Goal: Task Accomplishment & Management: Complete application form

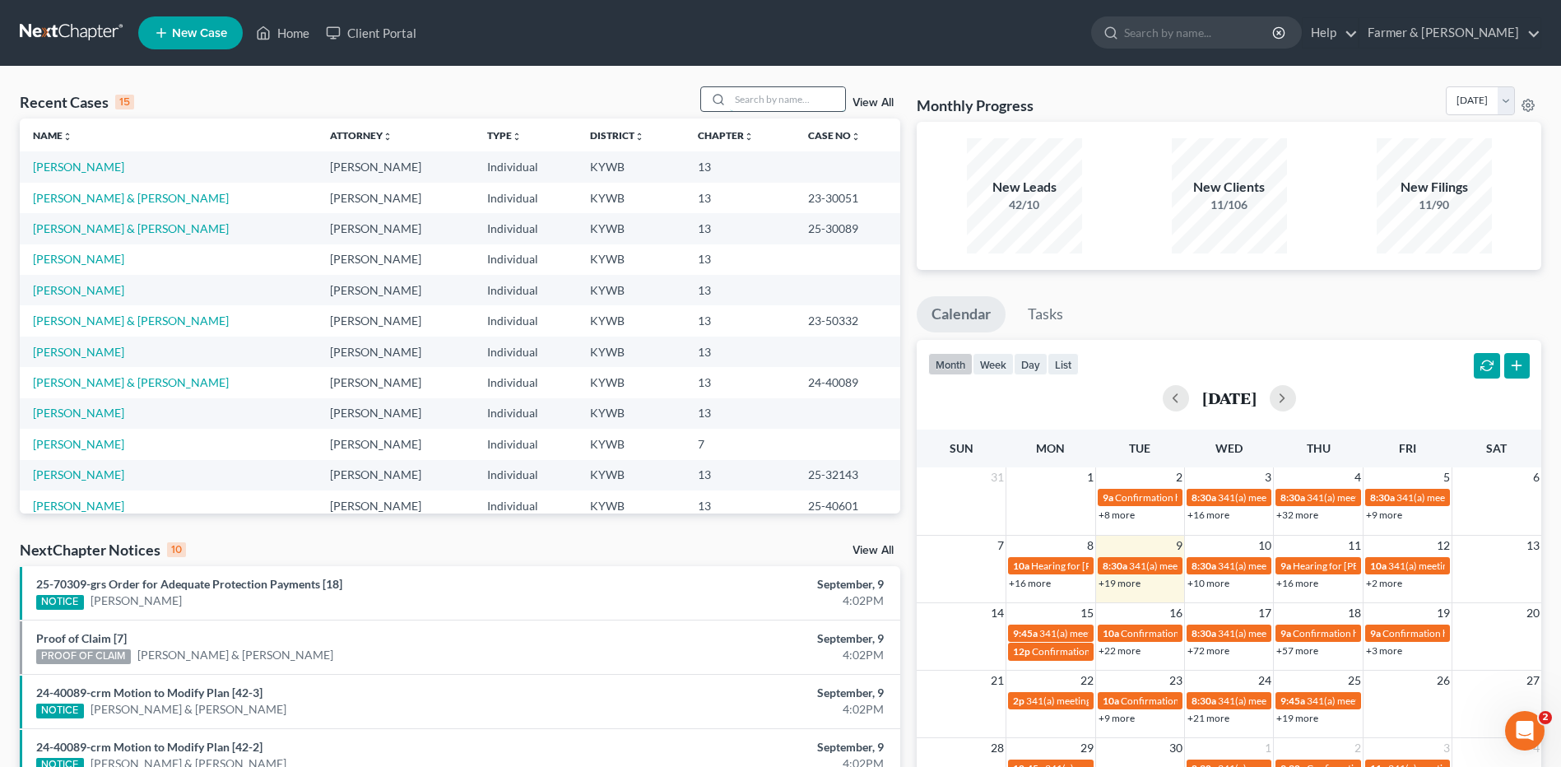
click at [775, 91] on input "search" at bounding box center [787, 99] width 115 height 24
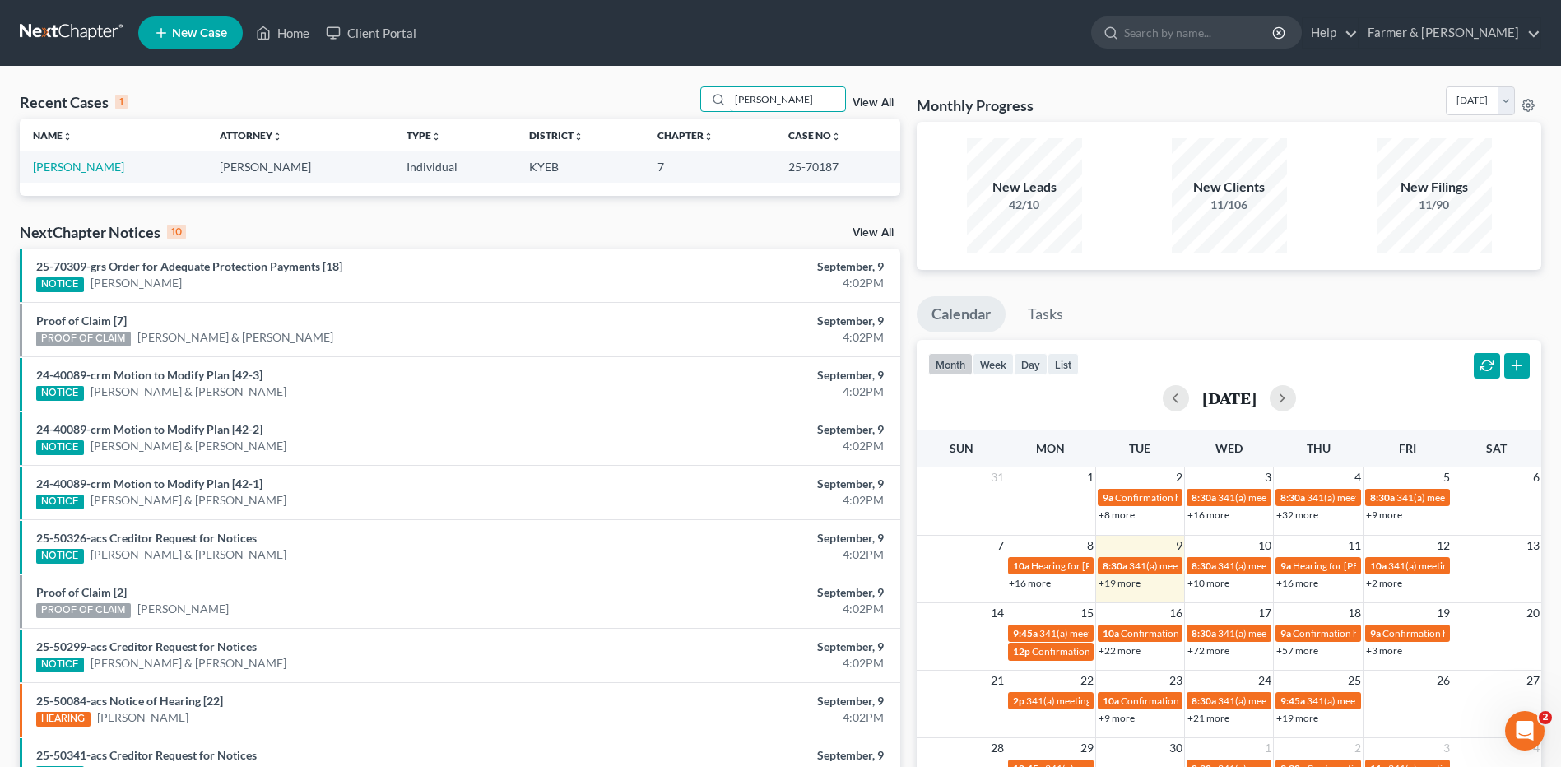
drag, startPoint x: 768, startPoint y: 97, endPoint x: 684, endPoint y: 102, distance: 84.9
click at [689, 100] on div "Recent Cases 1 swiney View All" at bounding box center [460, 102] width 880 height 32
type input "sarah"
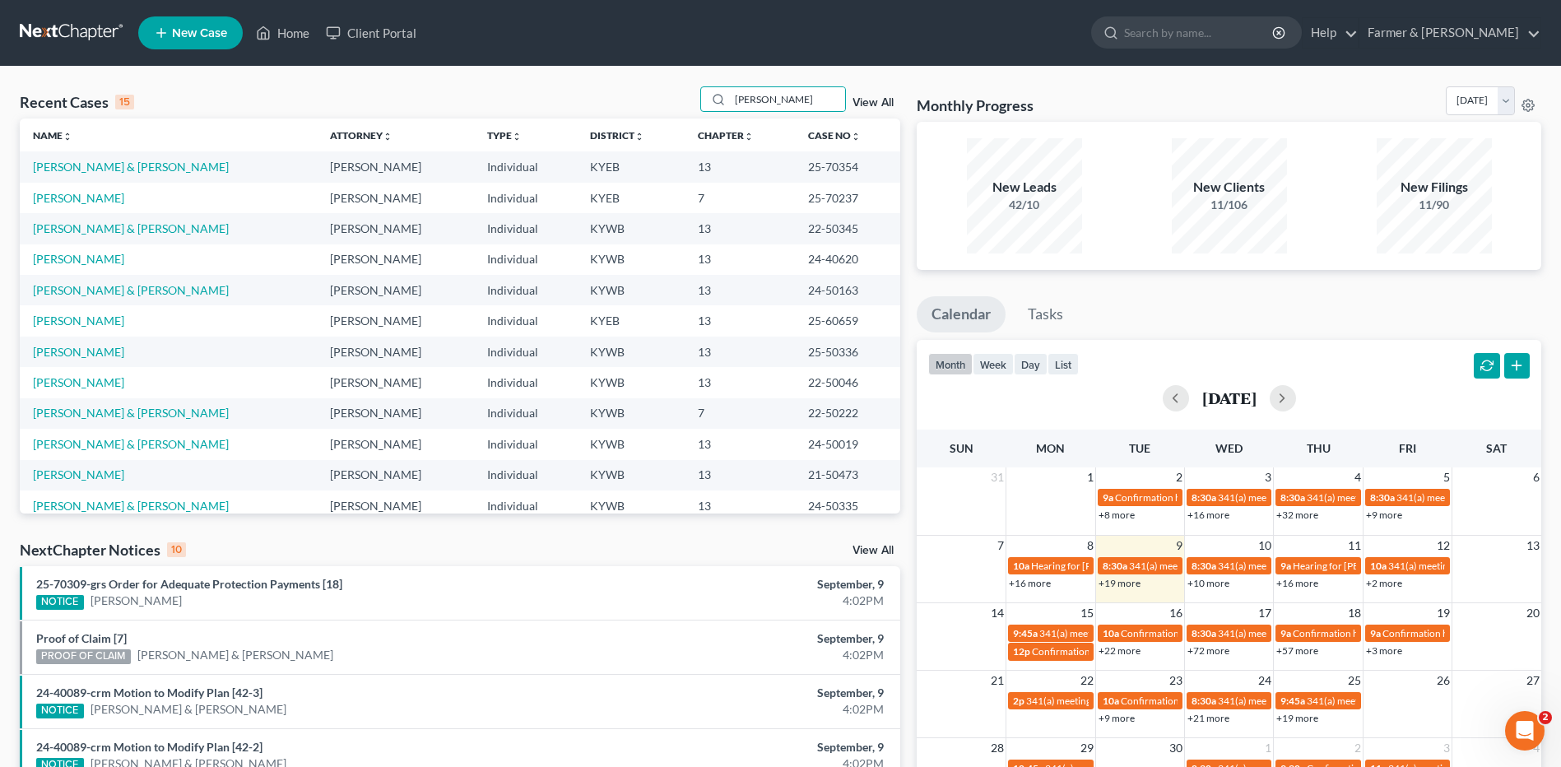
click at [89, 35] on link at bounding box center [72, 33] width 105 height 30
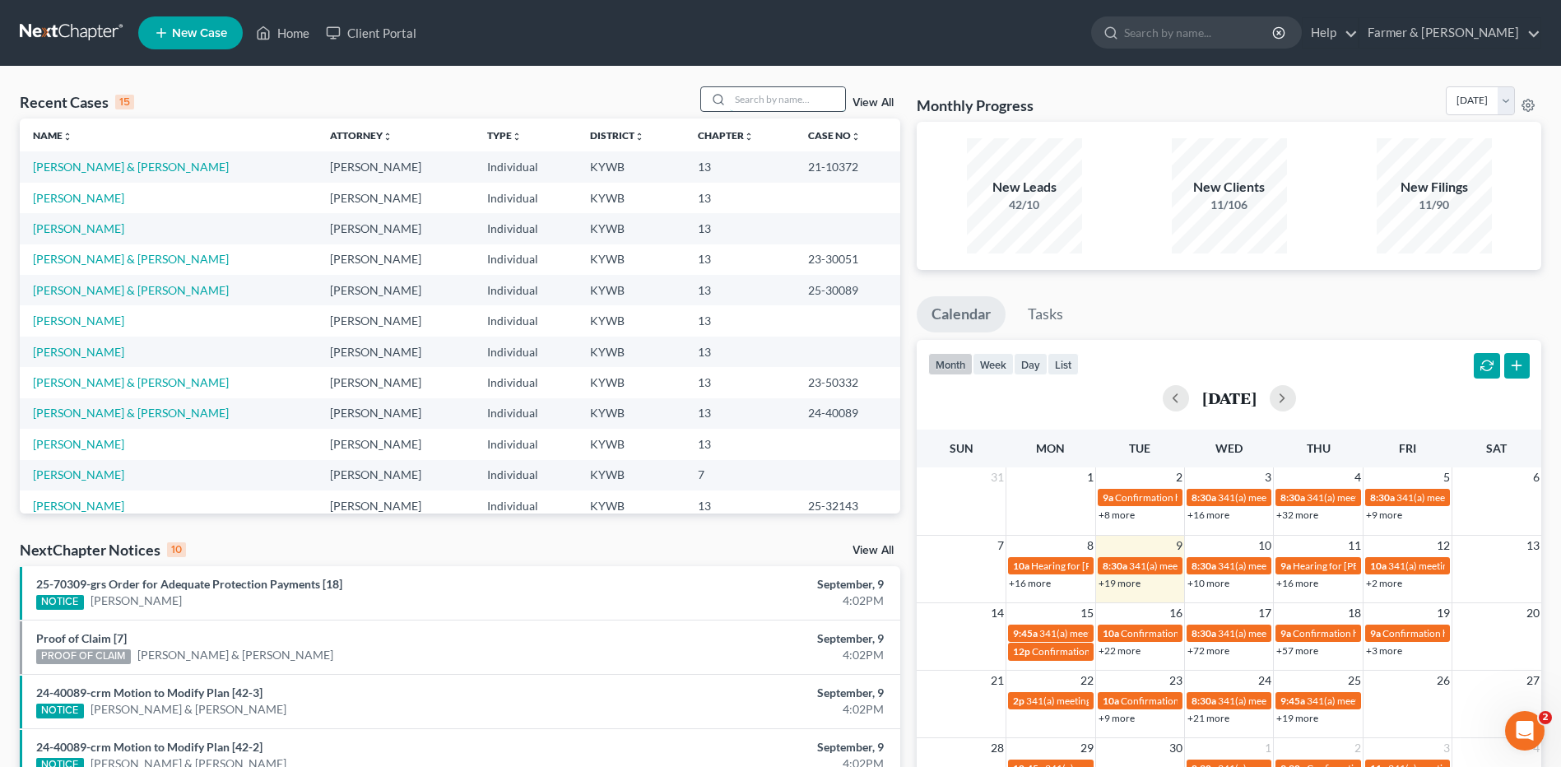
click at [766, 108] on input "search" at bounding box center [787, 99] width 115 height 24
type input "vivian"
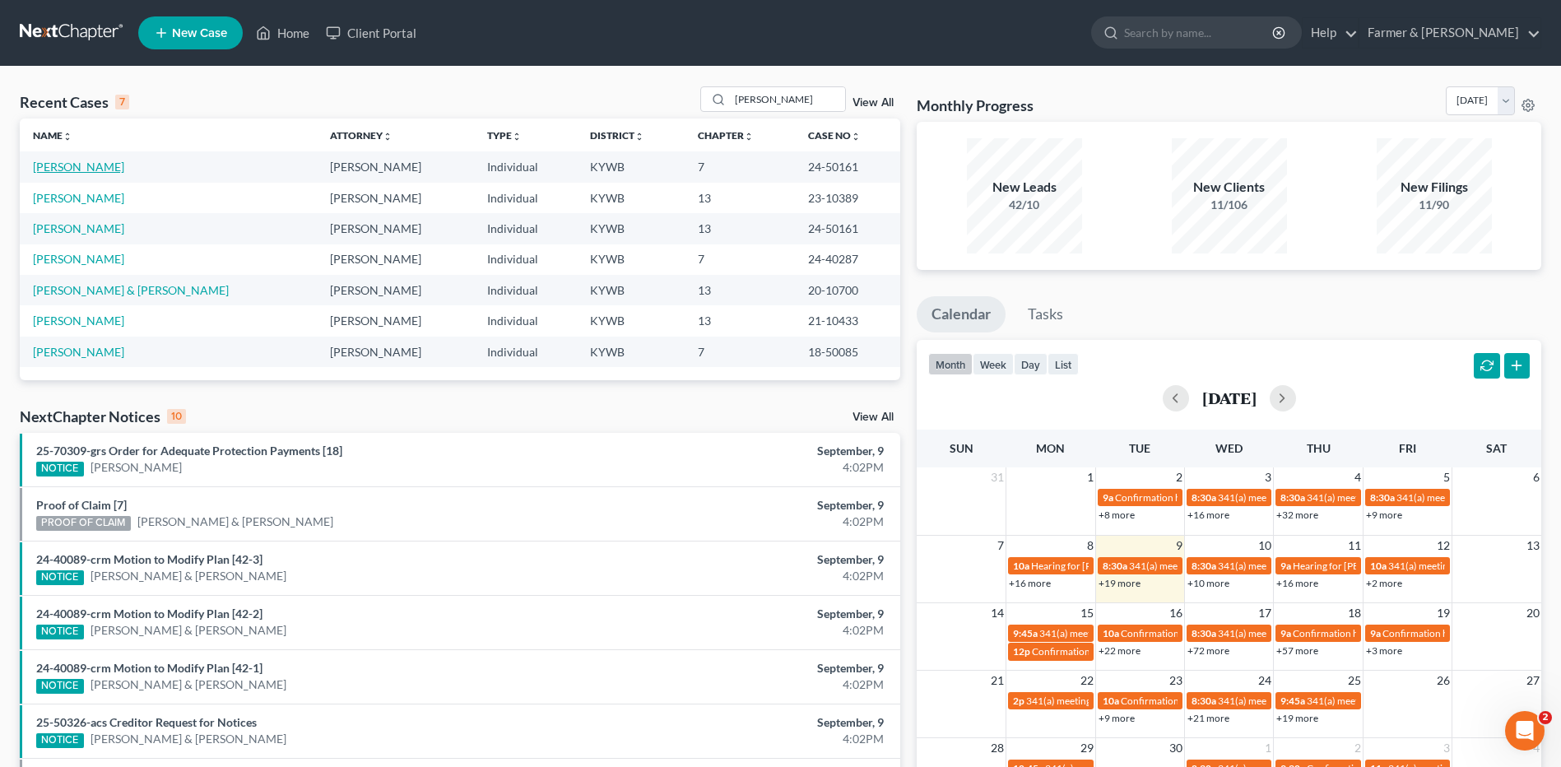
click at [86, 165] on link "Brown, Vivian" at bounding box center [78, 167] width 91 height 14
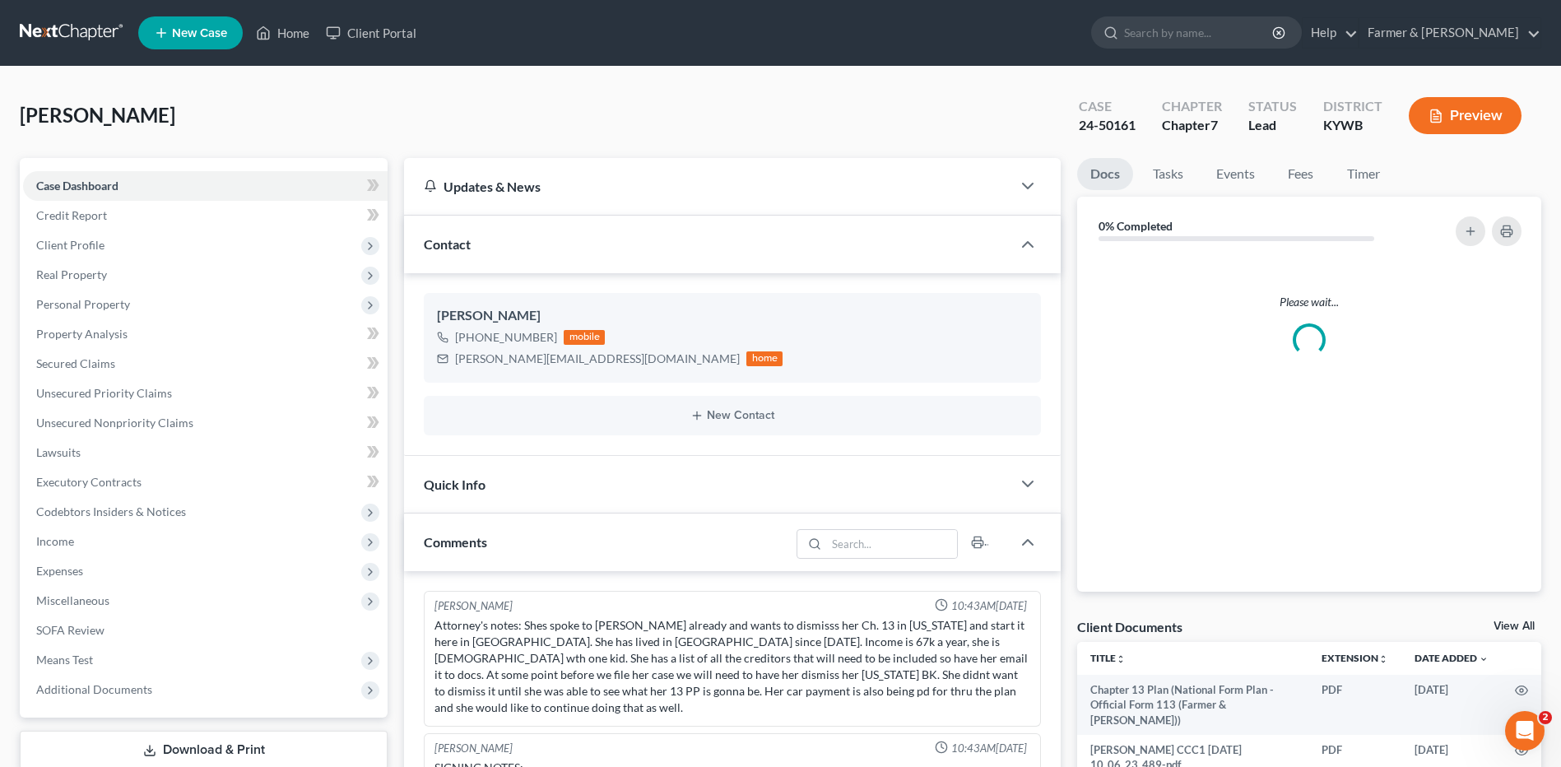
scroll to position [41, 0]
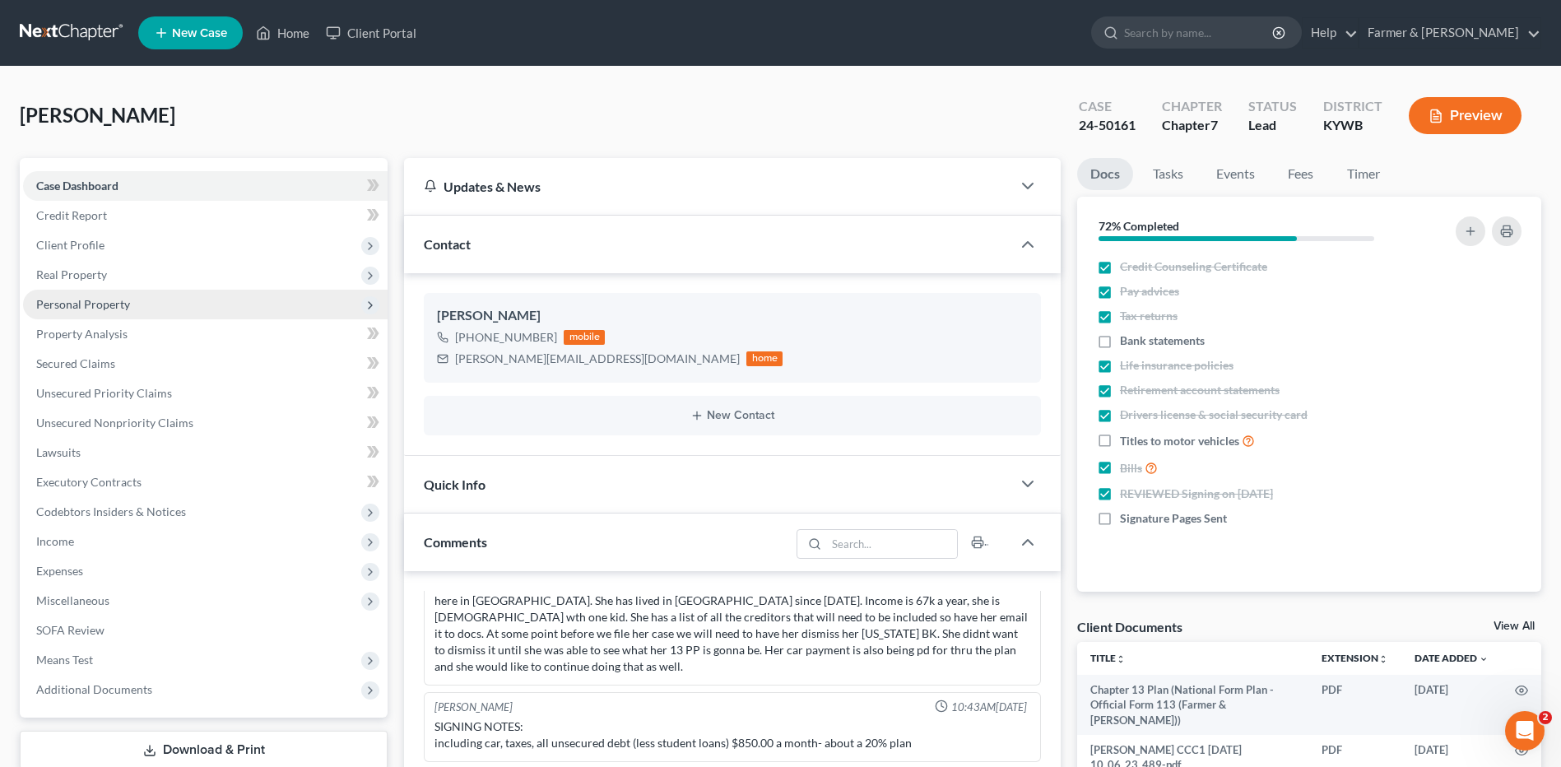
click at [106, 310] on span "Personal Property" at bounding box center [83, 304] width 94 height 14
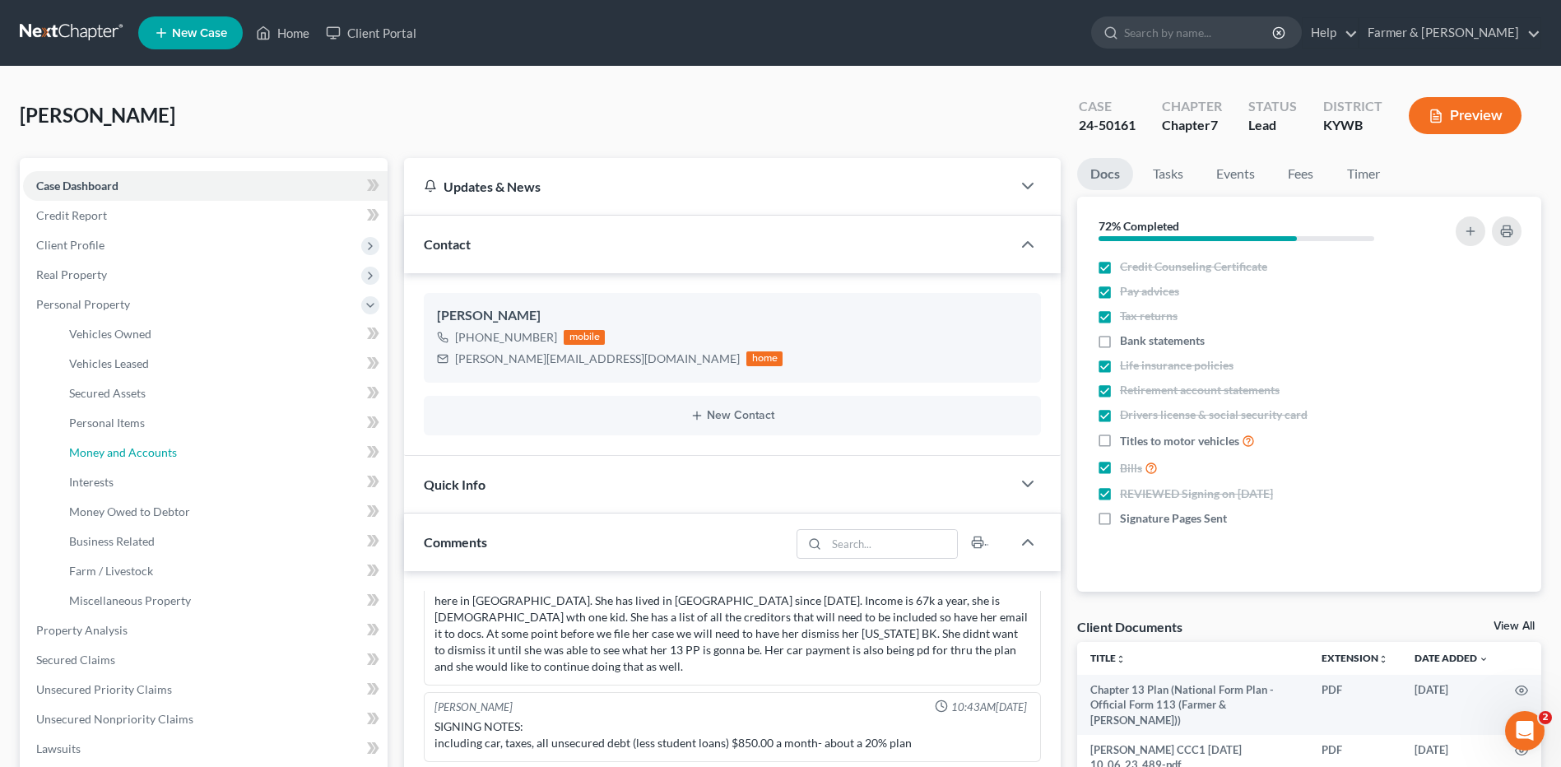
click at [127, 453] on span "Money and Accounts" at bounding box center [123, 452] width 108 height 14
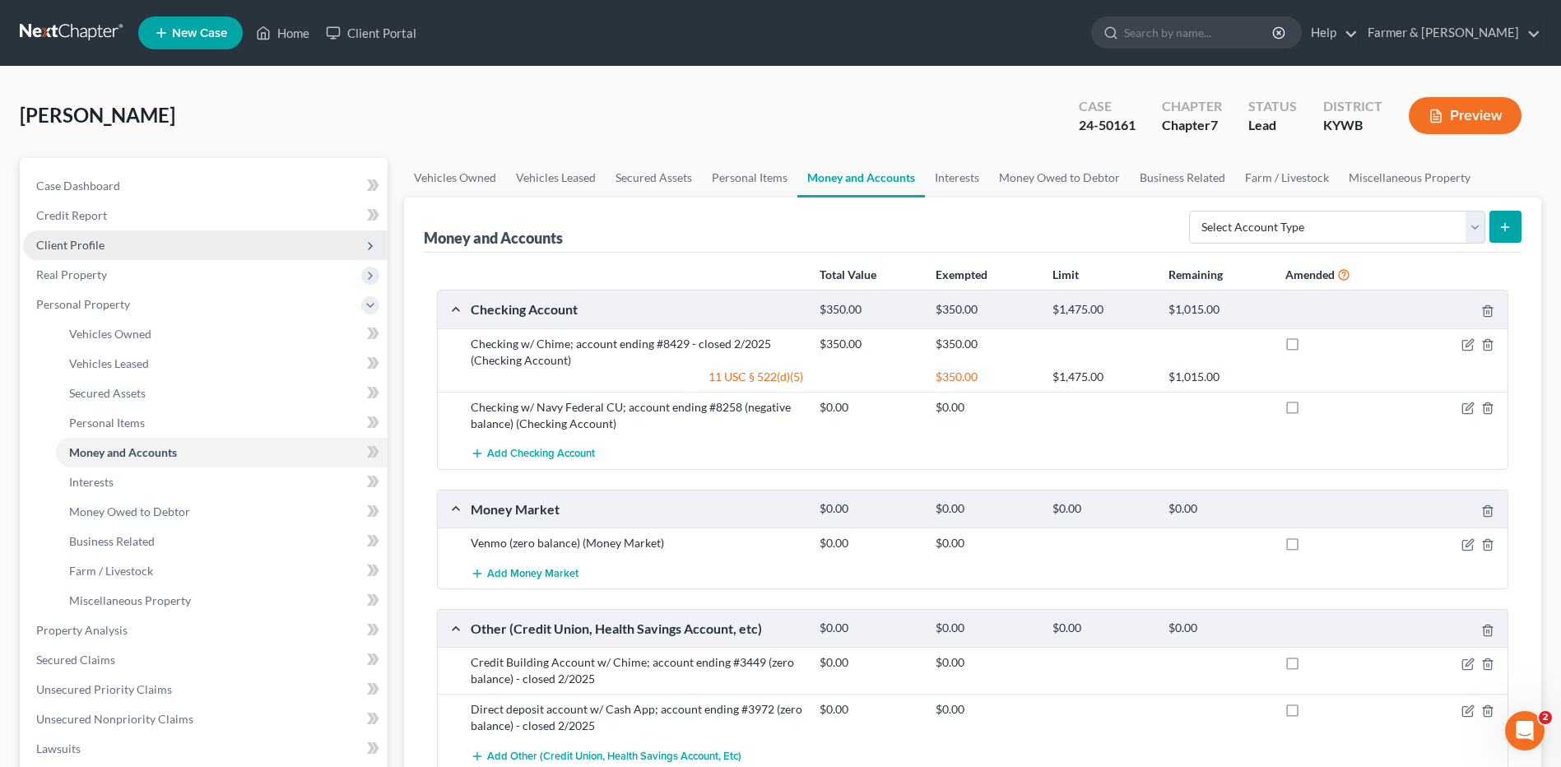
click at [141, 248] on span "Client Profile" at bounding box center [205, 245] width 364 height 30
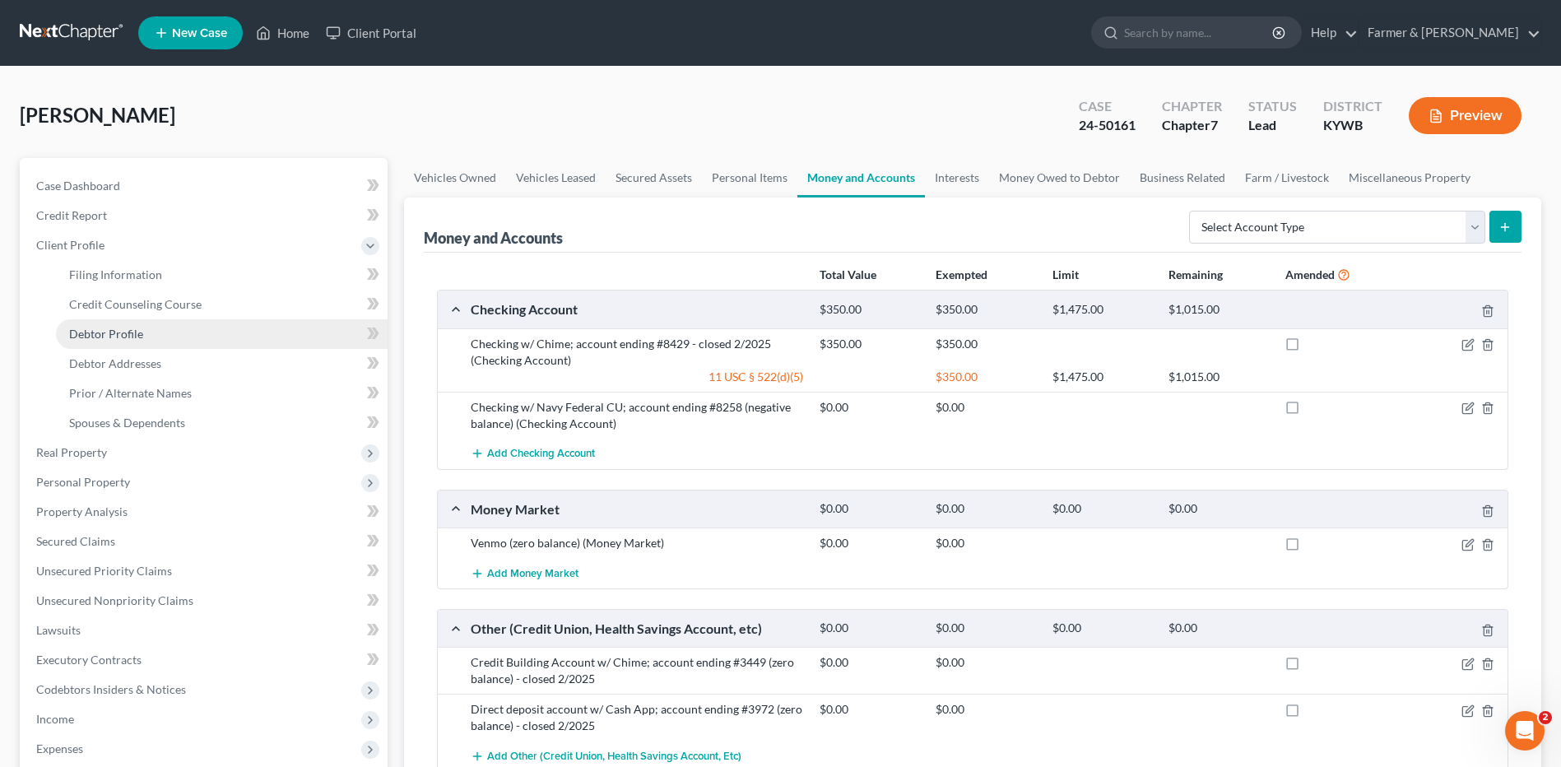
click at [146, 329] on link "Debtor Profile" at bounding box center [222, 334] width 332 height 30
select select "0"
select select "1"
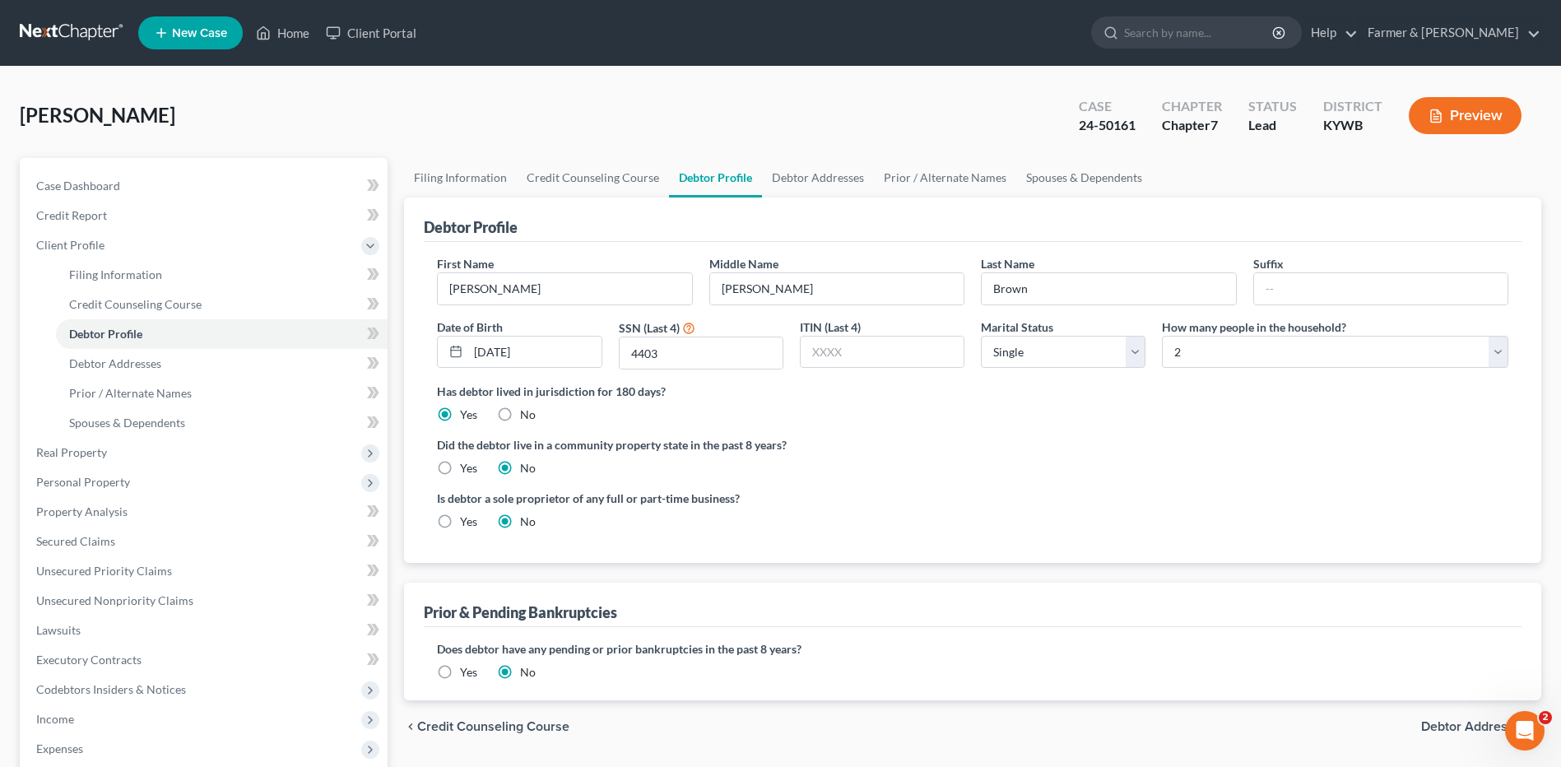
radio input "true"
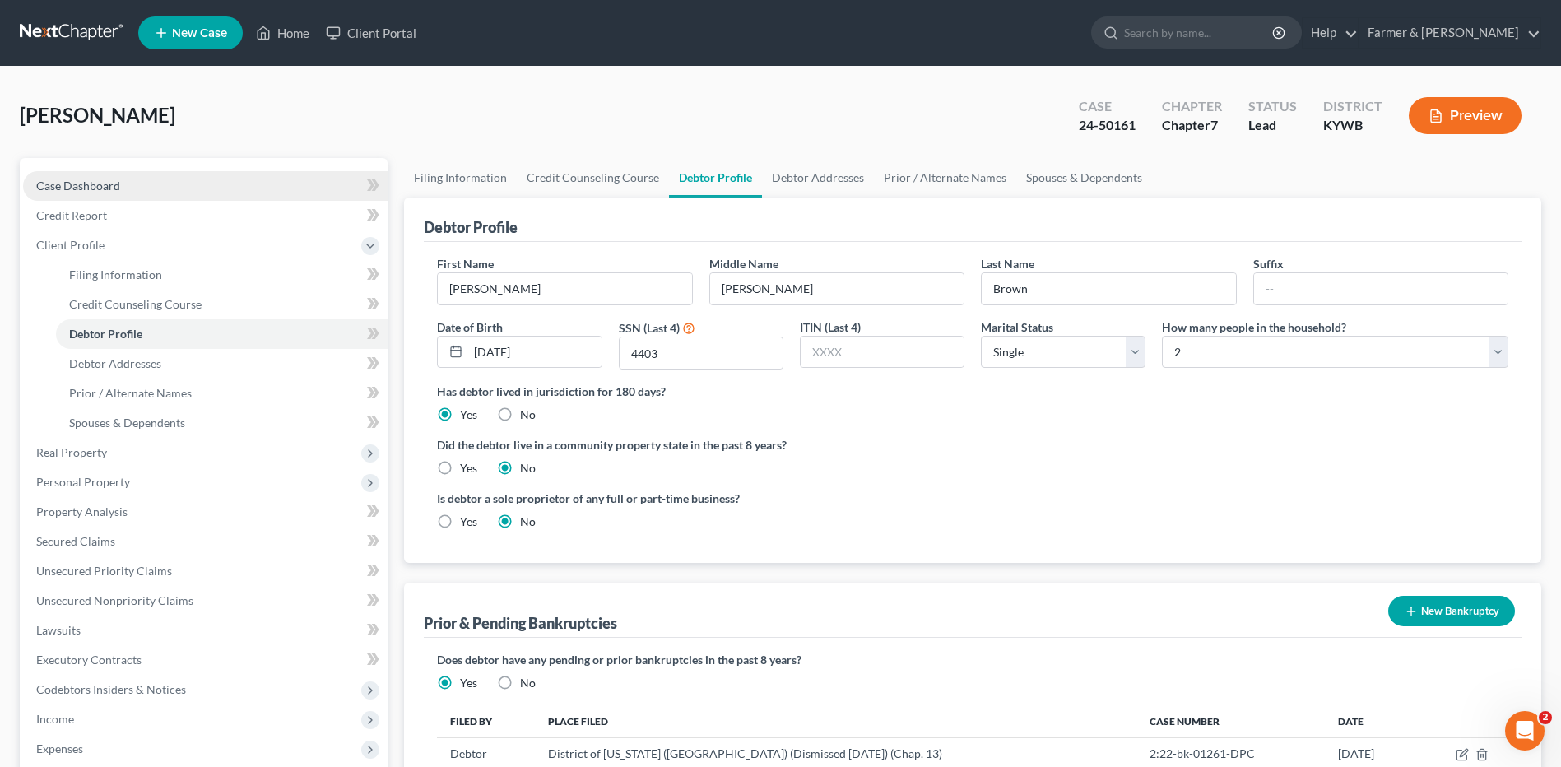
click at [172, 186] on link "Case Dashboard" at bounding box center [205, 186] width 364 height 30
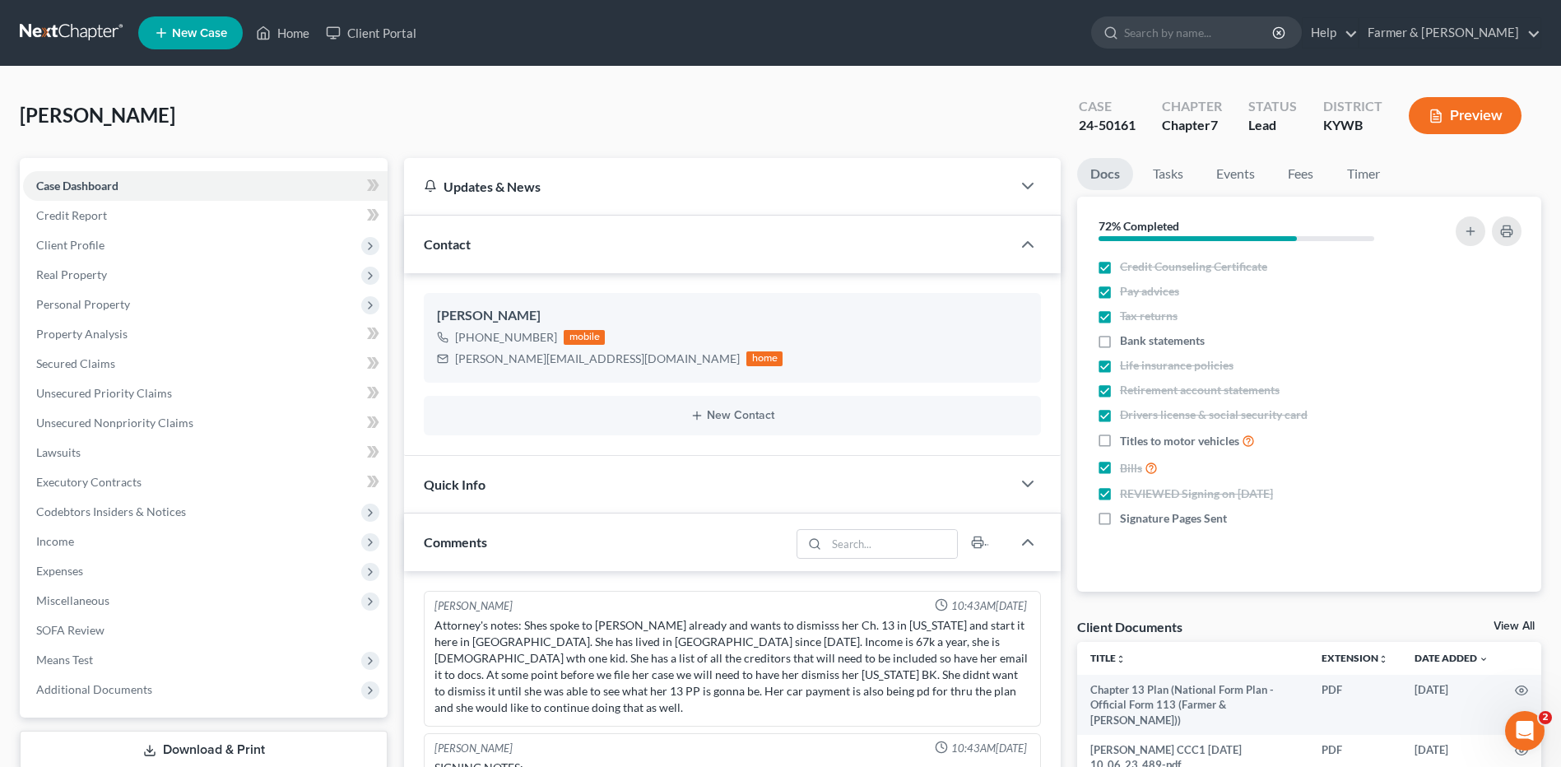
scroll to position [41, 0]
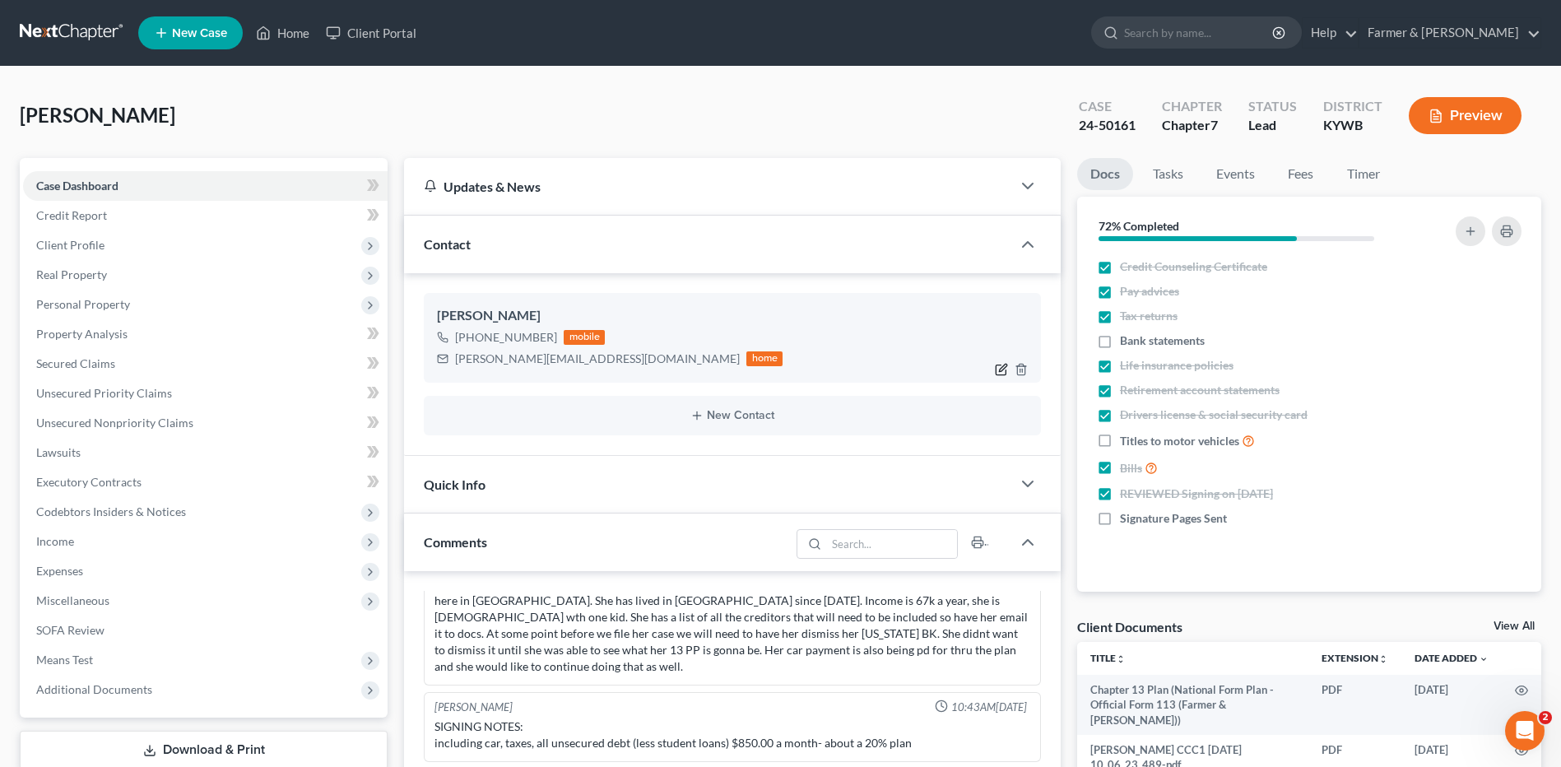
click at [1002, 367] on icon "button" at bounding box center [1002, 367] width 7 height 7
select select "0"
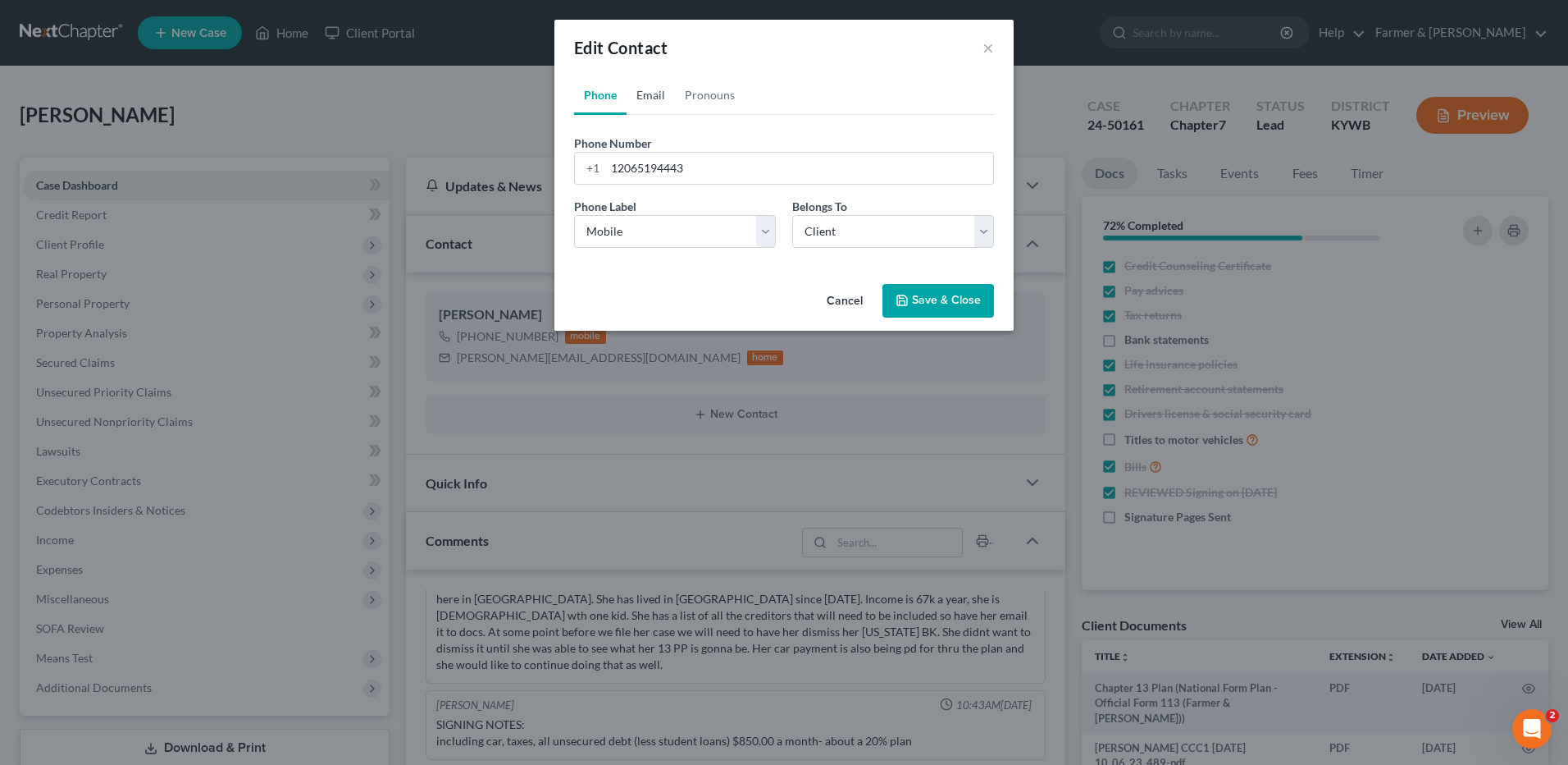
click at [660, 85] on link "Email" at bounding box center [651, 95] width 49 height 39
drag, startPoint x: 811, startPoint y: 174, endPoint x: 608, endPoint y: 183, distance: 203.2
click at [549, 161] on div "Edit Contact × Phone Email Pronouns Phone Number * +1 12065194443 Ext. Phone La…" at bounding box center [784, 382] width 1568 height 765
paste input ".brown76@icloud"
type input "vivian.brown76@icloud.com"
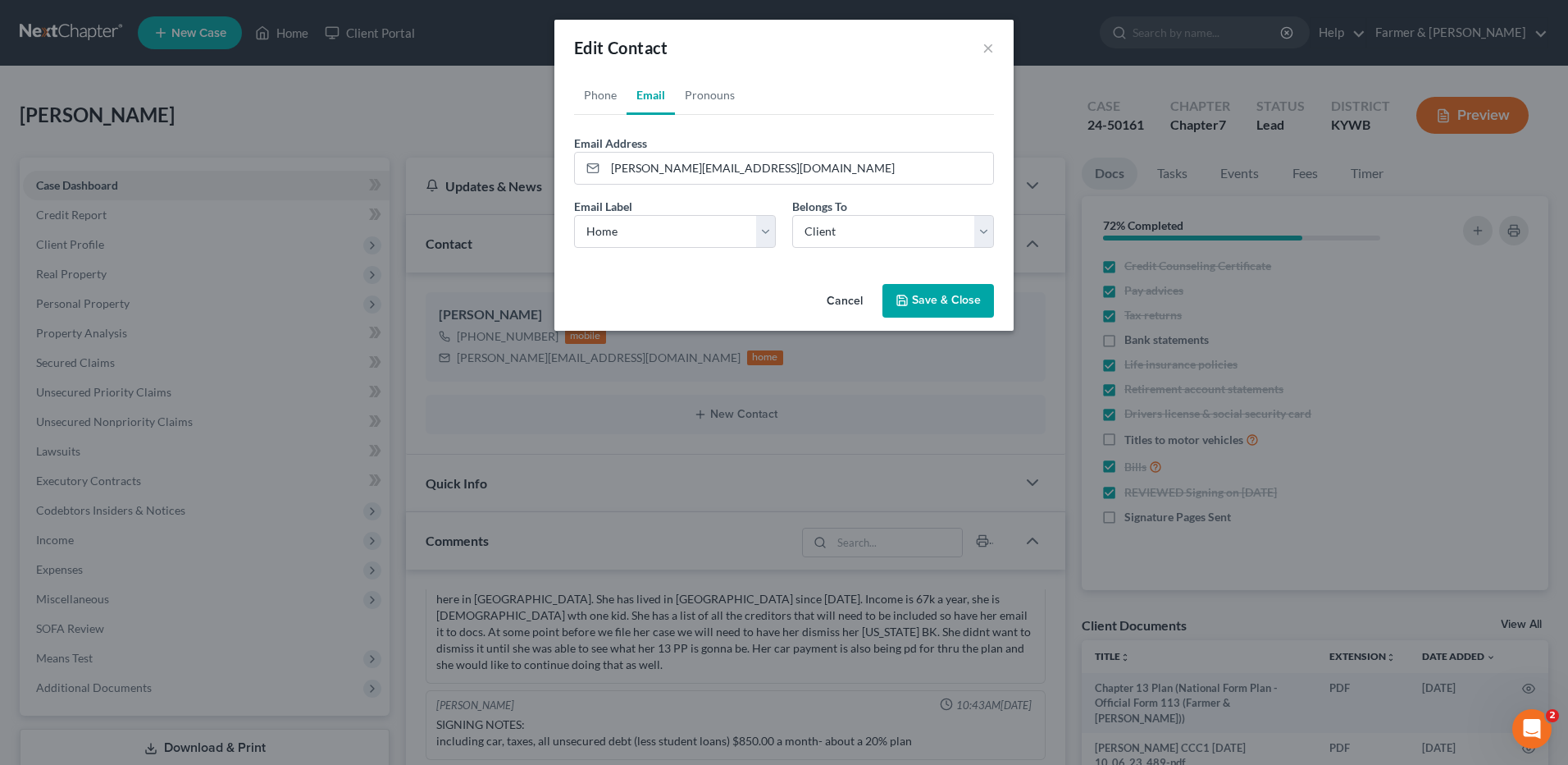
click at [914, 304] on button "Save & Close" at bounding box center [938, 301] width 112 height 35
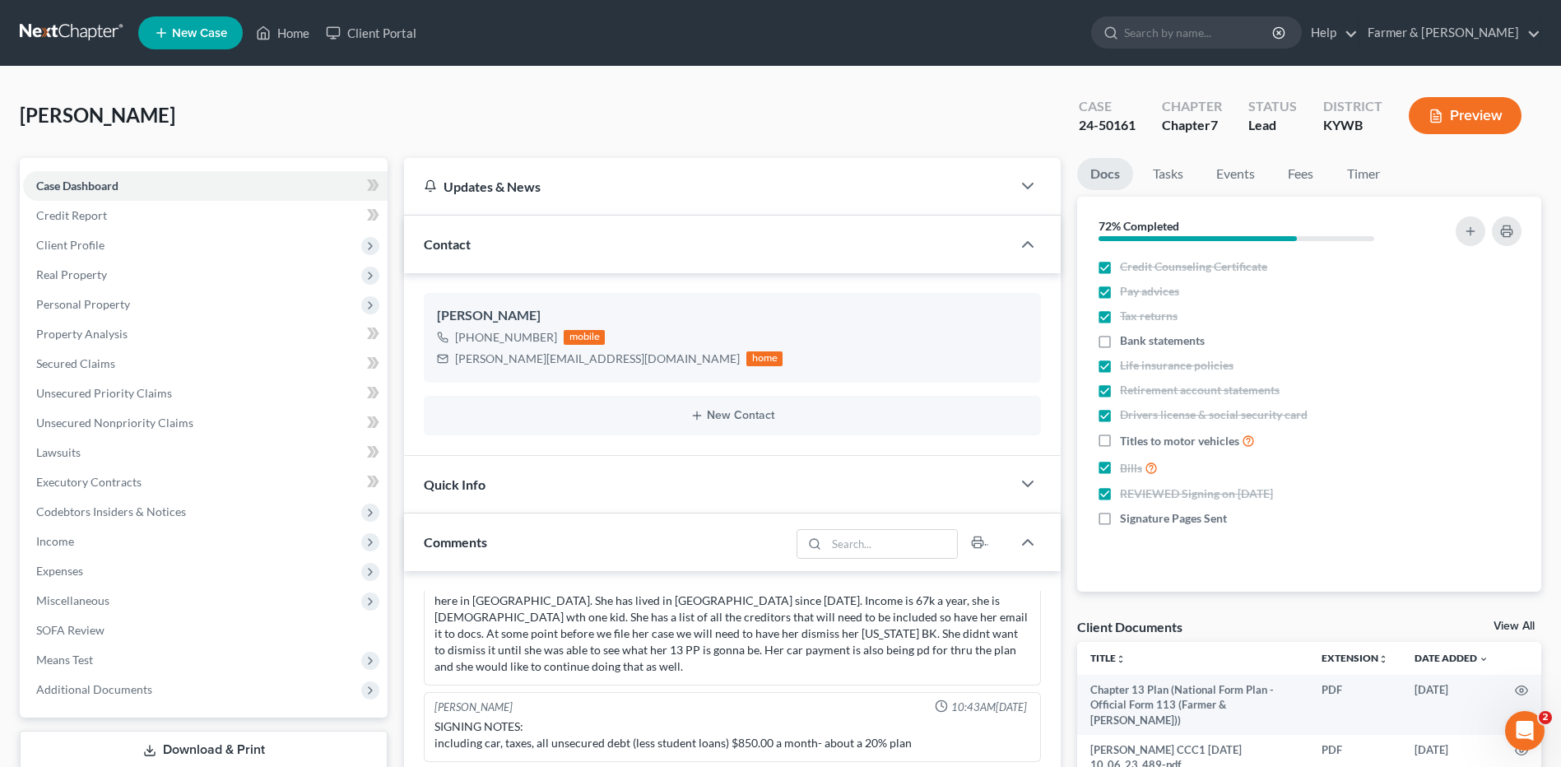
click at [90, 34] on link at bounding box center [72, 33] width 105 height 30
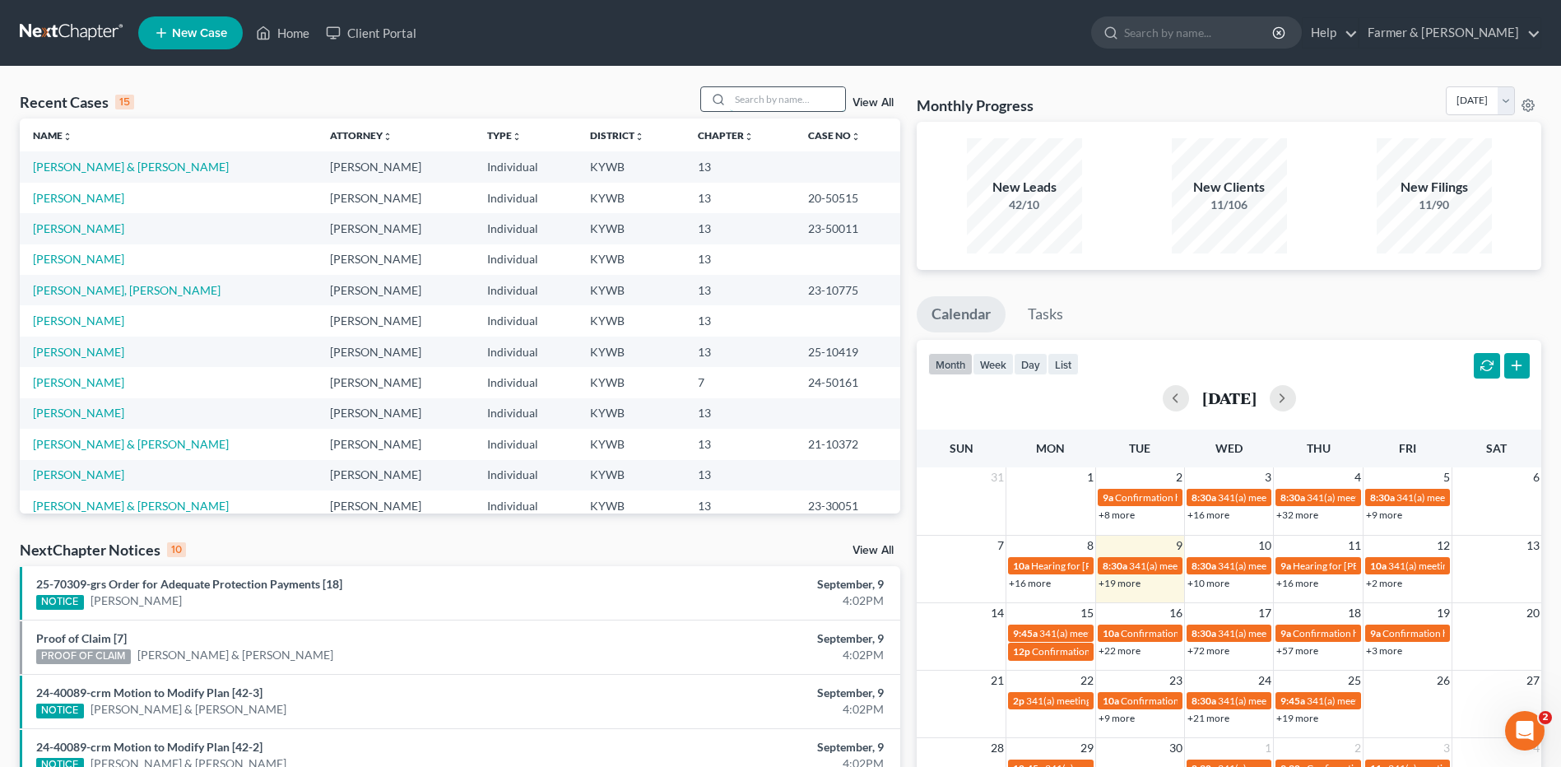
click at [765, 96] on input "search" at bounding box center [787, 99] width 115 height 24
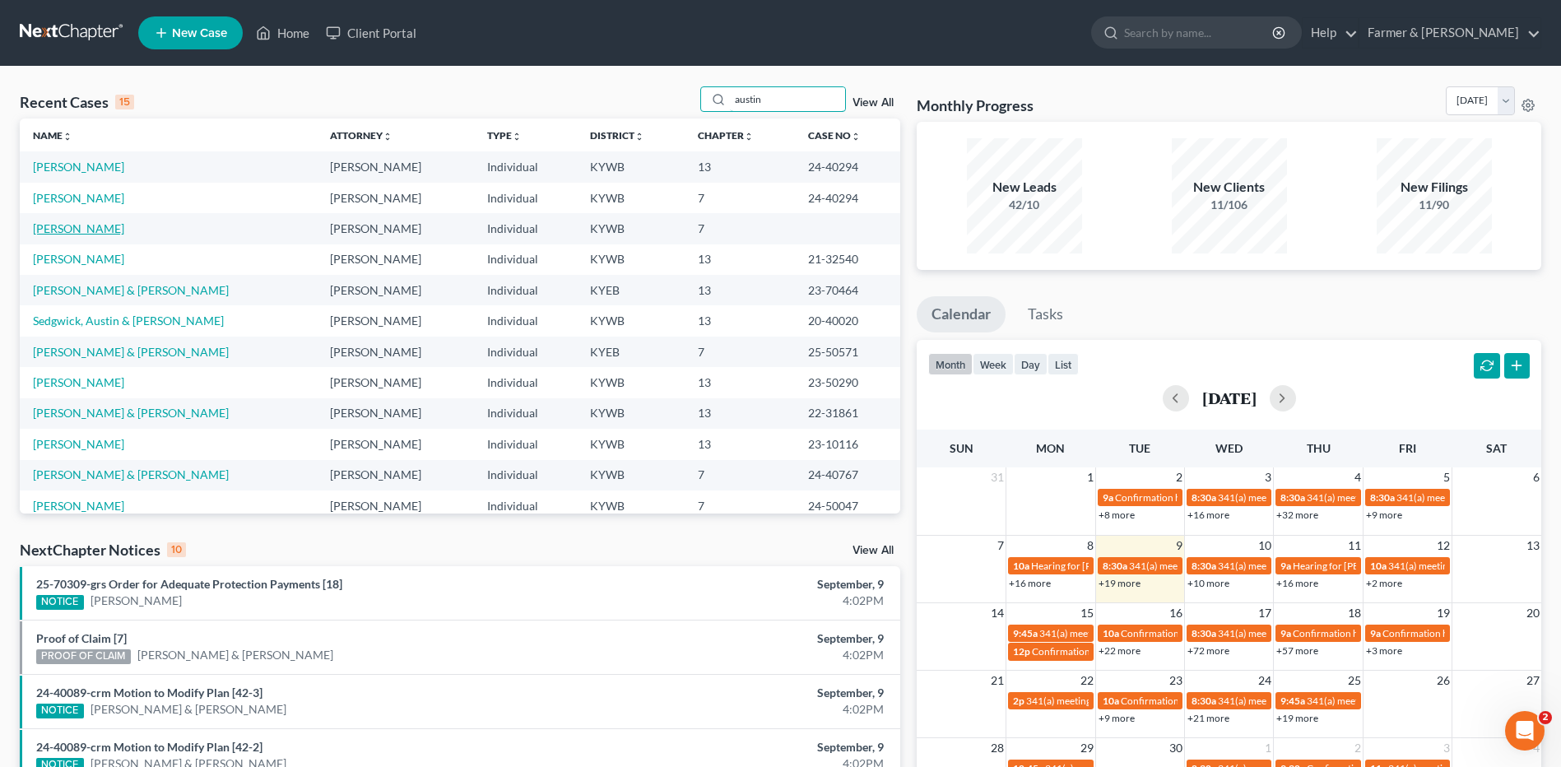
type input "austin"
click at [81, 230] on link "Austin, Jessica" at bounding box center [78, 228] width 91 height 14
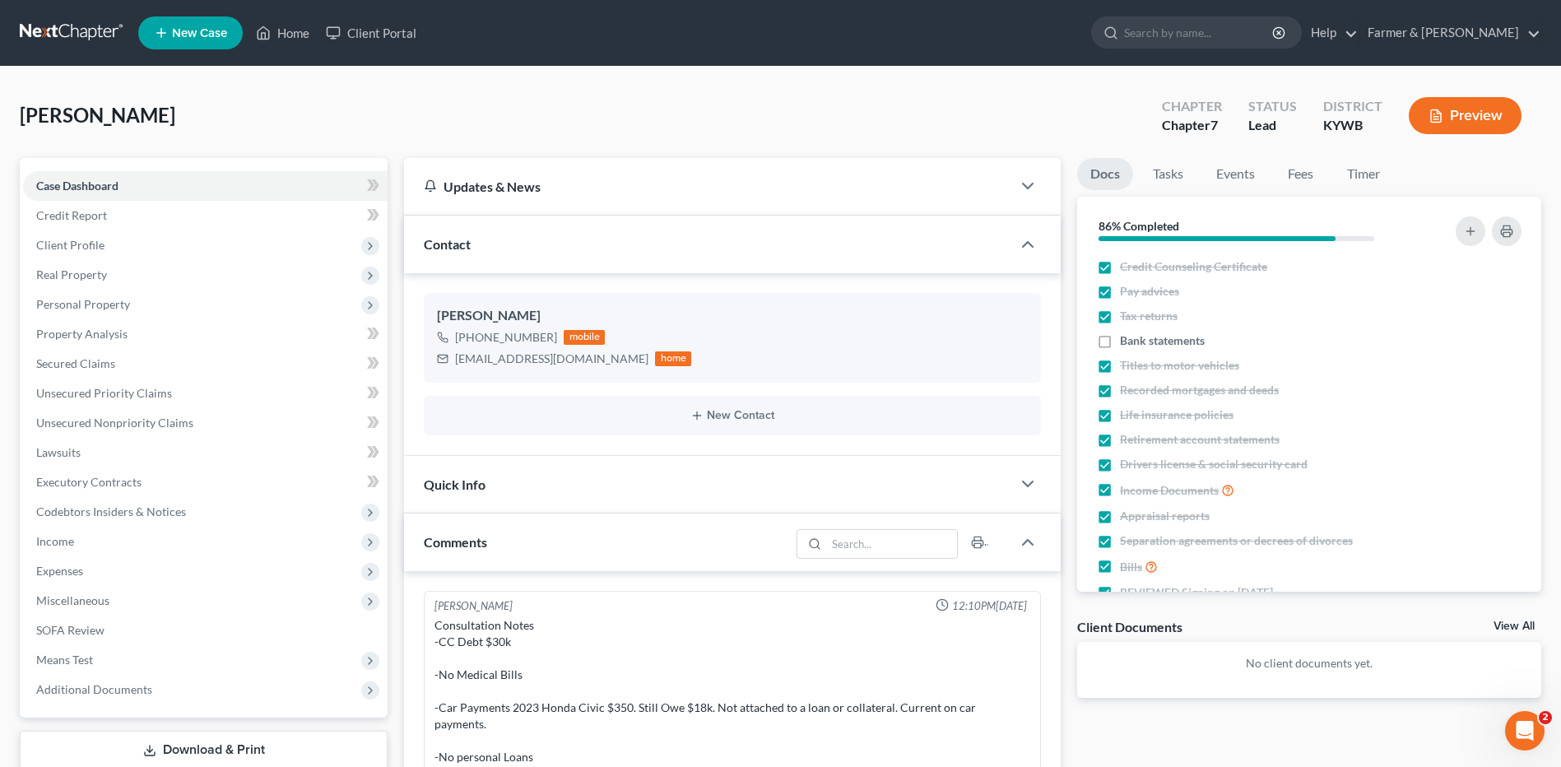
scroll to position [211, 0]
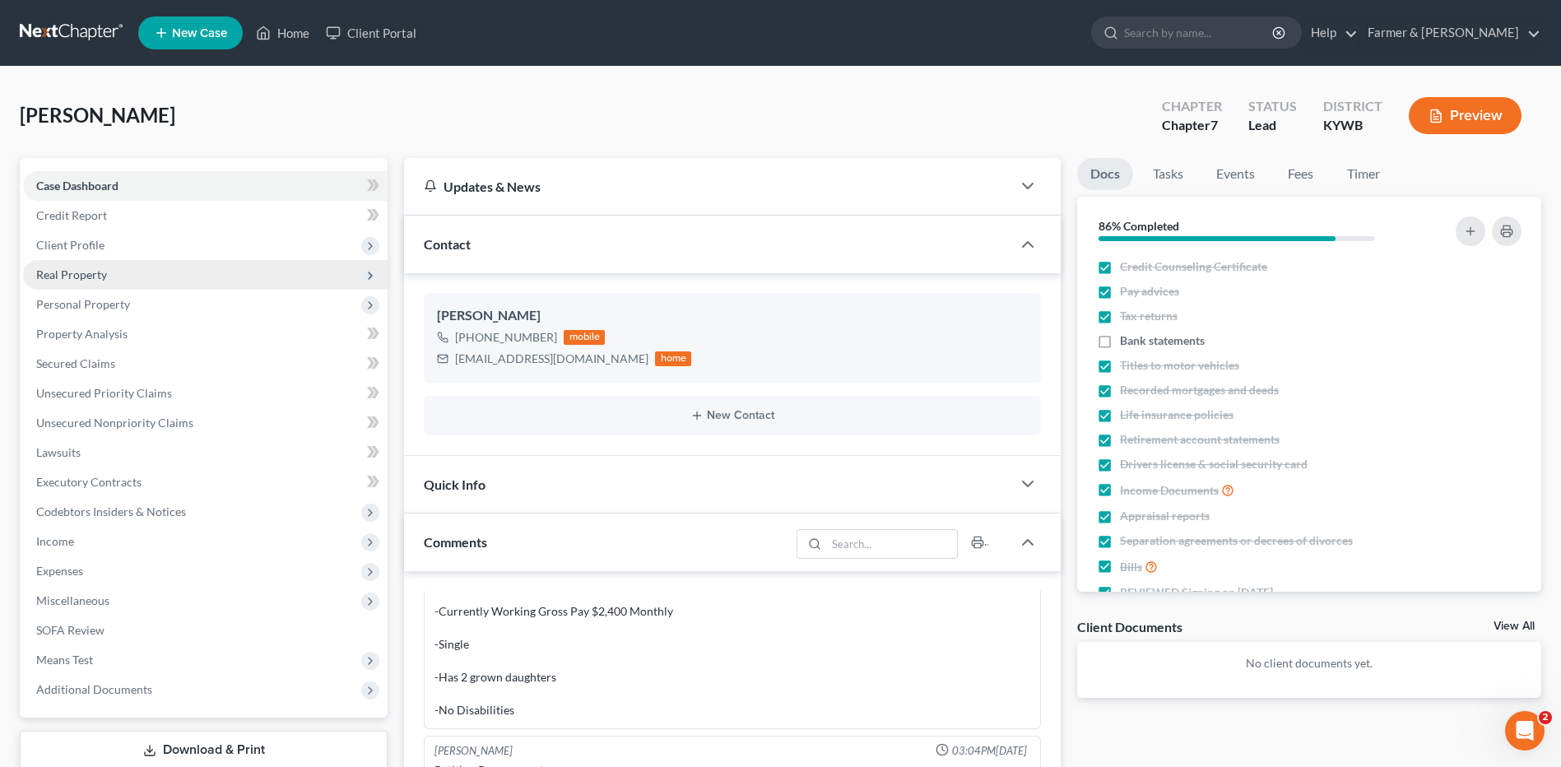
click at [136, 279] on span "Real Property" at bounding box center [205, 275] width 364 height 30
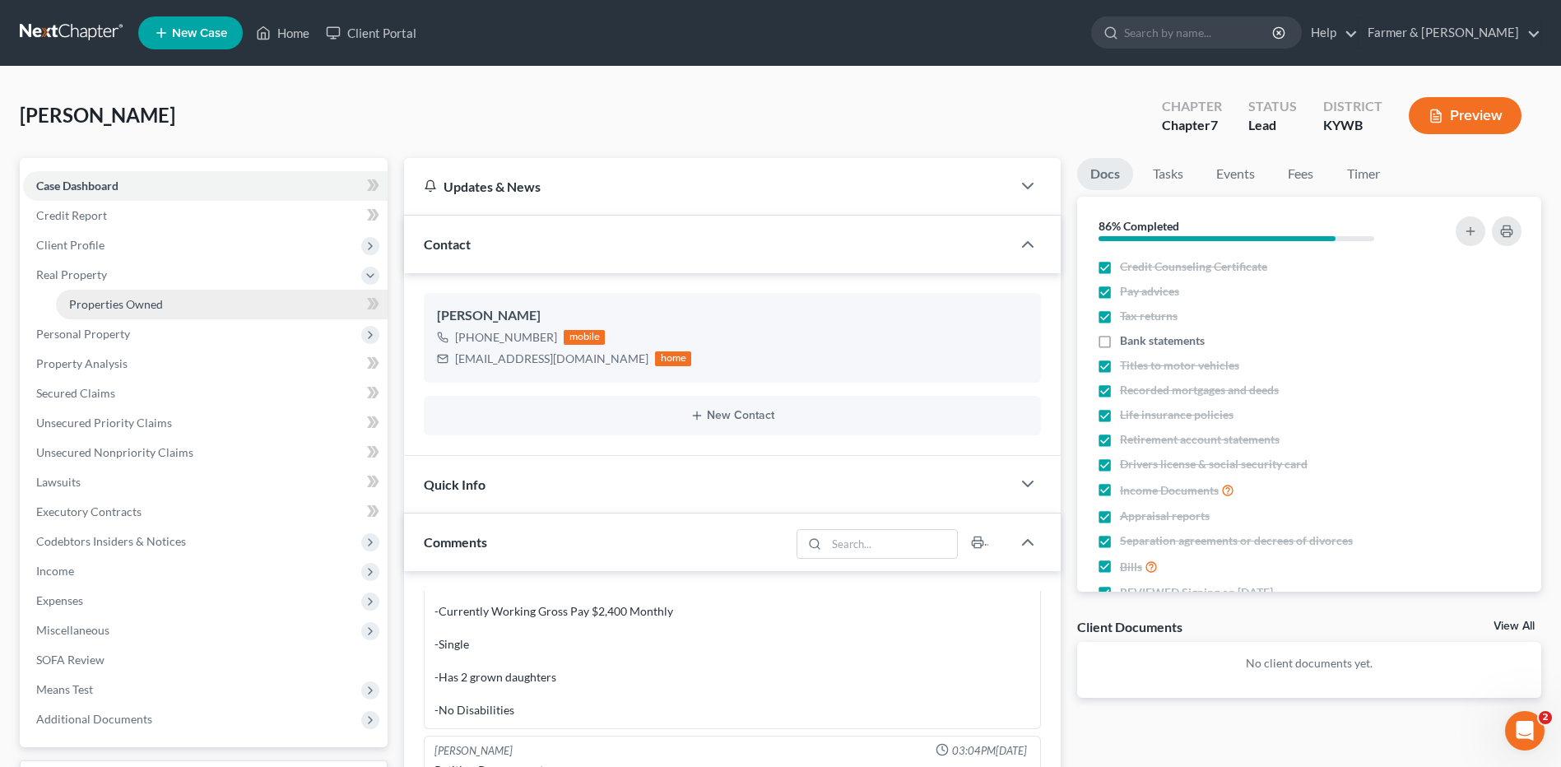
click at [140, 299] on span "Properties Owned" at bounding box center [116, 304] width 94 height 14
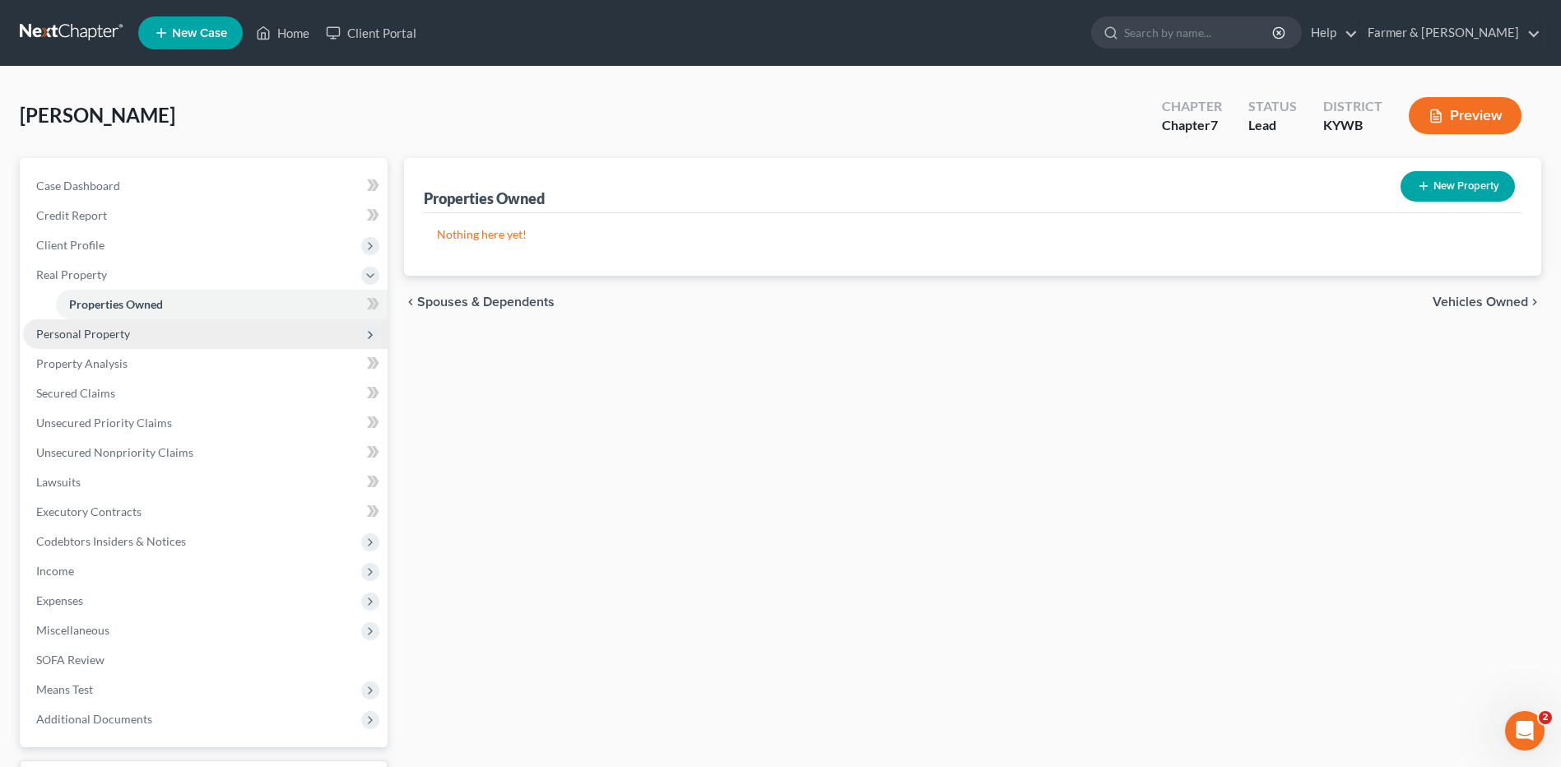
click at [132, 330] on span "Personal Property" at bounding box center [205, 334] width 364 height 30
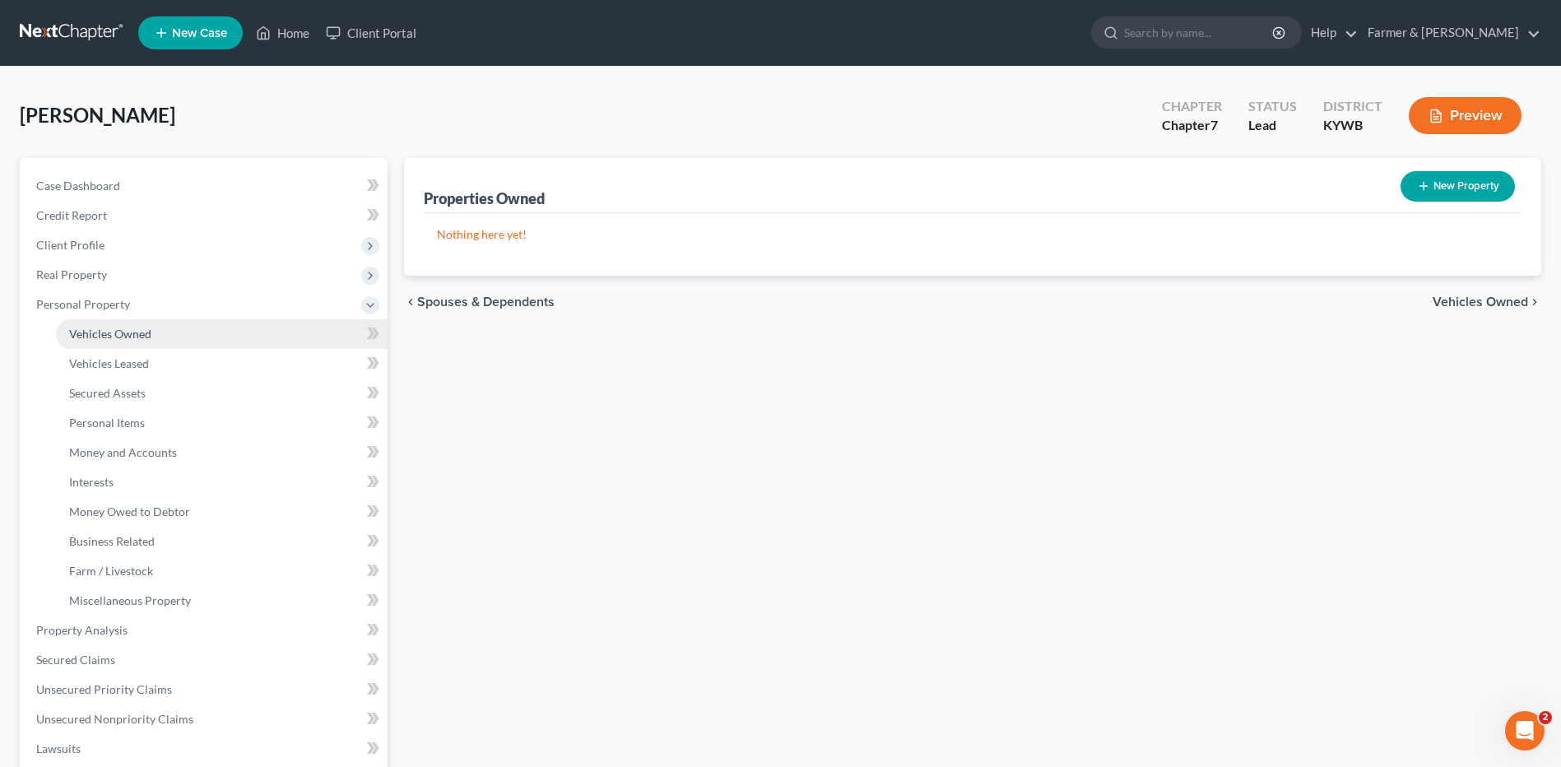
click at [132, 335] on span "Vehicles Owned" at bounding box center [110, 334] width 82 height 14
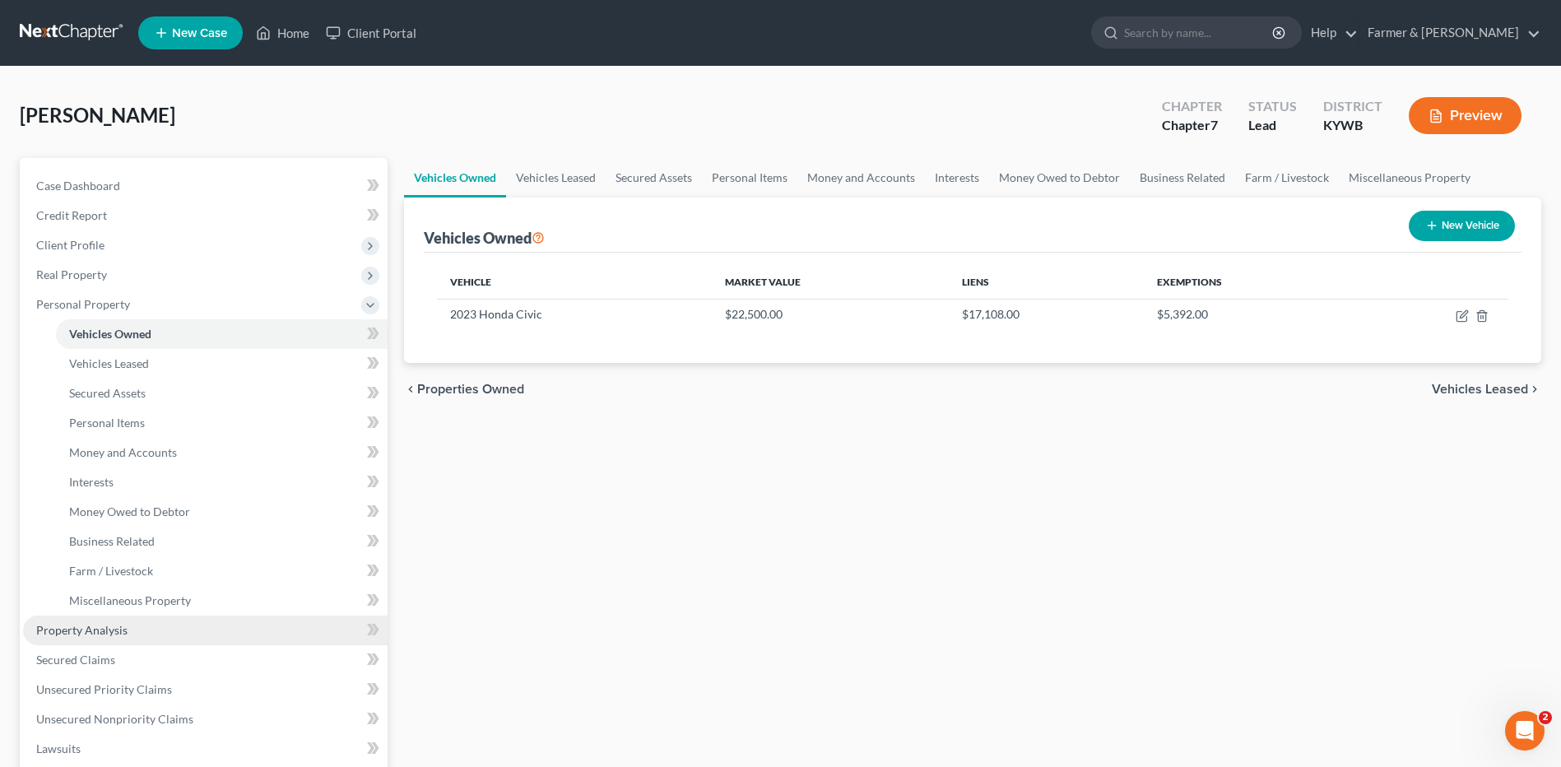
click at [116, 635] on span "Property Analysis" at bounding box center [81, 630] width 91 height 14
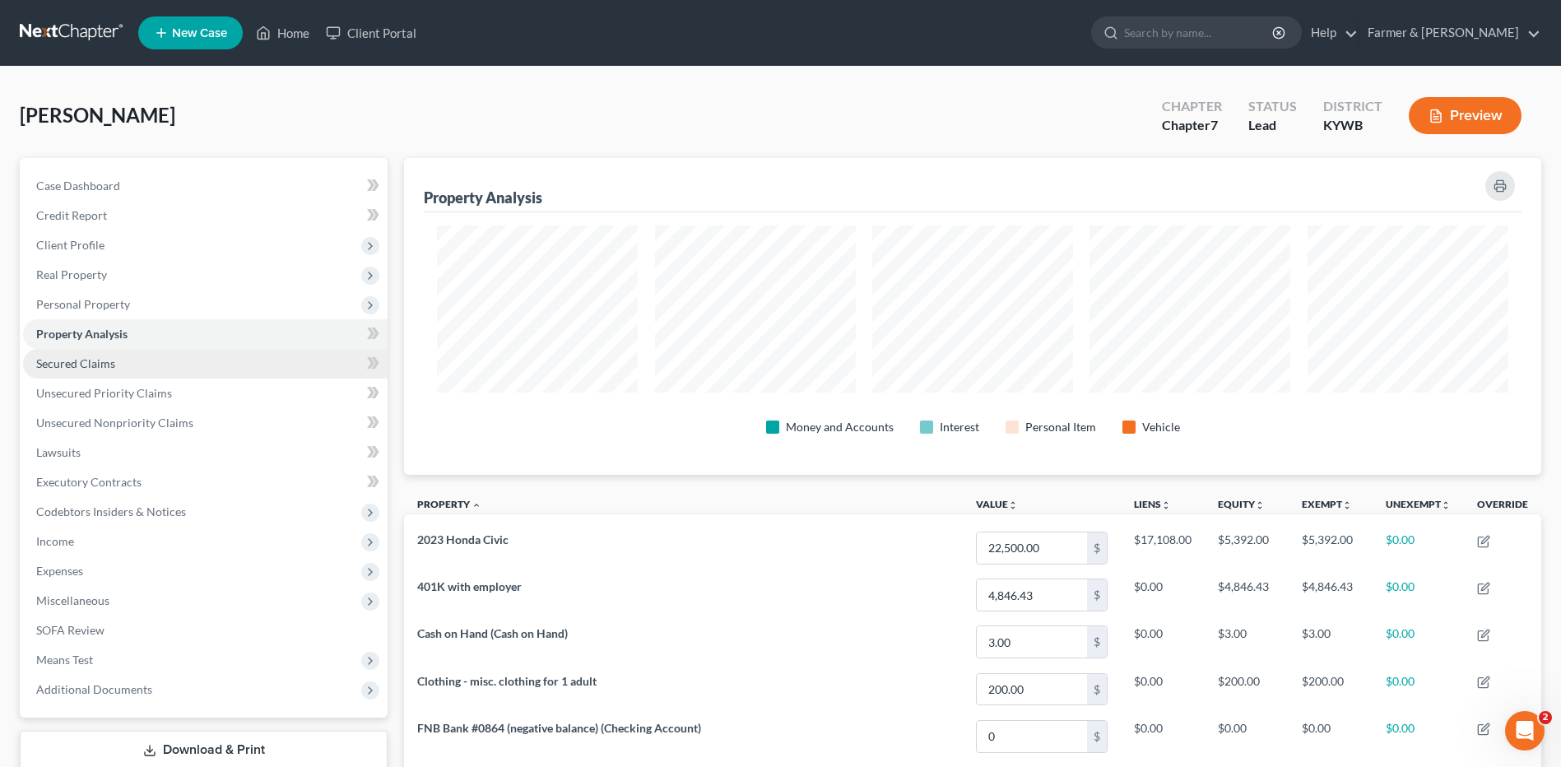
click at [126, 355] on link "Secured Claims" at bounding box center [205, 364] width 364 height 30
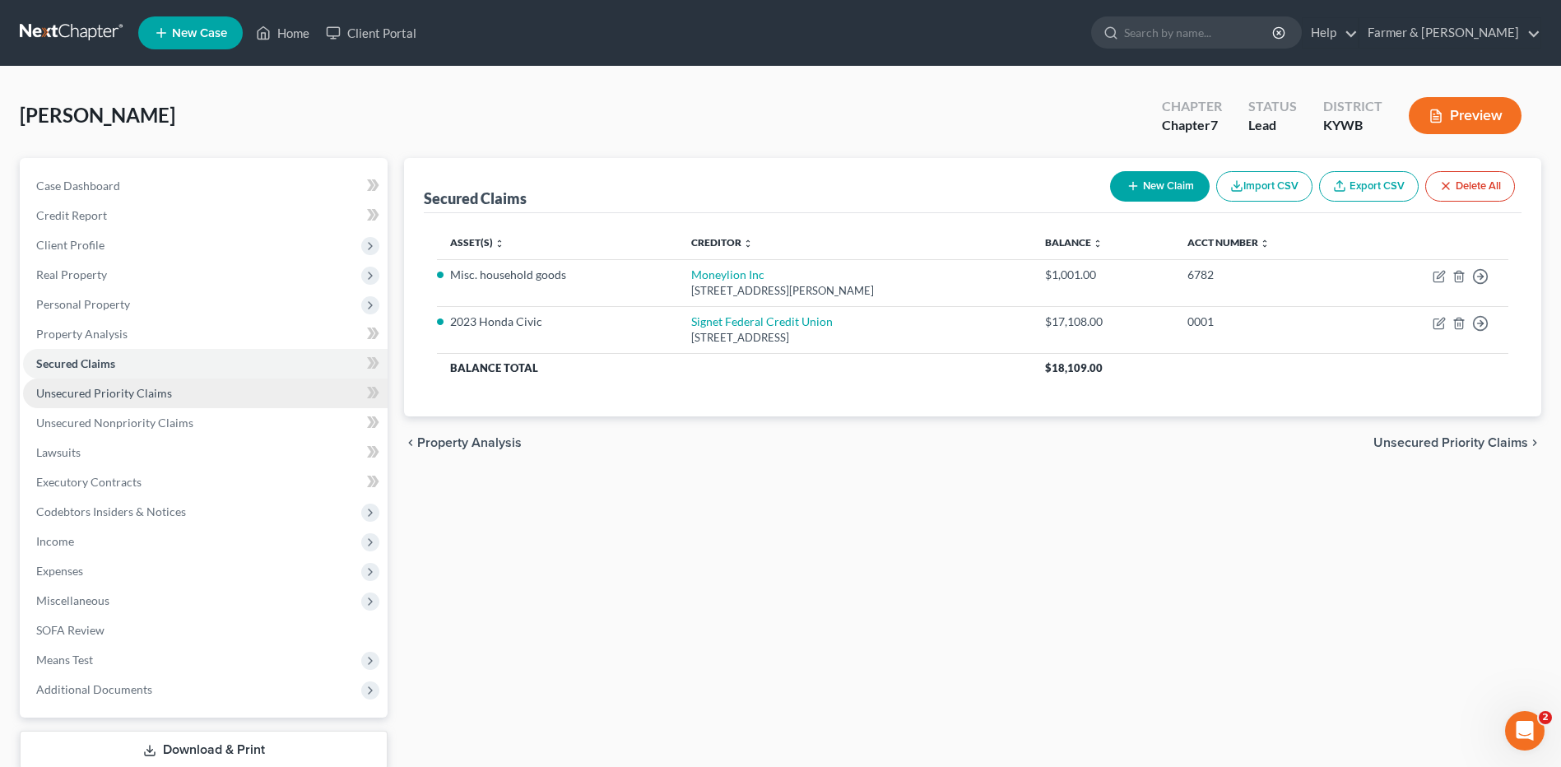
click at [136, 394] on span "Unsecured Priority Claims" at bounding box center [104, 393] width 136 height 14
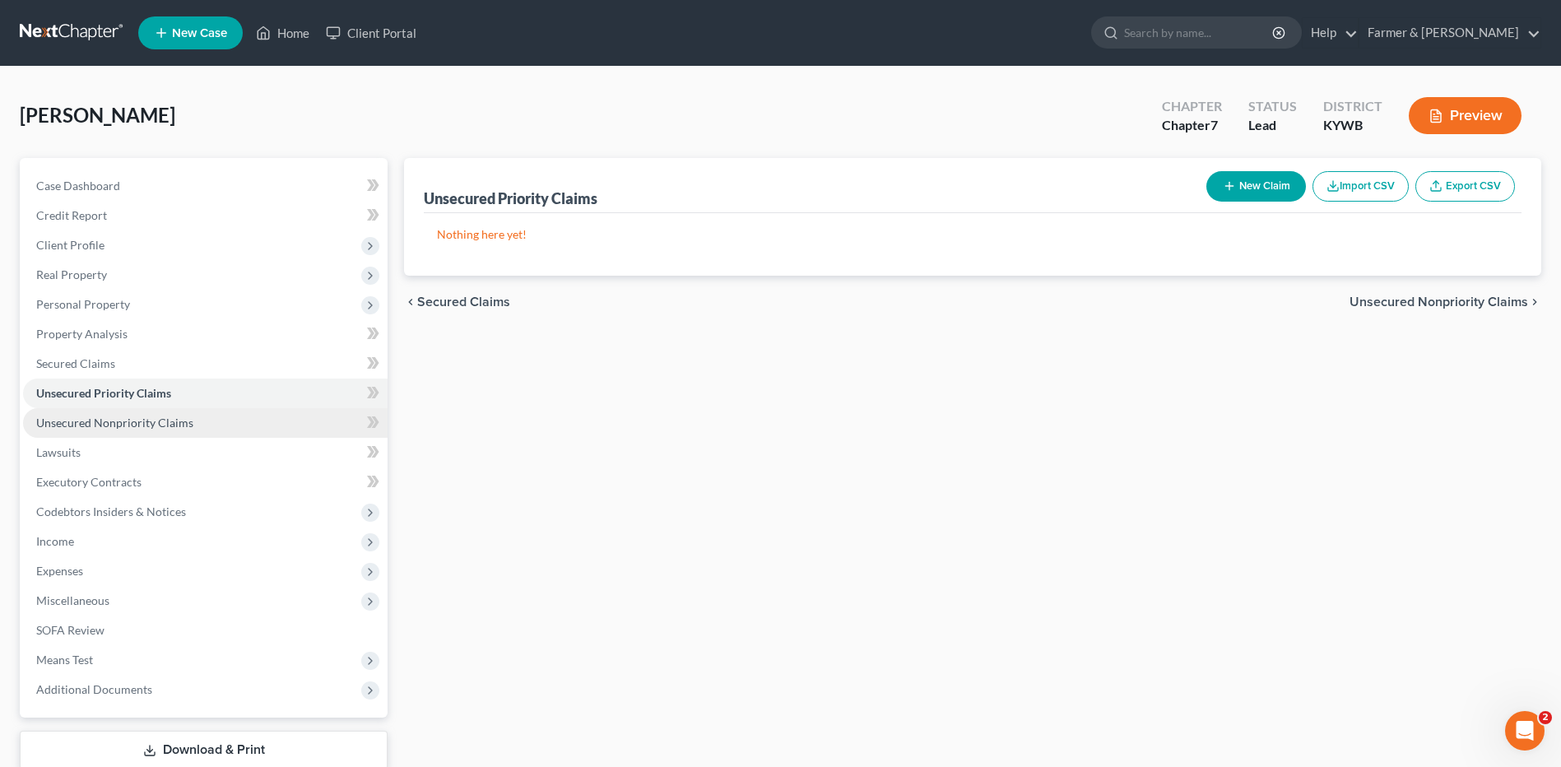
click at [142, 414] on link "Unsecured Nonpriority Claims" at bounding box center [205, 423] width 364 height 30
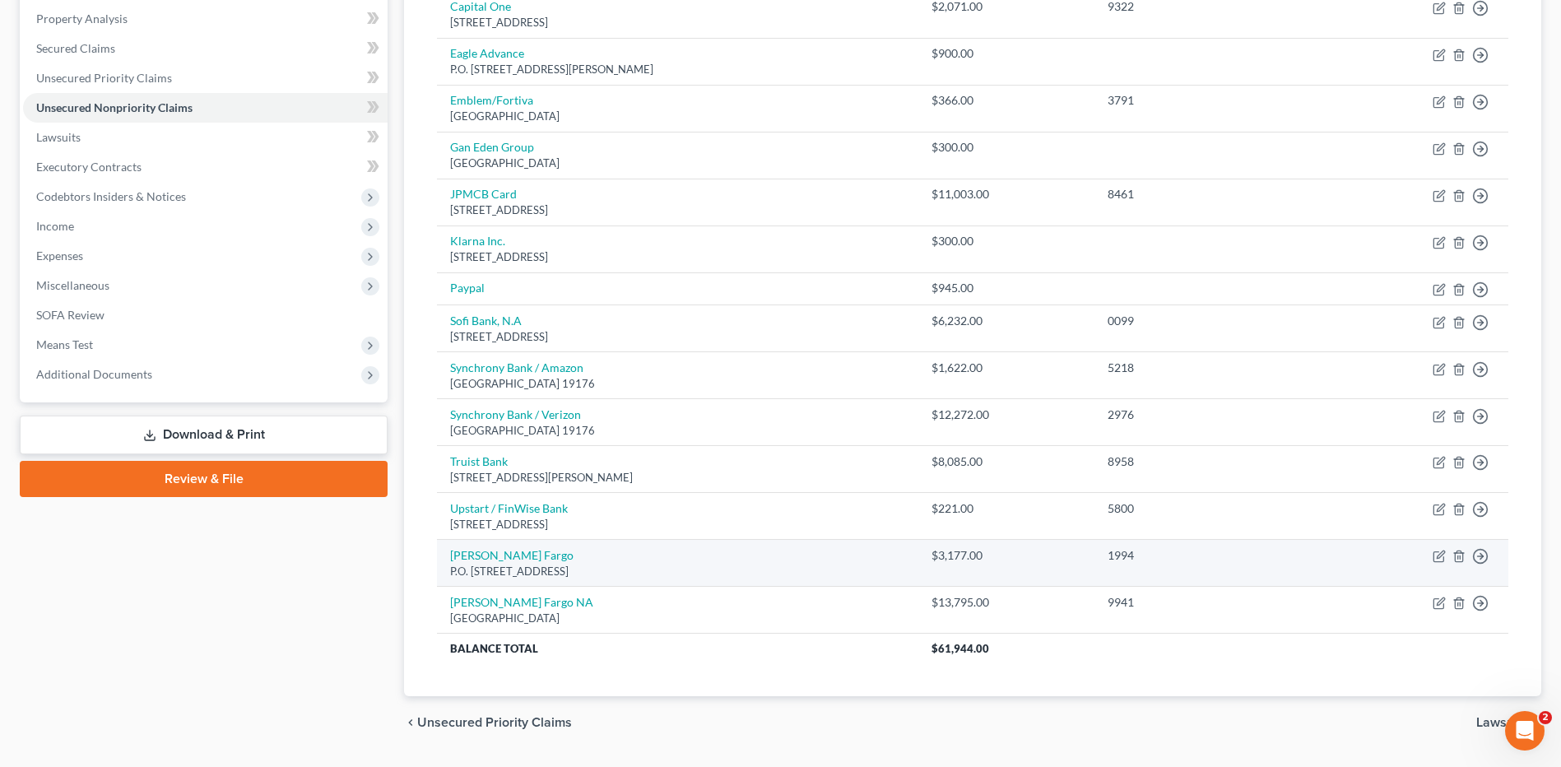
scroll to position [277, 0]
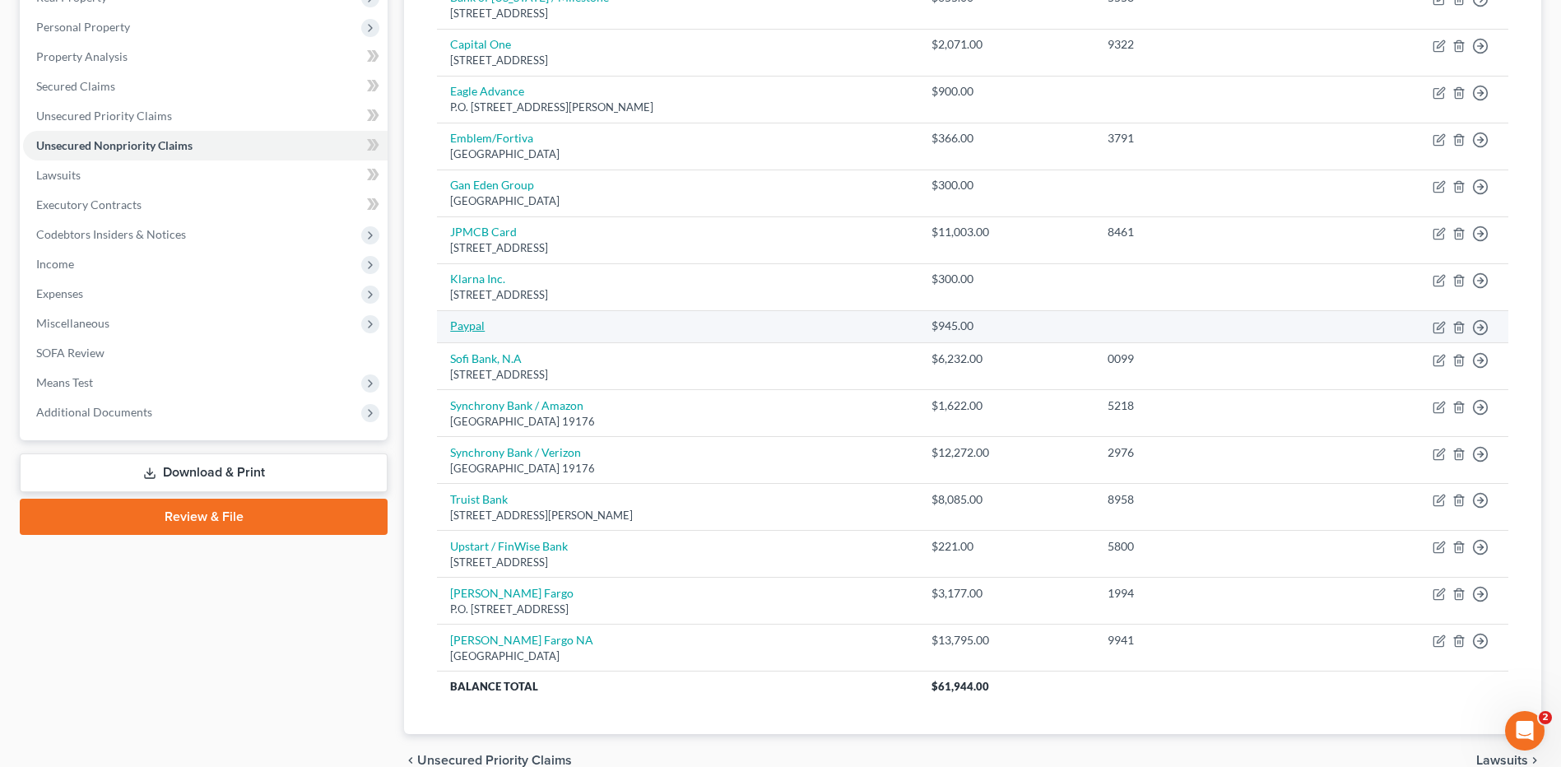
click at [480, 326] on link "Paypal" at bounding box center [467, 325] width 35 height 14
select select "10"
select select "0"
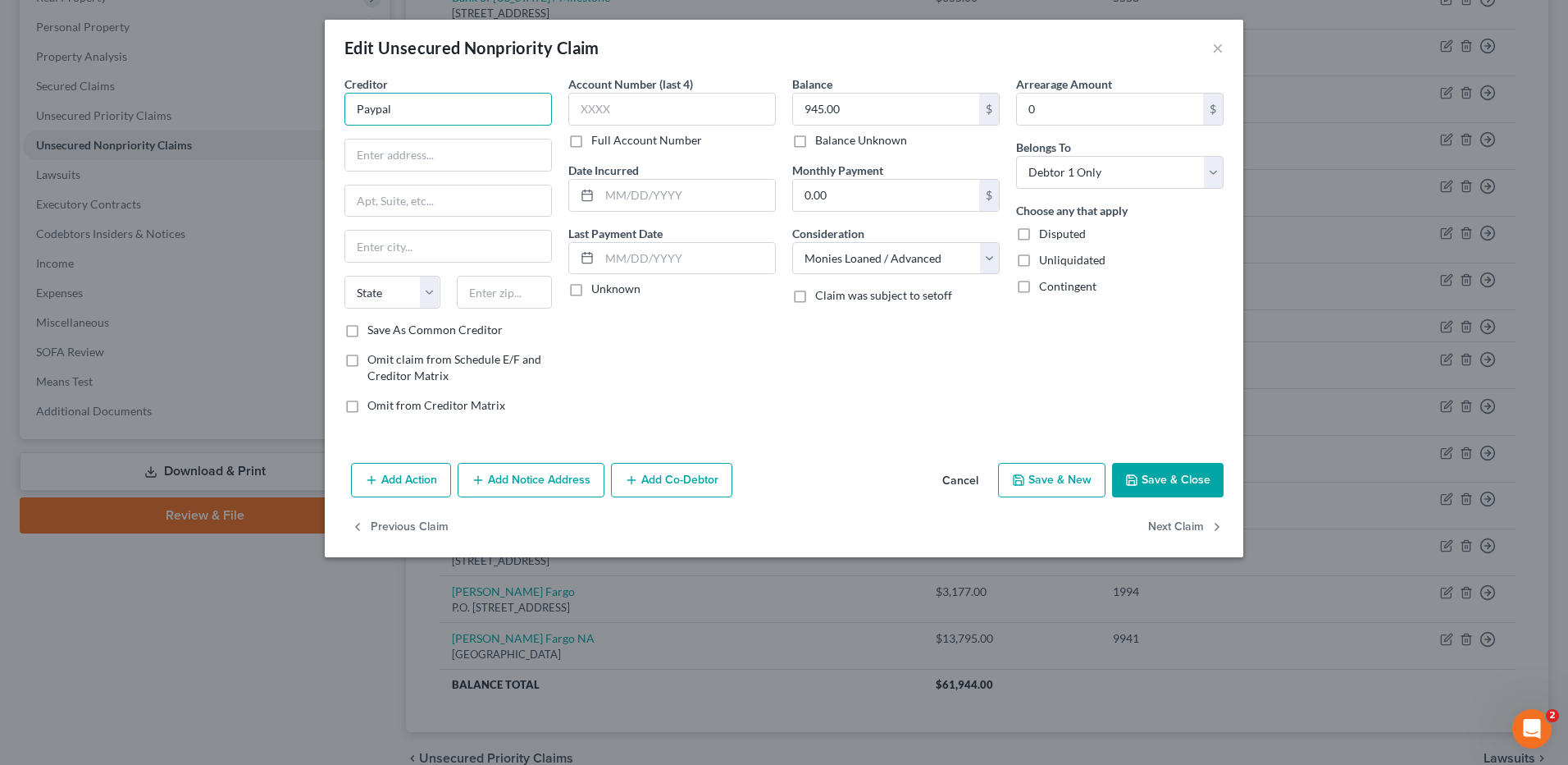
drag, startPoint x: 453, startPoint y: 116, endPoint x: 0, endPoint y: 82, distance: 454.3
click at [58, 94] on div "Edit Unsecured Nonpriority Claim × Creditor * Paypal State AL AK AR AZ CA CO CT…" at bounding box center [784, 382] width 1568 height 765
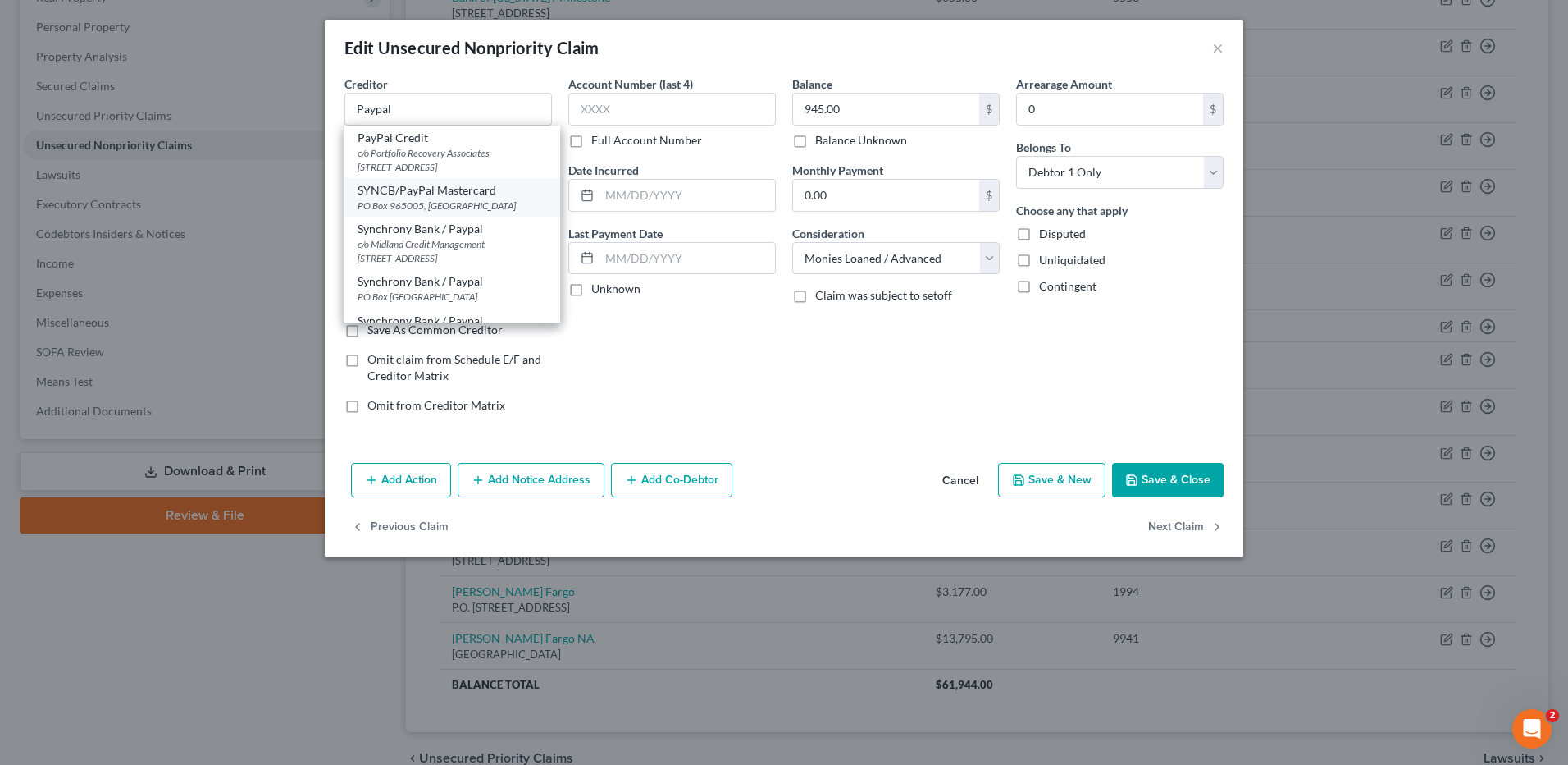
click at [470, 198] on div "PO Box 965005, [GEOGRAPHIC_DATA]" at bounding box center [453, 205] width 189 height 14
type input "SYNCB/PayPal Mastercard"
type input "PO Box 965005"
type input "Orlando"
select select "9"
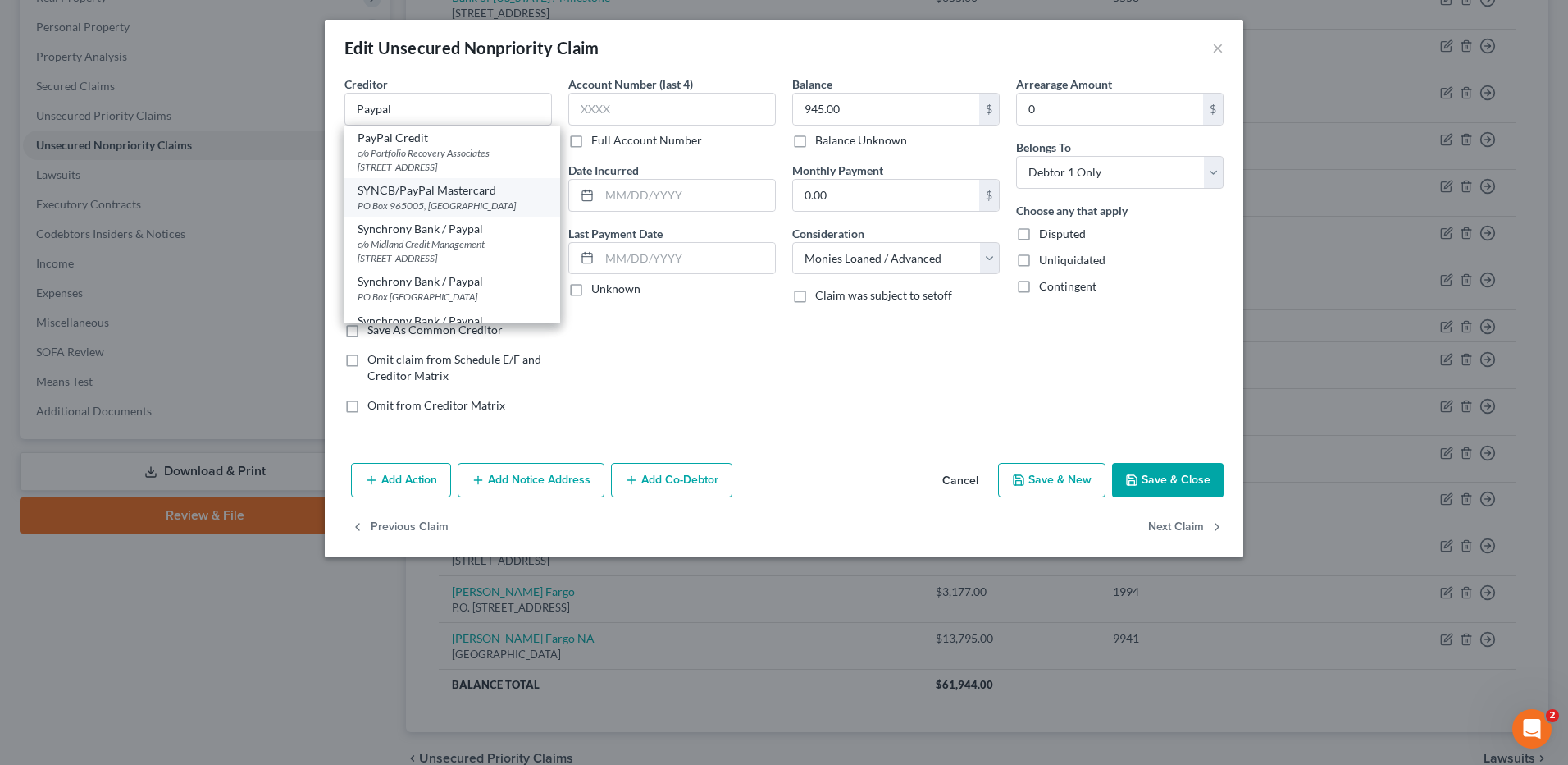
type input "32896"
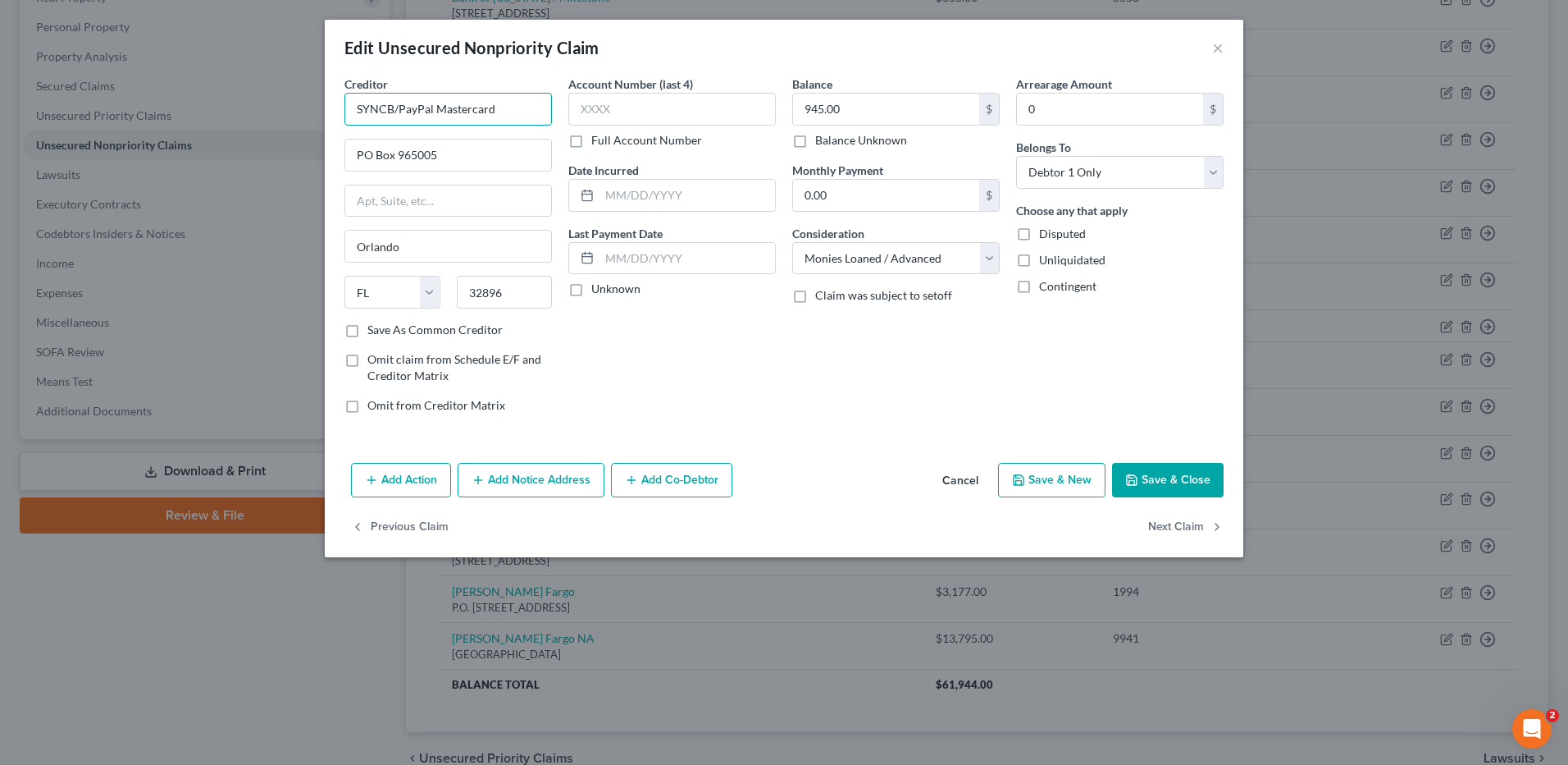
drag, startPoint x: 435, startPoint y: 111, endPoint x: 670, endPoint y: 128, distance: 235.6
click at [612, 104] on div "Creditor * SYNCB/PayPal Mastercard PO Box 965005 Orlando State AL AK AR AZ CA C…" at bounding box center [784, 251] width 895 height 351
type input "SYNCB/PayPal"
click at [1136, 497] on button "Save & Close" at bounding box center [1168, 480] width 112 height 35
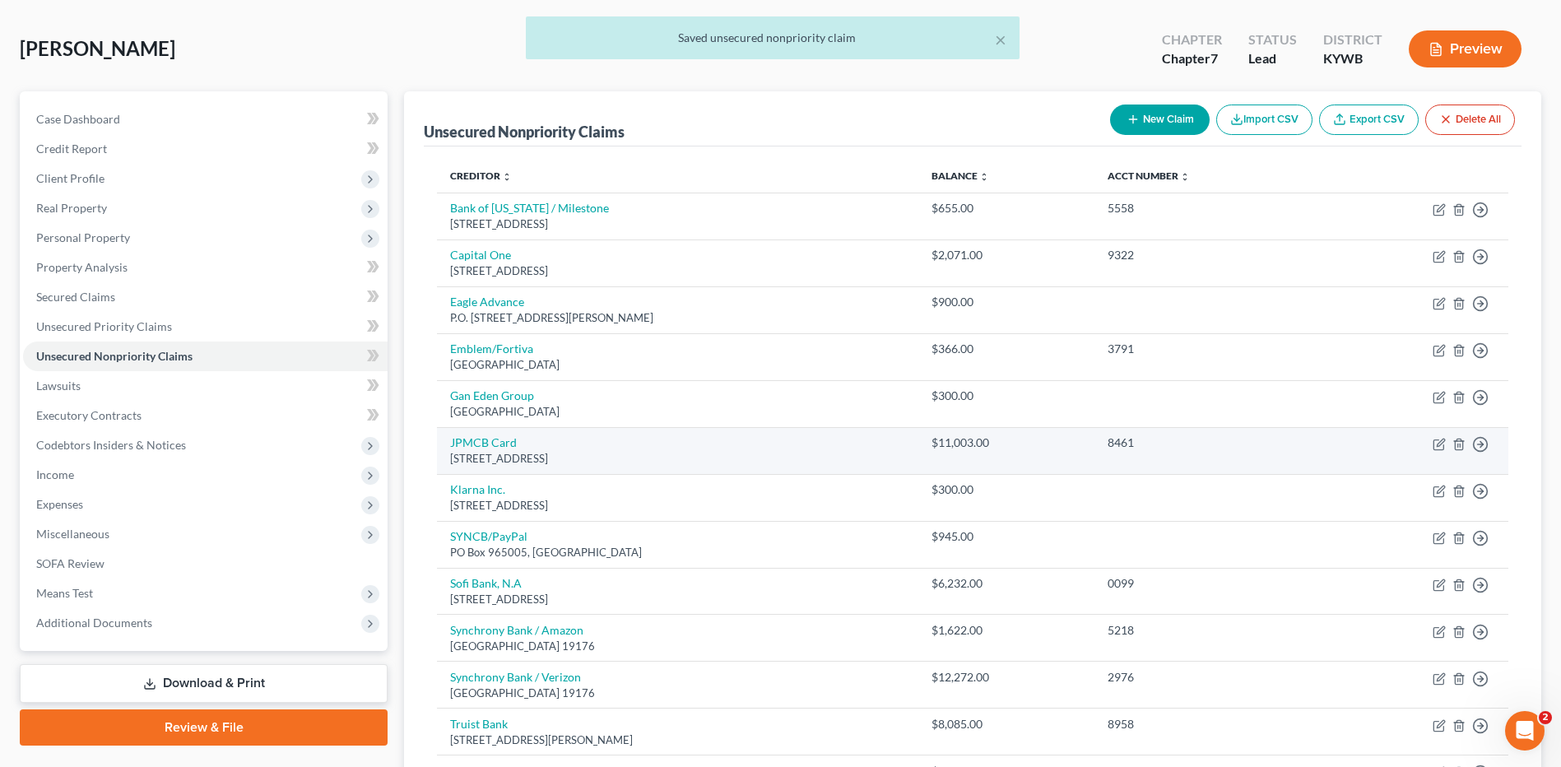
scroll to position [0, 0]
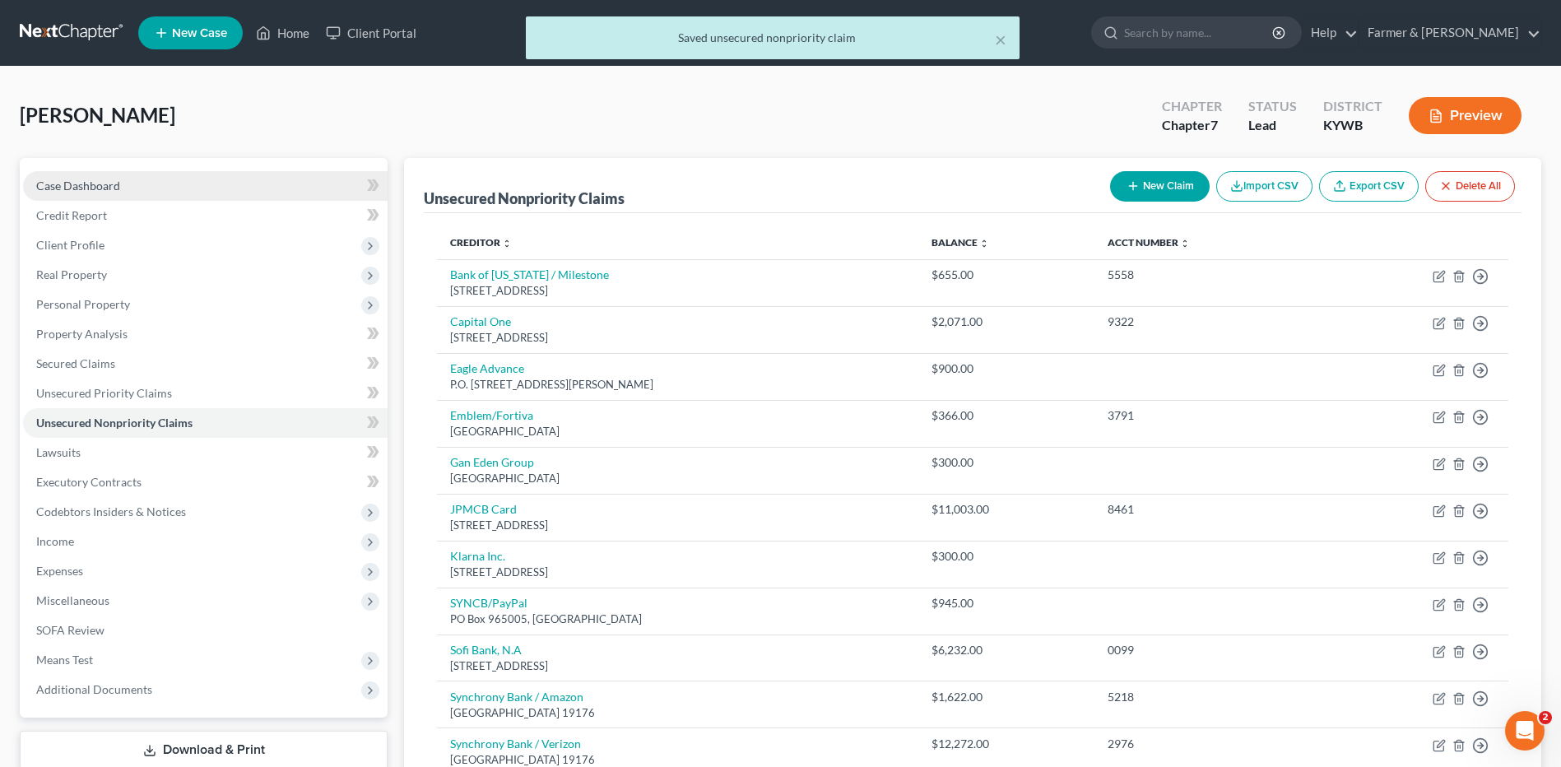
click at [188, 195] on link "Case Dashboard" at bounding box center [205, 186] width 364 height 30
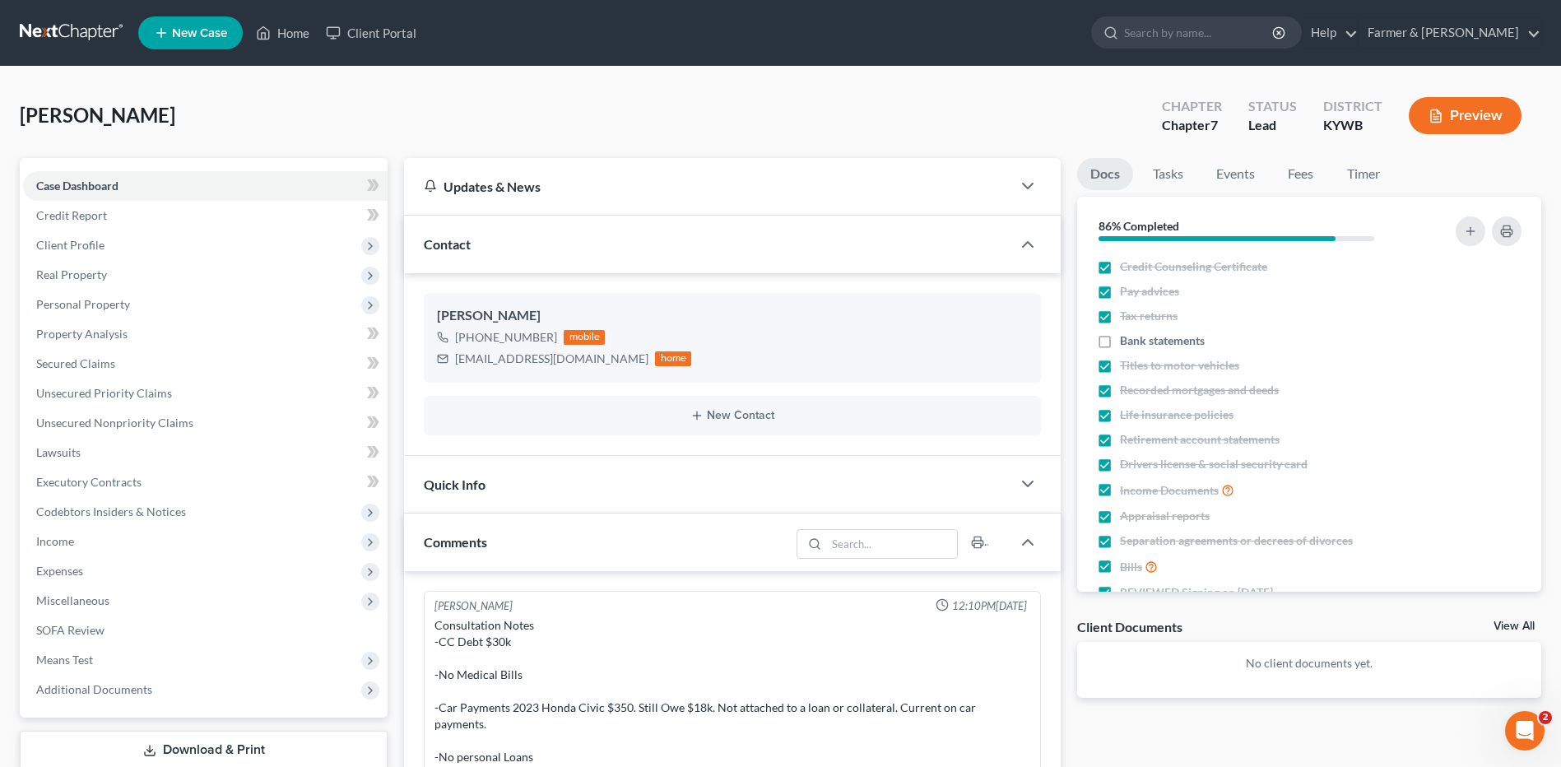
scroll to position [211, 0]
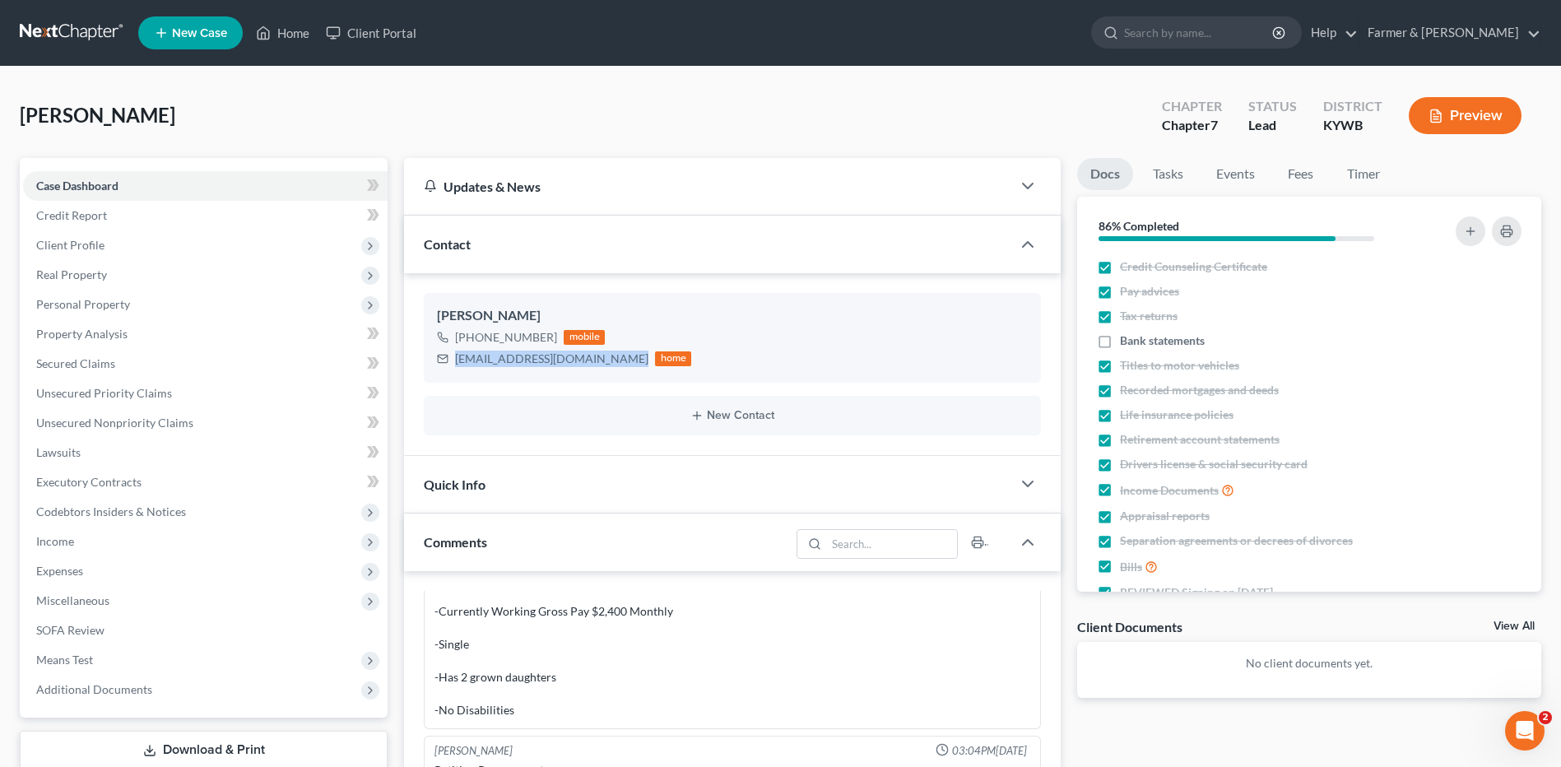
drag, startPoint x: 611, startPoint y: 365, endPoint x: 468, endPoint y: 386, distance: 143.8
click at [452, 374] on div "Jessica Austin +1 (270) 705-4029 mobile jessicaaustin1234@icloud.com home" at bounding box center [732, 337] width 617 height 89
copy div "jessicaaustin1234@icloud.com"
click at [142, 311] on span "Personal Property" at bounding box center [205, 305] width 364 height 30
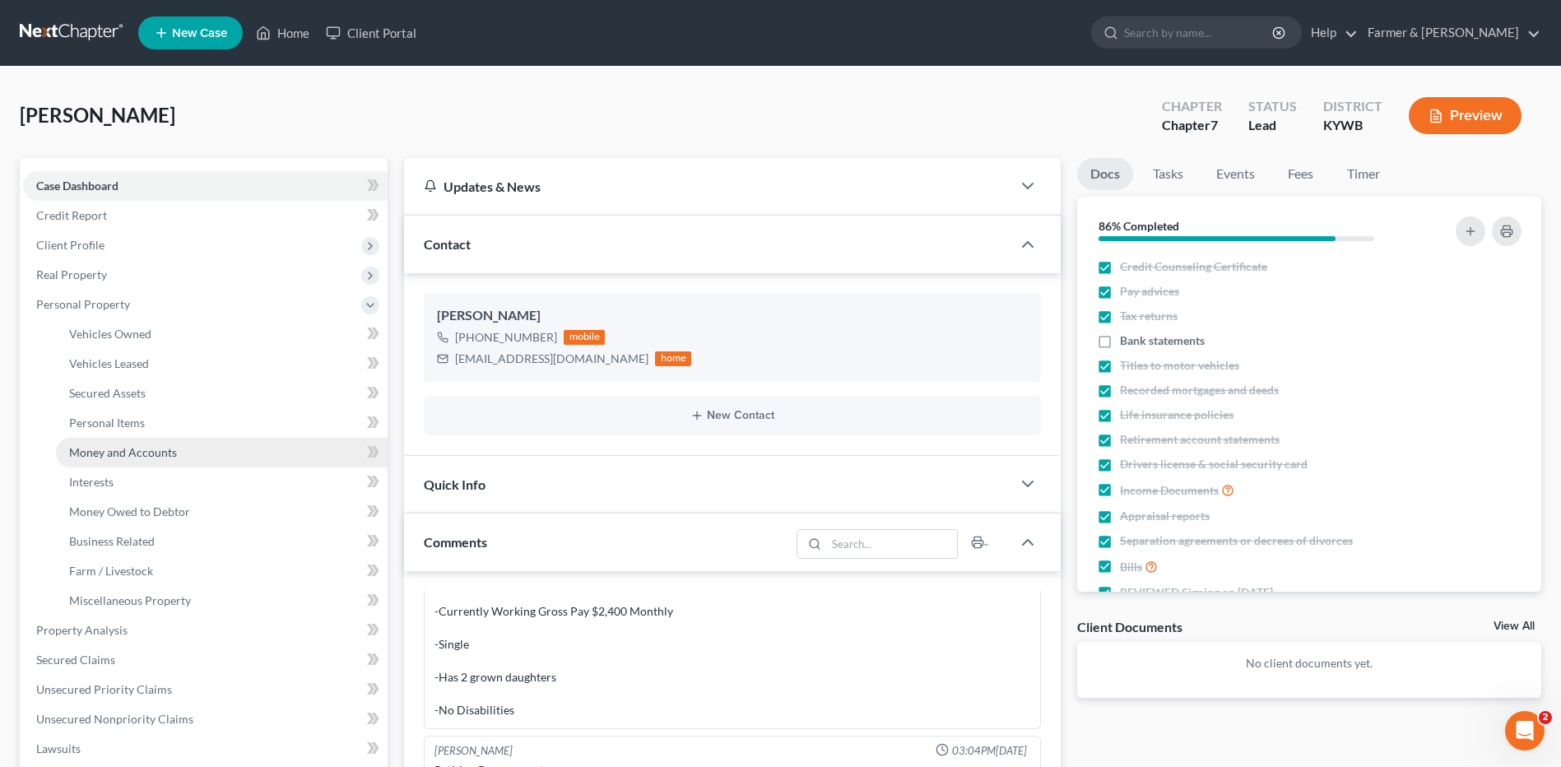
click at [143, 445] on span "Money and Accounts" at bounding box center [123, 452] width 108 height 14
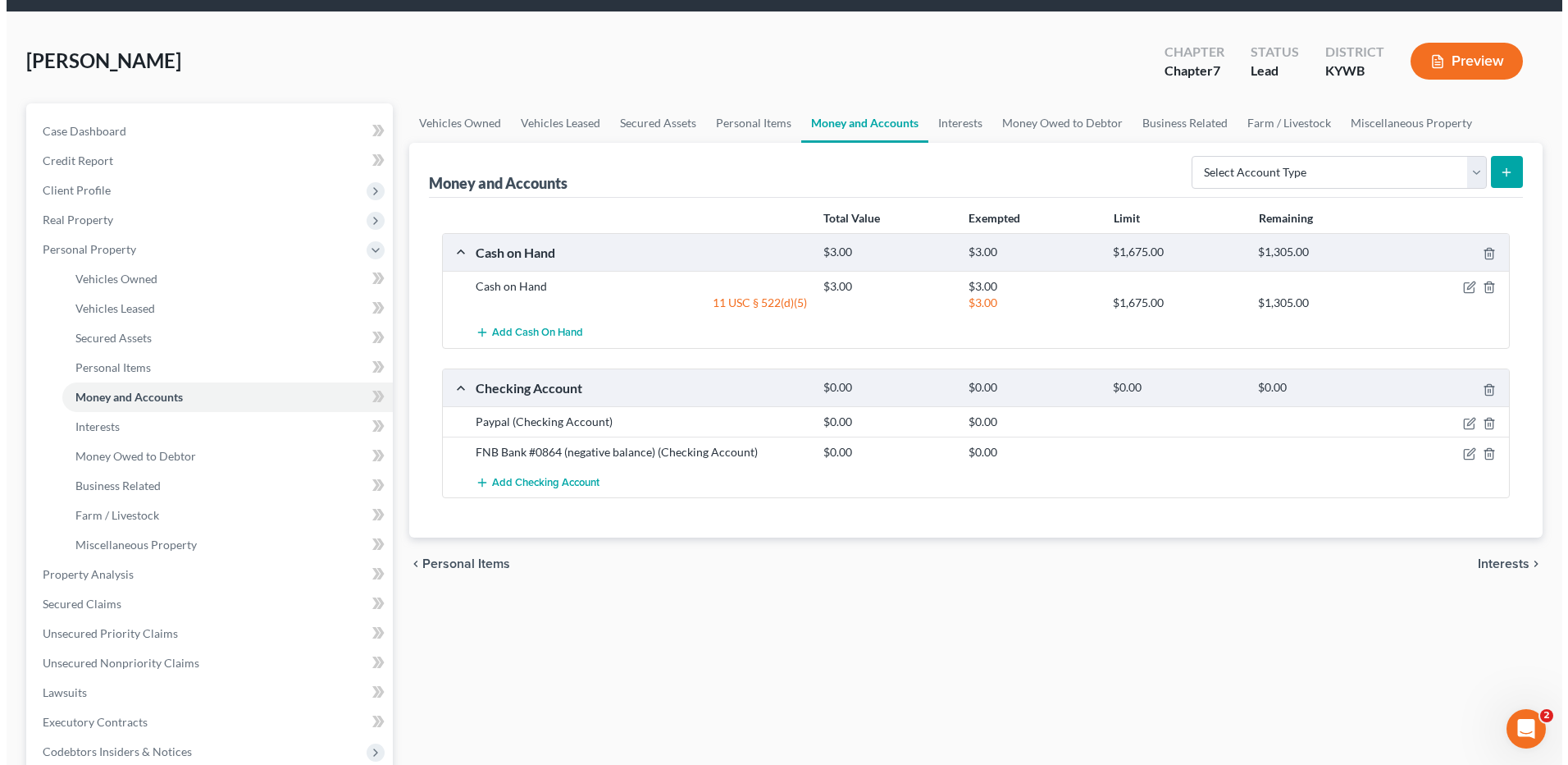
scroll to position [82, 0]
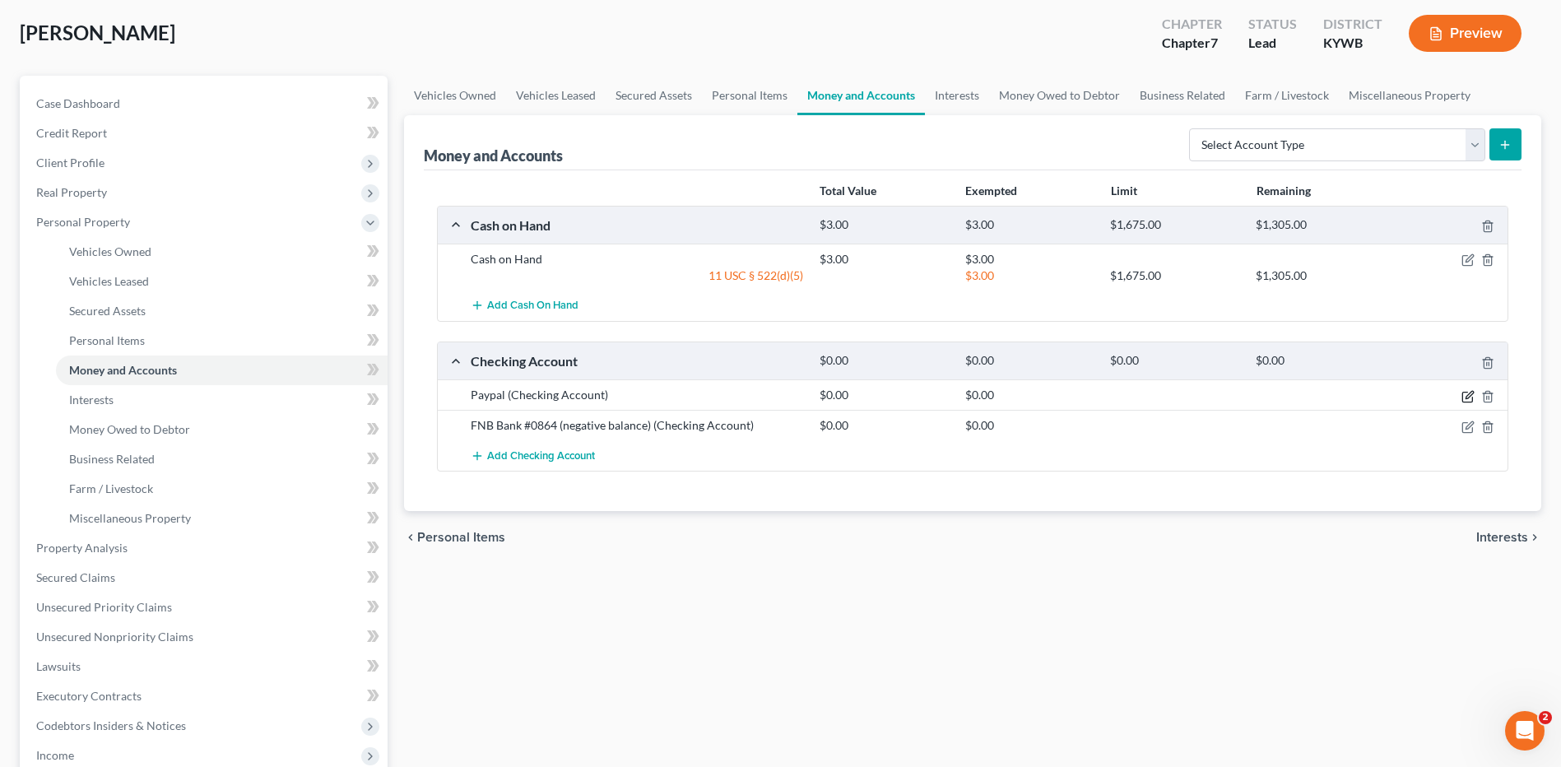
click at [1470, 395] on icon "button" at bounding box center [1467, 396] width 13 height 13
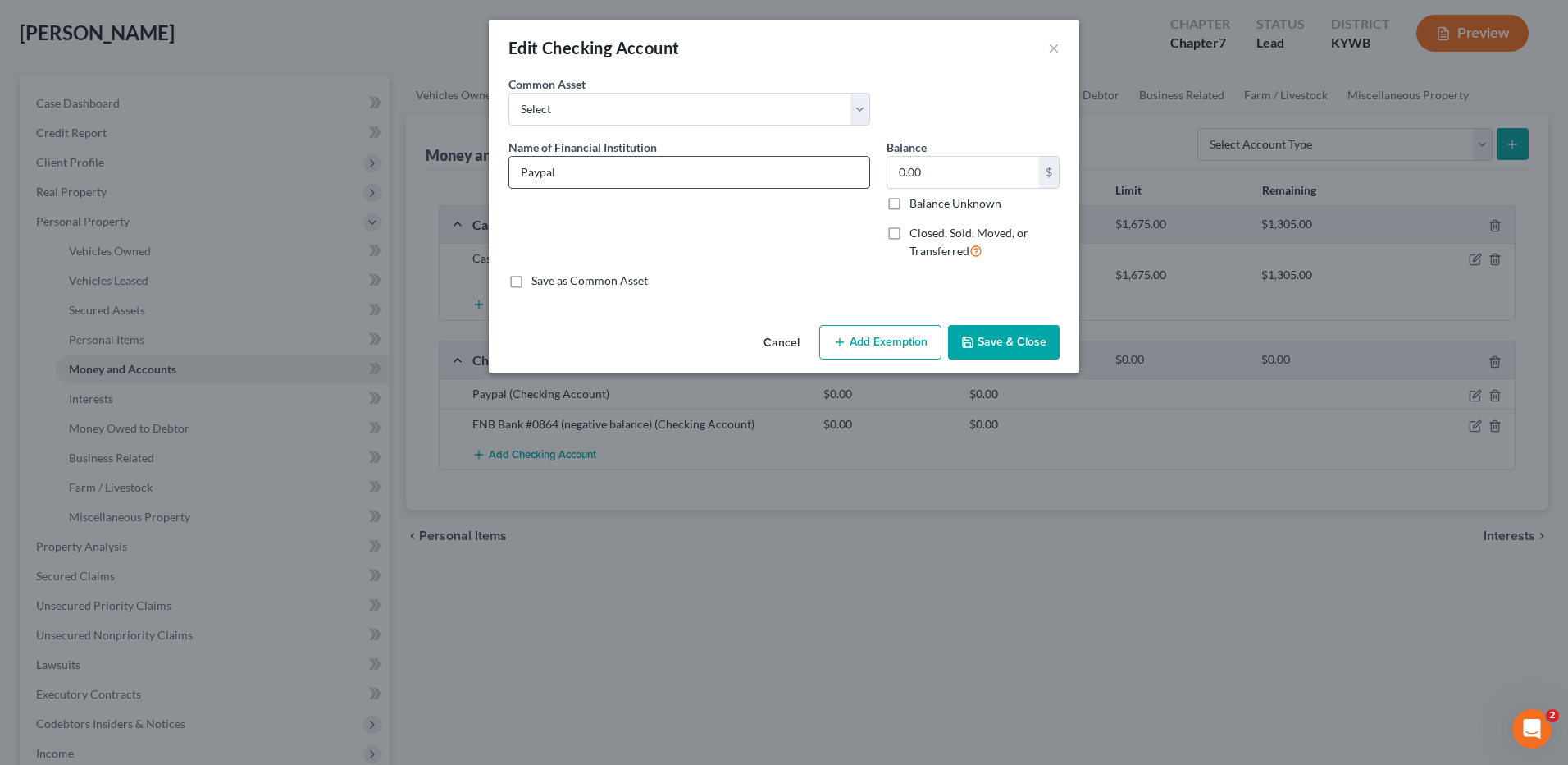
click at [571, 169] on input "Paypal" at bounding box center [689, 172] width 360 height 31
type input "Paypal - zero balance"
click at [1004, 346] on button "Save & Close" at bounding box center [1004, 342] width 112 height 35
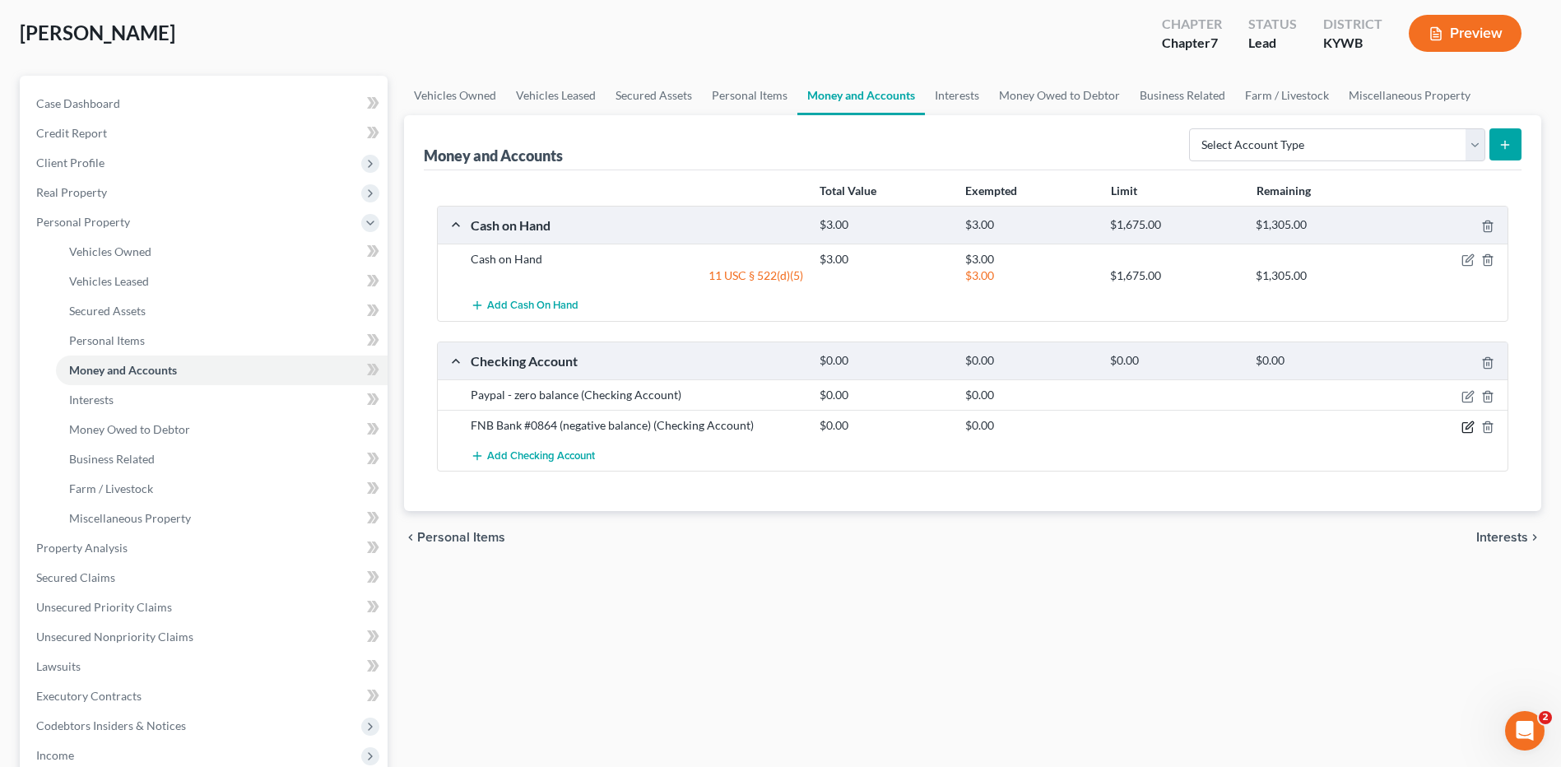
click at [1473, 423] on icon "button" at bounding box center [1468, 424] width 7 height 7
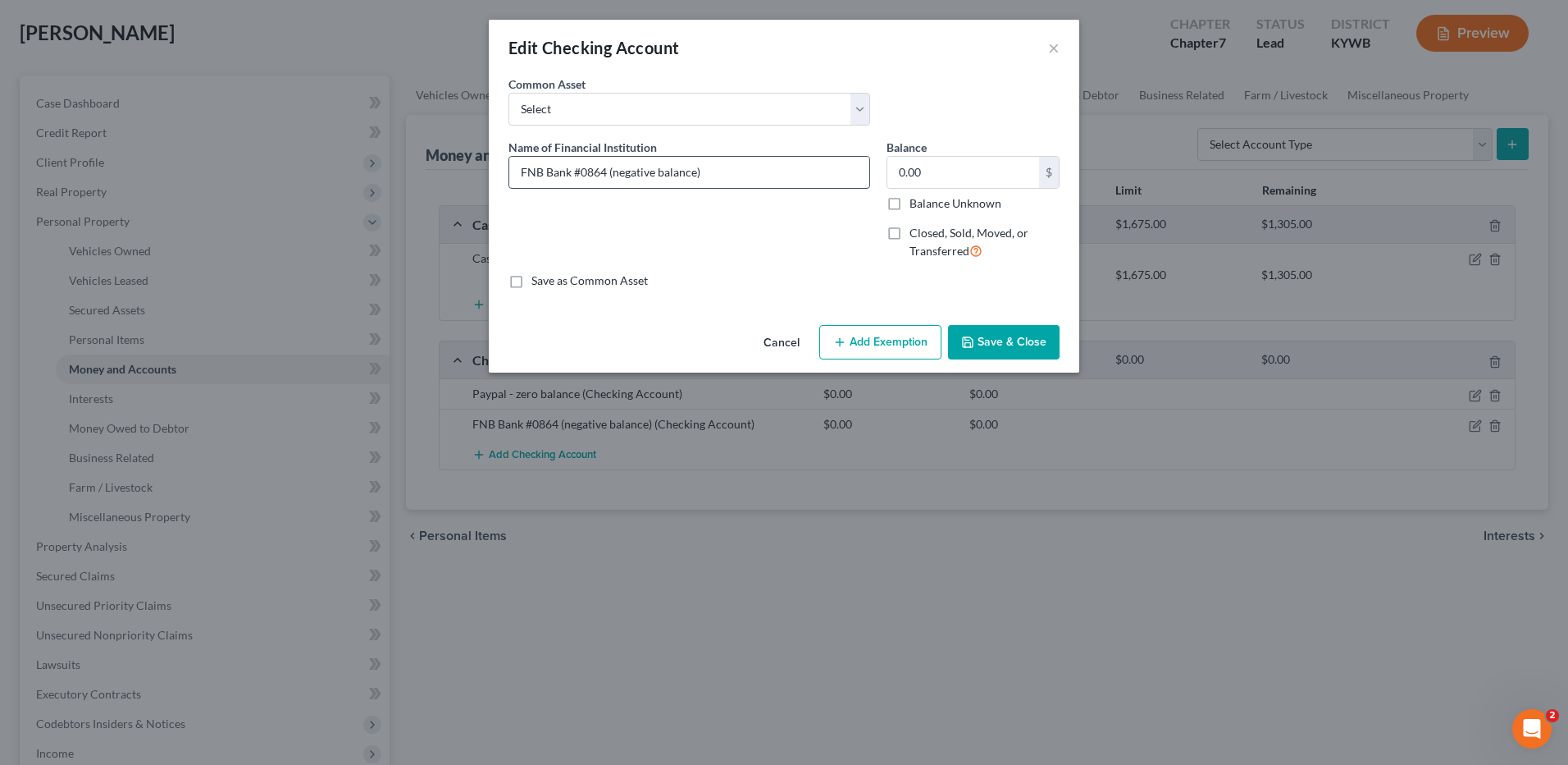
click at [612, 170] on input "FNB Bank #0864 (negative balance)" at bounding box center [689, 172] width 360 height 31
drag, startPoint x: 610, startPoint y: 174, endPoint x: 831, endPoint y: 167, distance: 221.1
click at [830, 167] on input "FNB Bank #0864 (negative balance)" at bounding box center [689, 172] width 360 height 31
type input "FNB Bank #0864"
click at [943, 174] on input "0.00" at bounding box center [963, 172] width 152 height 31
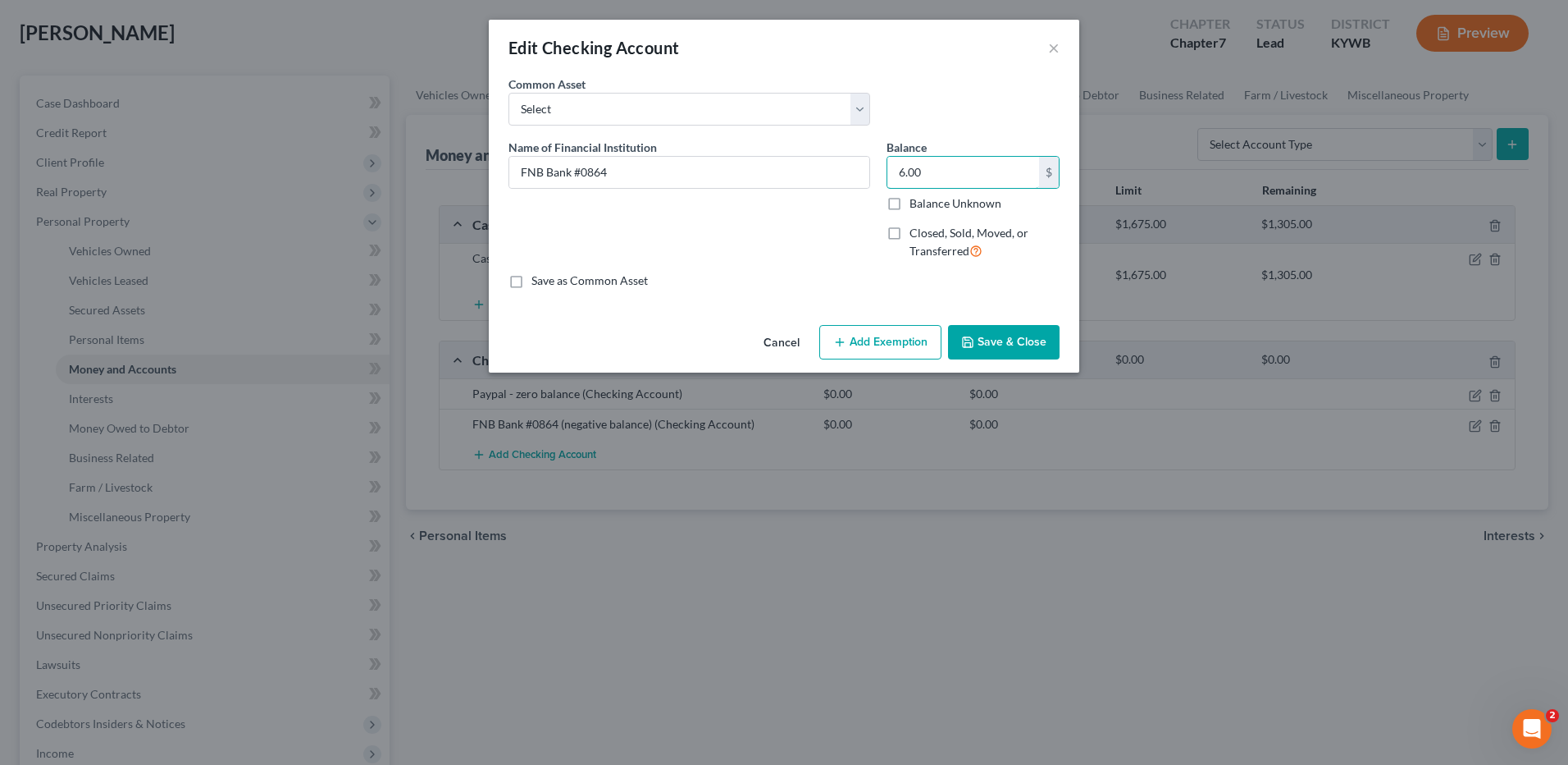
type input "6.00"
click at [842, 350] on button "Add Exemption" at bounding box center [880, 342] width 123 height 35
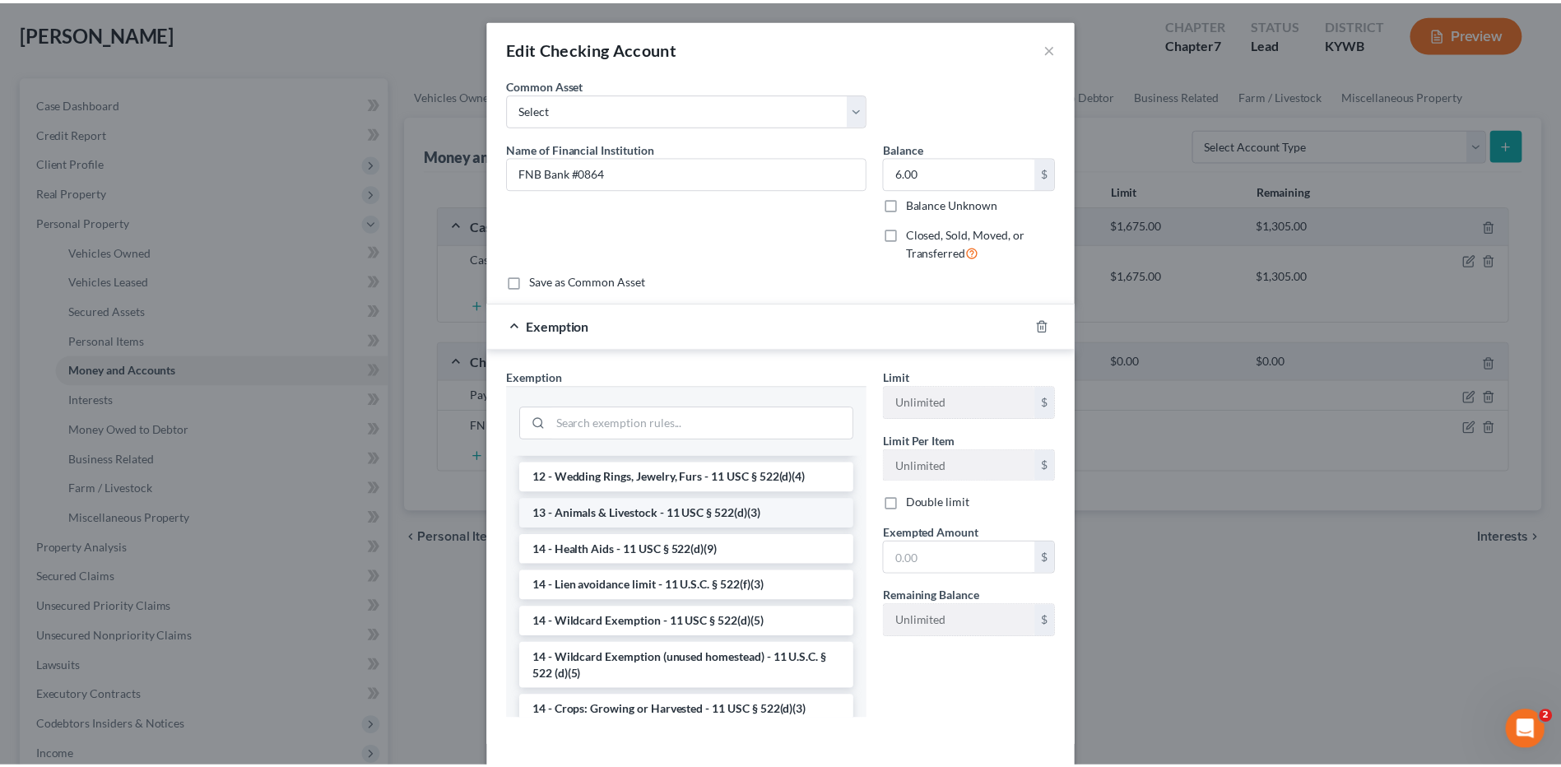
scroll to position [247, 0]
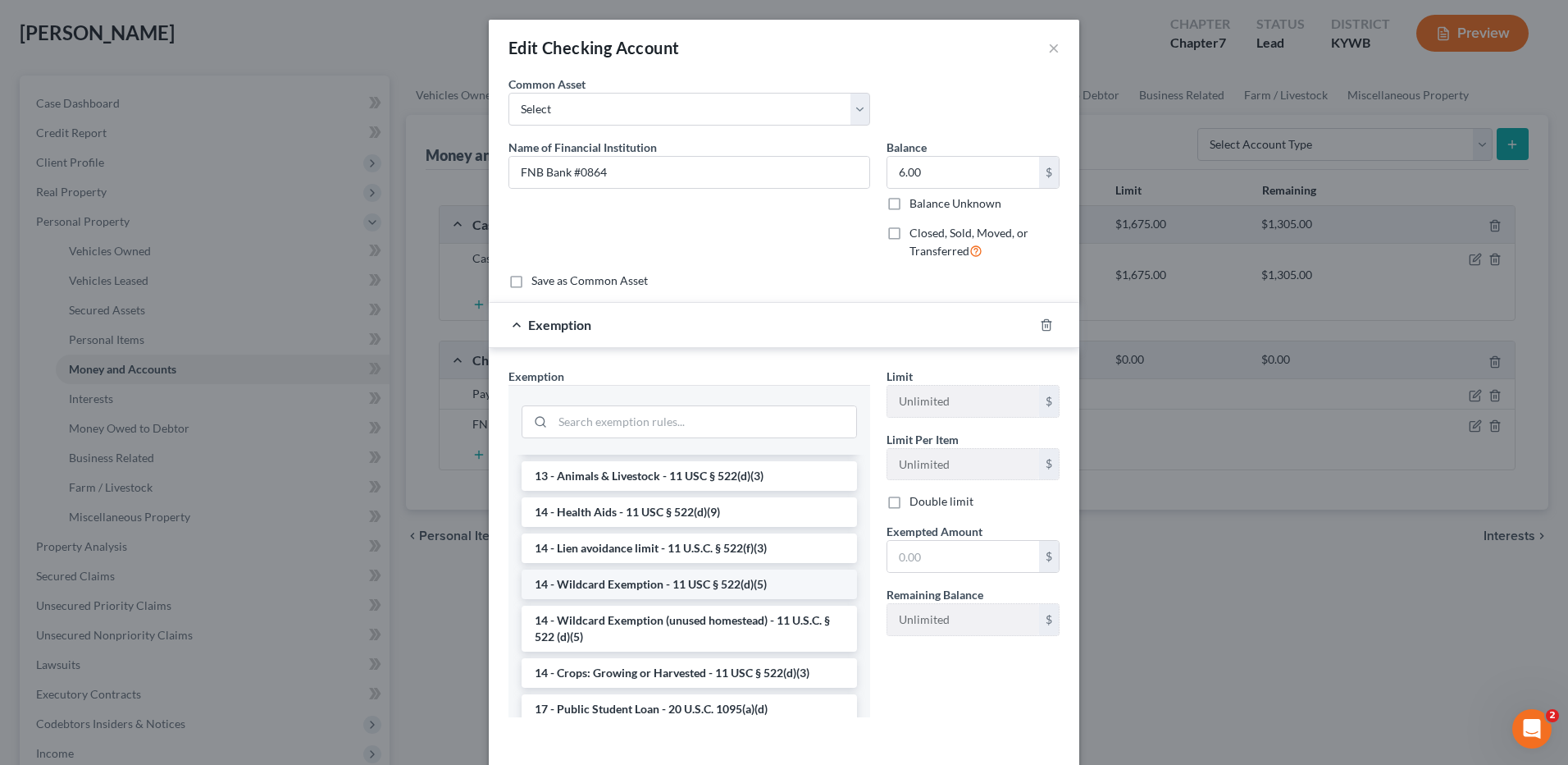
click at [700, 587] on li "14 - Wildcard Exemption - 11 USC § 522(d)(5)" at bounding box center [689, 584] width 336 height 30
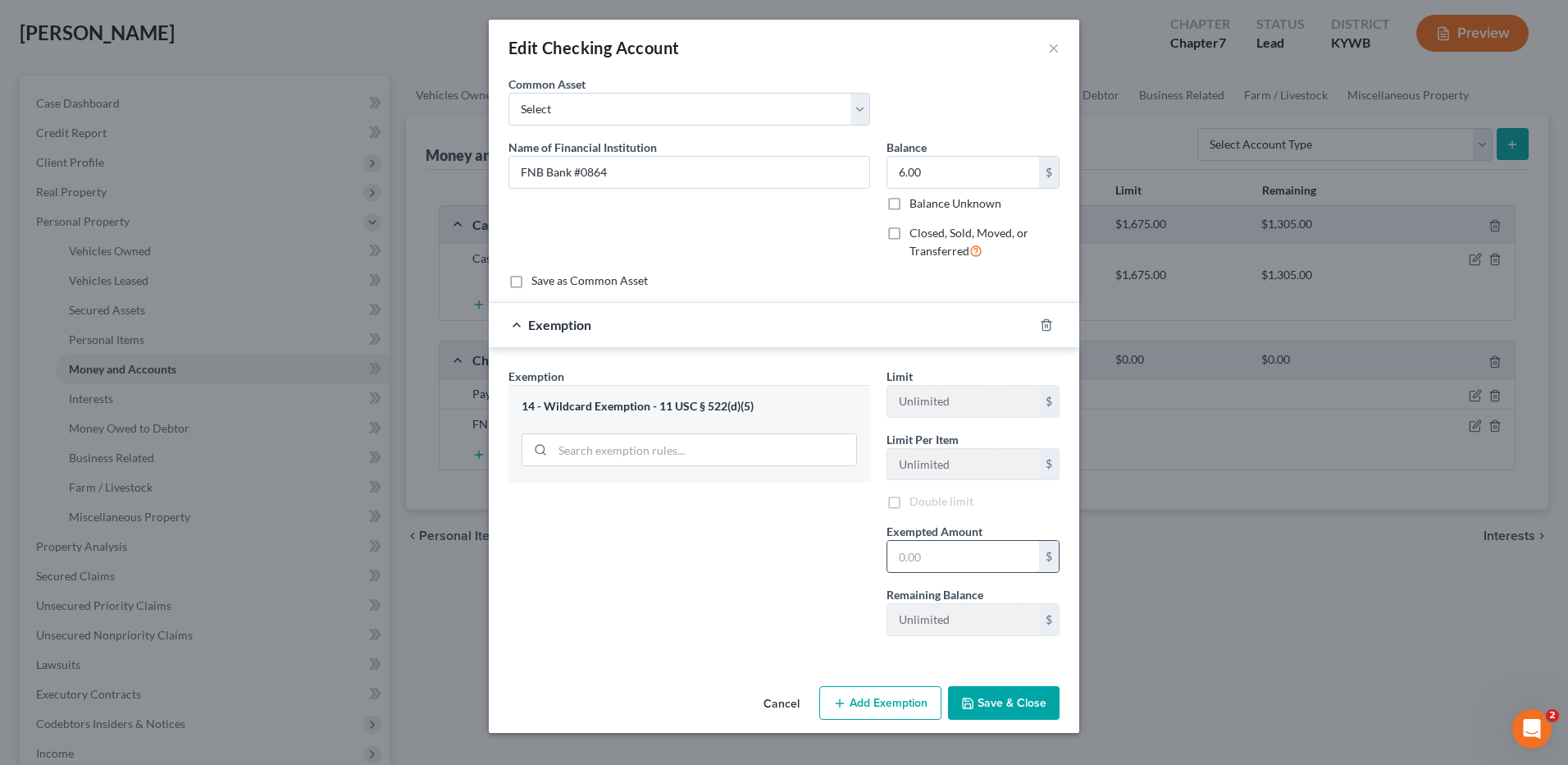
click at [966, 557] on input "text" at bounding box center [963, 556] width 152 height 31
type input "6.00"
click at [1000, 708] on button "Save & Close" at bounding box center [1004, 703] width 112 height 35
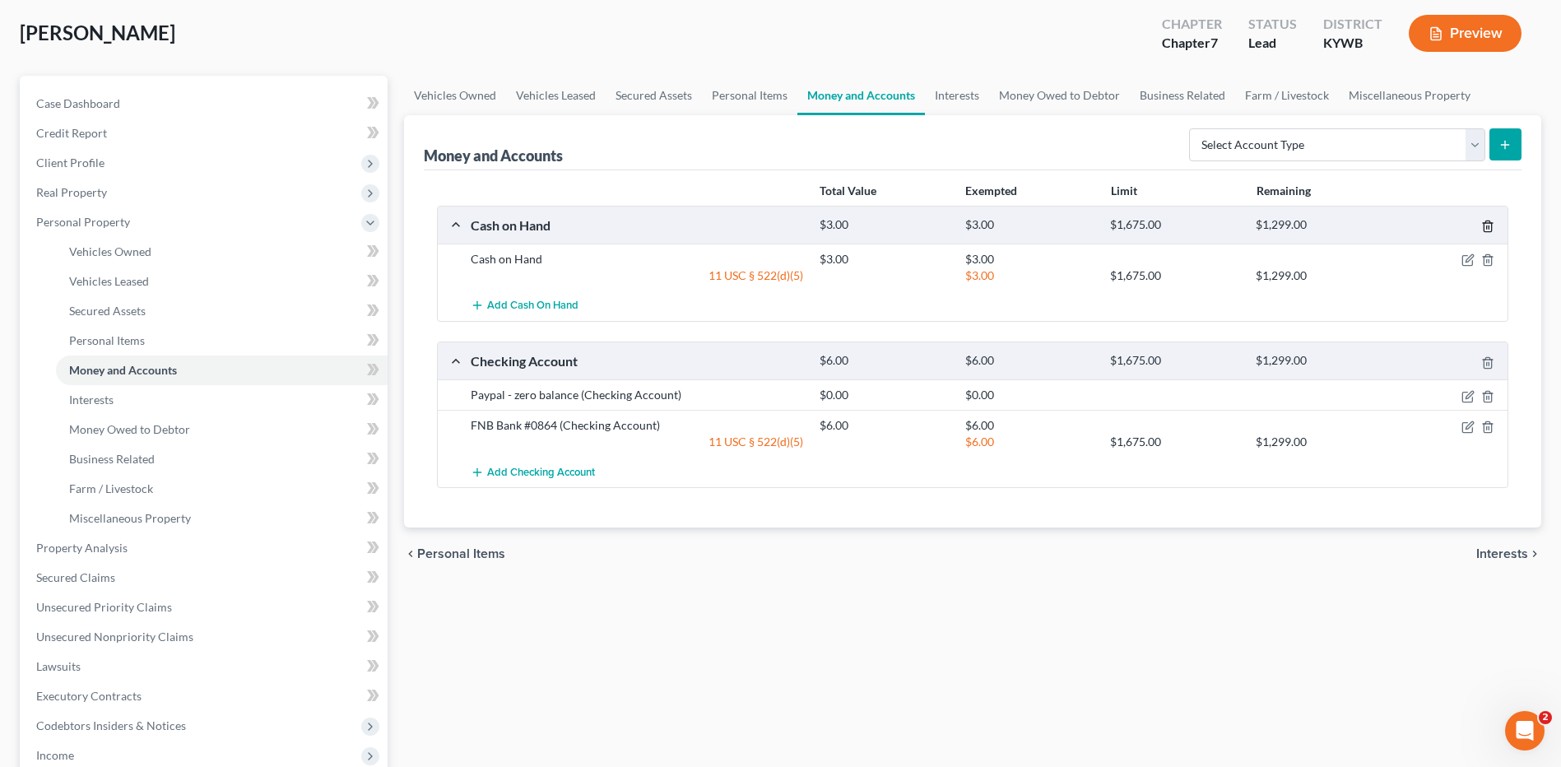
click at [1484, 223] on polyline "button" at bounding box center [1488, 223] width 10 height 0
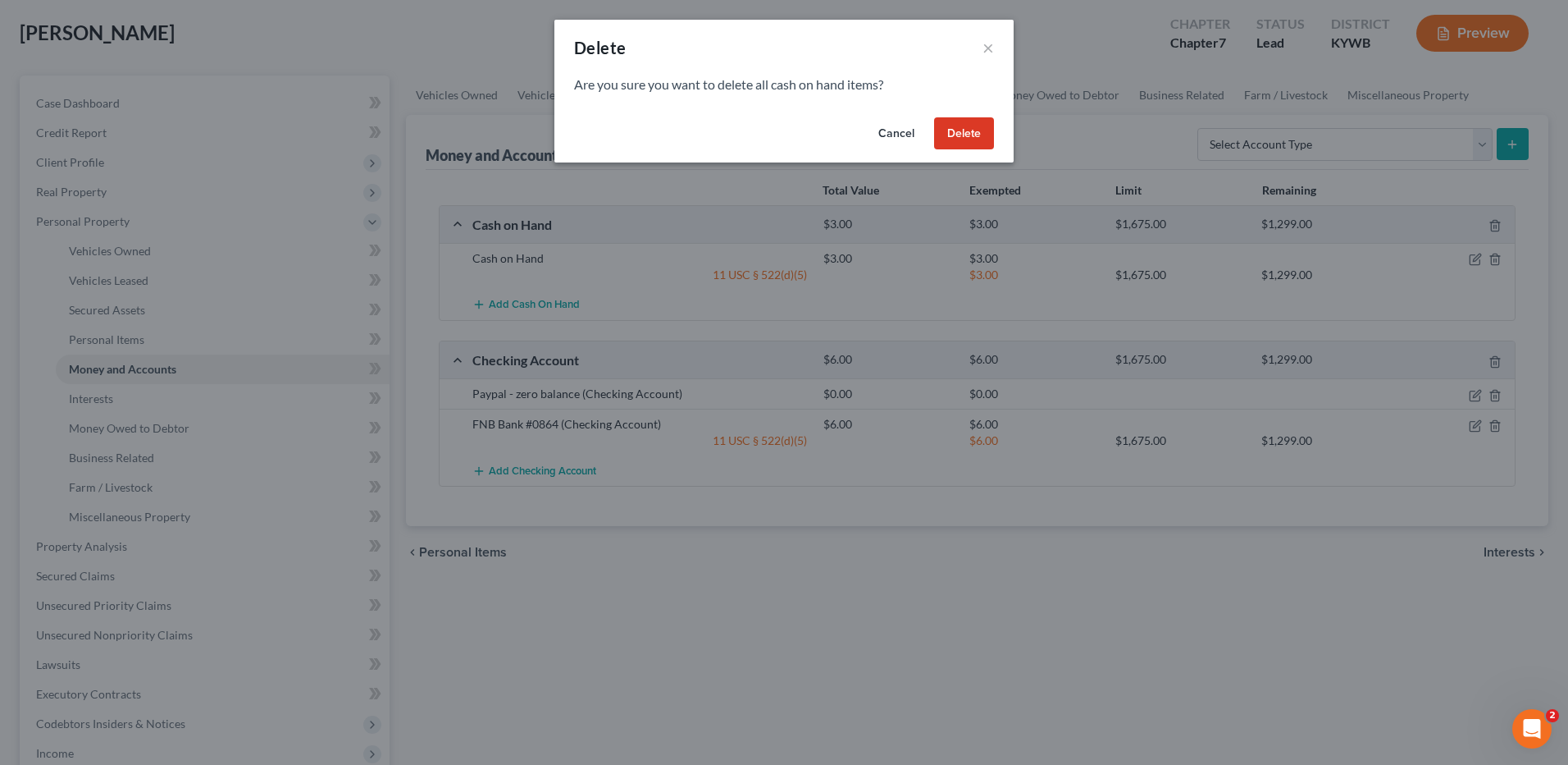
click at [962, 134] on button "Delete" at bounding box center [964, 134] width 60 height 33
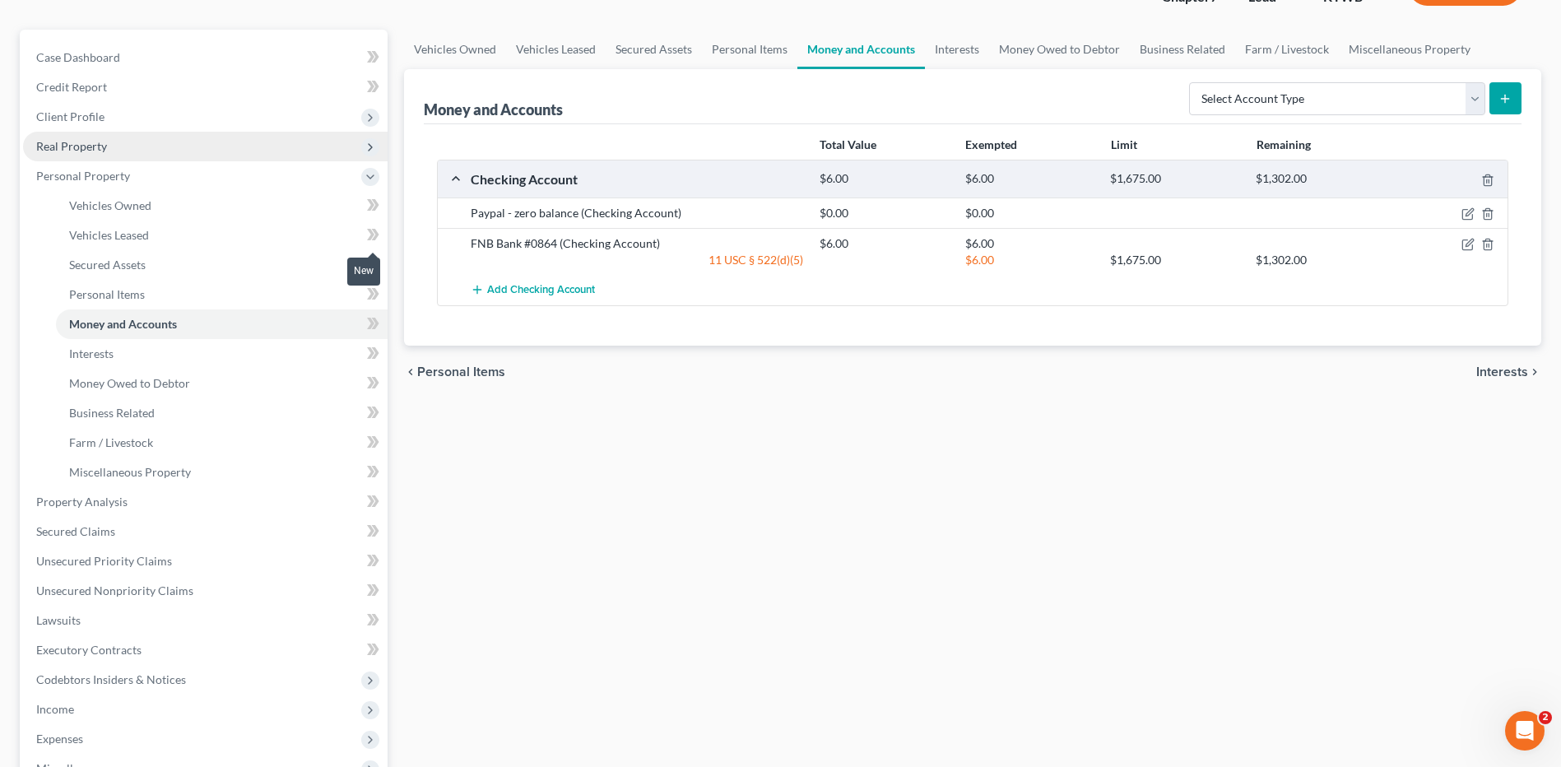
scroll to position [0, 0]
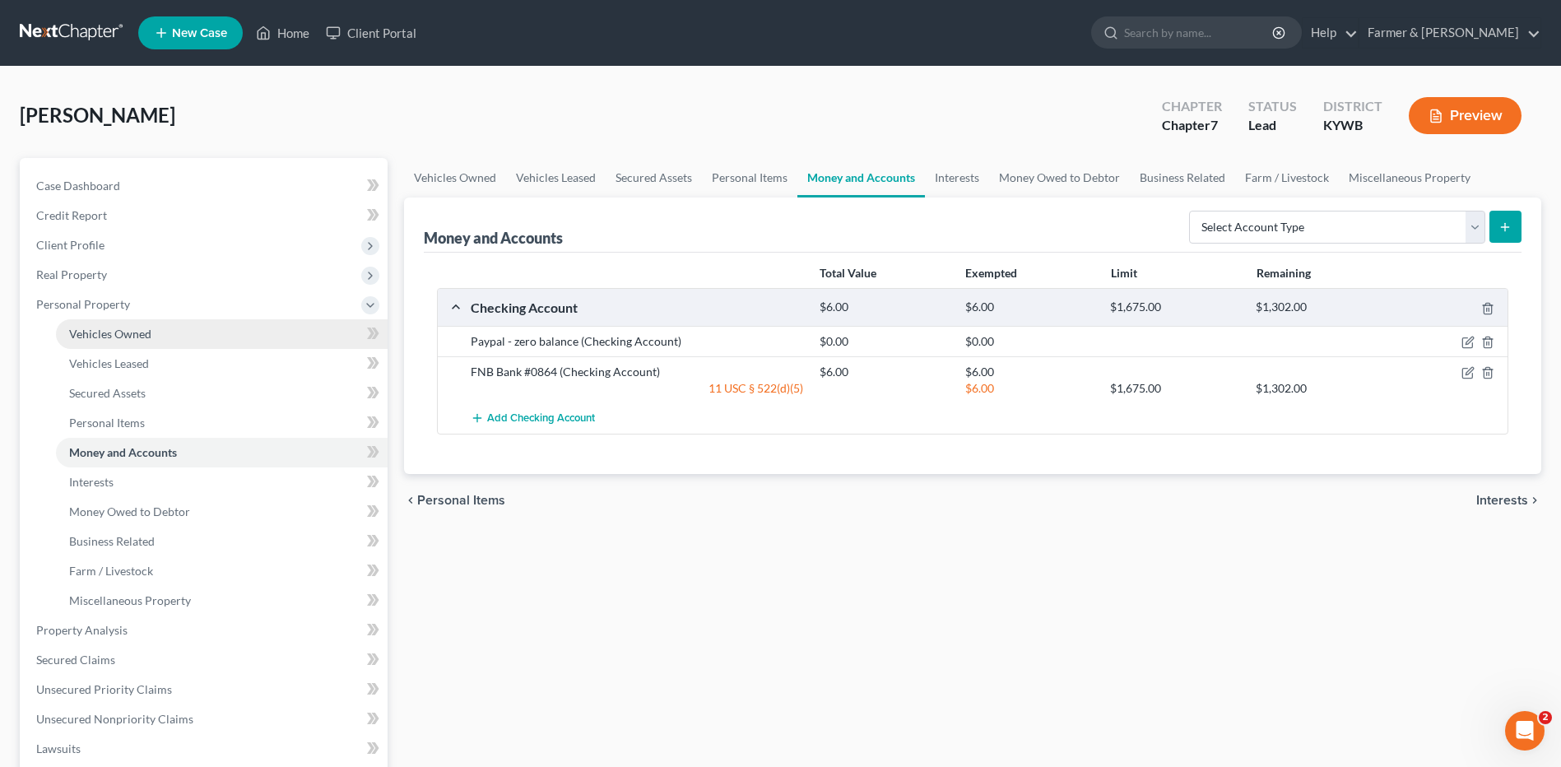
click at [140, 331] on span "Vehicles Owned" at bounding box center [110, 334] width 82 height 14
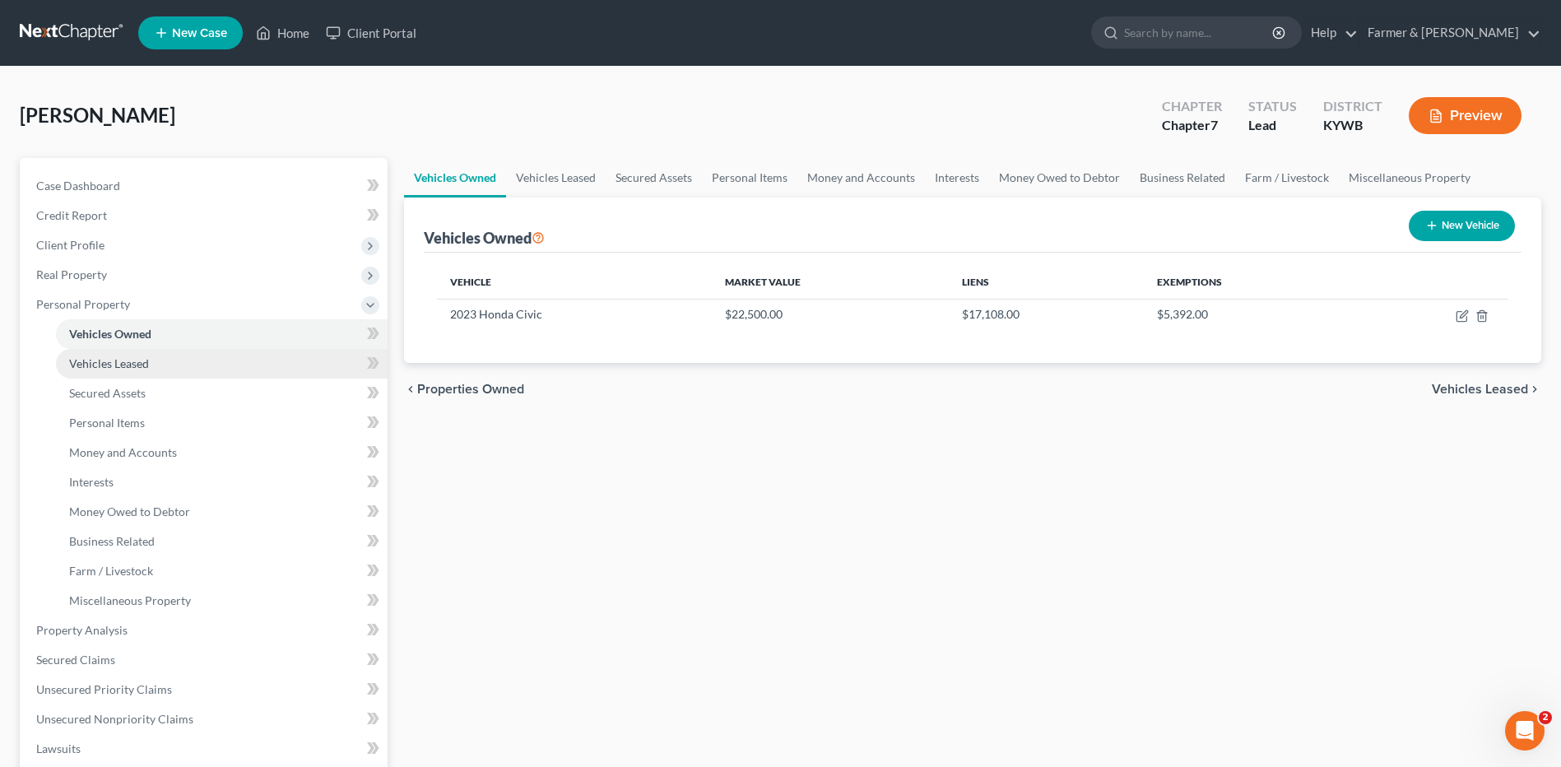
click at [132, 371] on link "Vehicles Leased" at bounding box center [222, 364] width 332 height 30
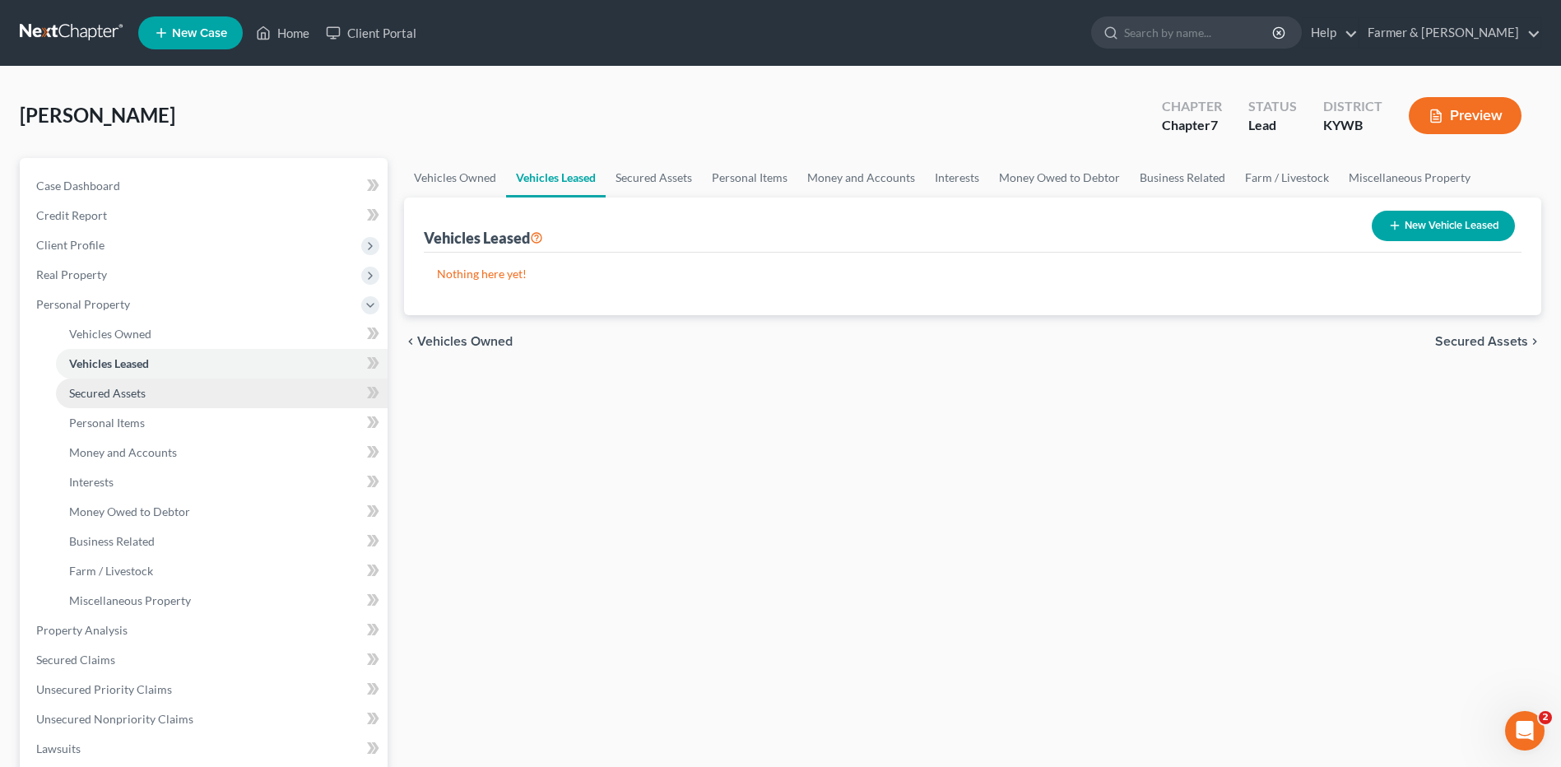
click at [139, 383] on link "Secured Assets" at bounding box center [222, 393] width 332 height 30
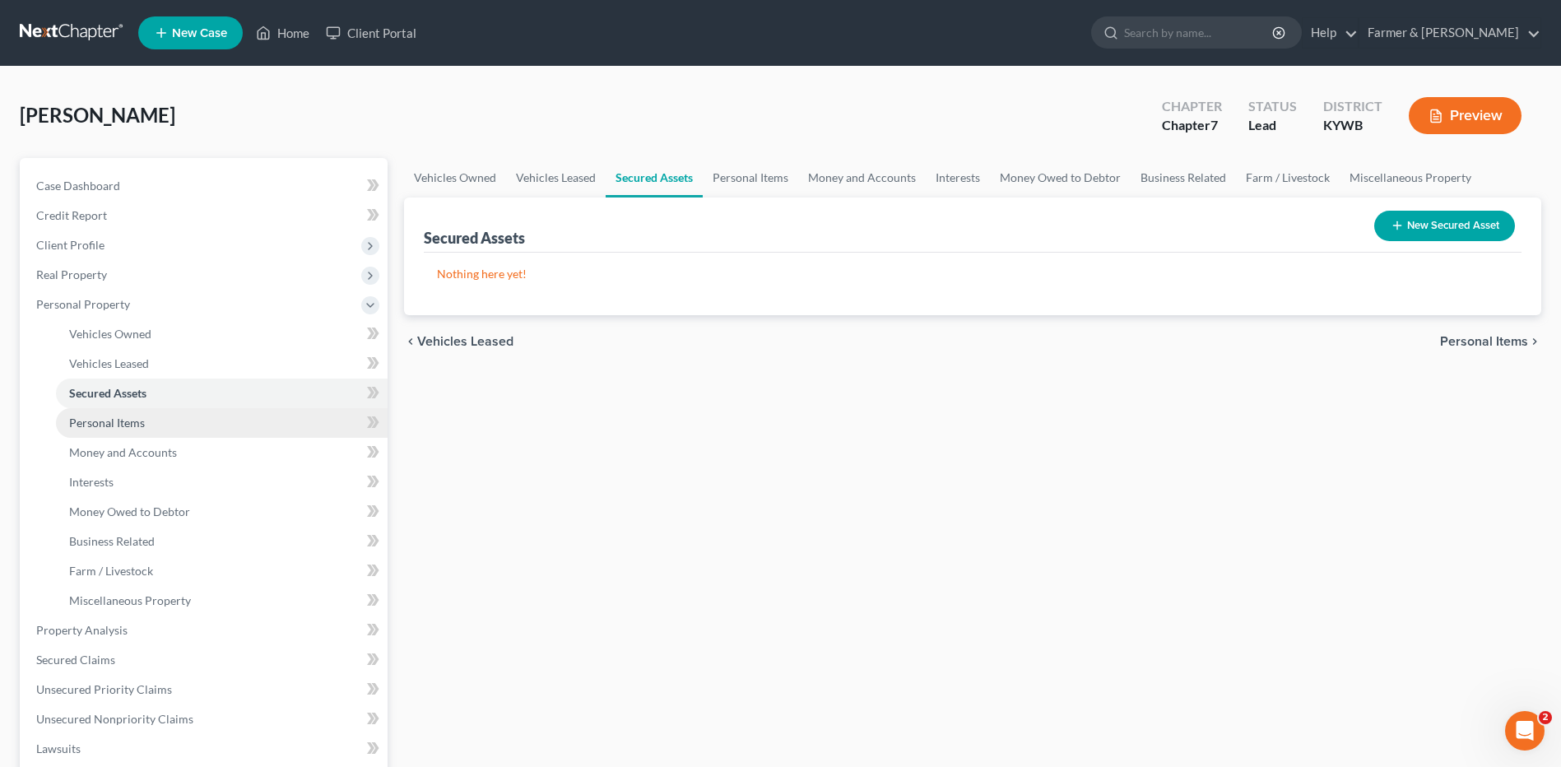
click at [142, 419] on span "Personal Items" at bounding box center [107, 423] width 76 height 14
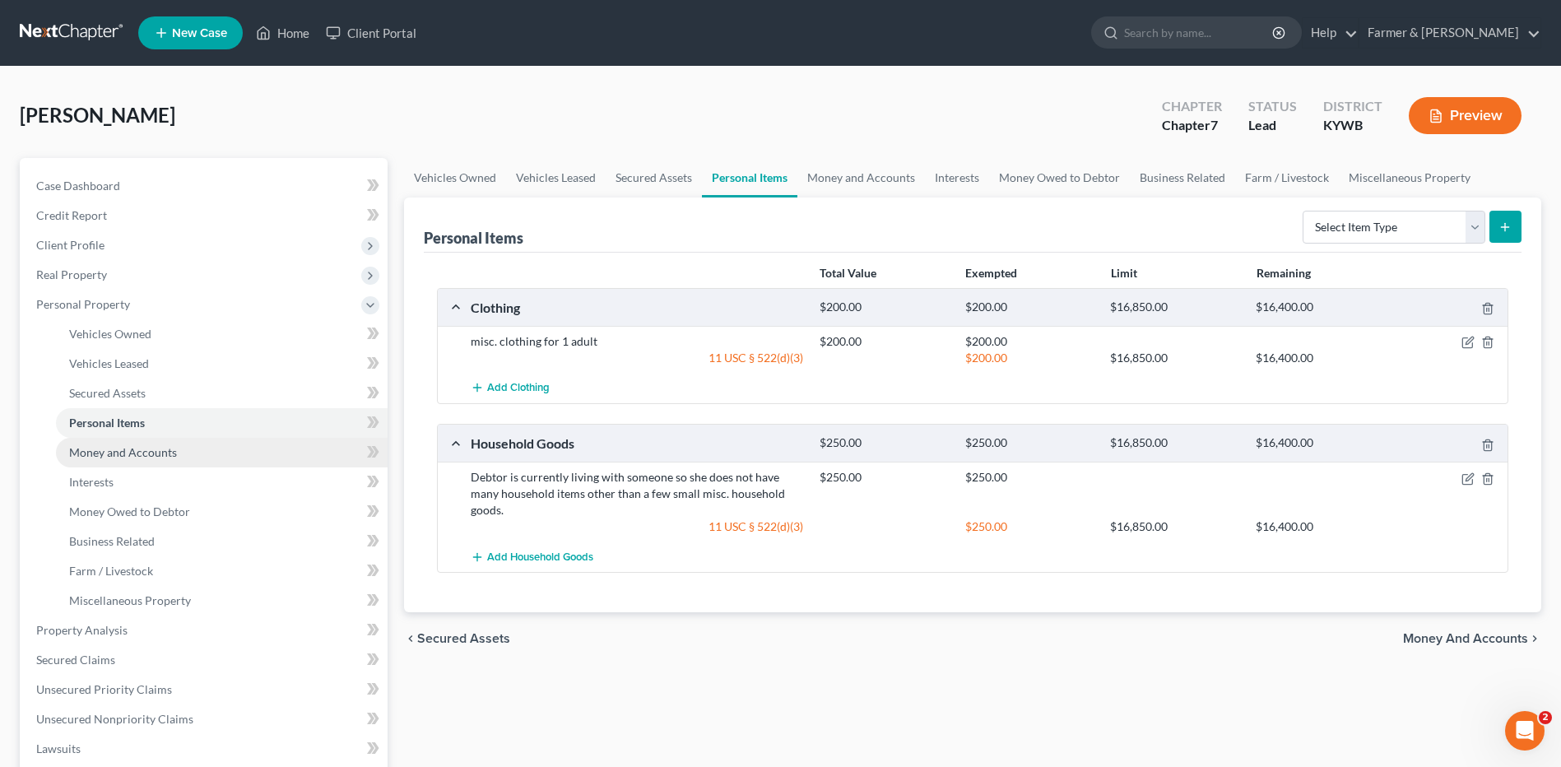
click at [154, 450] on span "Money and Accounts" at bounding box center [123, 452] width 108 height 14
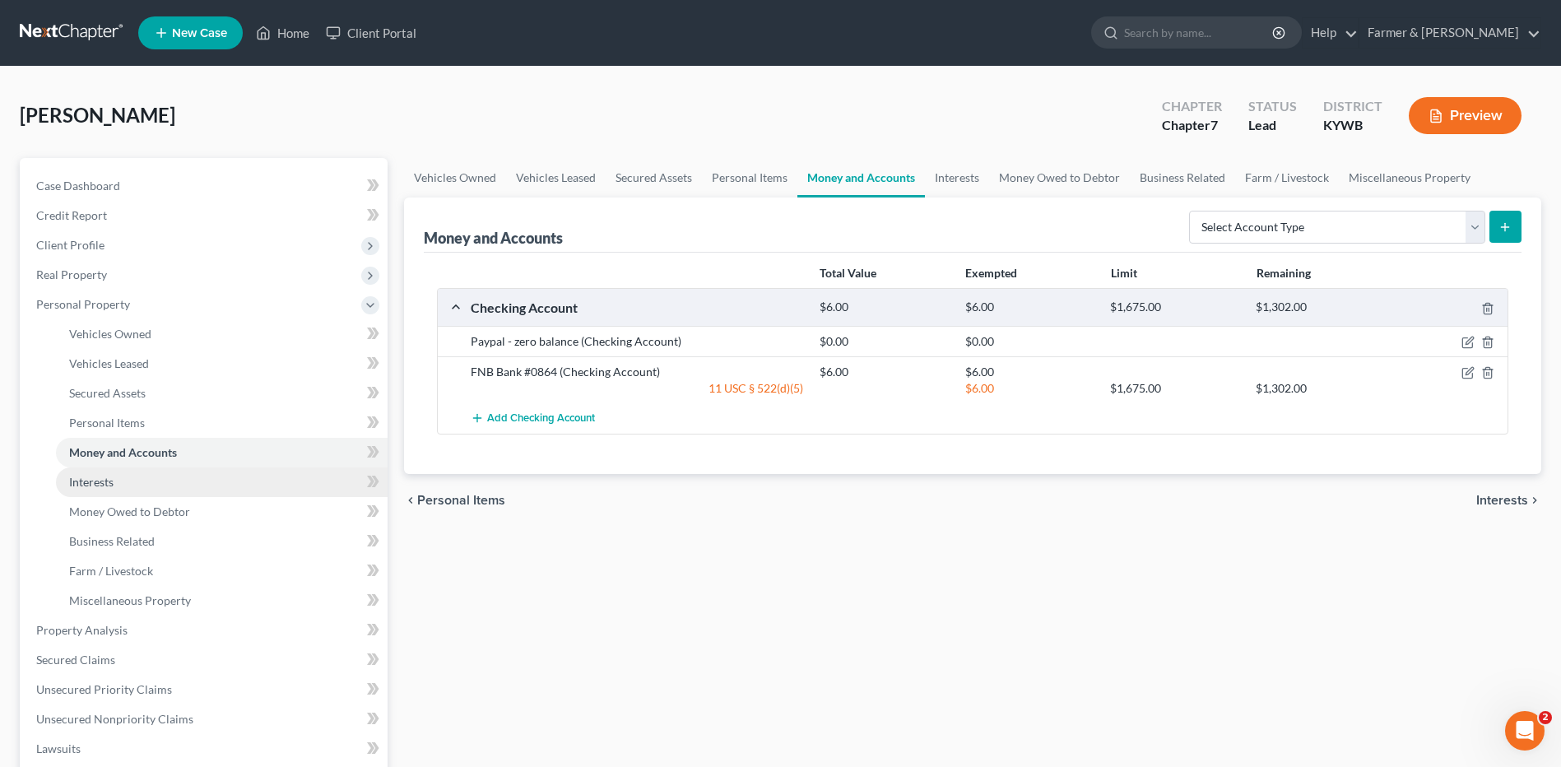
click at [135, 481] on link "Interests" at bounding box center [222, 482] width 332 height 30
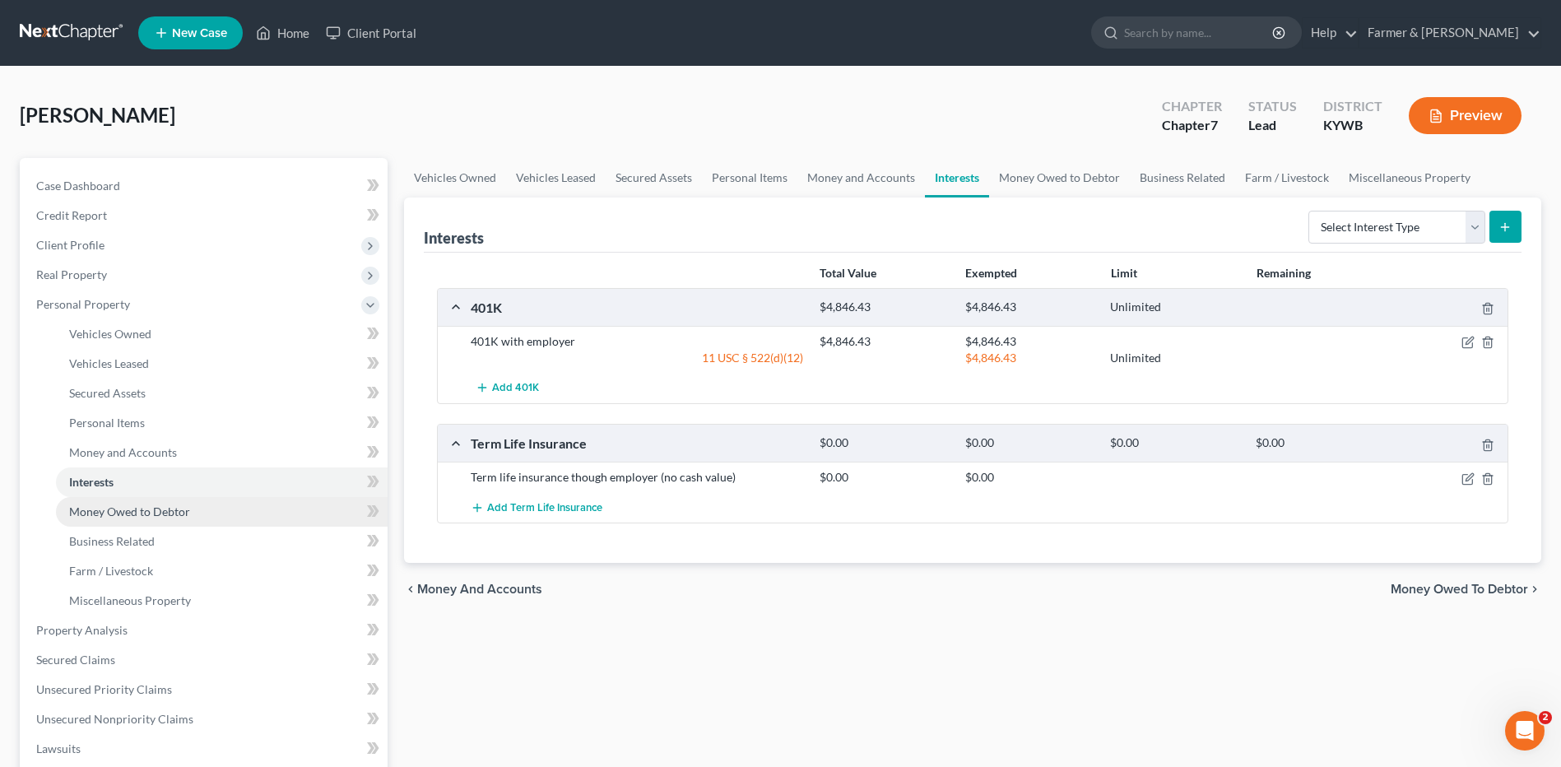
click at [141, 509] on span "Money Owed to Debtor" at bounding box center [129, 511] width 121 height 14
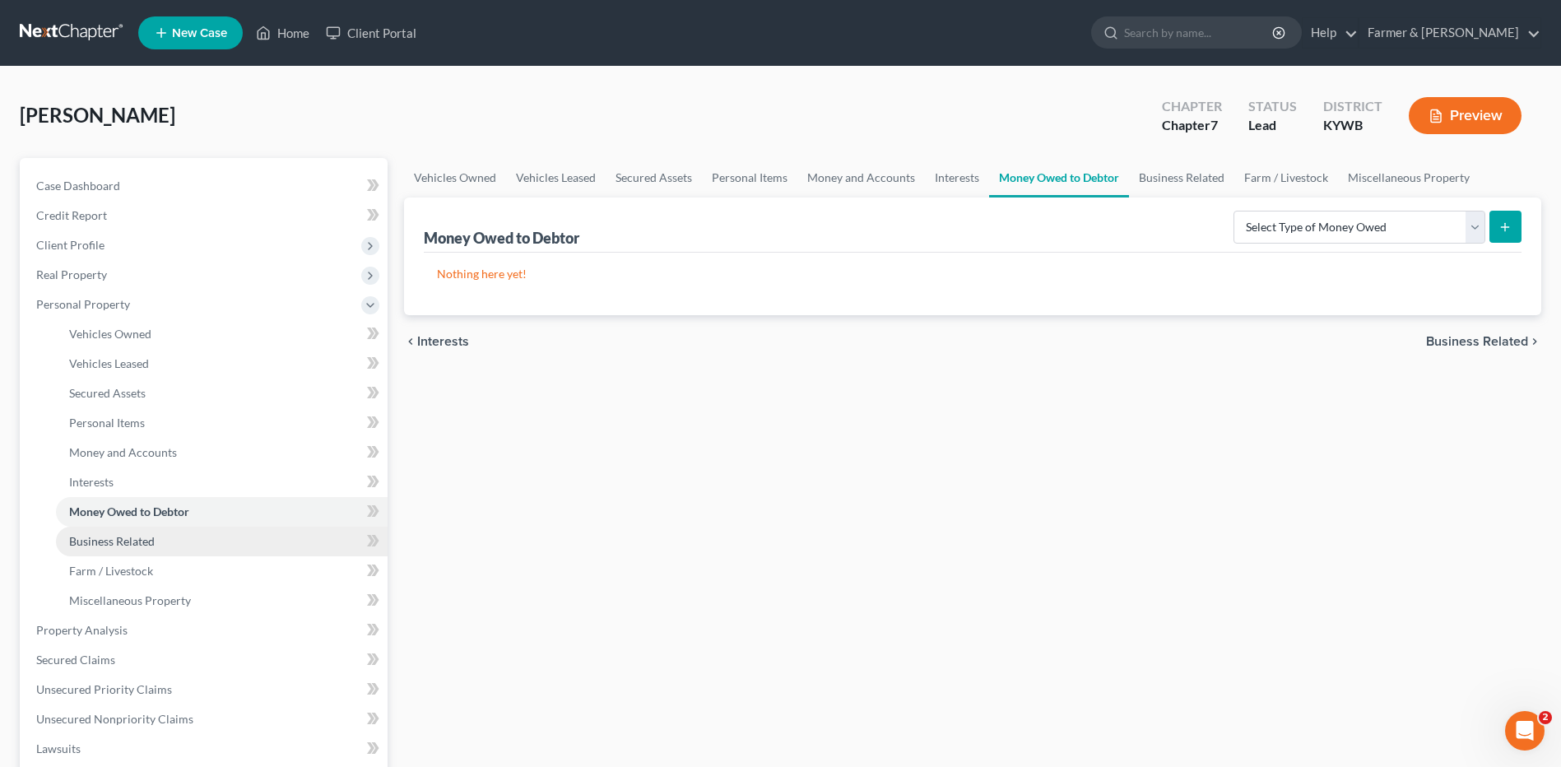
click at [142, 538] on span "Business Related" at bounding box center [112, 541] width 86 height 14
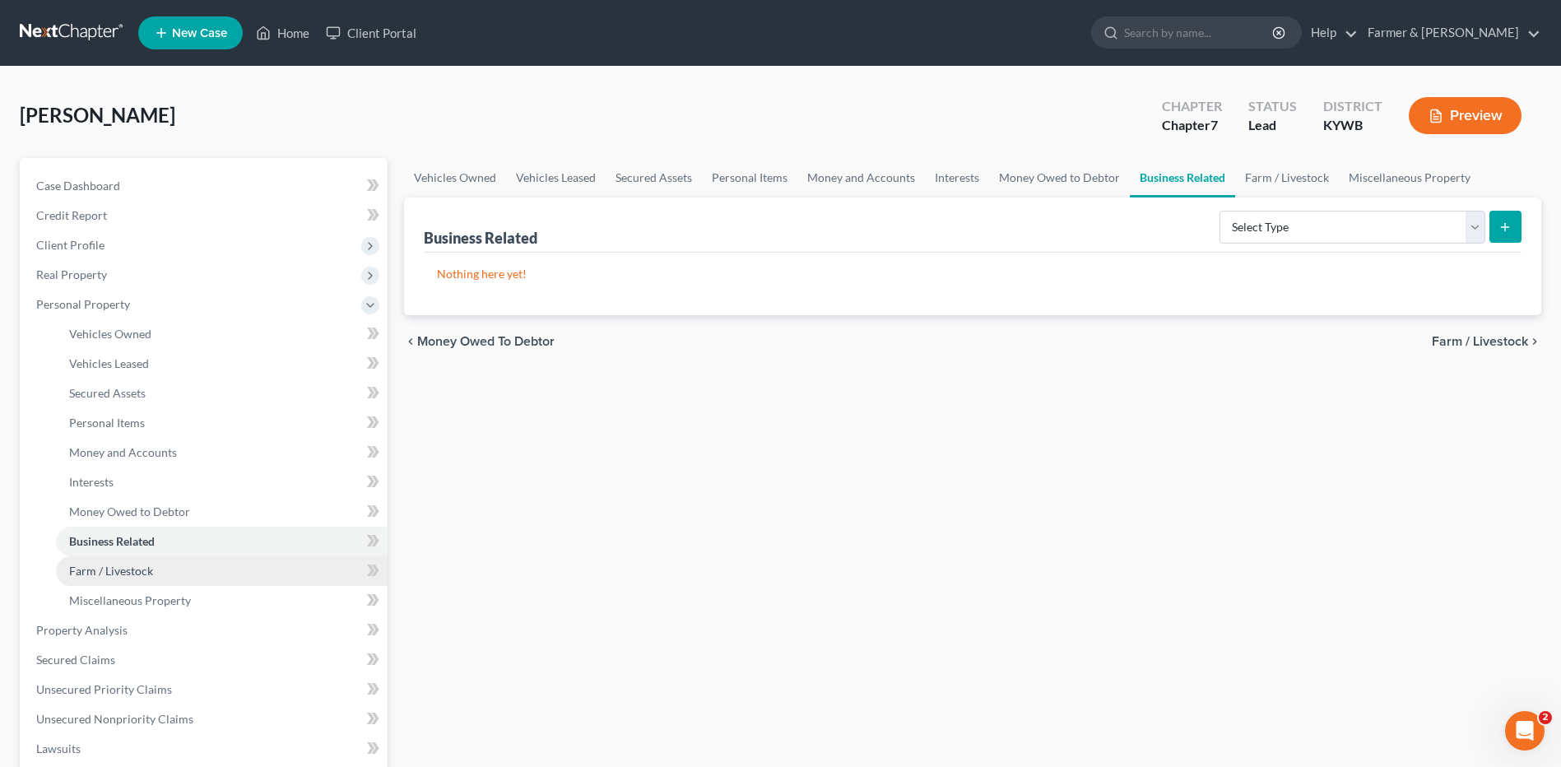
click at [137, 573] on span "Farm / Livestock" at bounding box center [111, 571] width 84 height 14
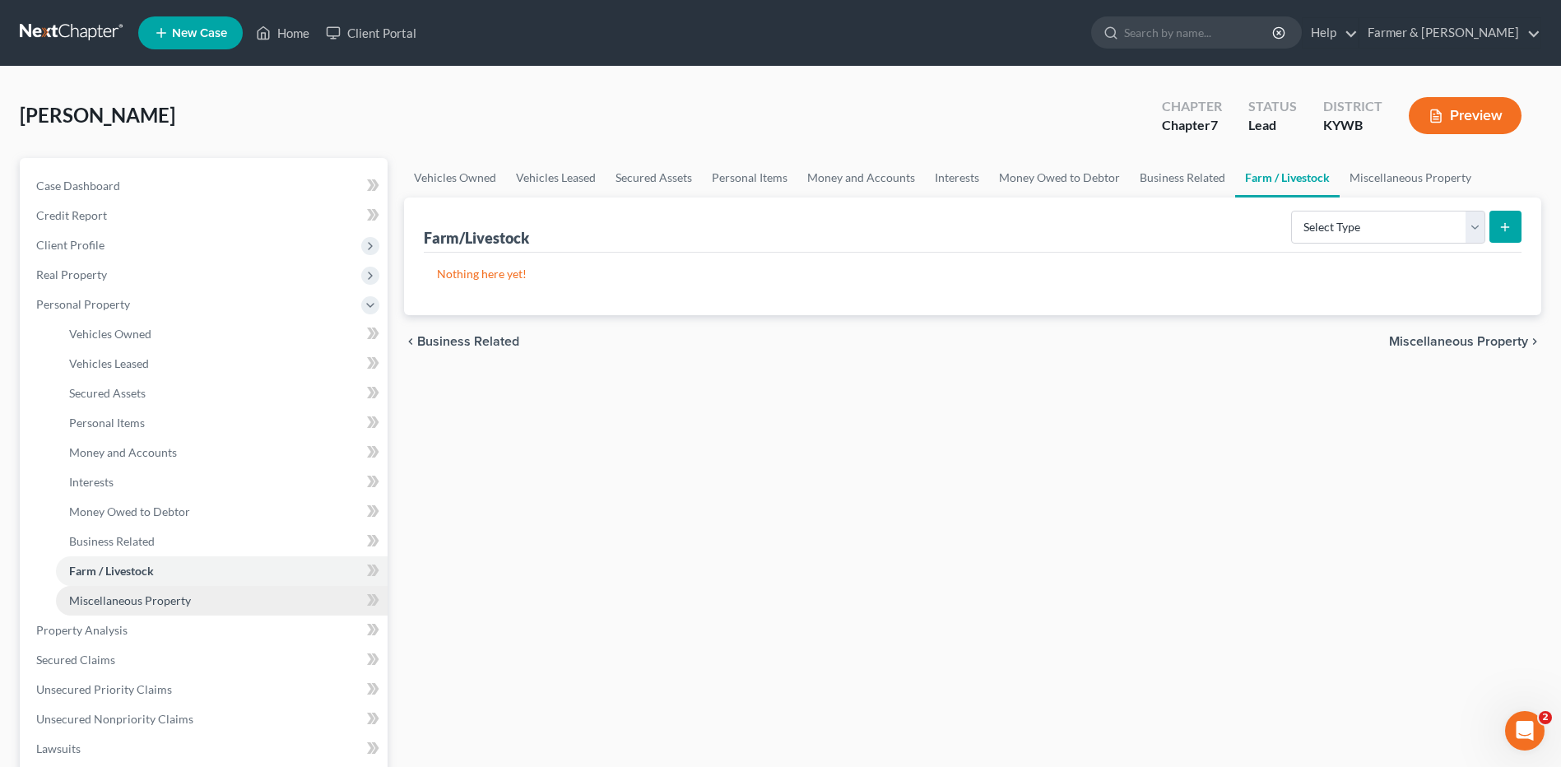
click at [139, 596] on span "Miscellaneous Property" at bounding box center [130, 600] width 122 height 14
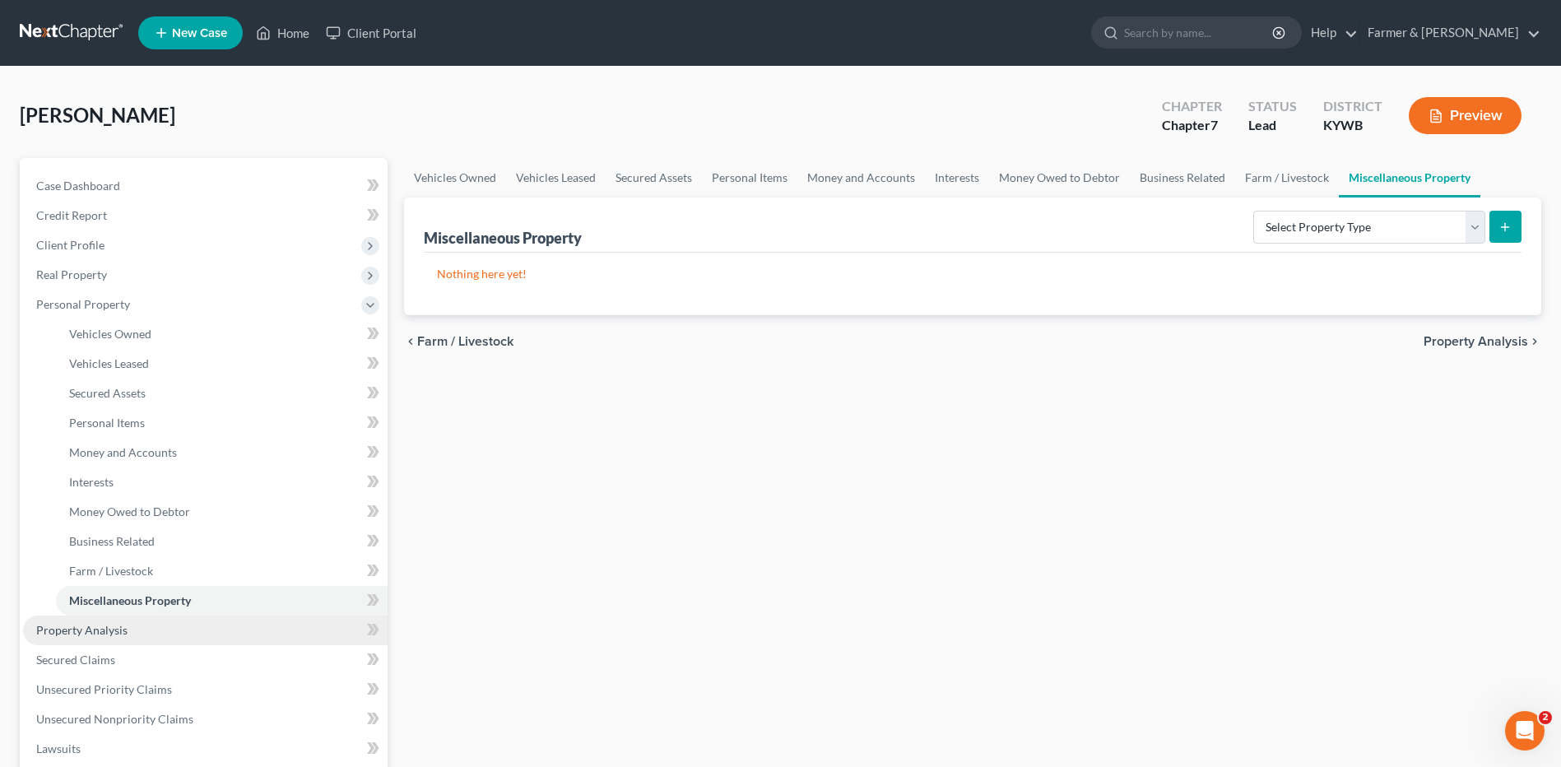
click at [134, 626] on link "Property Analysis" at bounding box center [205, 630] width 364 height 30
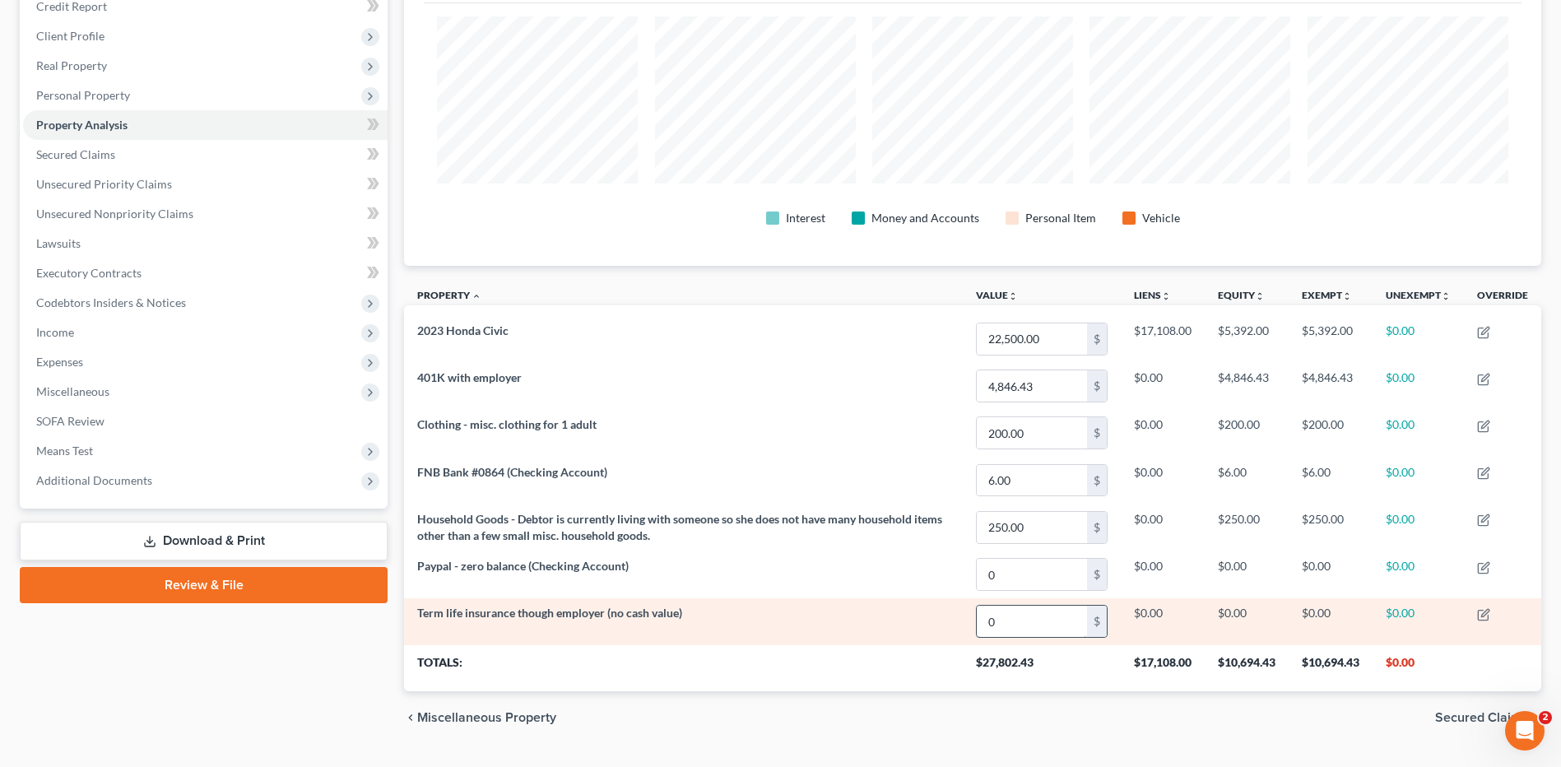
scroll to position [822472, 821652]
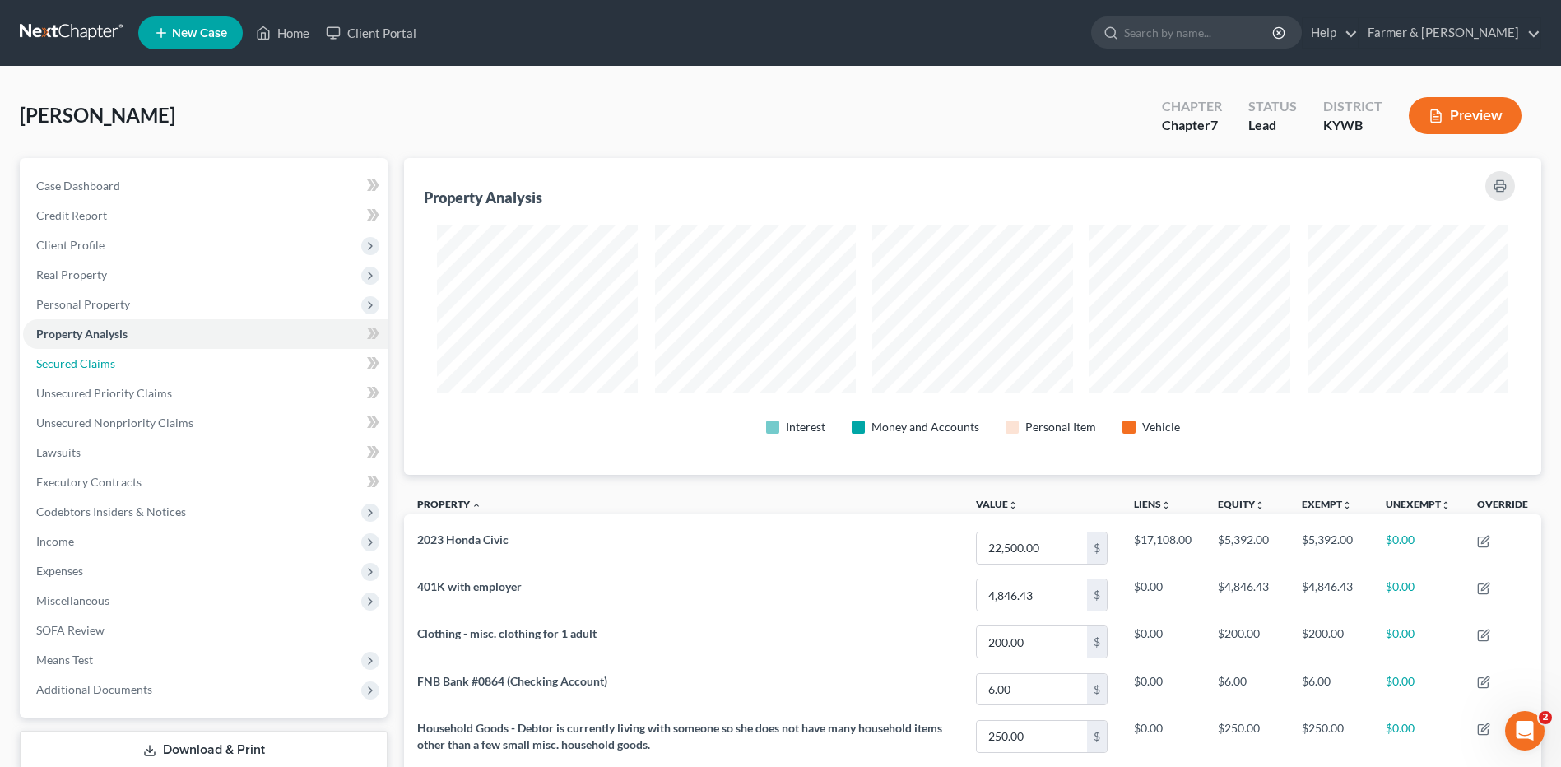
click at [173, 358] on link "Secured Claims" at bounding box center [205, 364] width 364 height 30
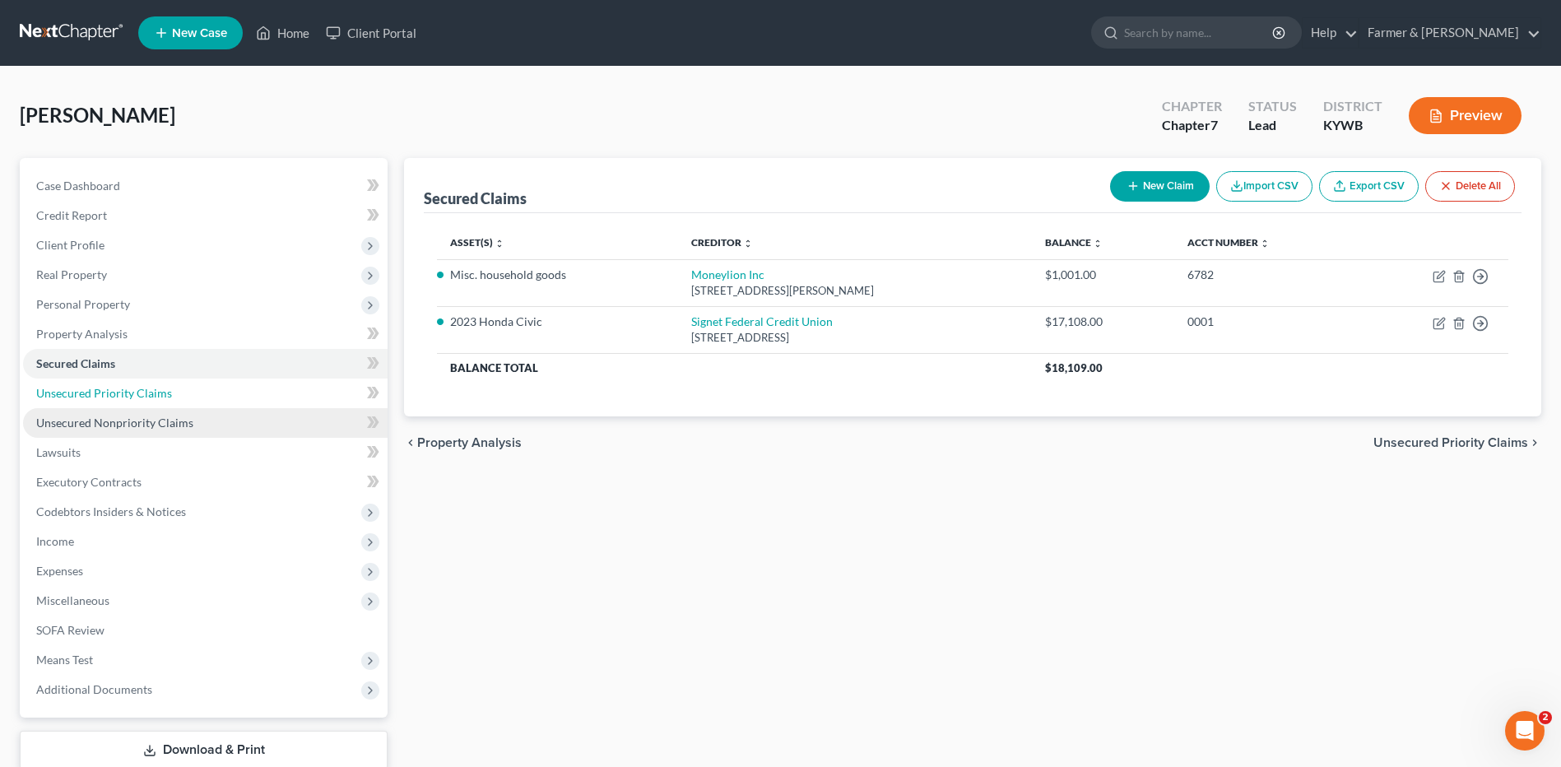
drag, startPoint x: 118, startPoint y: 380, endPoint x: 134, endPoint y: 419, distance: 41.7
click at [118, 380] on link "Unsecured Priority Claims" at bounding box center [205, 393] width 364 height 30
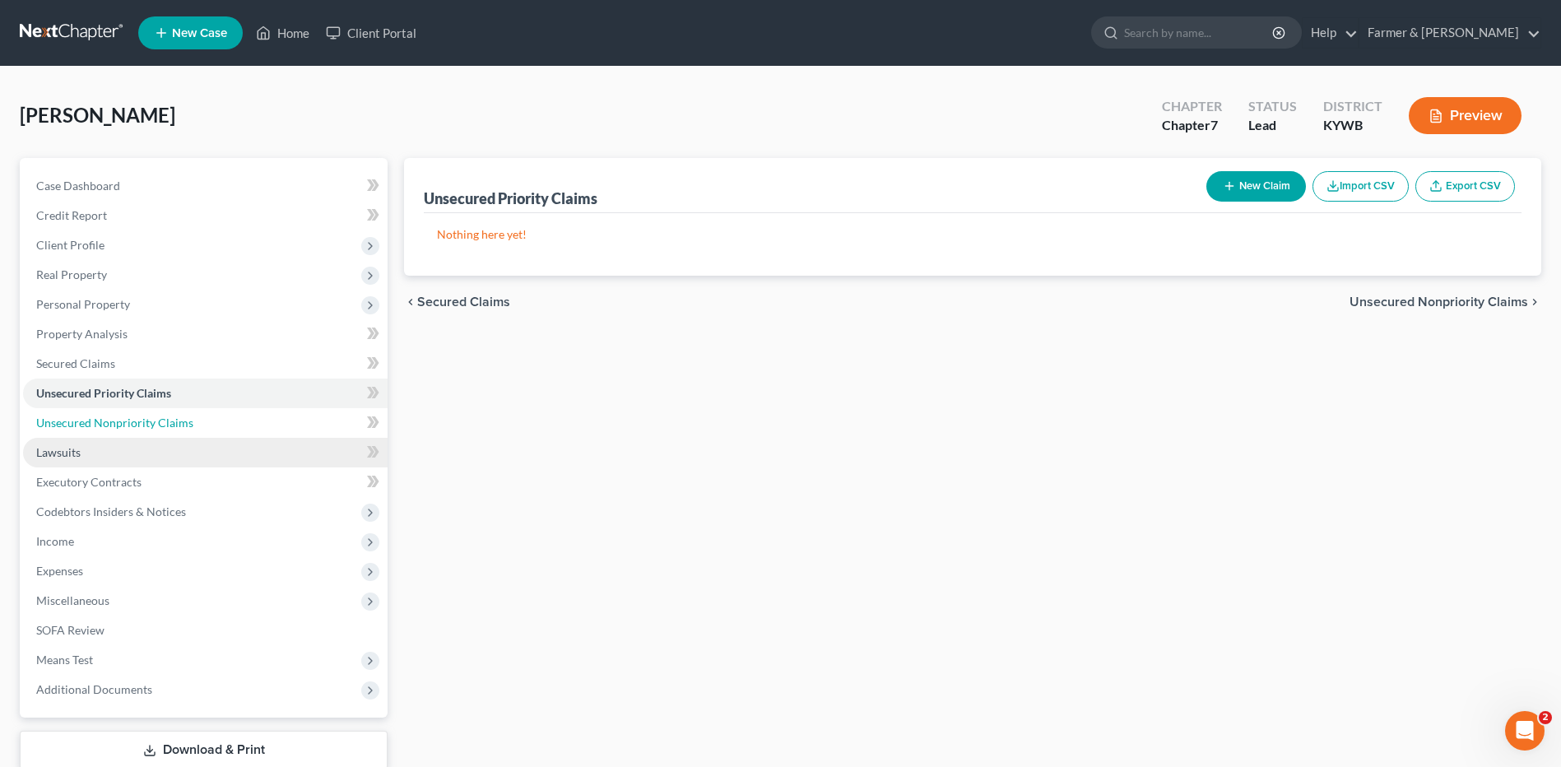
drag, startPoint x: 137, startPoint y: 423, endPoint x: 114, endPoint y: 442, distance: 29.8
click at [137, 423] on span "Unsecured Nonpriority Claims" at bounding box center [114, 423] width 157 height 14
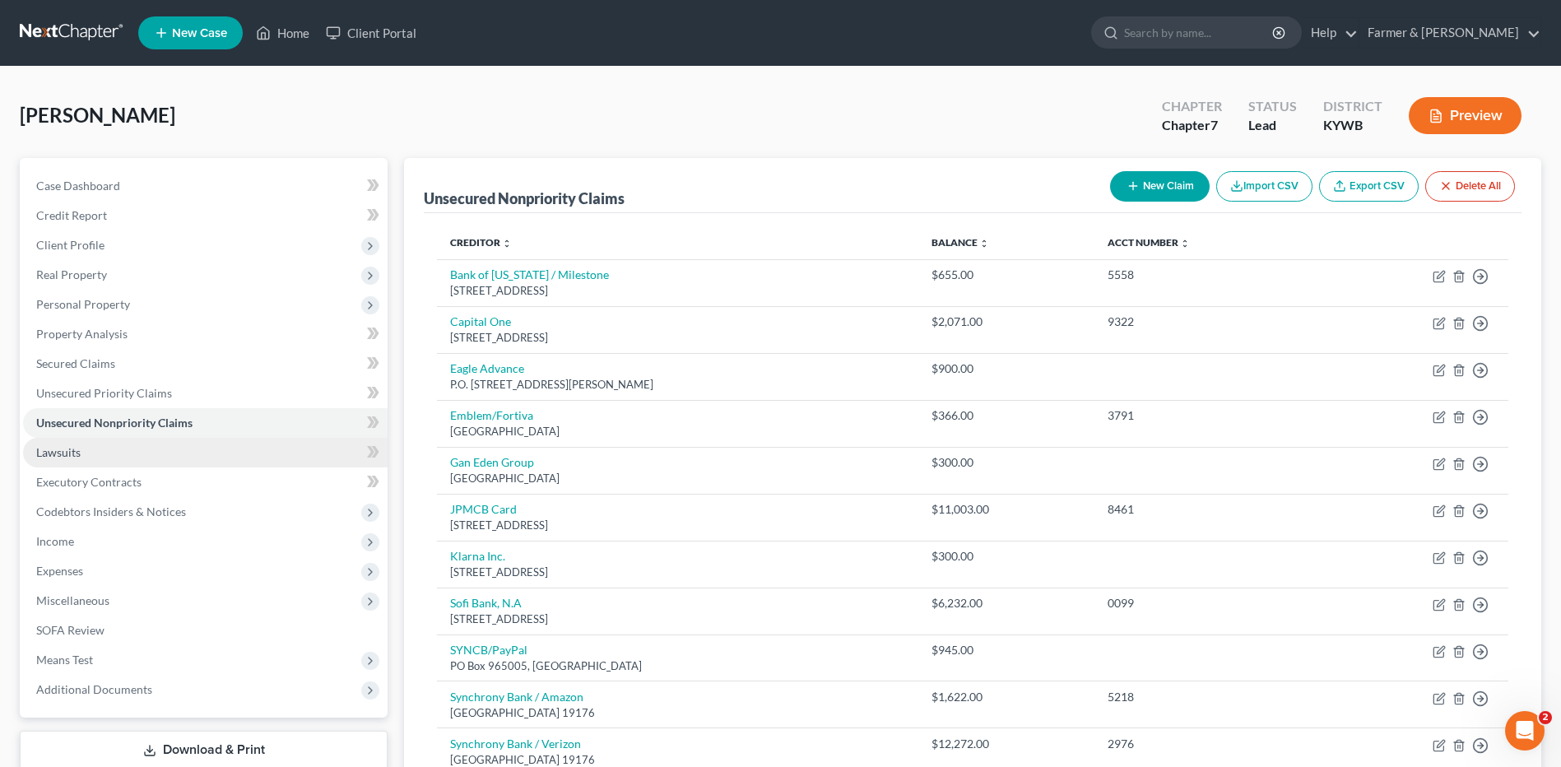
click at [102, 457] on link "Lawsuits" at bounding box center [205, 453] width 364 height 30
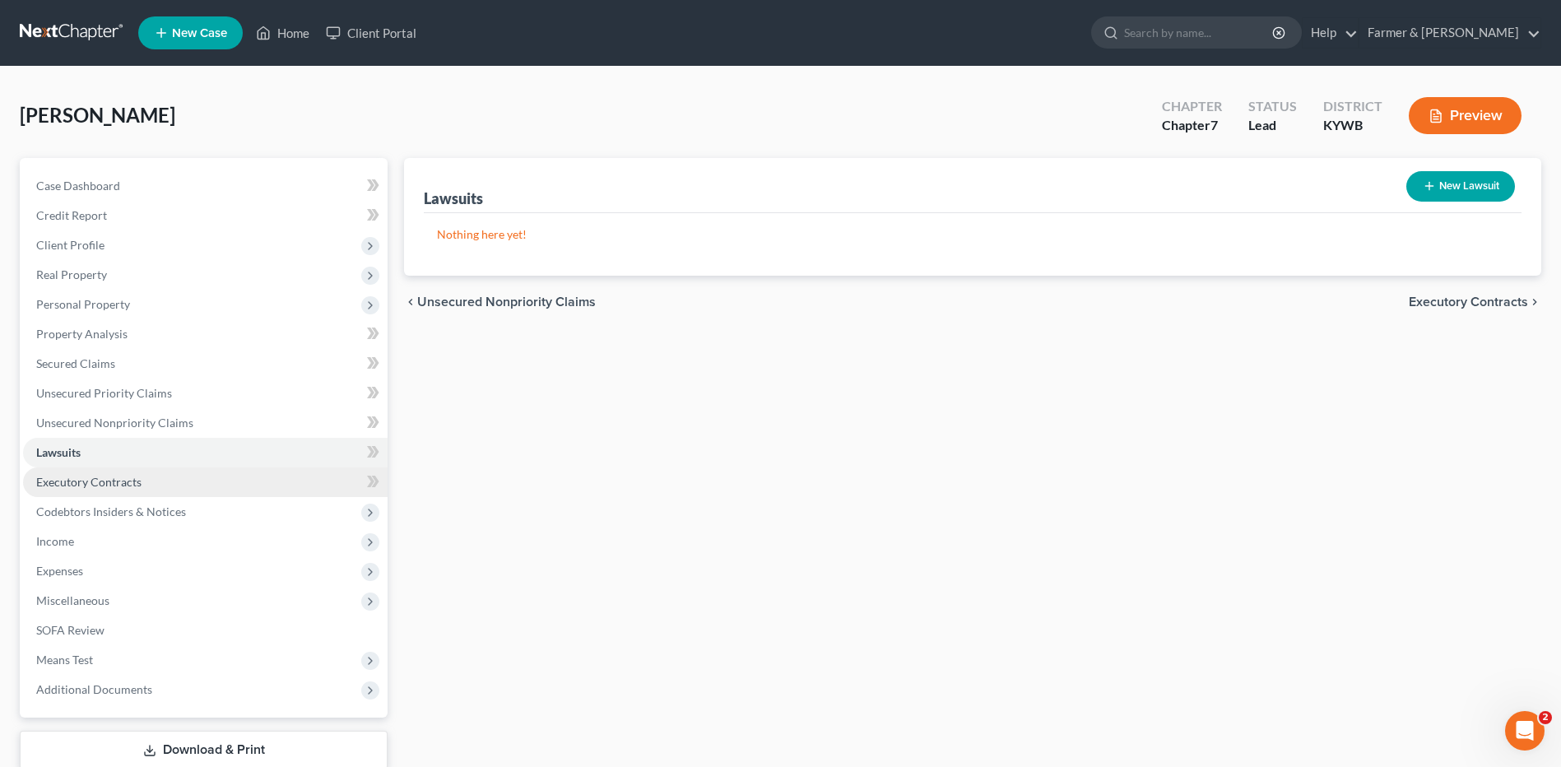
click at [114, 483] on span "Executory Contracts" at bounding box center [88, 482] width 105 height 14
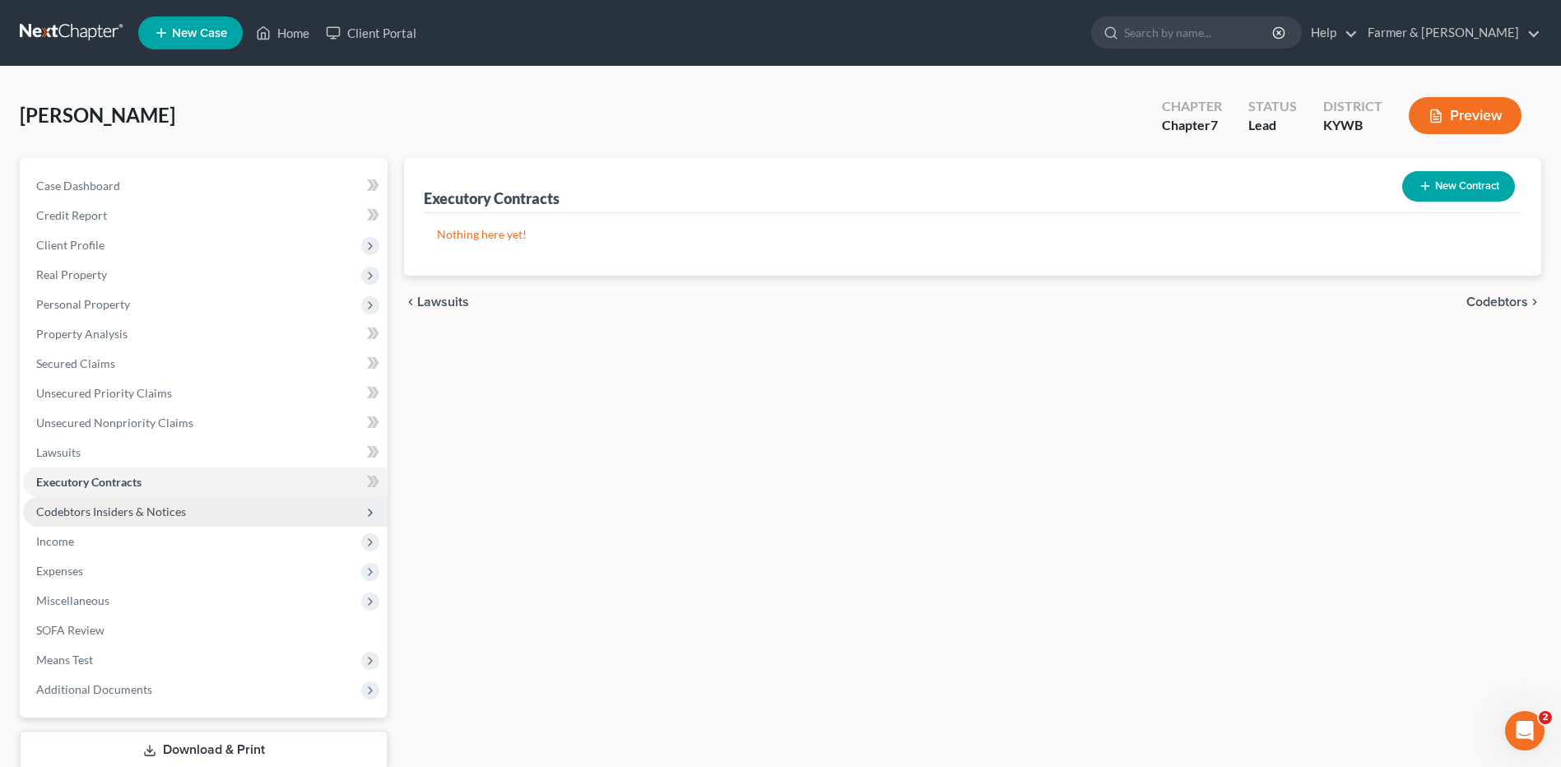
click at [105, 510] on span "Codebtors Insiders & Notices" at bounding box center [111, 511] width 150 height 14
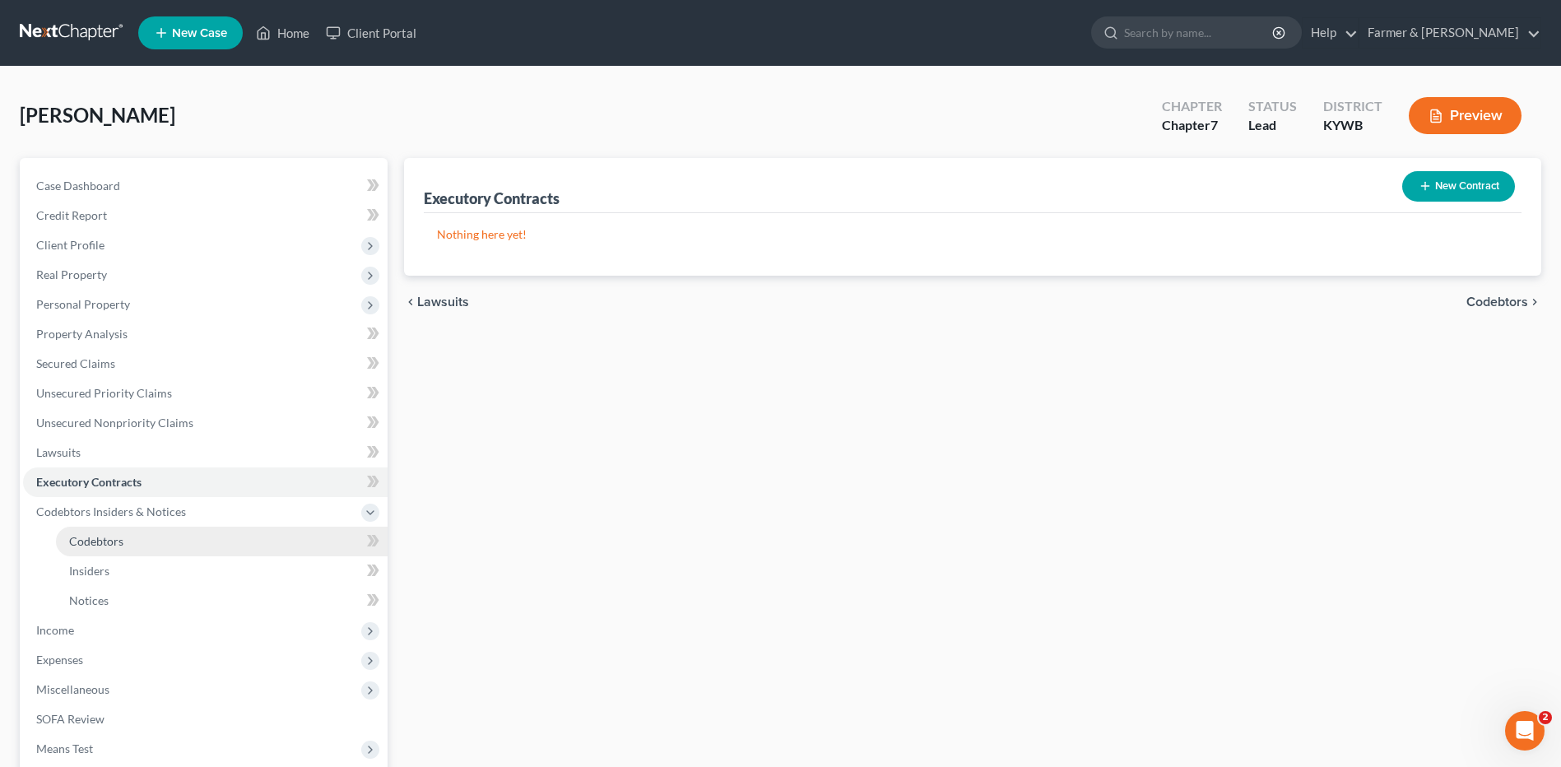
click at [93, 541] on span "Codebtors" at bounding box center [96, 541] width 54 height 14
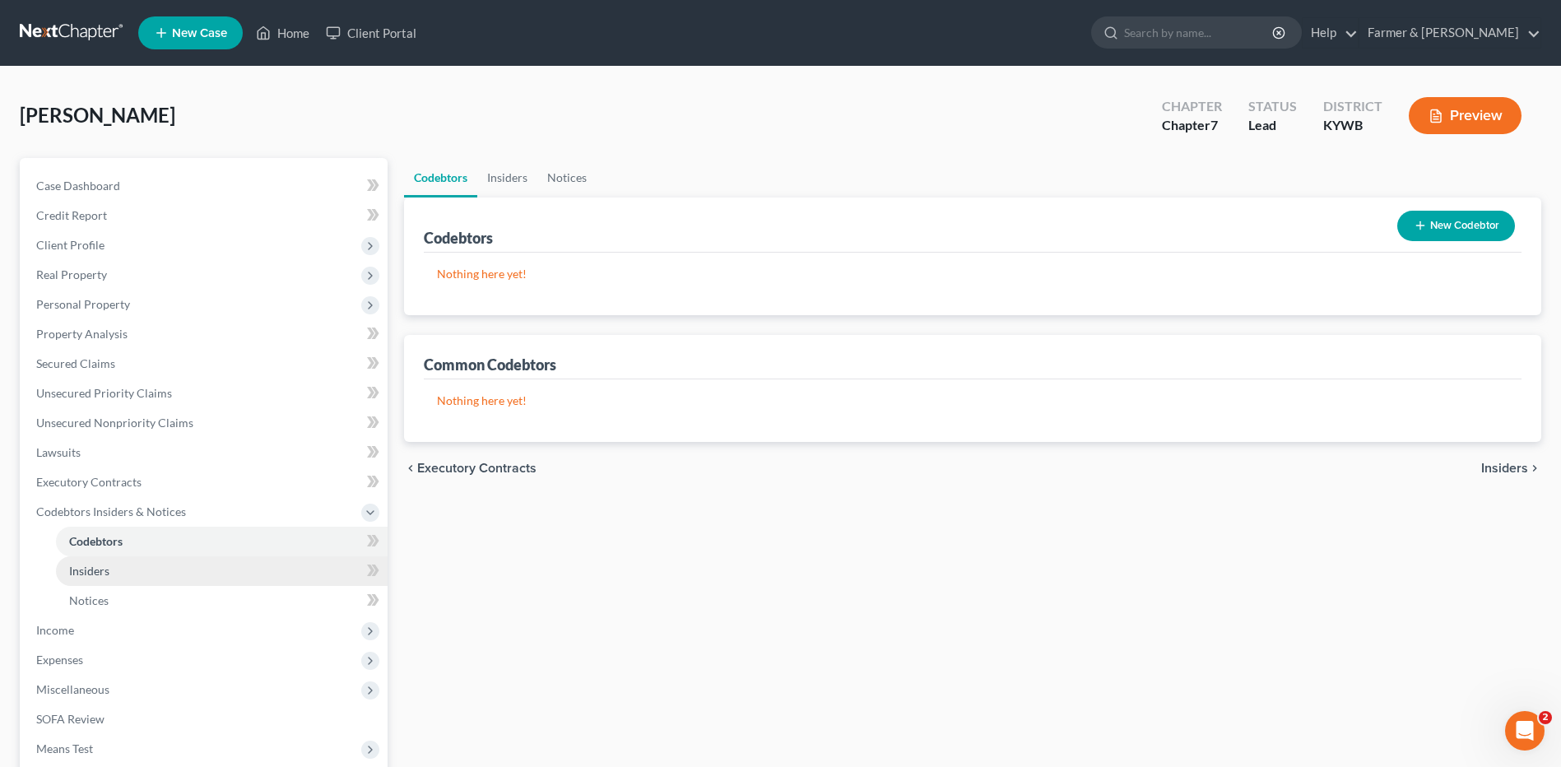
click at [115, 569] on link "Insiders" at bounding box center [222, 571] width 332 height 30
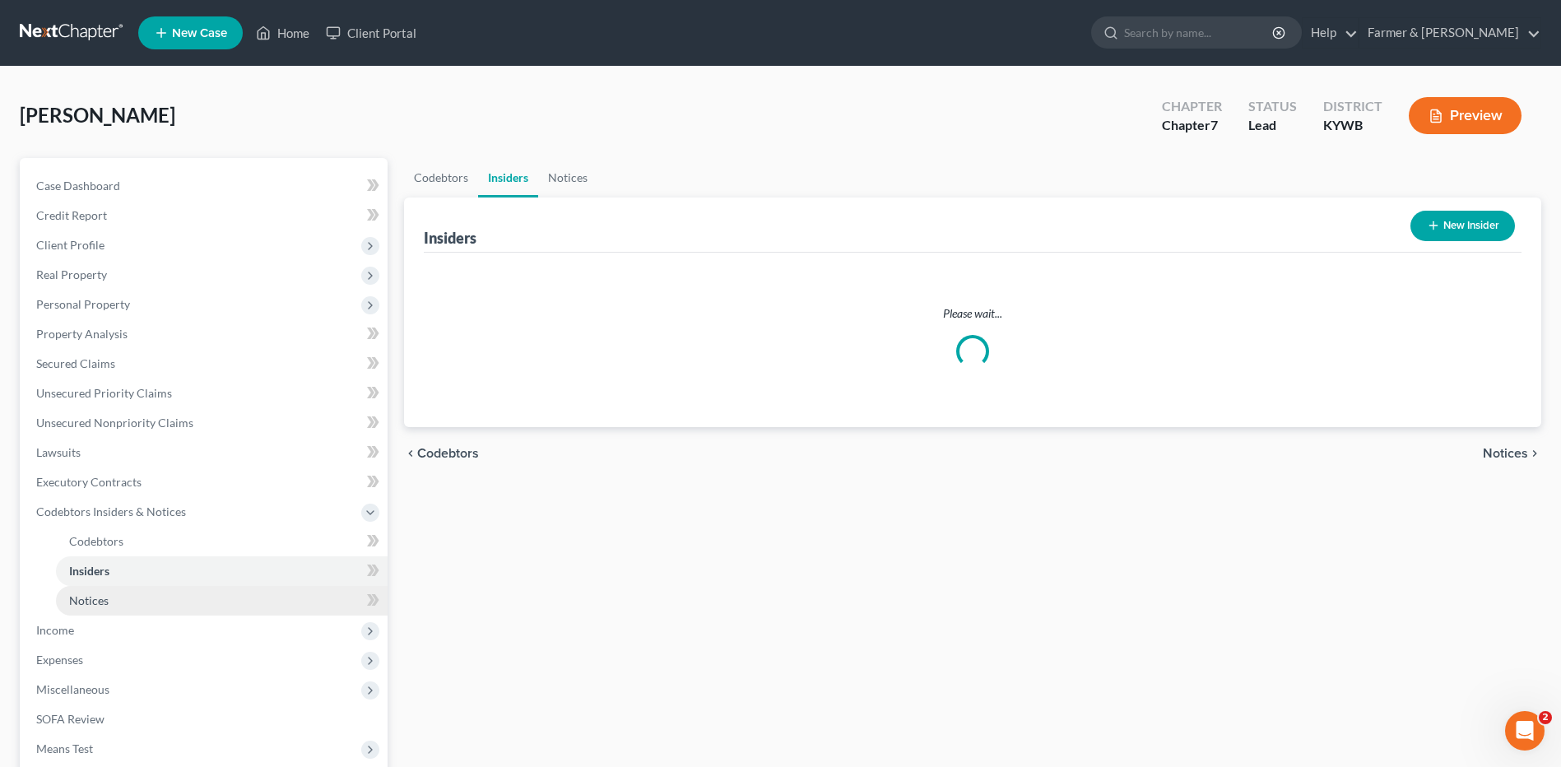
click at [95, 631] on span "Income" at bounding box center [205, 630] width 364 height 30
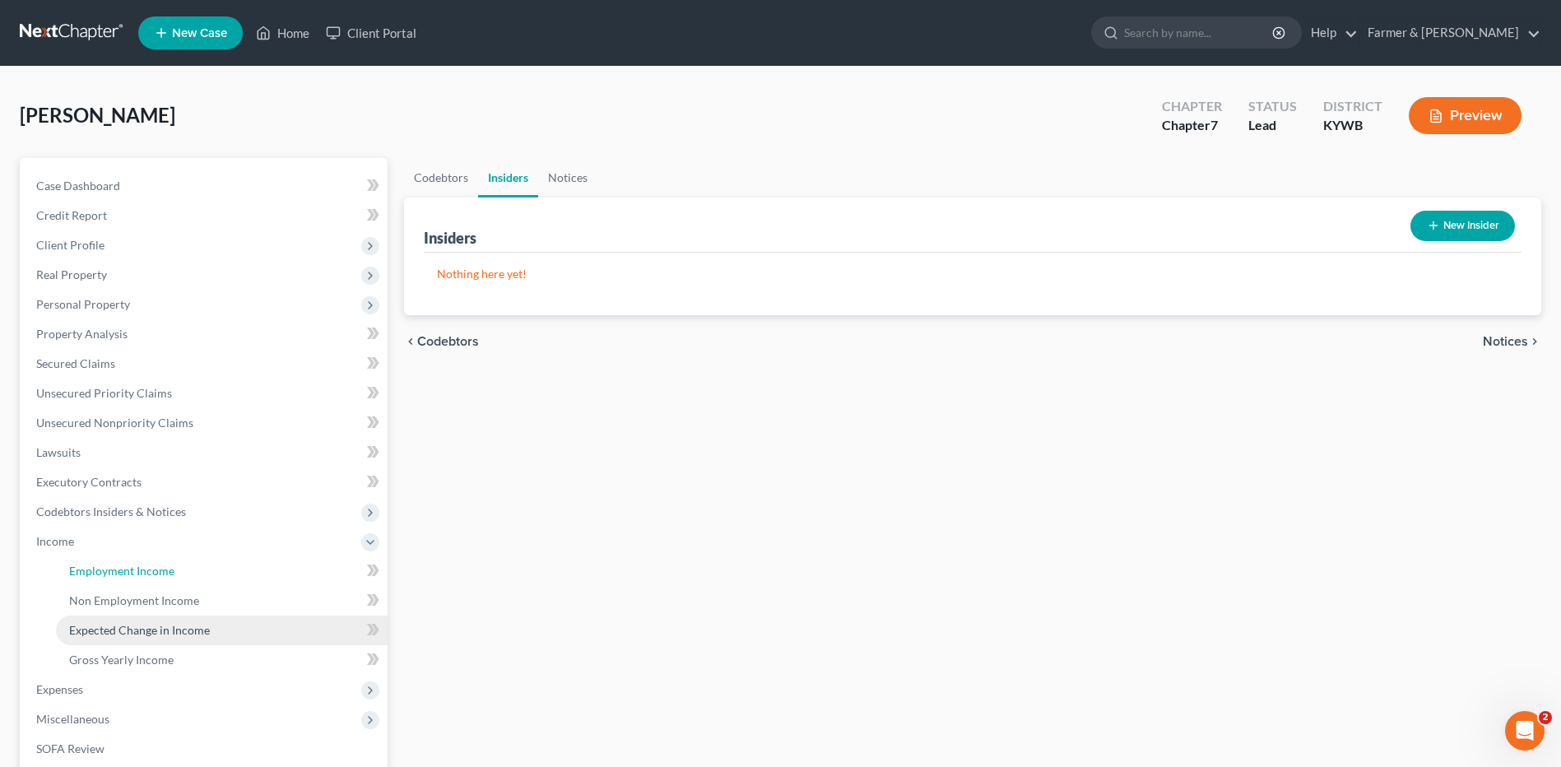
click at [133, 564] on span "Employment Income" at bounding box center [121, 571] width 105 height 14
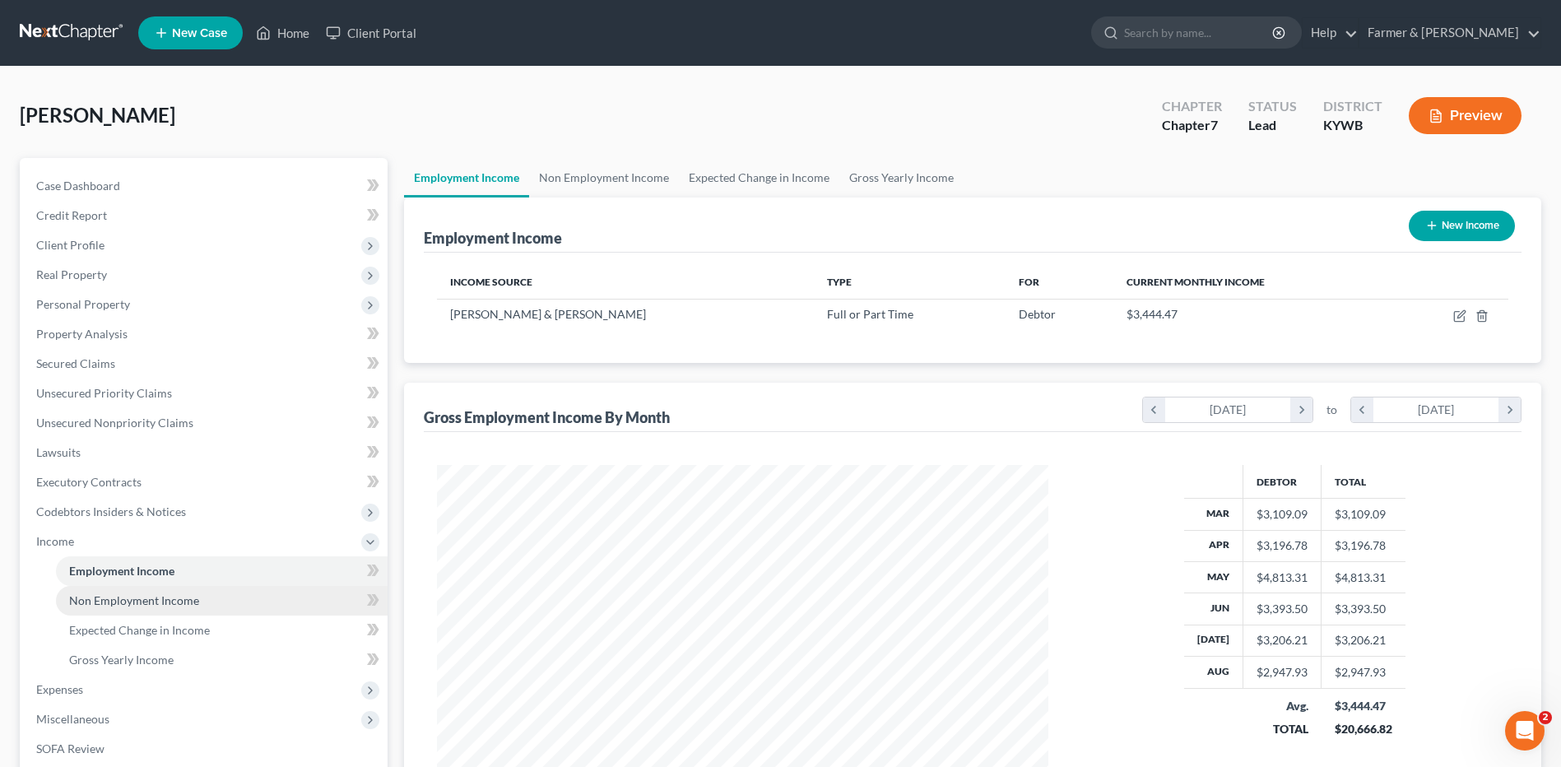
scroll to position [305, 643]
click at [151, 602] on span "Non Employment Income" at bounding box center [134, 600] width 130 height 14
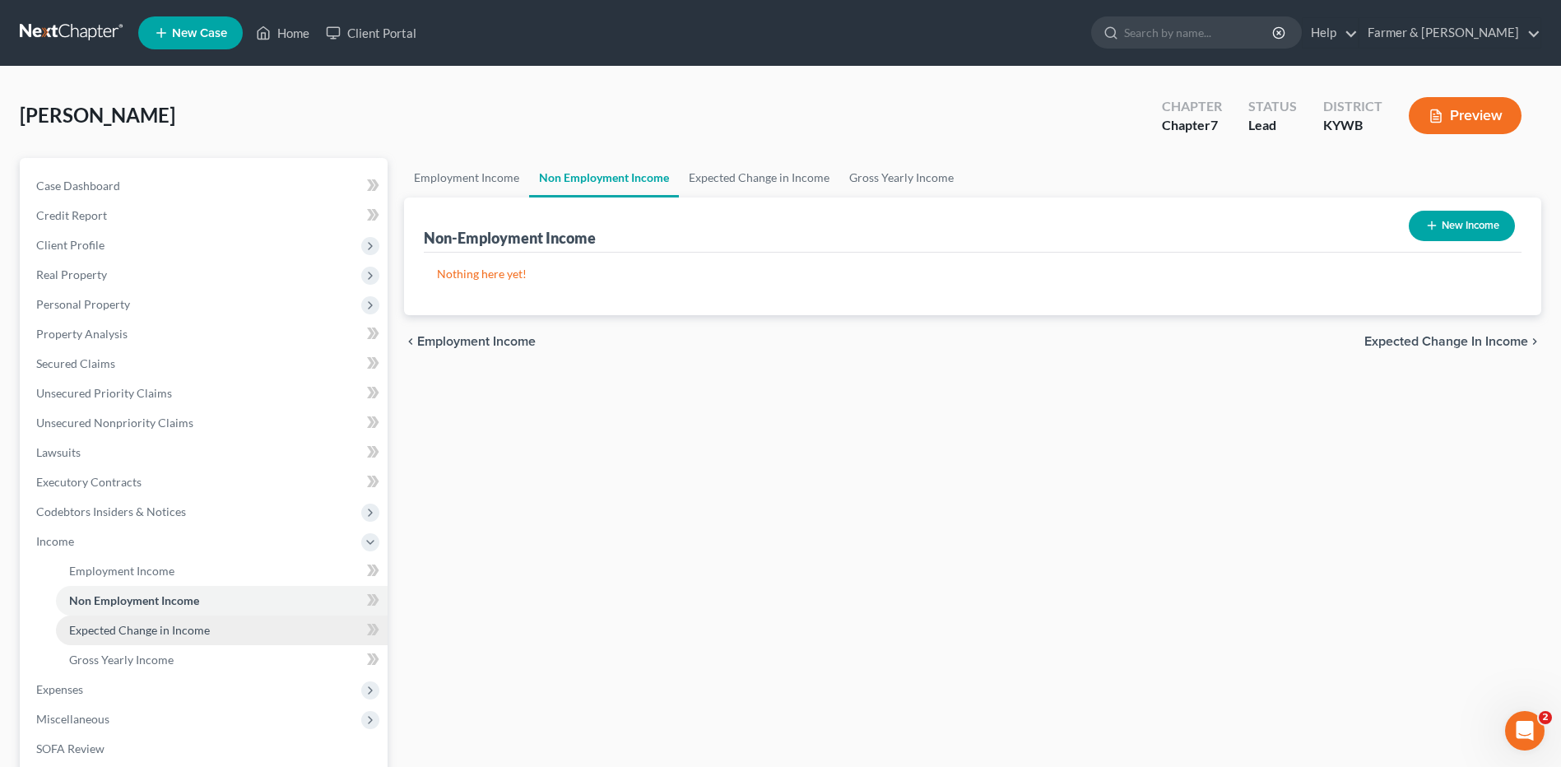
click at [154, 621] on link "Expected Change in Income" at bounding box center [222, 630] width 332 height 30
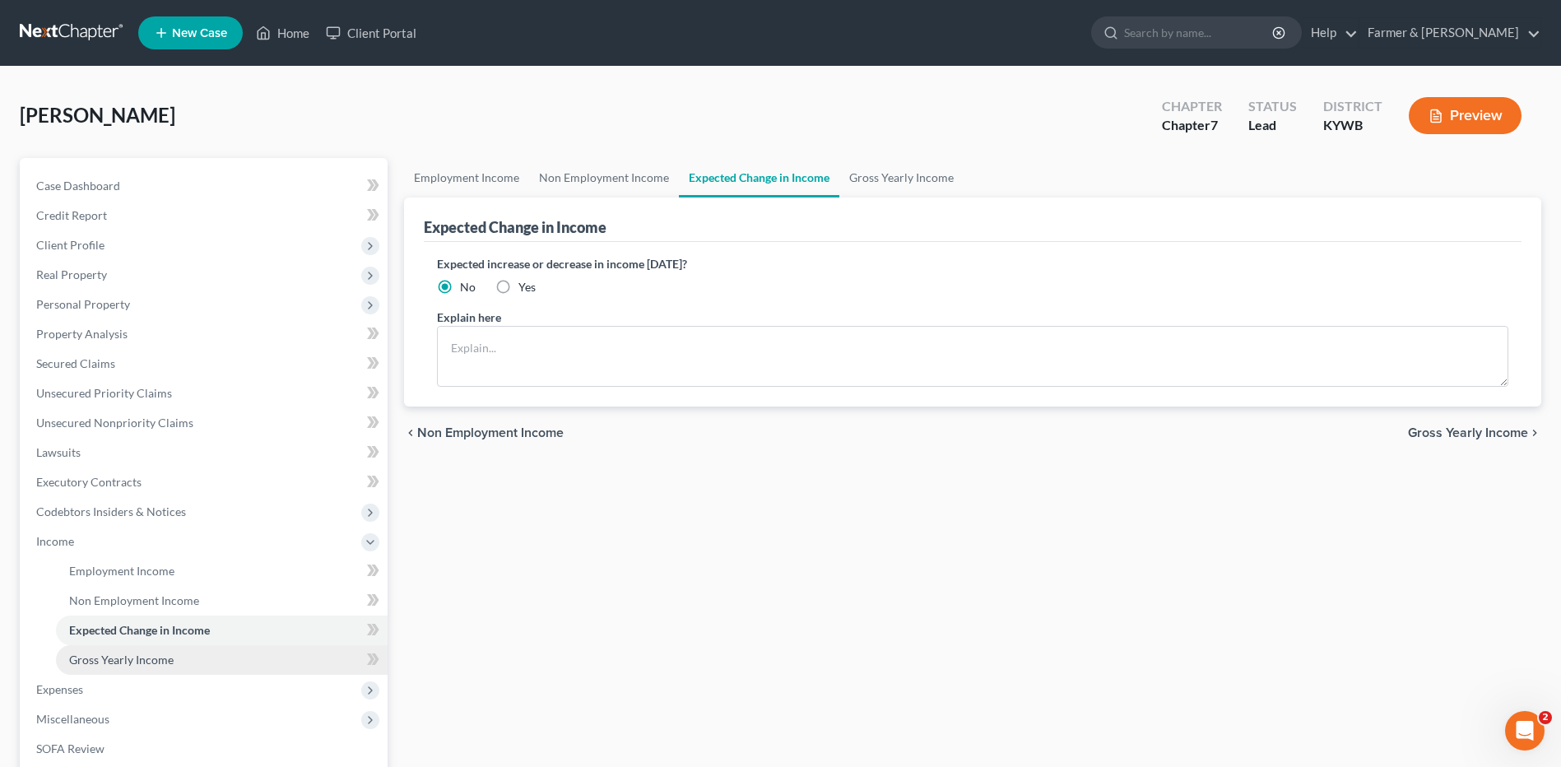
click at [143, 657] on span "Gross Yearly Income" at bounding box center [121, 659] width 104 height 14
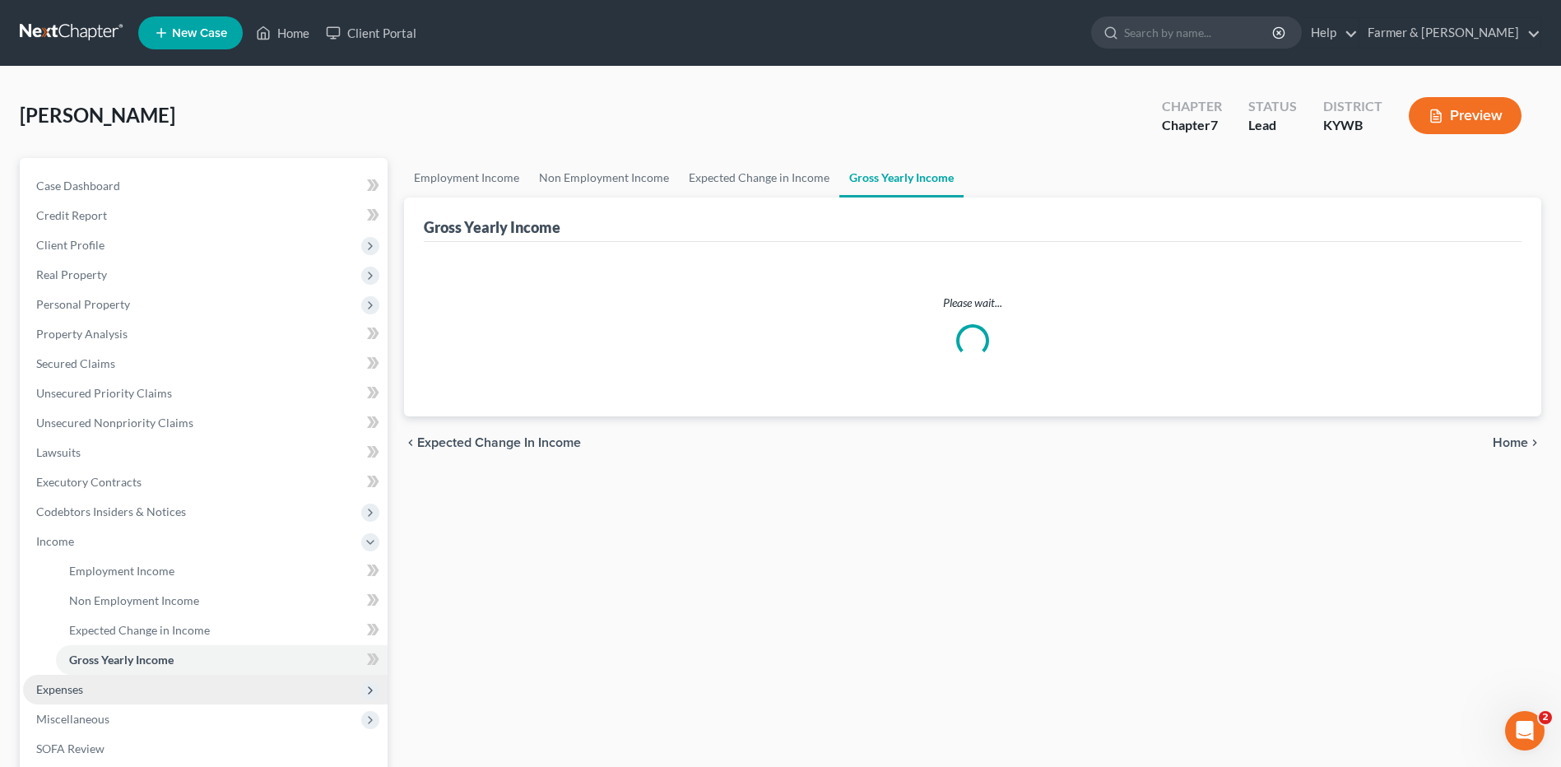
click at [108, 687] on span "Expenses" at bounding box center [205, 690] width 364 height 30
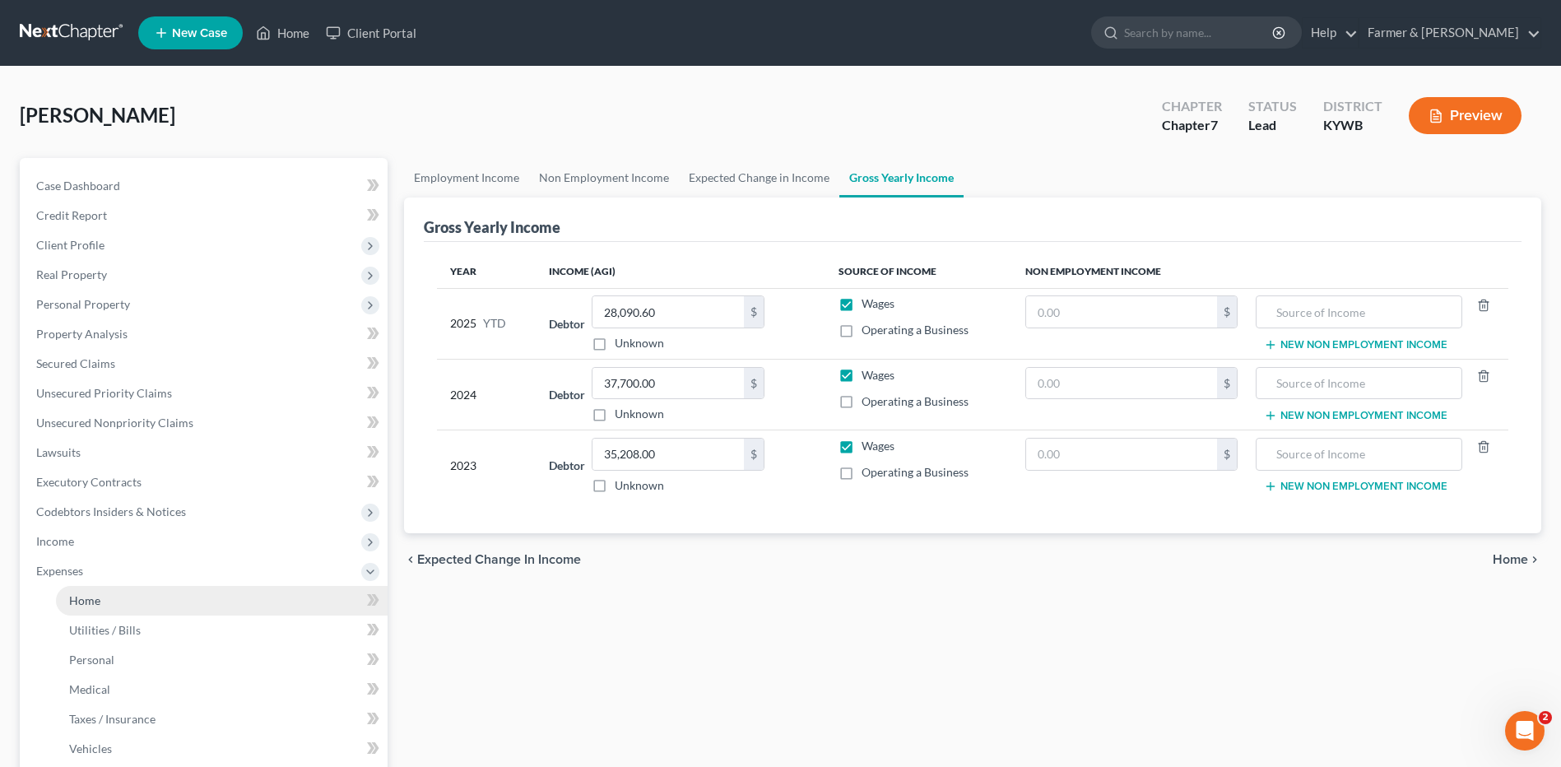
click at [138, 601] on link "Home" at bounding box center [222, 601] width 332 height 30
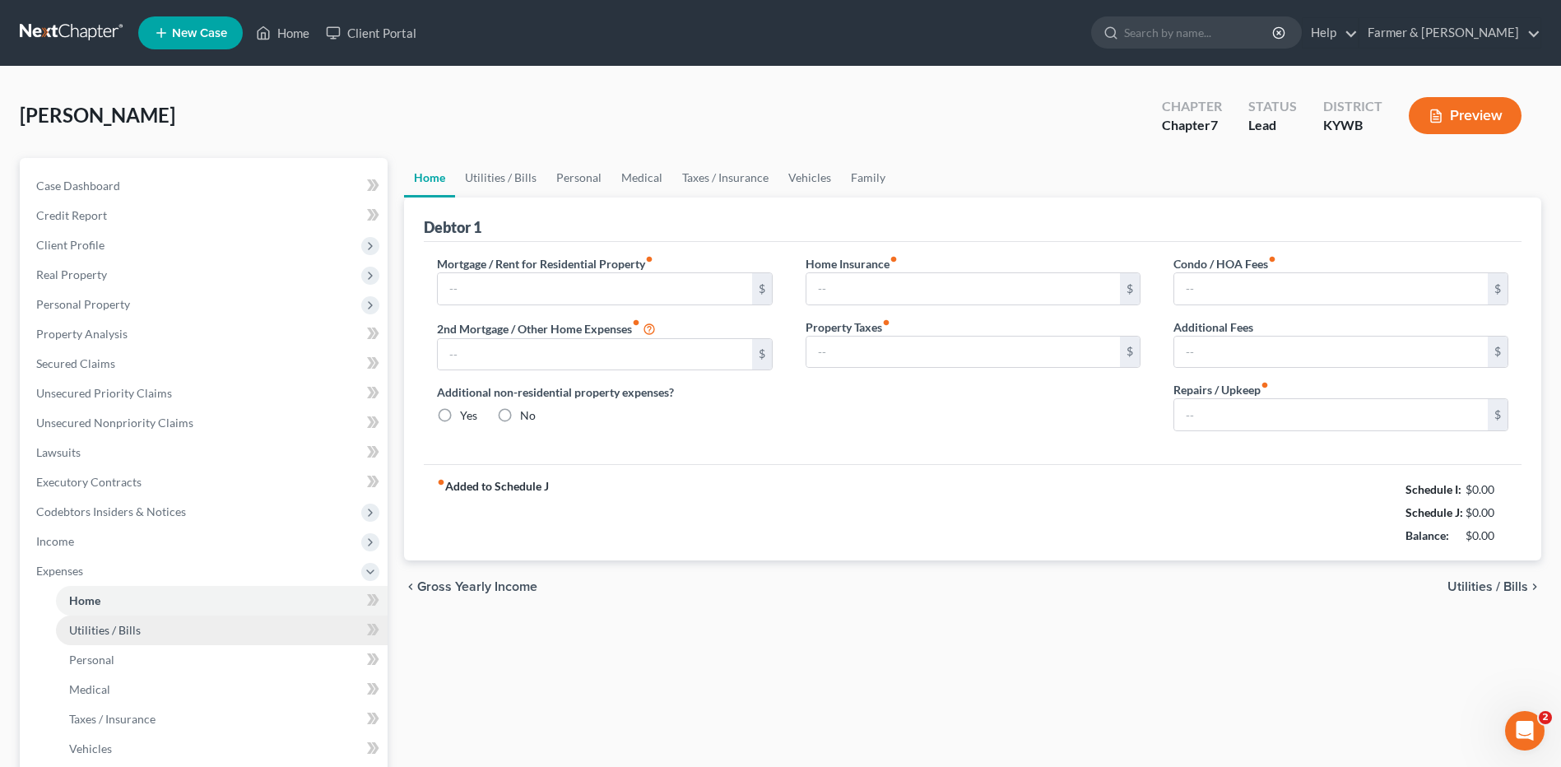
type input "0.00"
radio input "true"
type input "0.00"
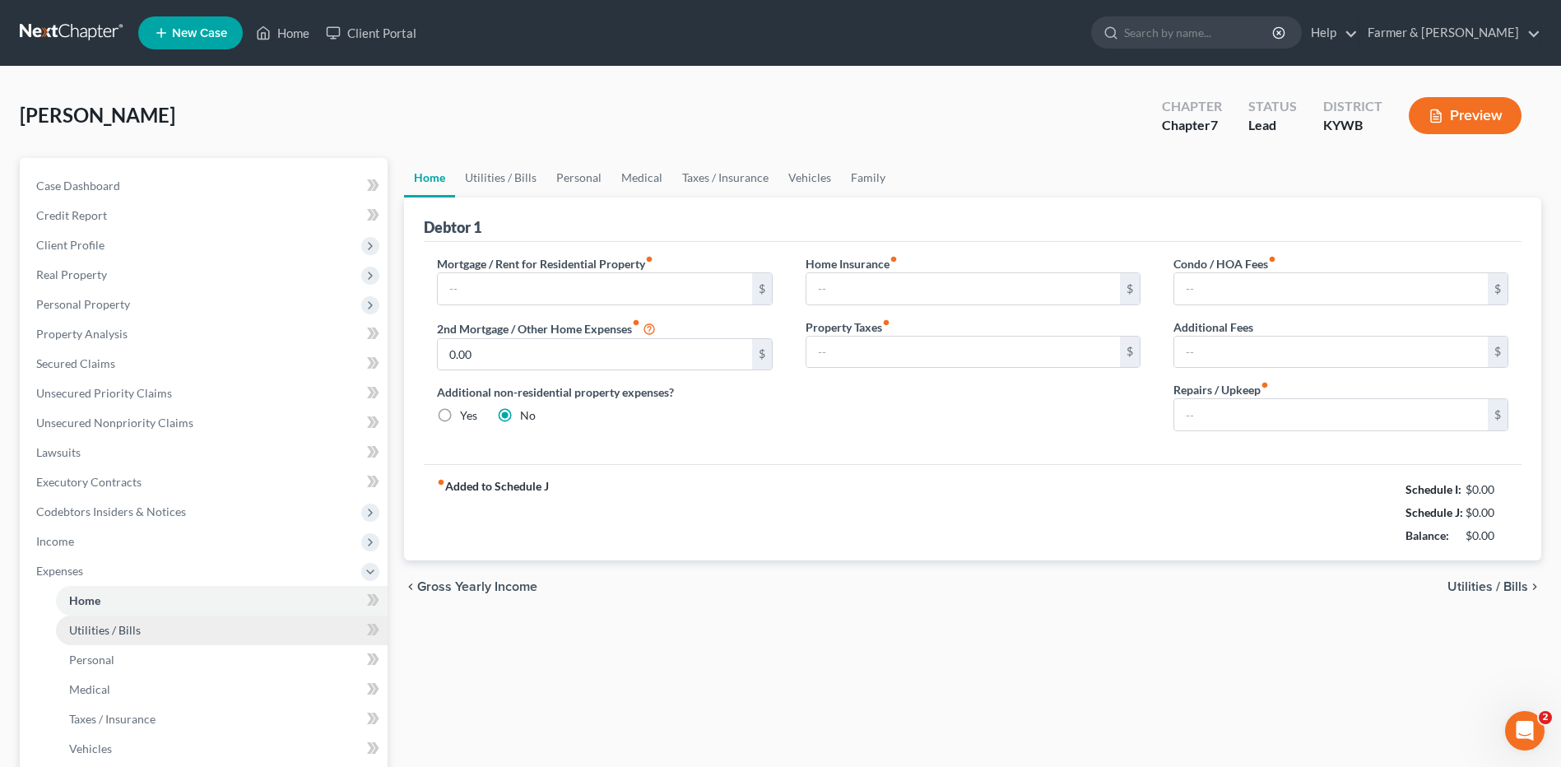
type input "0.00"
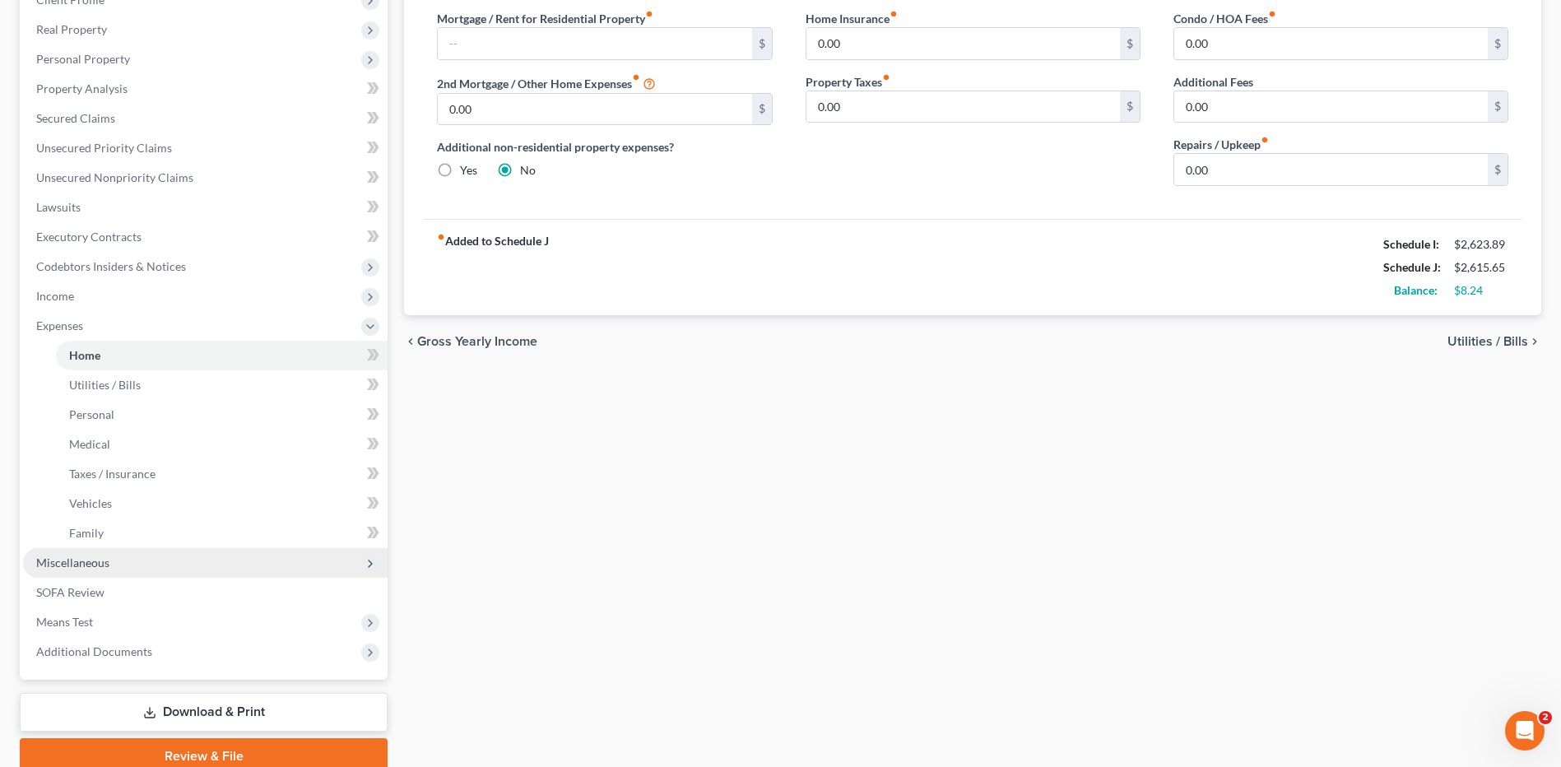
scroll to position [247, 0]
click at [95, 557] on span "Miscellaneous" at bounding box center [72, 561] width 73 height 14
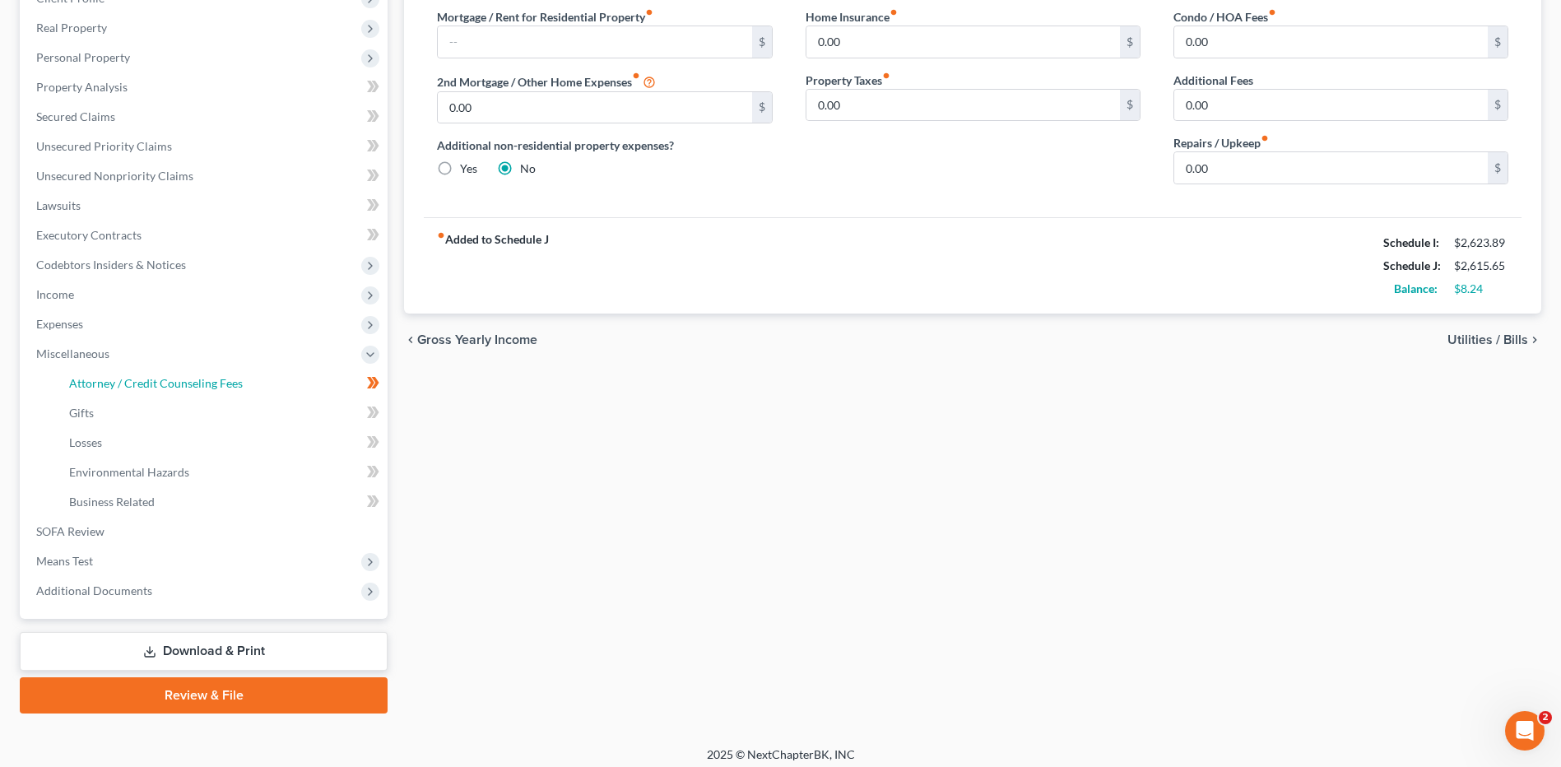
click at [190, 385] on span "Attorney / Credit Counseling Fees" at bounding box center [156, 383] width 174 height 14
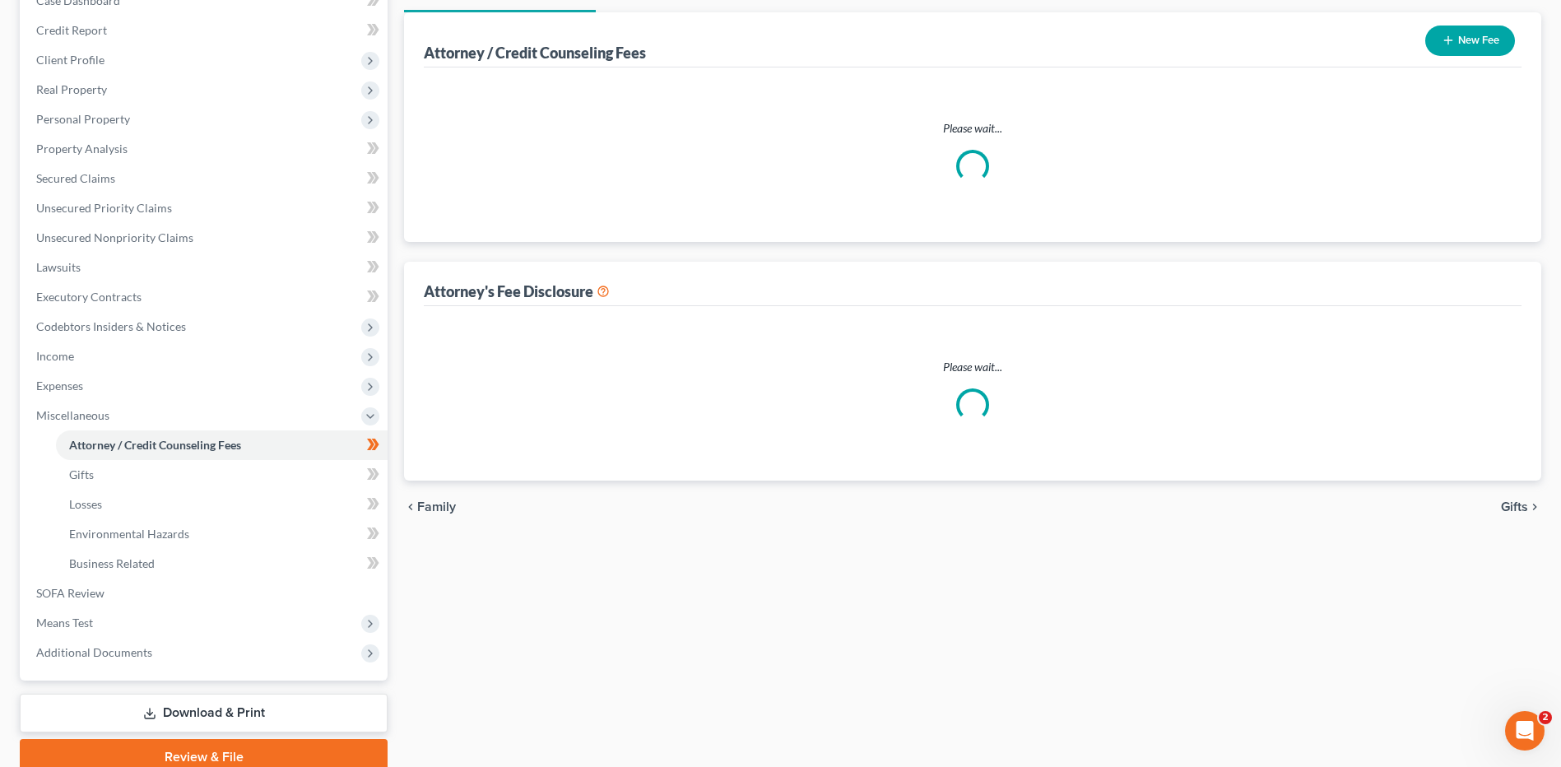
scroll to position [18, 0]
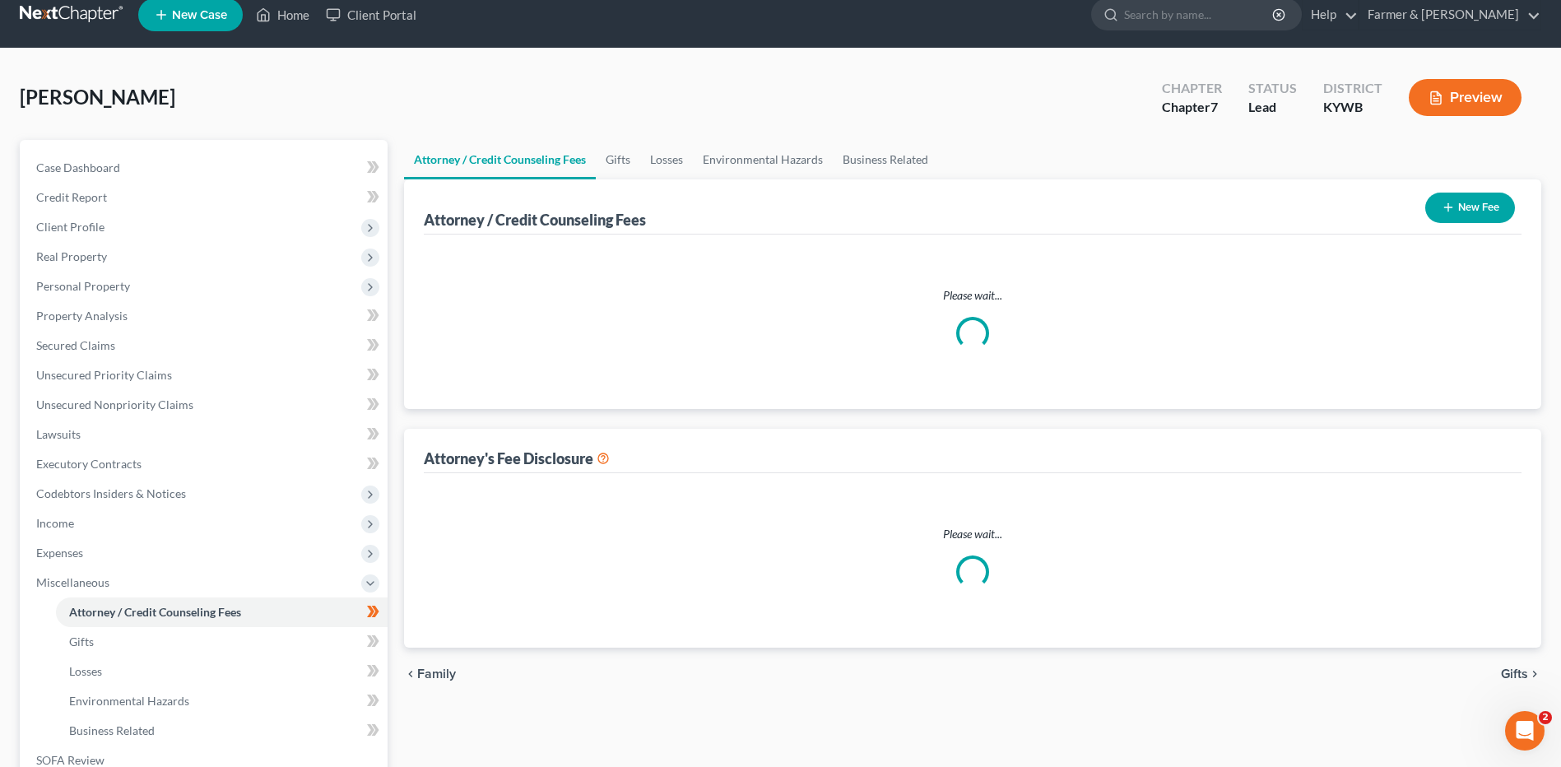
select select "0"
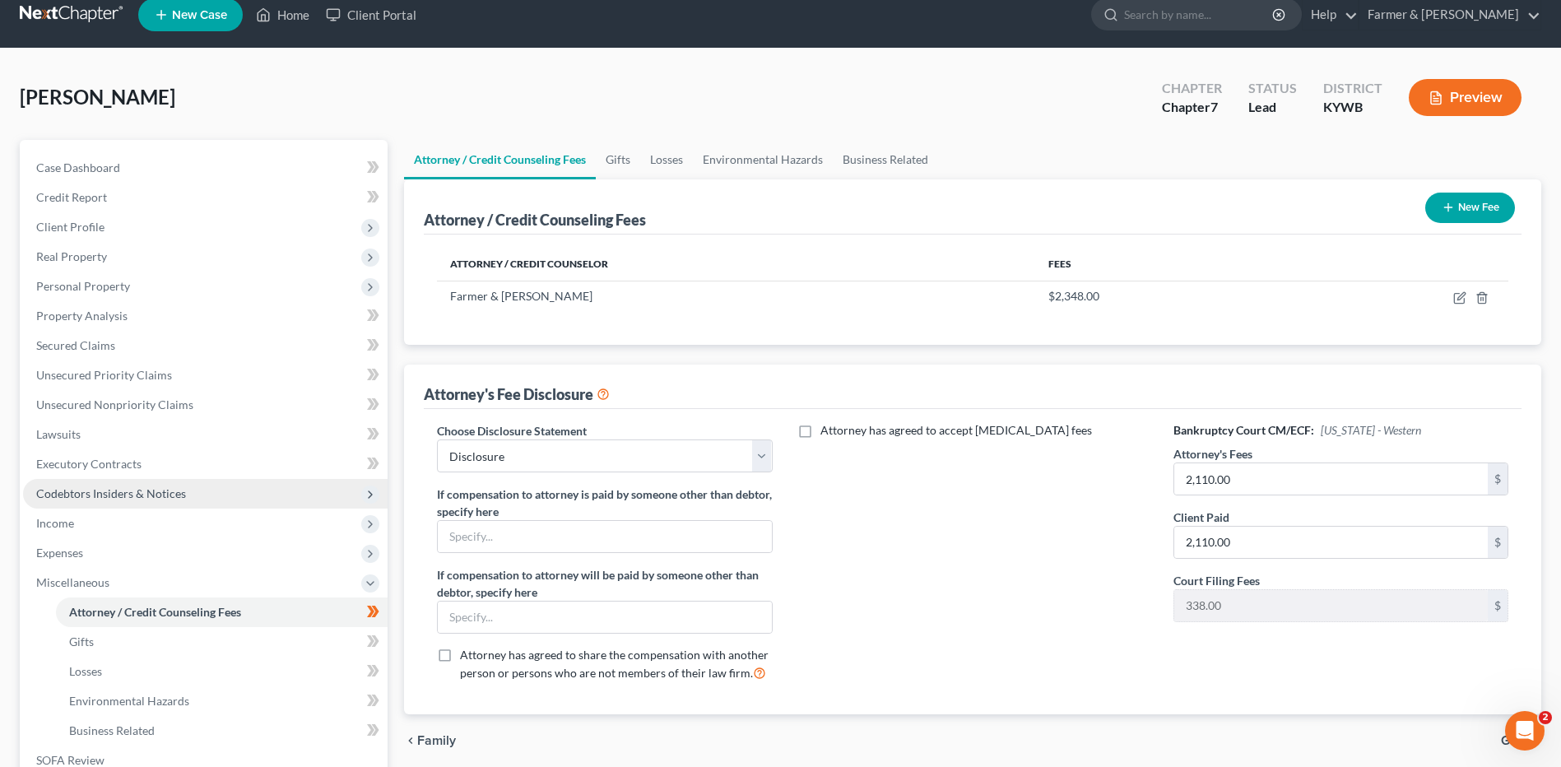
scroll to position [0, 0]
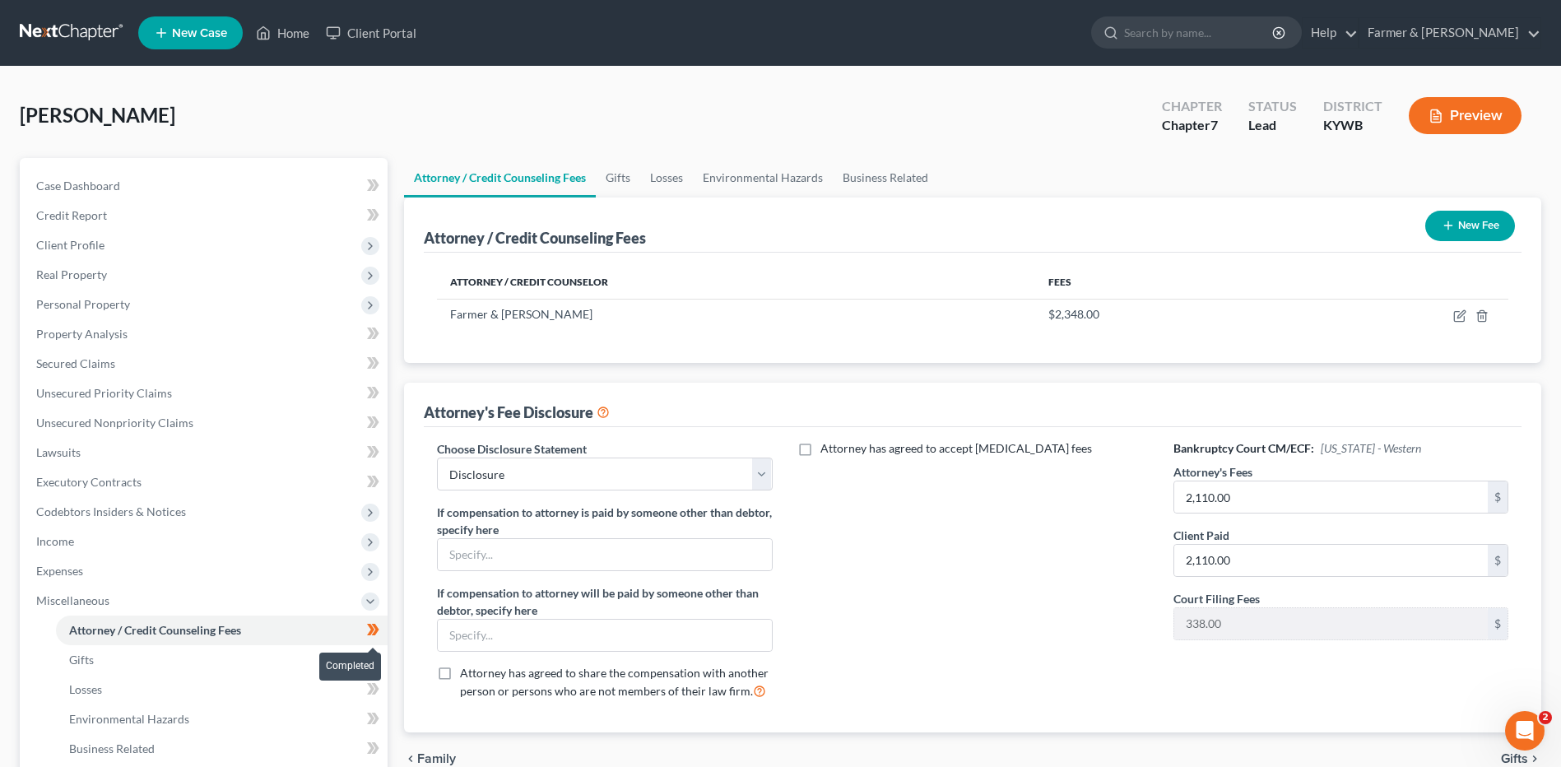
click at [388, 633] on span at bounding box center [373, 632] width 29 height 25
click at [192, 649] on link "Gifts" at bounding box center [222, 660] width 332 height 30
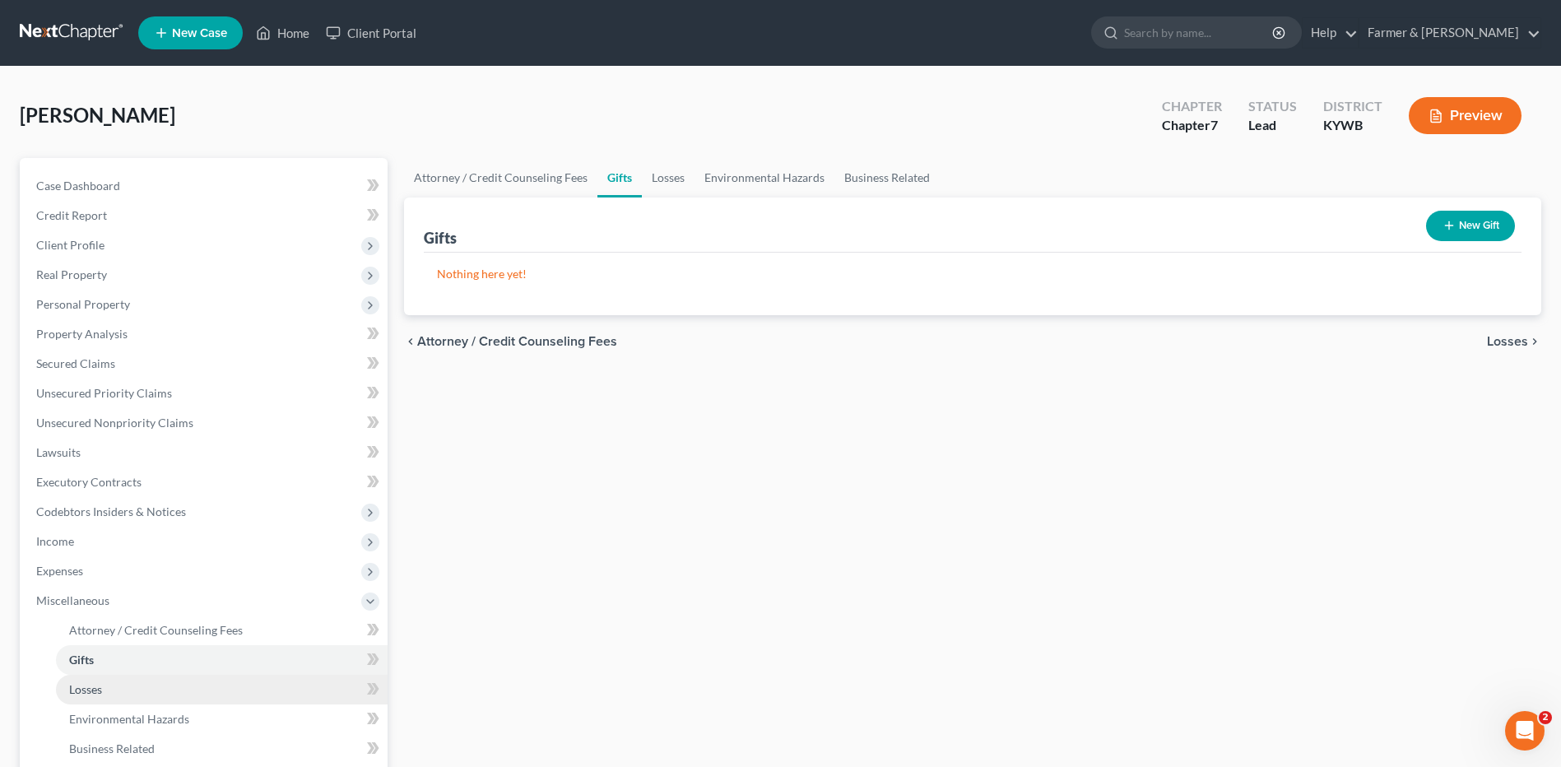
click at [151, 681] on link "Losses" at bounding box center [222, 690] width 332 height 30
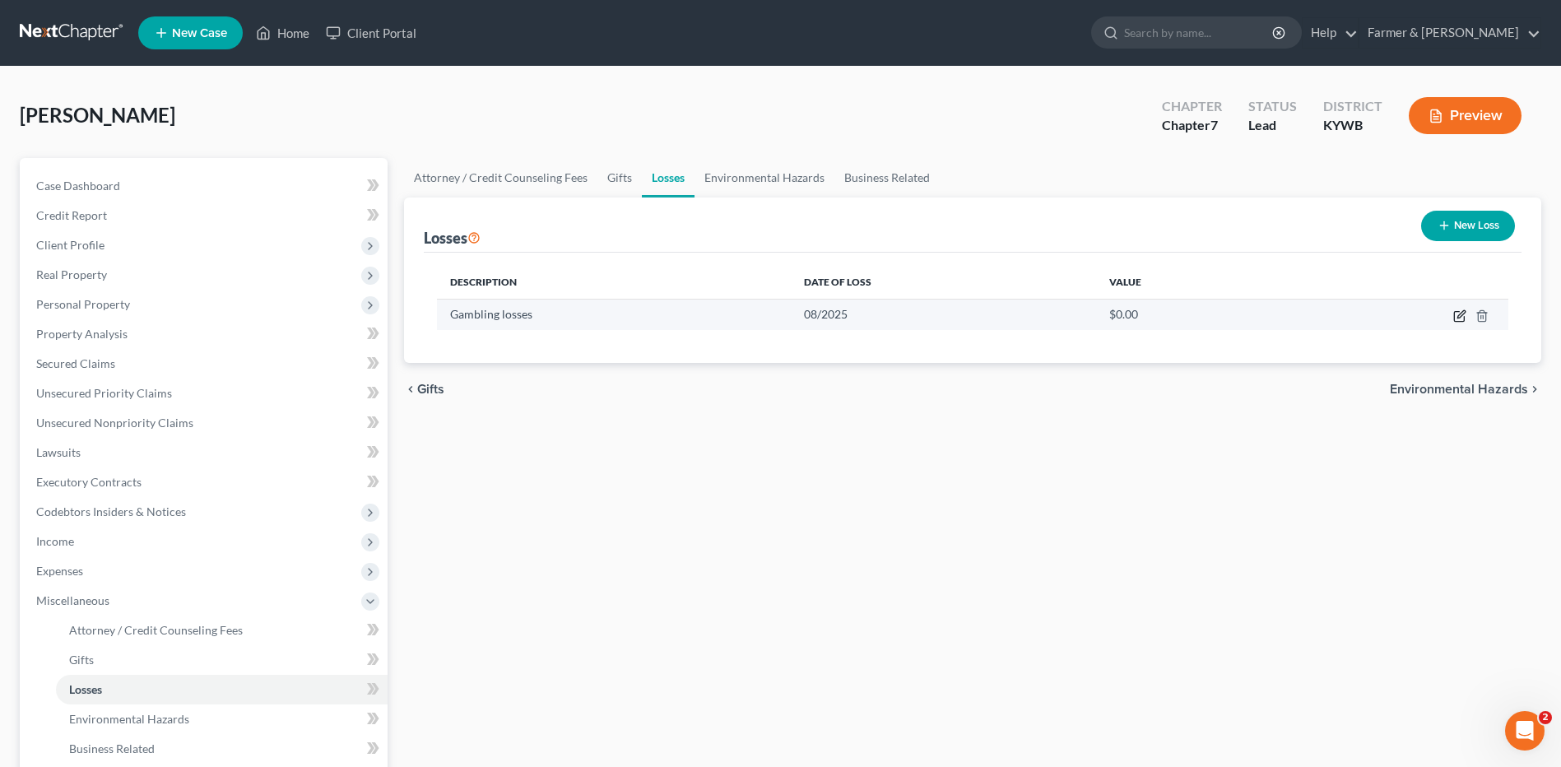
click at [1458, 314] on icon "button" at bounding box center [1459, 315] width 13 height 13
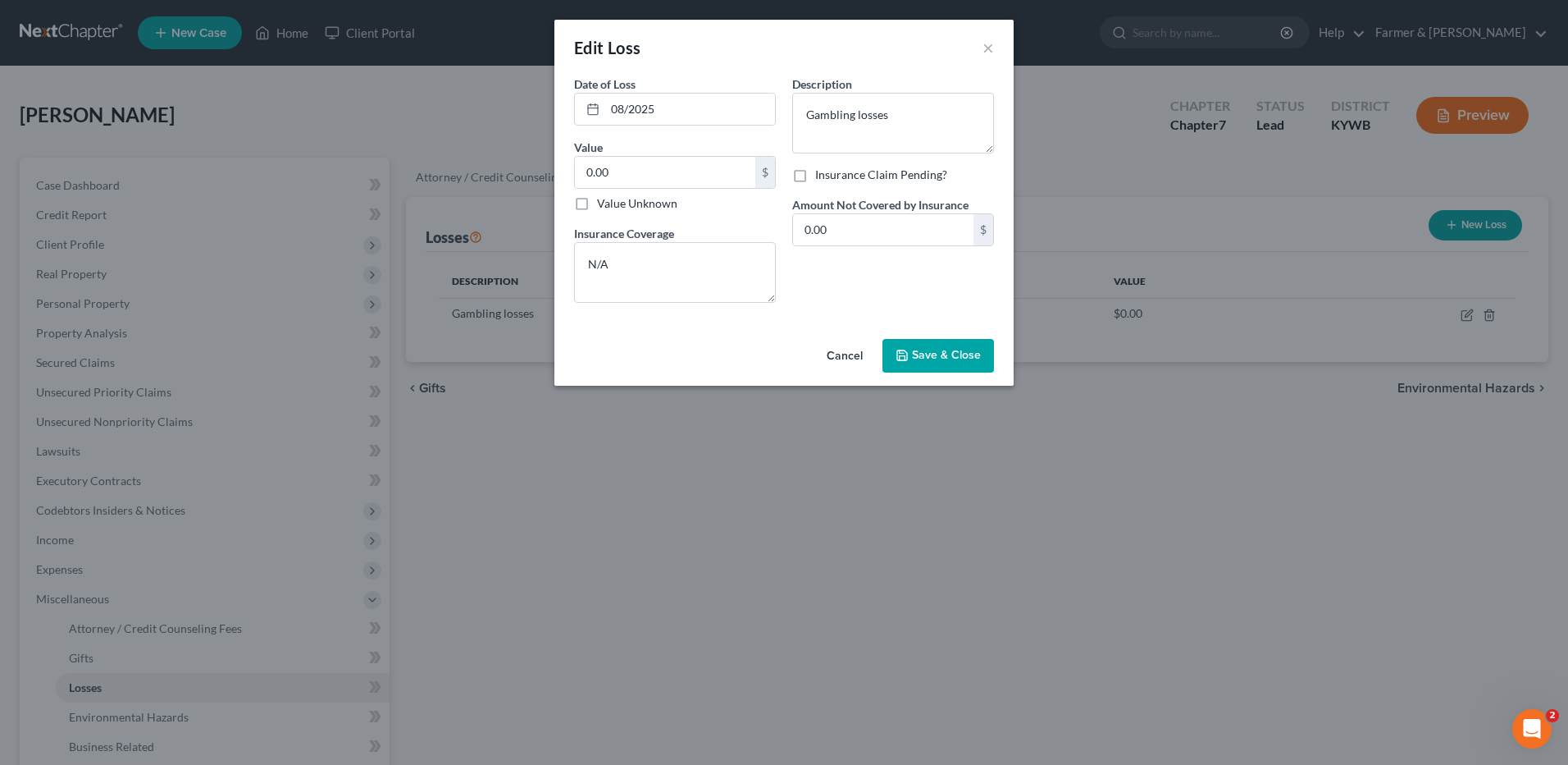
click at [848, 359] on button "Cancel" at bounding box center [844, 356] width 63 height 33
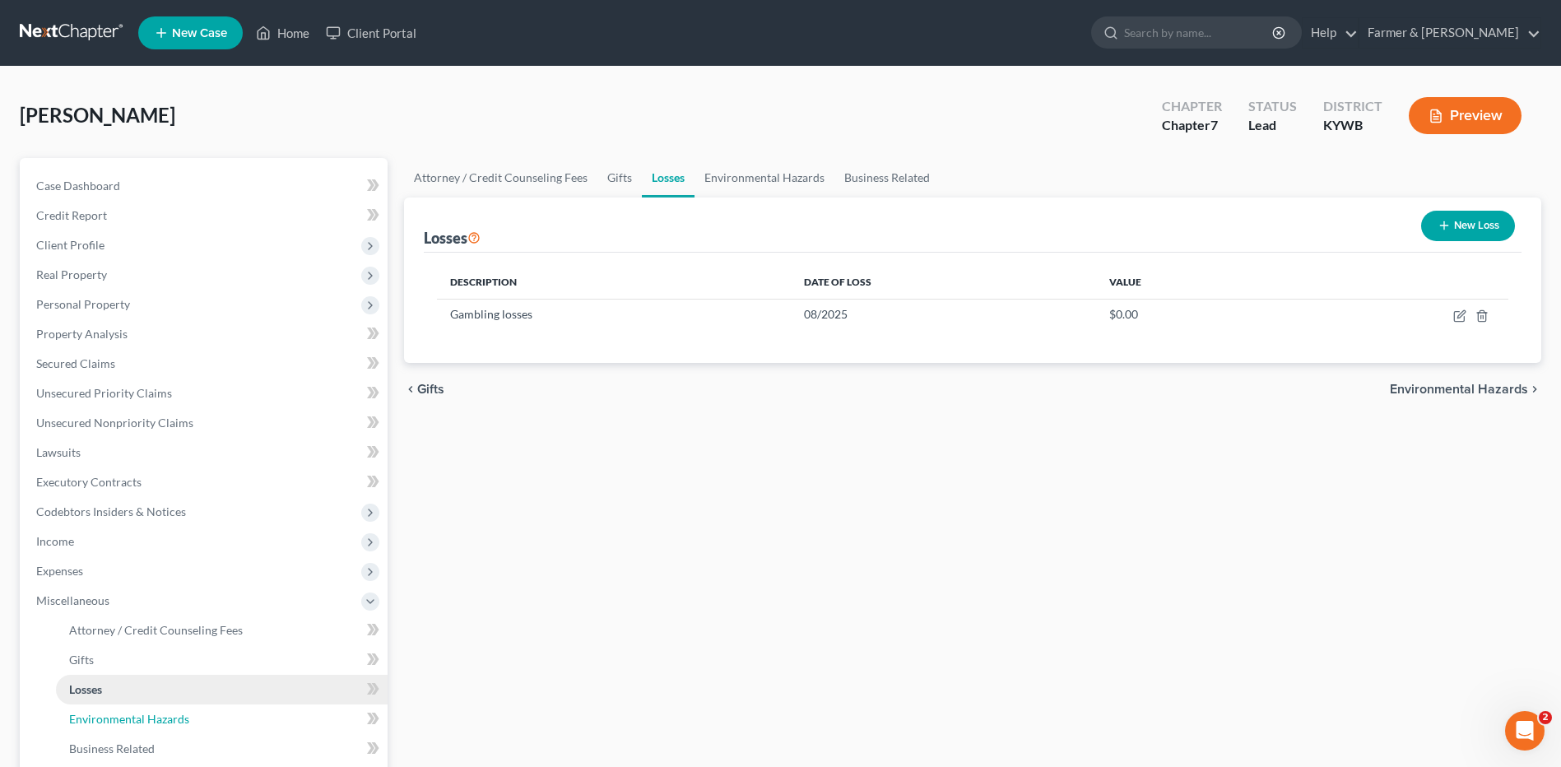
click at [171, 717] on span "Environmental Hazards" at bounding box center [129, 719] width 120 height 14
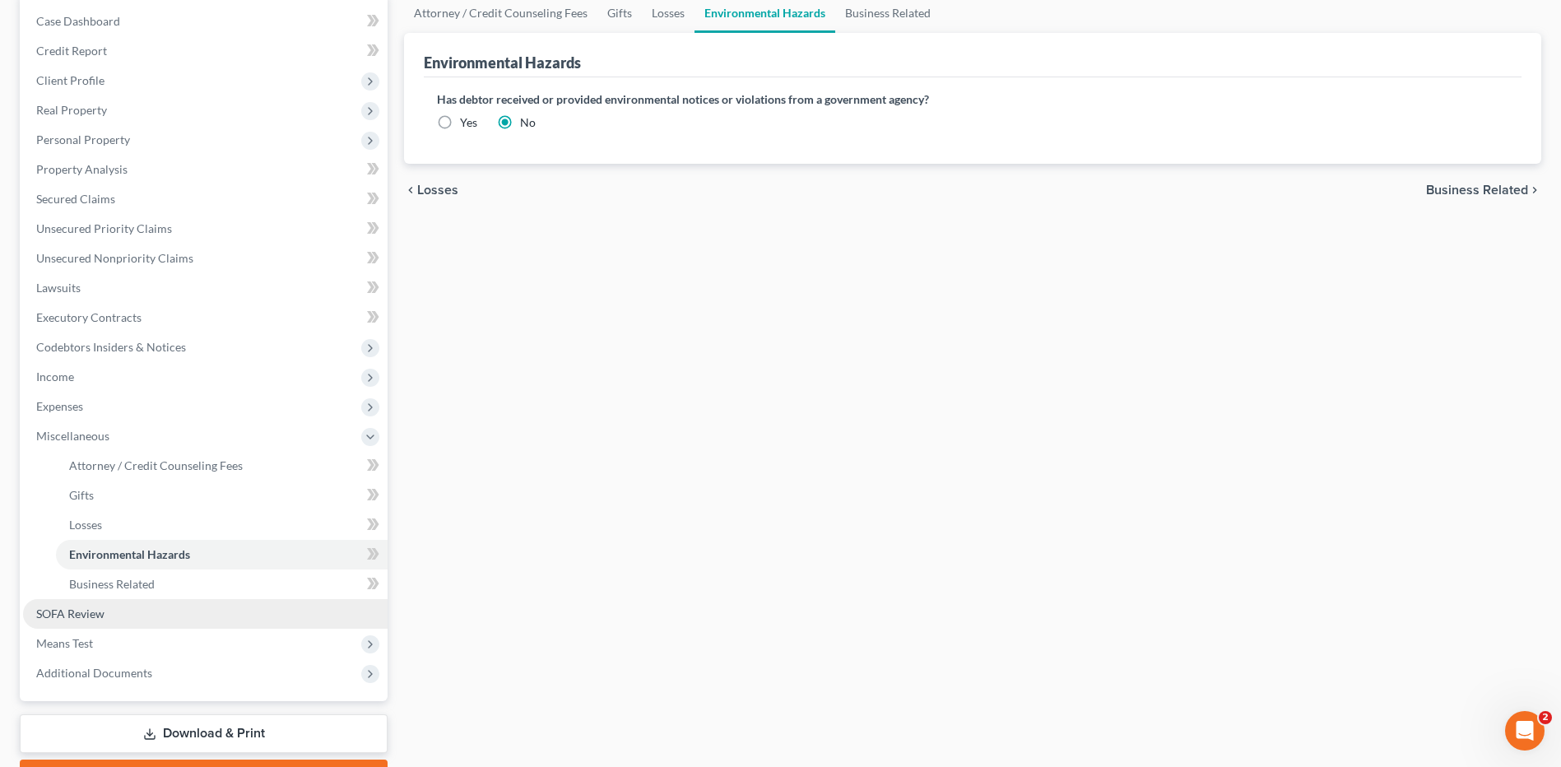
click at [100, 624] on link "SOFA Review" at bounding box center [205, 614] width 364 height 30
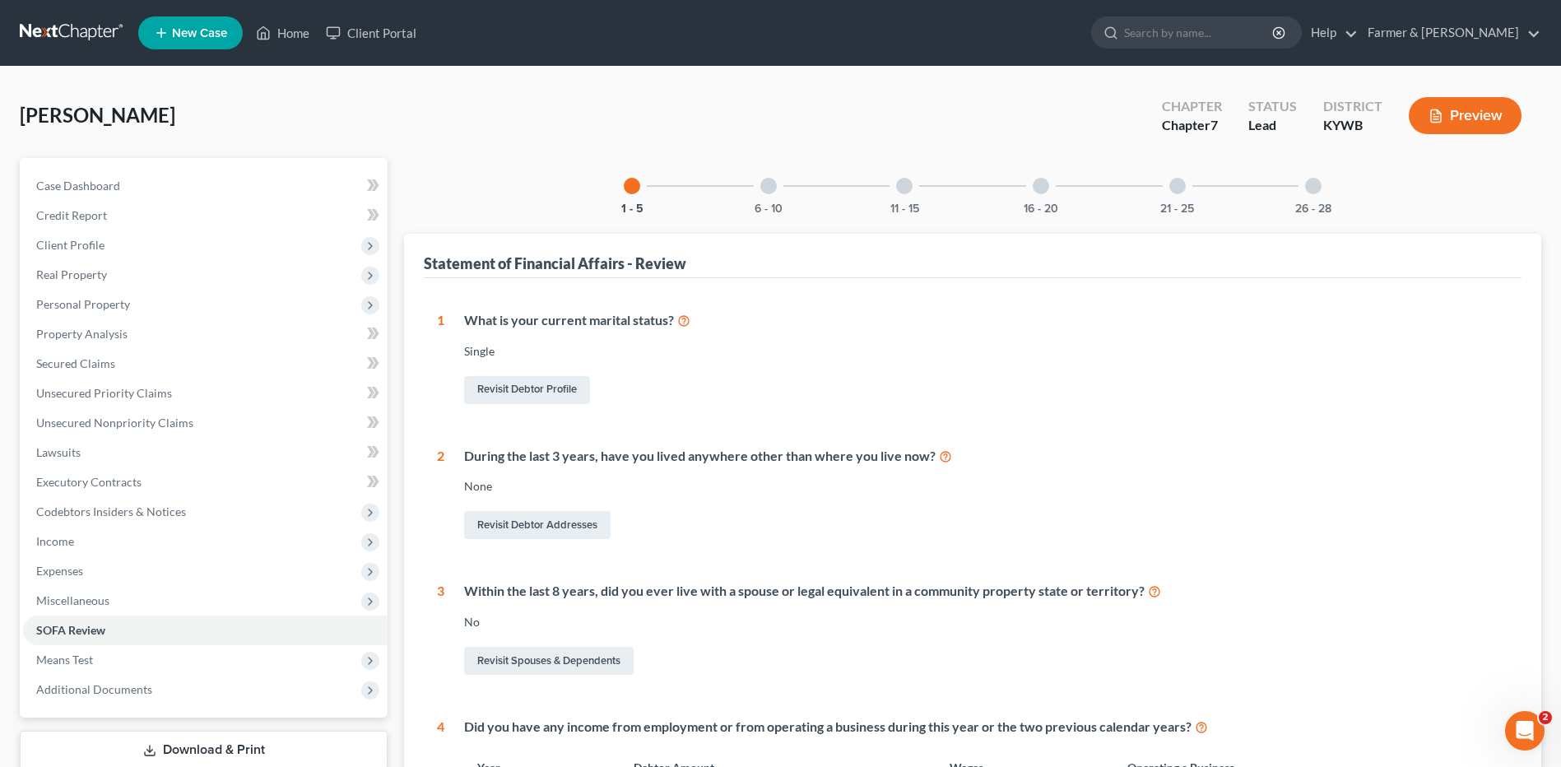
click at [781, 192] on div "6 - 10" at bounding box center [769, 186] width 56 height 56
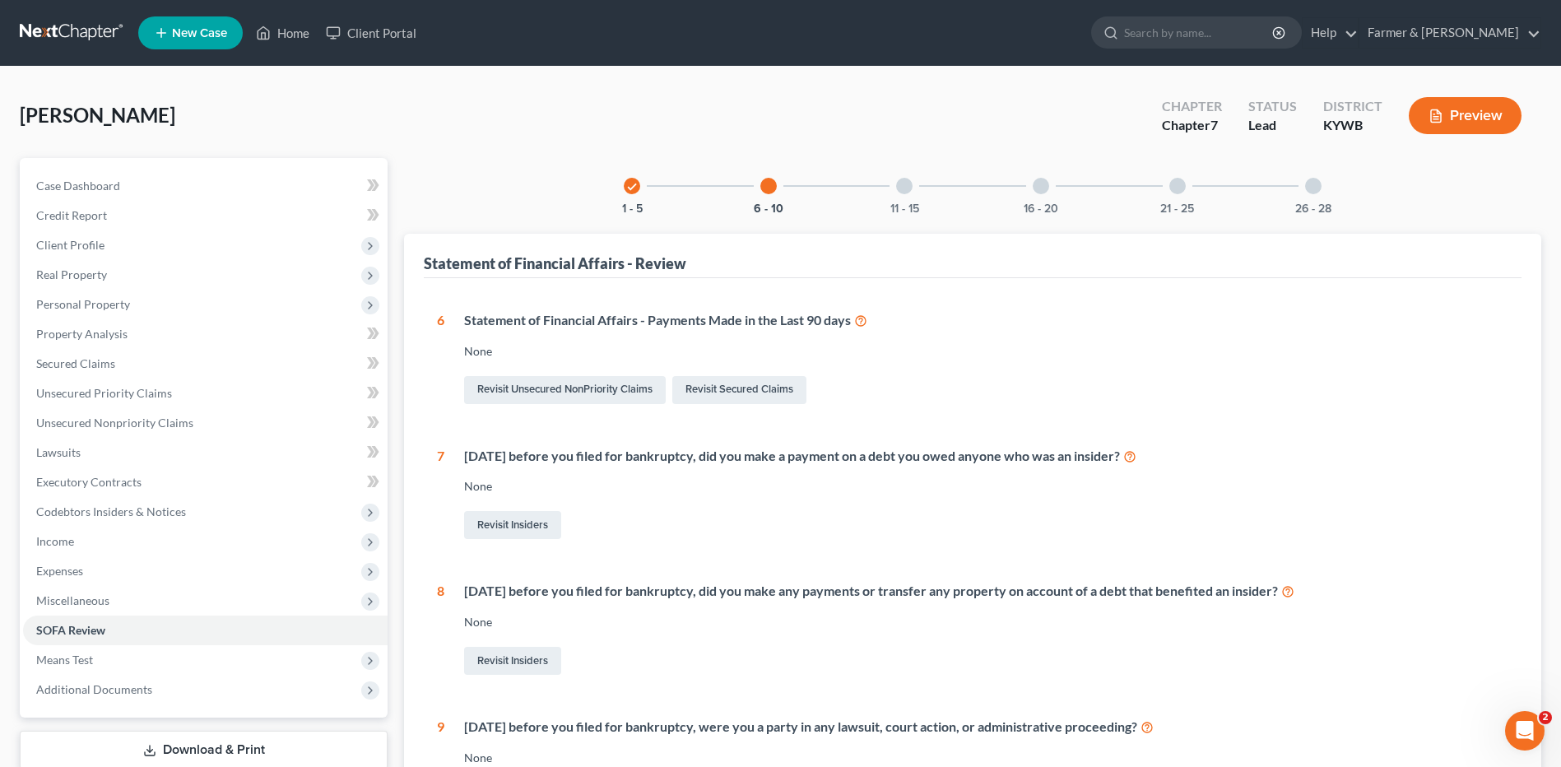
click at [899, 185] on div at bounding box center [904, 186] width 16 height 16
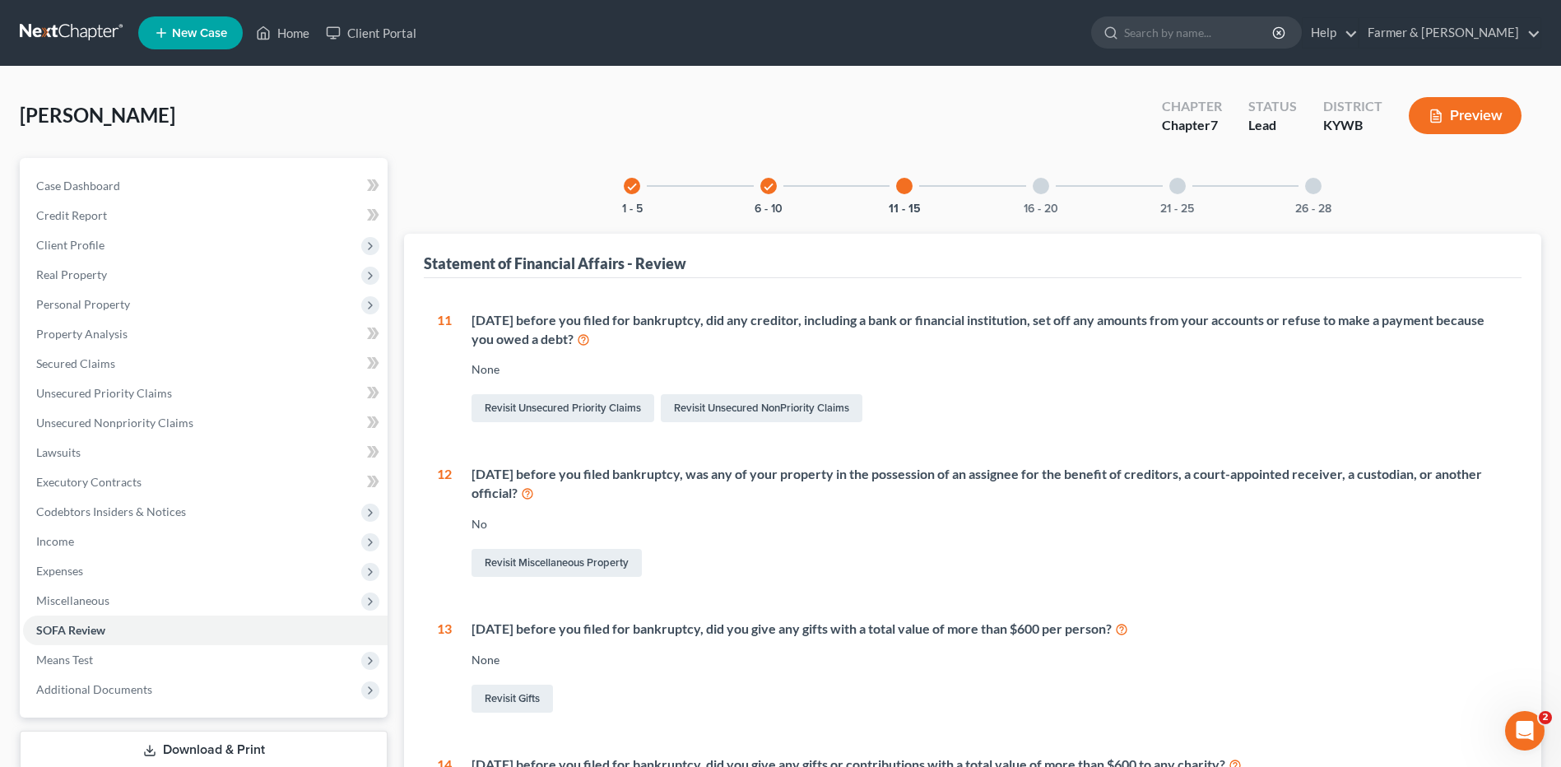
click at [1023, 188] on div "16 - 20" at bounding box center [1041, 186] width 56 height 56
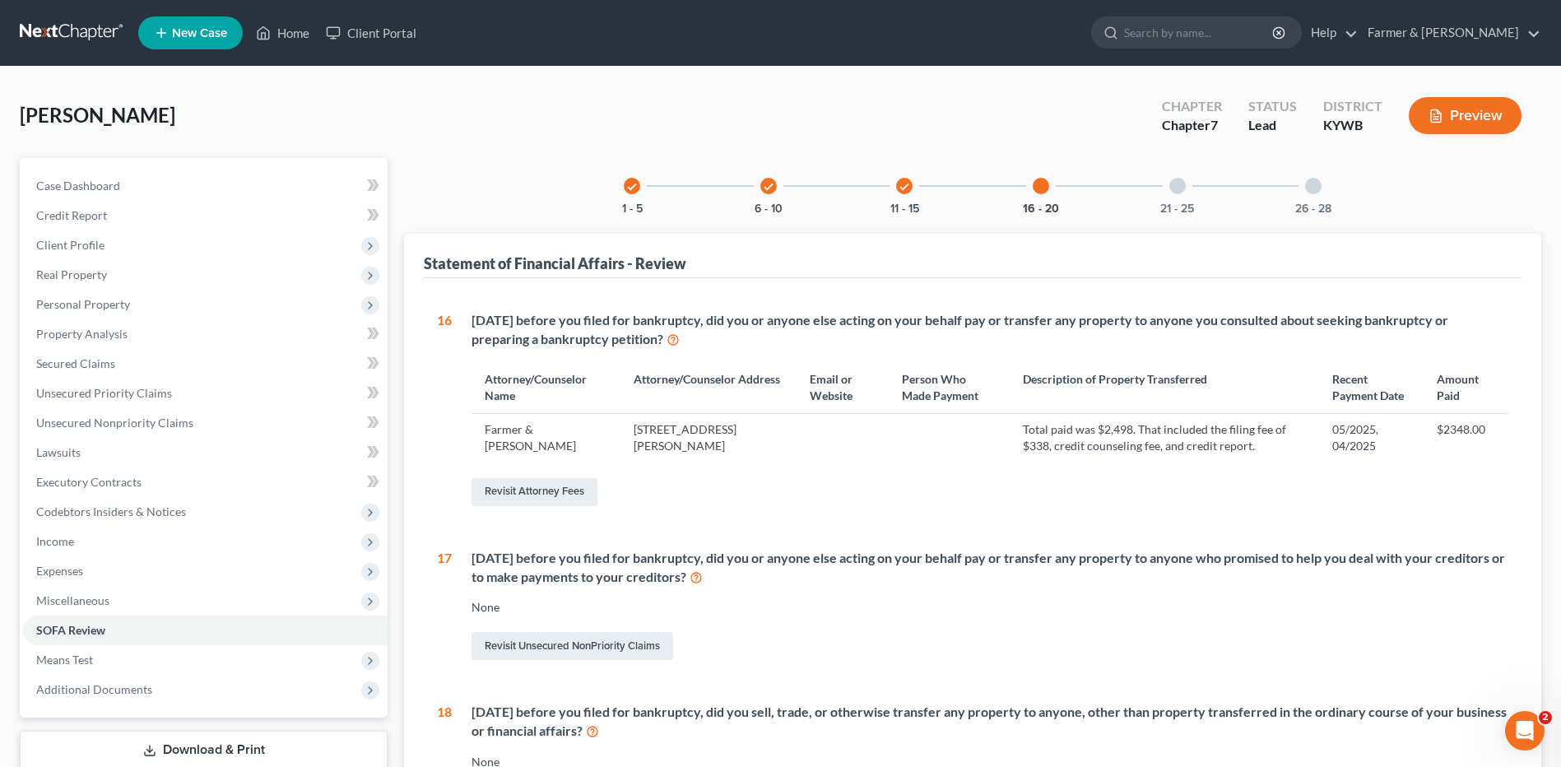
click at [1175, 184] on div at bounding box center [1177, 186] width 16 height 16
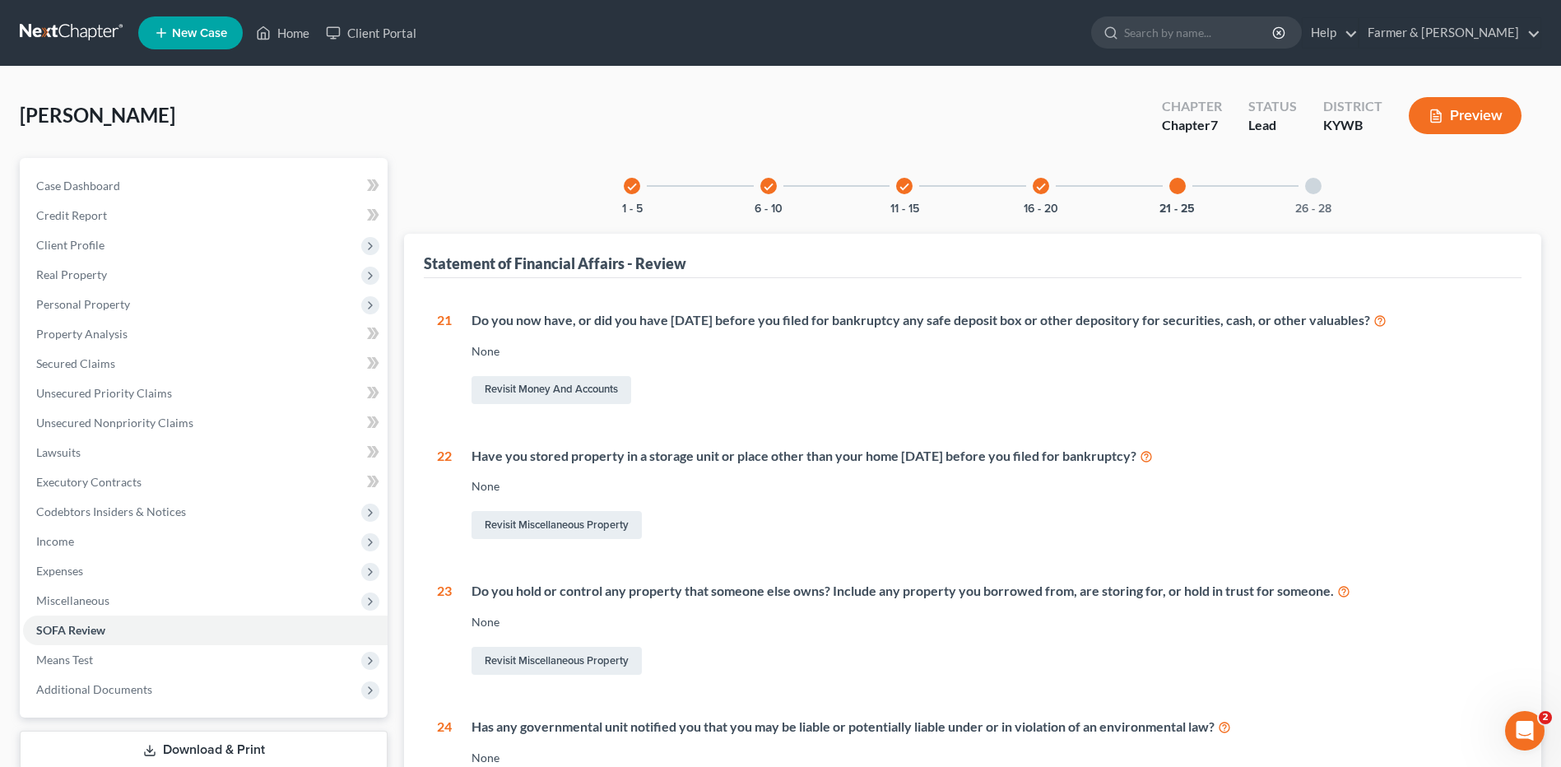
click at [1312, 193] on div at bounding box center [1313, 186] width 16 height 16
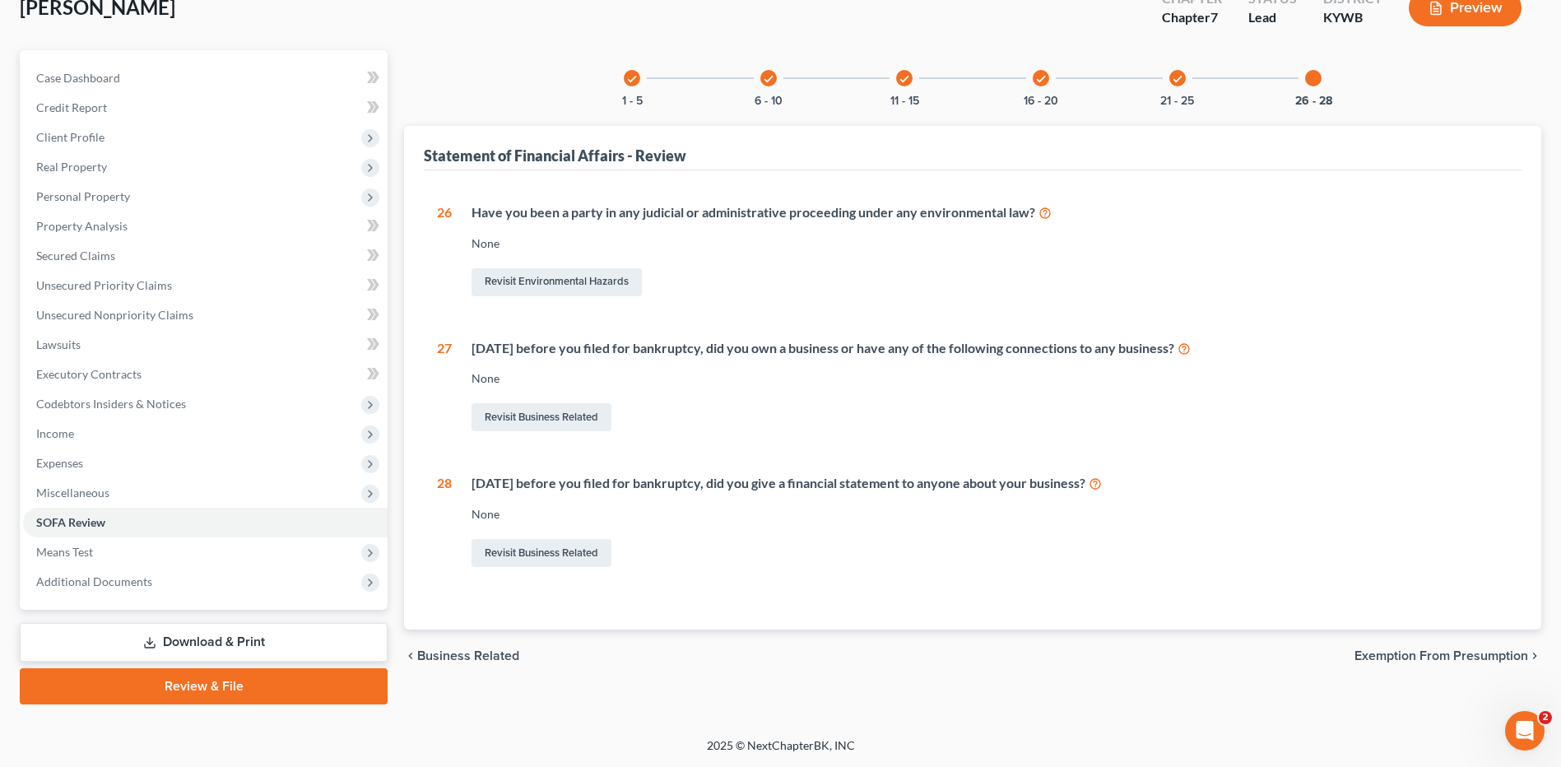
click at [91, 636] on link "Download & Print" at bounding box center [204, 642] width 368 height 39
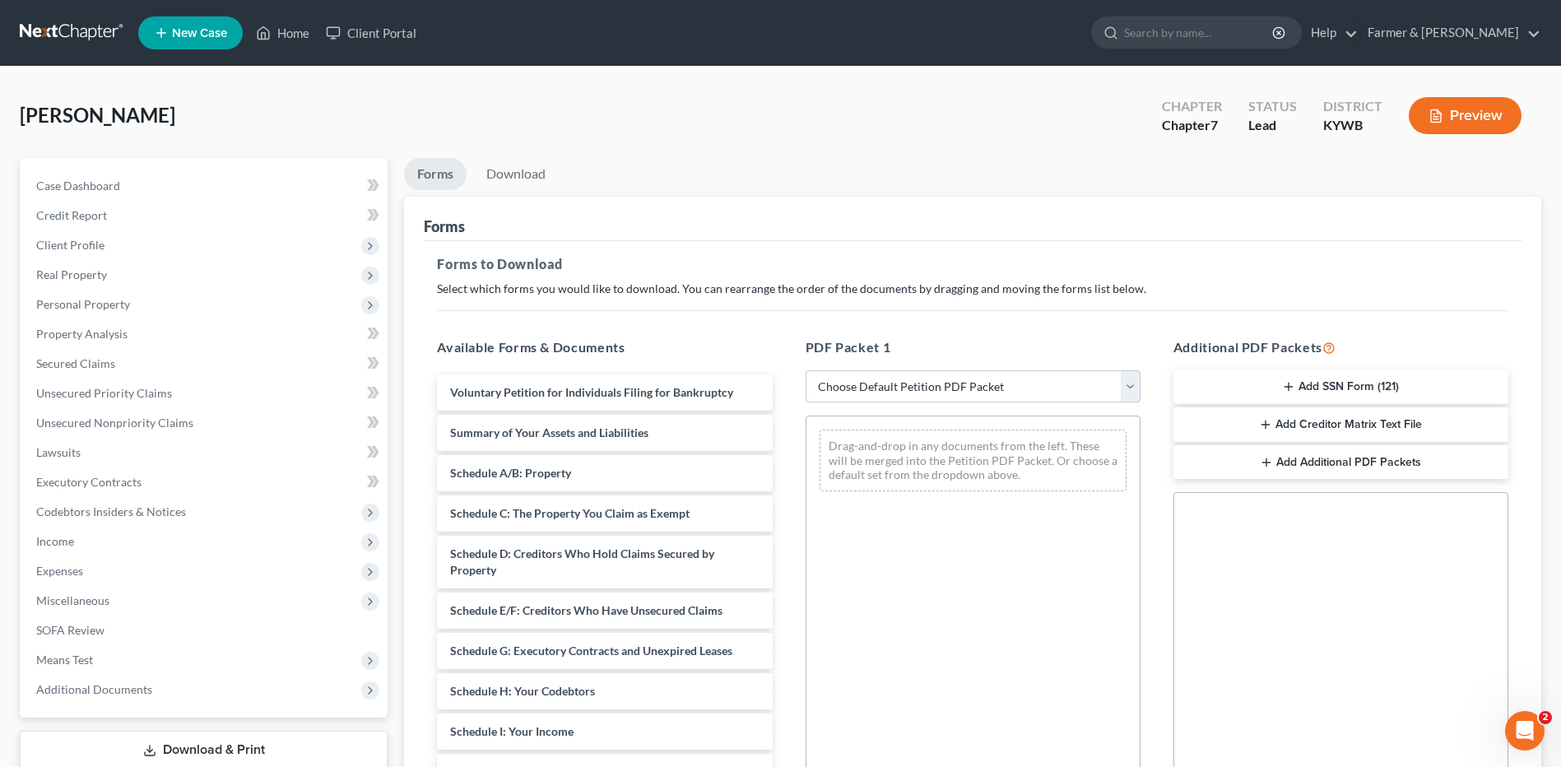
click at [1347, 384] on button "Add SSN Form (121)" at bounding box center [1340, 387] width 335 height 35
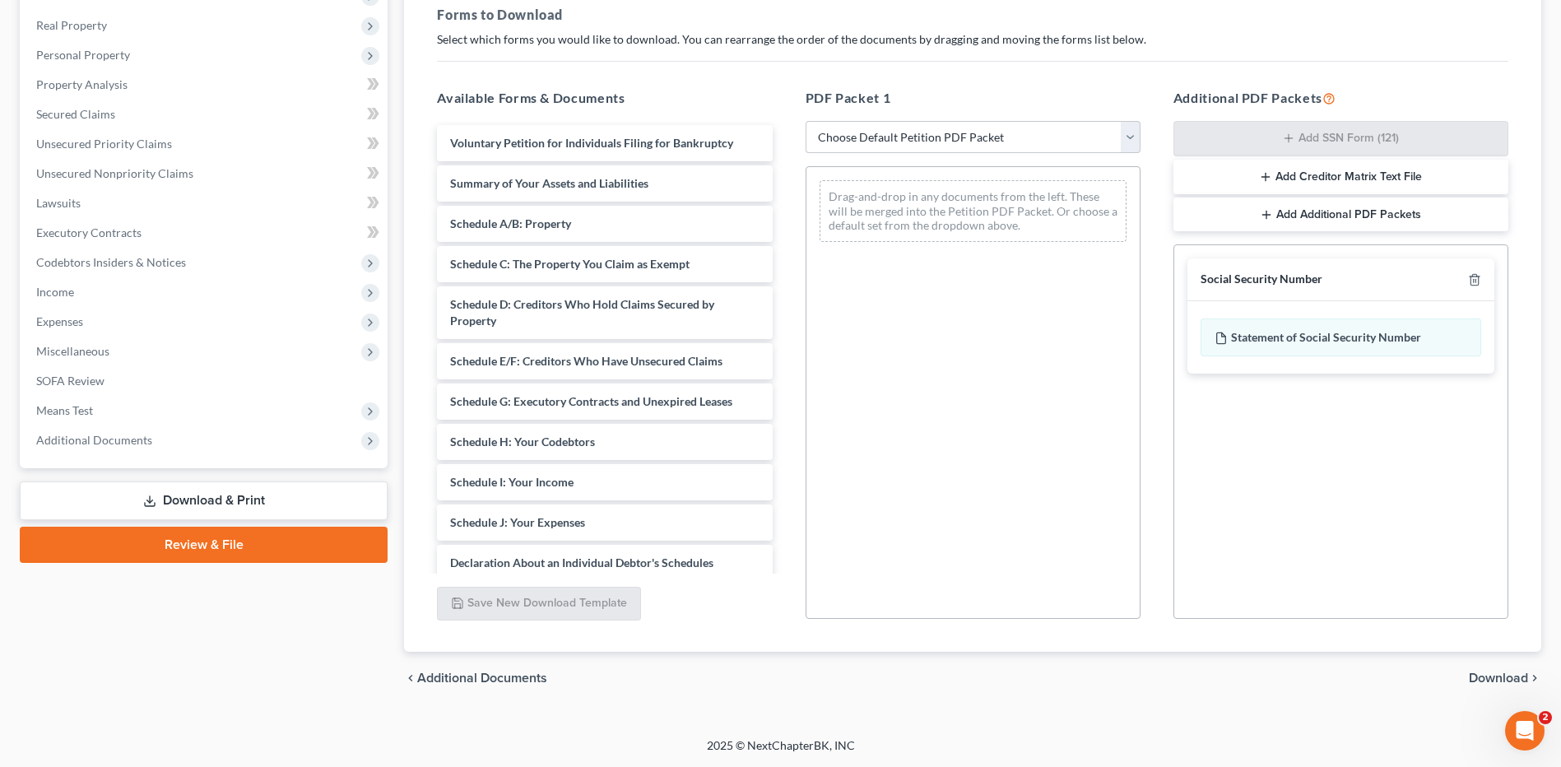
click at [1502, 680] on span "Download" at bounding box center [1498, 677] width 59 height 13
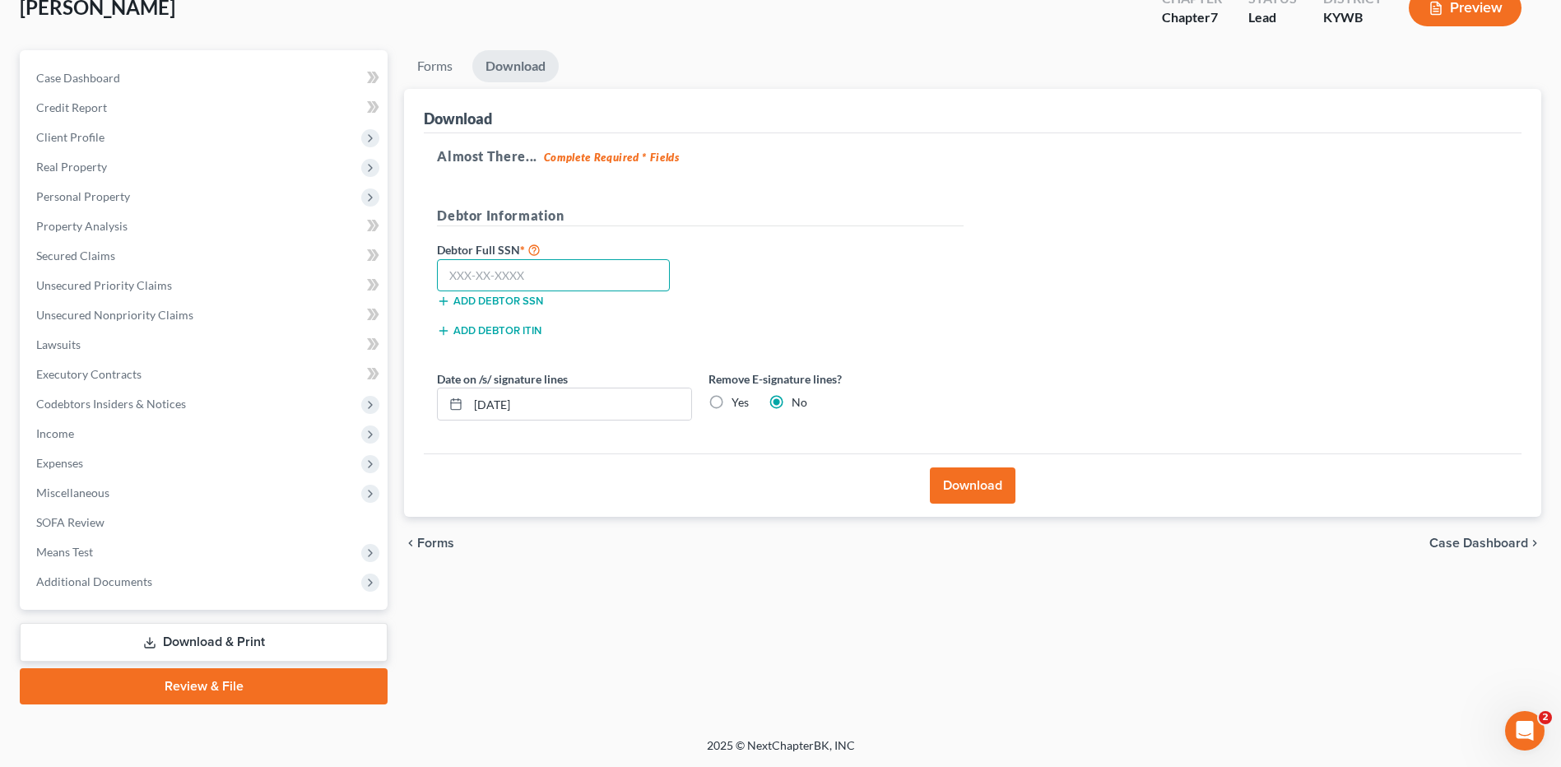
click at [647, 280] on input "text" at bounding box center [553, 275] width 233 height 33
type input "405-25-6388"
click at [948, 490] on button "Download" at bounding box center [973, 485] width 86 height 36
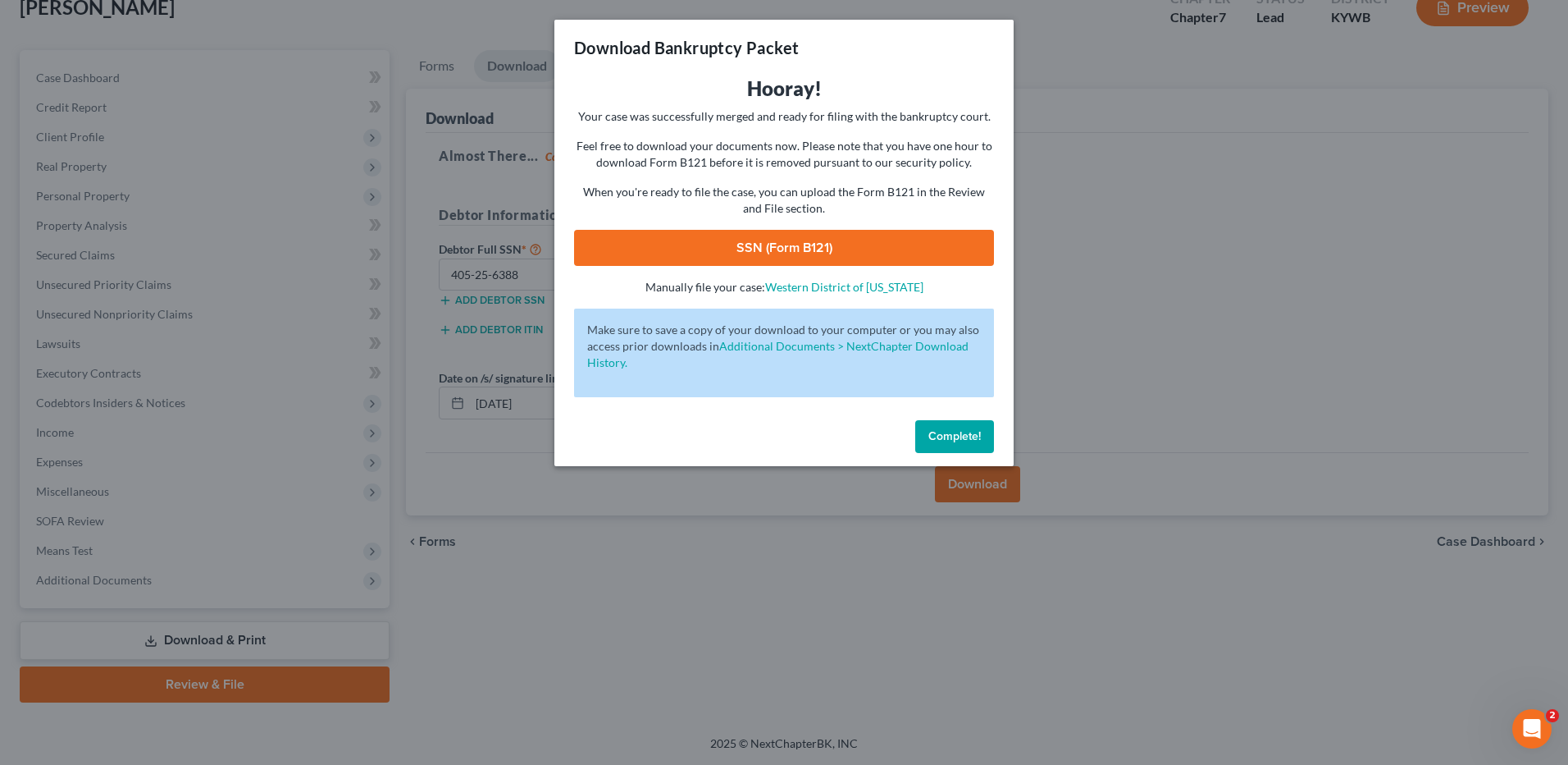
click at [781, 246] on link "SSN (Form B121)" at bounding box center [784, 247] width 420 height 36
drag, startPoint x: 959, startPoint y: 428, endPoint x: 0, endPoint y: 575, distance: 970.2
click at [959, 428] on button "Complete!" at bounding box center [954, 436] width 79 height 33
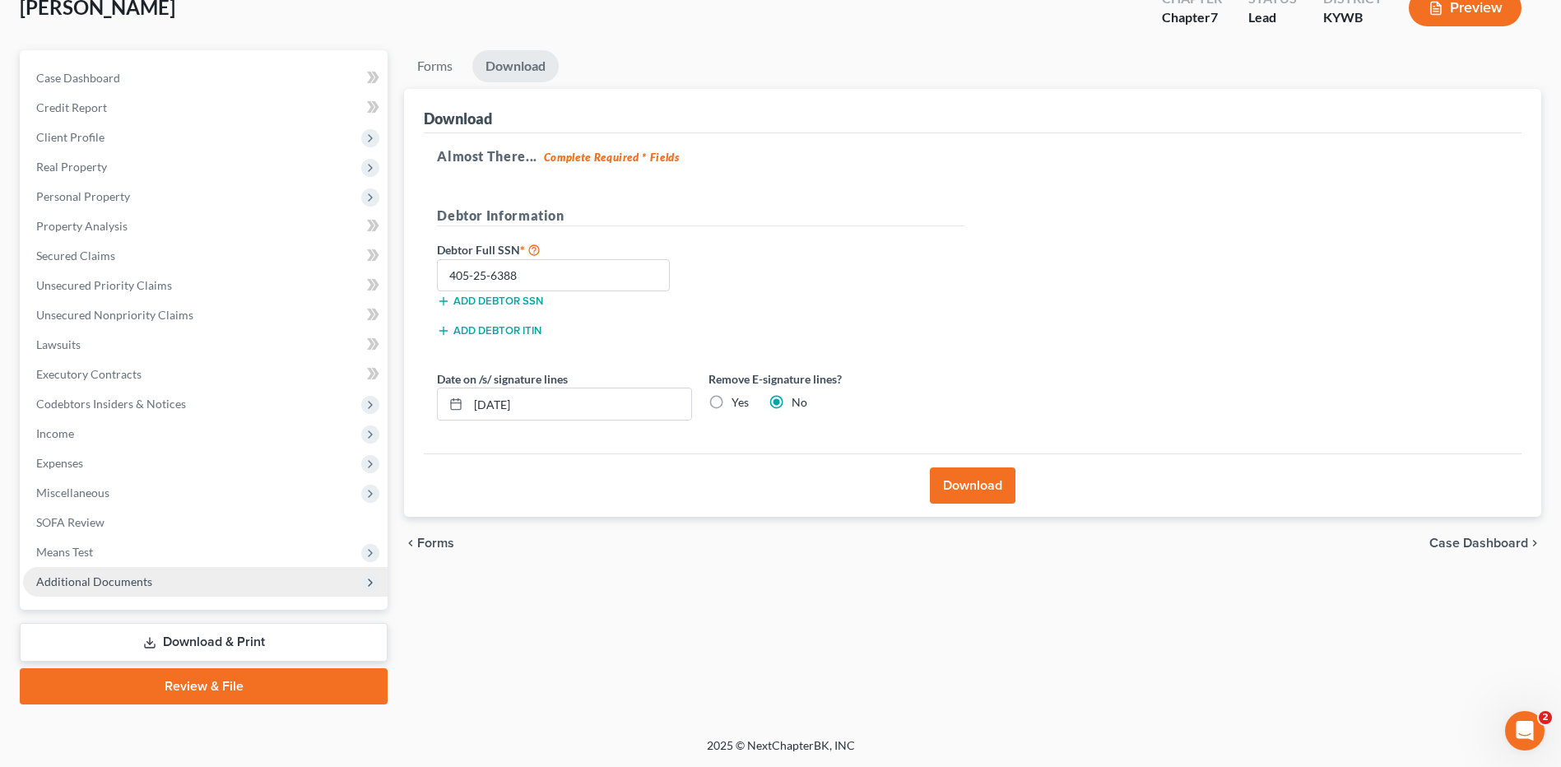
click at [120, 589] on span "Additional Documents" at bounding box center [205, 582] width 364 height 30
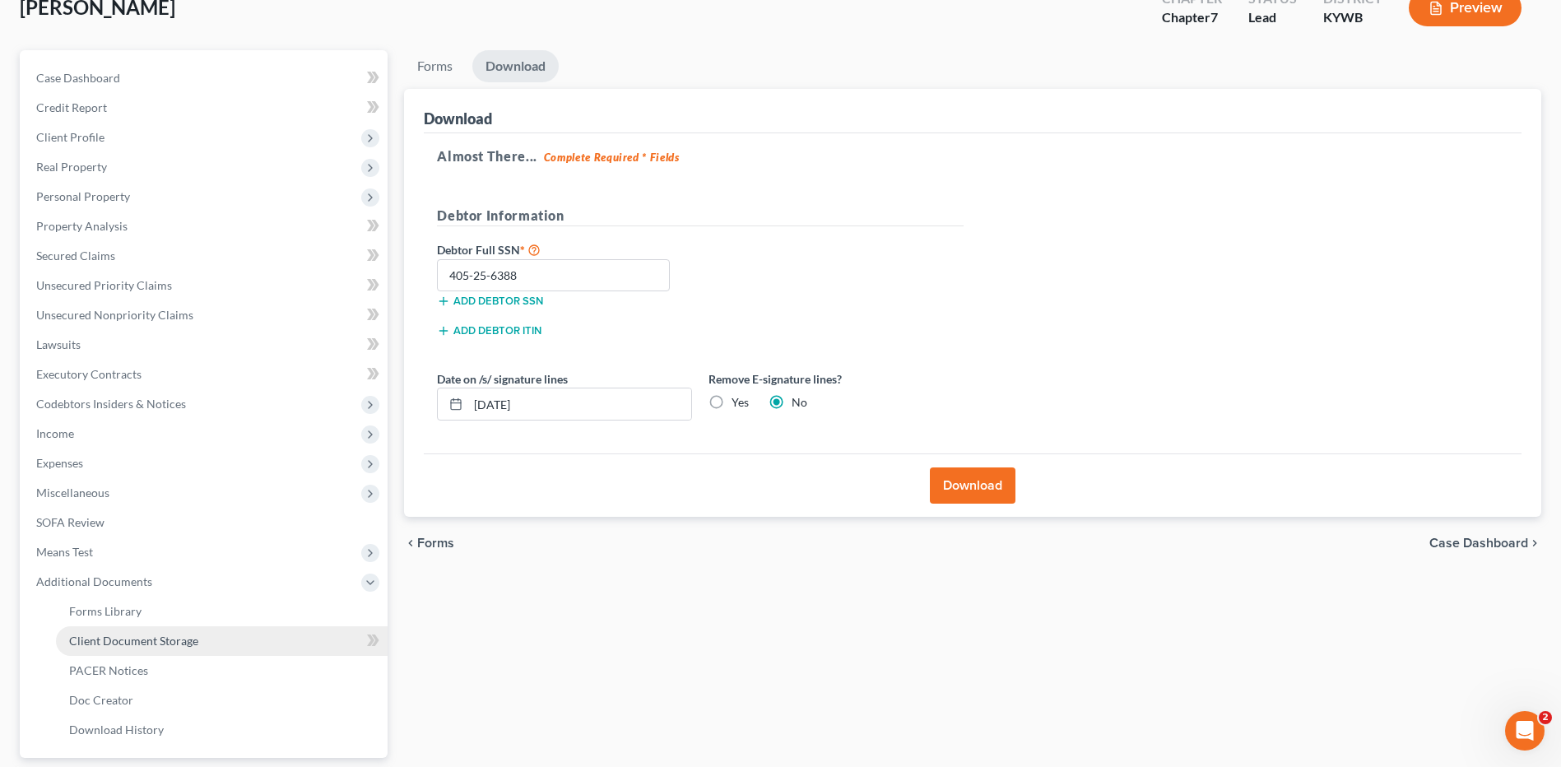
click at [152, 644] on span "Client Document Storage" at bounding box center [133, 641] width 129 height 14
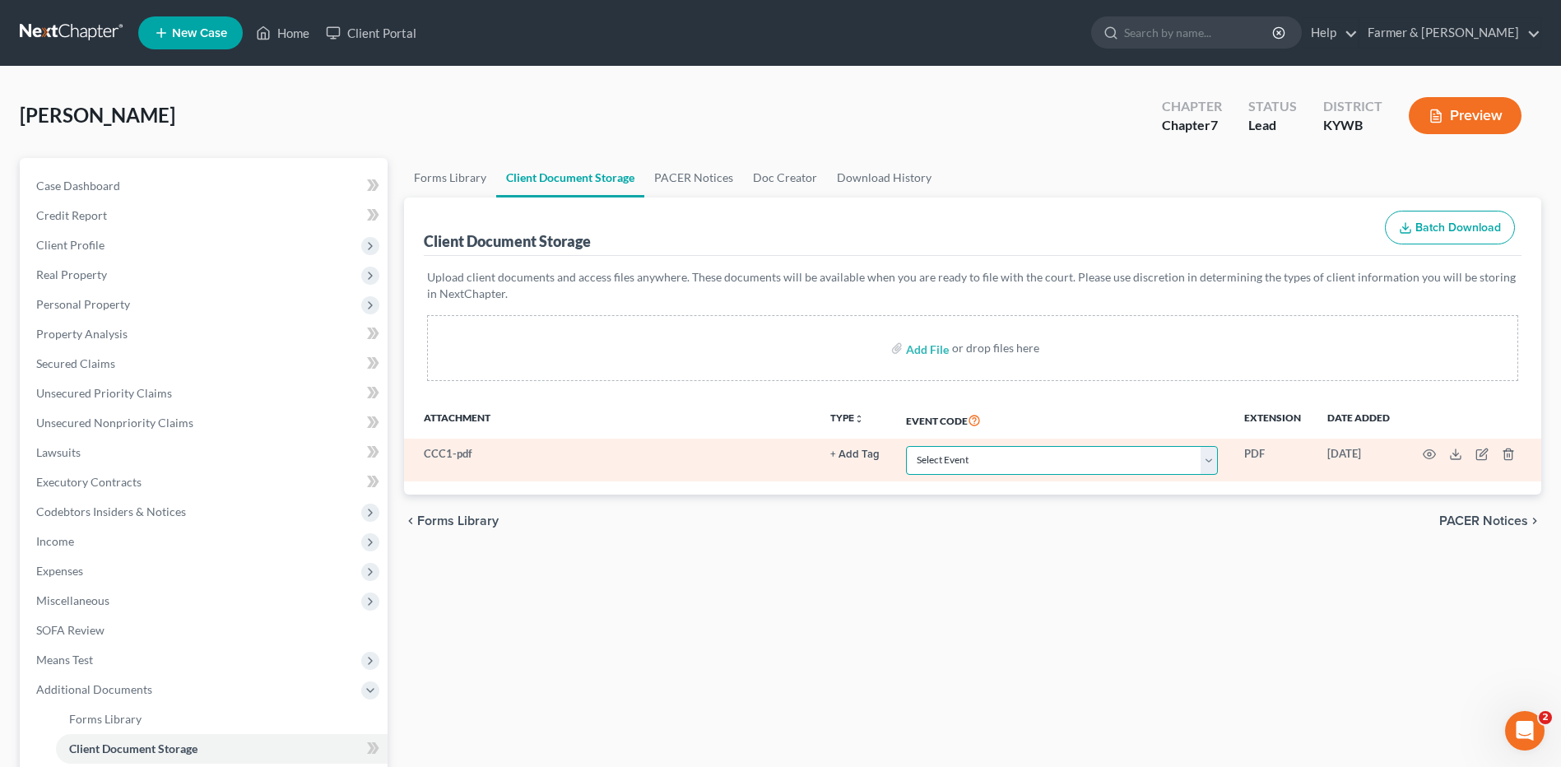
click at [1010, 459] on select "Select Event Amended Answer Amended Complaint Amended List of Creditors (Fee) A…" at bounding box center [1062, 460] width 312 height 29
select select "7"
click at [906, 446] on select "Select Event Amended Answer Amended Complaint Amended List of Creditors (Fee) A…" at bounding box center [1062, 460] width 312 height 29
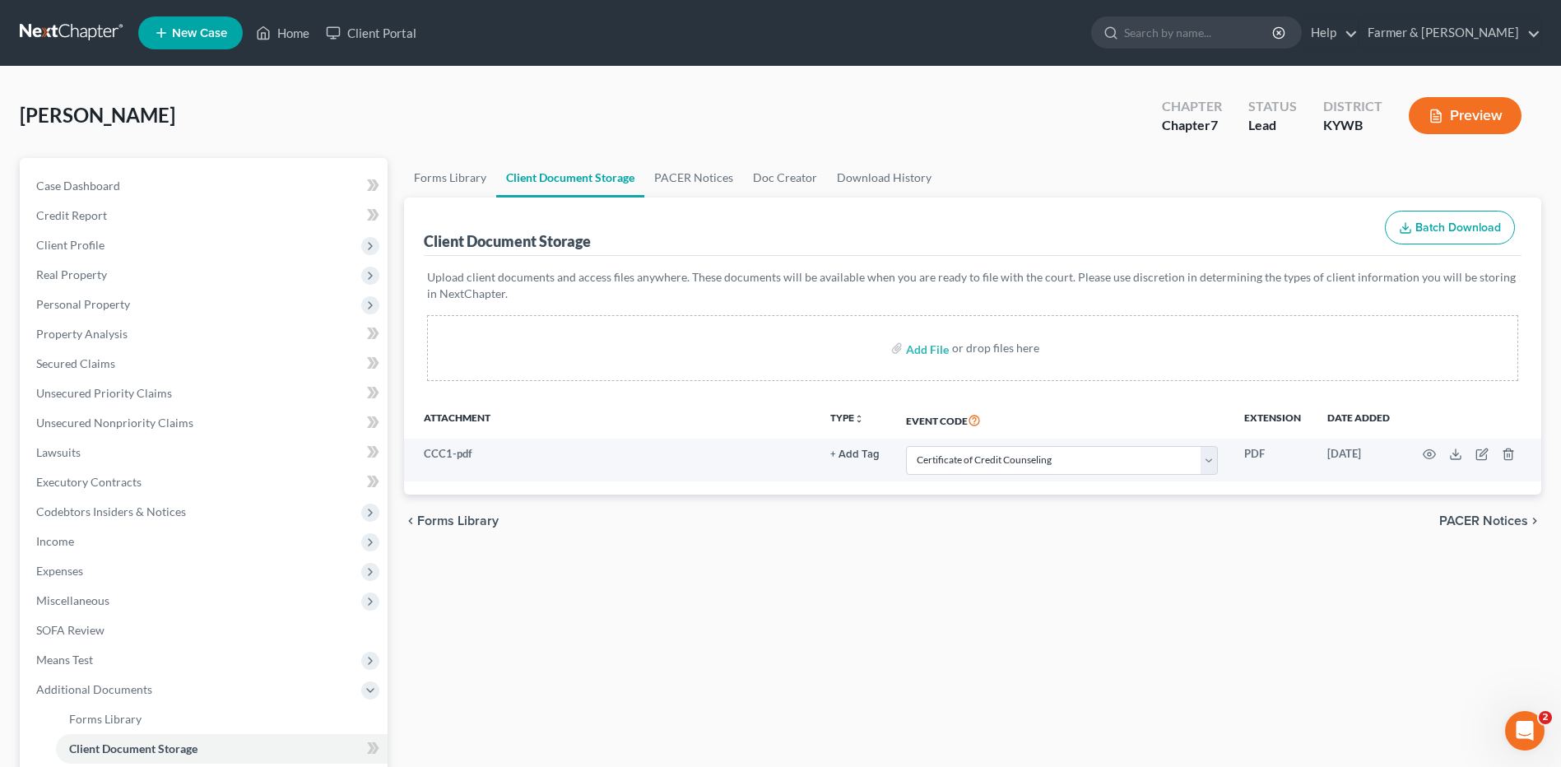
click at [46, 28] on link at bounding box center [72, 33] width 105 height 30
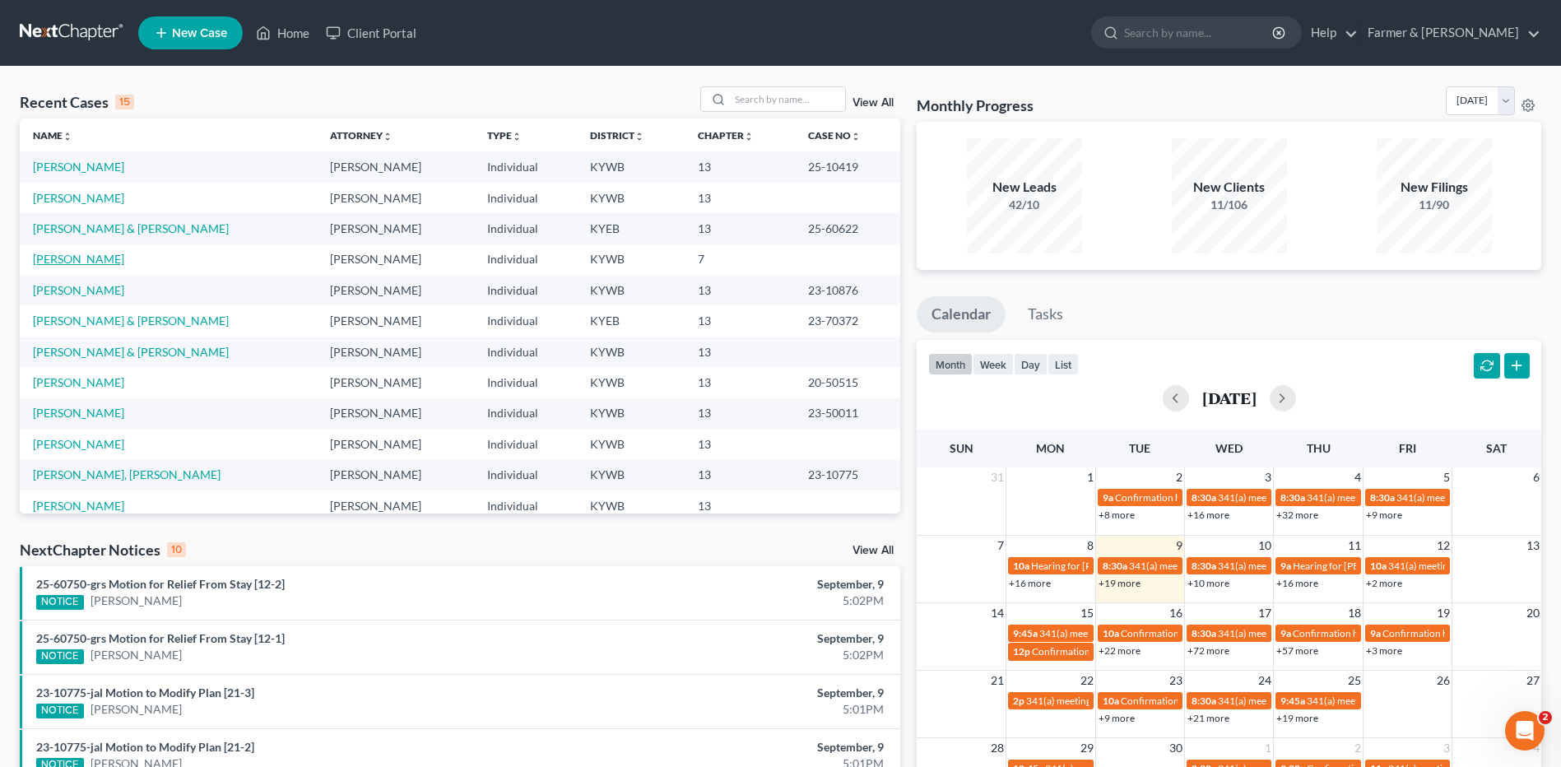
click at [72, 259] on link "[PERSON_NAME]" at bounding box center [78, 259] width 91 height 14
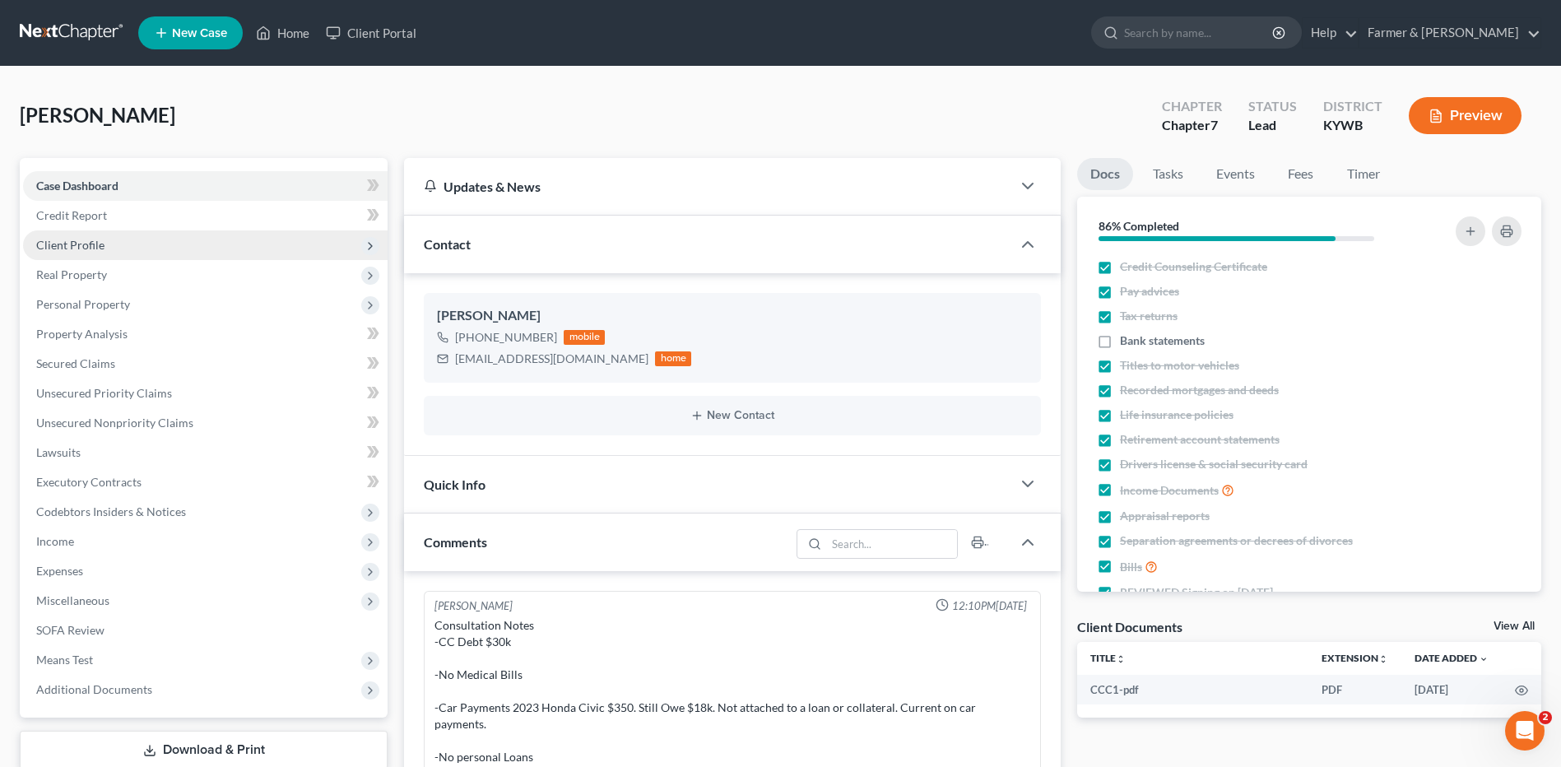
click at [86, 240] on span "Client Profile" at bounding box center [70, 245] width 68 height 14
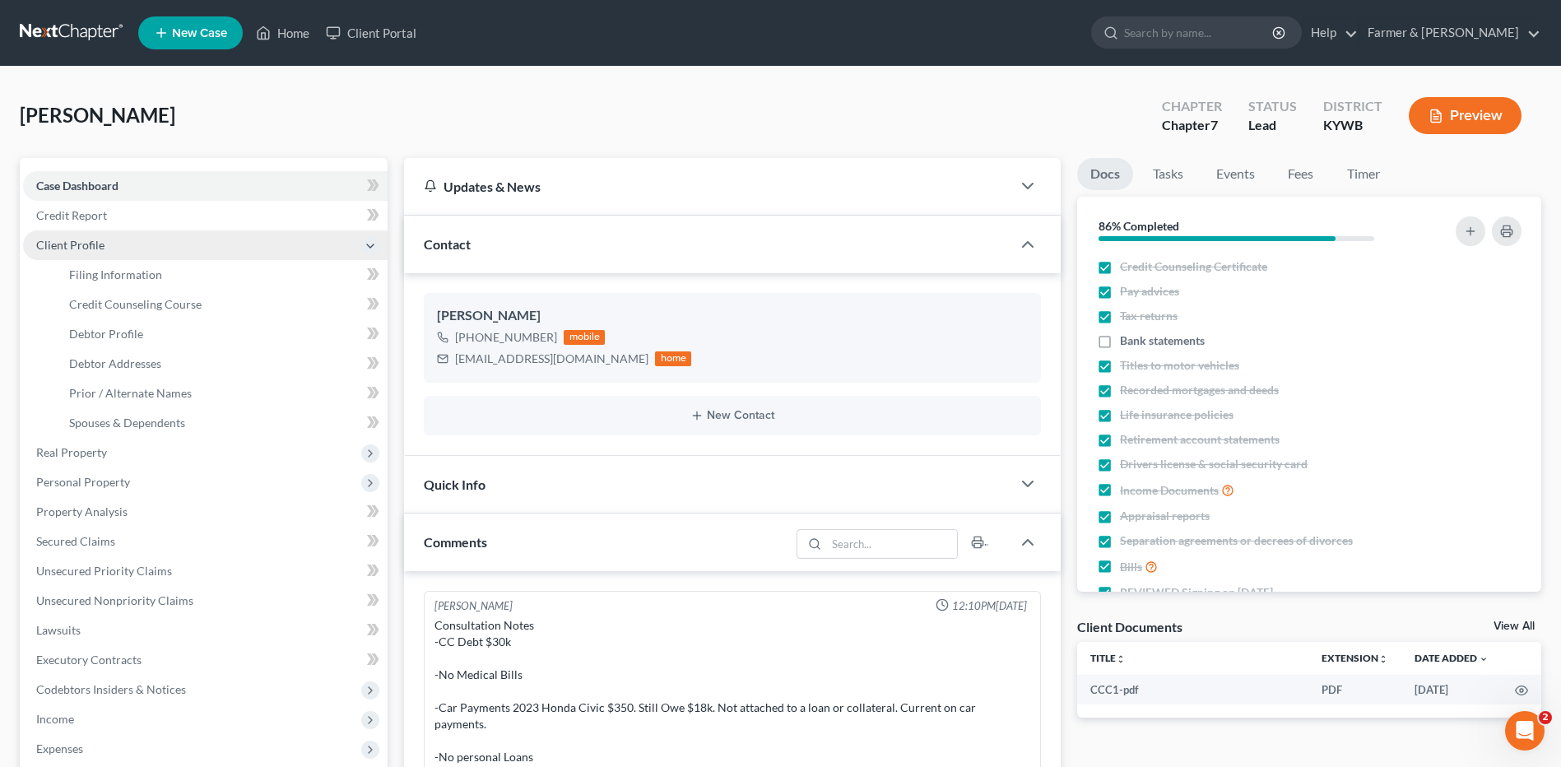
scroll to position [211, 0]
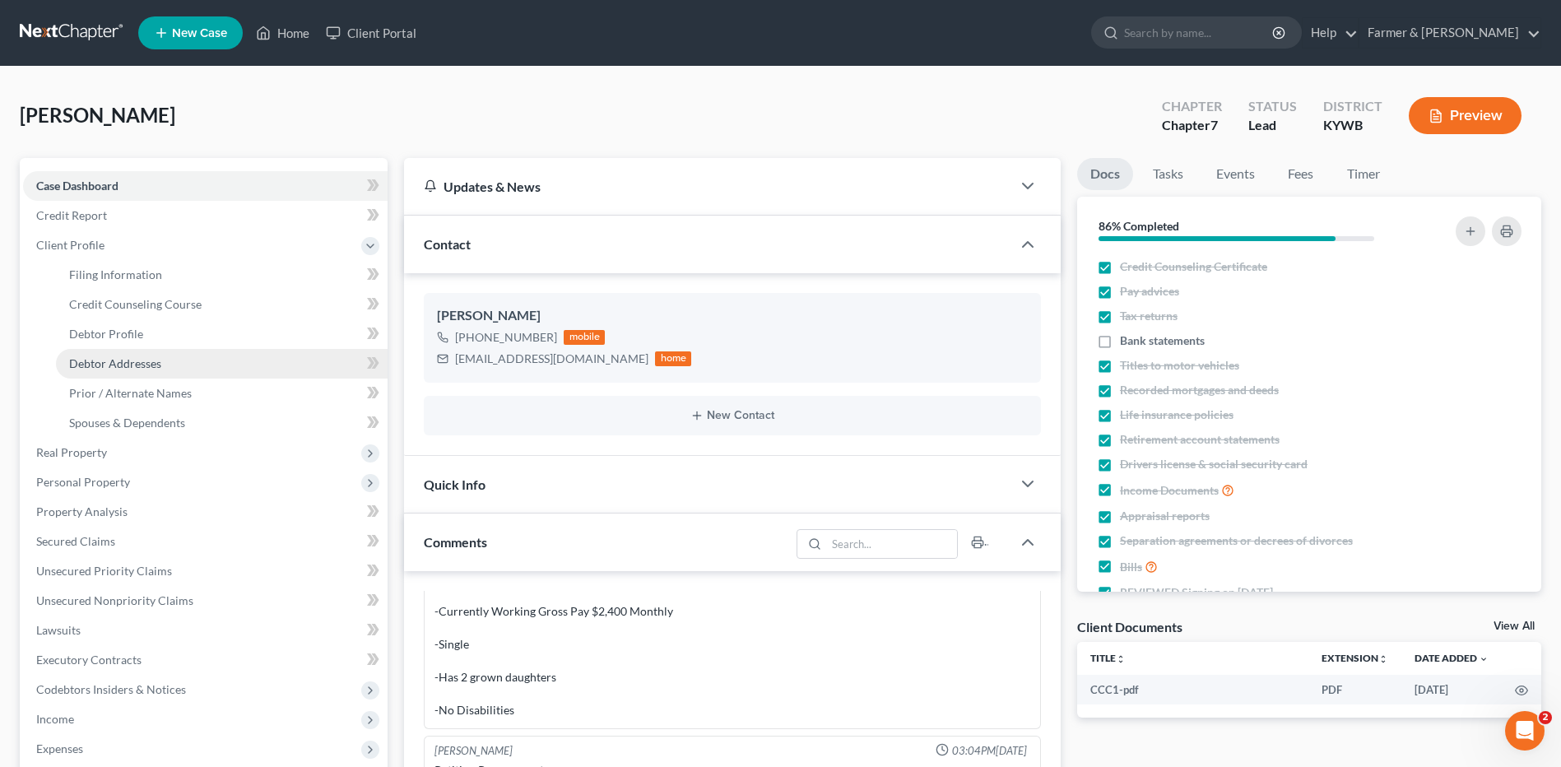
click at [160, 367] on span "Debtor Addresses" at bounding box center [115, 363] width 92 height 14
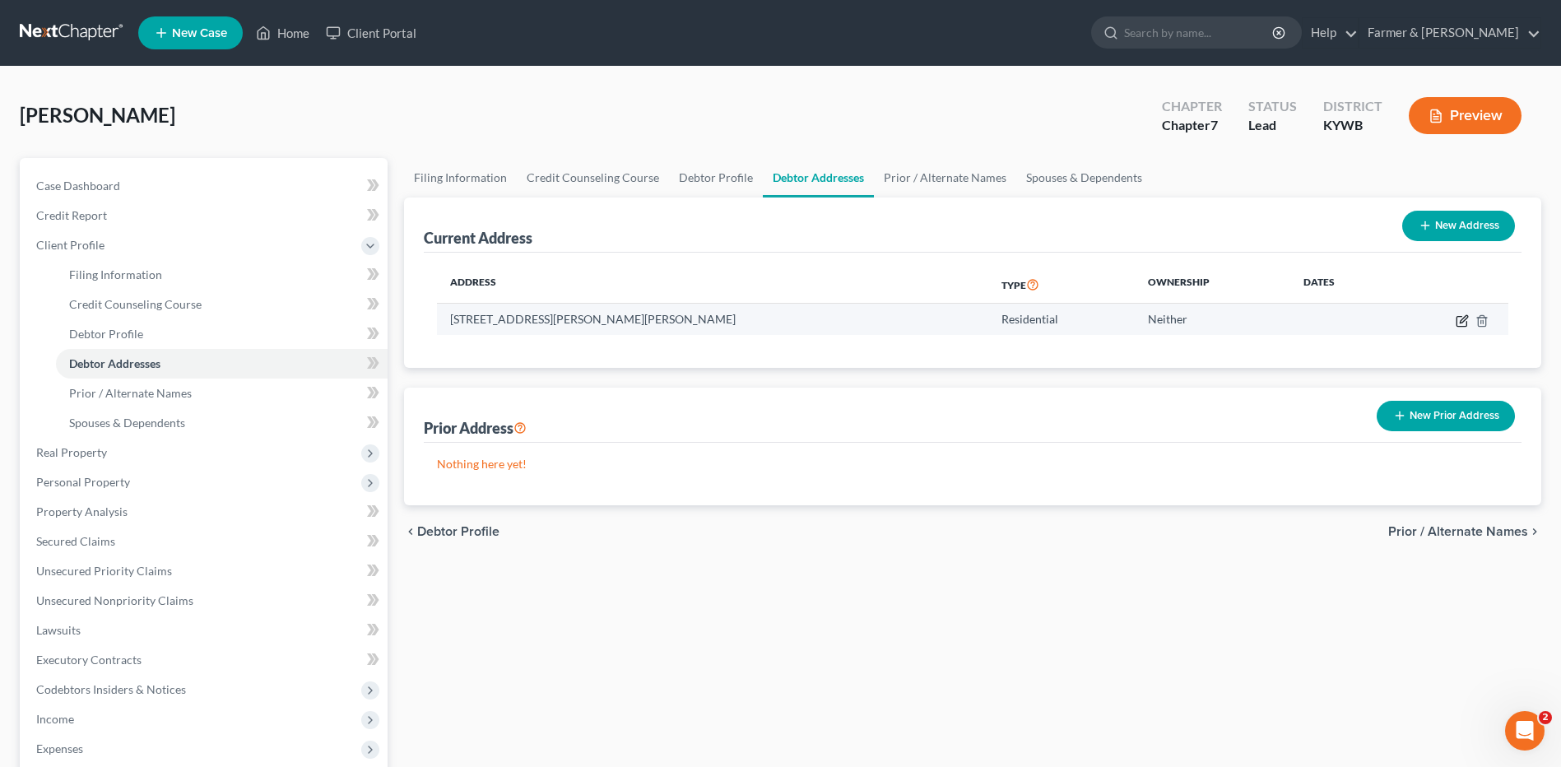
click at [1466, 321] on icon "button" at bounding box center [1461, 321] width 10 height 10
select select "18"
select select "0"
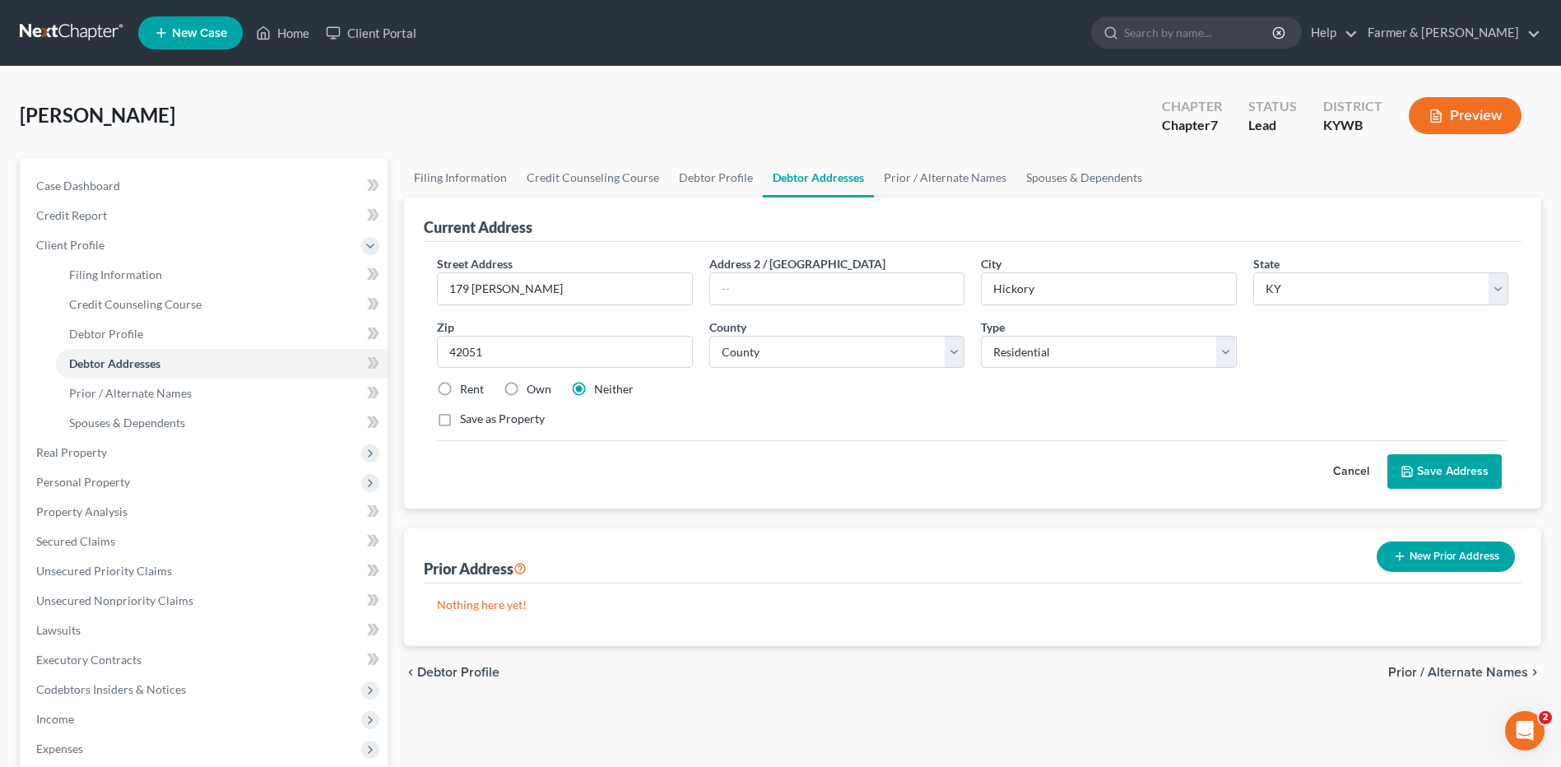
click at [1347, 468] on button "Cancel" at bounding box center [1351, 471] width 72 height 33
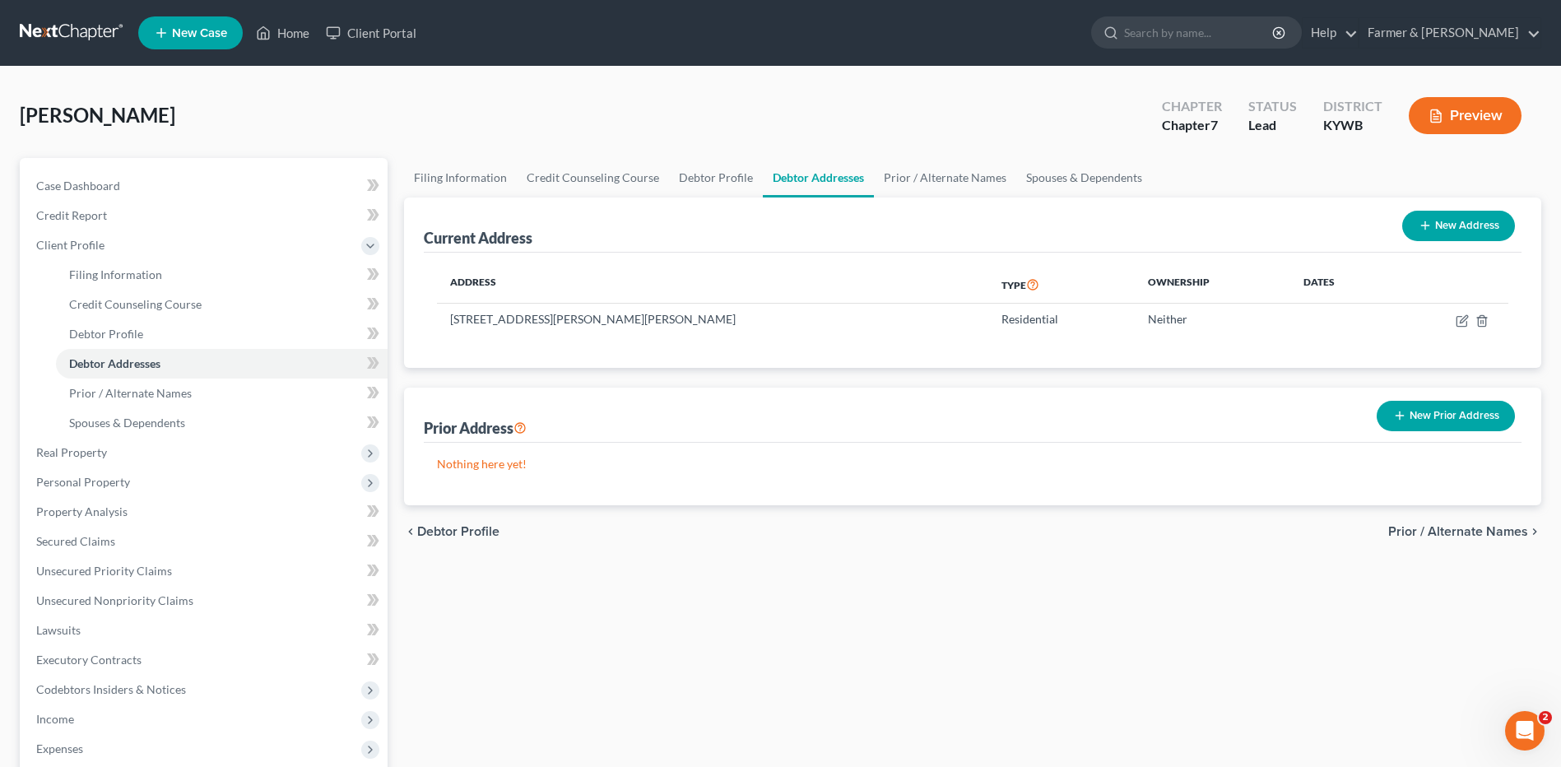
click at [74, 21] on link at bounding box center [72, 33] width 105 height 30
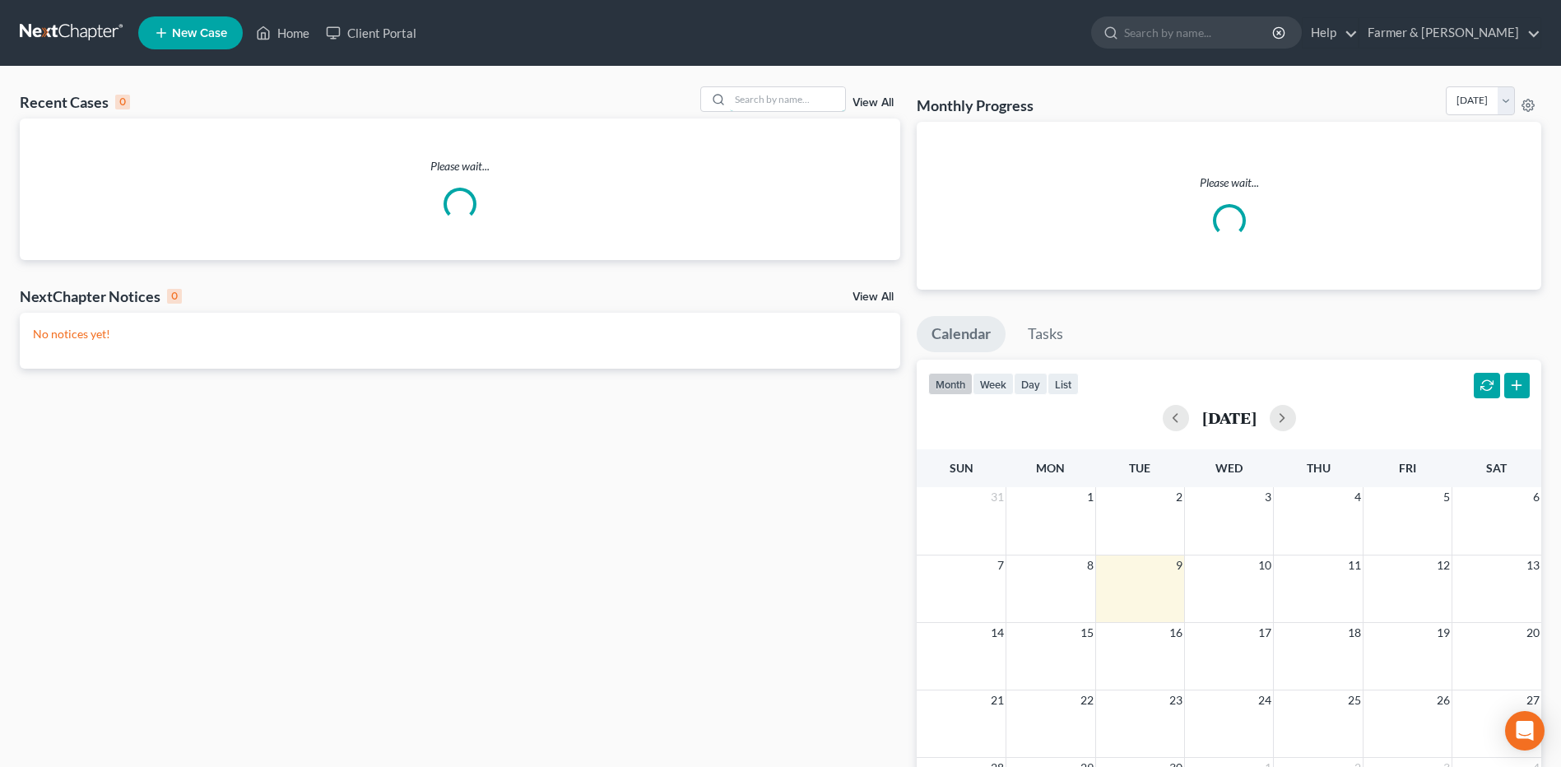
click at [805, 97] on input "search" at bounding box center [787, 99] width 115 height 24
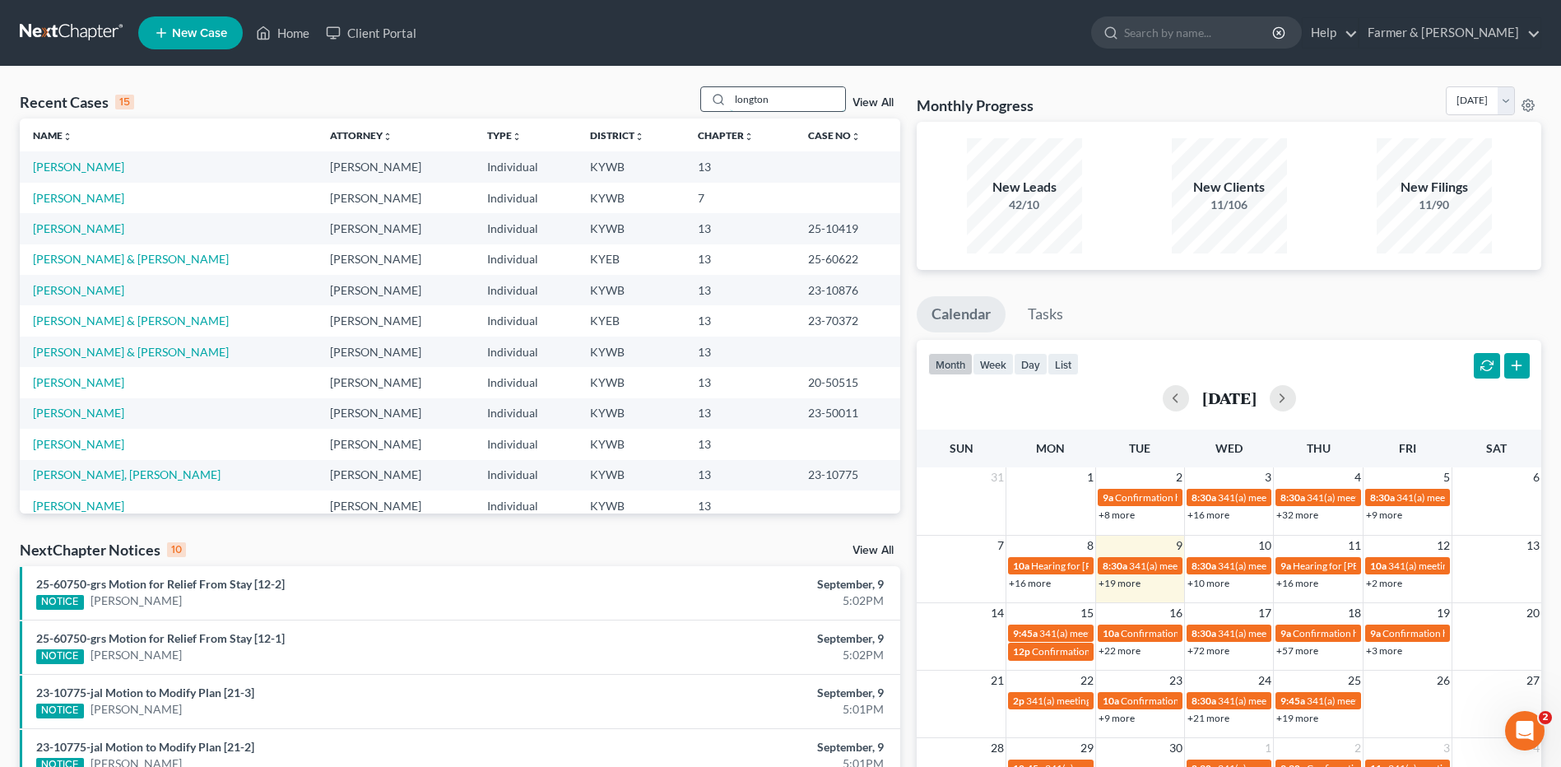
drag, startPoint x: 803, startPoint y: 105, endPoint x: 713, endPoint y: 95, distance: 90.3
click at [715, 96] on div "longton" at bounding box center [773, 99] width 146 height 26
type input "longton"
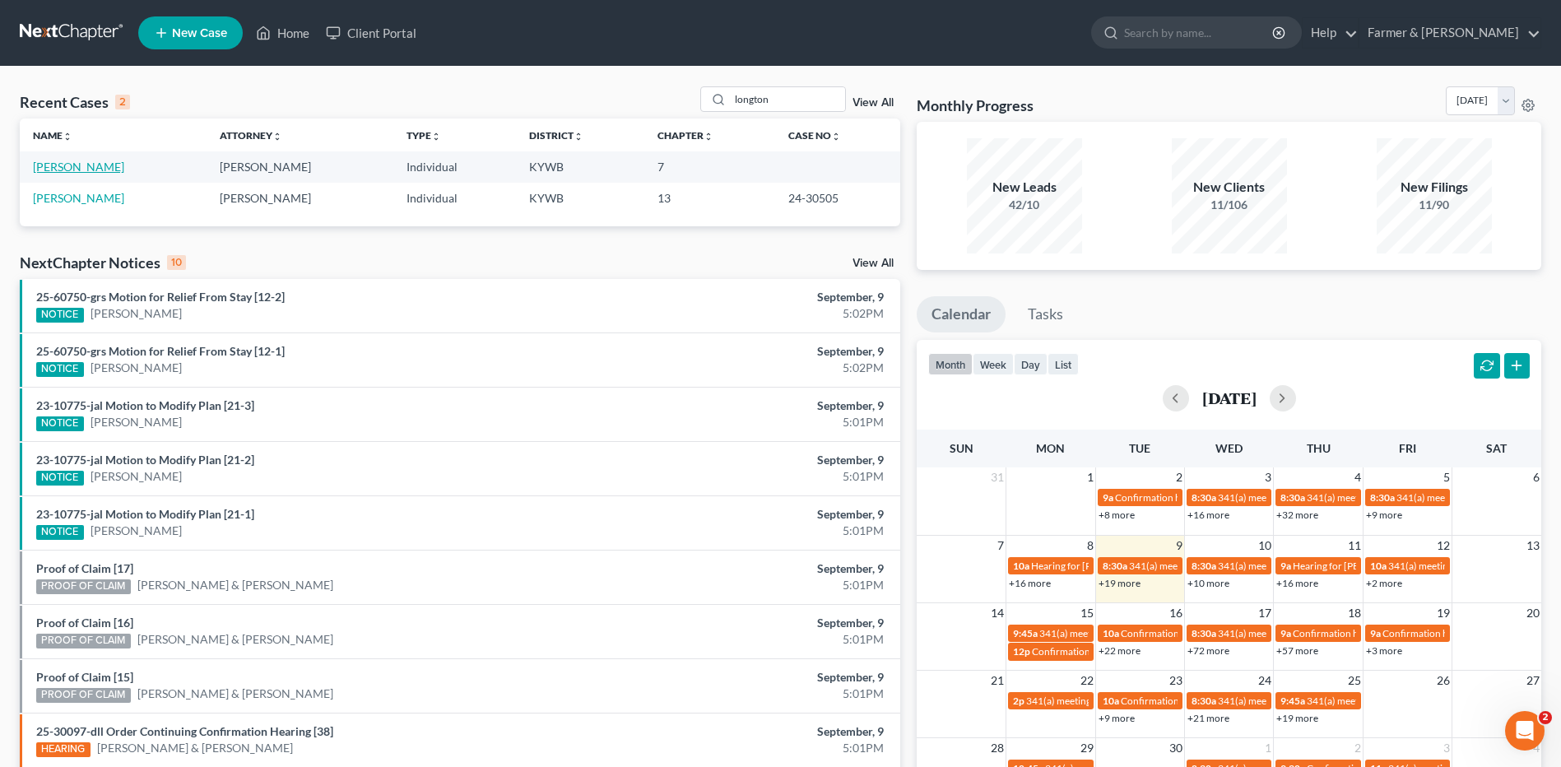
click at [124, 169] on link "[PERSON_NAME]" at bounding box center [78, 167] width 91 height 14
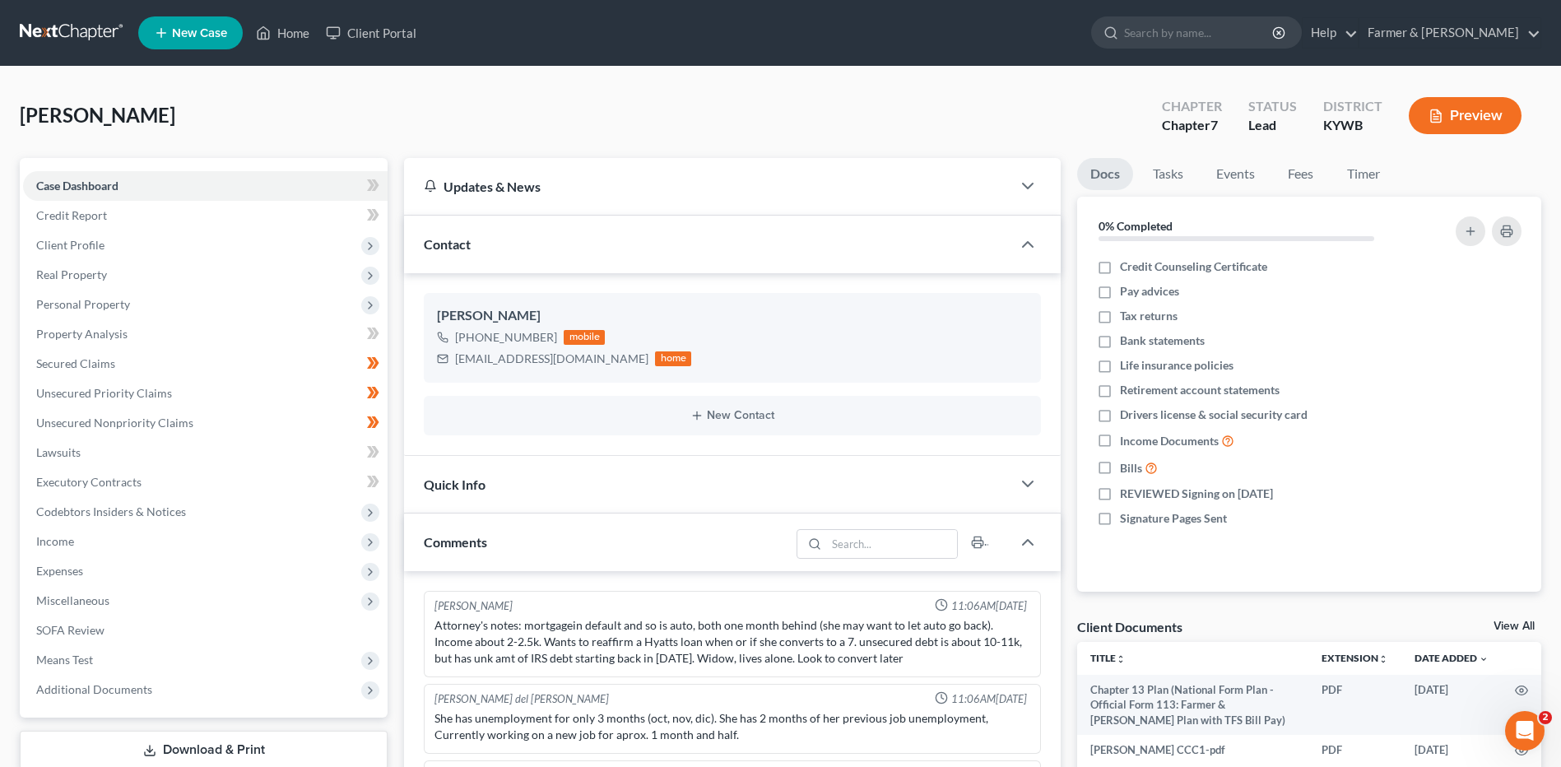
click at [93, 24] on link at bounding box center [72, 33] width 105 height 30
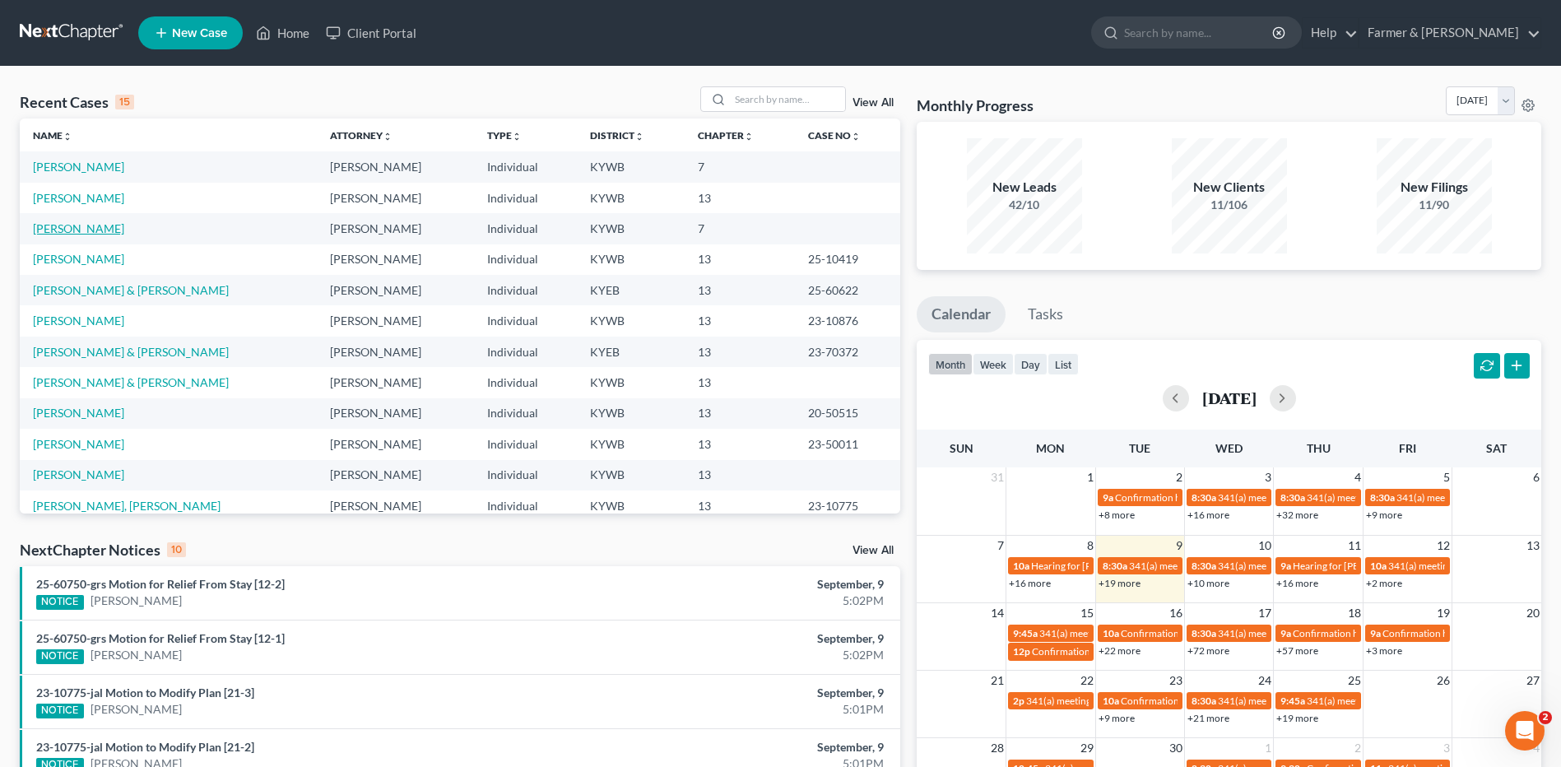
click at [82, 226] on link "[PERSON_NAME]" at bounding box center [78, 228] width 91 height 14
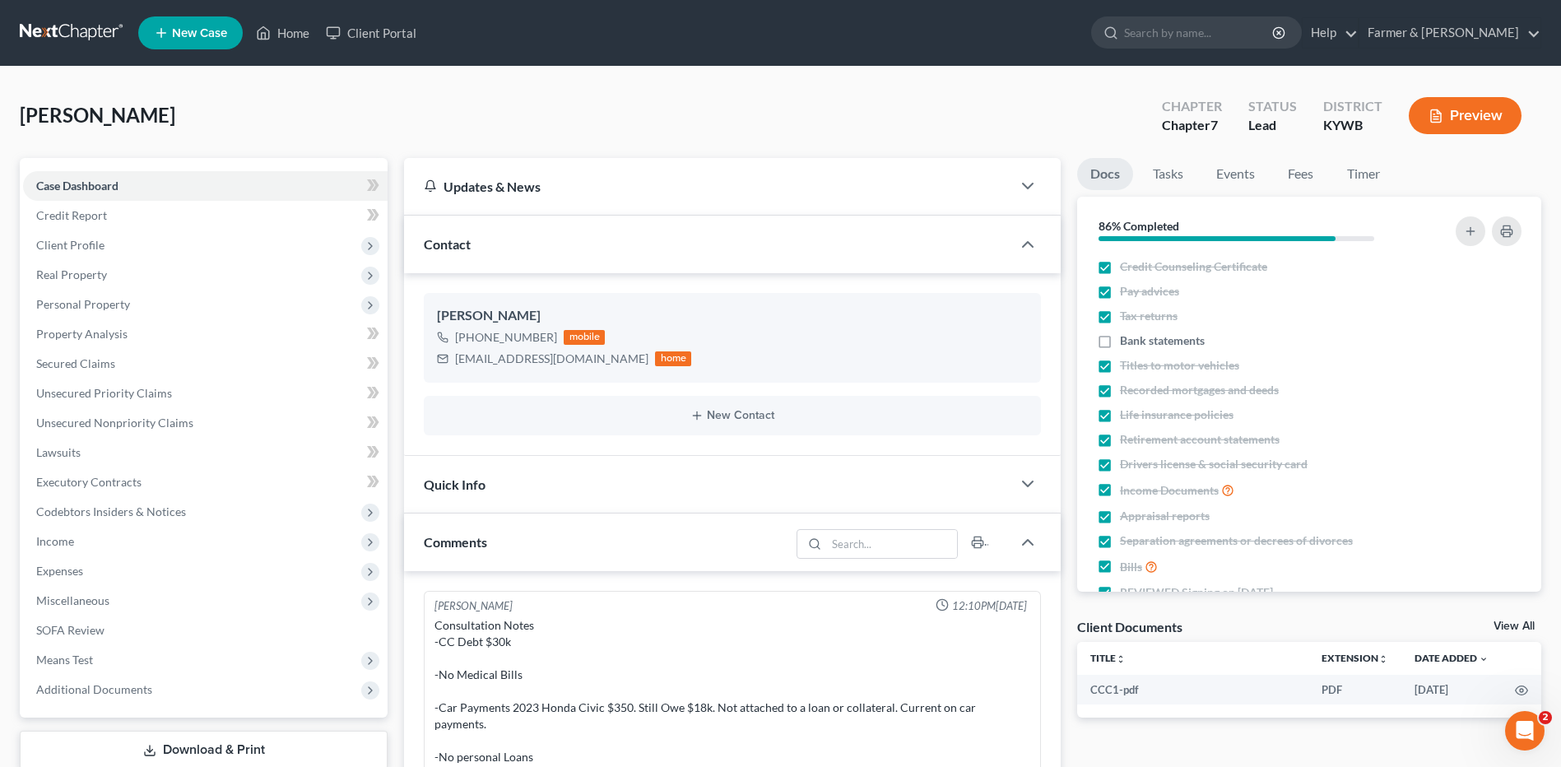
scroll to position [211, 0]
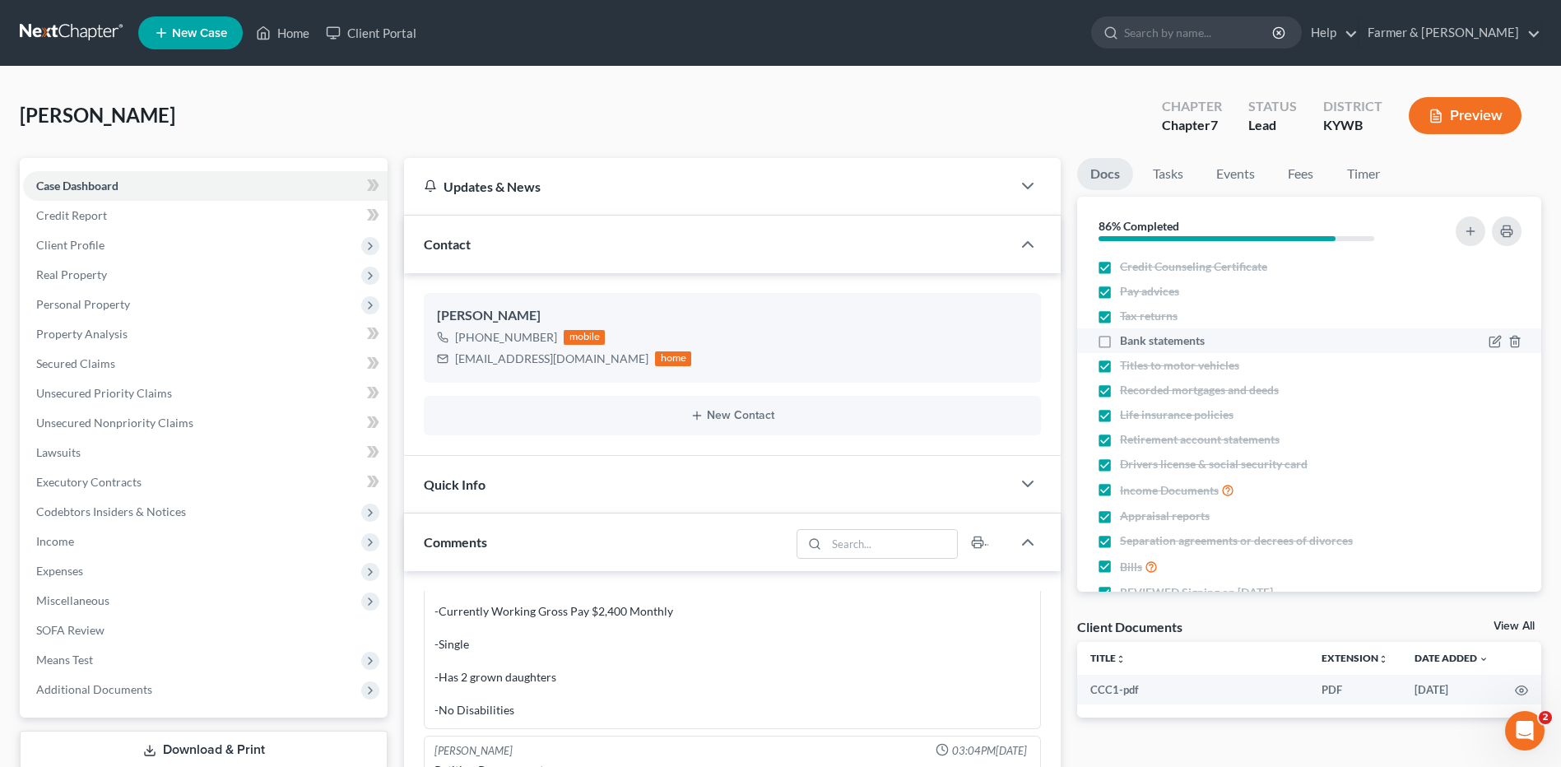
click at [1120, 338] on label "Bank statements" at bounding box center [1162, 340] width 85 height 16
click at [1126, 338] on input "Bank statements" at bounding box center [1131, 337] width 11 height 11
checkbox input "true"
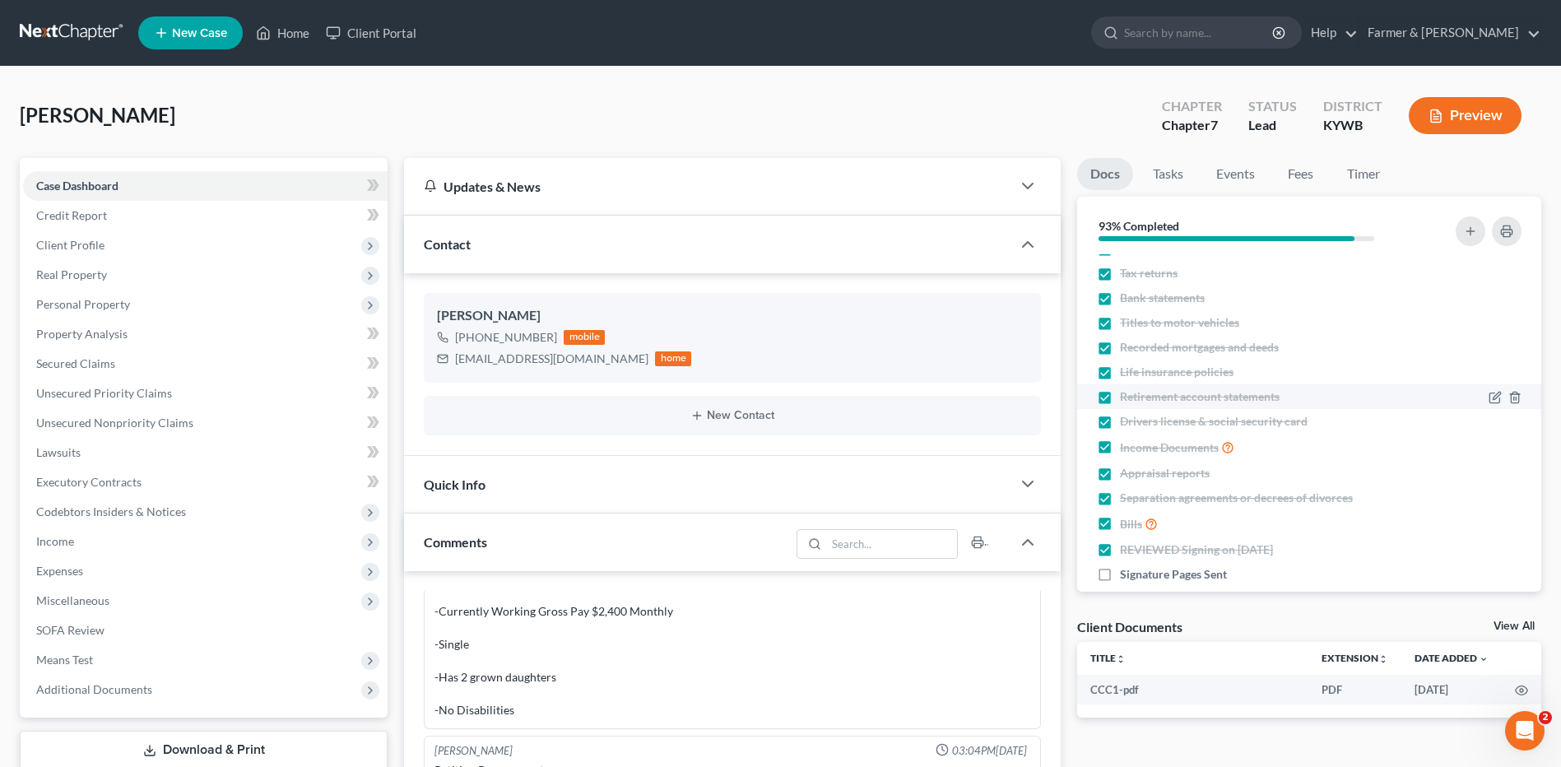
scroll to position [64, 0]
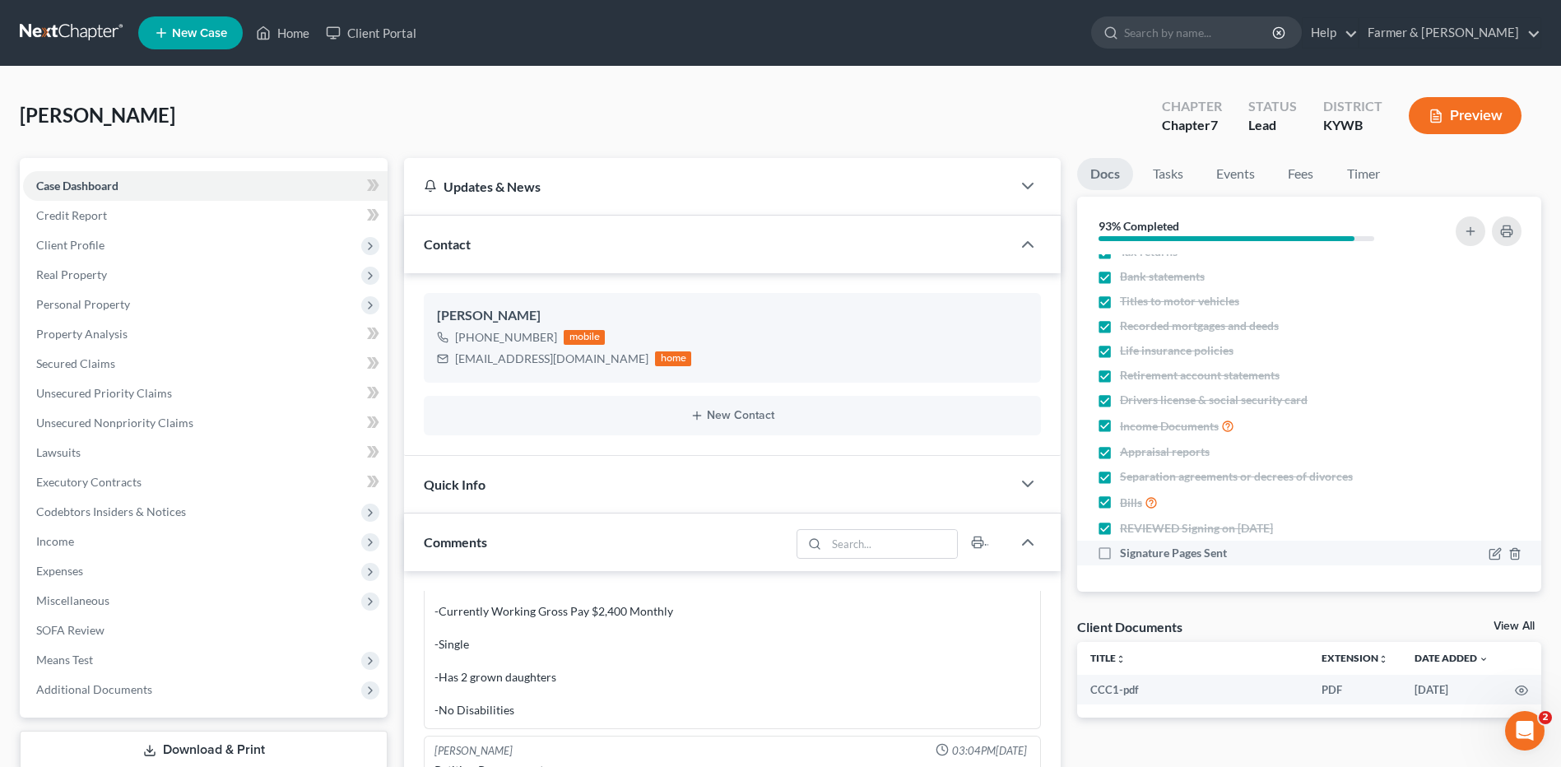
click at [1120, 553] on label "Signature Pages Sent" at bounding box center [1173, 553] width 107 height 16
click at [1126, 553] on input "Signature Pages Sent" at bounding box center [1131, 550] width 11 height 11
checkbox input "true"
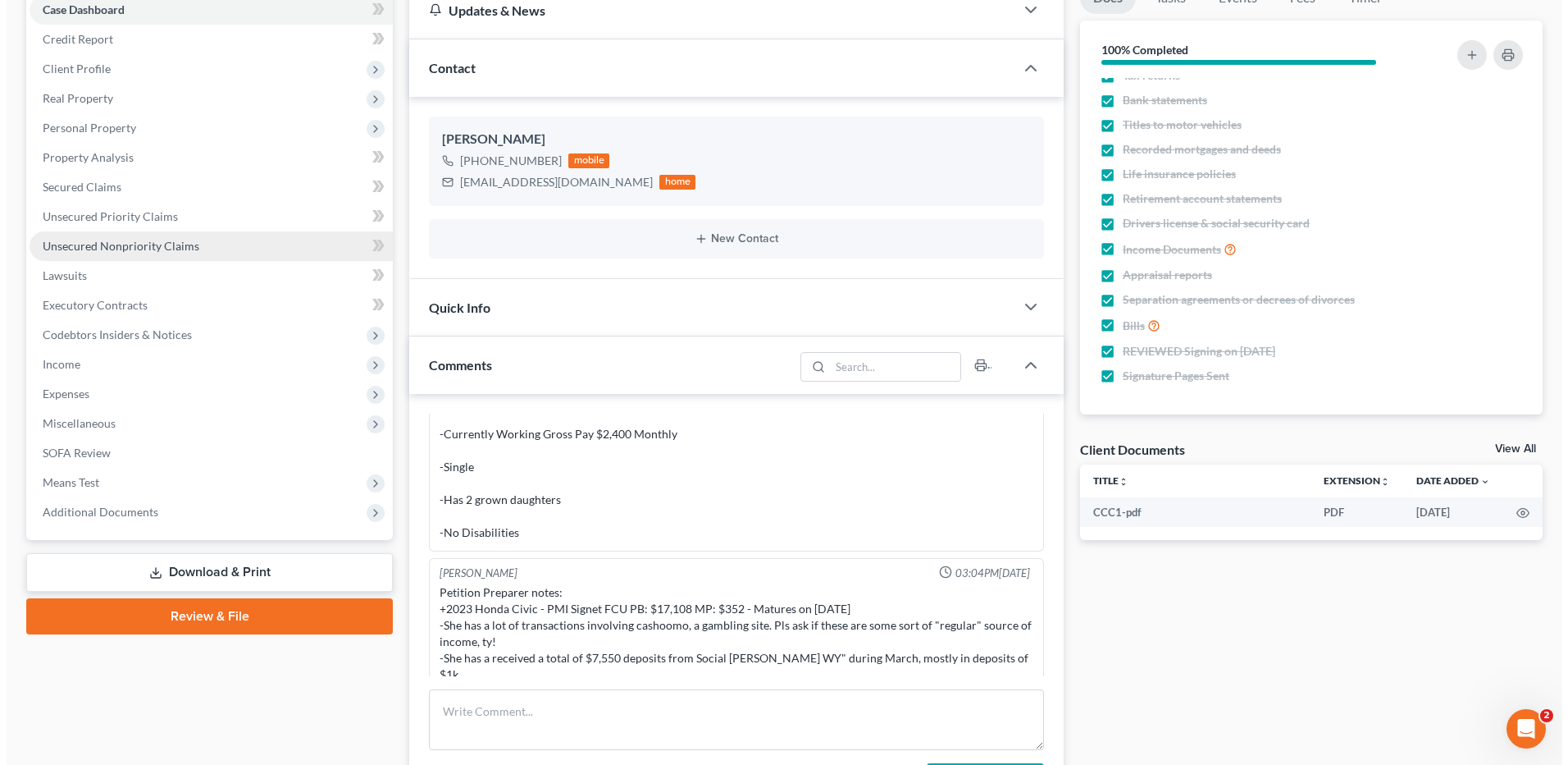
scroll to position [0, 0]
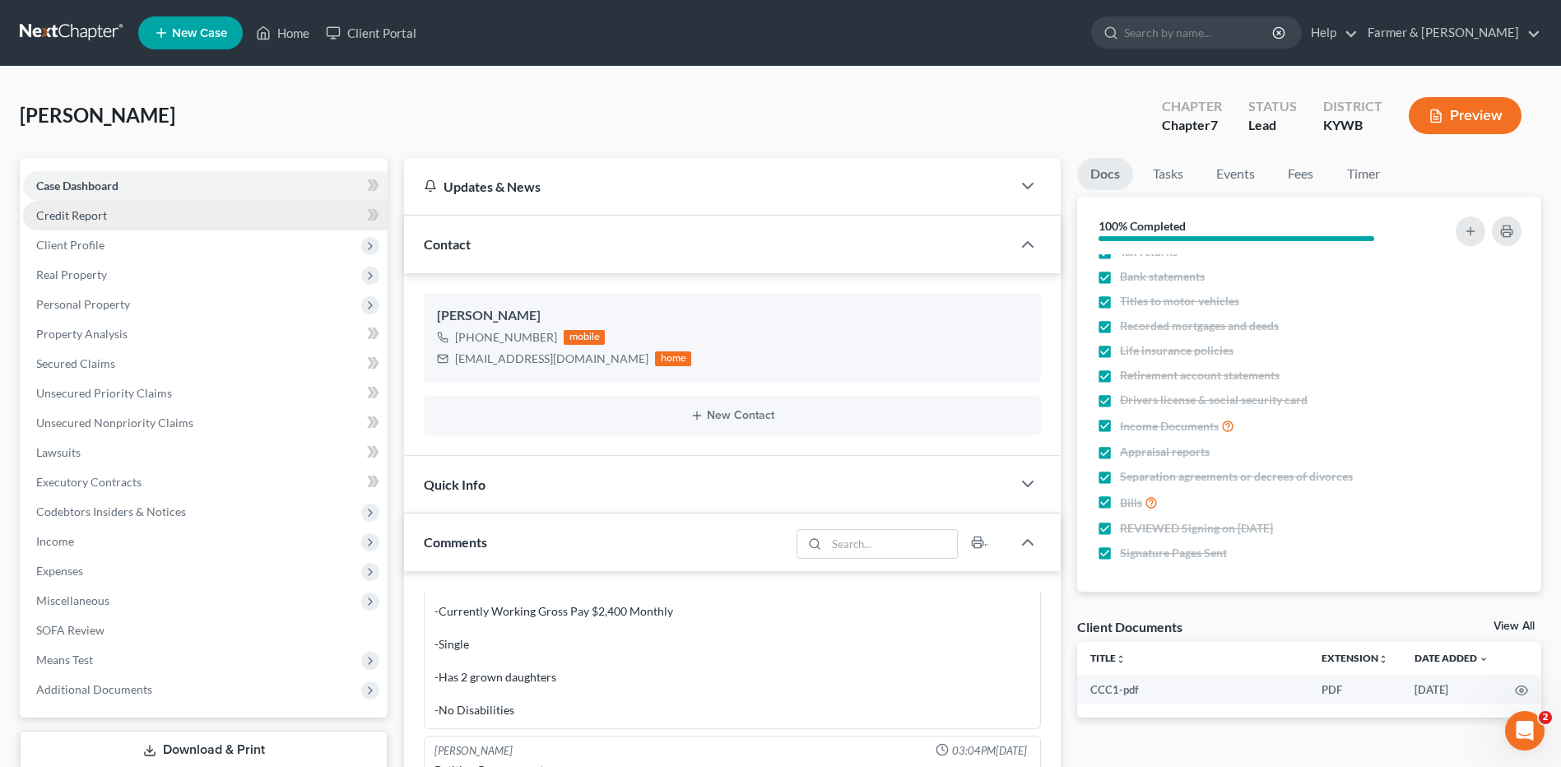
click at [142, 226] on link "Credit Report" at bounding box center [205, 216] width 364 height 30
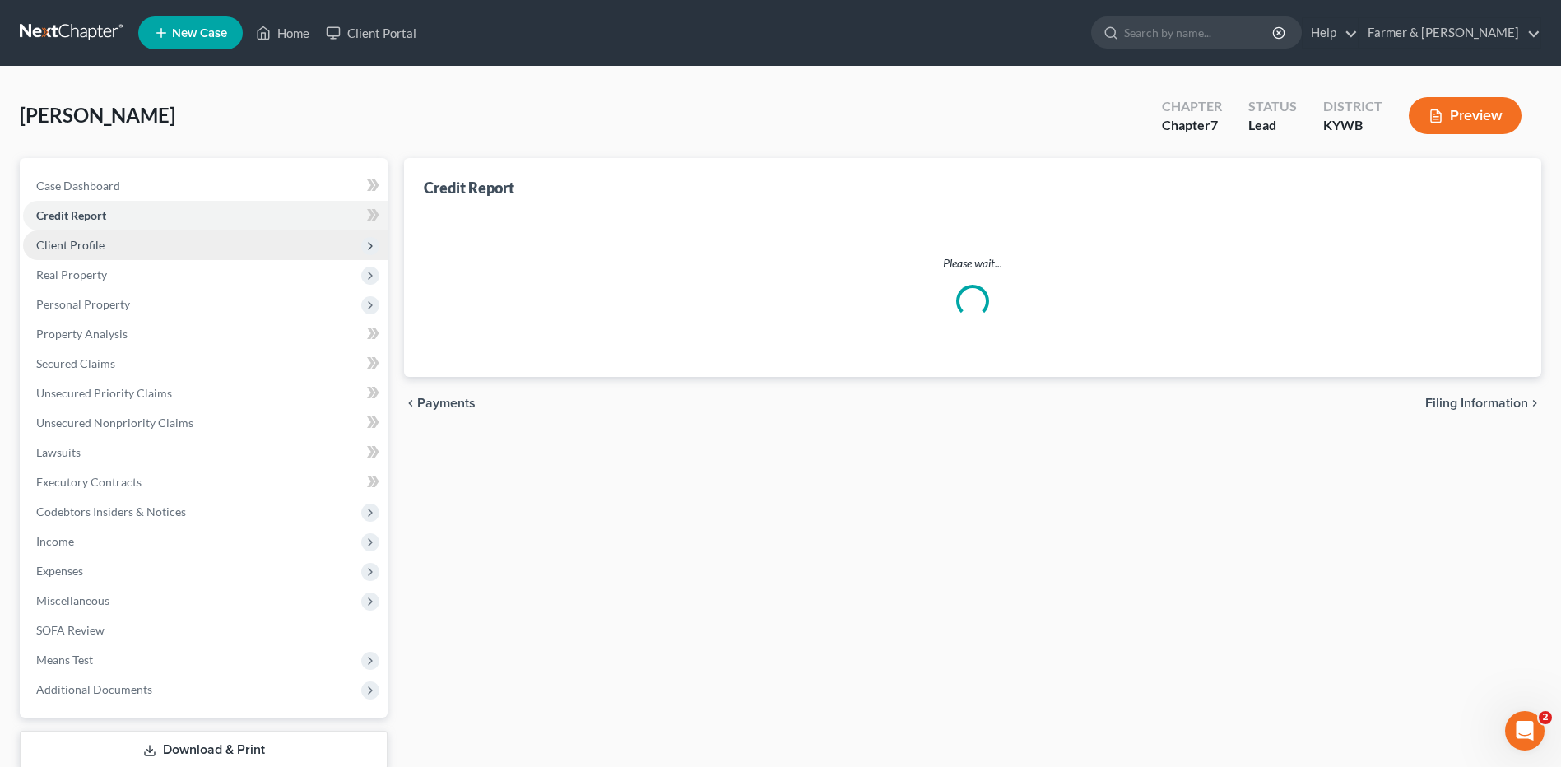
click at [134, 245] on span "Client Profile" at bounding box center [205, 245] width 364 height 30
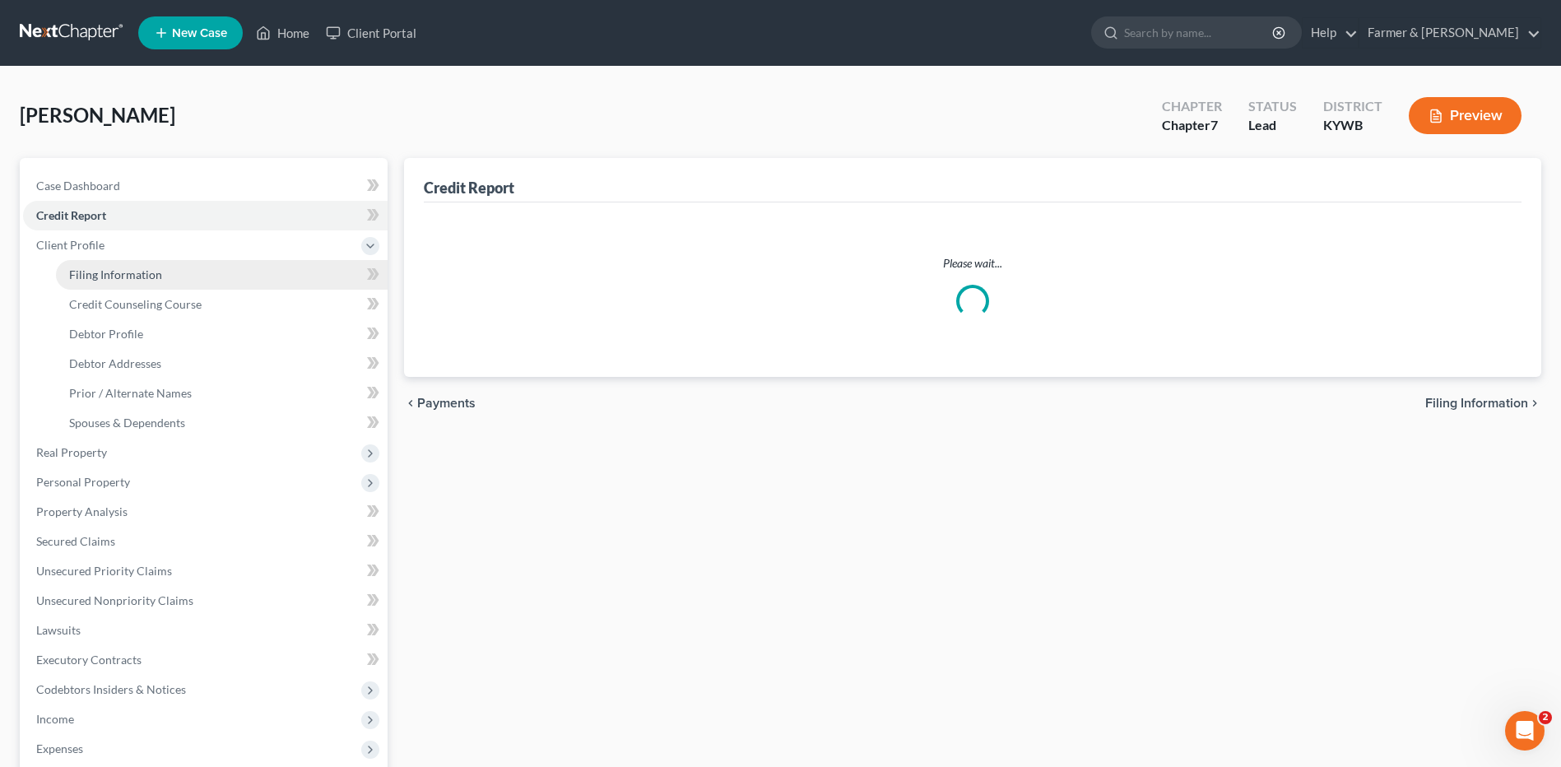
click at [142, 276] on span "Filing Information" at bounding box center [115, 274] width 93 height 14
select select "1"
select select "0"
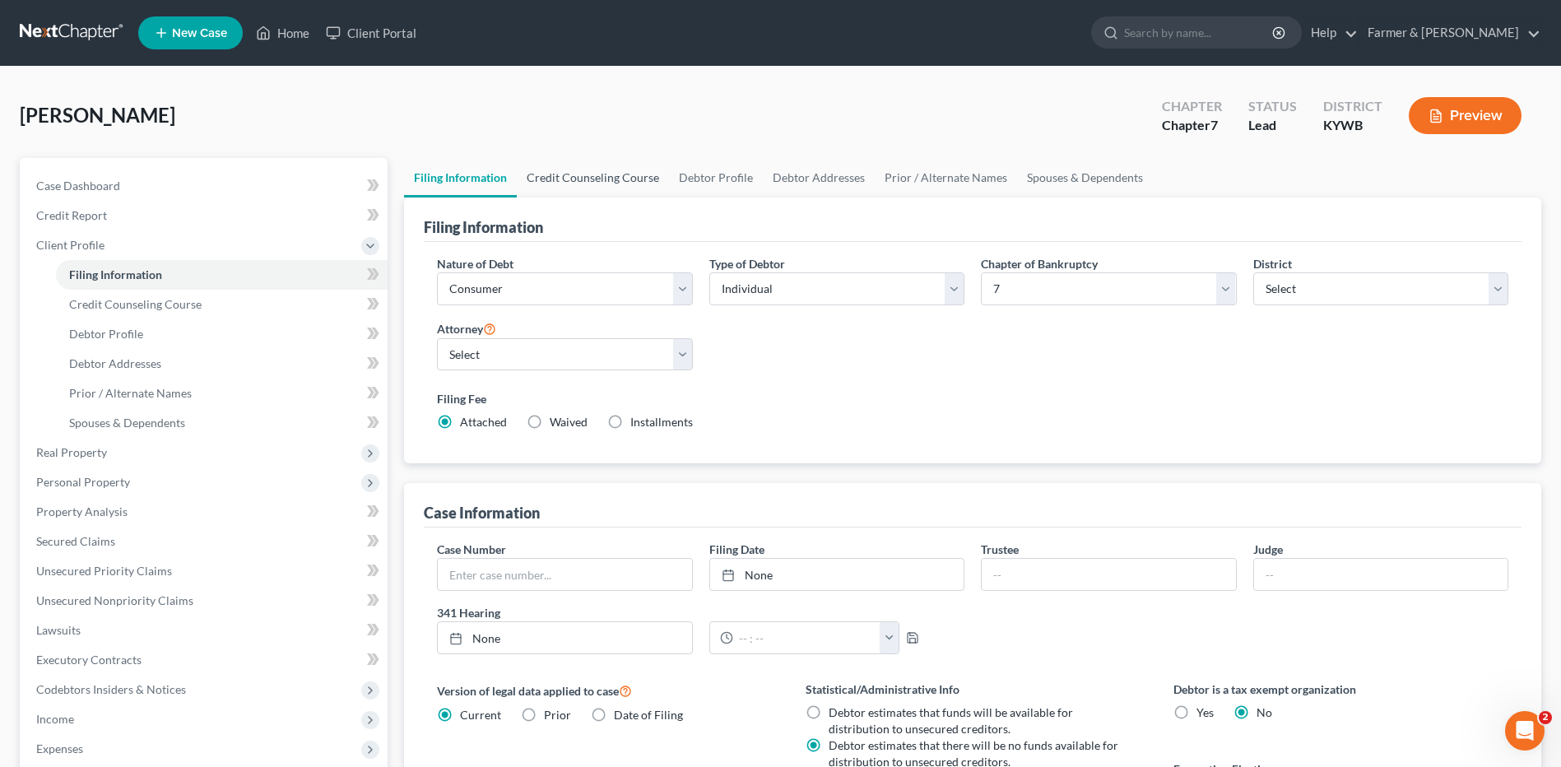
click at [608, 188] on link "Credit Counseling Course" at bounding box center [593, 177] width 152 height 39
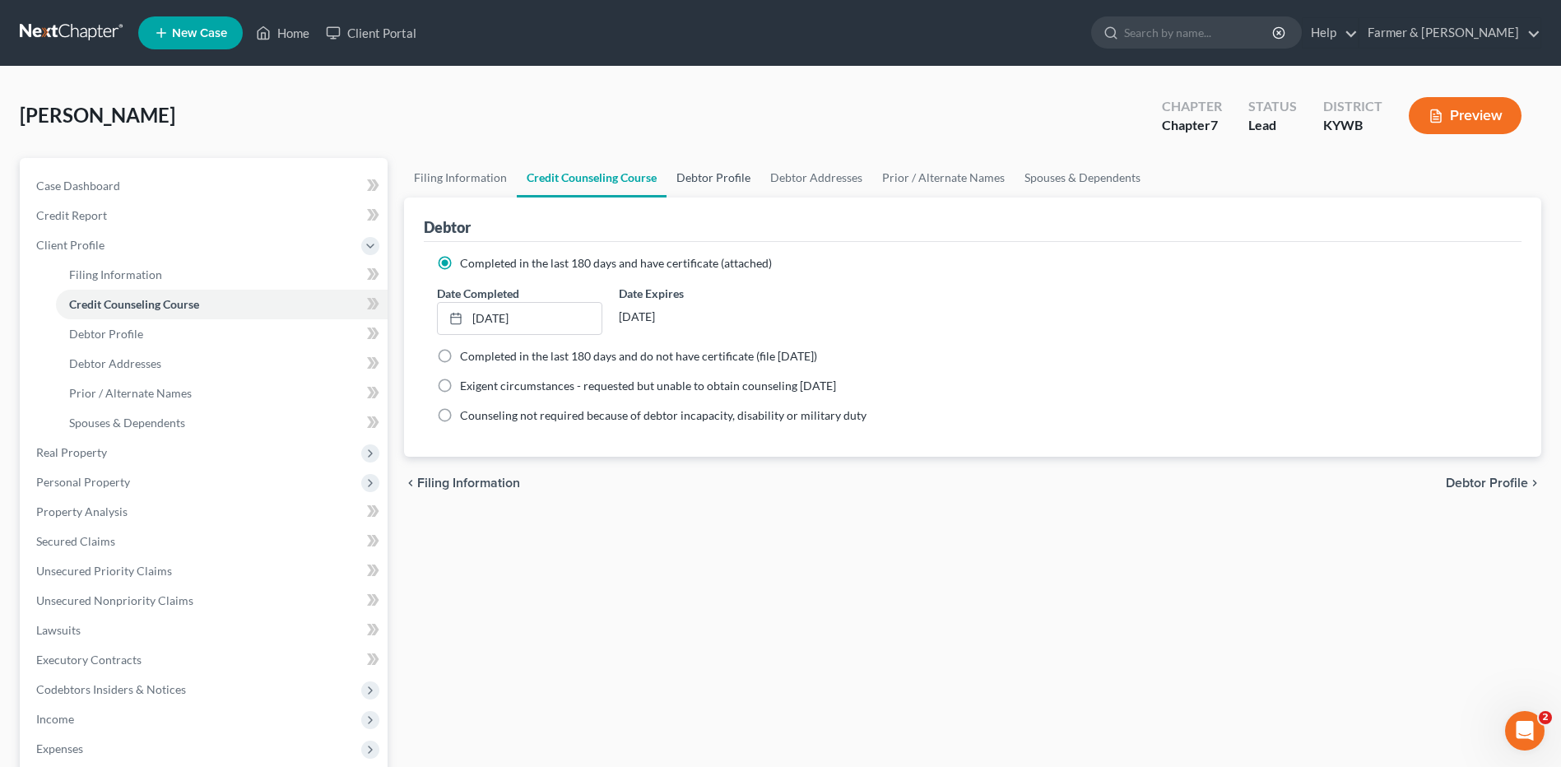
click at [710, 184] on link "Debtor Profile" at bounding box center [713, 177] width 94 height 39
select select "0"
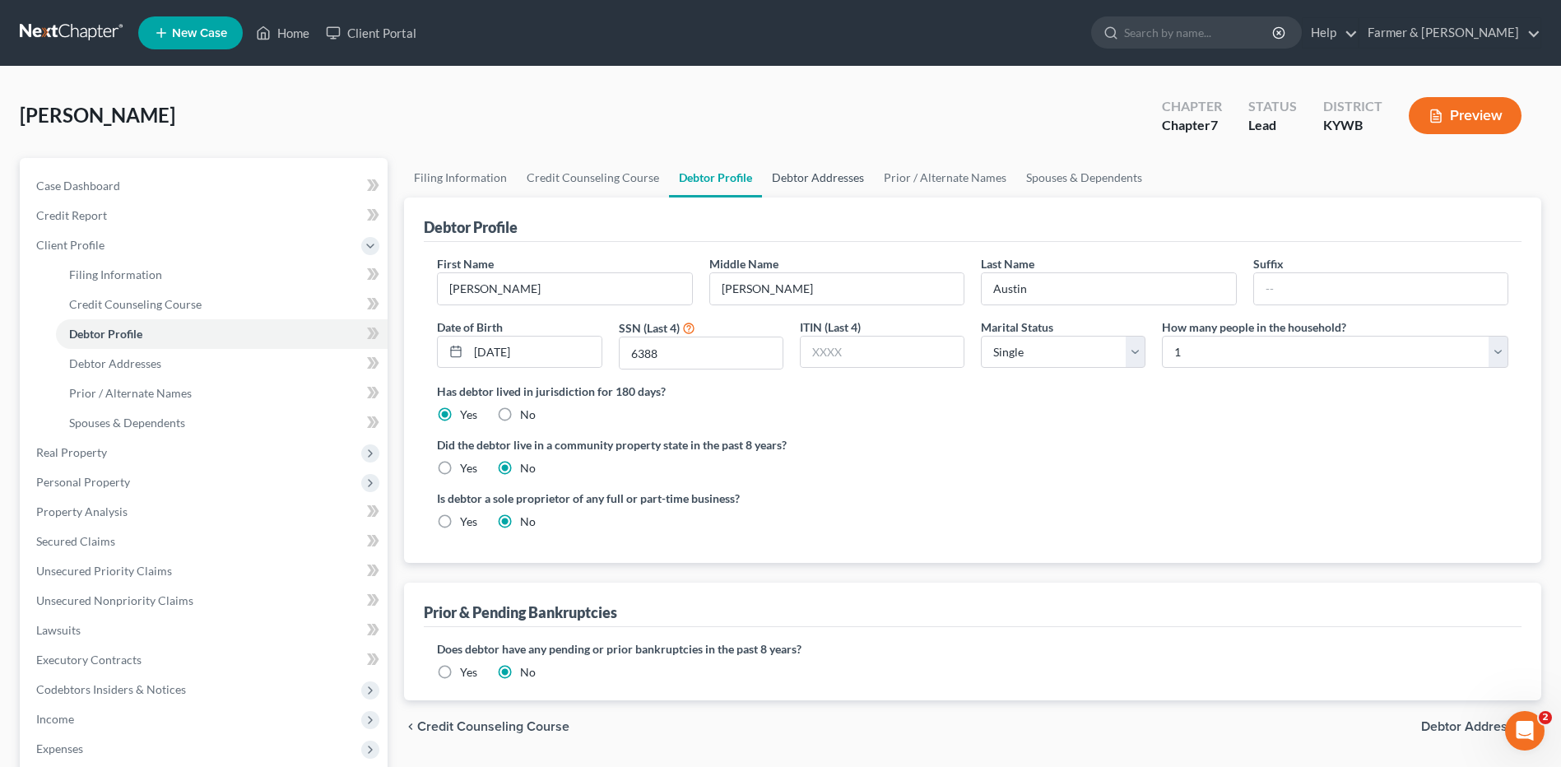
click at [827, 174] on link "Debtor Addresses" at bounding box center [818, 177] width 112 height 39
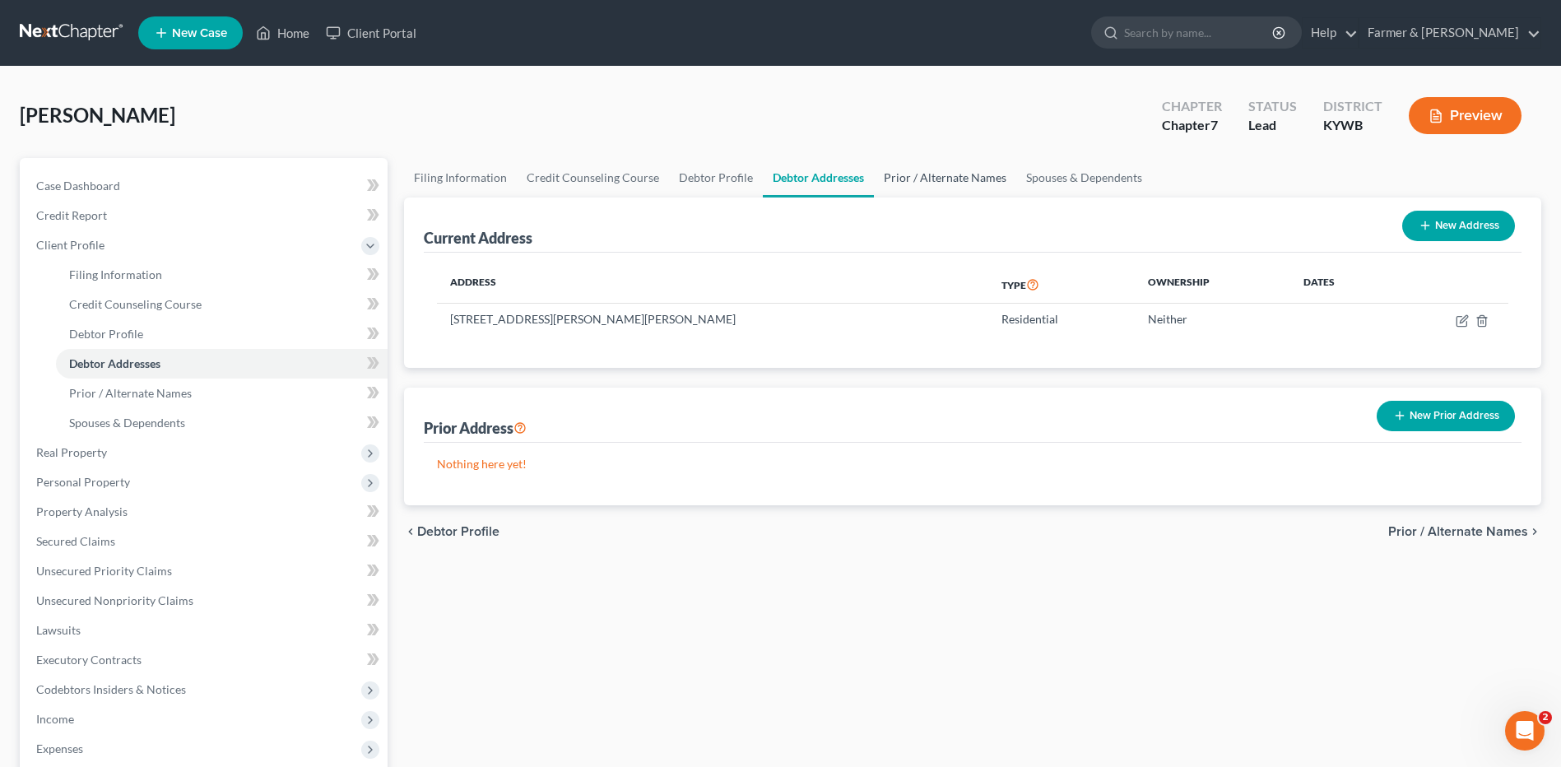
click at [918, 176] on link "Prior / Alternate Names" at bounding box center [945, 177] width 142 height 39
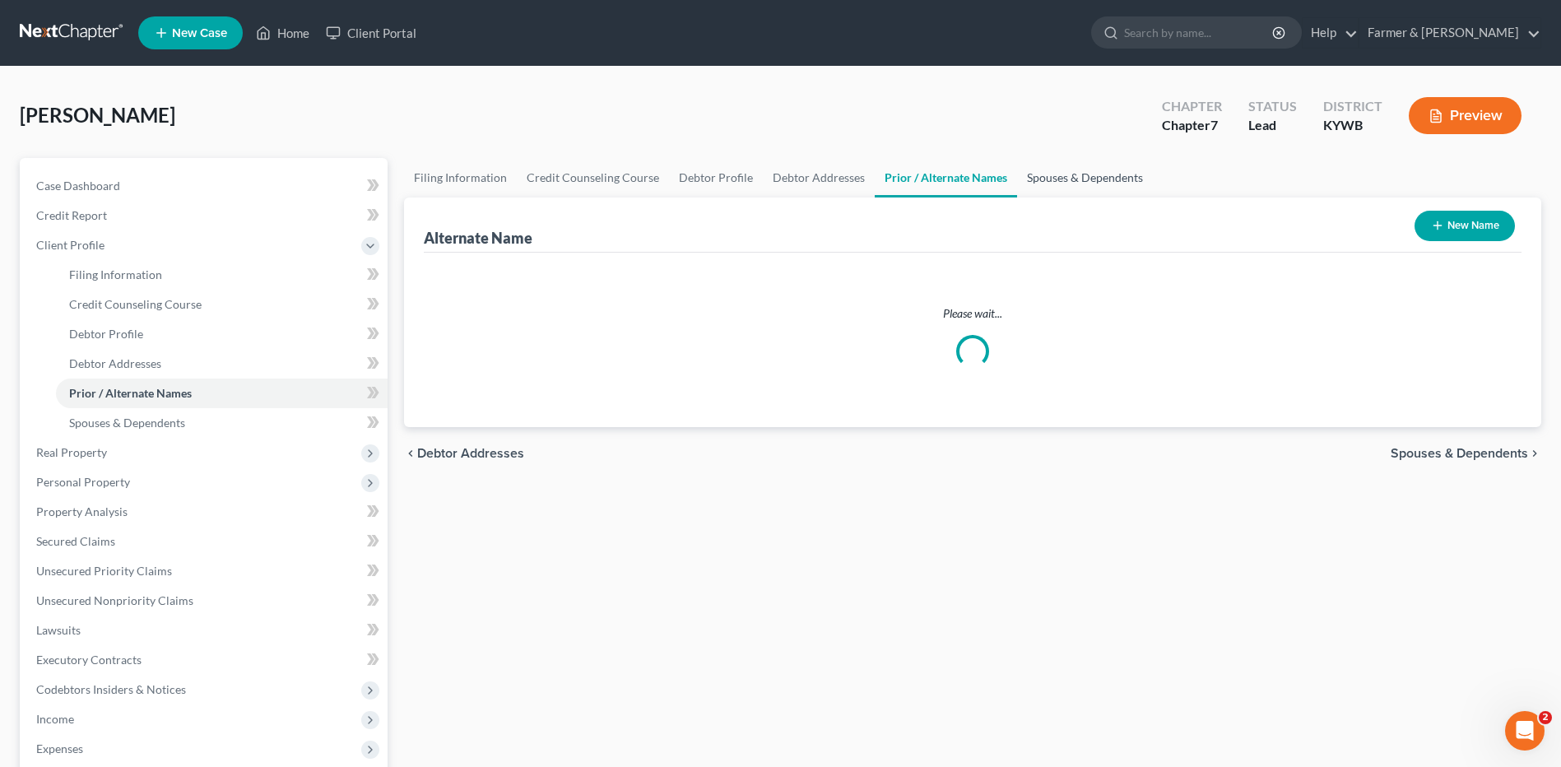
click at [1036, 179] on link "Spouses & Dependents" at bounding box center [1085, 177] width 136 height 39
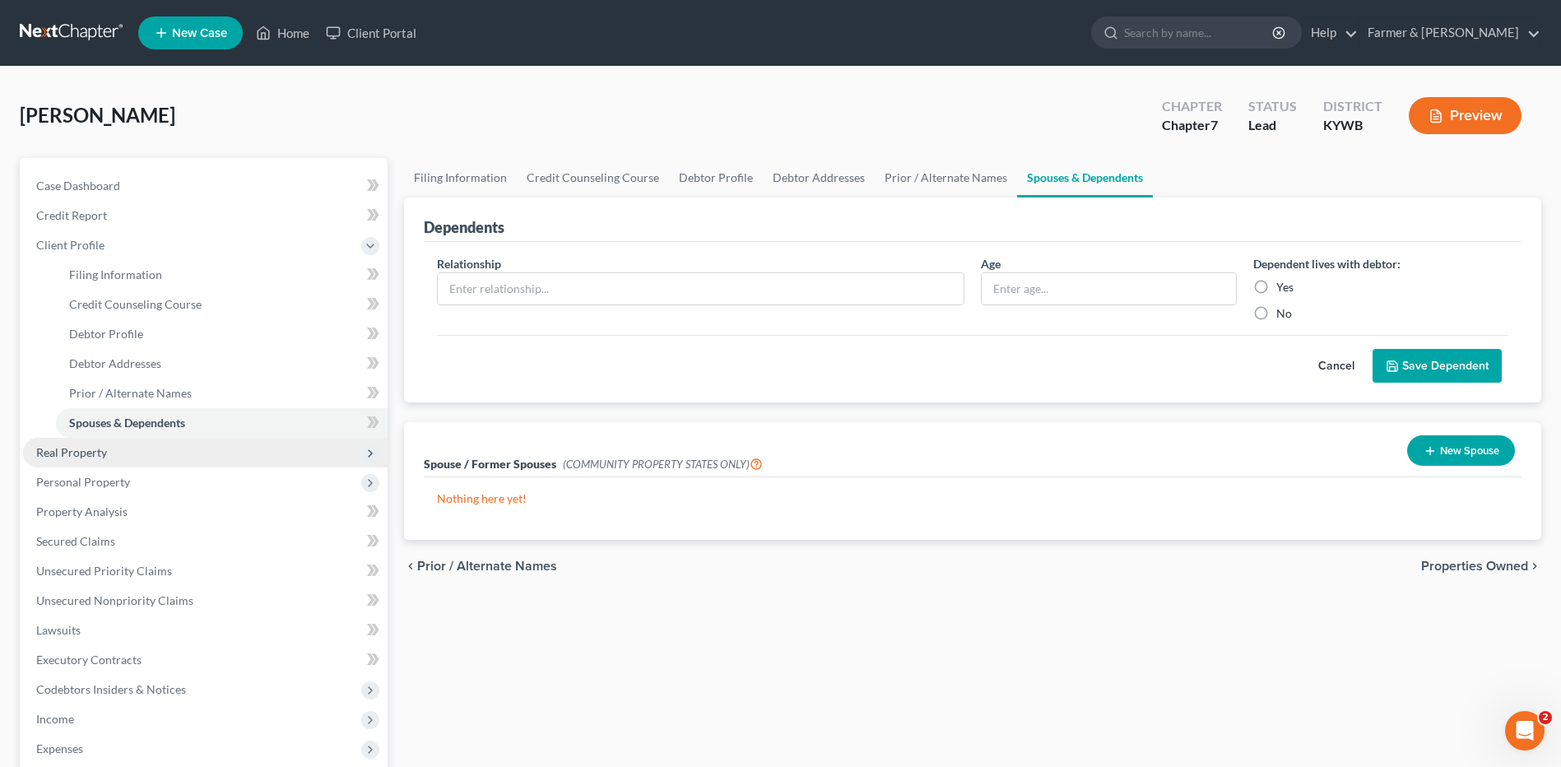
click at [139, 453] on span "Real Property" at bounding box center [205, 453] width 364 height 30
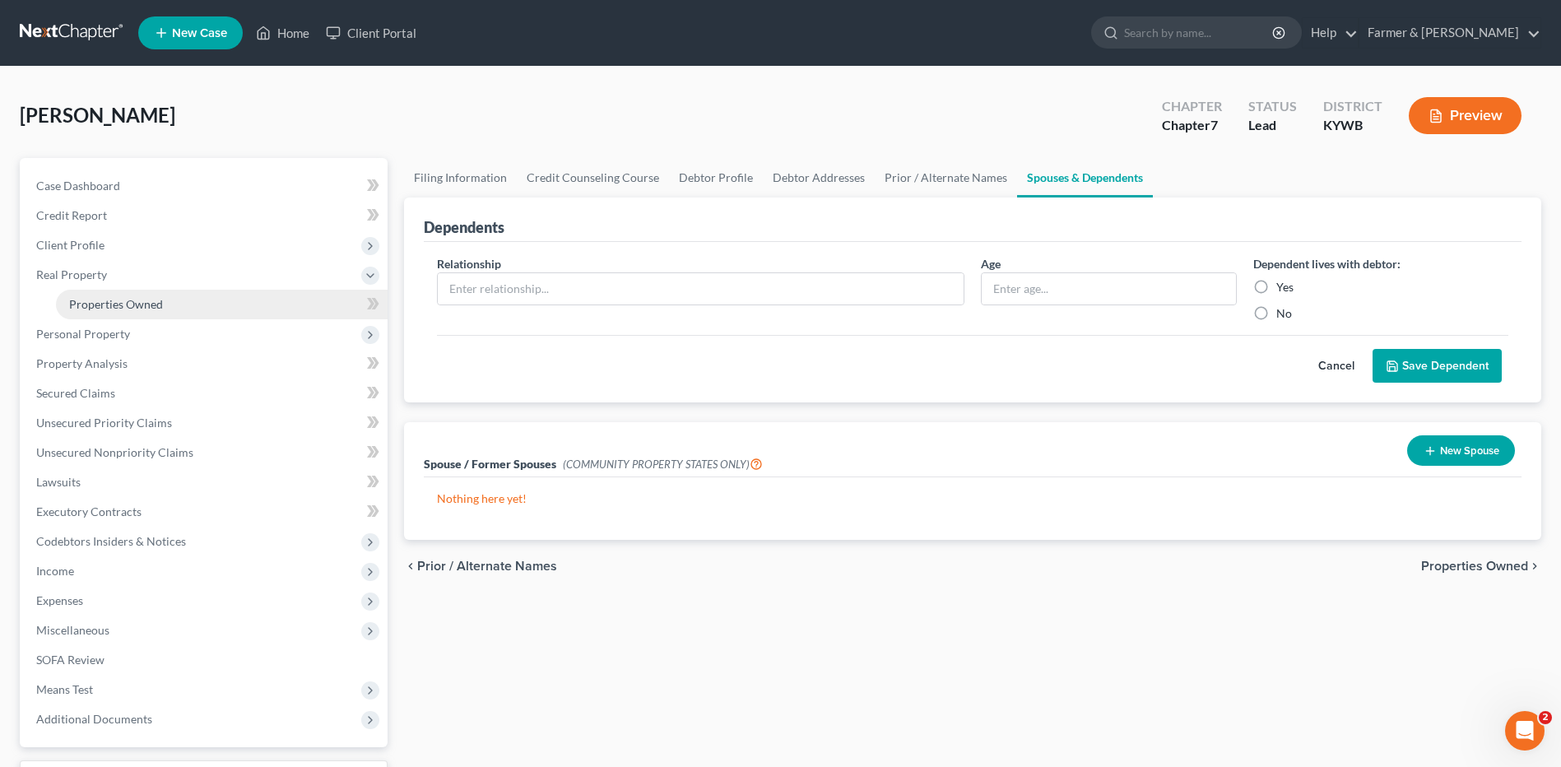
click at [163, 309] on link "Properties Owned" at bounding box center [222, 305] width 332 height 30
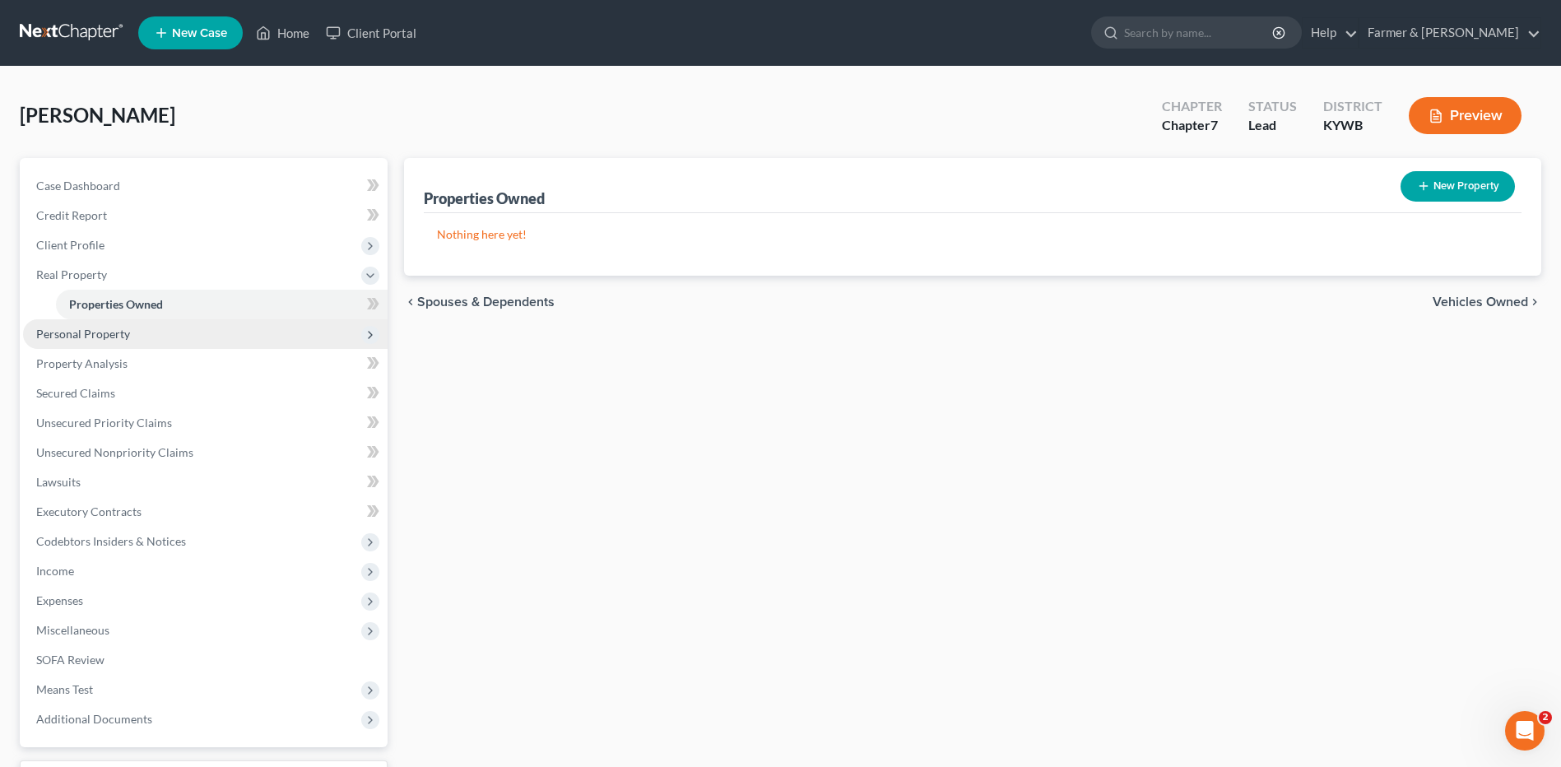
click at [150, 334] on span "Personal Property" at bounding box center [205, 334] width 364 height 30
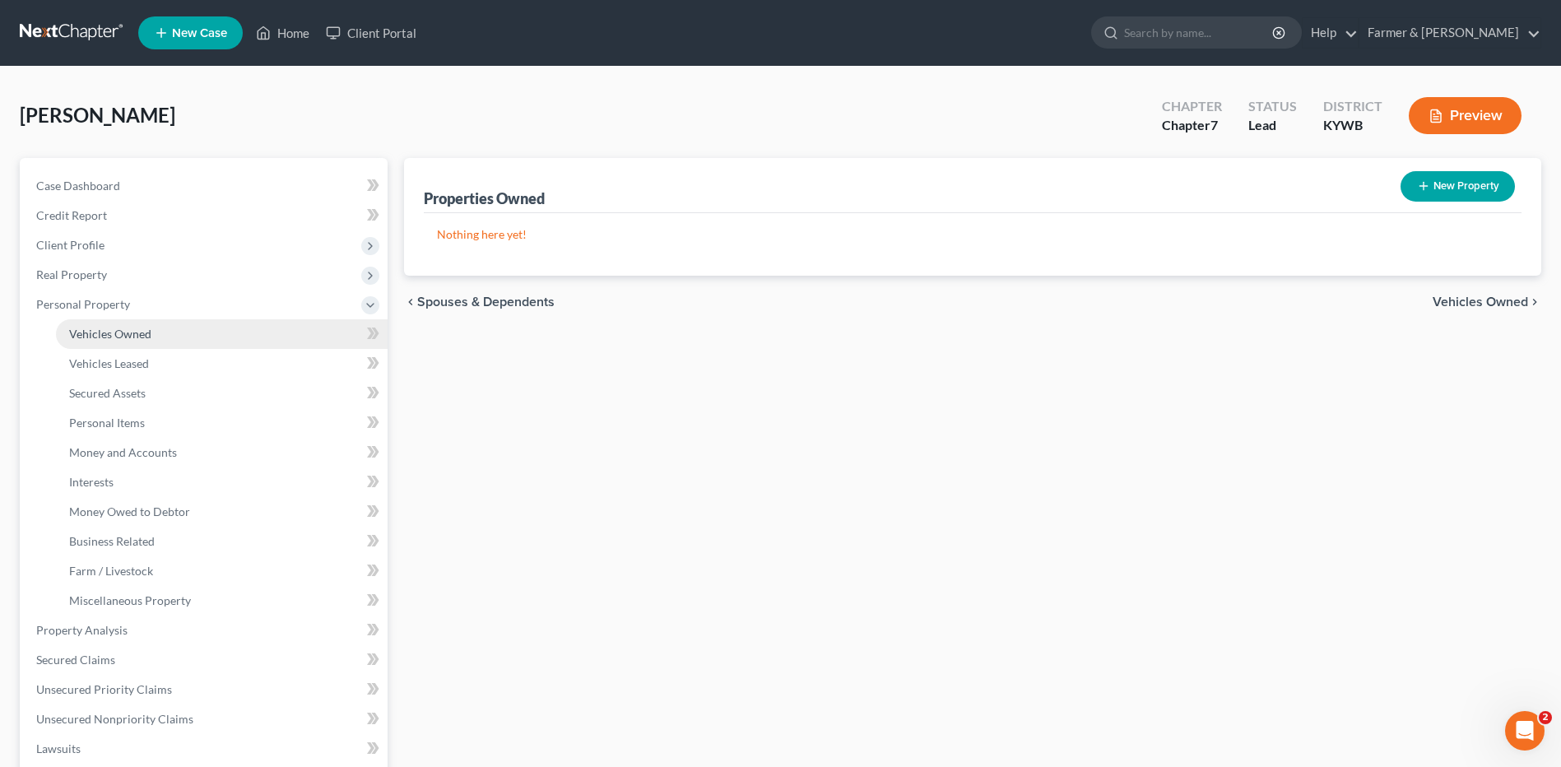
click at [153, 332] on link "Vehicles Owned" at bounding box center [222, 334] width 332 height 30
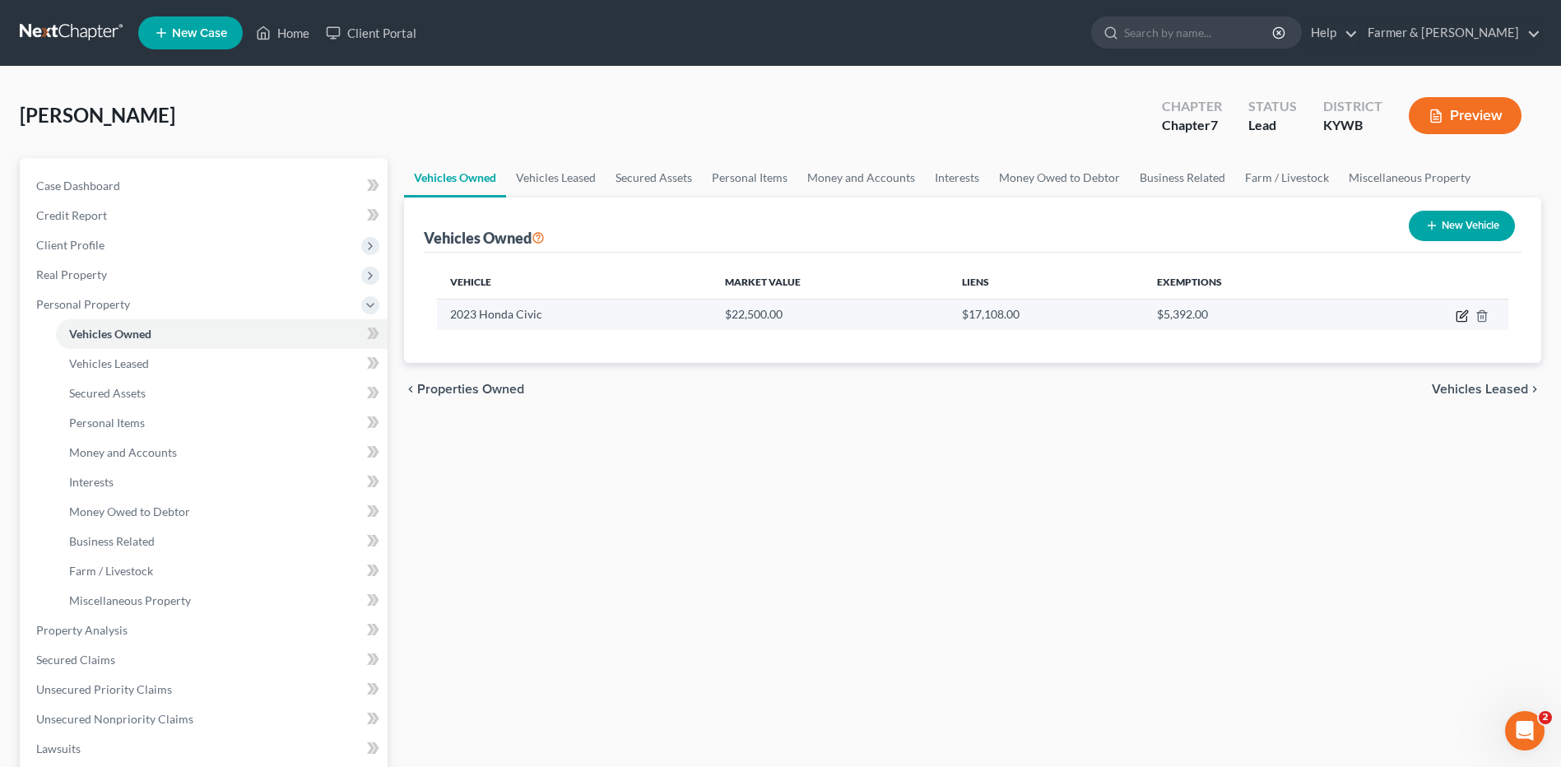
click at [1465, 315] on icon "button" at bounding box center [1462, 315] width 13 height 13
select select "0"
select select "3"
select select "2"
select select "0"
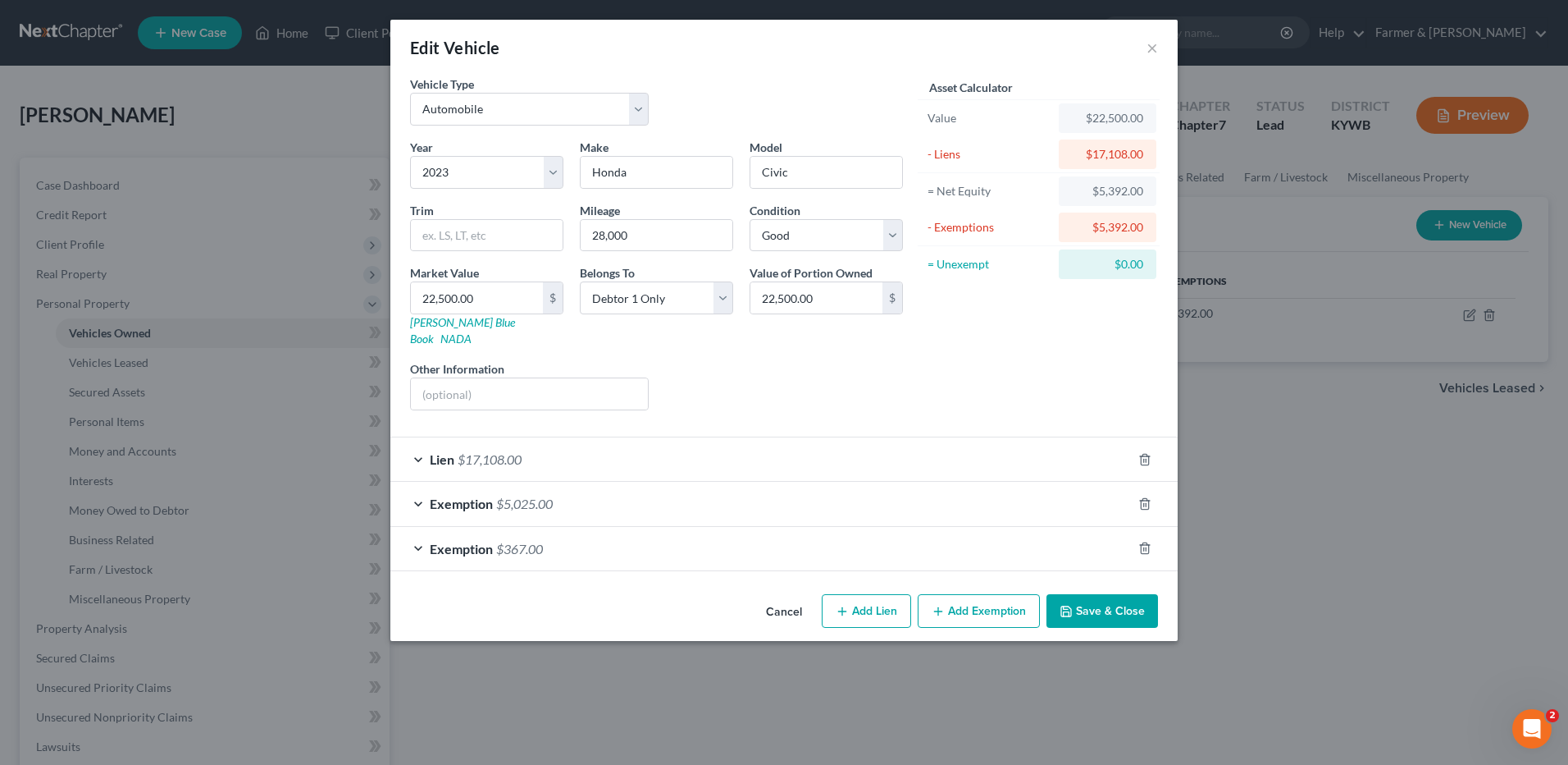
click at [531, 496] on span "$5,025.00" at bounding box center [524, 504] width 57 height 16
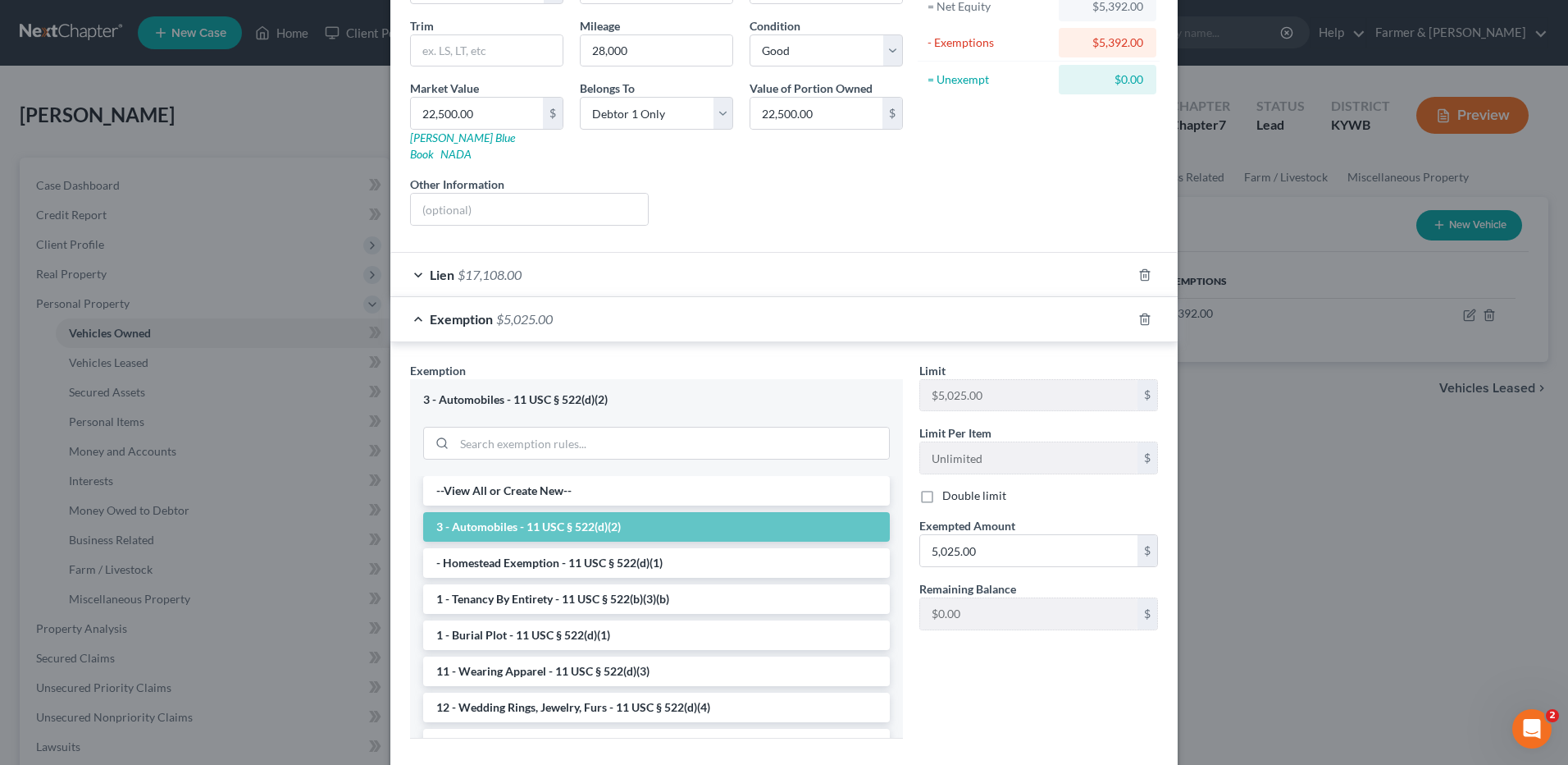
scroll to position [304, 0]
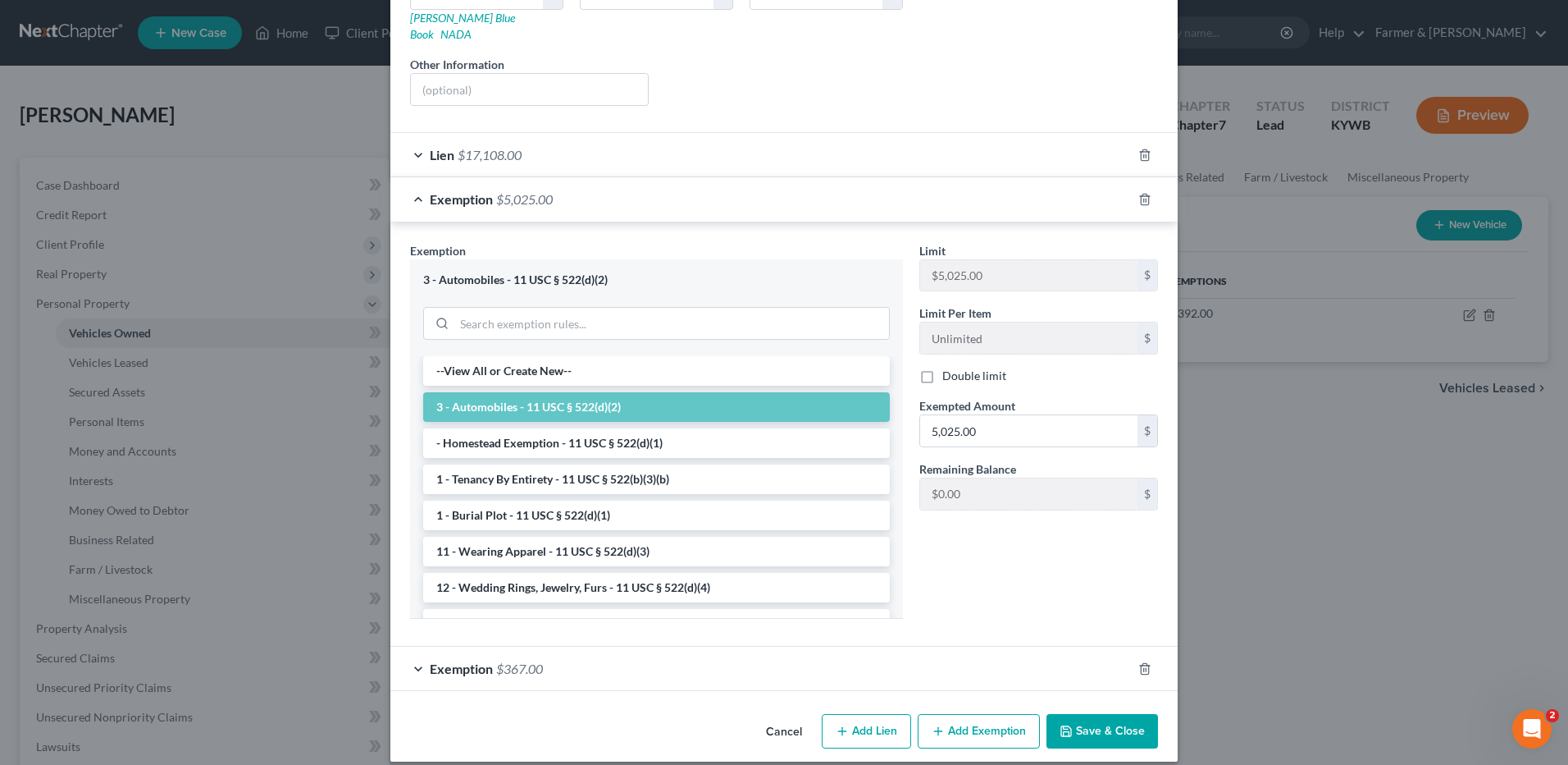
click at [645, 655] on div "Exemption $367.00" at bounding box center [762, 668] width 742 height 44
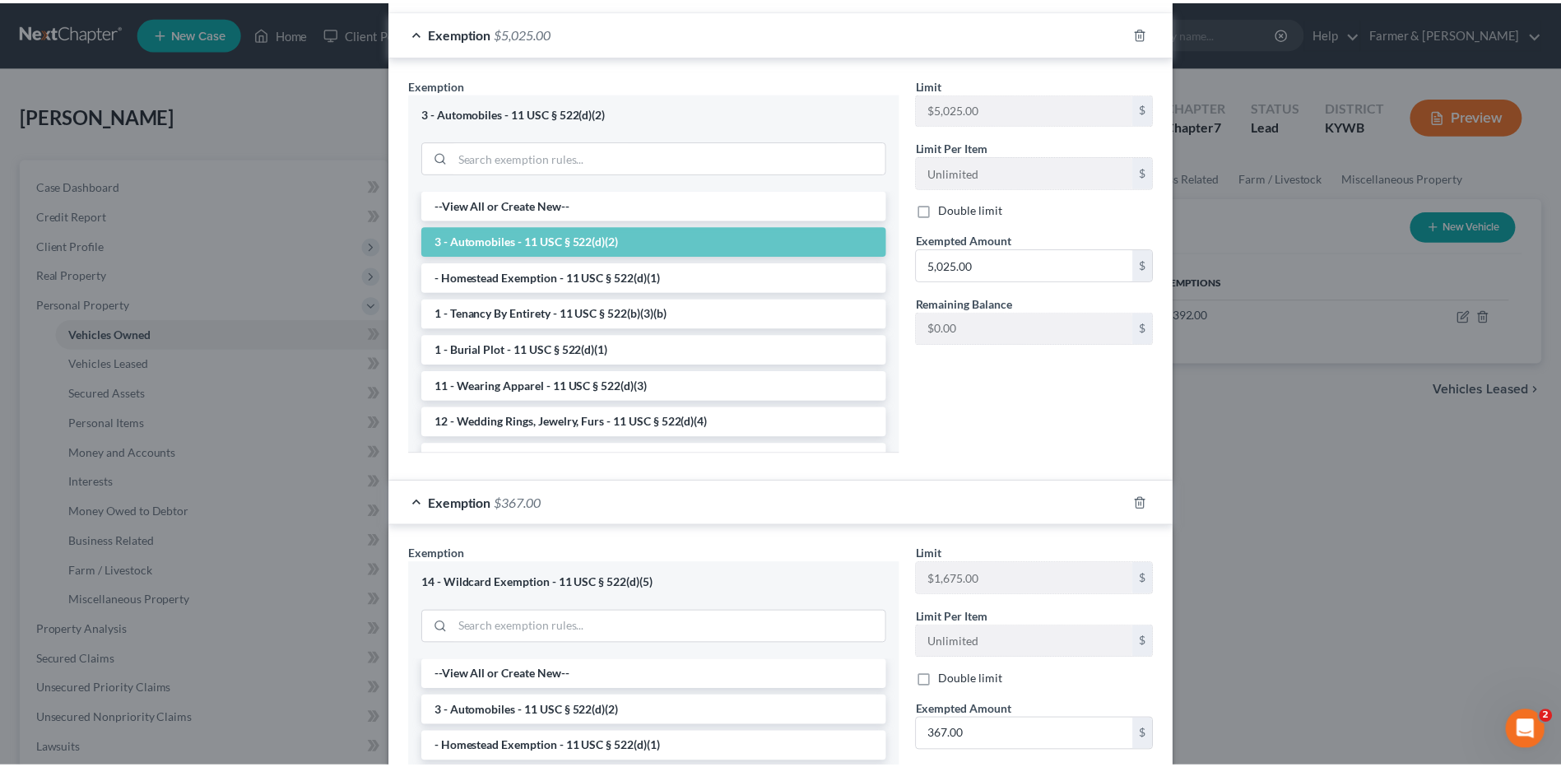
scroll to position [730, 0]
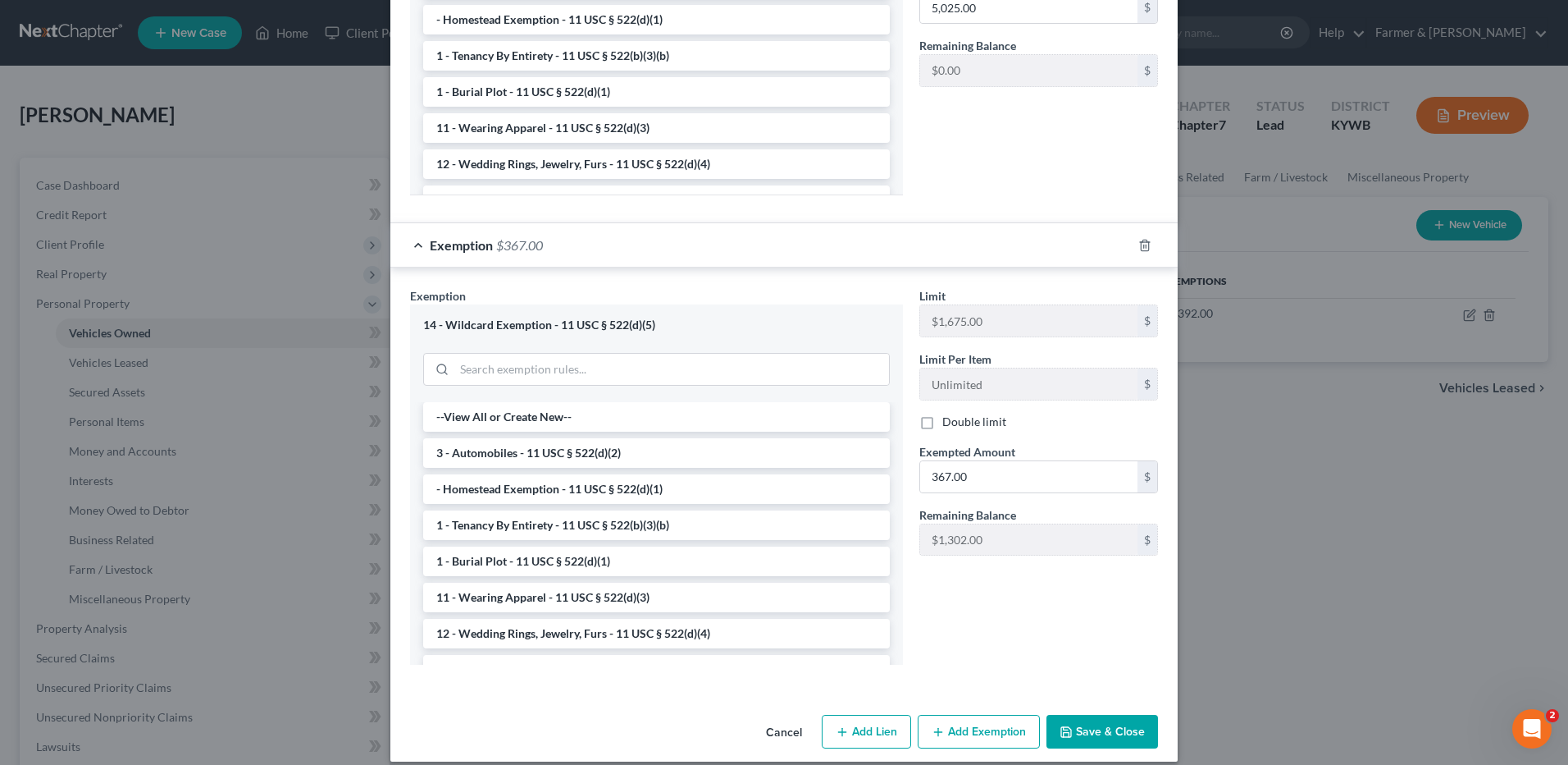
click at [1097, 715] on button "Save & Close" at bounding box center [1102, 732] width 112 height 35
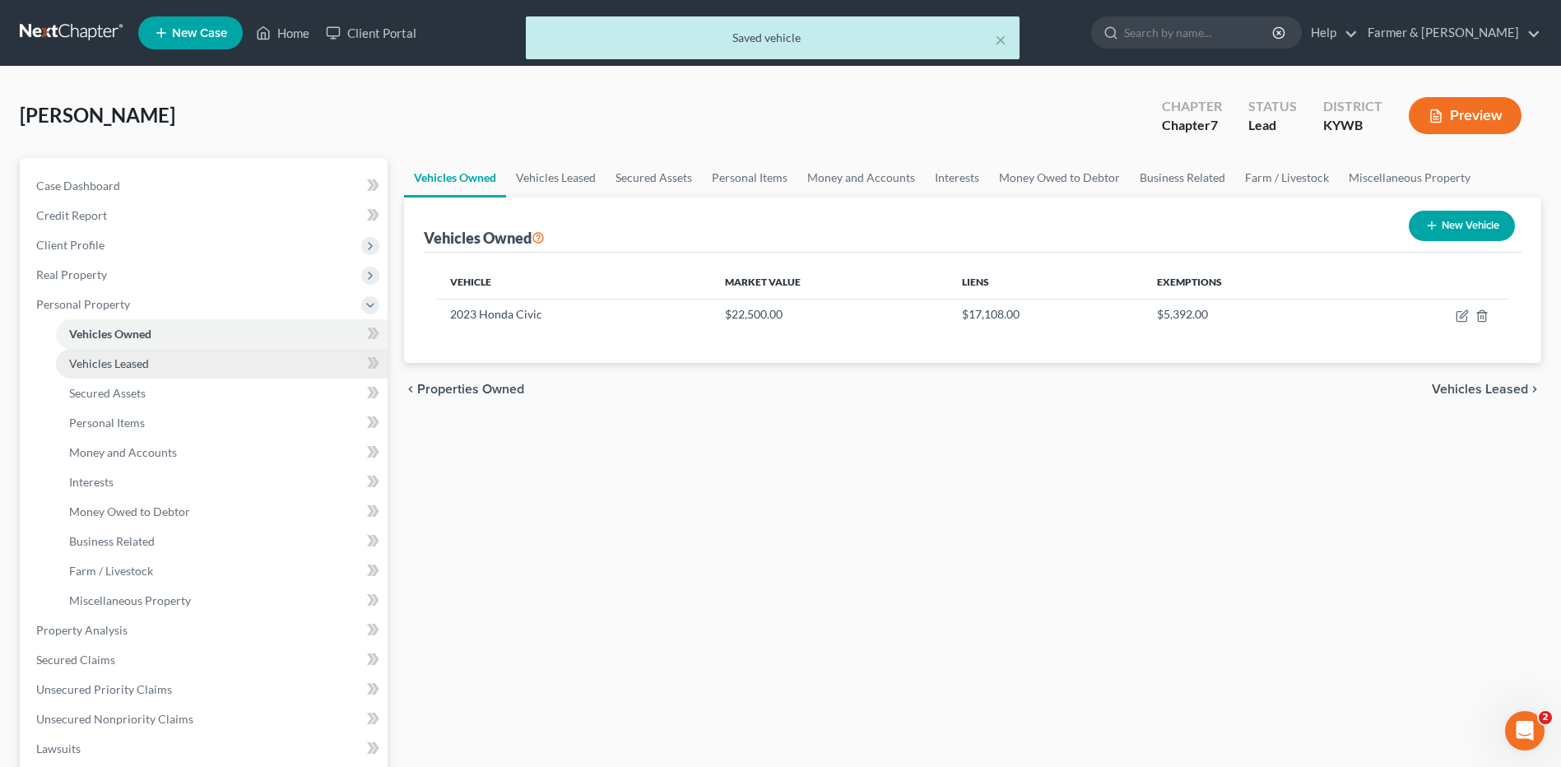
click at [160, 364] on link "Vehicles Leased" at bounding box center [222, 364] width 332 height 30
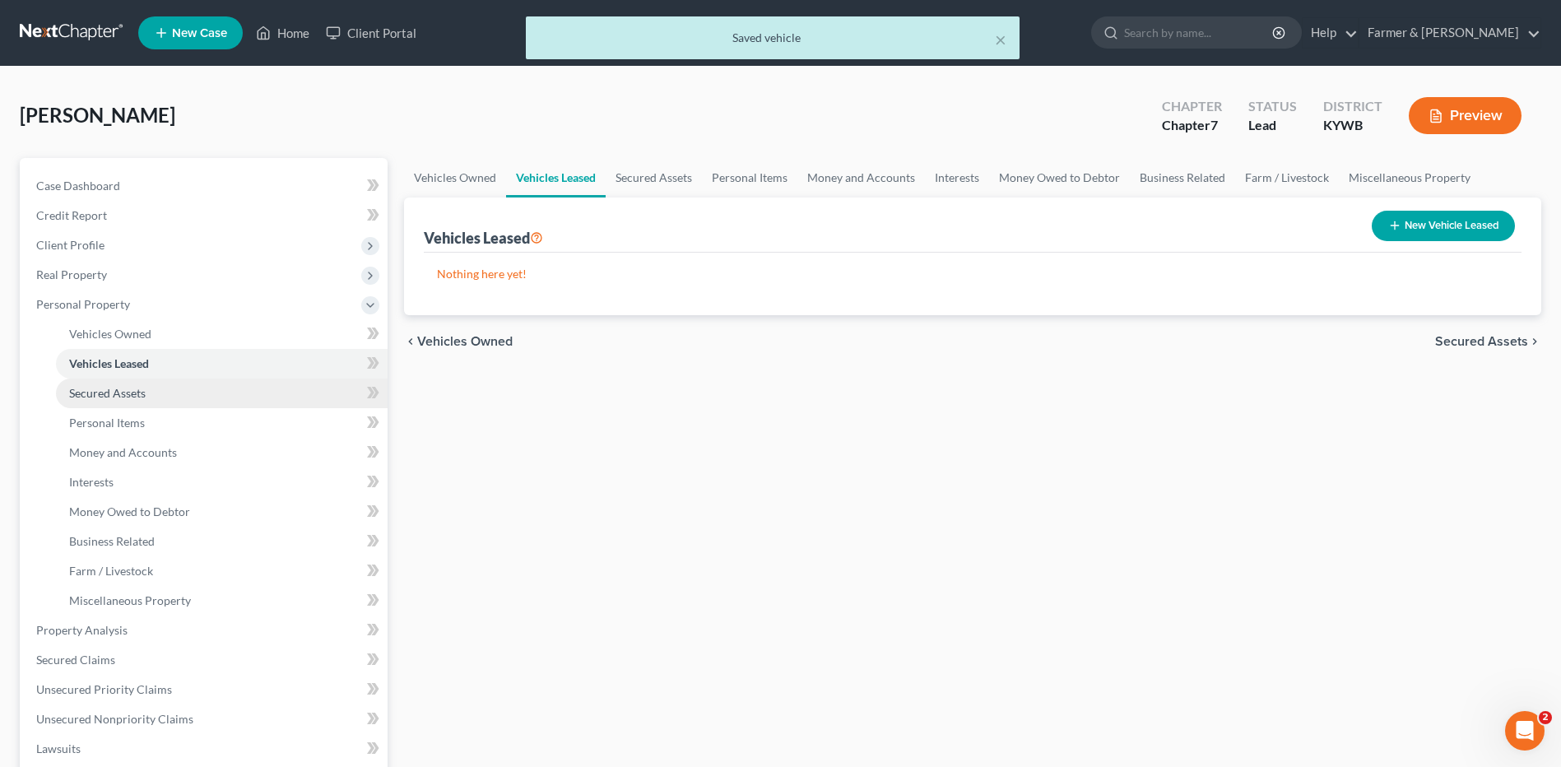
click at [156, 392] on link "Secured Assets" at bounding box center [222, 393] width 332 height 30
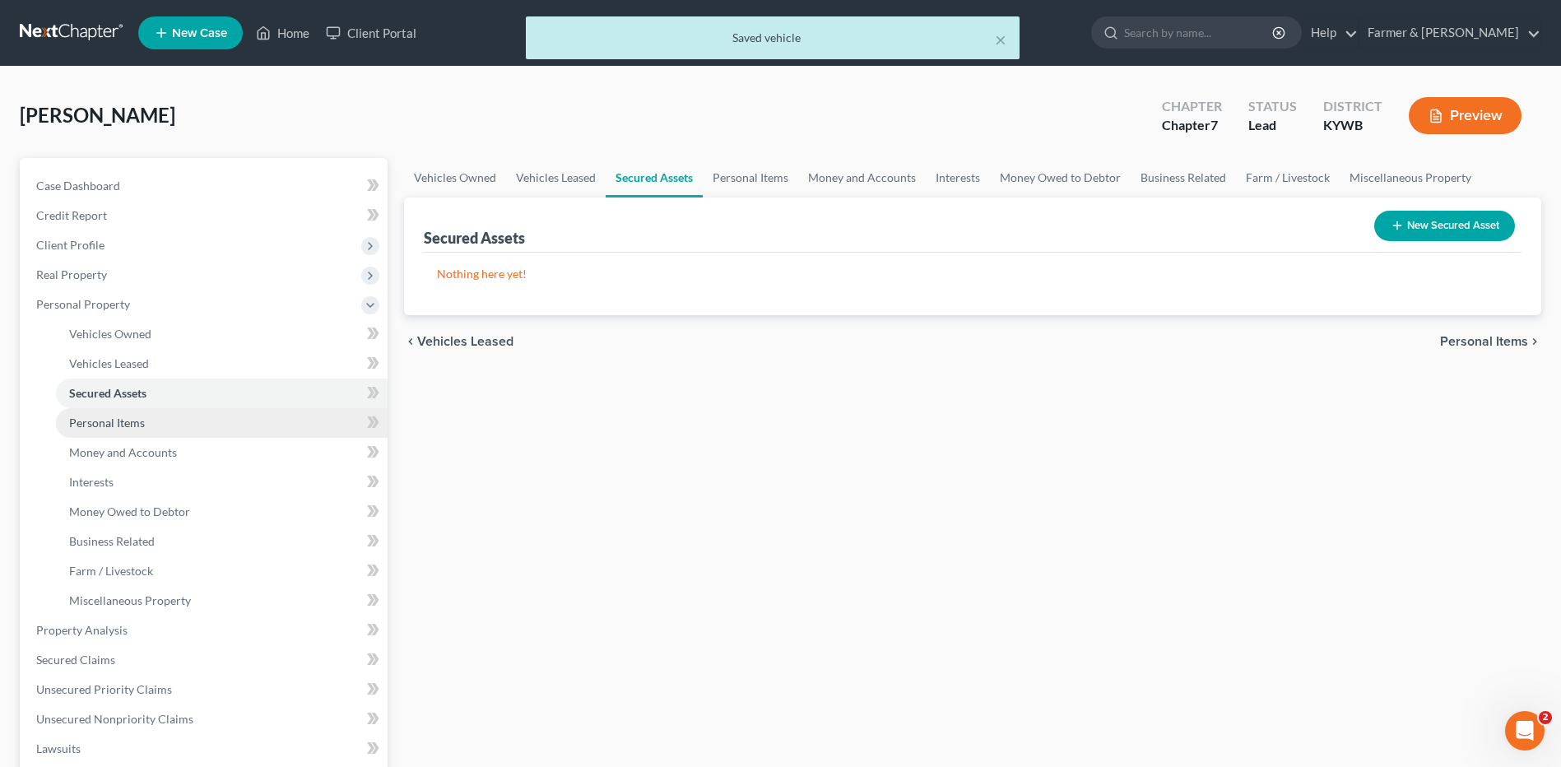
click at [166, 431] on link "Personal Items" at bounding box center [222, 423] width 332 height 30
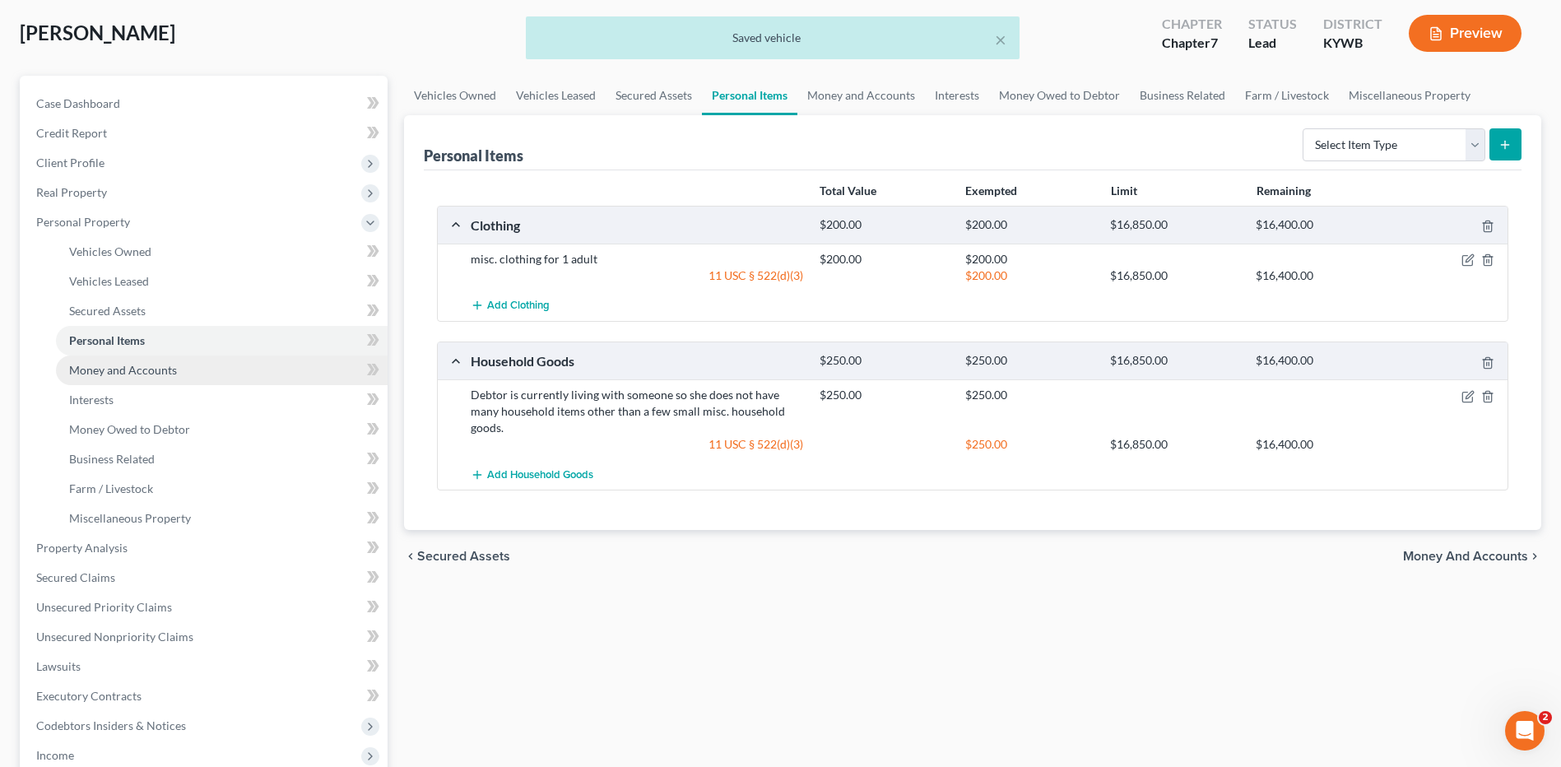
click at [227, 371] on link "Money and Accounts" at bounding box center [222, 370] width 332 height 30
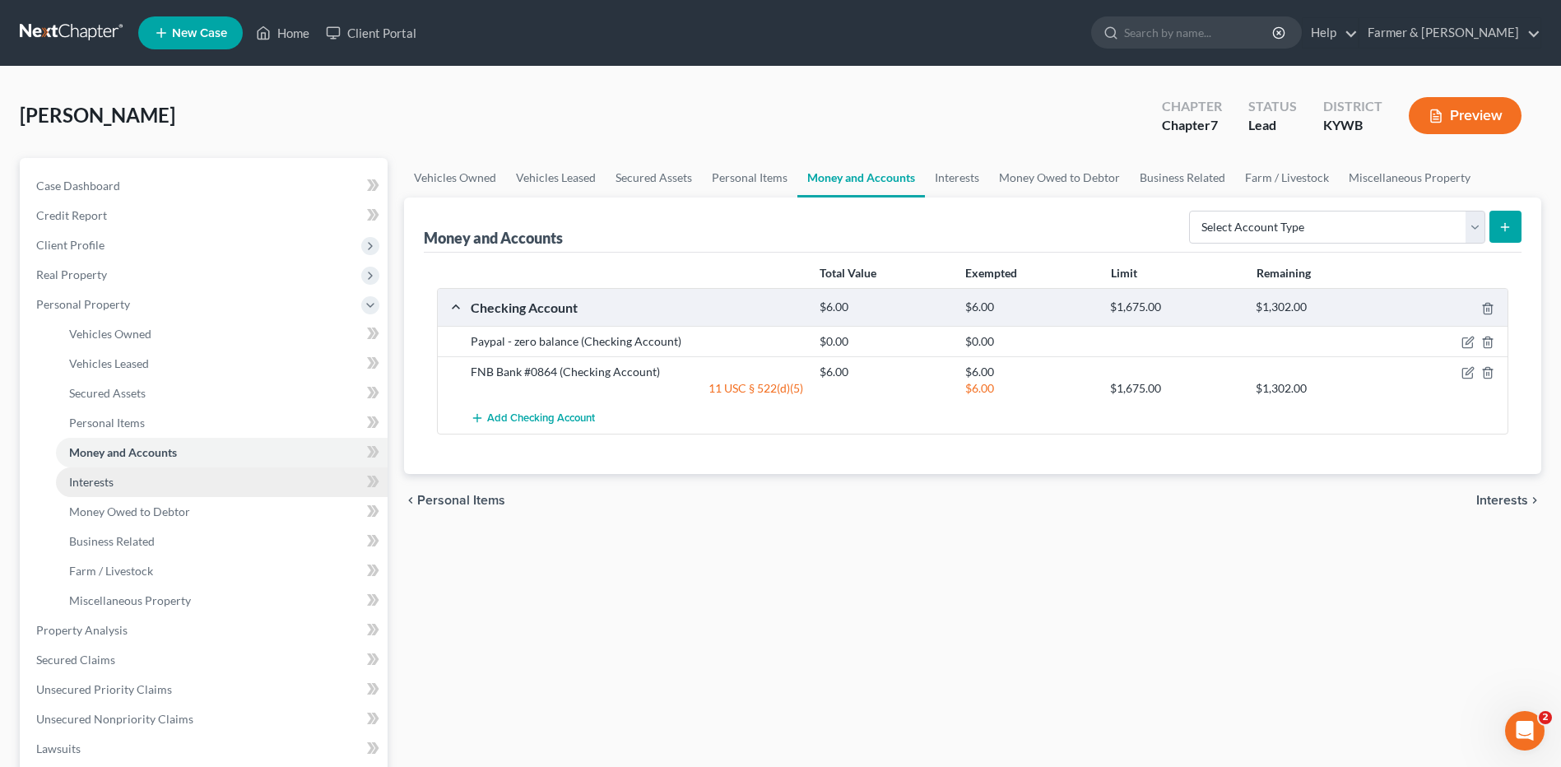
click at [138, 481] on link "Interests" at bounding box center [222, 482] width 332 height 30
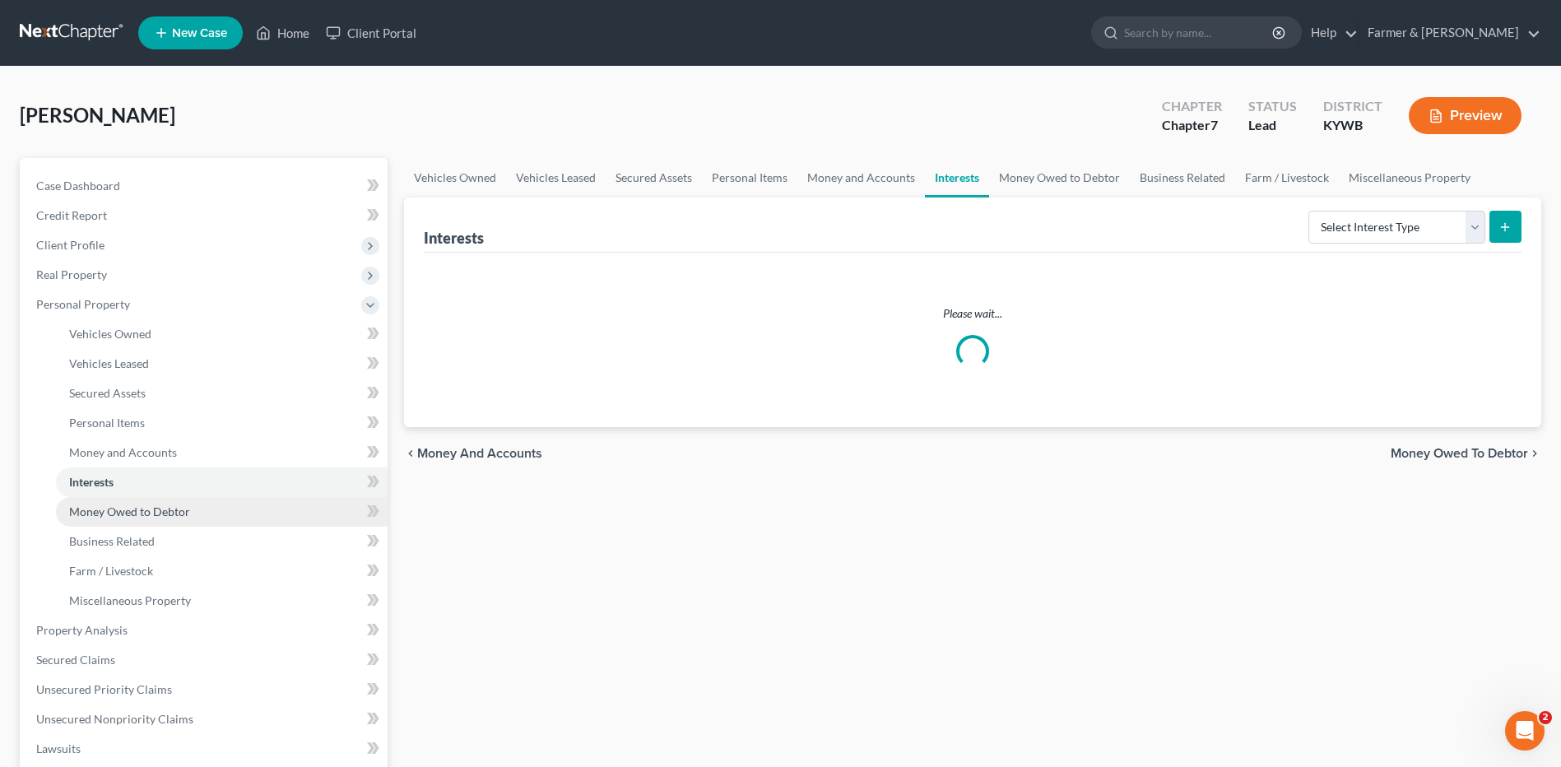
click at [168, 512] on span "Money Owed to Debtor" at bounding box center [129, 511] width 121 height 14
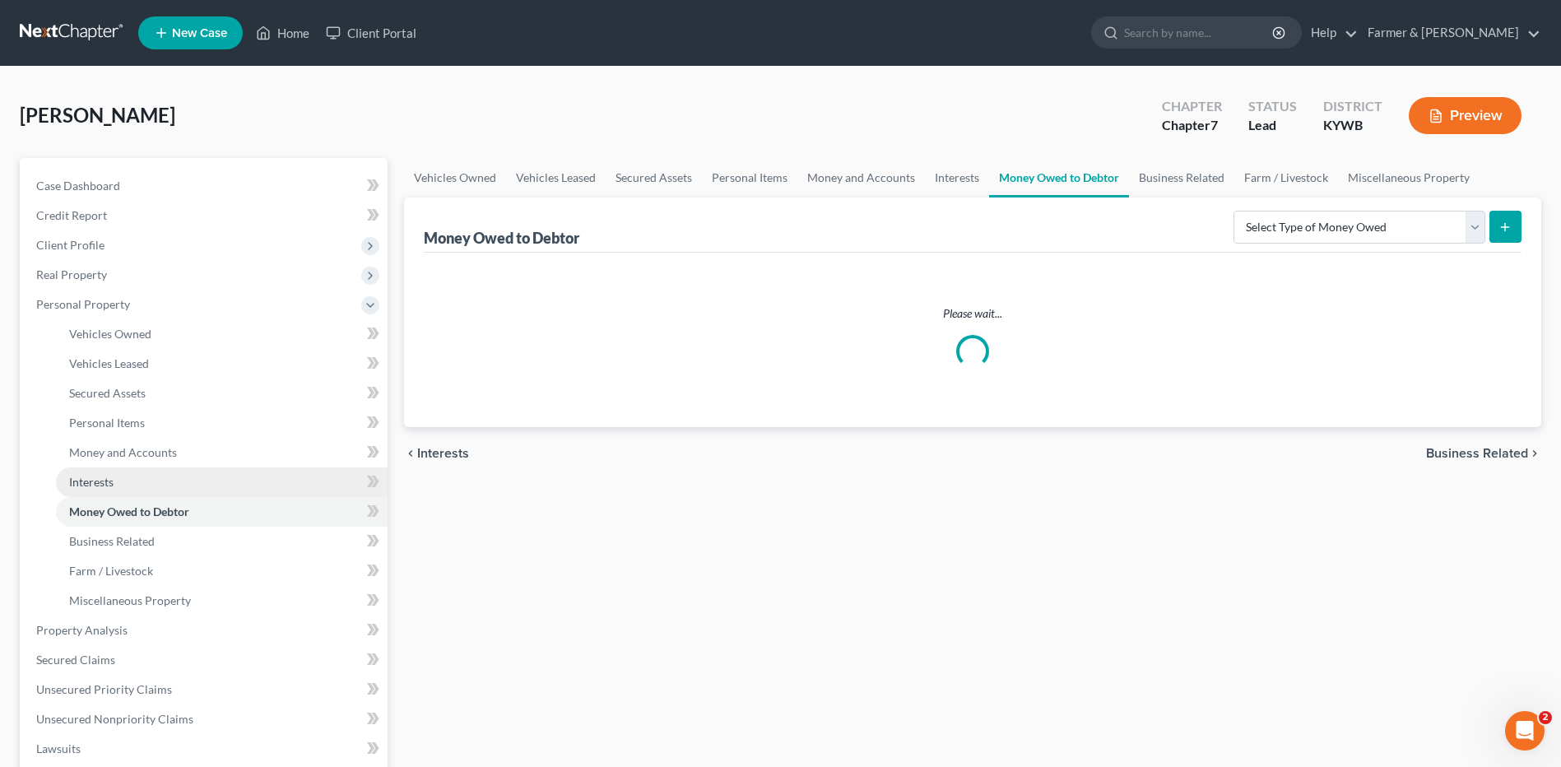
click at [175, 475] on link "Interests" at bounding box center [222, 482] width 332 height 30
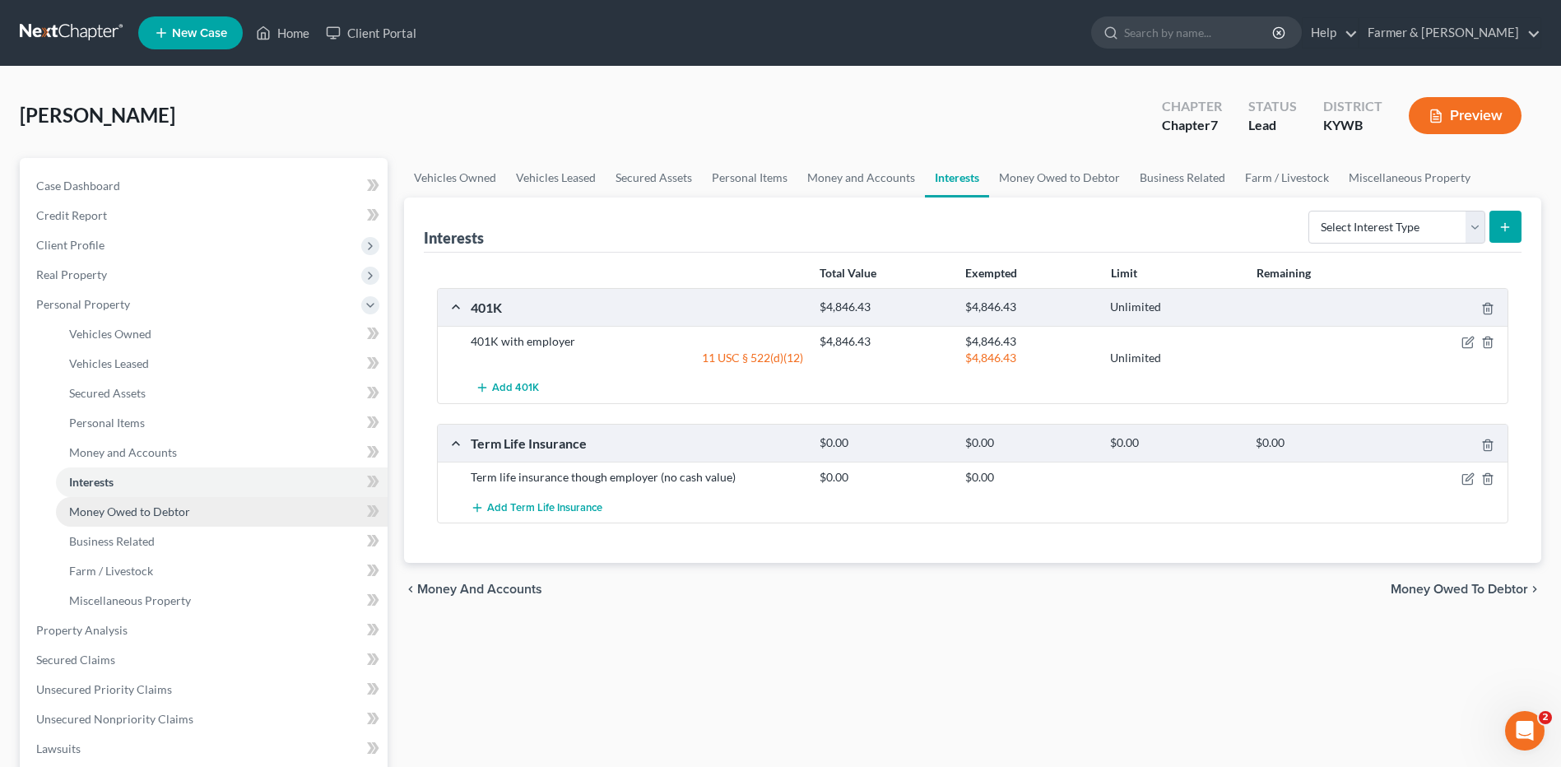
click at [180, 516] on span "Money Owed to Debtor" at bounding box center [129, 511] width 121 height 14
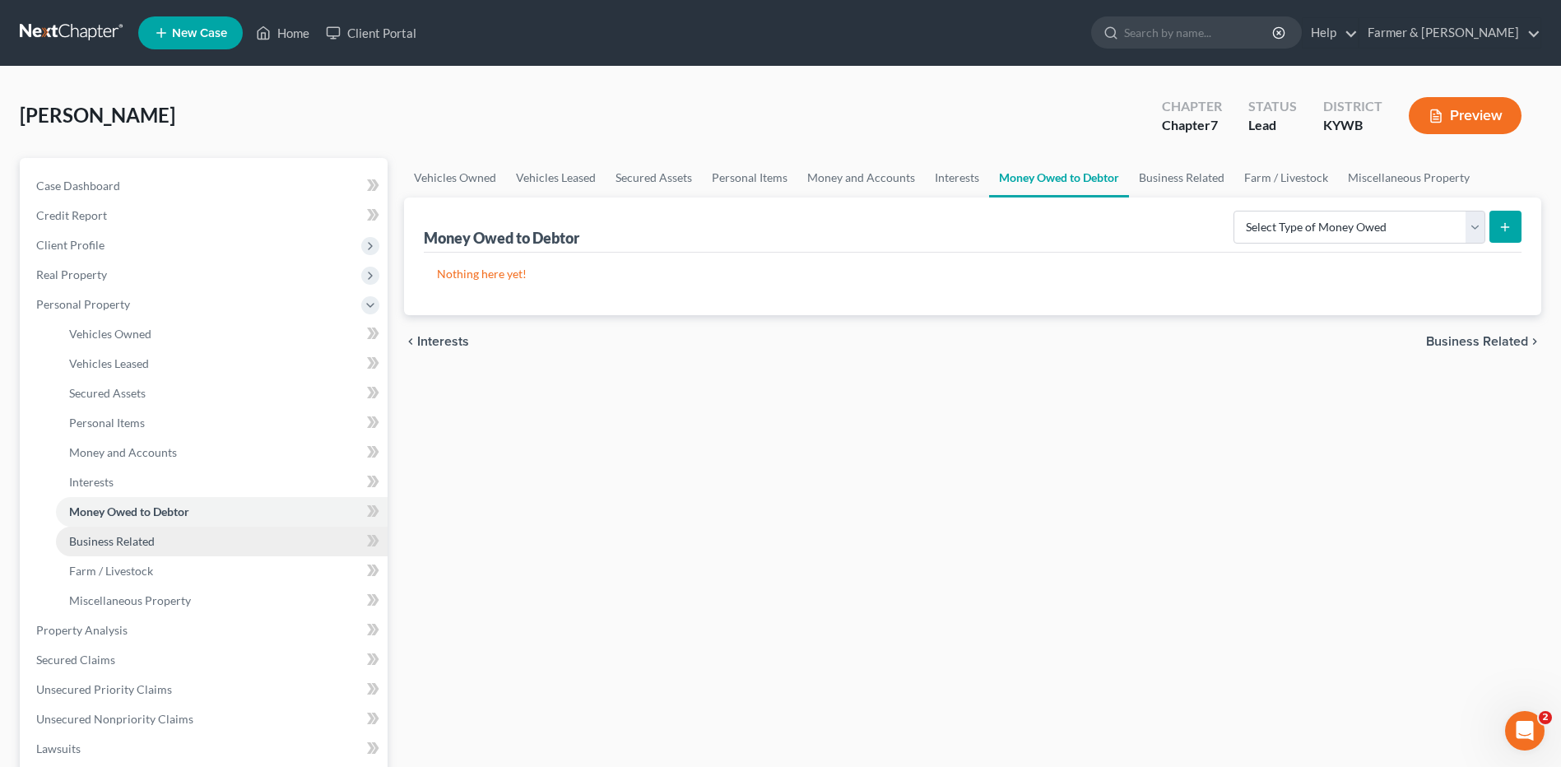
click at [160, 535] on link "Business Related" at bounding box center [222, 542] width 332 height 30
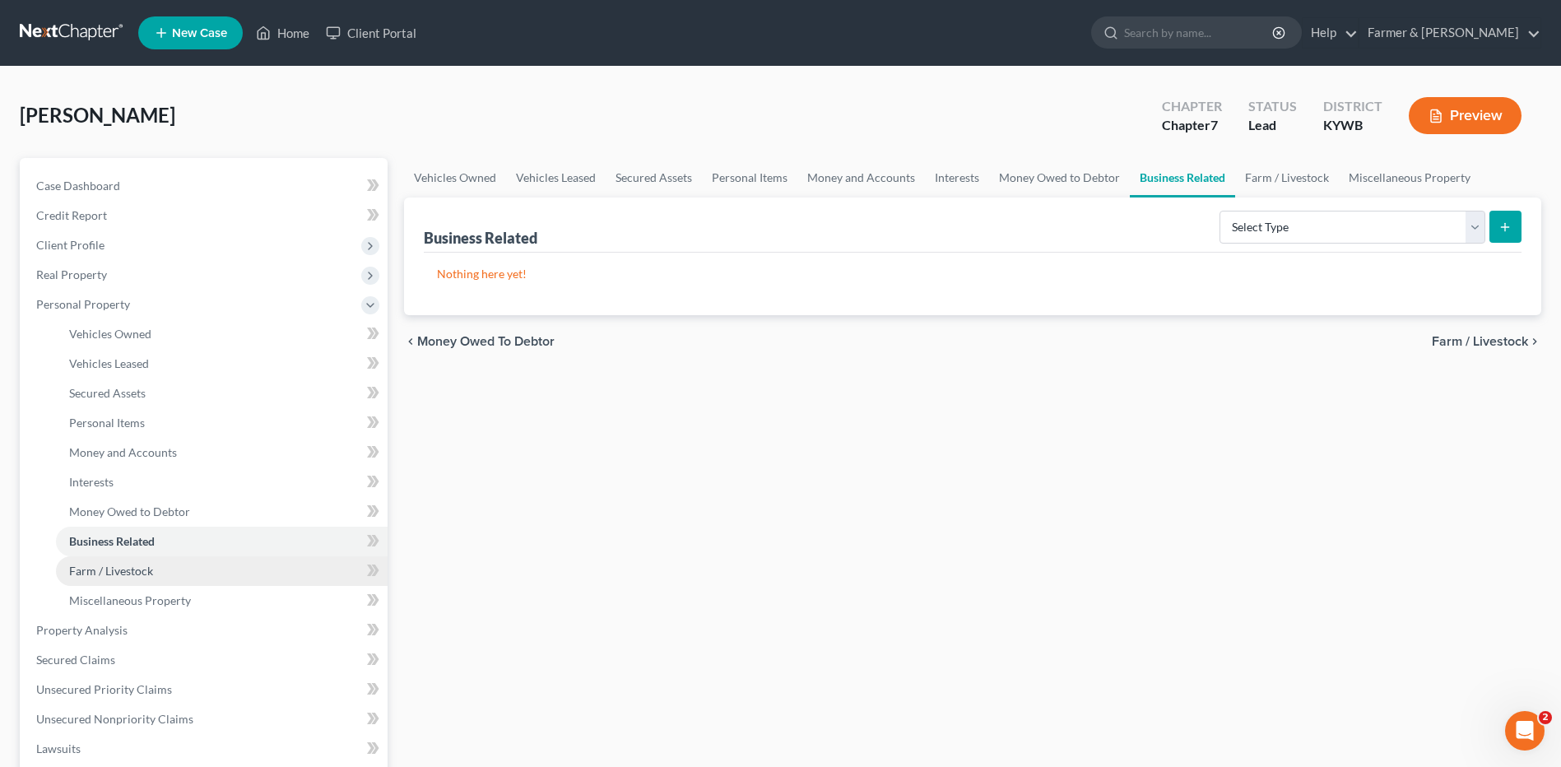
click at [153, 570] on link "Farm / Livestock" at bounding box center [222, 571] width 332 height 30
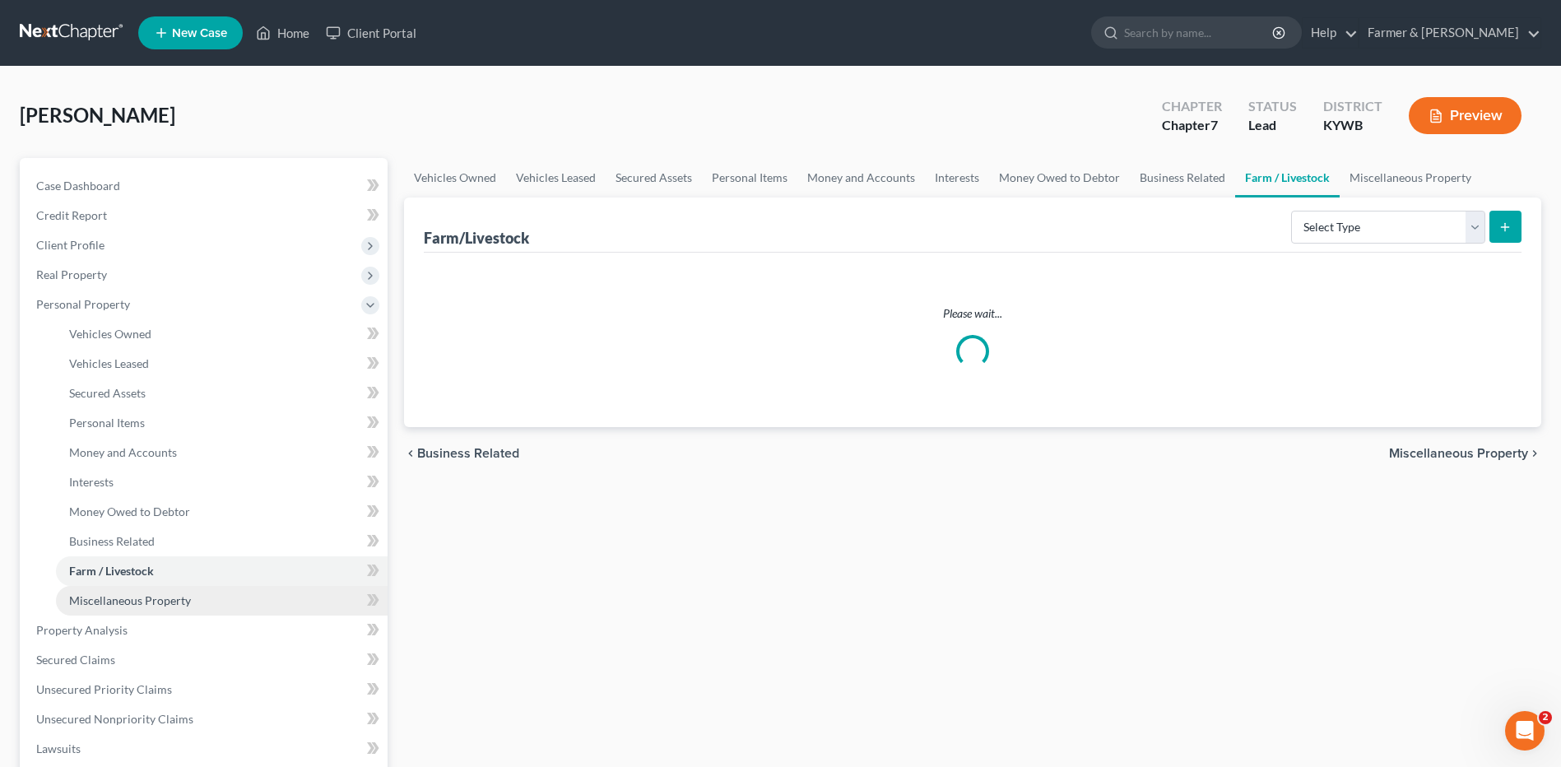
click at [158, 603] on span "Miscellaneous Property" at bounding box center [130, 600] width 122 height 14
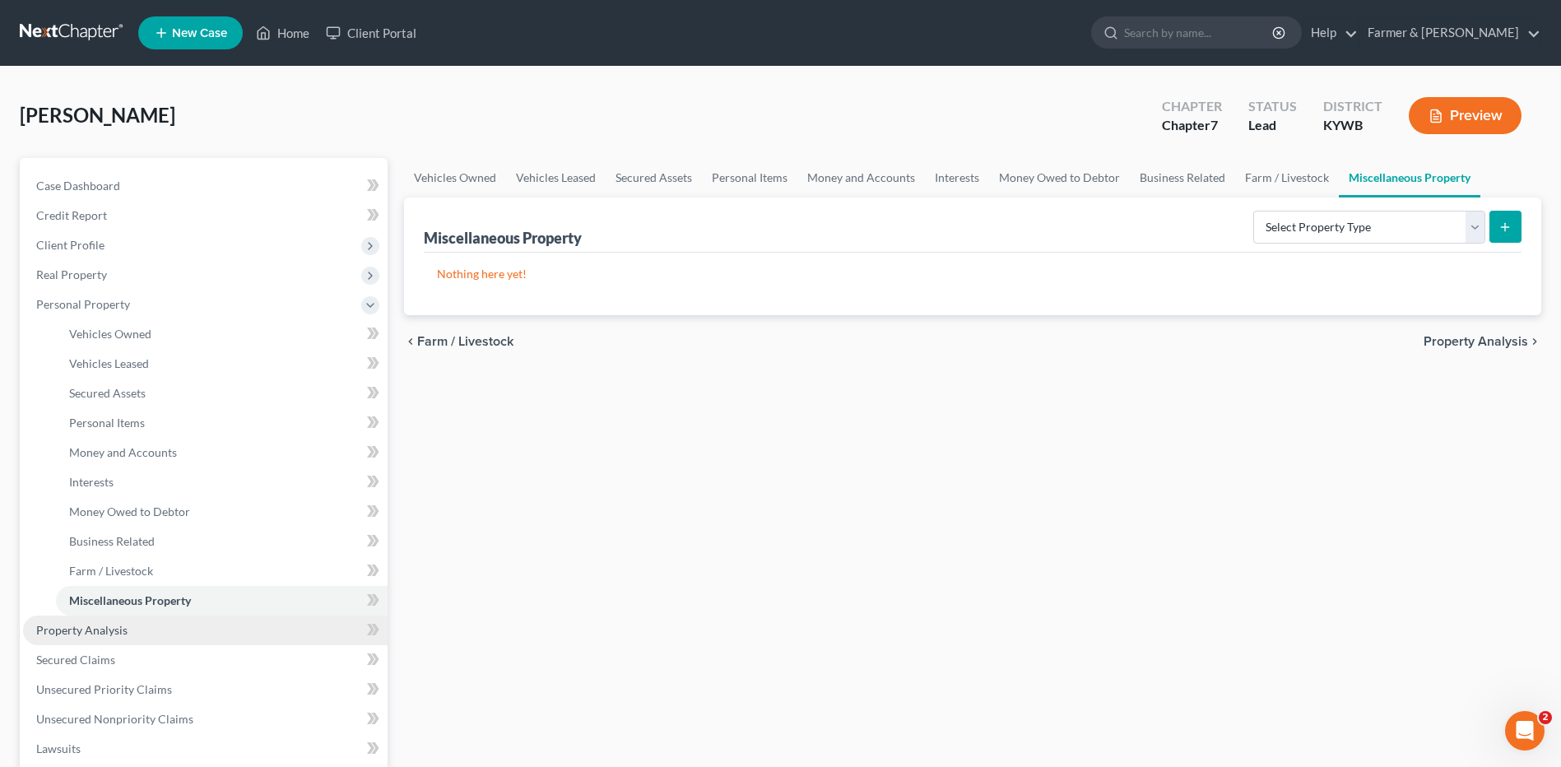
click at [122, 634] on span "Property Analysis" at bounding box center [81, 630] width 91 height 14
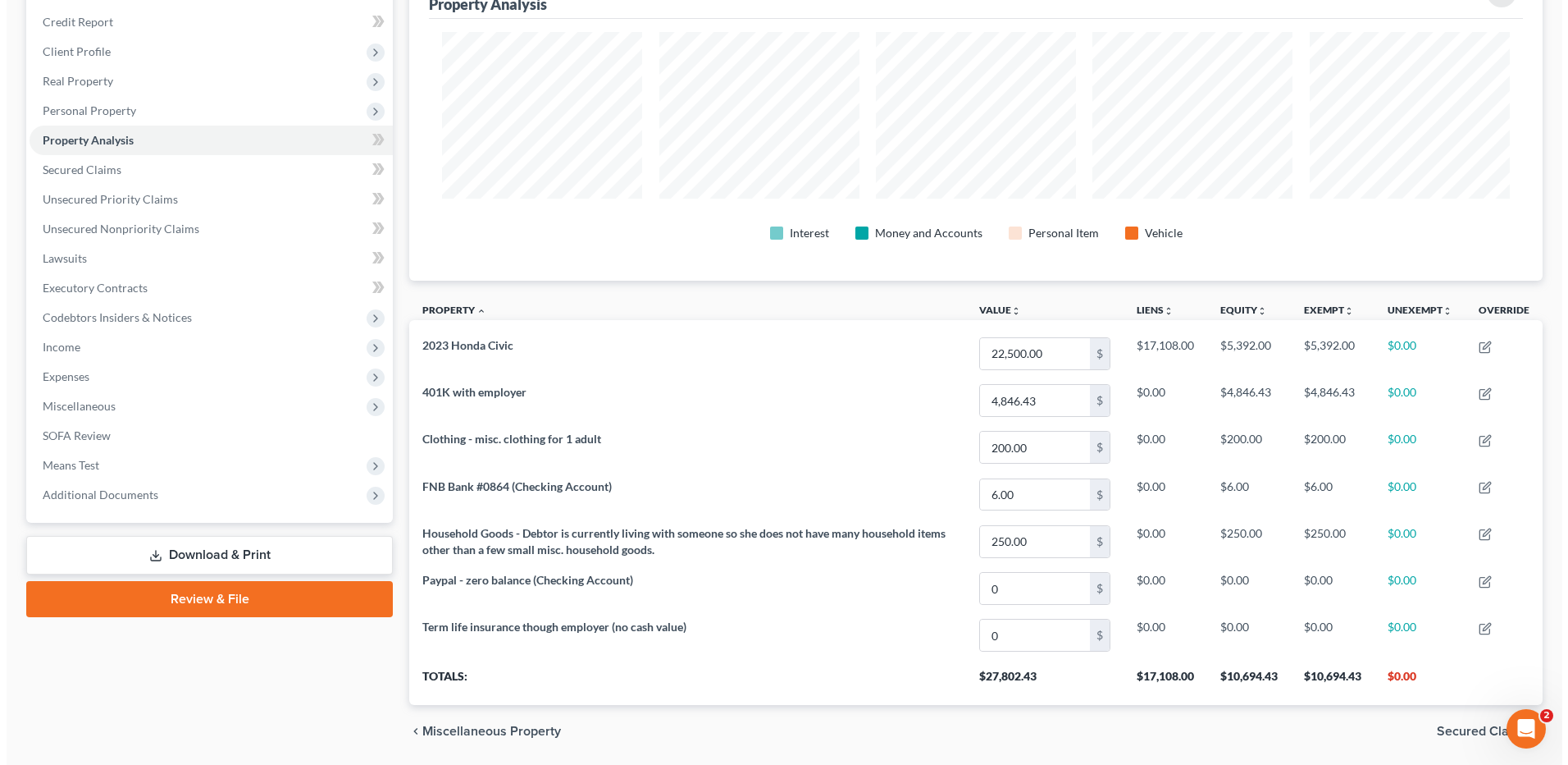
scroll to position [2, 0]
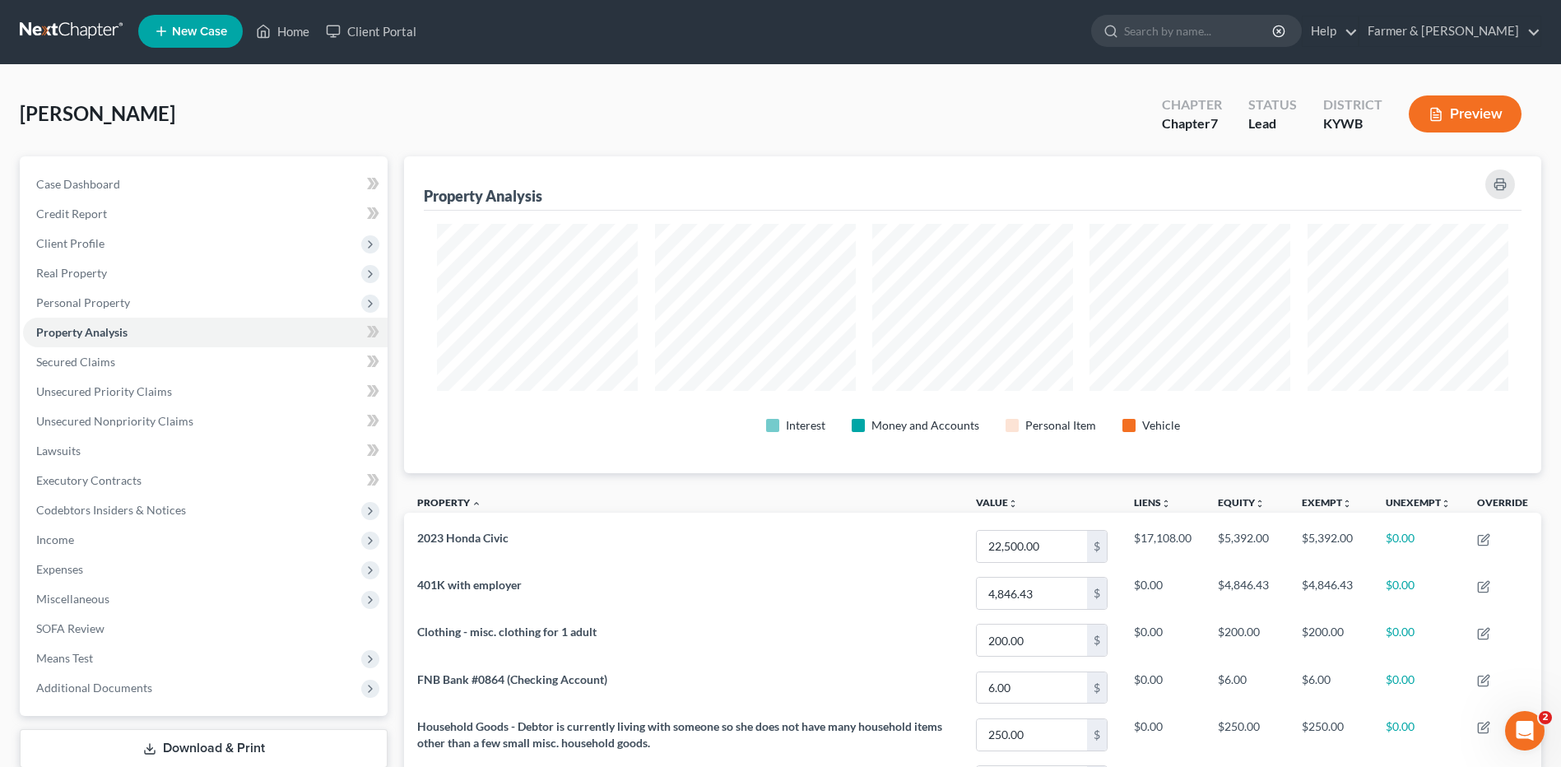
click at [1475, 119] on button "Preview" at bounding box center [1465, 113] width 113 height 37
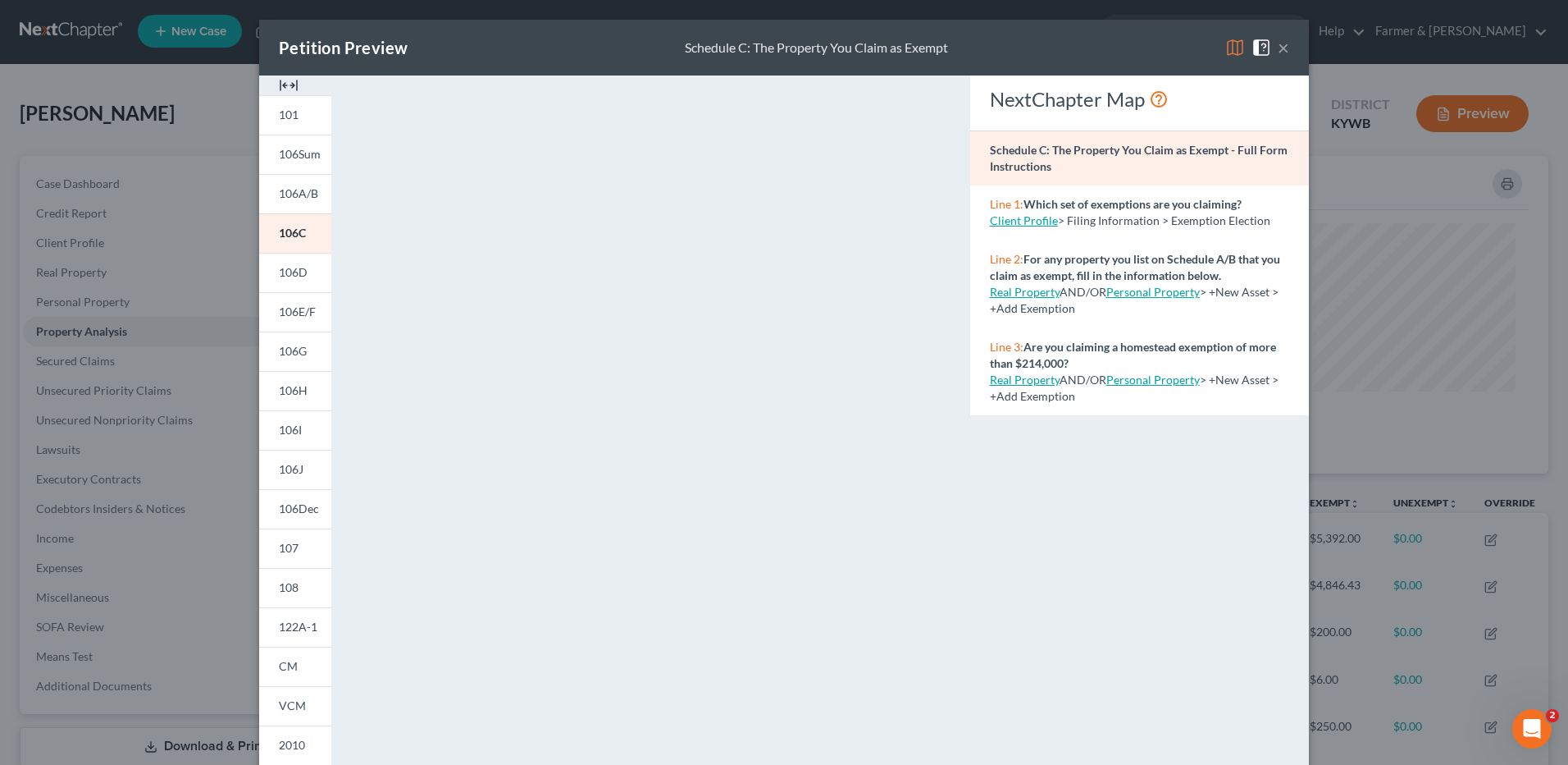
drag, startPoint x: 1281, startPoint y: 47, endPoint x: 1537, endPoint y: 73, distance: 257.3
click at [1280, 46] on button "×" at bounding box center [1284, 48] width 12 height 20
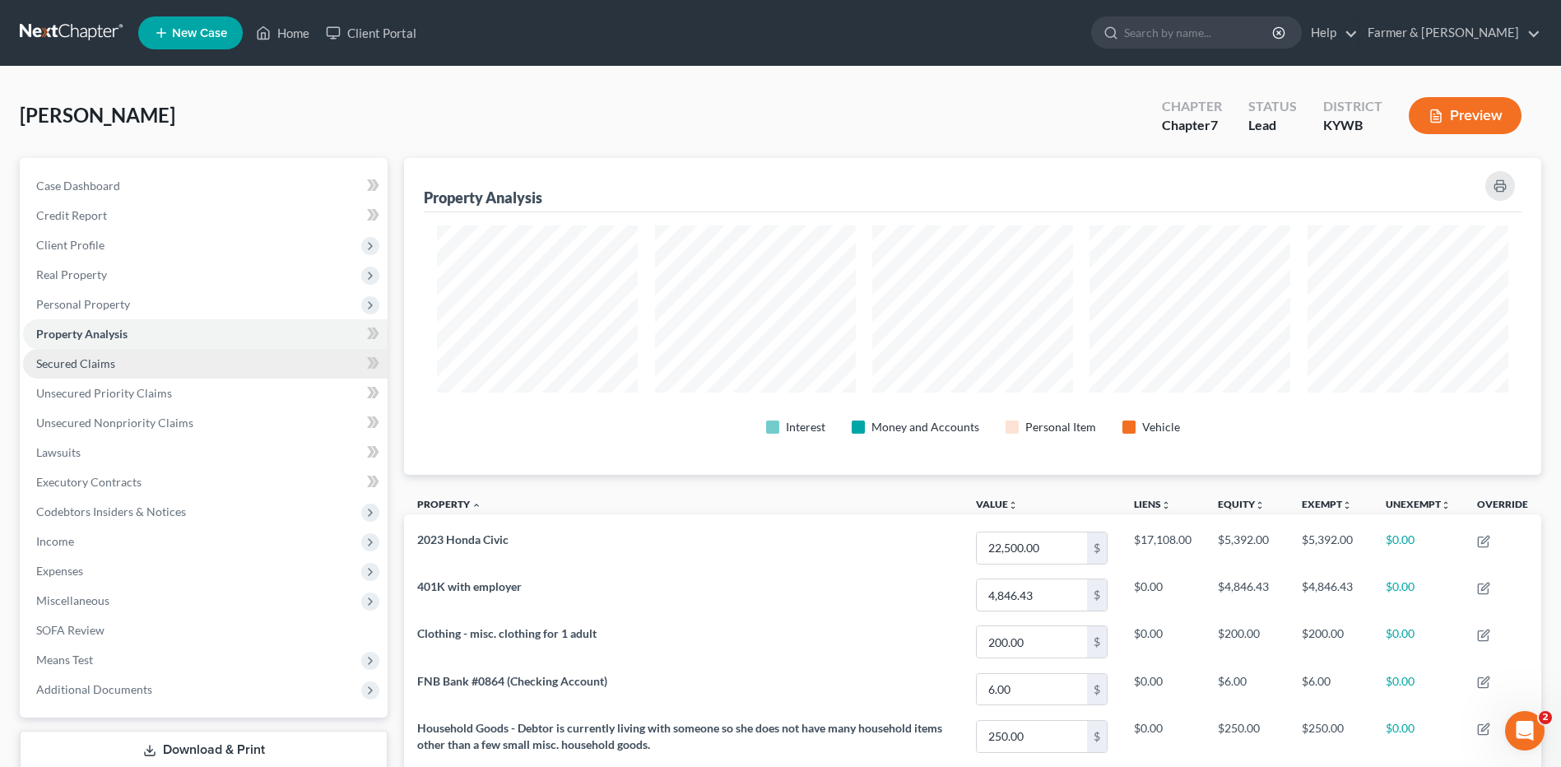
click at [73, 363] on span "Secured Claims" at bounding box center [75, 363] width 79 height 14
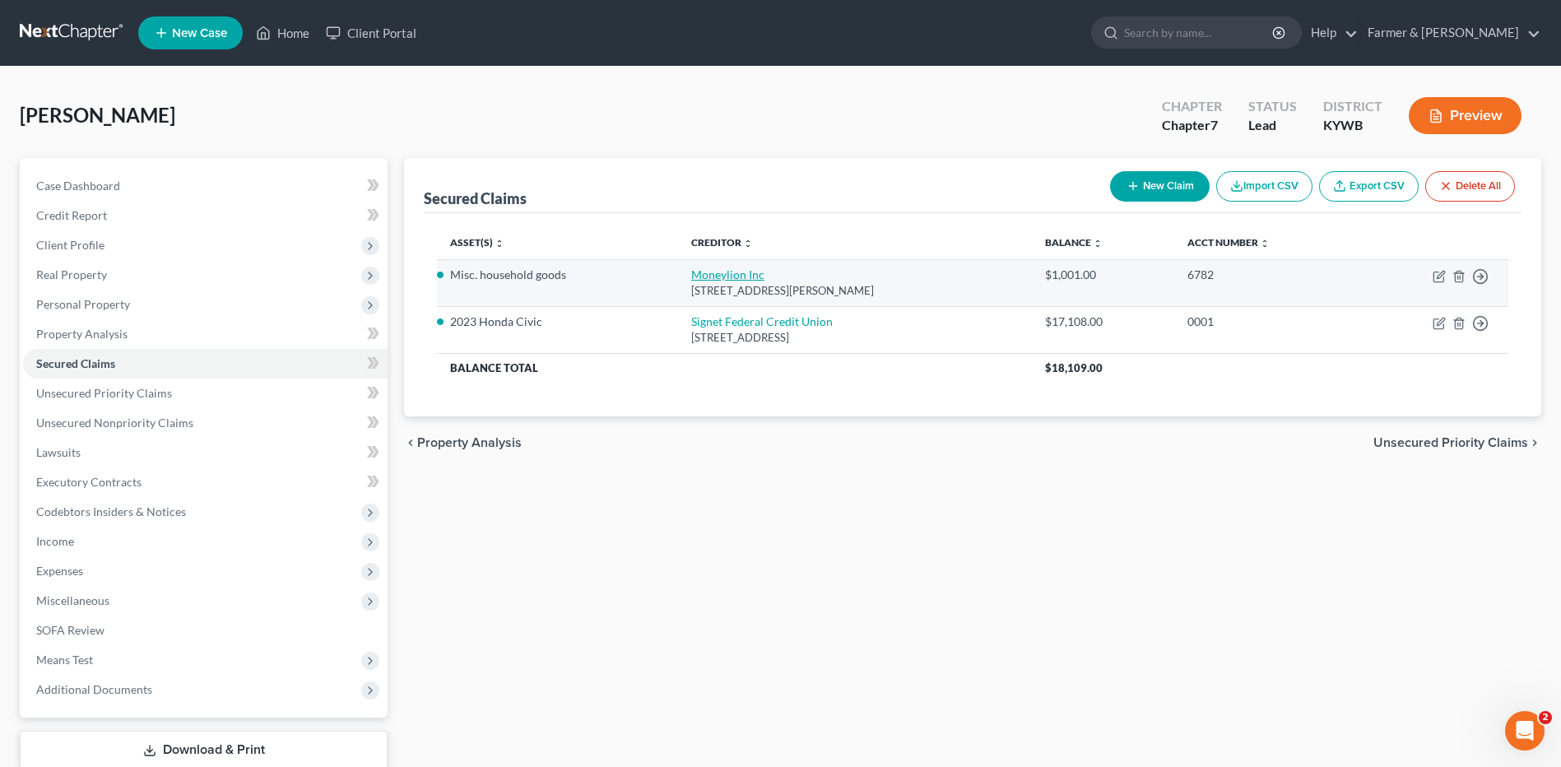
click at [732, 281] on link "Moneylion Inc" at bounding box center [727, 274] width 73 height 14
select select "46"
select select "0"
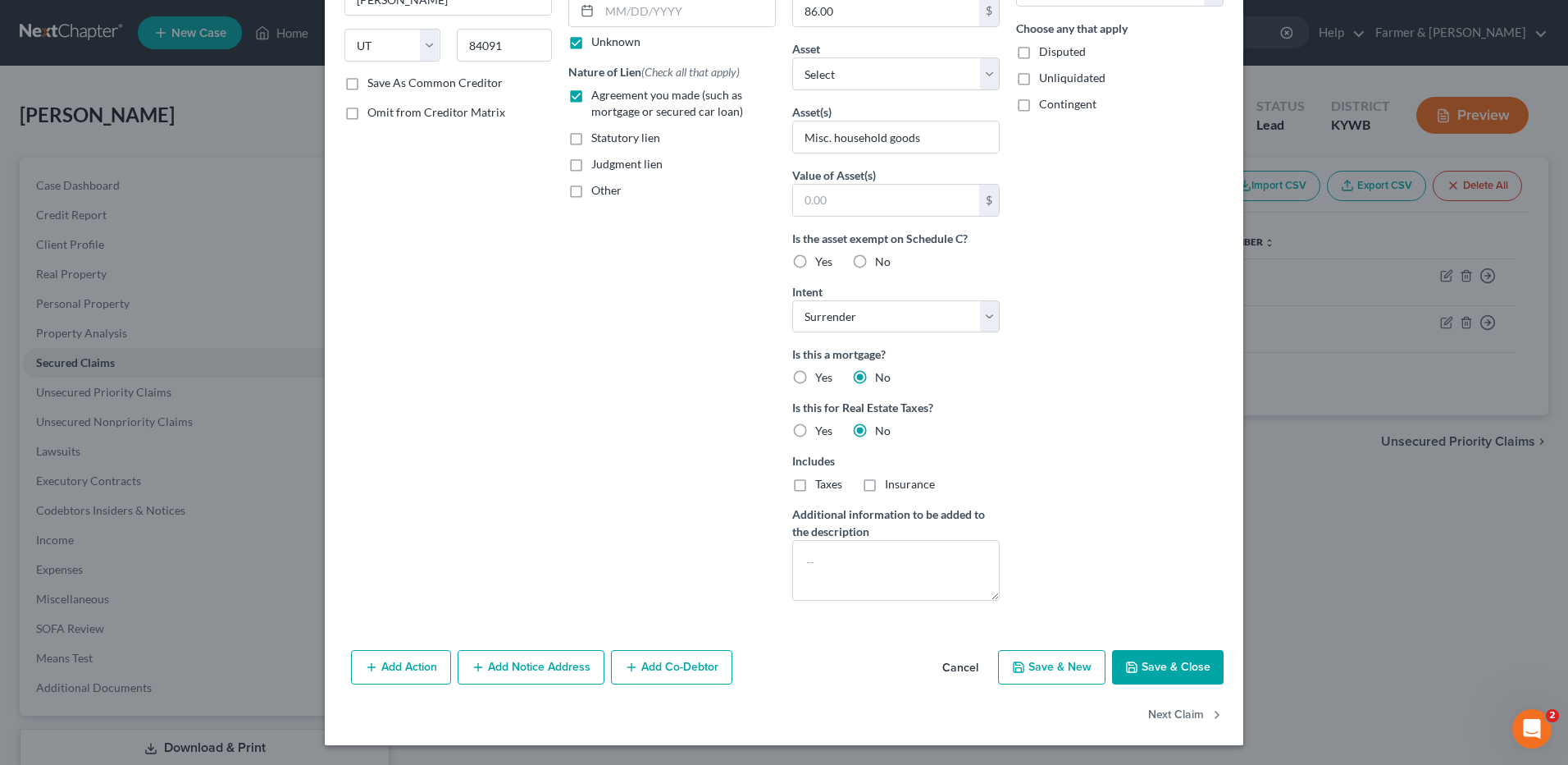
click at [1146, 660] on button "Save & Close" at bounding box center [1168, 667] width 112 height 35
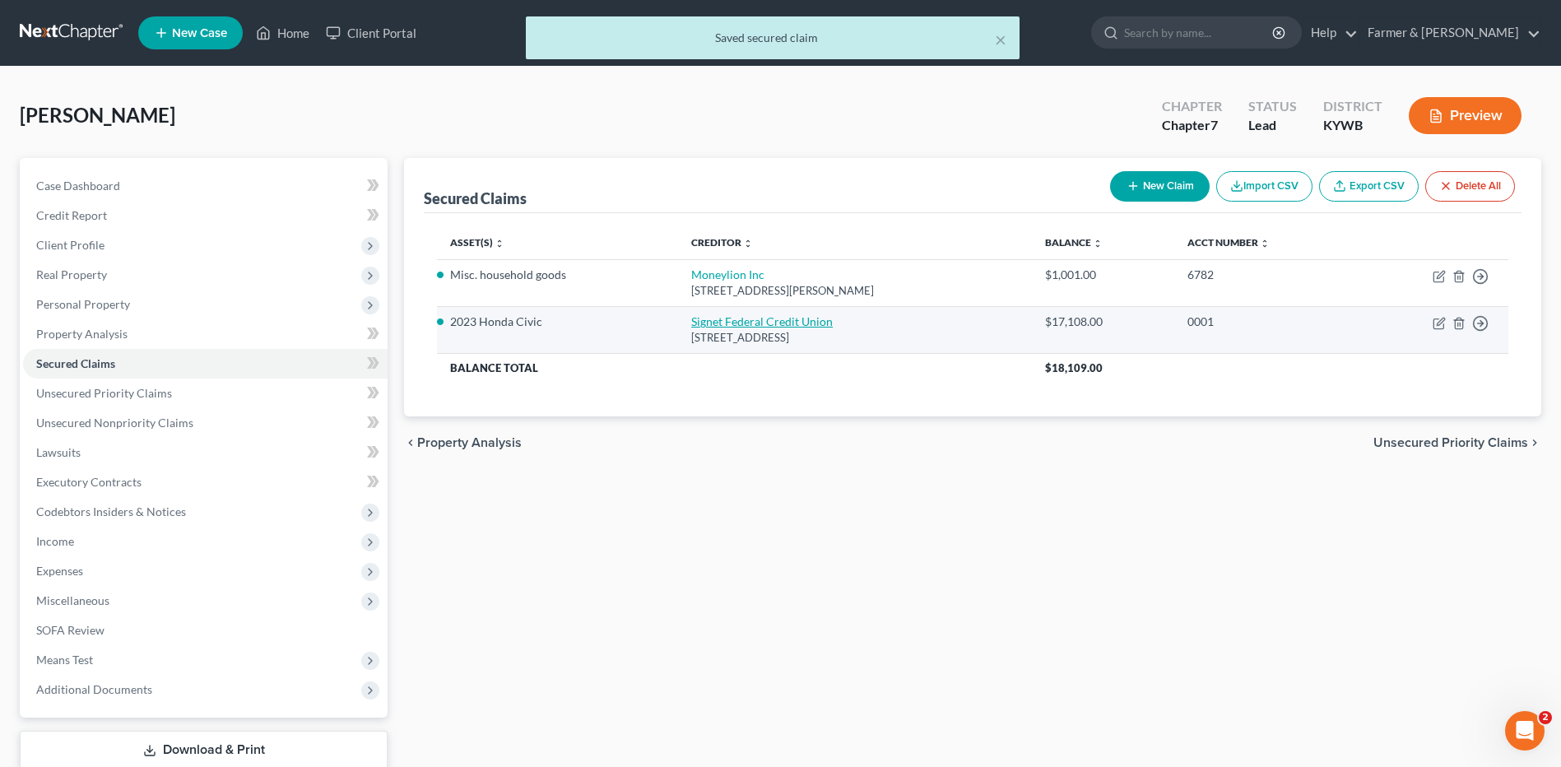
click at [796, 316] on link "Signet Federal Credit Union" at bounding box center [762, 321] width 142 height 14
select select "18"
select select "2"
select select "0"
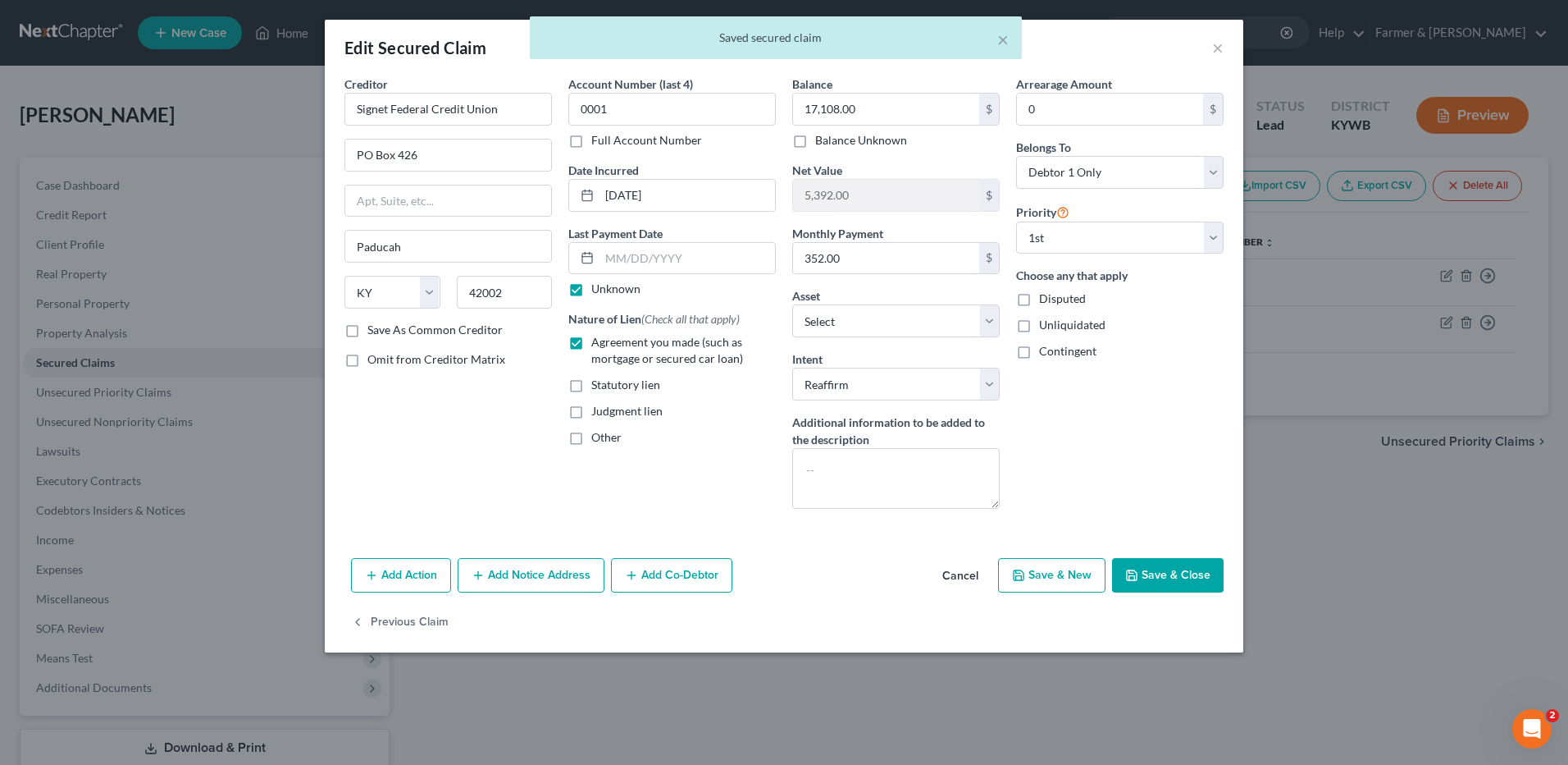
click at [591, 289] on label "Unknown" at bounding box center [615, 288] width 49 height 16
click at [598, 289] on input "Unknown" at bounding box center [603, 285] width 11 height 11
checkbox input "false"
click at [654, 261] on input "text" at bounding box center [687, 258] width 175 height 31
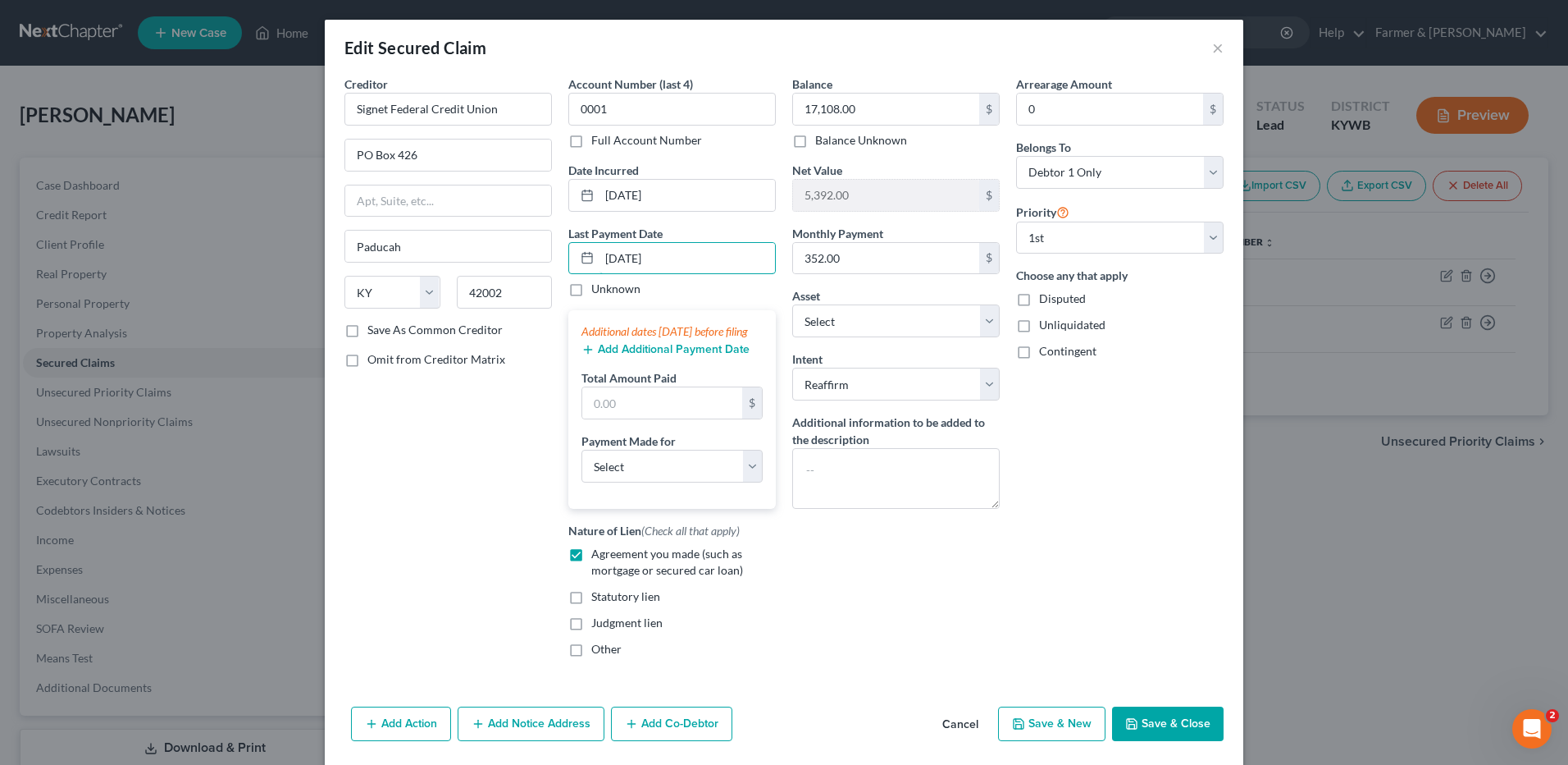
type input "08/15/2025"
click at [609, 356] on div "Additional dates within 90 days before filing Add Additional Payment Date Total…" at bounding box center [672, 409] width 207 height 198
click at [609, 356] on button "Add Additional Payment Date" at bounding box center [665, 349] width 168 height 13
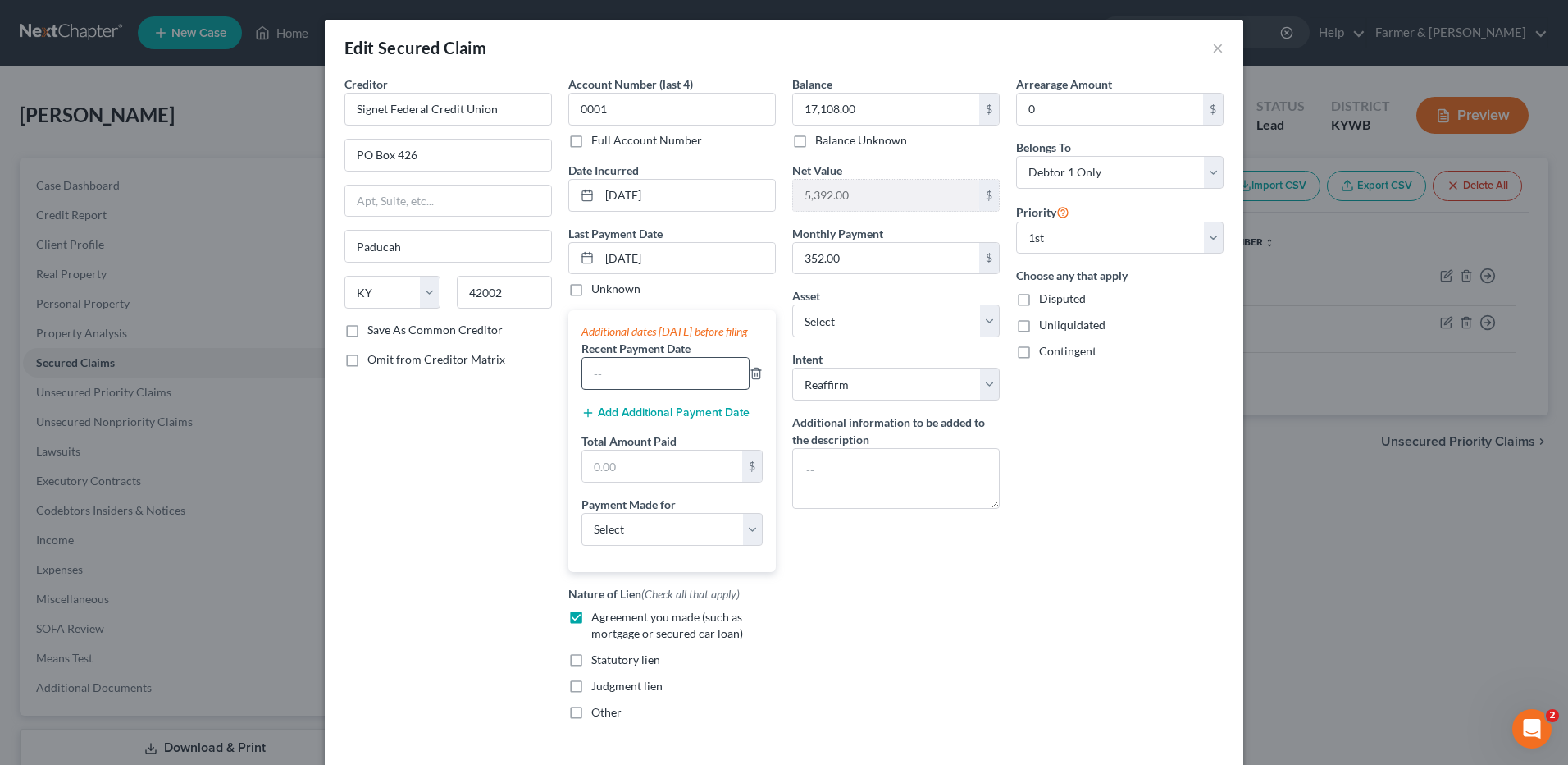
click at [632, 384] on input "text" at bounding box center [665, 373] width 166 height 31
type input "07/15/2025"
click at [626, 419] on button "Add Additional Payment Date" at bounding box center [665, 412] width 168 height 13
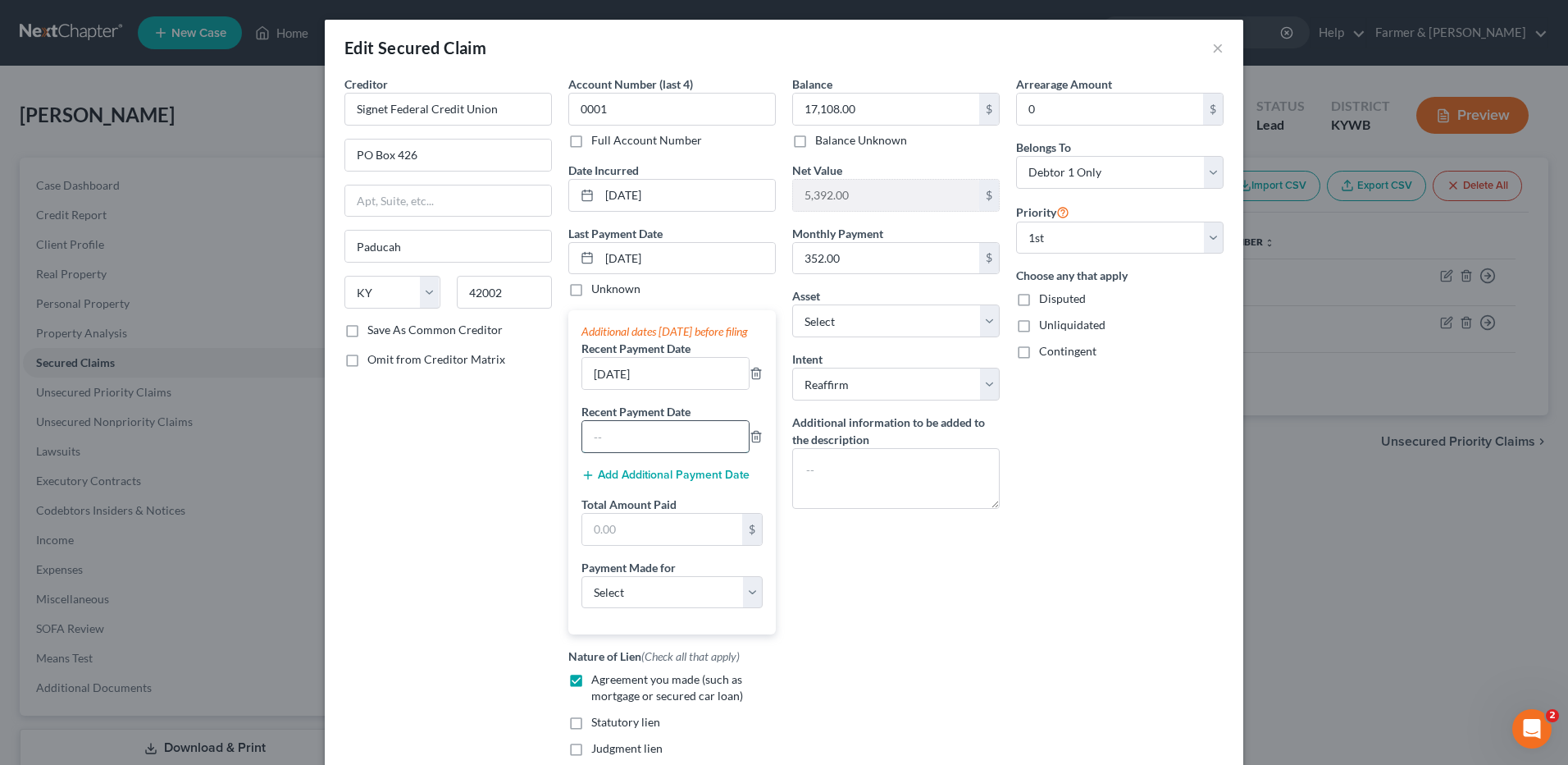
drag, startPoint x: 626, startPoint y: 454, endPoint x: 626, endPoint y: 440, distance: 14.0
click at [626, 452] on input "text" at bounding box center [665, 436] width 166 height 31
type input "06/15/2025"
click at [659, 540] on input "text" at bounding box center [662, 529] width 159 height 31
type input "1,056.00"
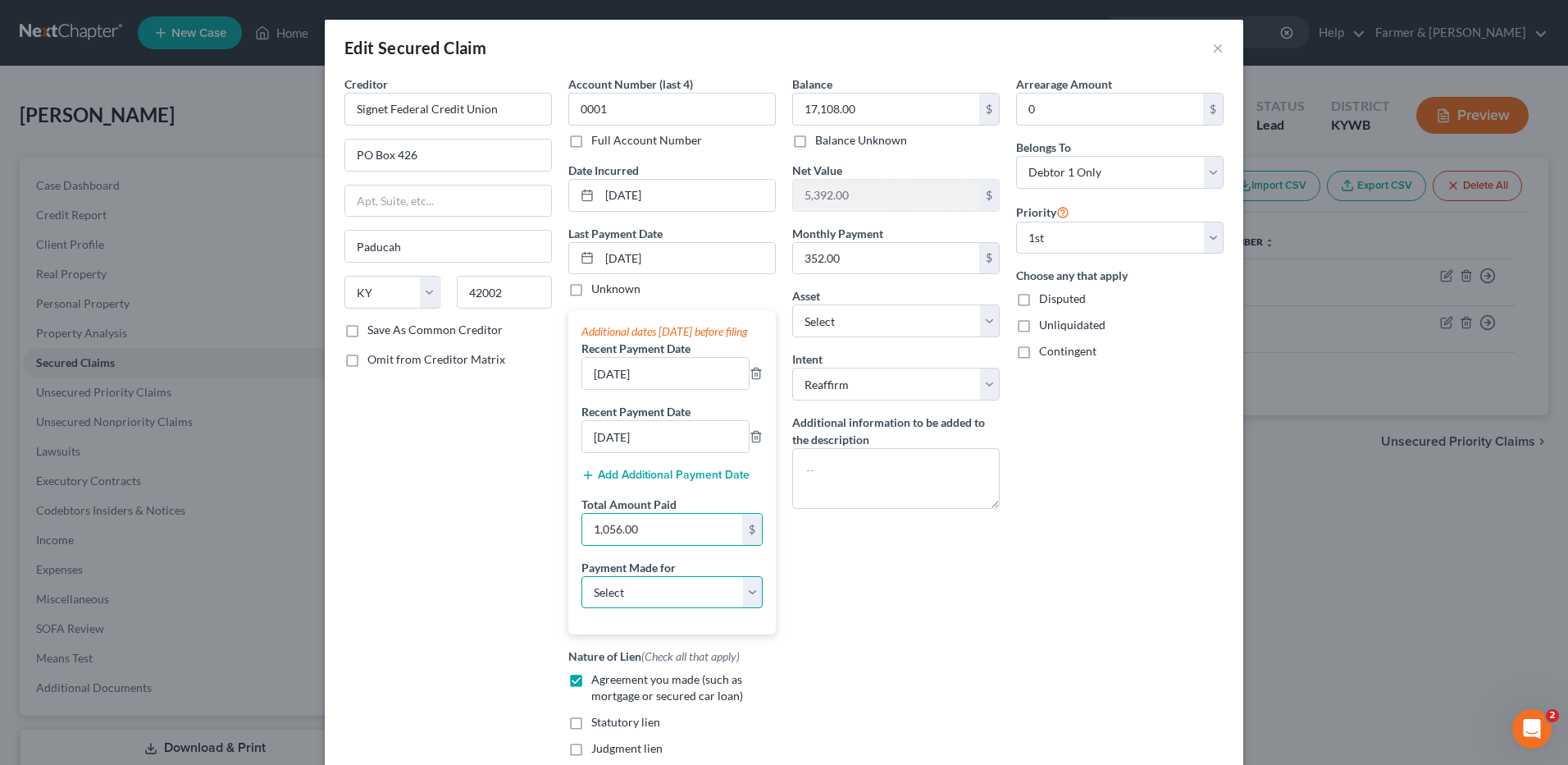
drag, startPoint x: 627, startPoint y: 601, endPoint x: 629, endPoint y: 592, distance: 9.2
click at [627, 601] on select "Select Car Credit Card Loan Repayment Mortgage Other Suppliers Or Vendors" at bounding box center [672, 592] width 181 height 33
select select "0"
click at [581, 591] on select "Select Car Credit Card Loan Repayment Mortgage Other Suppliers Or Vendors" at bounding box center [672, 592] width 181 height 33
click at [1065, 568] on div "Arrearage Amount 0 $ Belongs To * Select Debtor 1 Only Debtor 2 Only Debtor 1 A…" at bounding box center [1119, 436] width 224 height 720
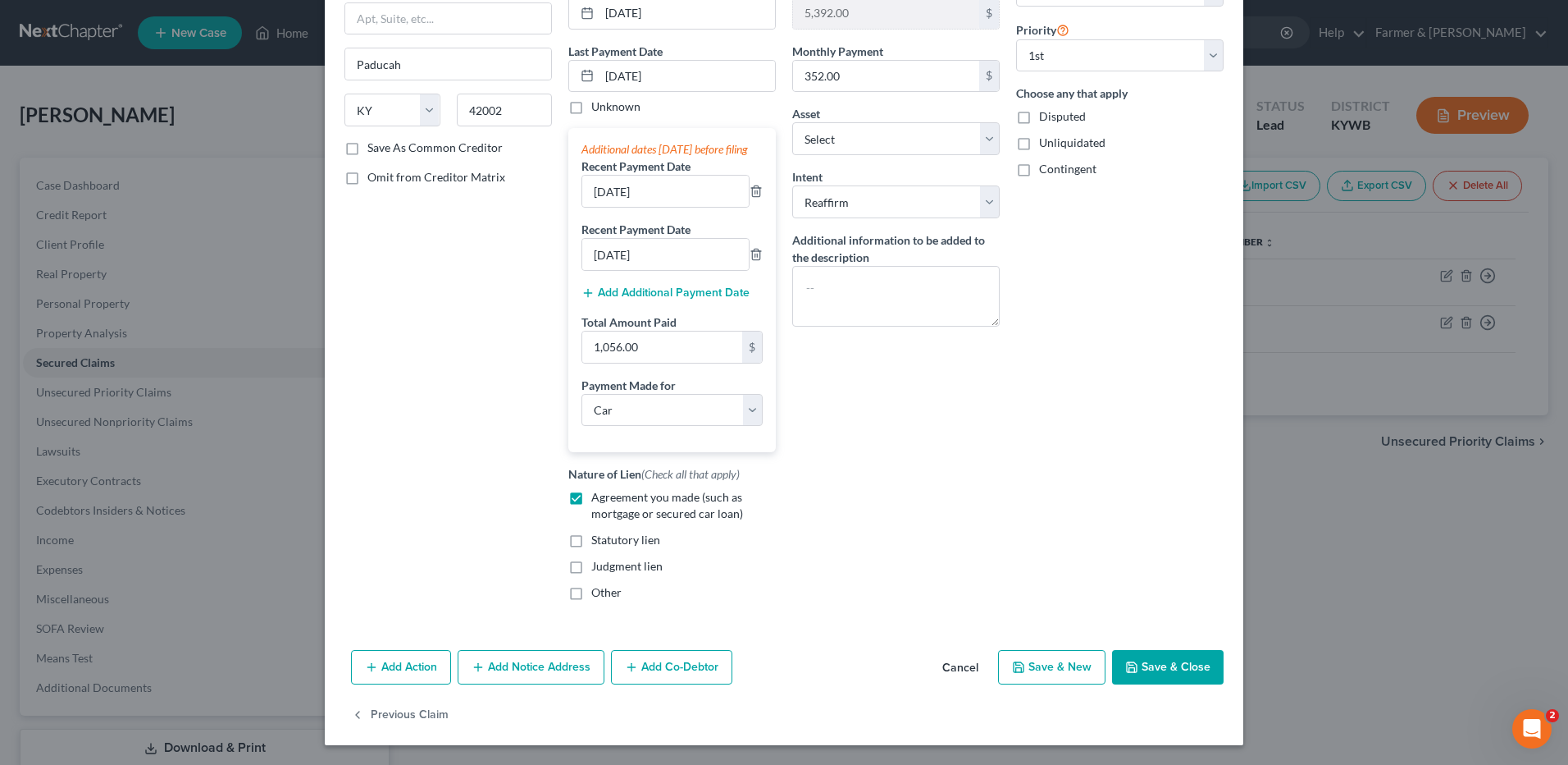
click at [1158, 654] on button "Save & Close" at bounding box center [1168, 667] width 112 height 35
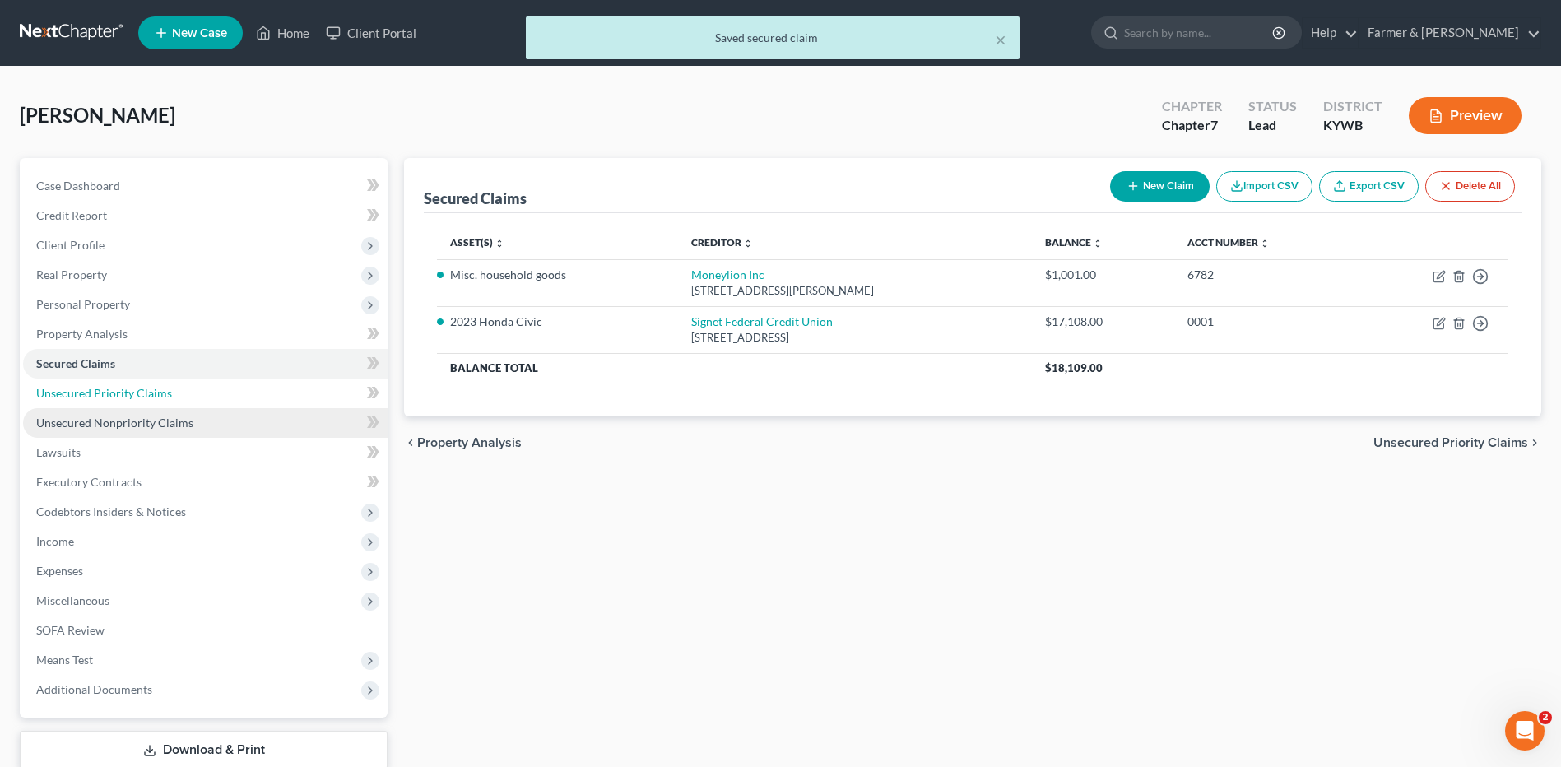
drag, startPoint x: 225, startPoint y: 402, endPoint x: 174, endPoint y: 421, distance: 53.6
click at [225, 402] on link "Unsecured Priority Claims" at bounding box center [205, 393] width 364 height 30
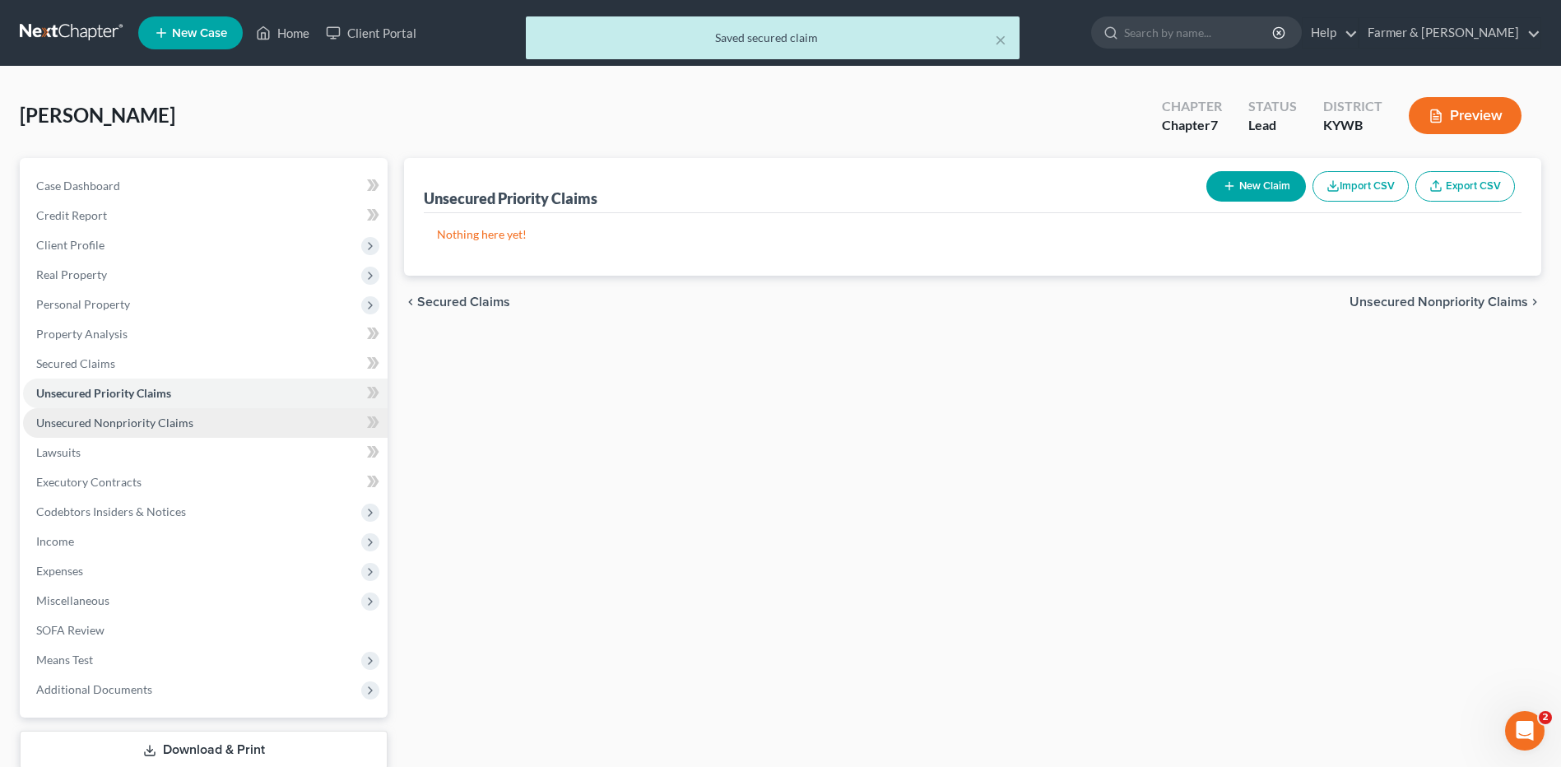
click at [174, 423] on span "Unsecured Nonpriority Claims" at bounding box center [114, 423] width 157 height 14
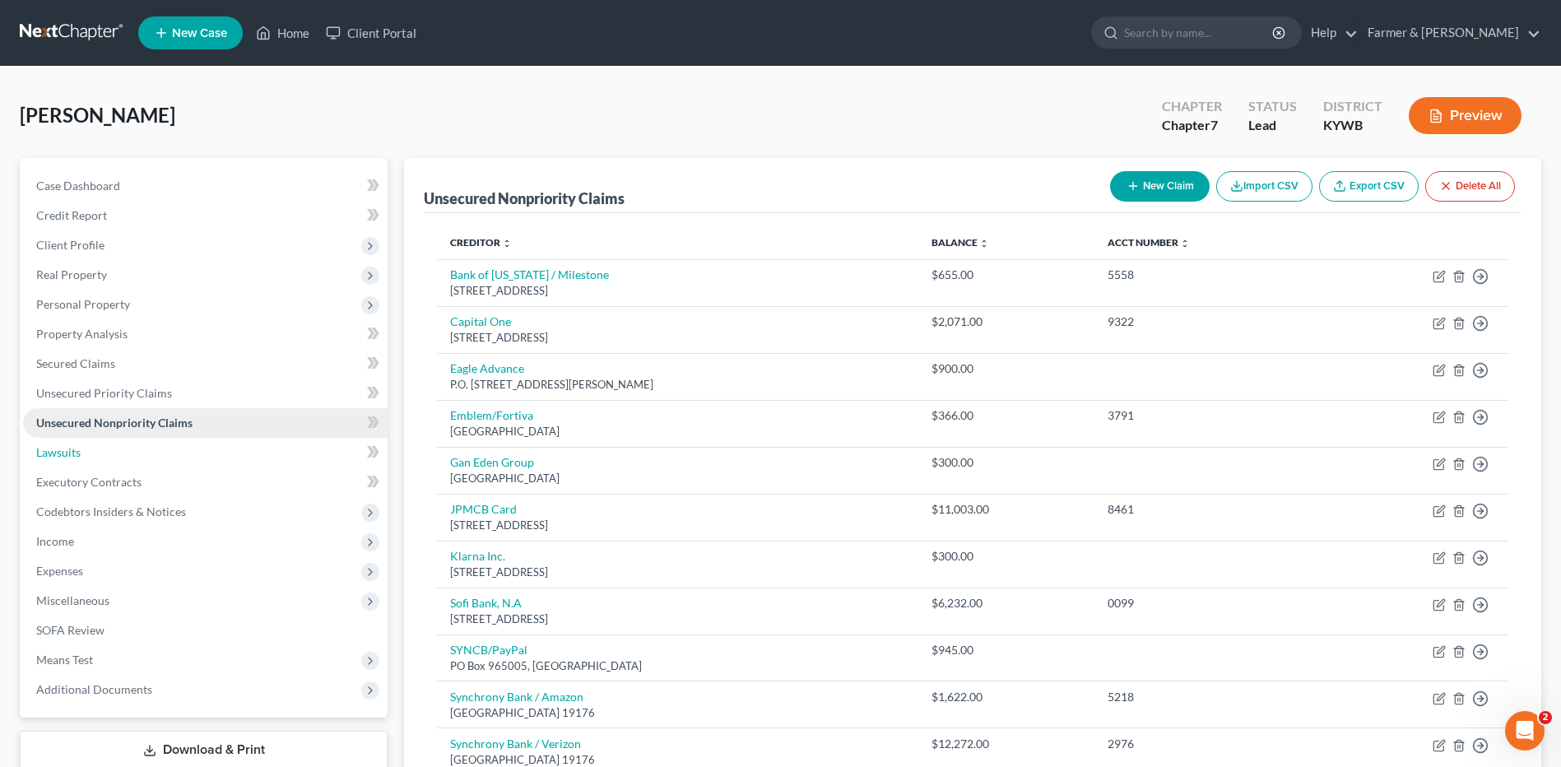
click at [54, 442] on link "Lawsuits" at bounding box center [205, 453] width 364 height 30
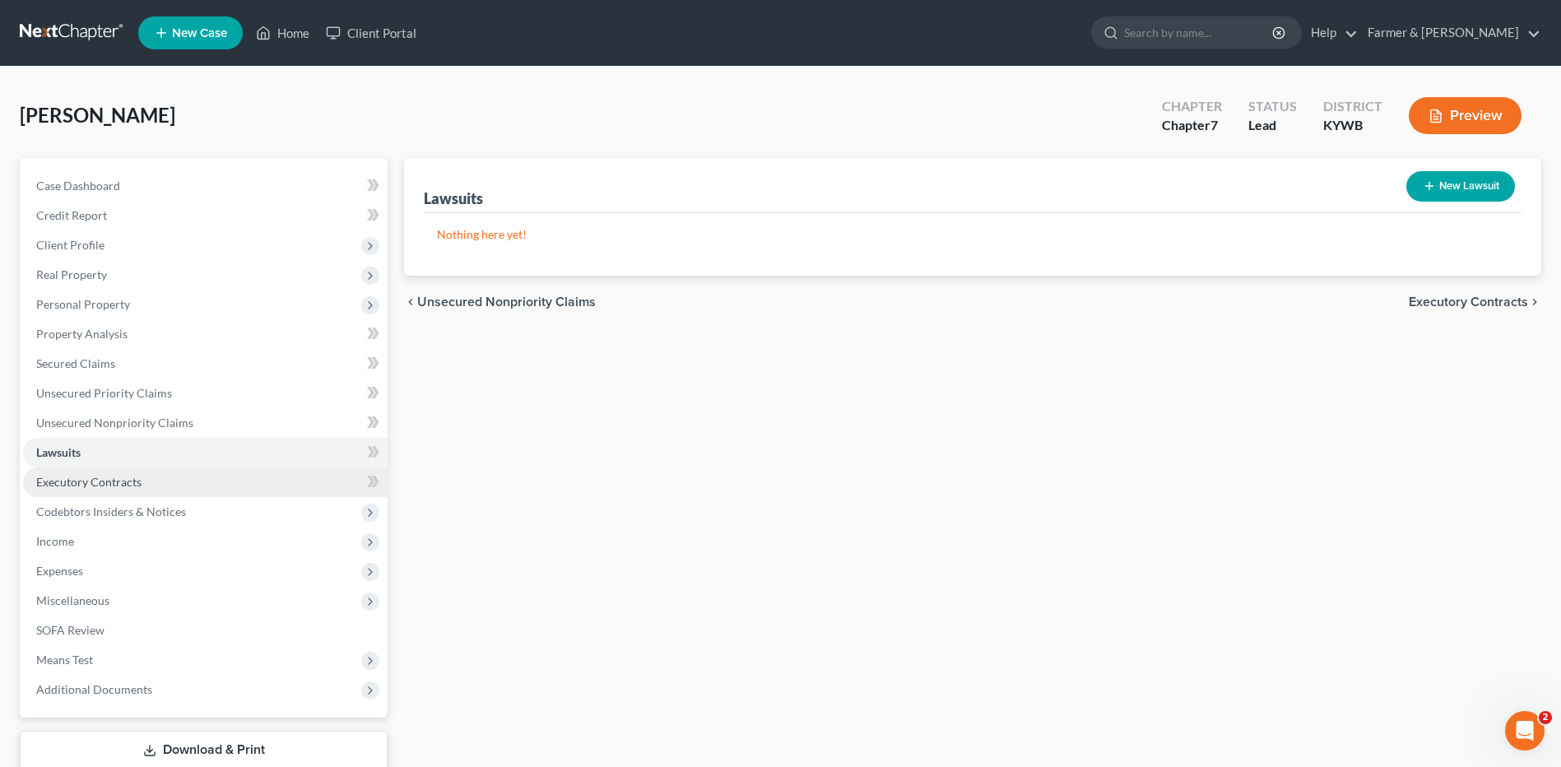
click at [105, 484] on span "Executory Contracts" at bounding box center [88, 482] width 105 height 14
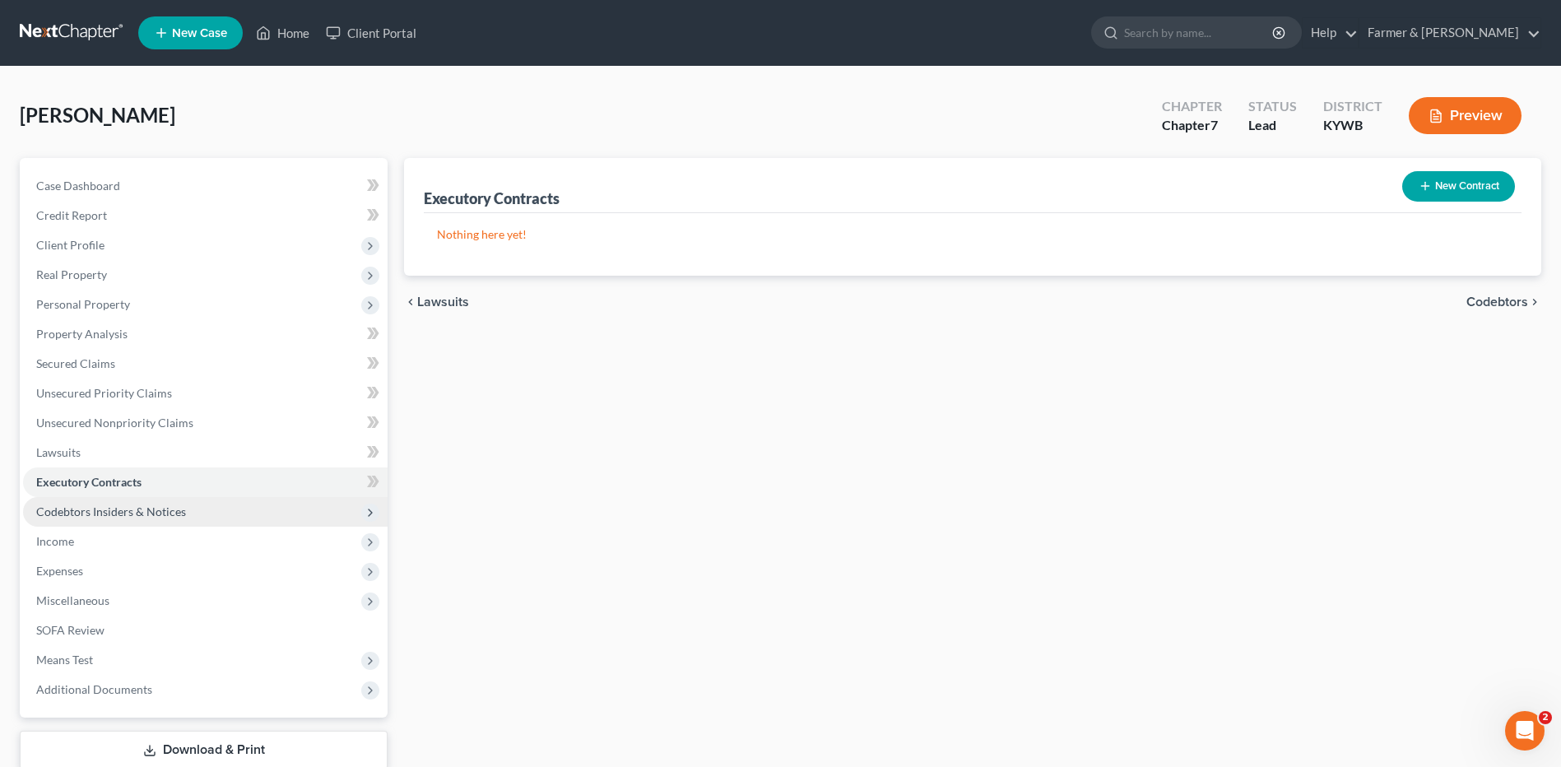
click at [116, 507] on span "Codebtors Insiders & Notices" at bounding box center [111, 511] width 150 height 14
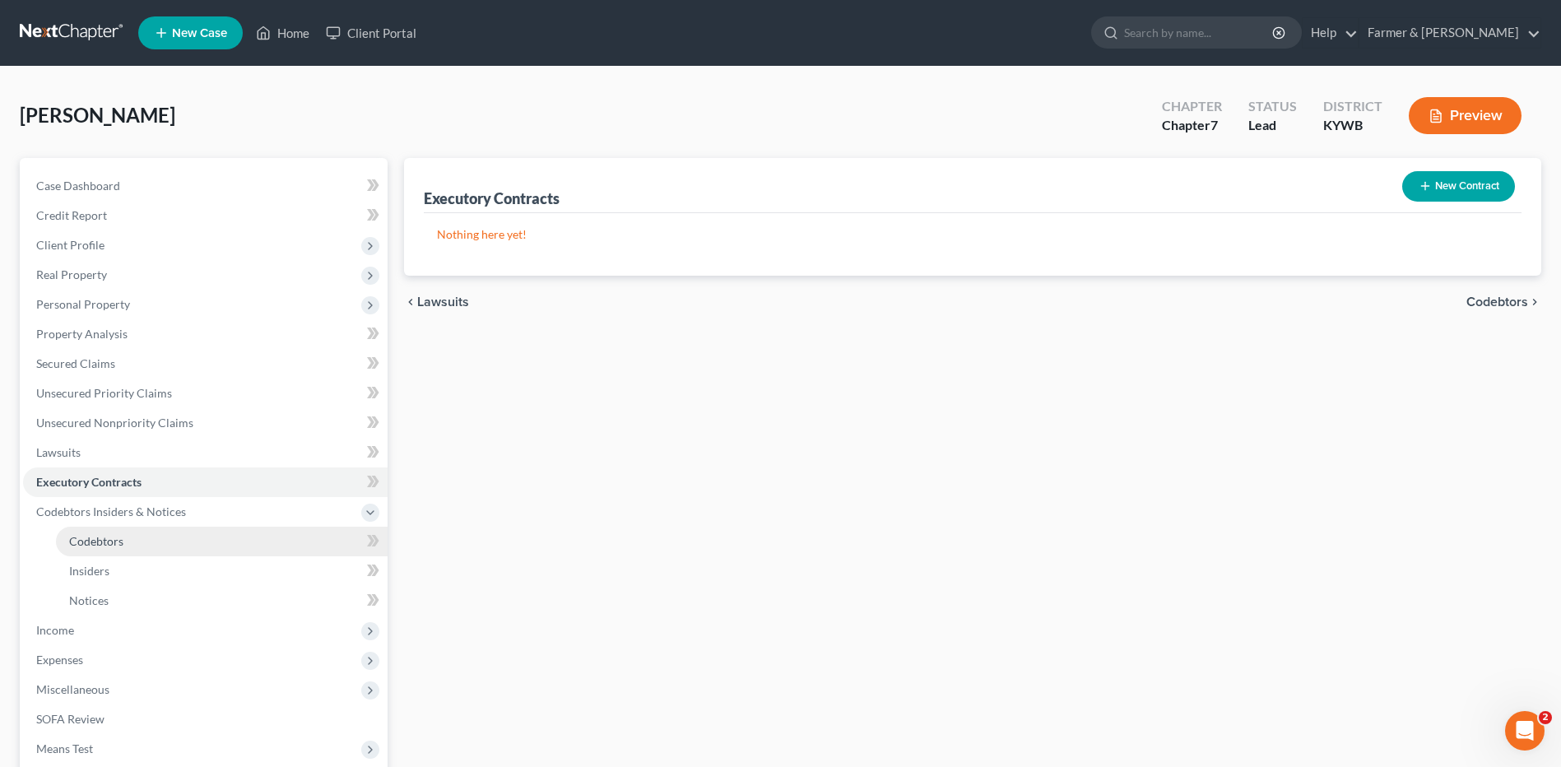
click at [96, 545] on span "Codebtors" at bounding box center [96, 541] width 54 height 14
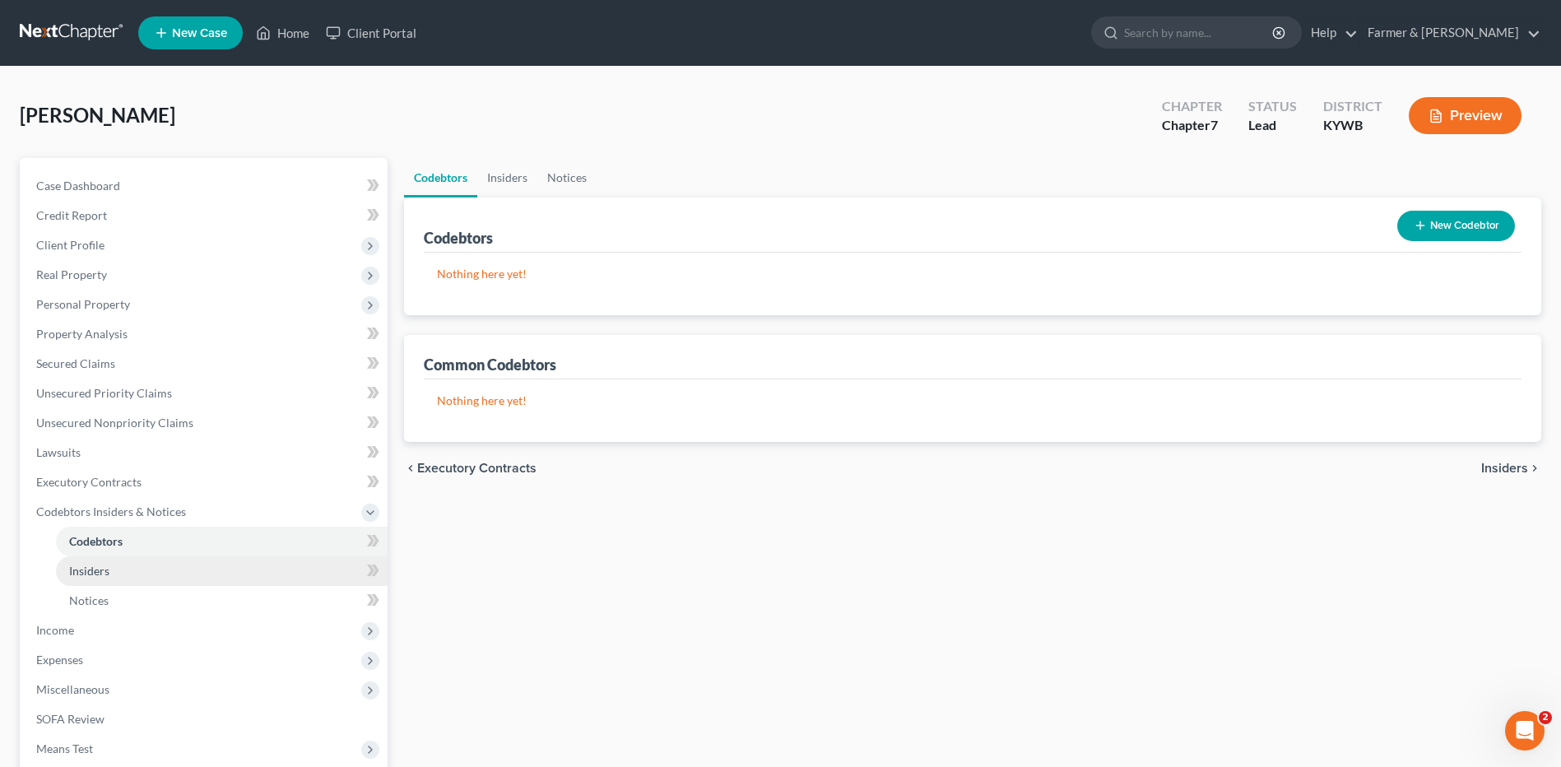
click at [98, 565] on span "Insiders" at bounding box center [89, 571] width 40 height 14
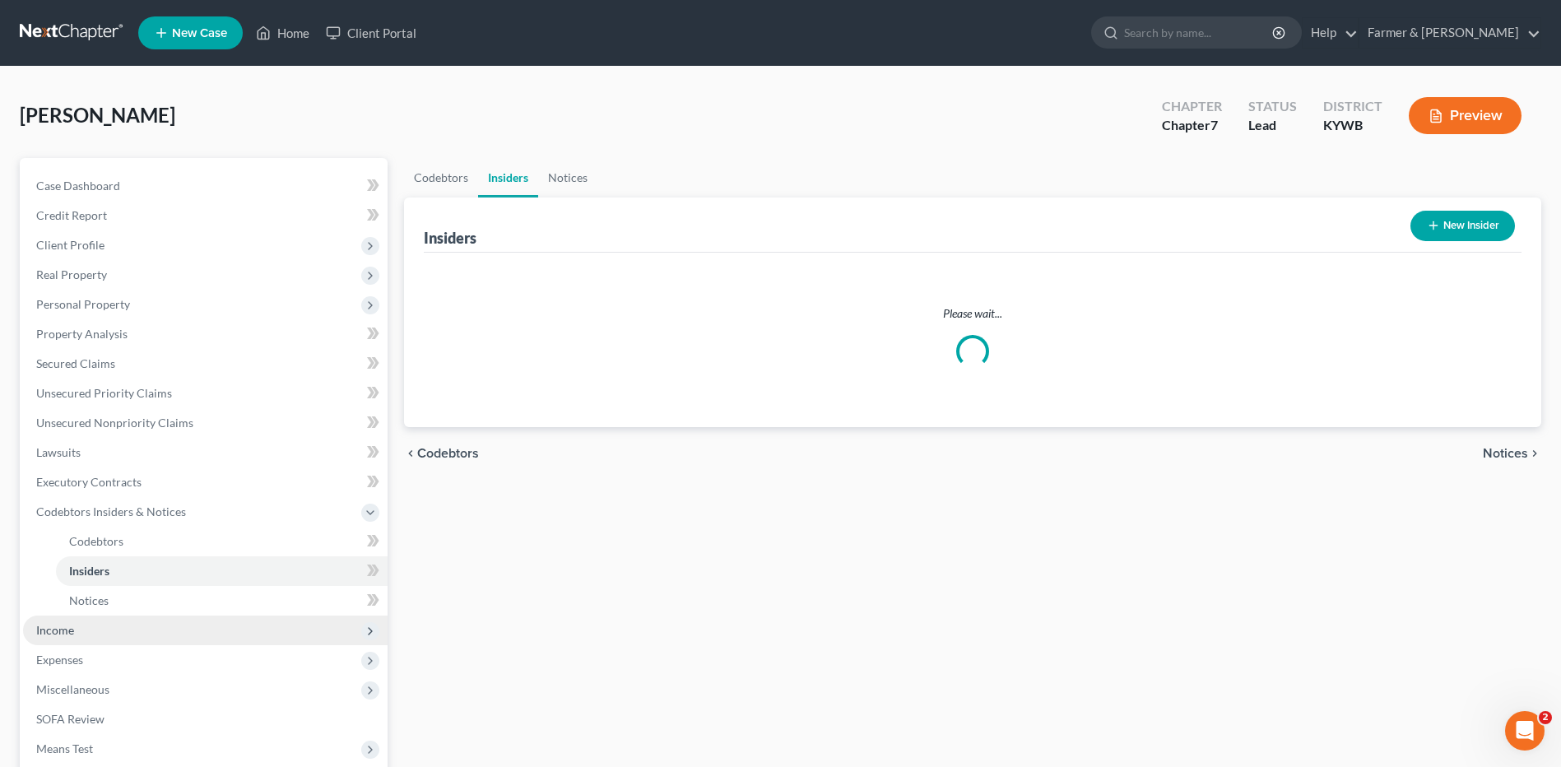
click at [74, 634] on span "Income" at bounding box center [205, 630] width 364 height 30
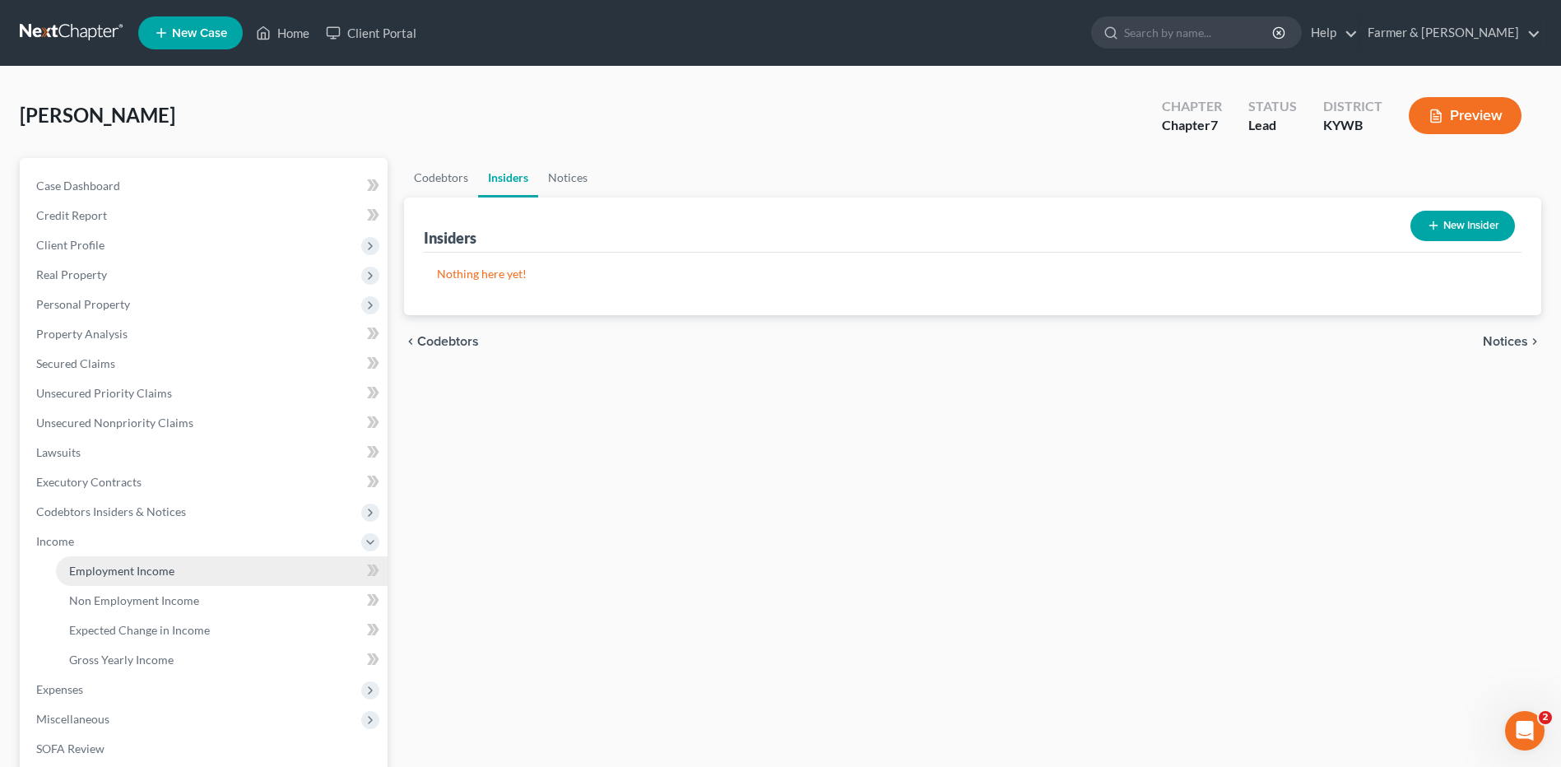
click at [121, 569] on span "Employment Income" at bounding box center [121, 571] width 105 height 14
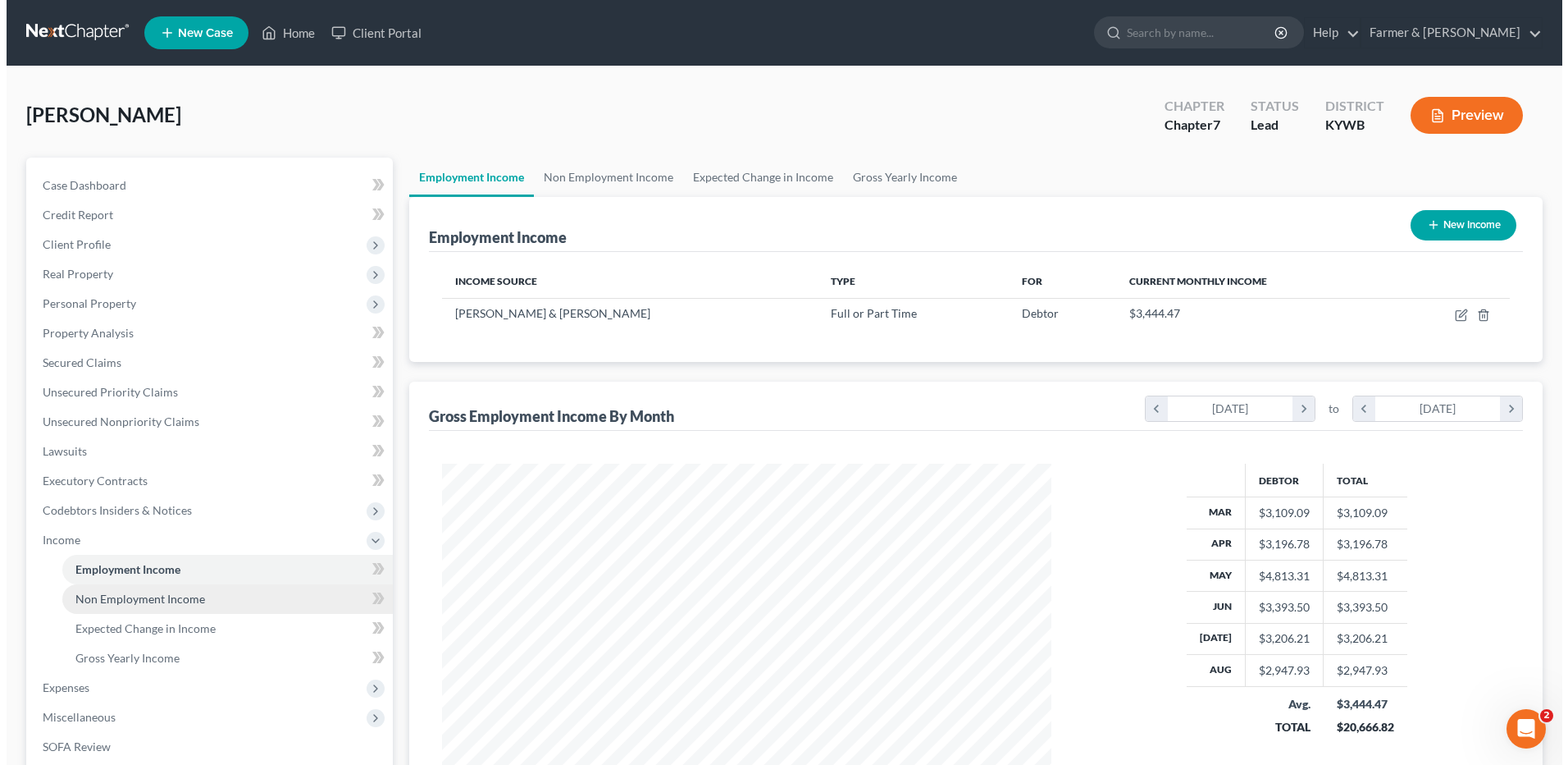
scroll to position [304, 641]
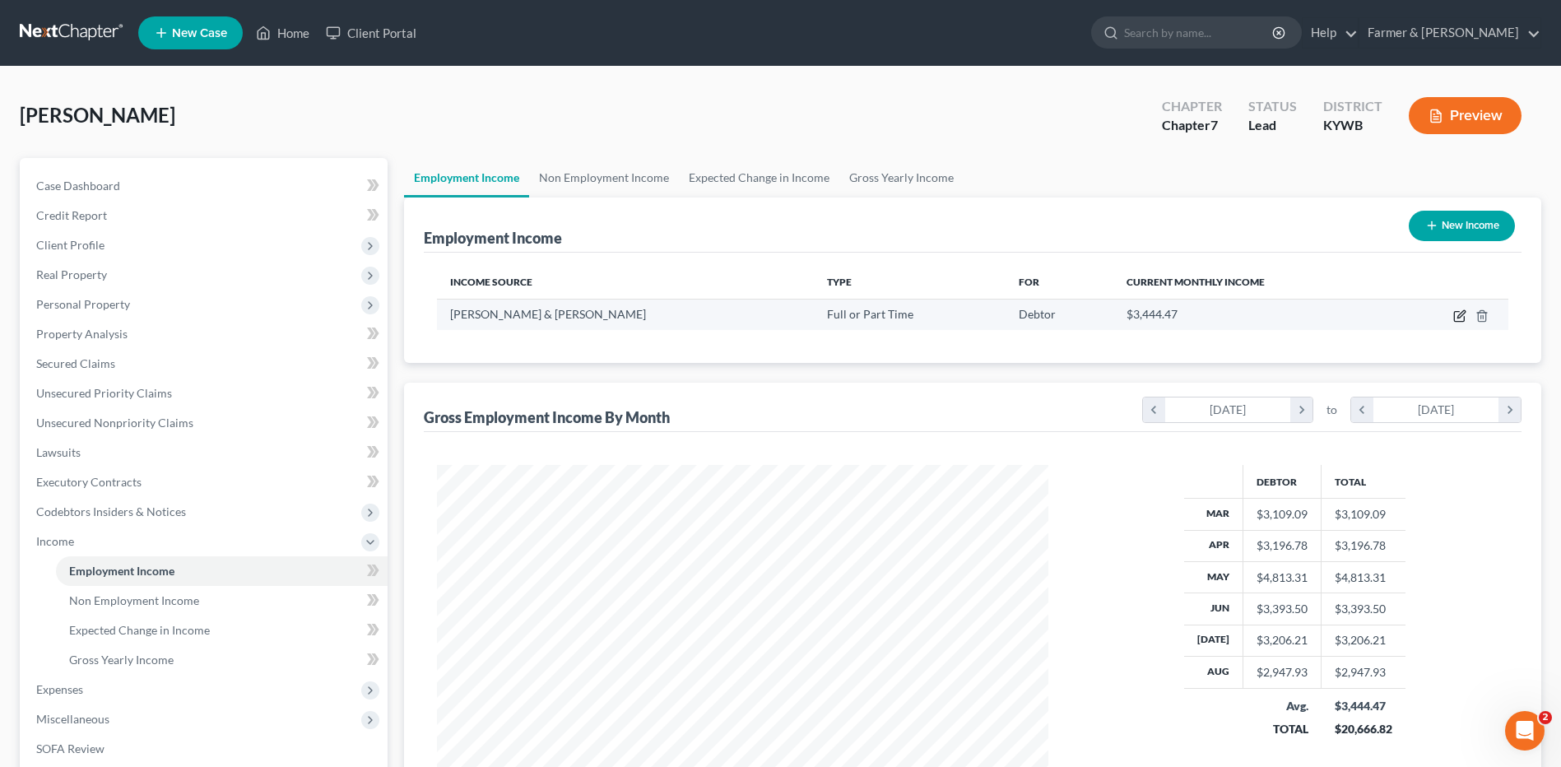
click at [1456, 321] on icon "button" at bounding box center [1459, 317] width 10 height 10
select select "0"
select select "18"
select select "2"
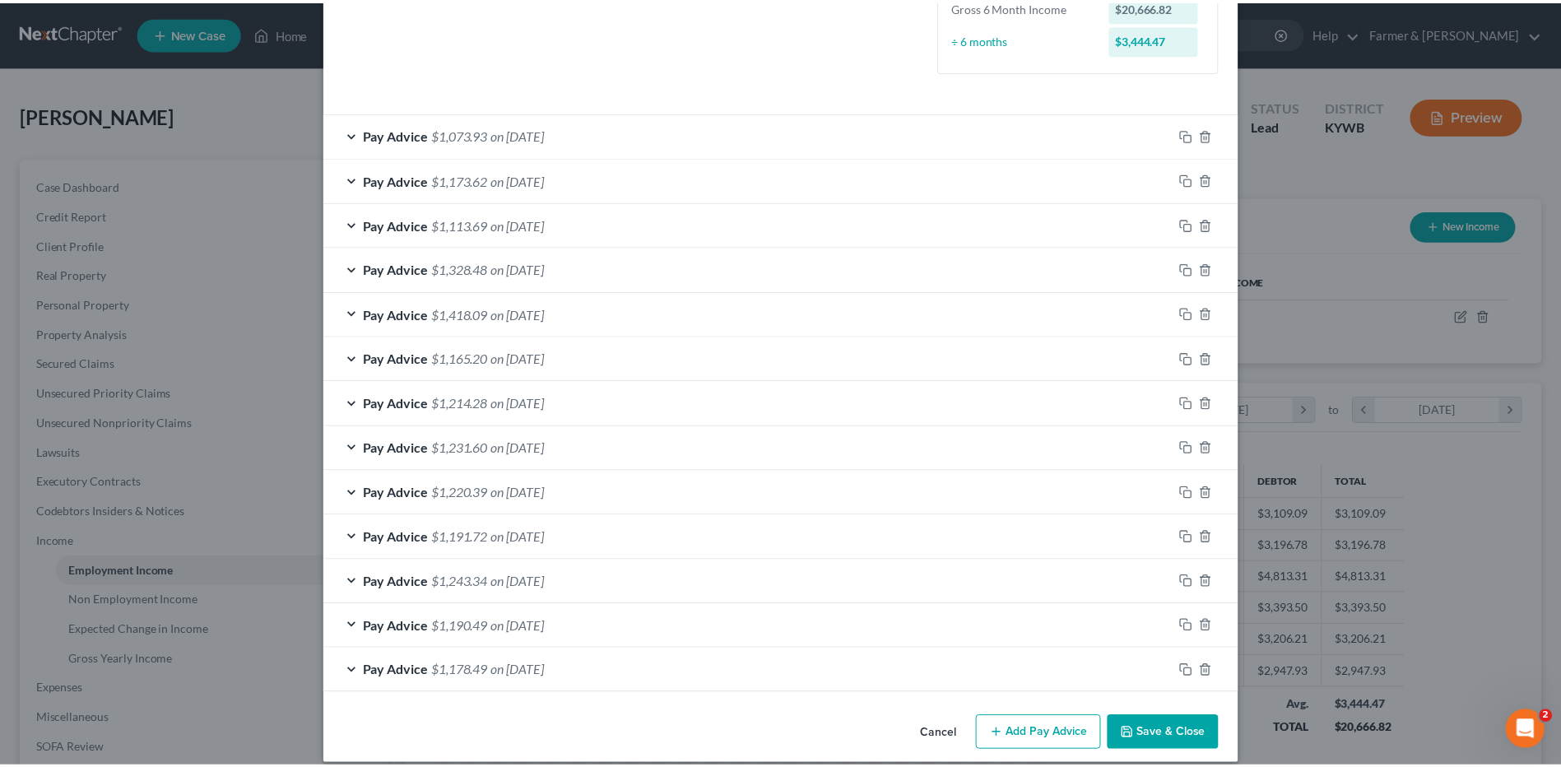
scroll to position [461, 0]
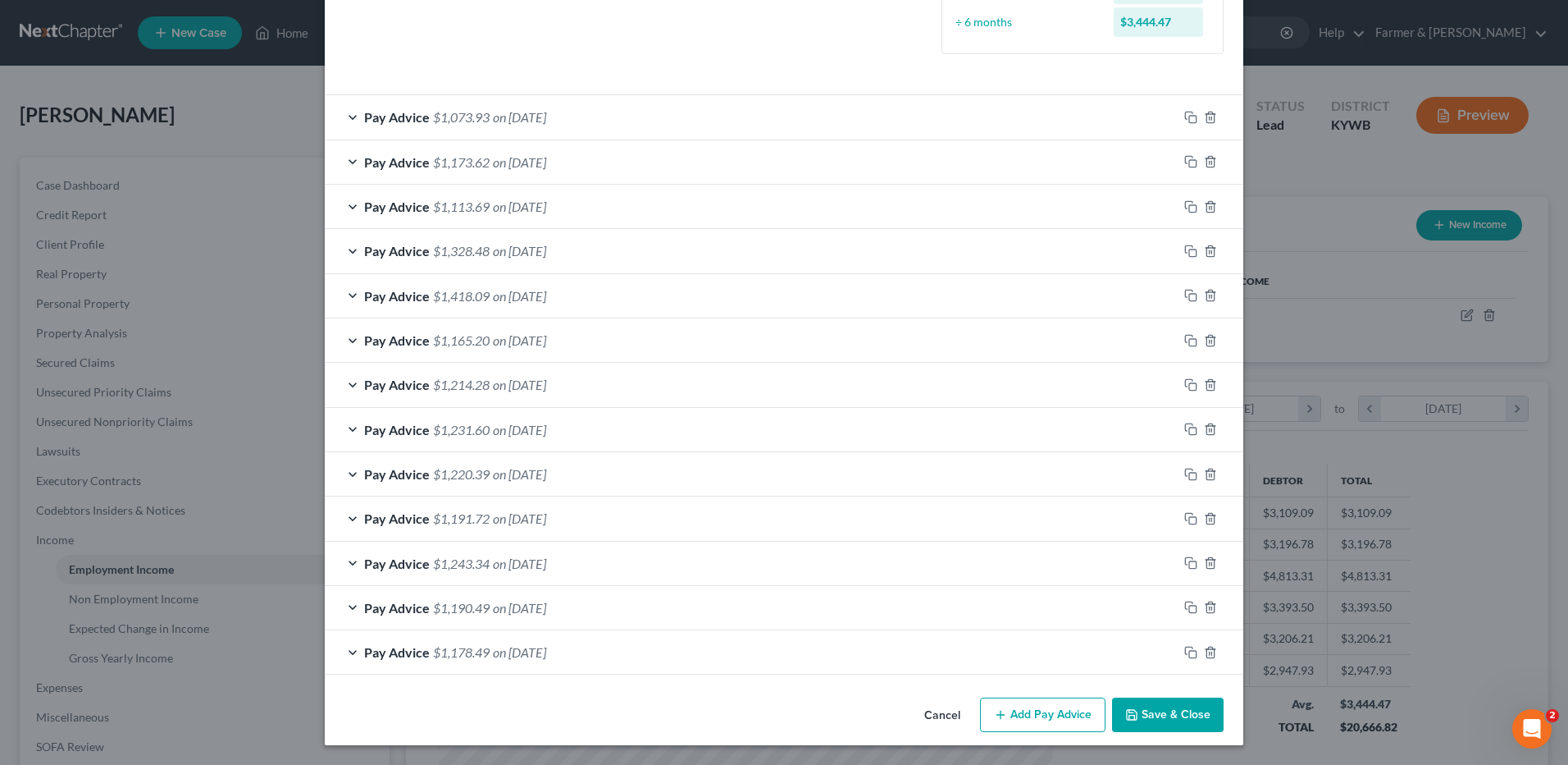
click at [926, 707] on button "Cancel" at bounding box center [942, 715] width 63 height 33
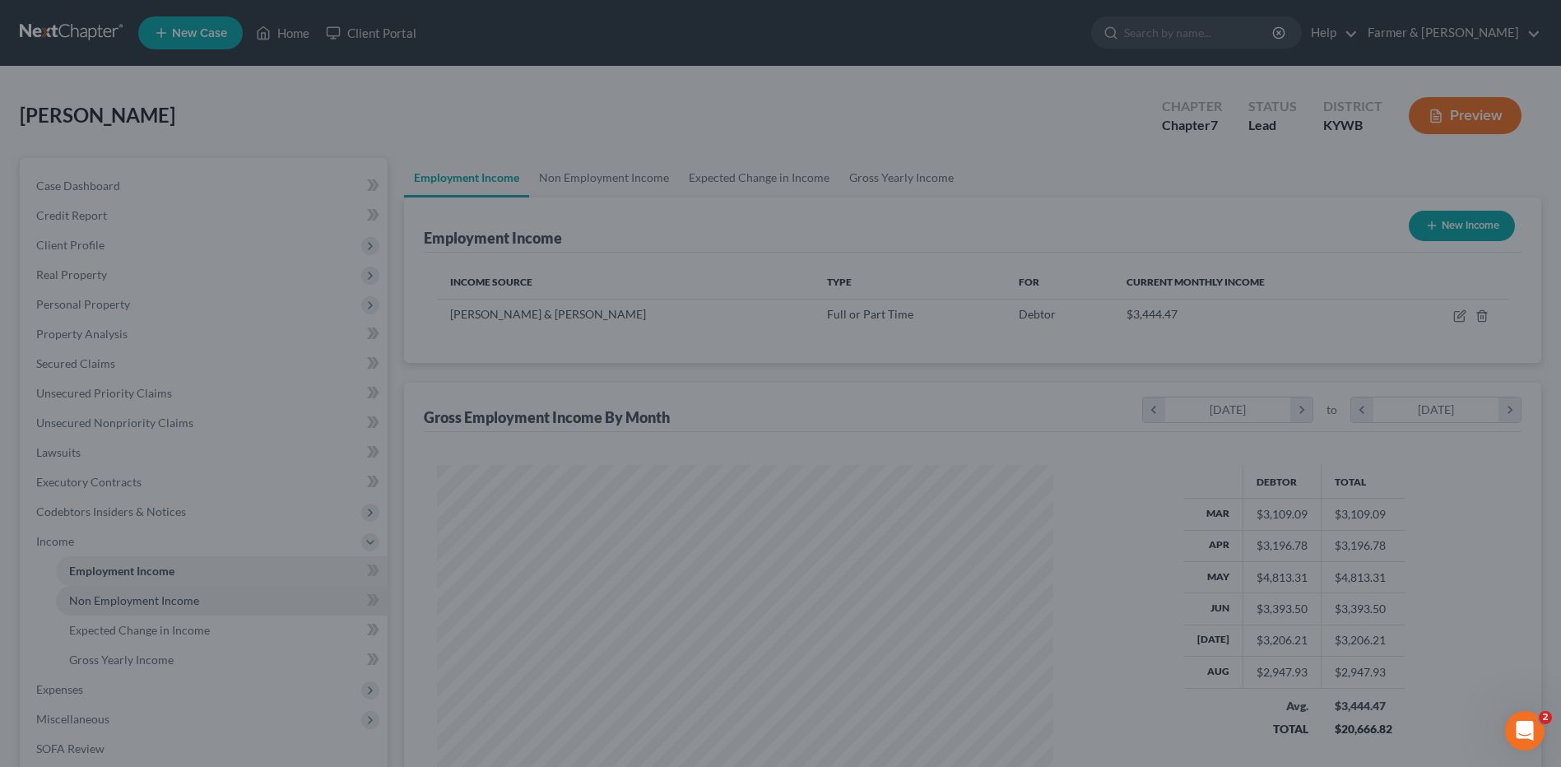
scroll to position [822483, 822144]
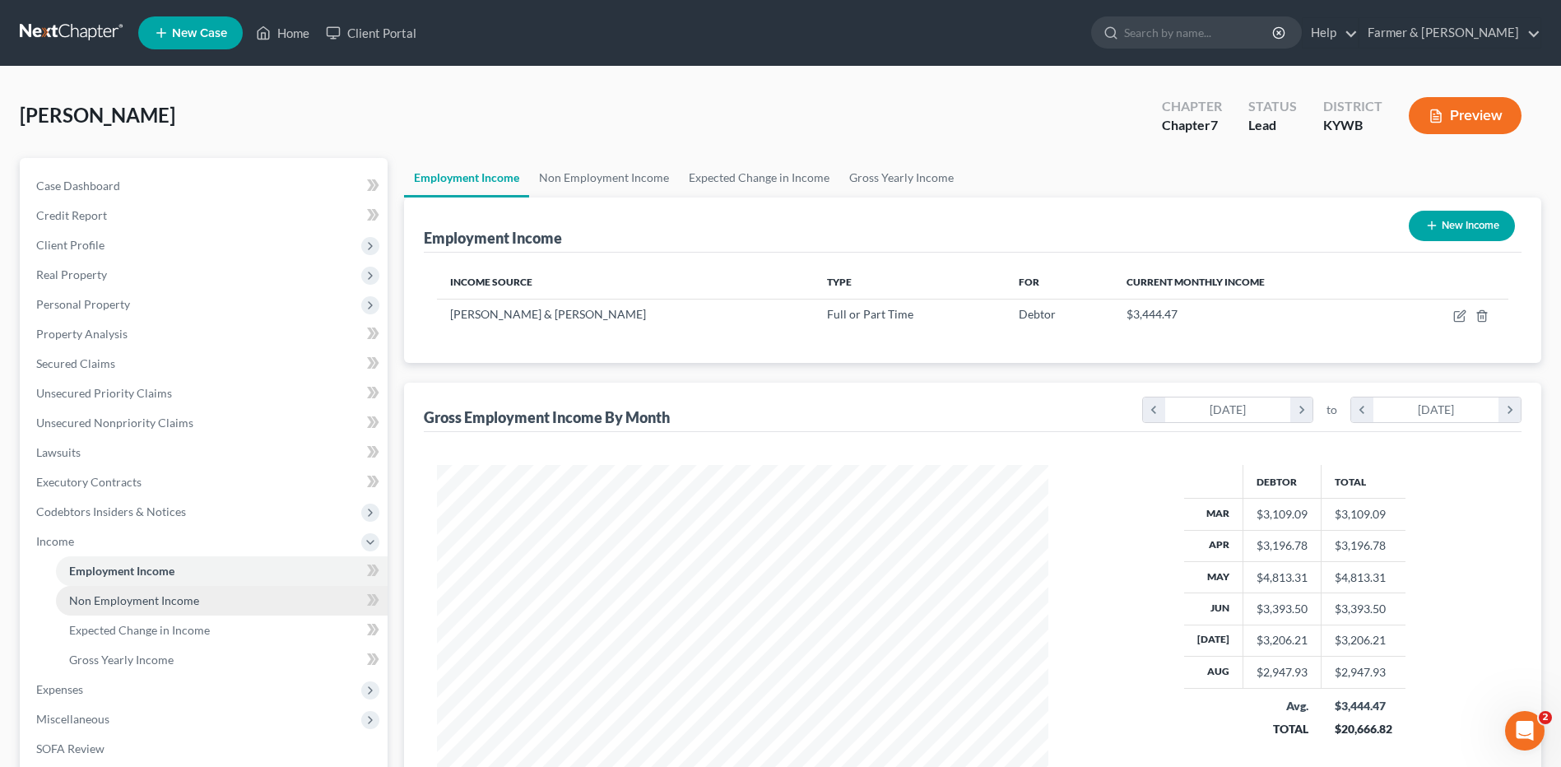
click at [200, 601] on link "Non Employment Income" at bounding box center [222, 601] width 332 height 30
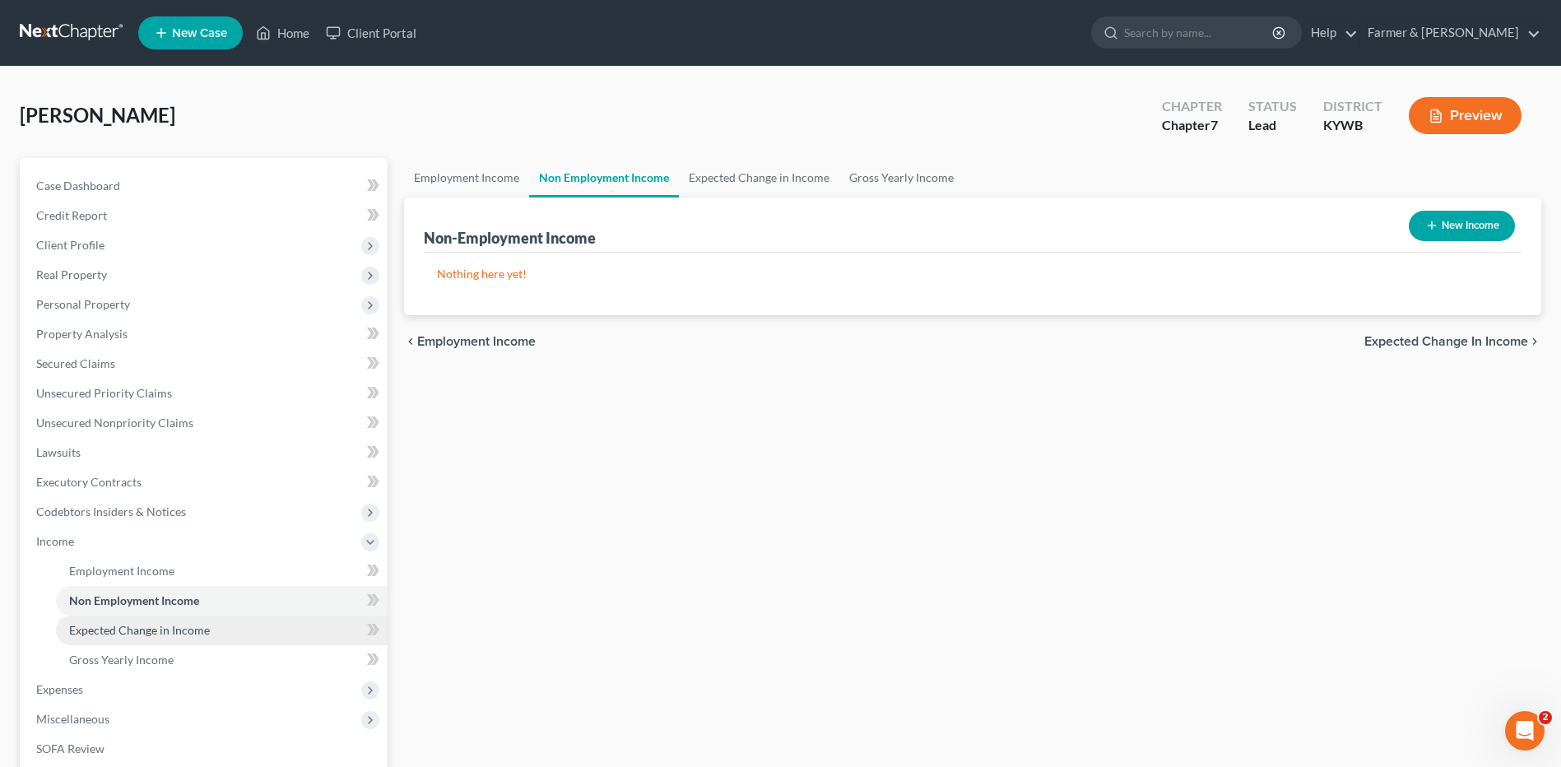
click at [188, 627] on span "Expected Change in Income" at bounding box center [139, 630] width 141 height 14
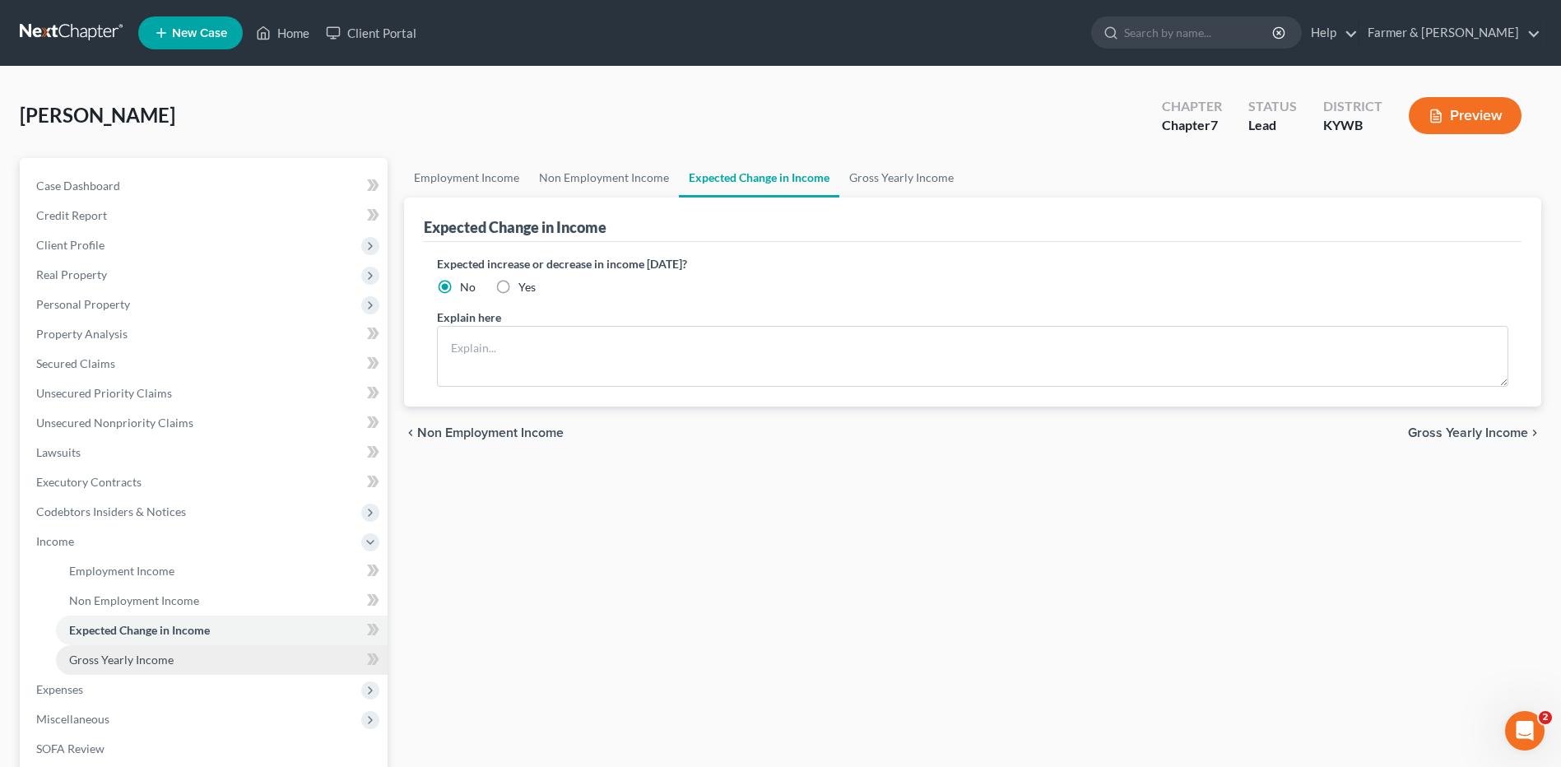
click at [170, 652] on span "Gross Yearly Income" at bounding box center [121, 659] width 104 height 14
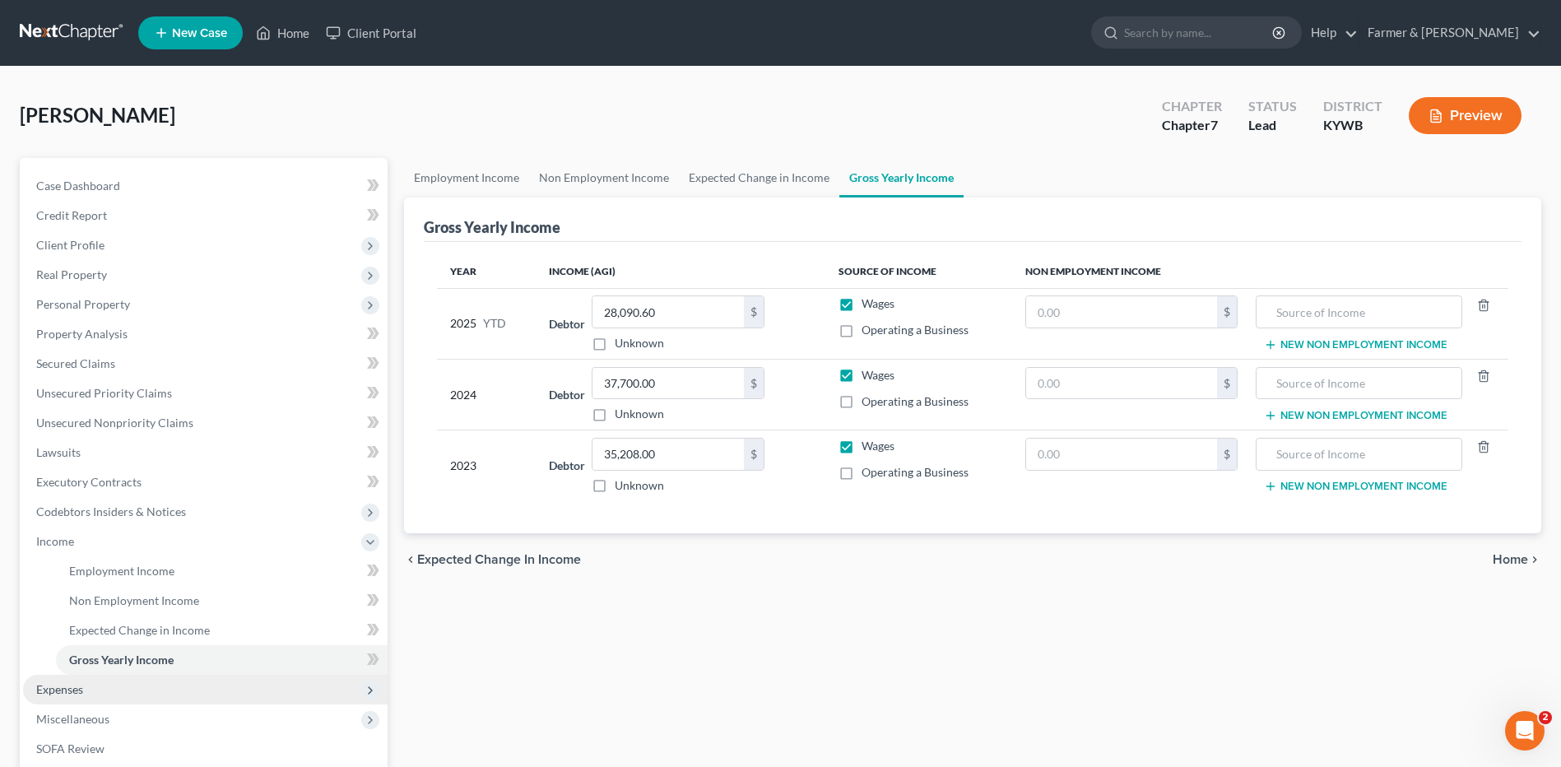
click at [109, 680] on span "Expenses" at bounding box center [205, 690] width 364 height 30
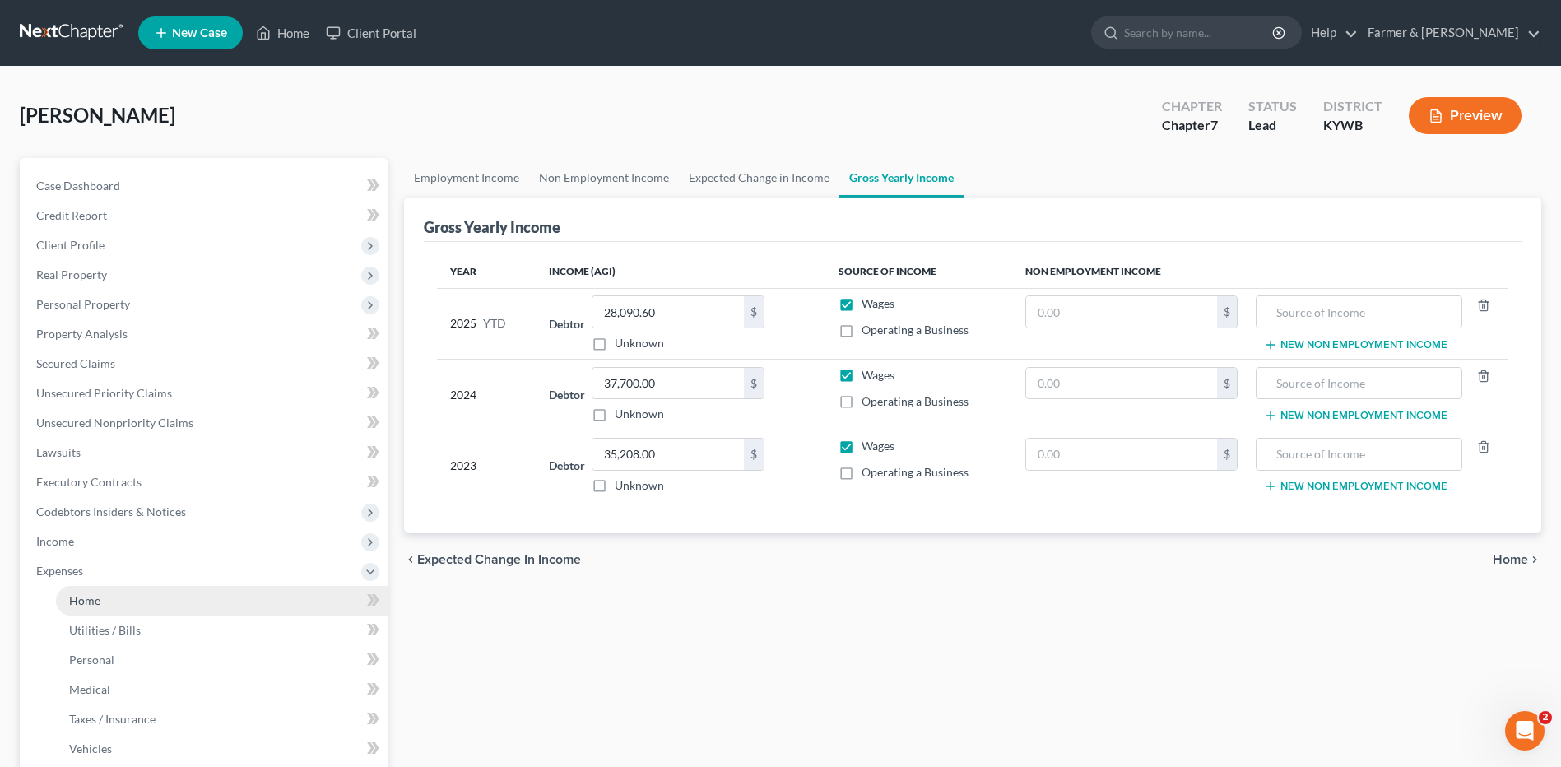
click at [140, 612] on link "Home" at bounding box center [222, 601] width 332 height 30
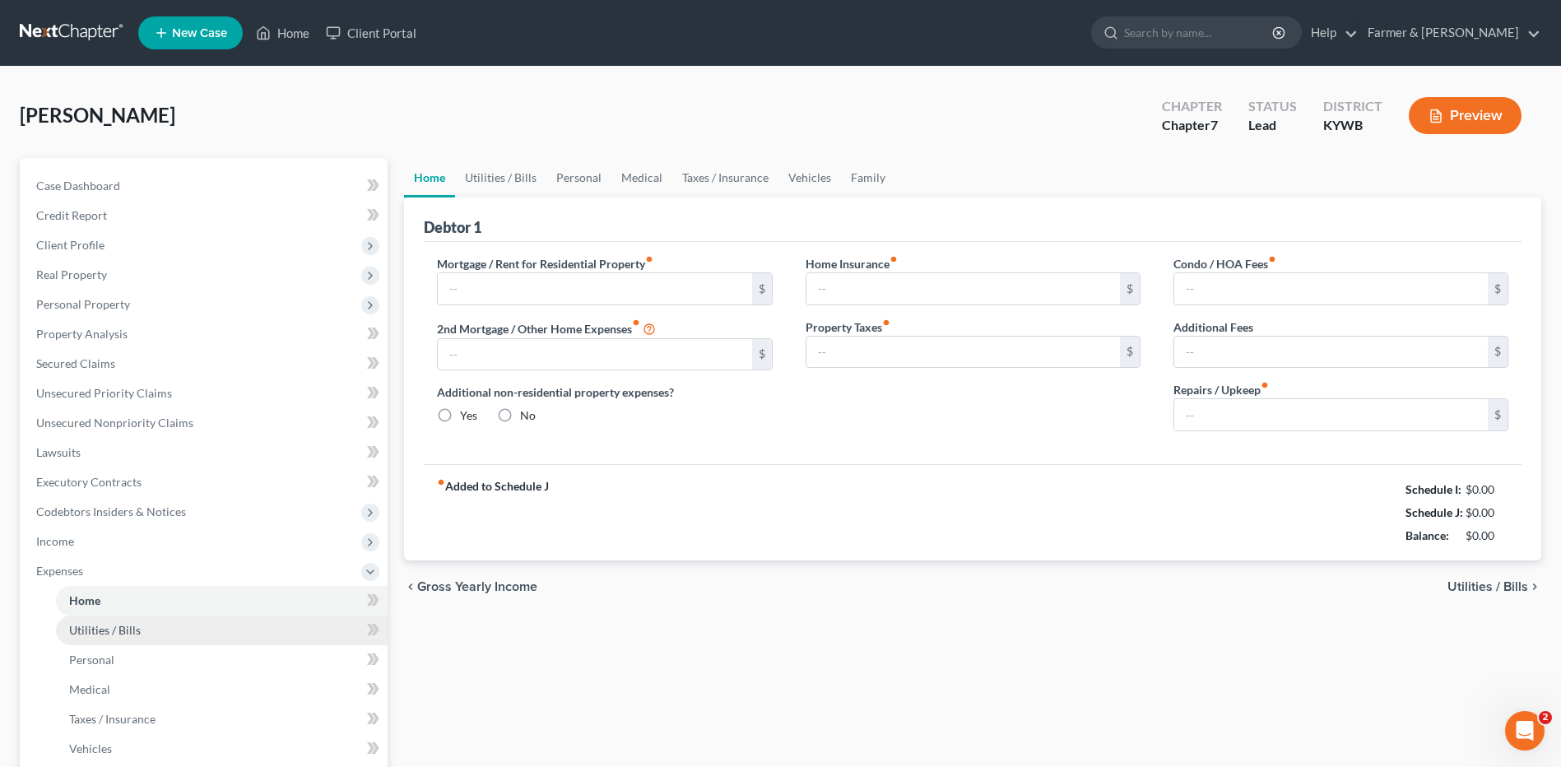
type input "0.00"
radio input "true"
type input "0.00"
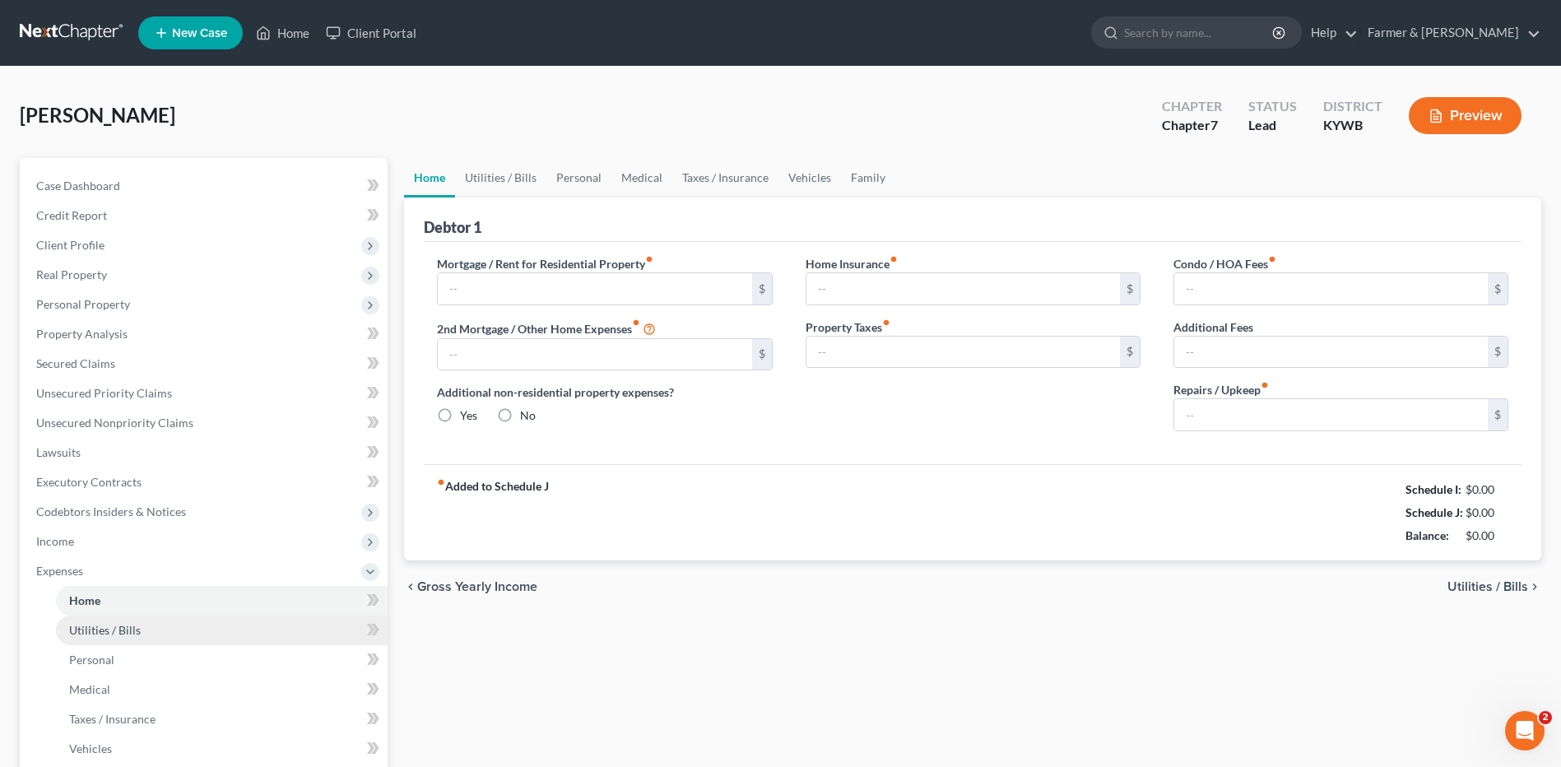
type input "0.00"
click at [117, 629] on span "Utilities / Bills" at bounding box center [105, 630] width 72 height 14
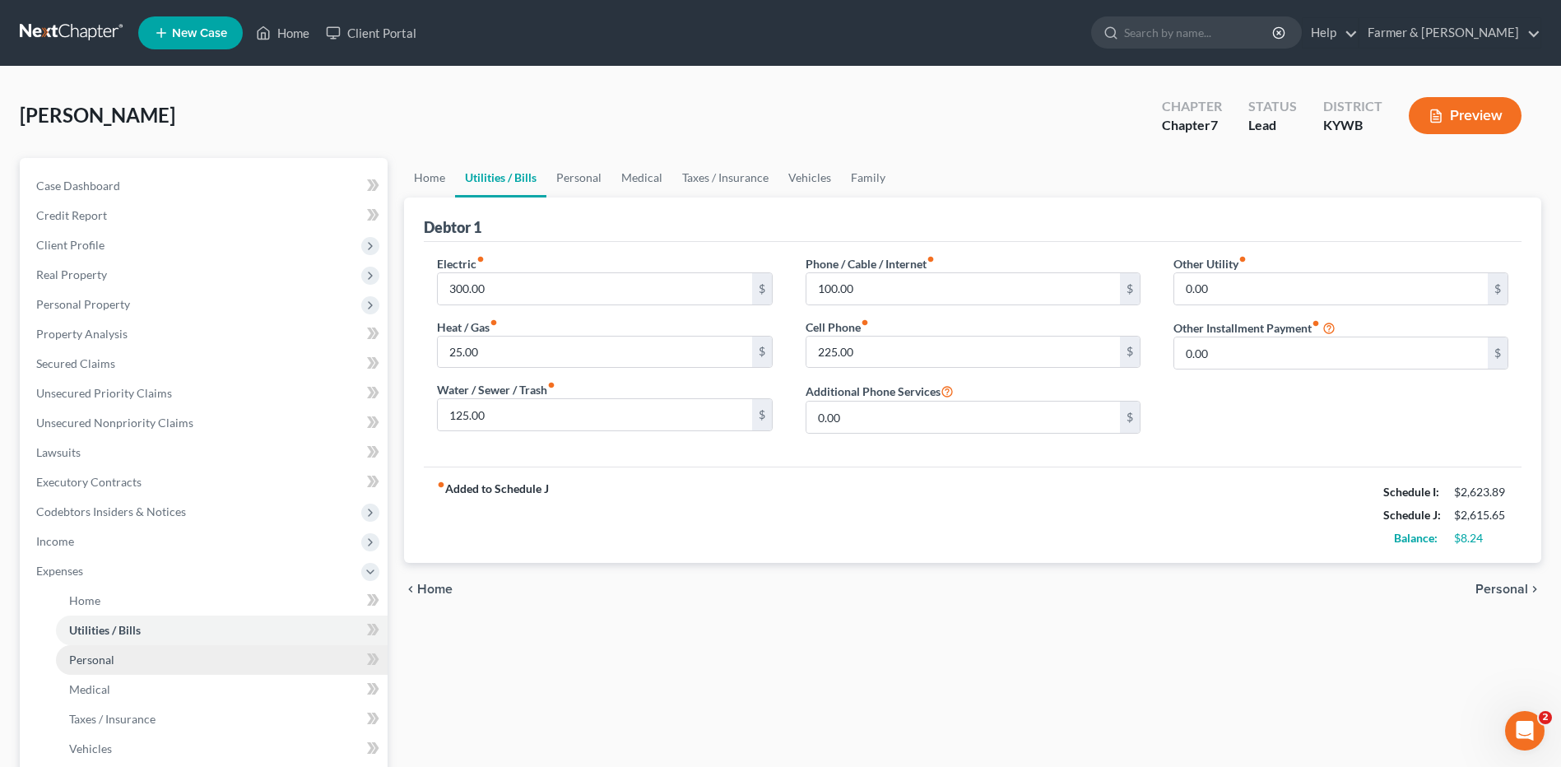
click at [110, 662] on span "Personal" at bounding box center [91, 659] width 45 height 14
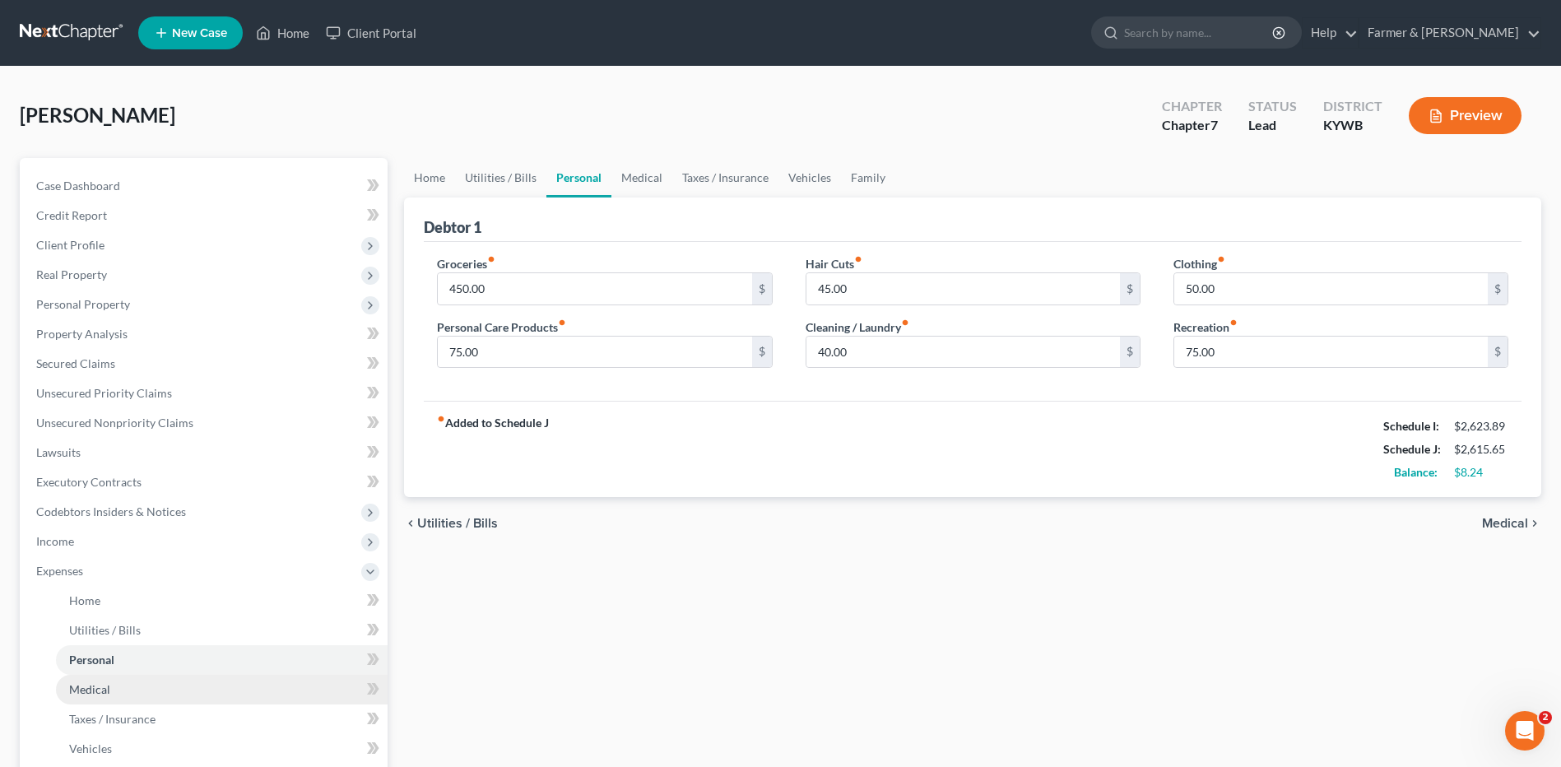
click at [98, 691] on span "Medical" at bounding box center [89, 689] width 41 height 14
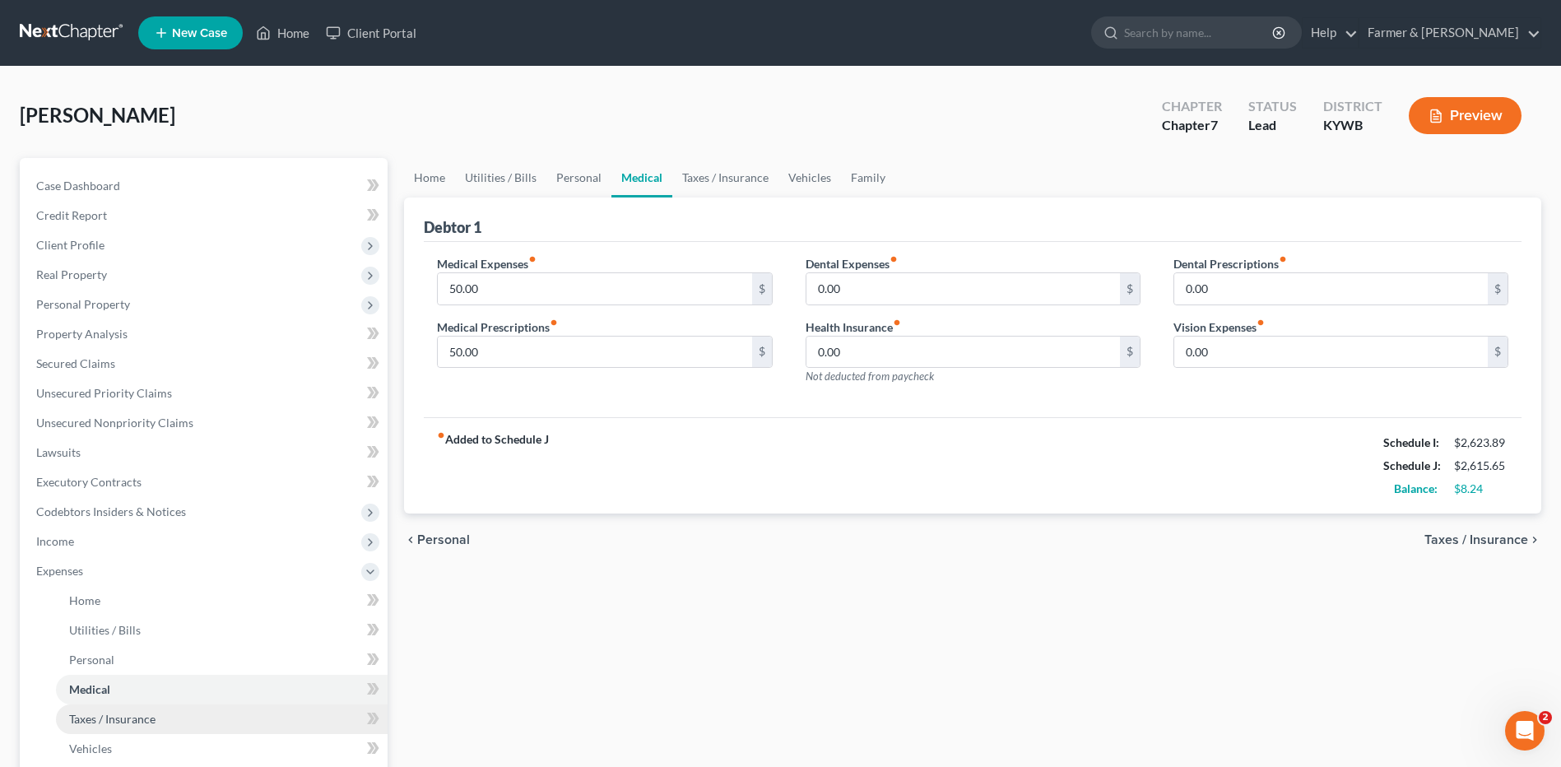
click at [103, 720] on span "Taxes / Insurance" at bounding box center [112, 719] width 86 height 14
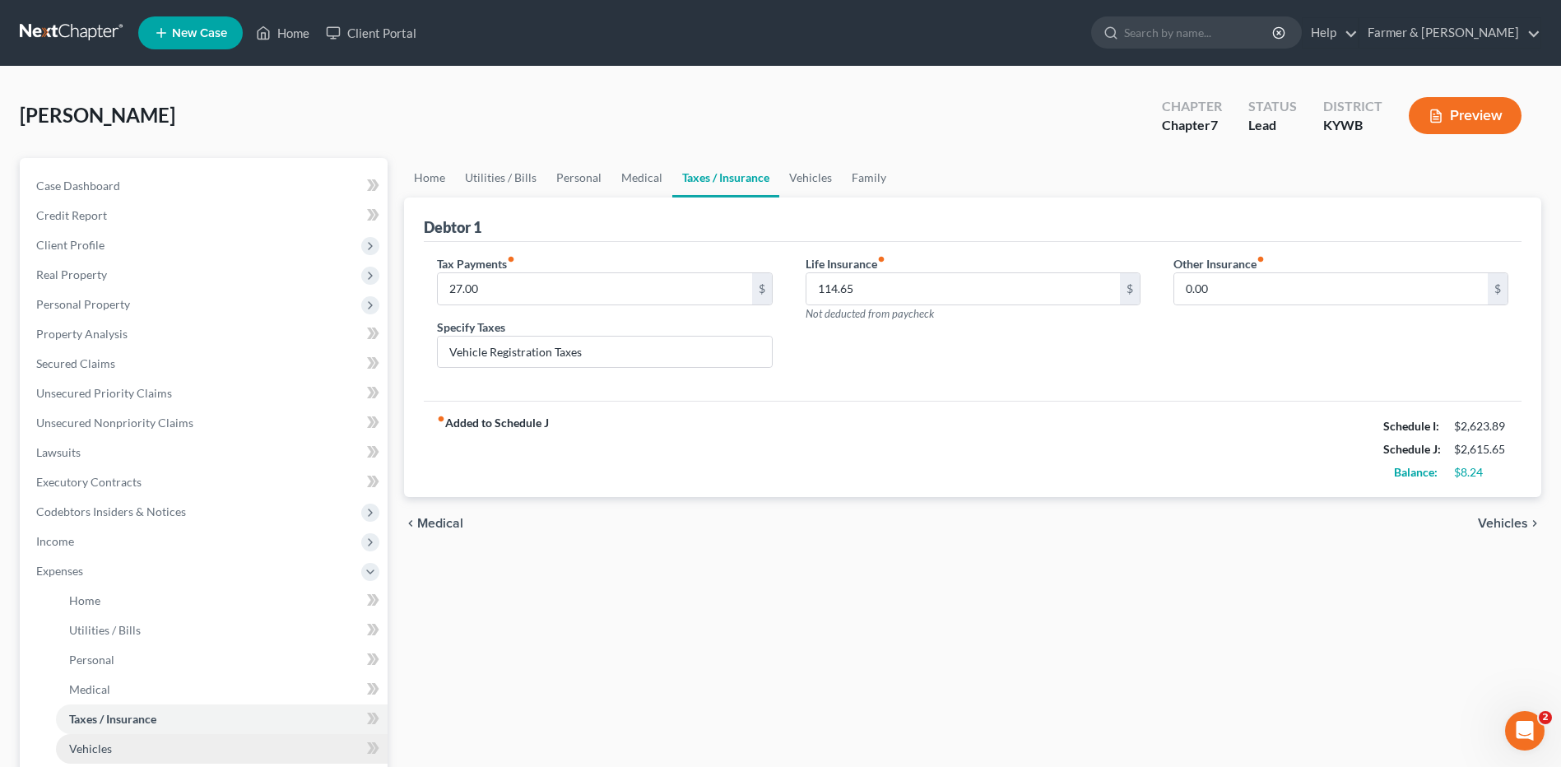
click at [101, 755] on link "Vehicles" at bounding box center [222, 749] width 332 height 30
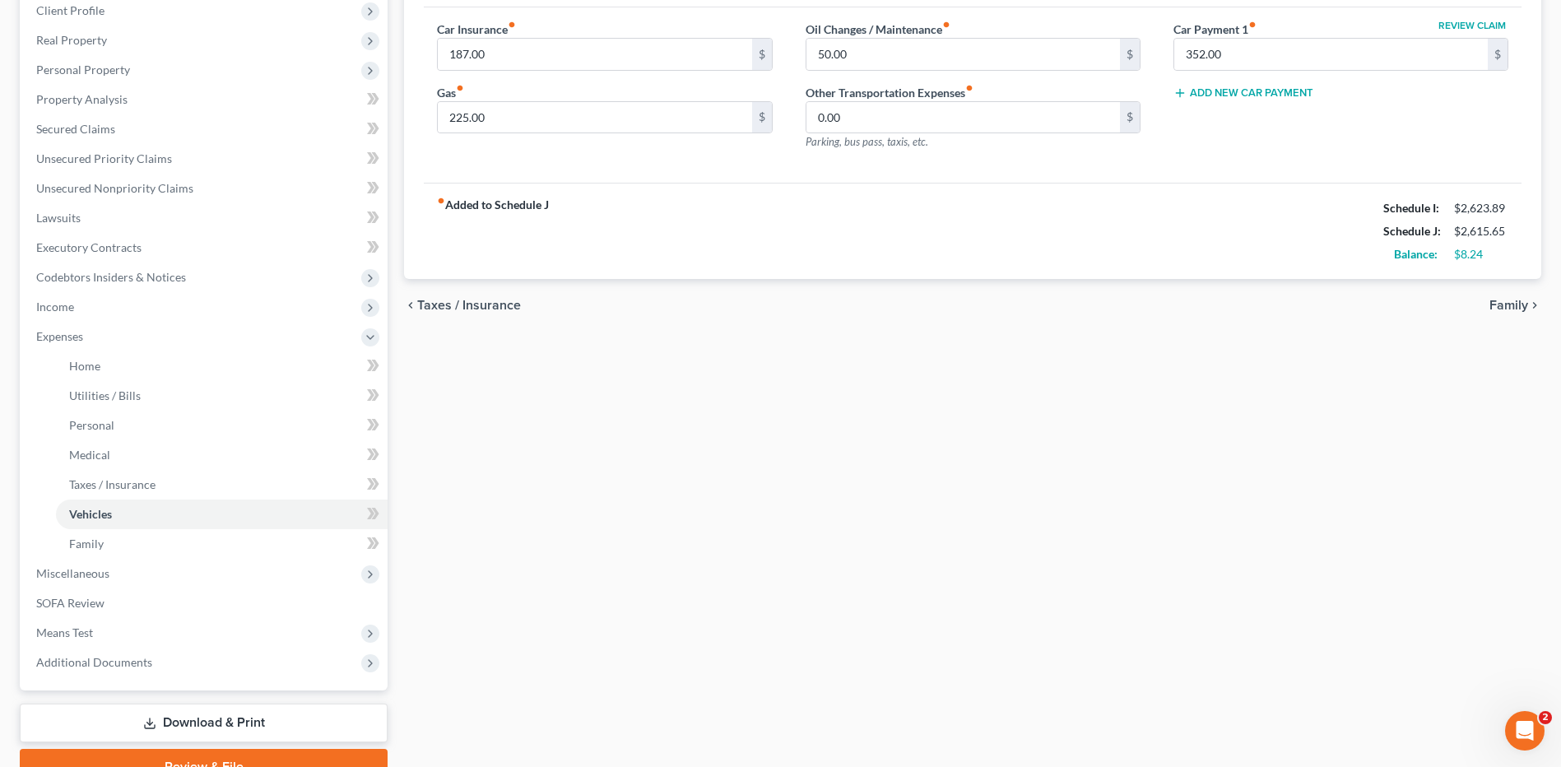
scroll to position [315, 0]
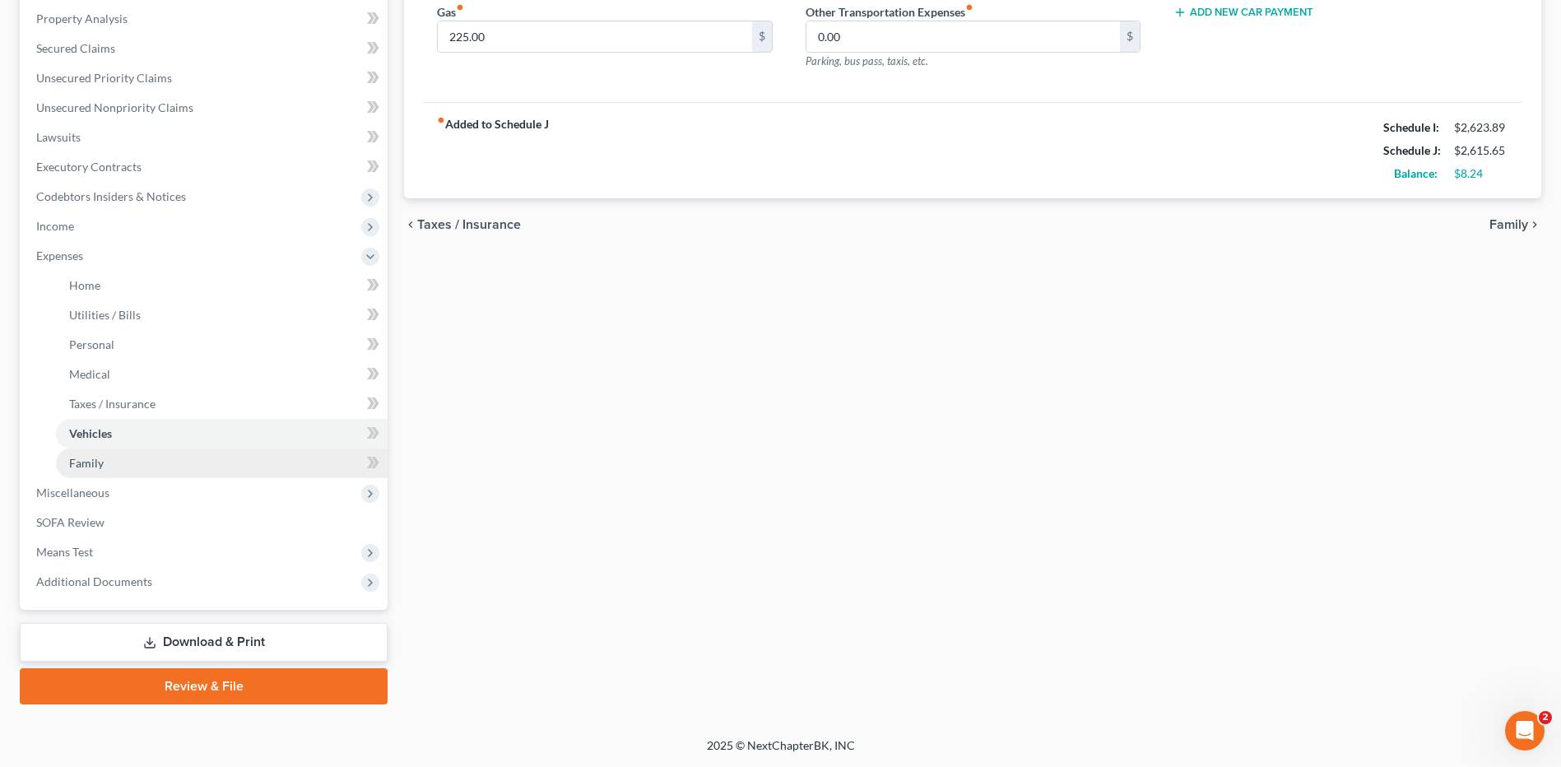
click at [103, 463] on link "Family" at bounding box center [222, 463] width 332 height 30
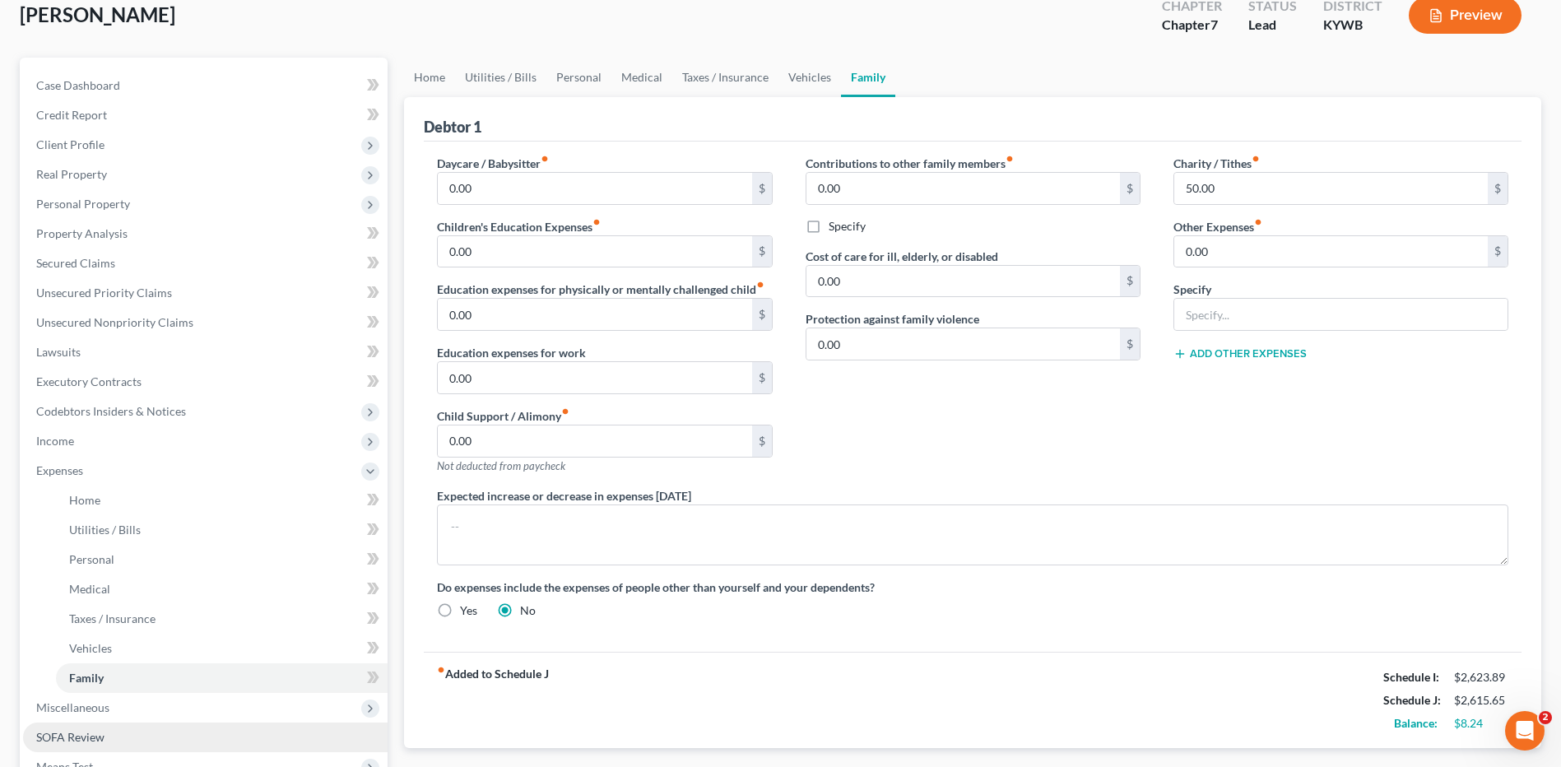
scroll to position [247, 0]
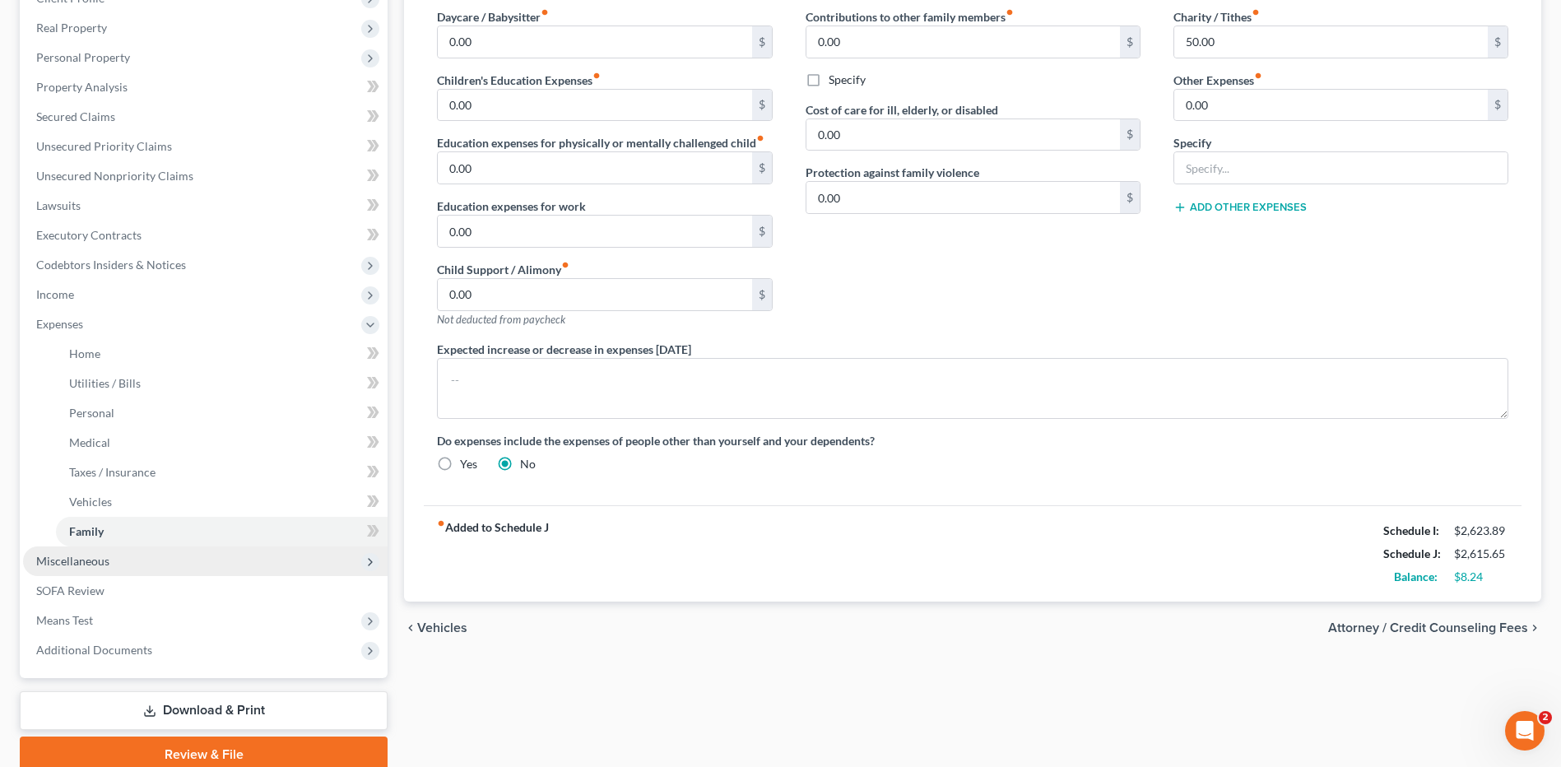
click at [136, 549] on span "Miscellaneous" at bounding box center [205, 561] width 364 height 30
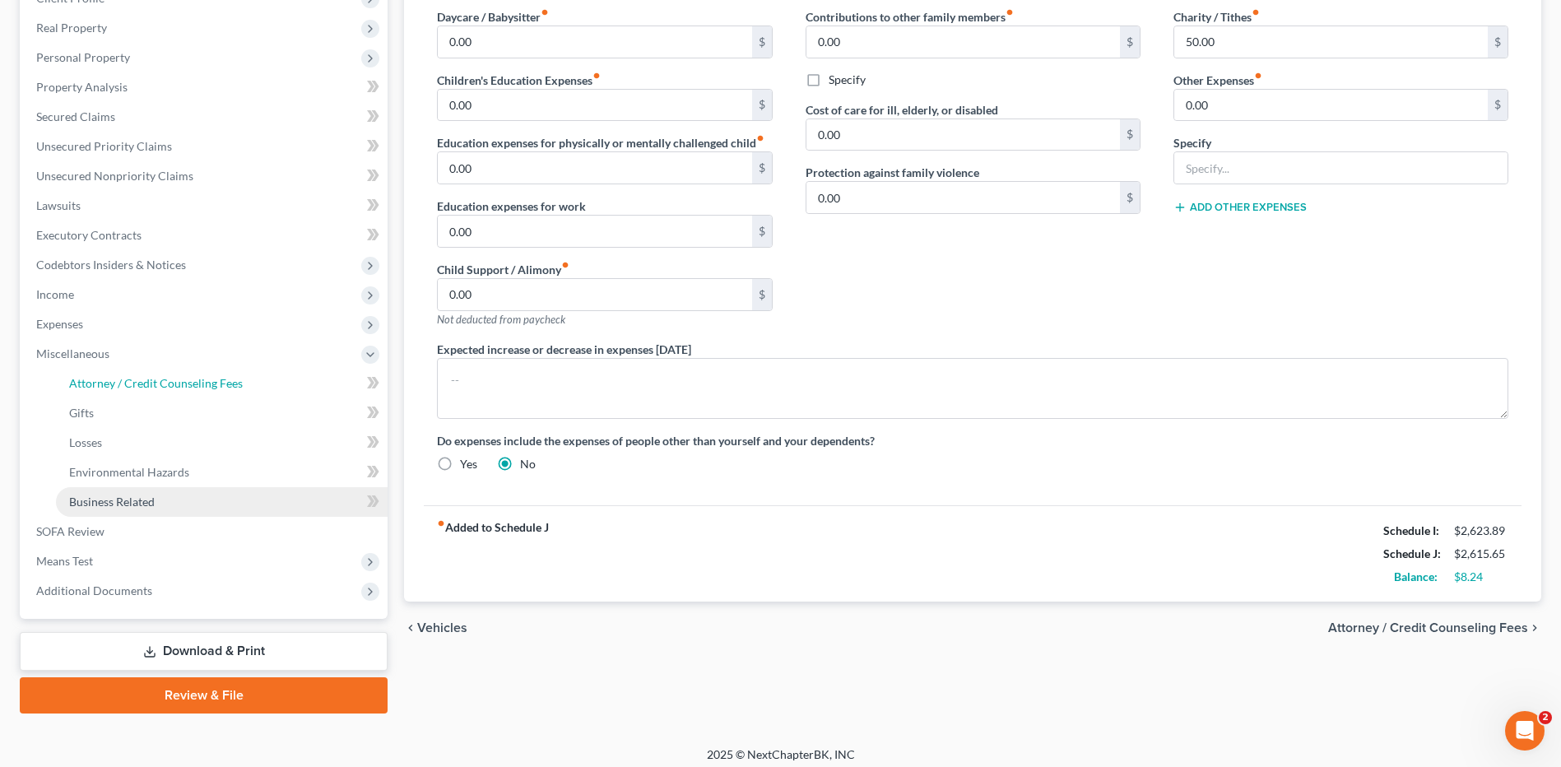
click at [149, 387] on span "Attorney / Credit Counseling Fees" at bounding box center [156, 383] width 174 height 14
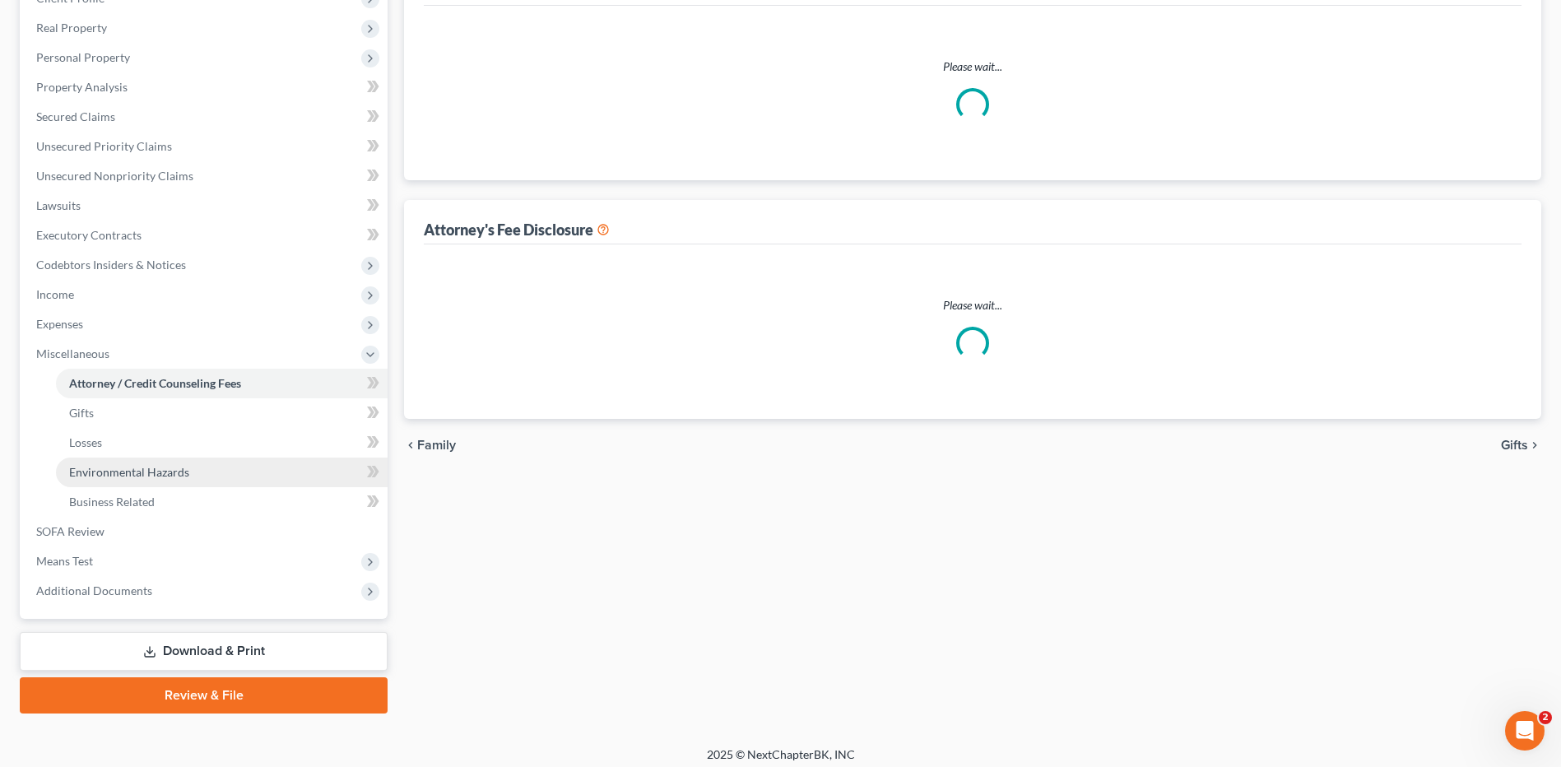
select select "0"
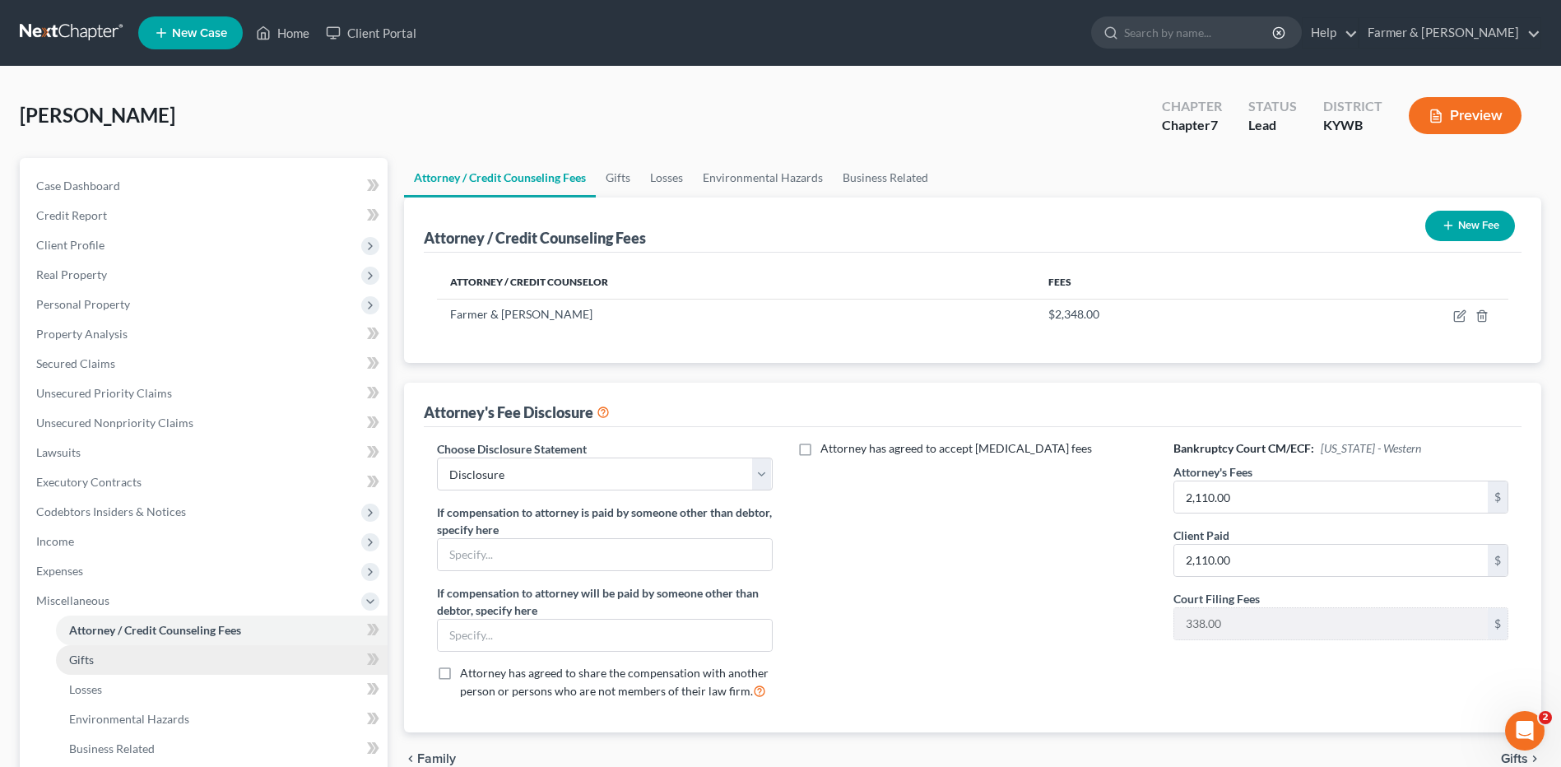
click at [128, 657] on link "Gifts" at bounding box center [222, 660] width 332 height 30
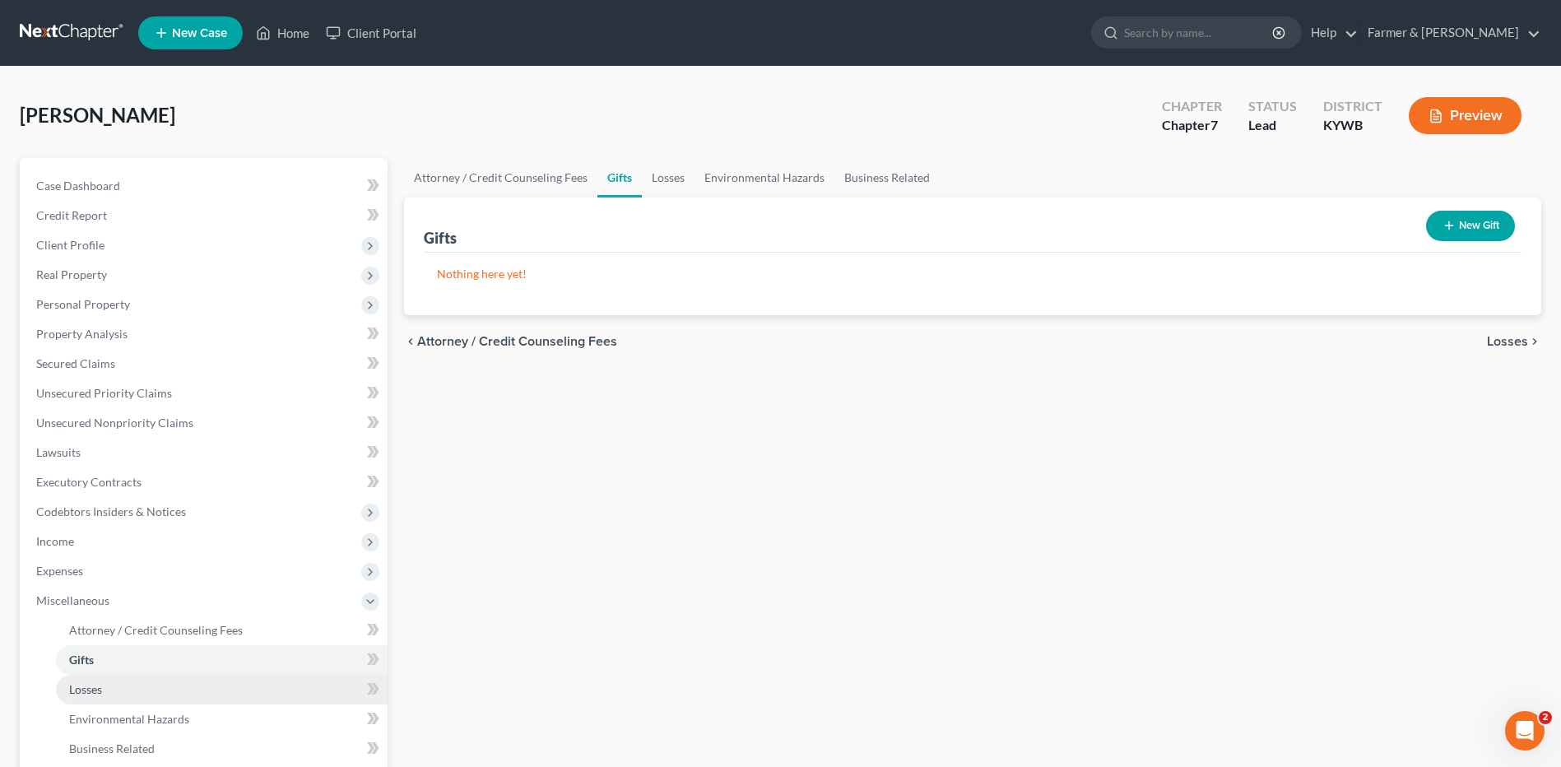
click at [122, 683] on link "Losses" at bounding box center [222, 690] width 332 height 30
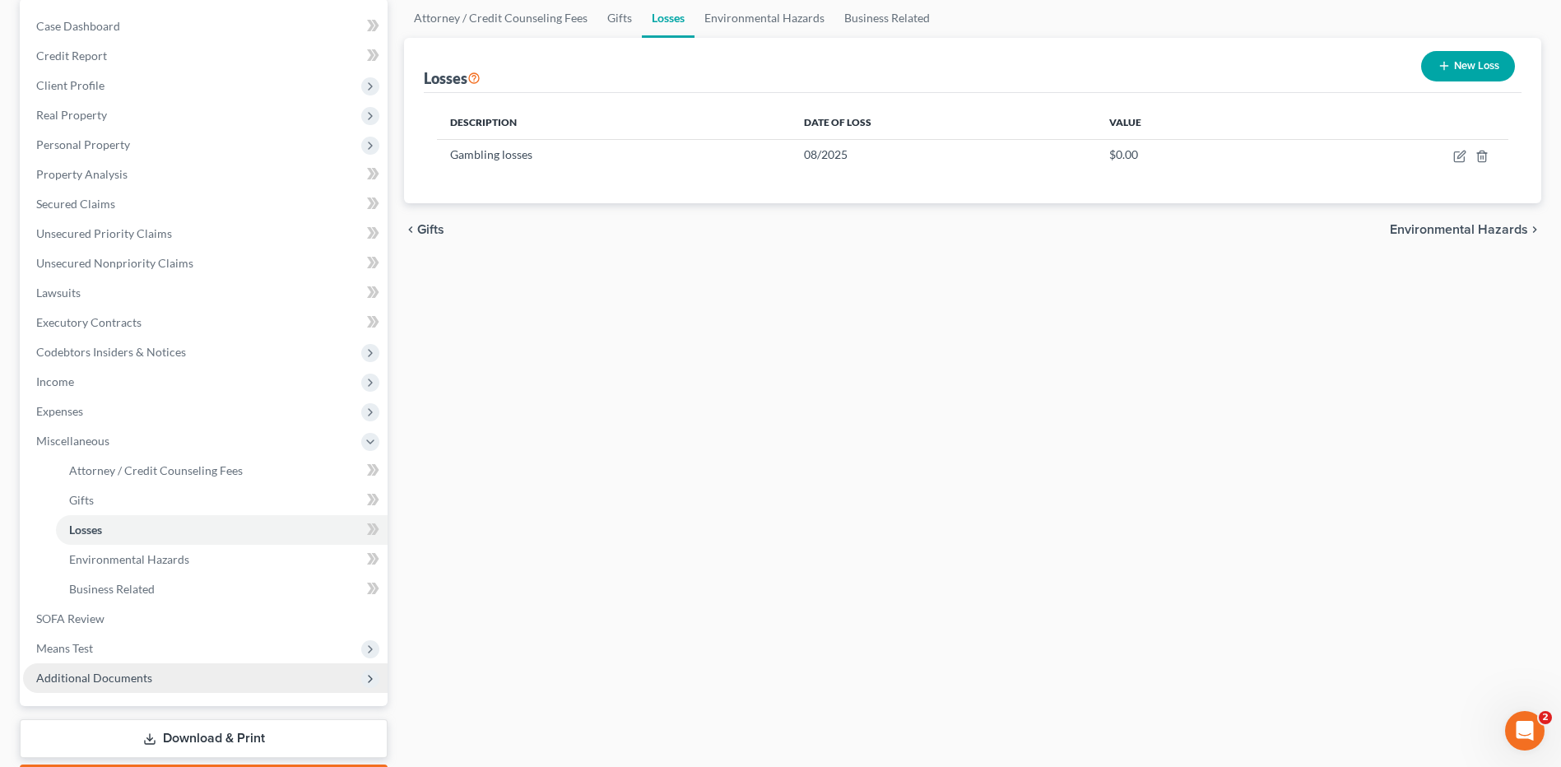
scroll to position [165, 0]
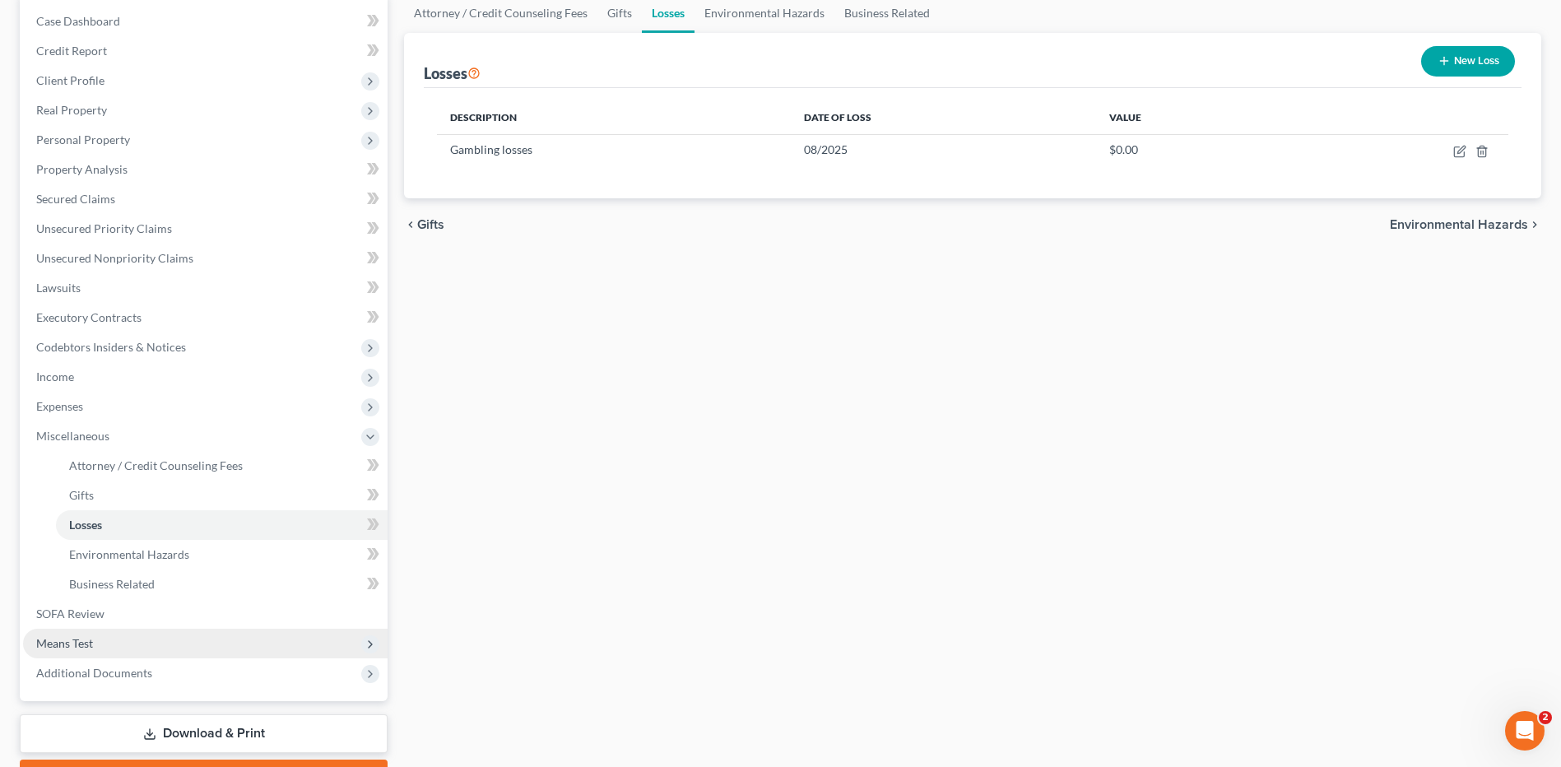
click at [120, 641] on span "Means Test" at bounding box center [205, 644] width 364 height 30
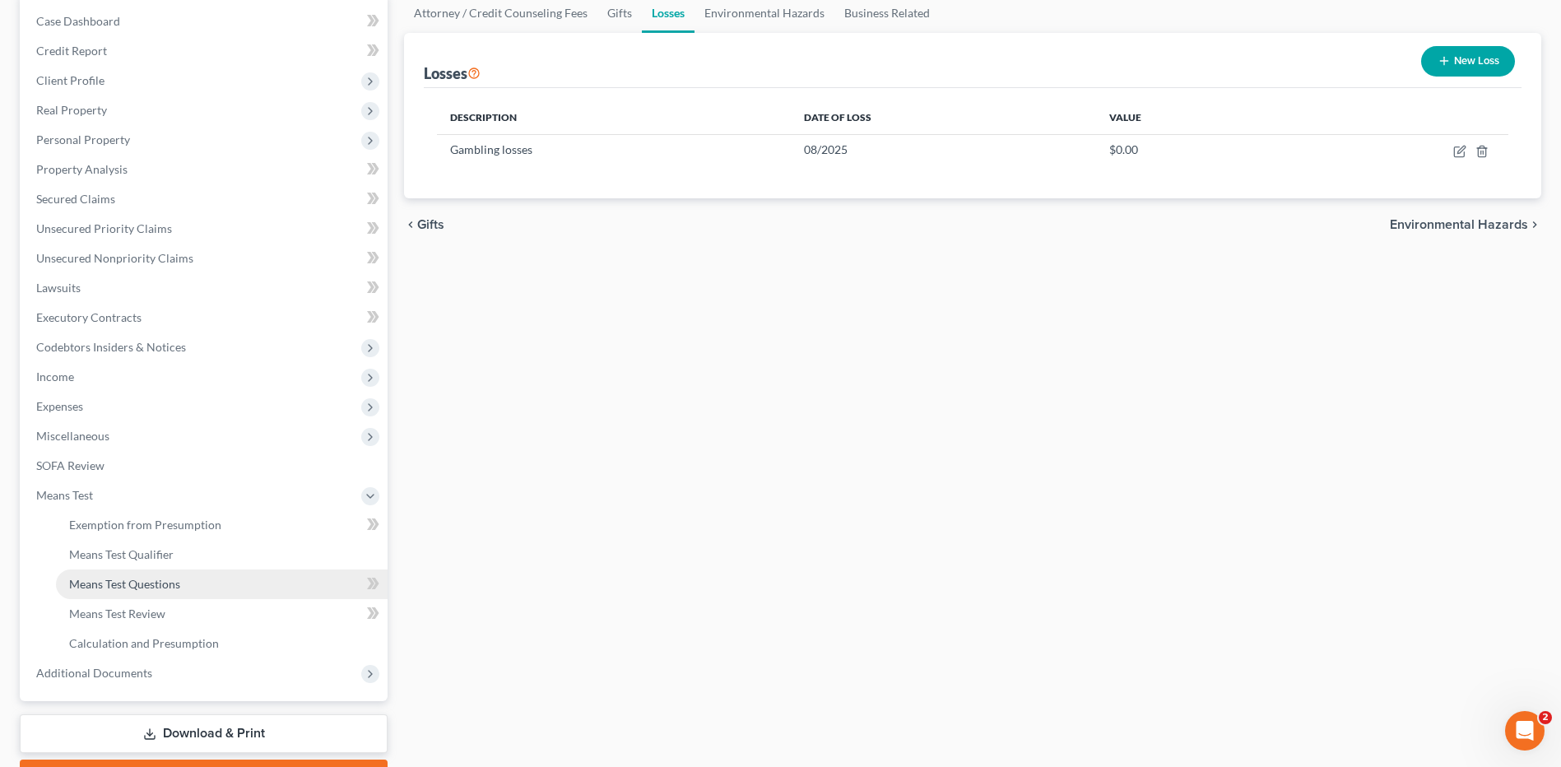
click at [164, 570] on link "Means Test Questions" at bounding box center [222, 584] width 332 height 30
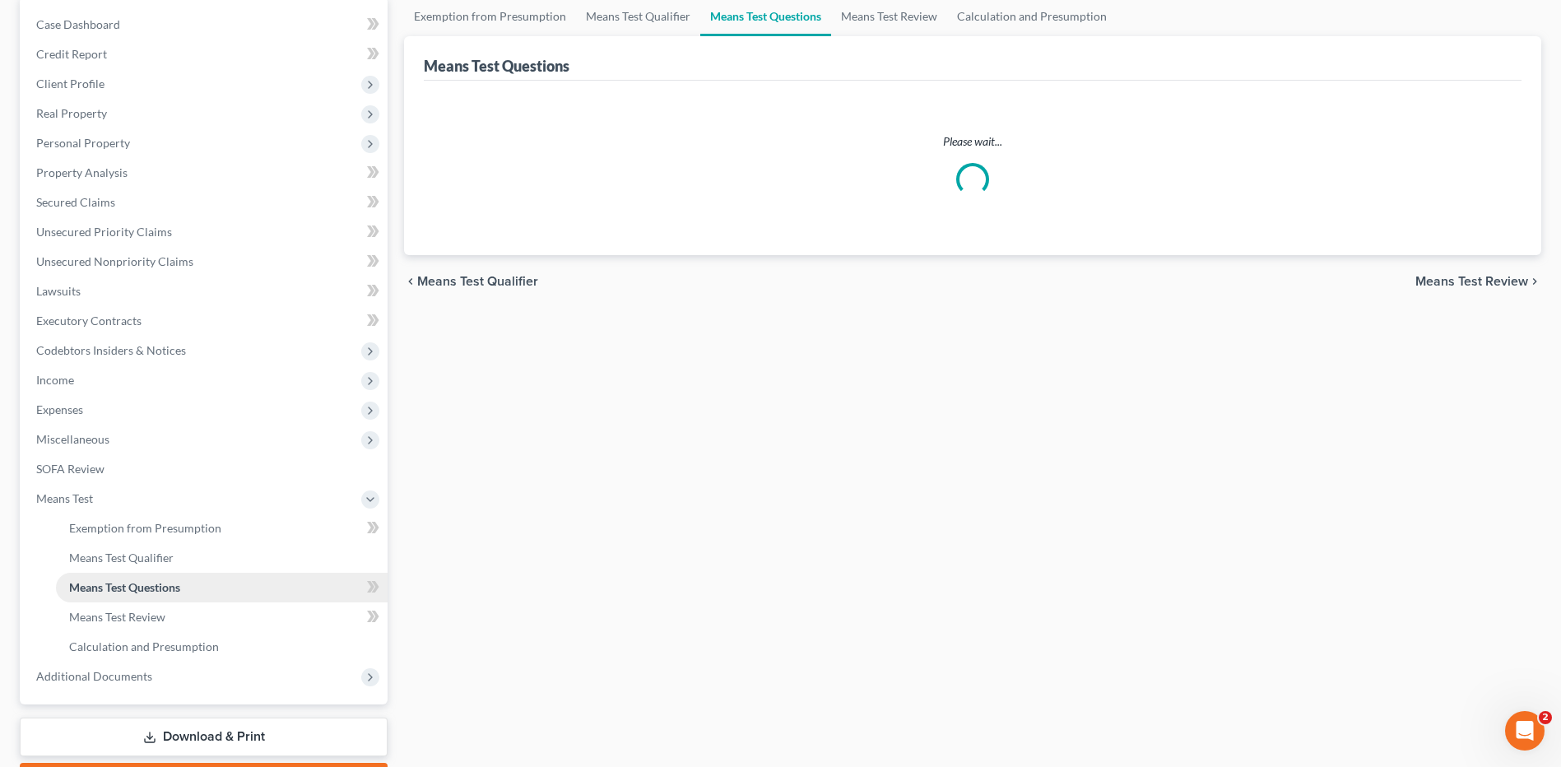
scroll to position [165, 0]
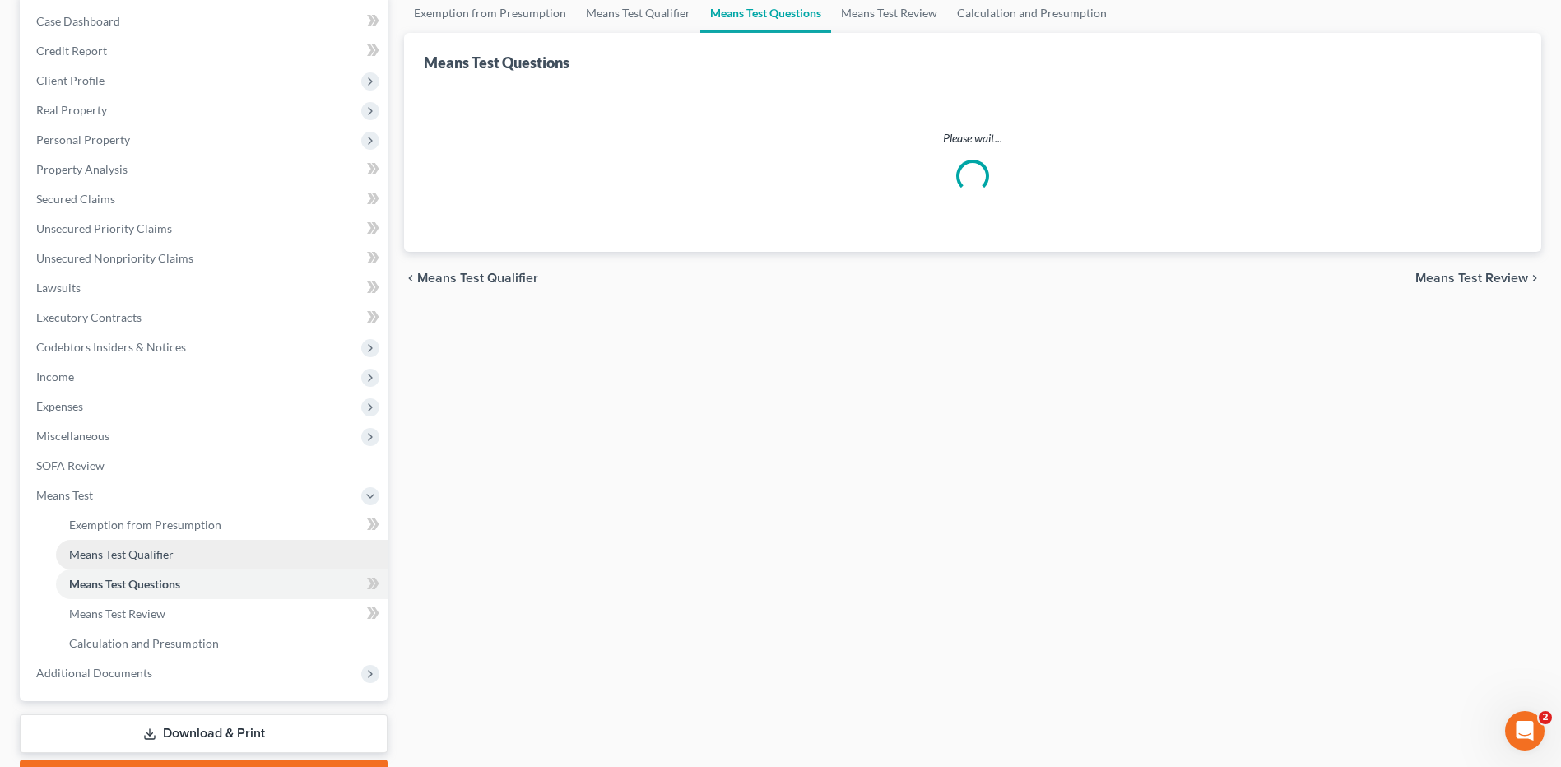
click at [182, 550] on link "Means Test Qualifier" at bounding box center [222, 555] width 332 height 30
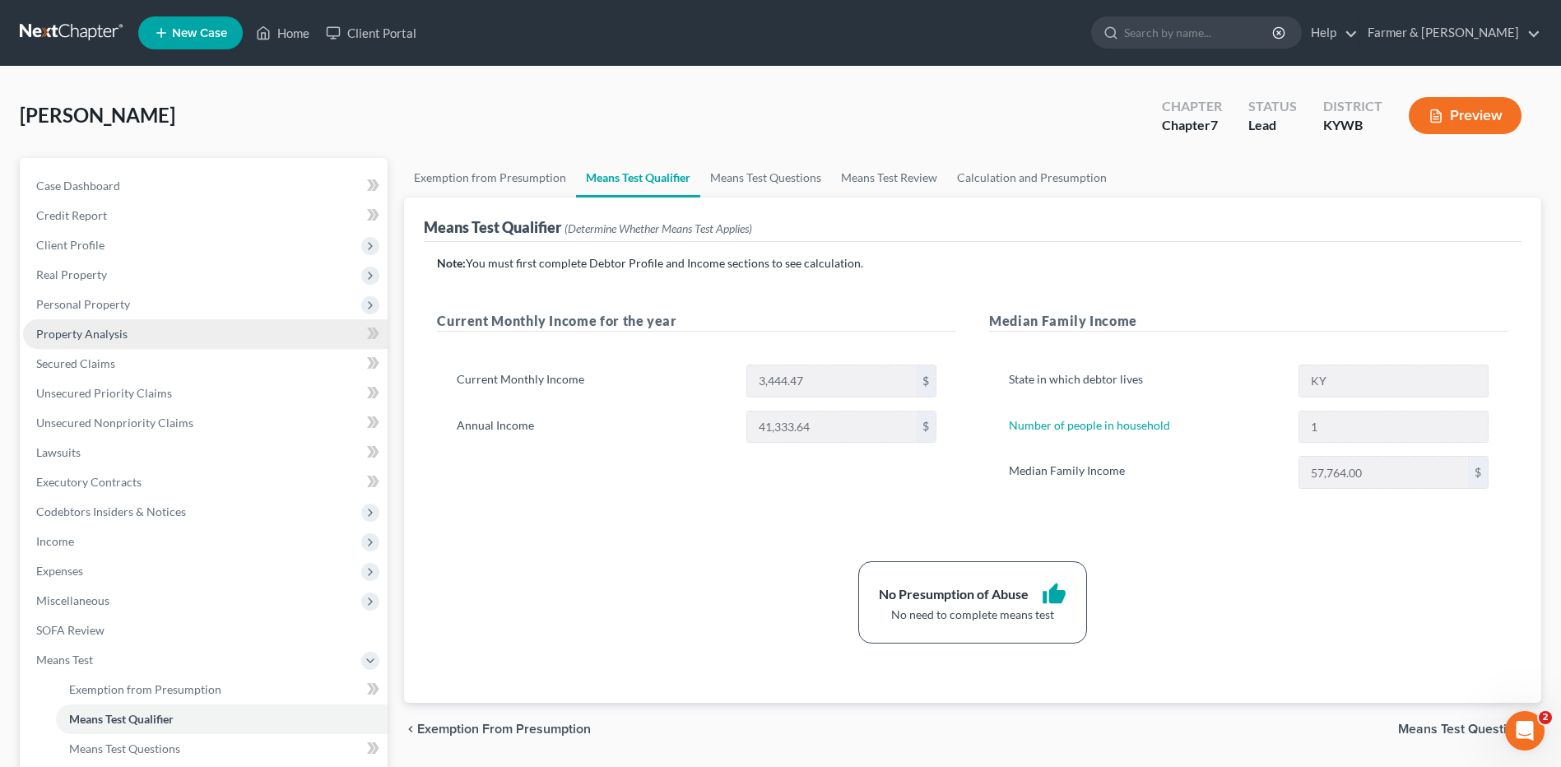
click at [146, 327] on link "Property Analysis" at bounding box center [205, 334] width 364 height 30
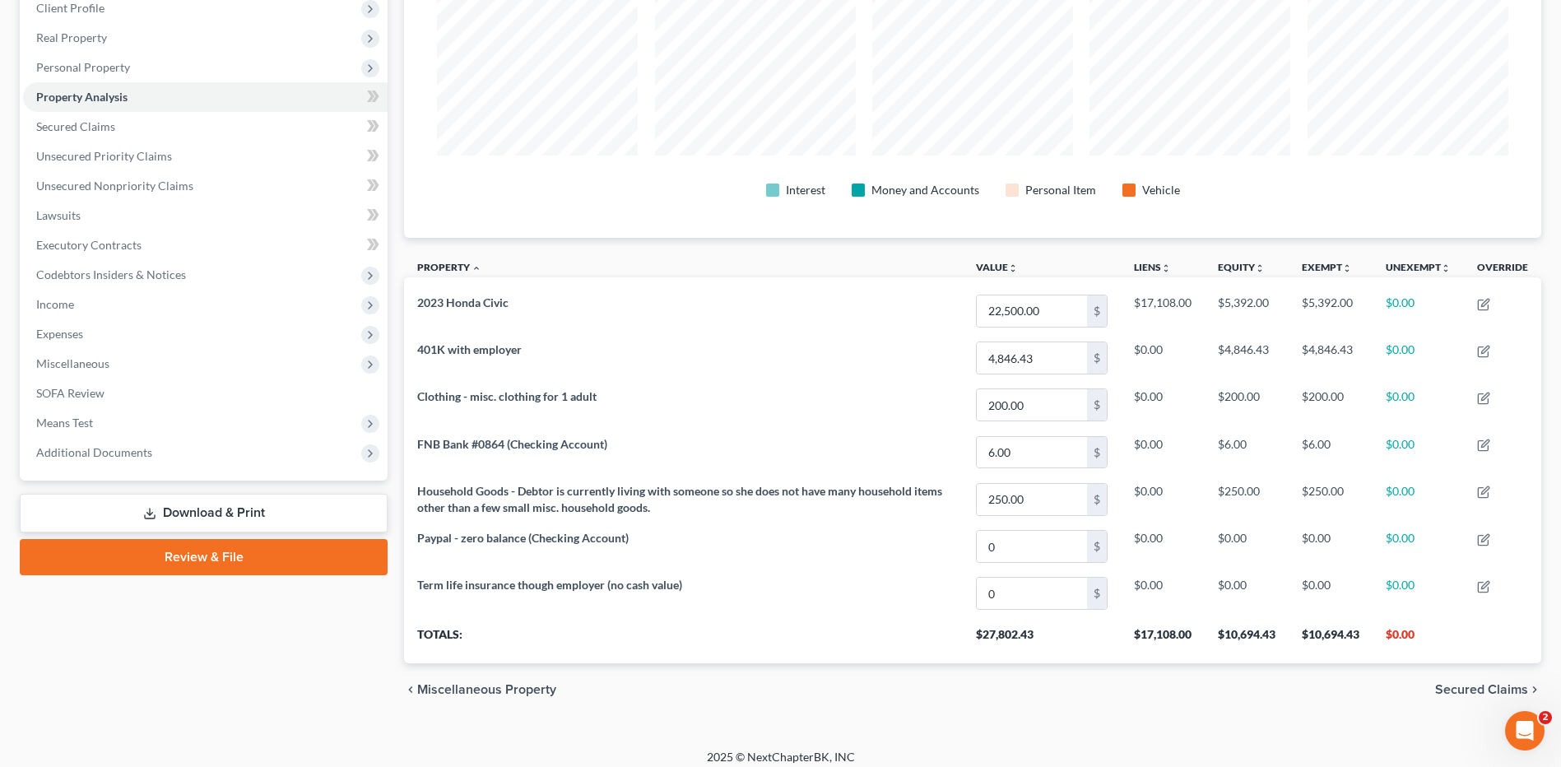
scroll to position [317, 1137]
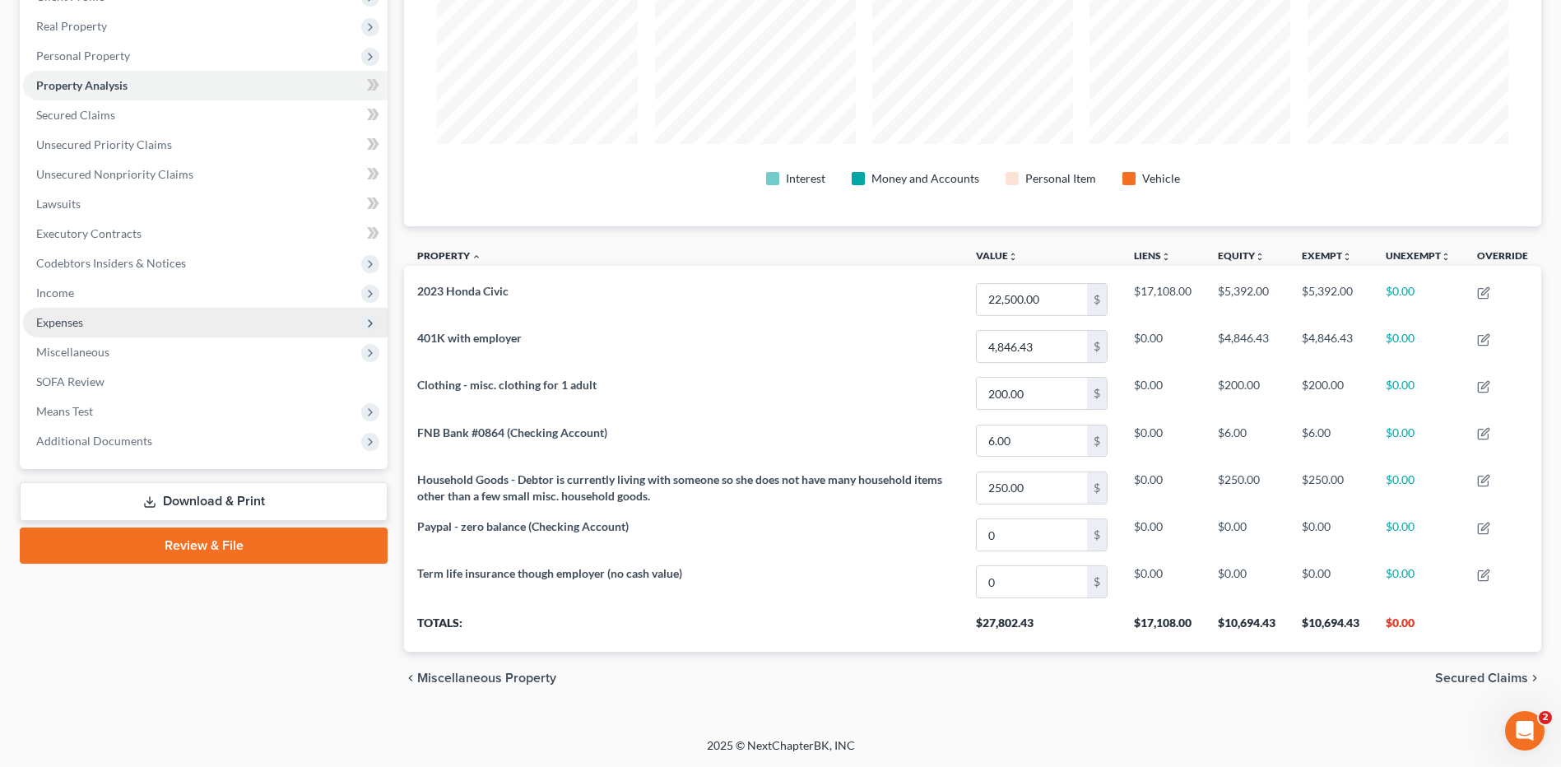
click at [85, 323] on span "Expenses" at bounding box center [205, 323] width 364 height 30
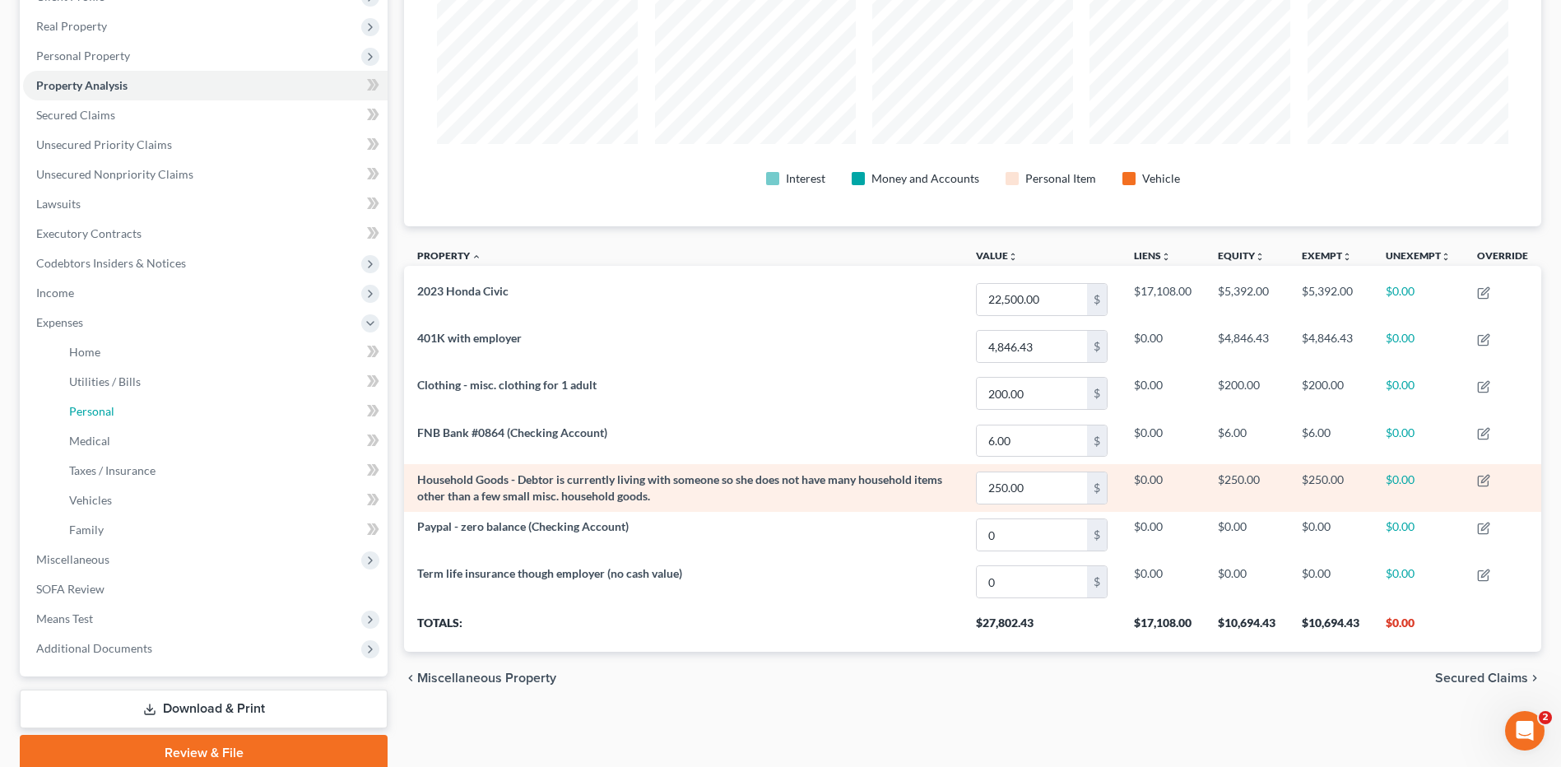
click at [133, 398] on link "Personal" at bounding box center [222, 412] width 332 height 30
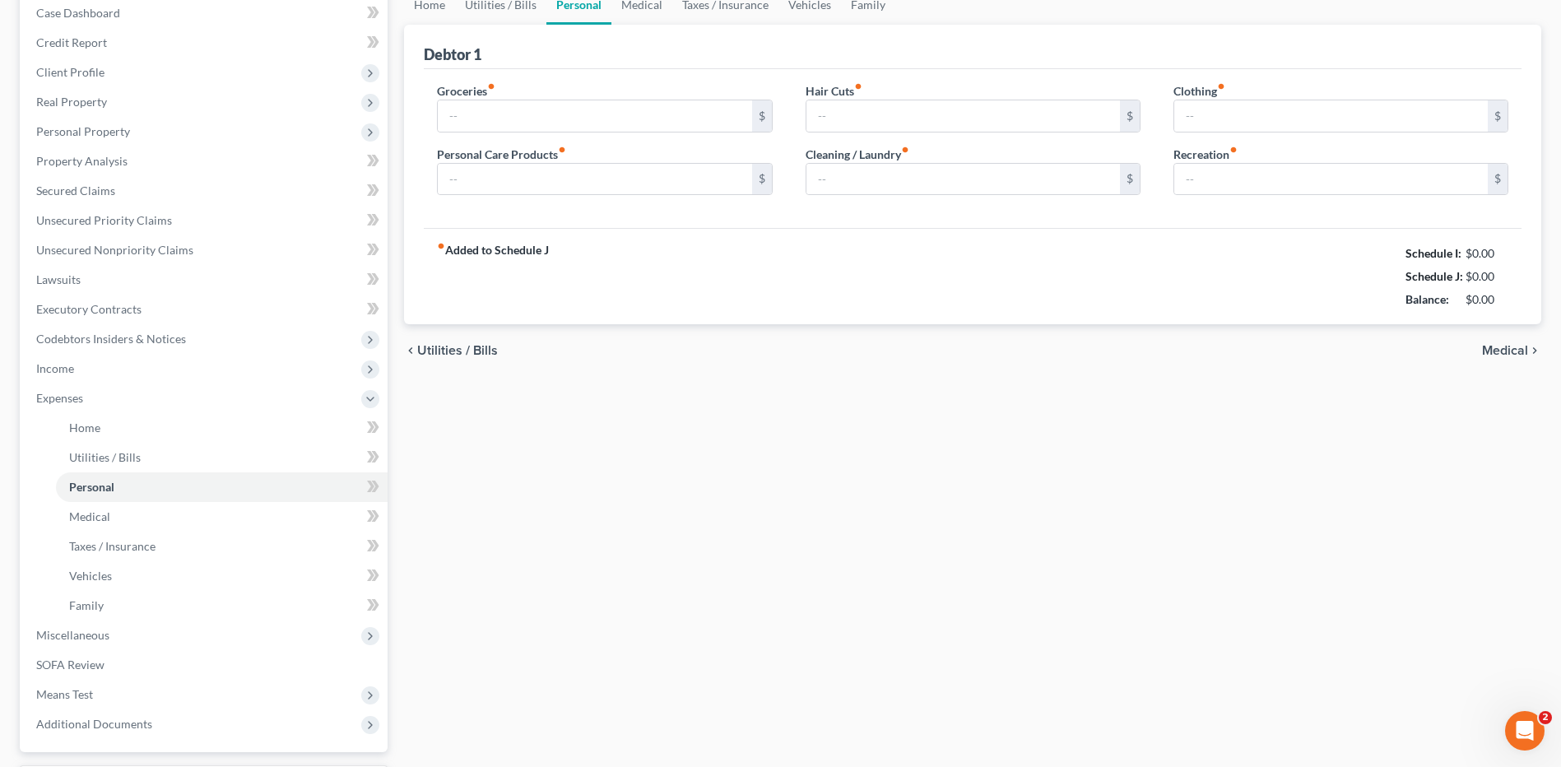
type input "450.00"
type input "75.00"
type input "45.00"
type input "40.00"
type input "50.00"
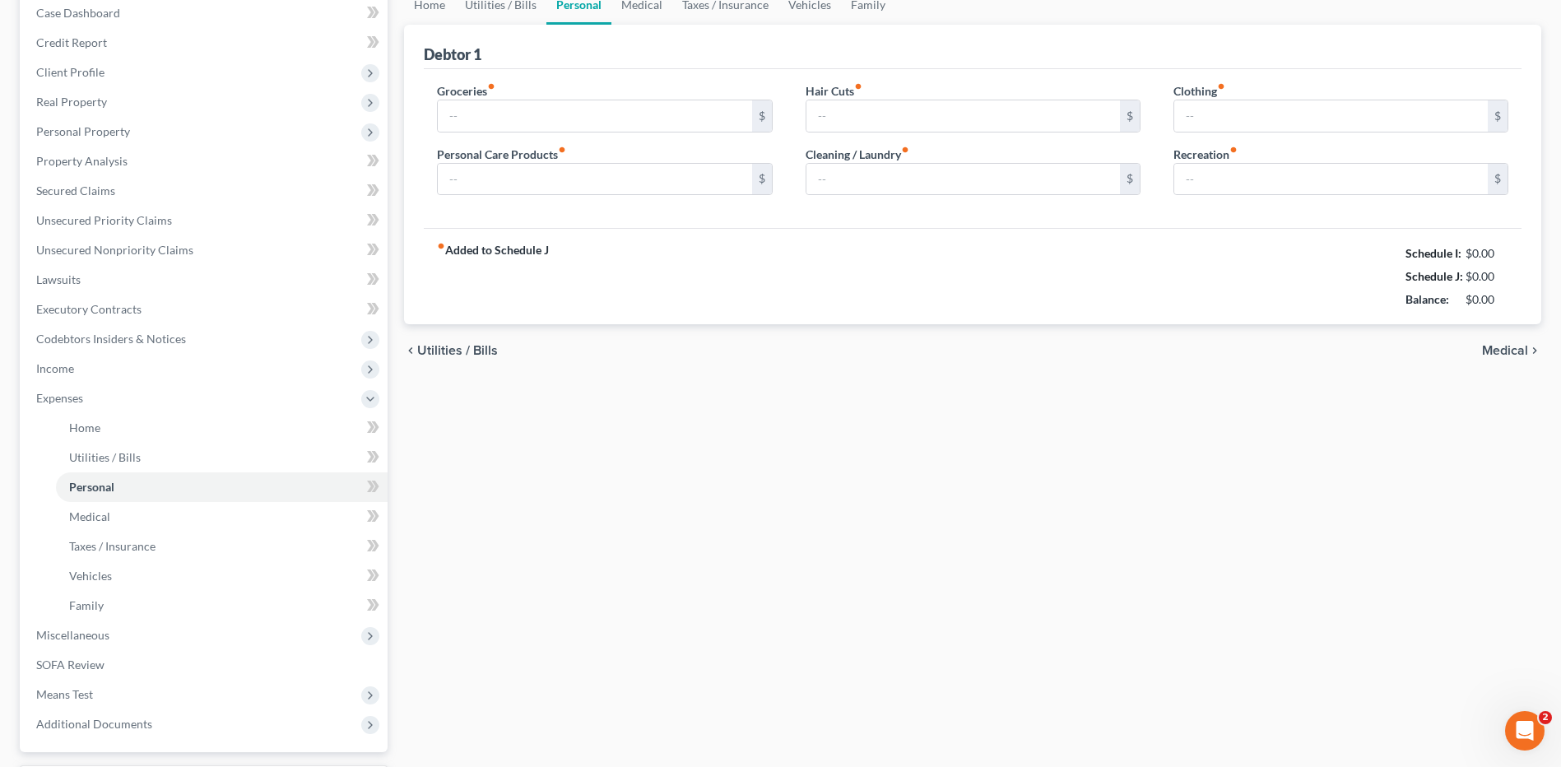
type input "75.00"
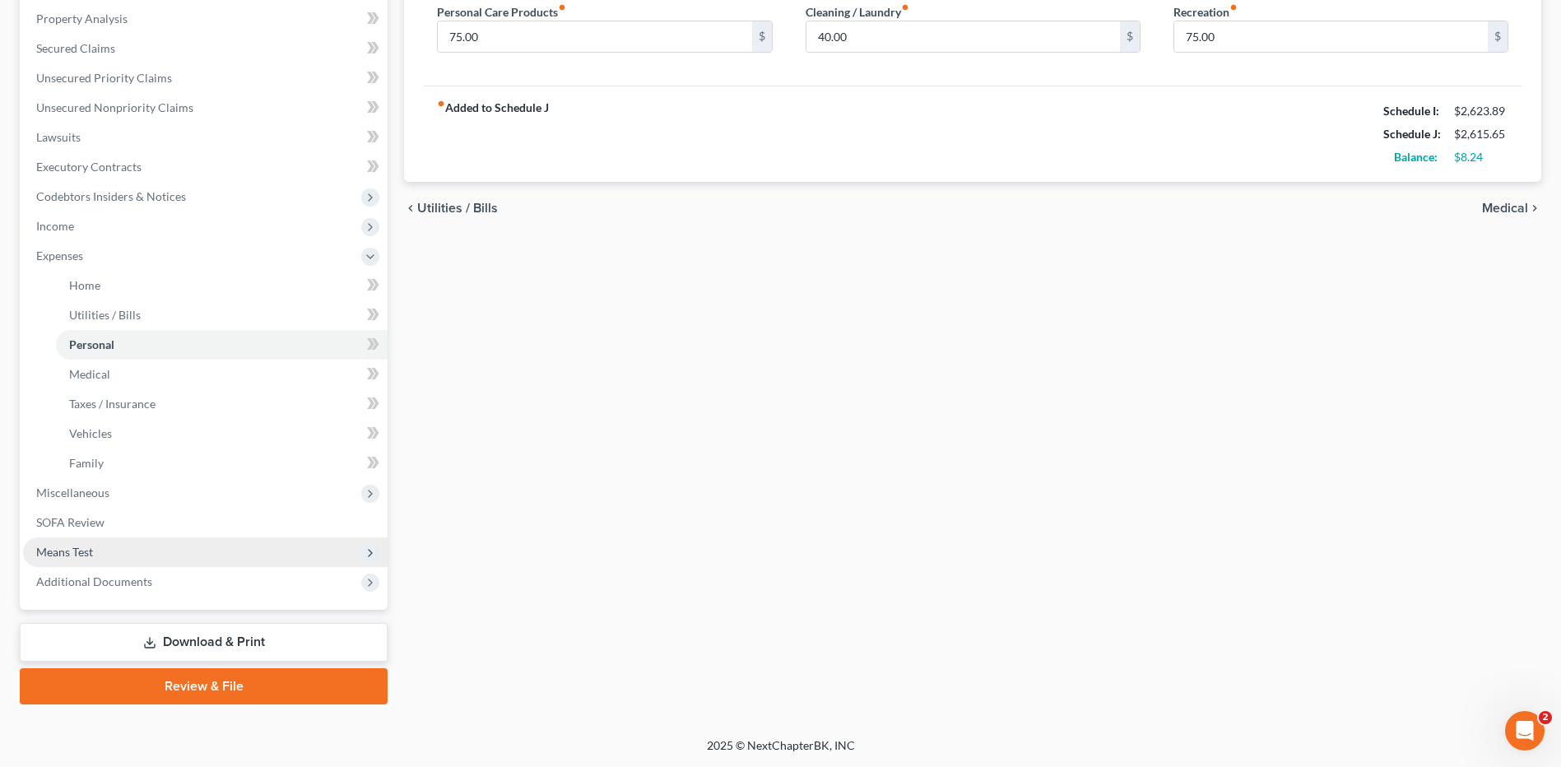
click at [118, 556] on span "Means Test" at bounding box center [205, 552] width 364 height 30
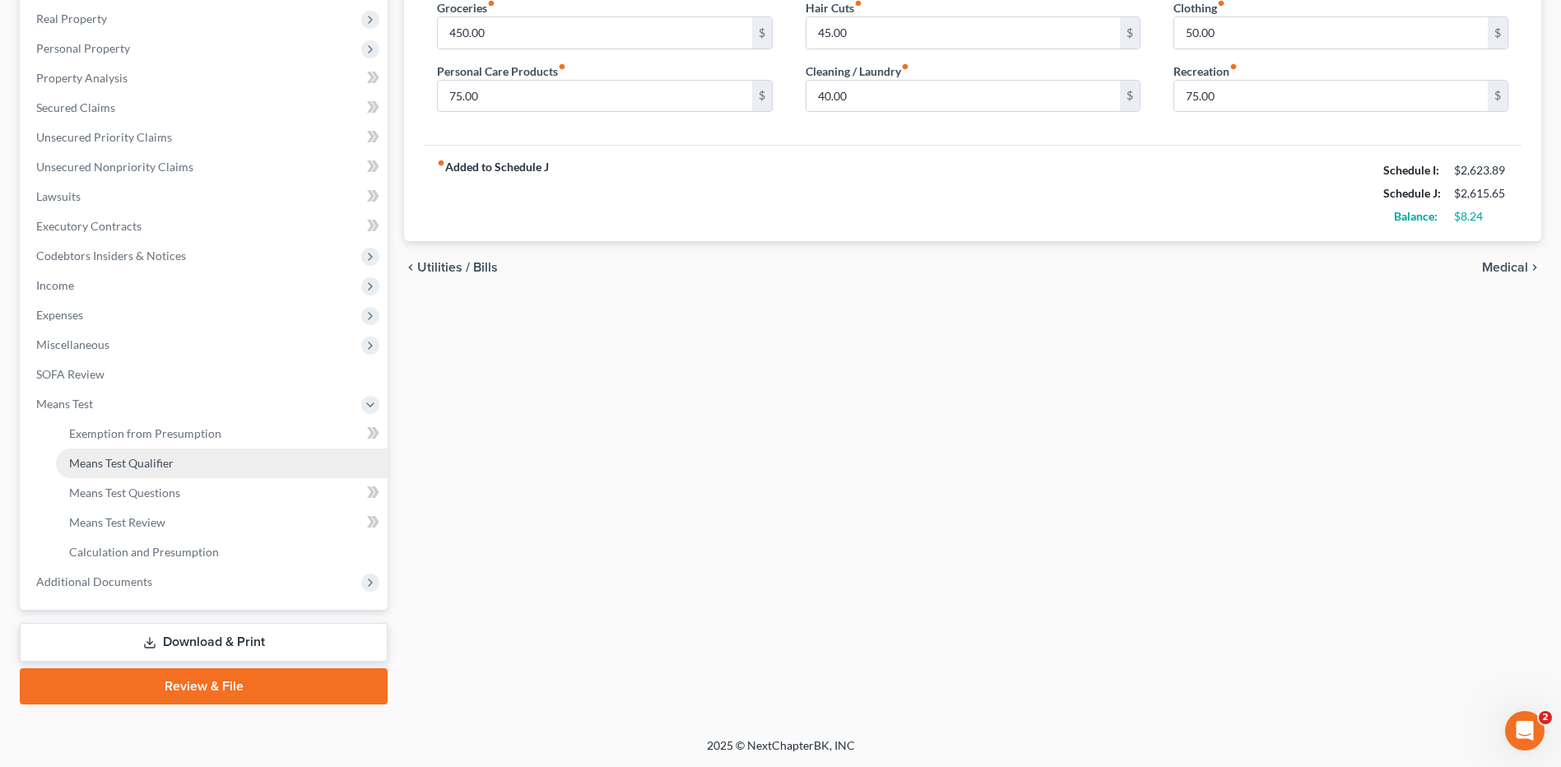
click at [157, 471] on link "Means Test Qualifier" at bounding box center [222, 463] width 332 height 30
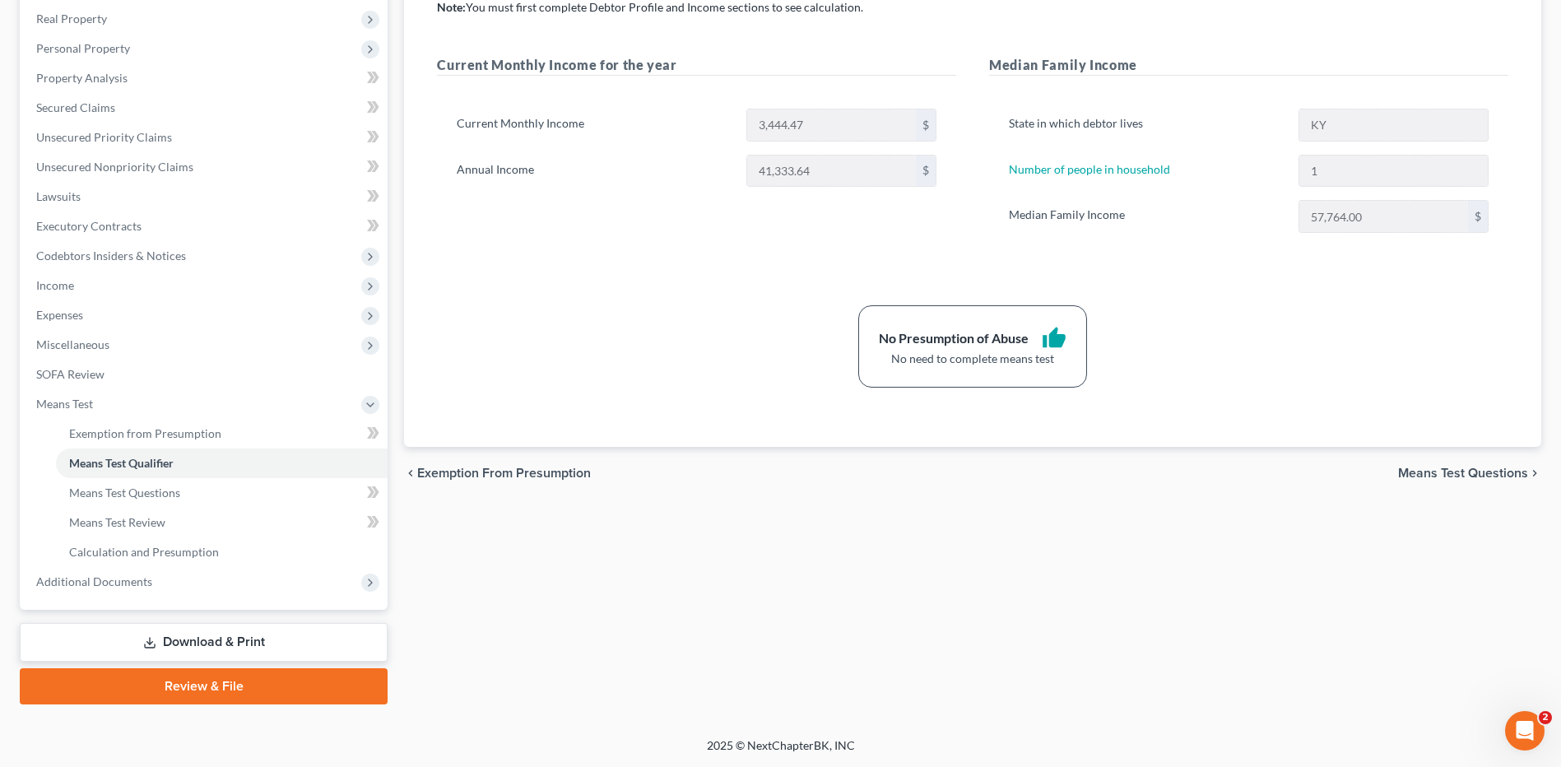
click at [192, 683] on link "Review & File" at bounding box center [204, 686] width 368 height 36
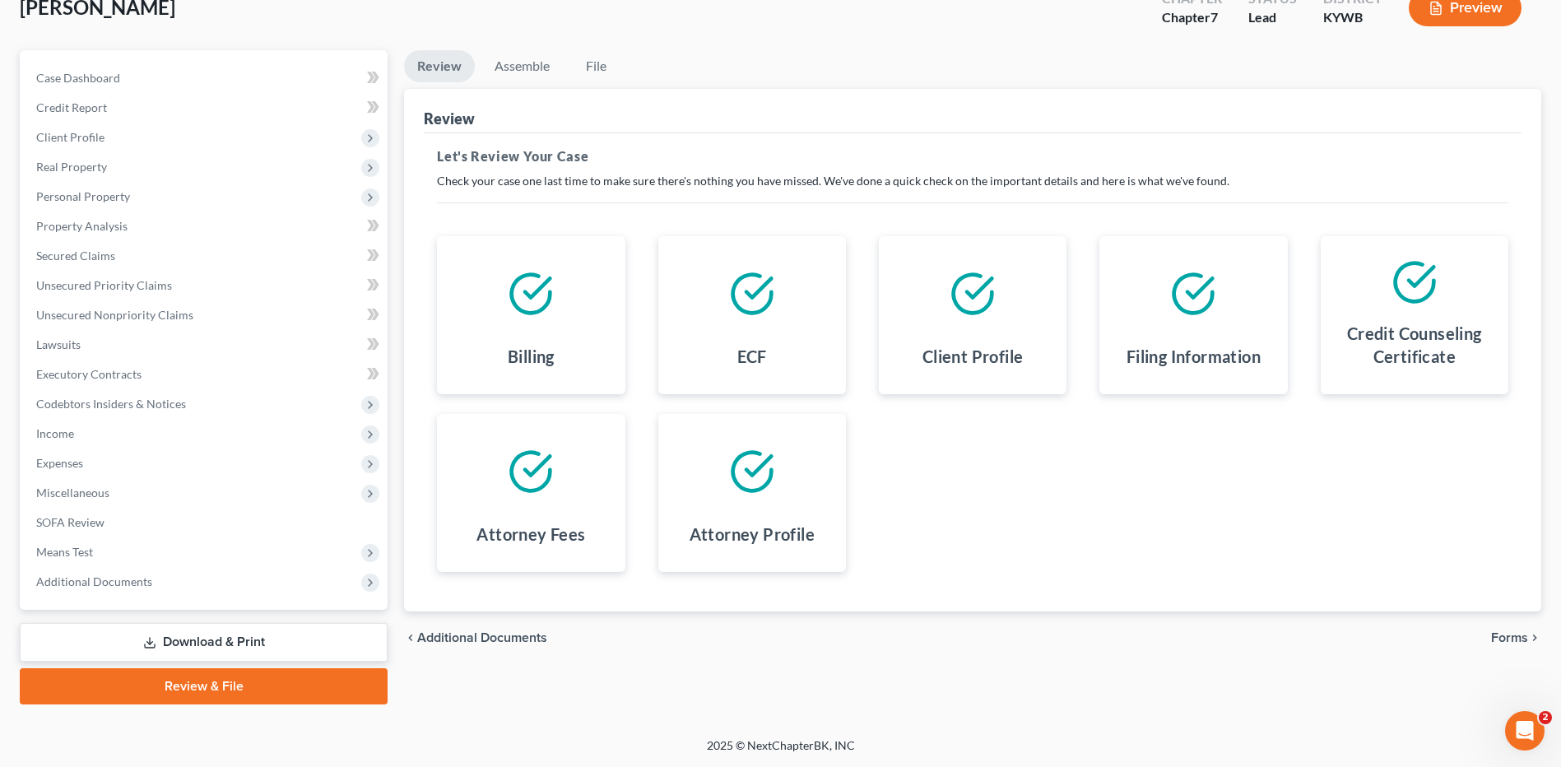
click at [1502, 638] on span "Forms" at bounding box center [1509, 637] width 37 height 13
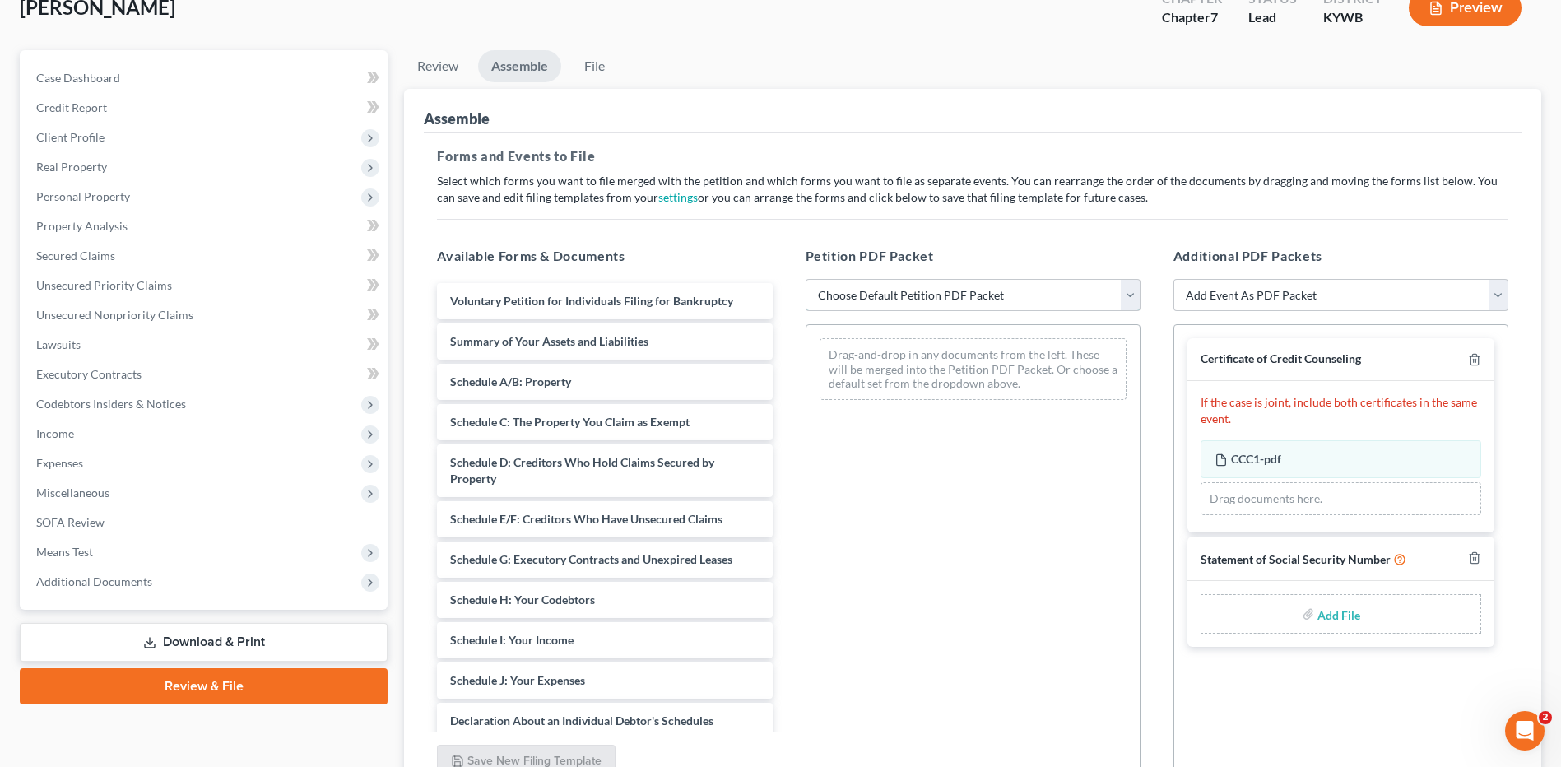
click at [907, 303] on select "Choose Default Petition PDF Packet Emergency Filing (Voluntary Petition and Cre…" at bounding box center [973, 295] width 335 height 33
select select "2"
click at [806, 279] on select "Choose Default Petition PDF Packet Emergency Filing (Voluntary Petition and Cre…" at bounding box center [973, 295] width 335 height 33
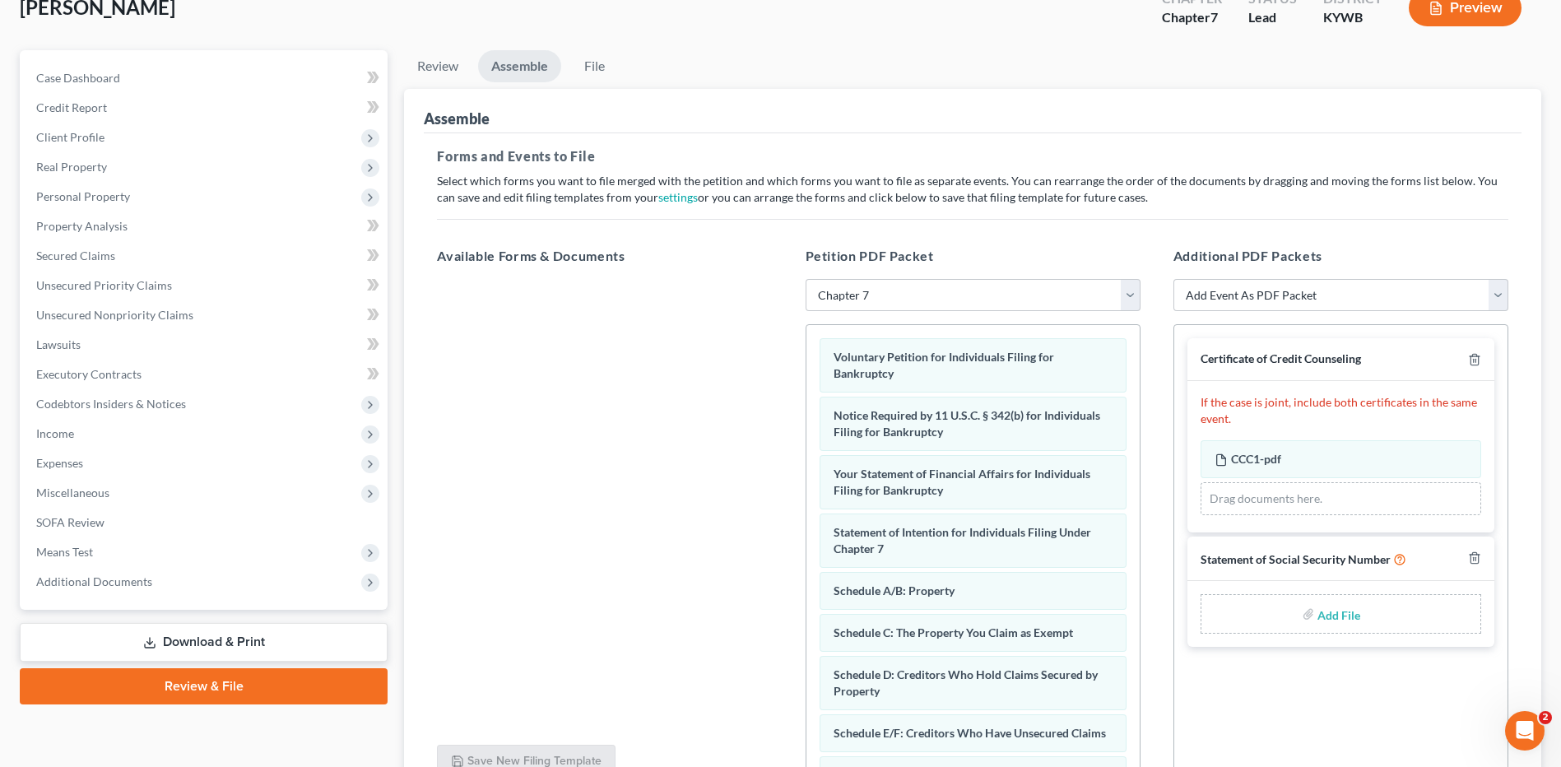
click at [1350, 617] on input "file" at bounding box center [1336, 614] width 39 height 30
type input "C:\fakepath\SSN FOR FILING.pdf"
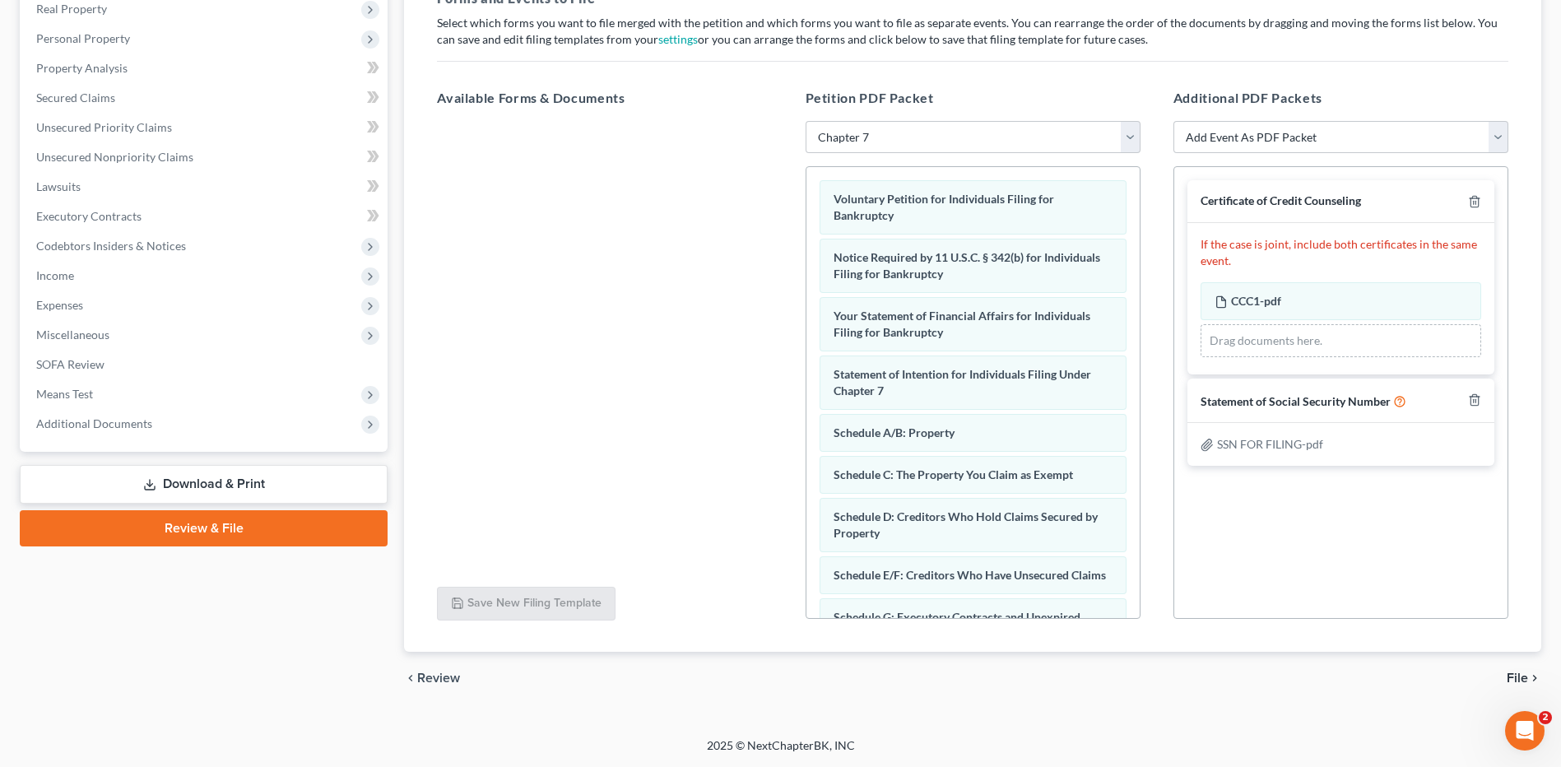
click at [1521, 680] on span "File" at bounding box center [1517, 677] width 21 height 13
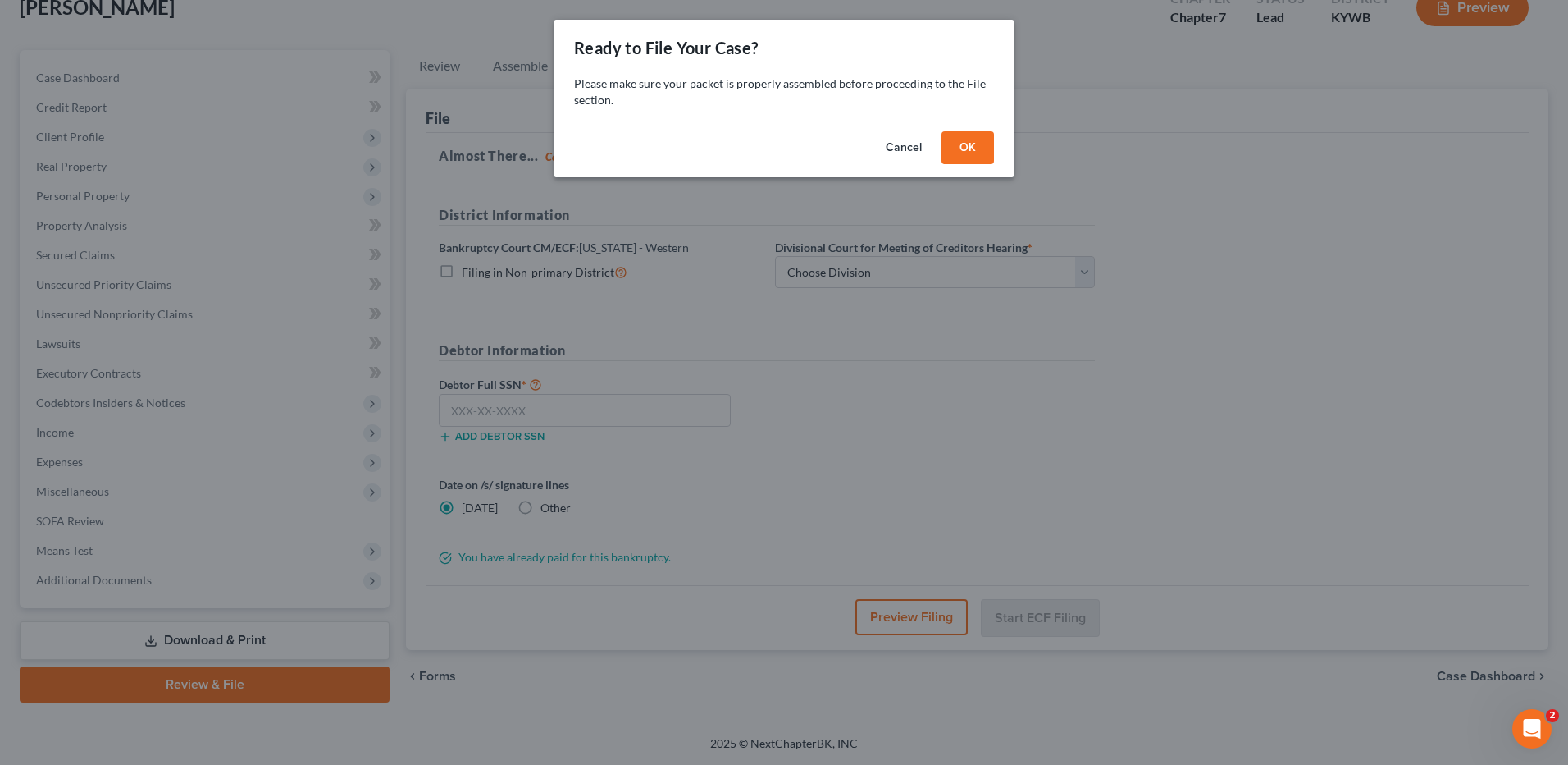
click at [968, 143] on button "OK" at bounding box center [968, 148] width 53 height 33
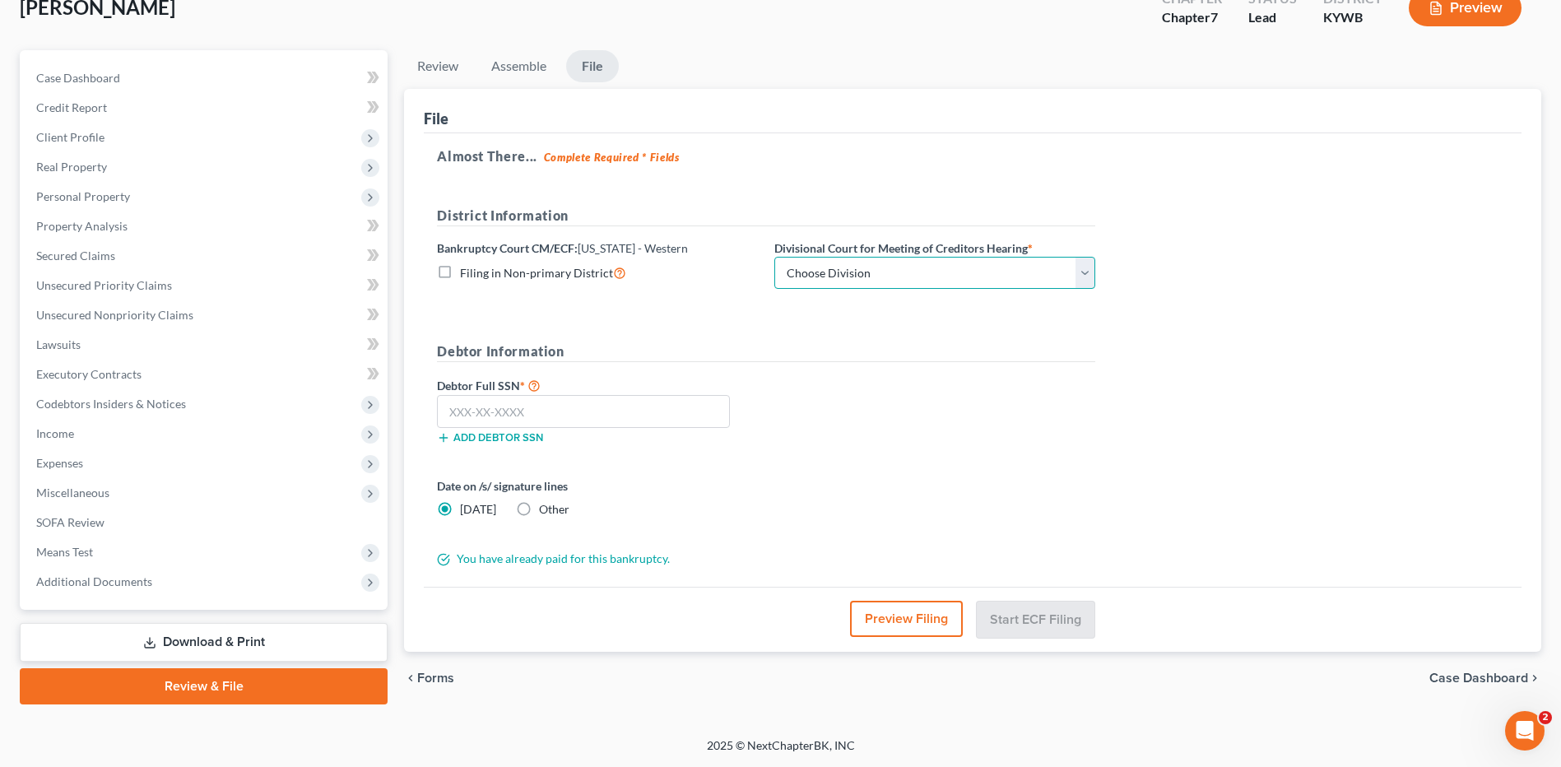
click at [923, 270] on select "Choose Division Bowling Green Louisville Owensboro Paducah" at bounding box center [934, 273] width 321 height 33
select select "3"
click at [774, 257] on select "Choose Division Bowling Green Louisville Owensboro Paducah" at bounding box center [934, 273] width 321 height 33
click at [703, 411] on input "text" at bounding box center [583, 411] width 293 height 33
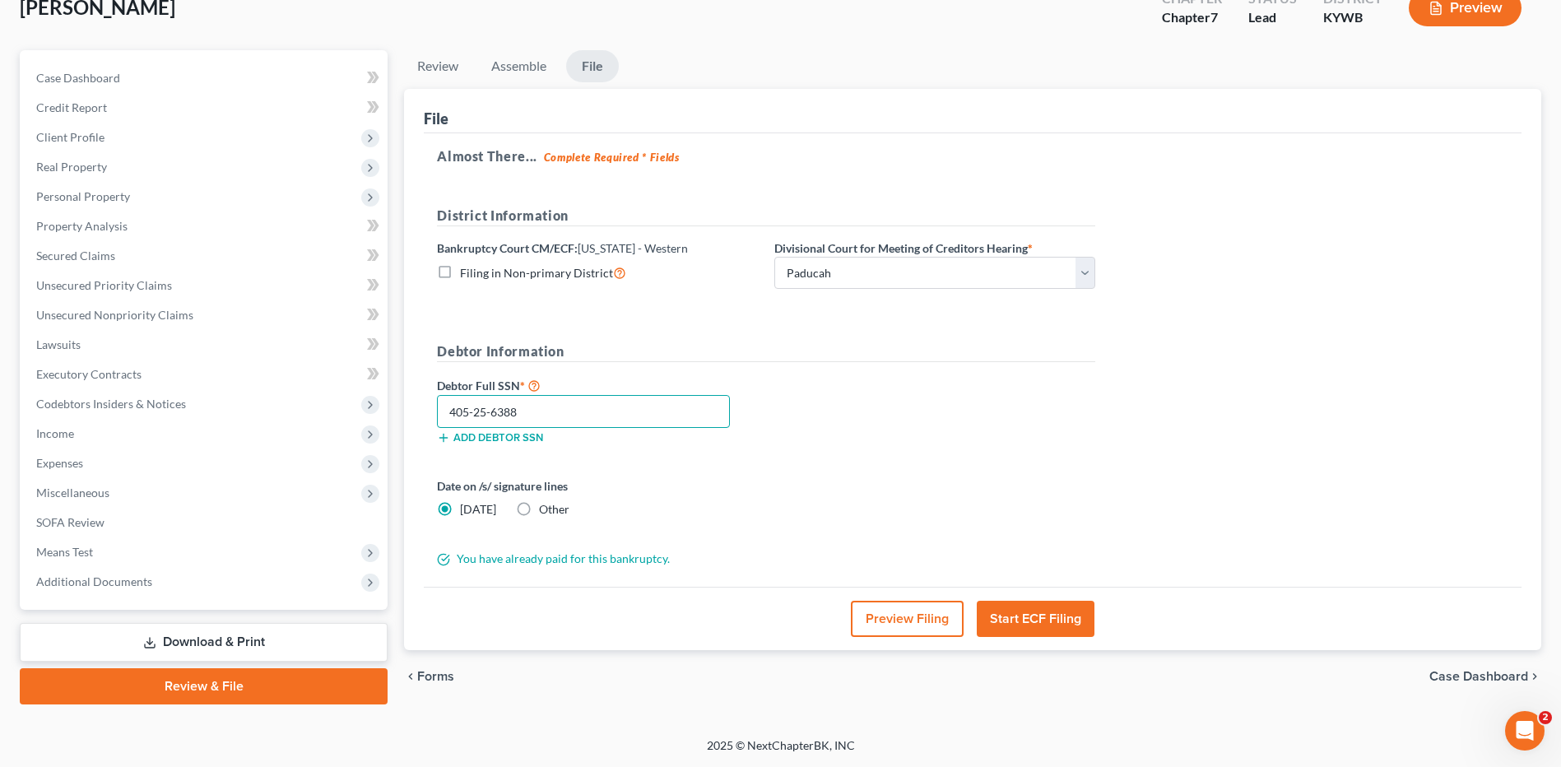
type input "405-25-6388"
click at [909, 628] on button "Preview Filing" at bounding box center [907, 619] width 113 height 36
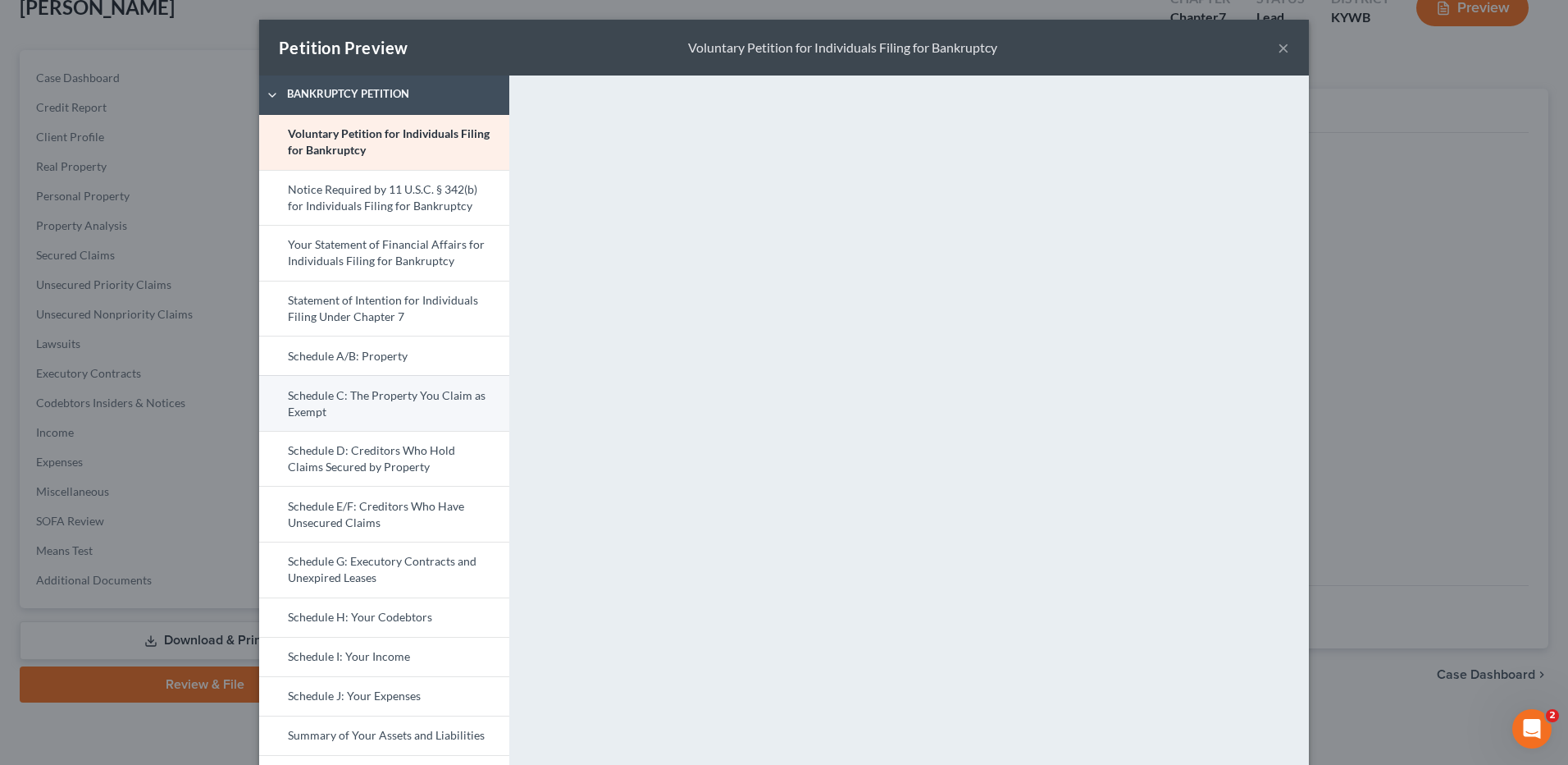
click at [433, 403] on link "Schedule C: The Property You Claim as Exempt" at bounding box center [384, 403] width 250 height 56
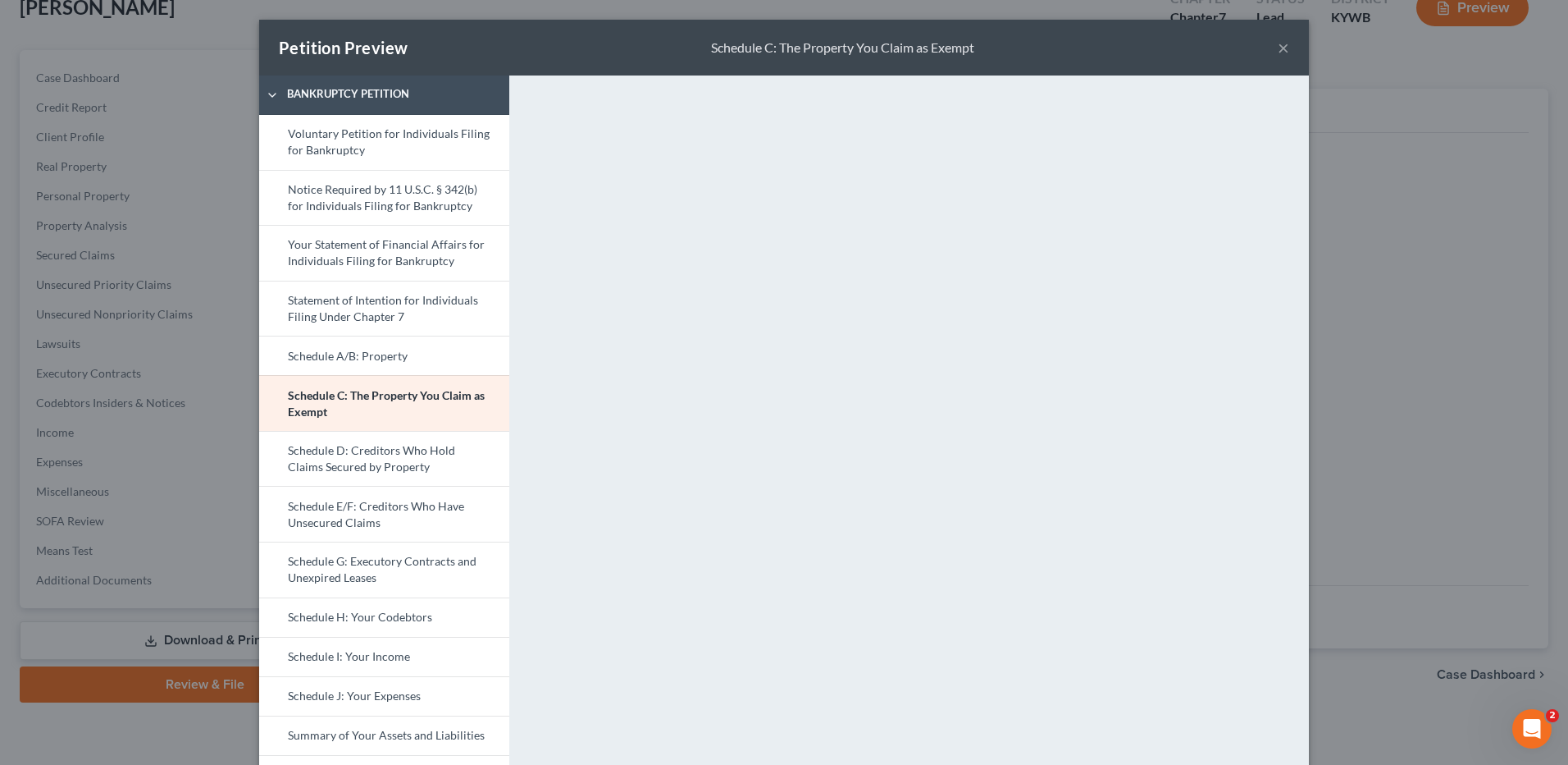
scroll to position [328, 0]
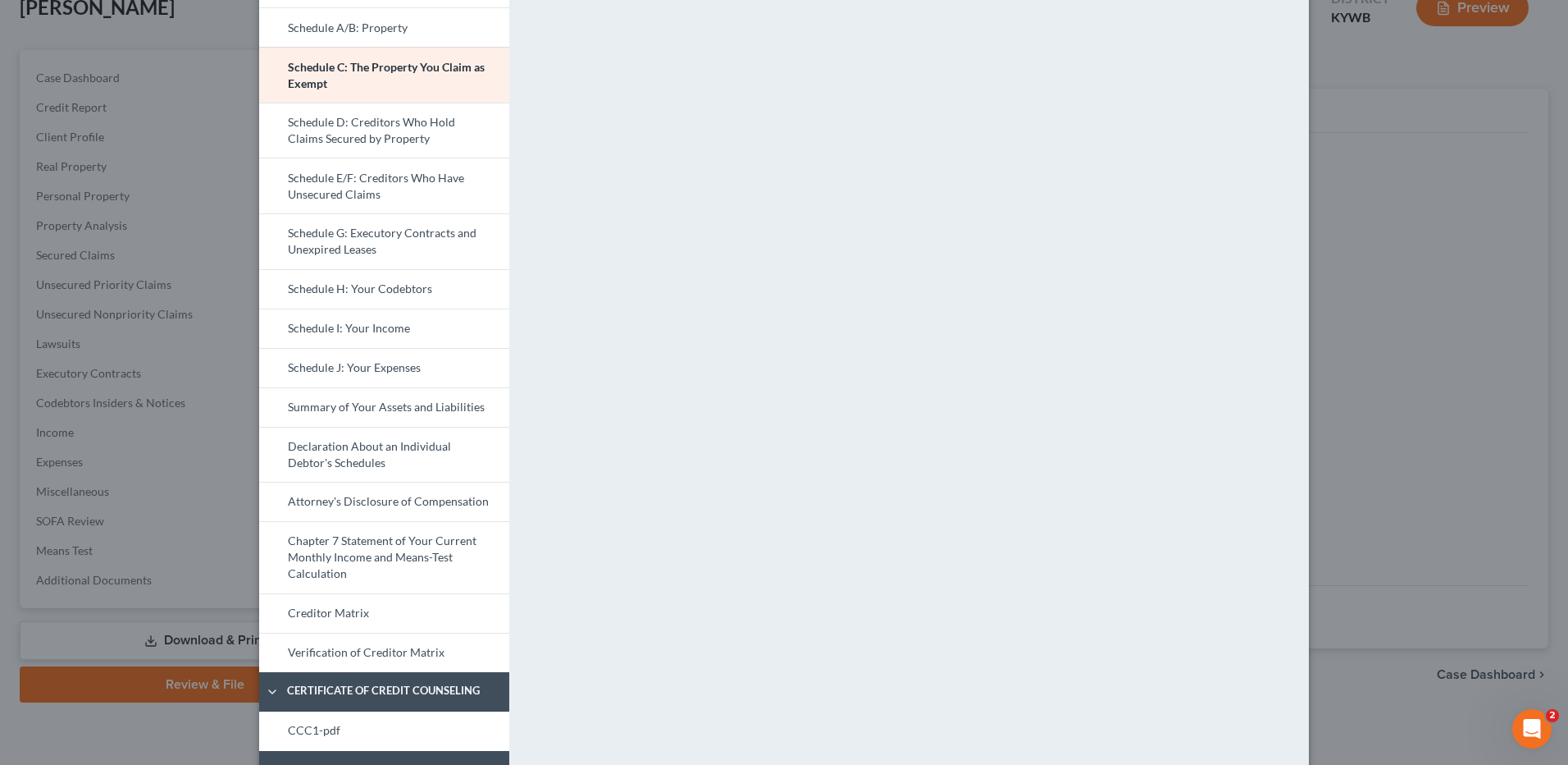
drag, startPoint x: 382, startPoint y: 338, endPoint x: 972, endPoint y: 410, distance: 594.4
click at [382, 338] on link "Schedule I: Your Income" at bounding box center [384, 327] width 250 height 39
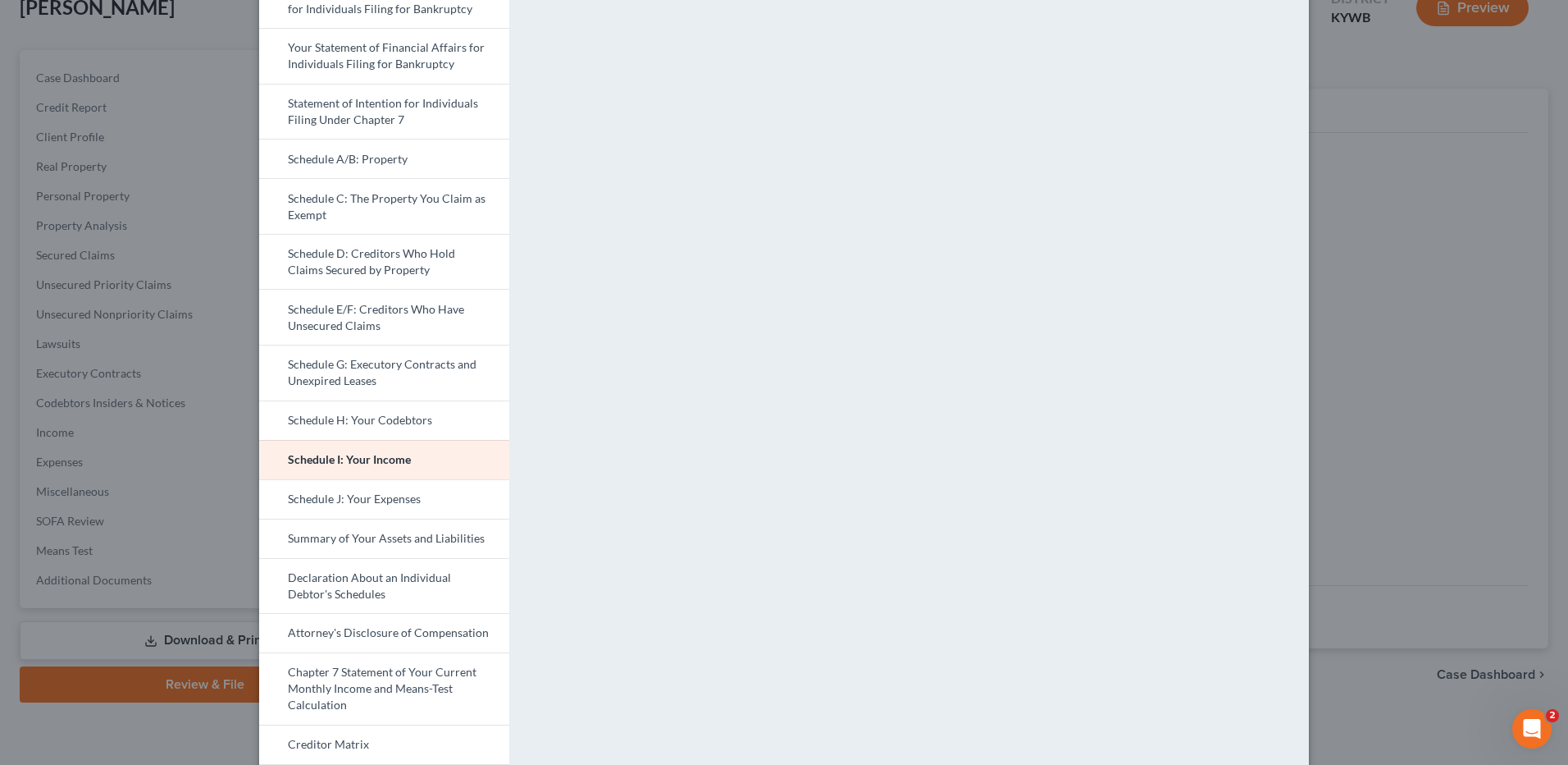
scroll to position [0, 0]
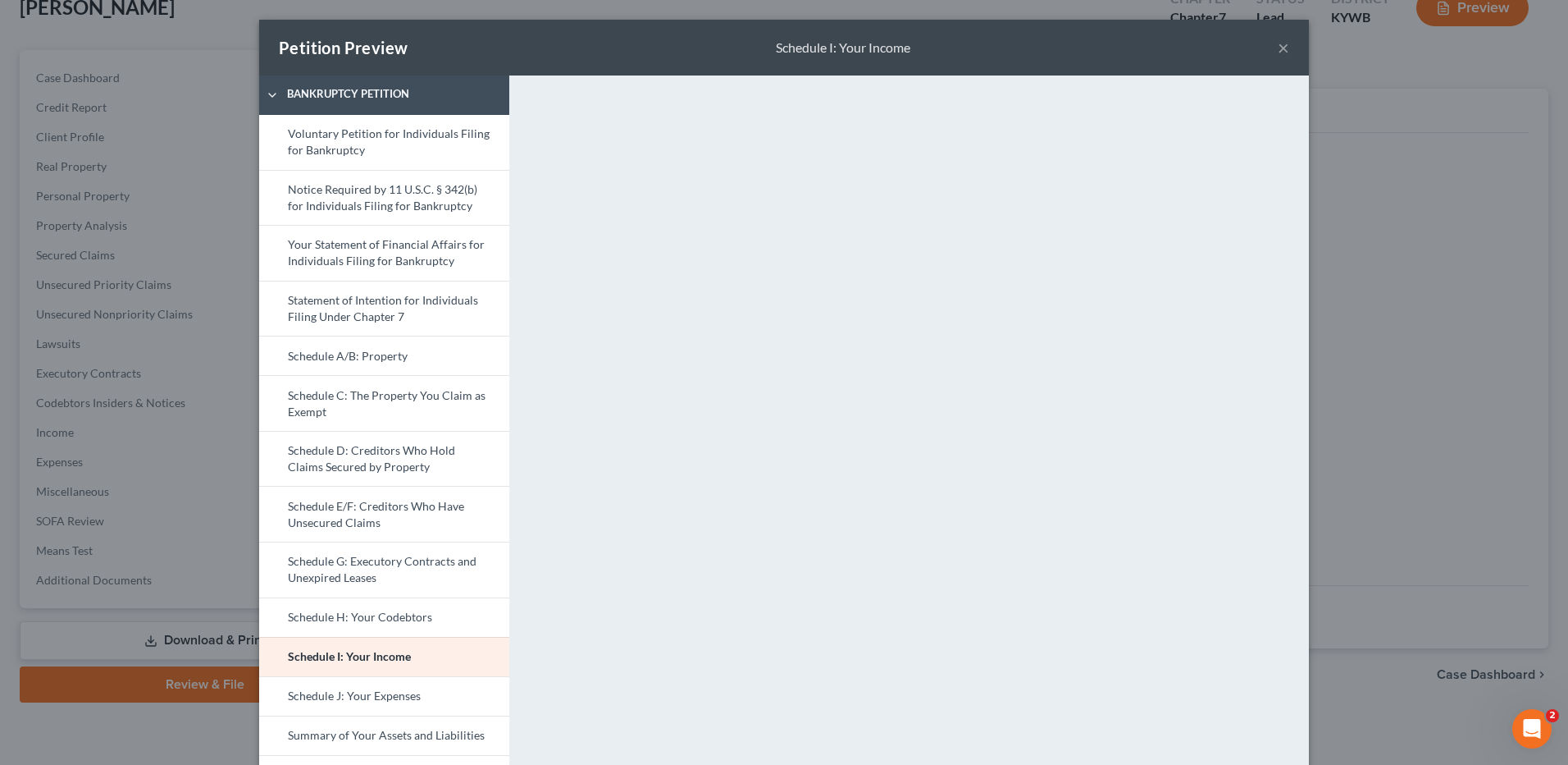
drag, startPoint x: 322, startPoint y: 694, endPoint x: 836, endPoint y: 562, distance: 530.7
click at [322, 694] on link "Schedule J: Your Expenses" at bounding box center [384, 695] width 250 height 39
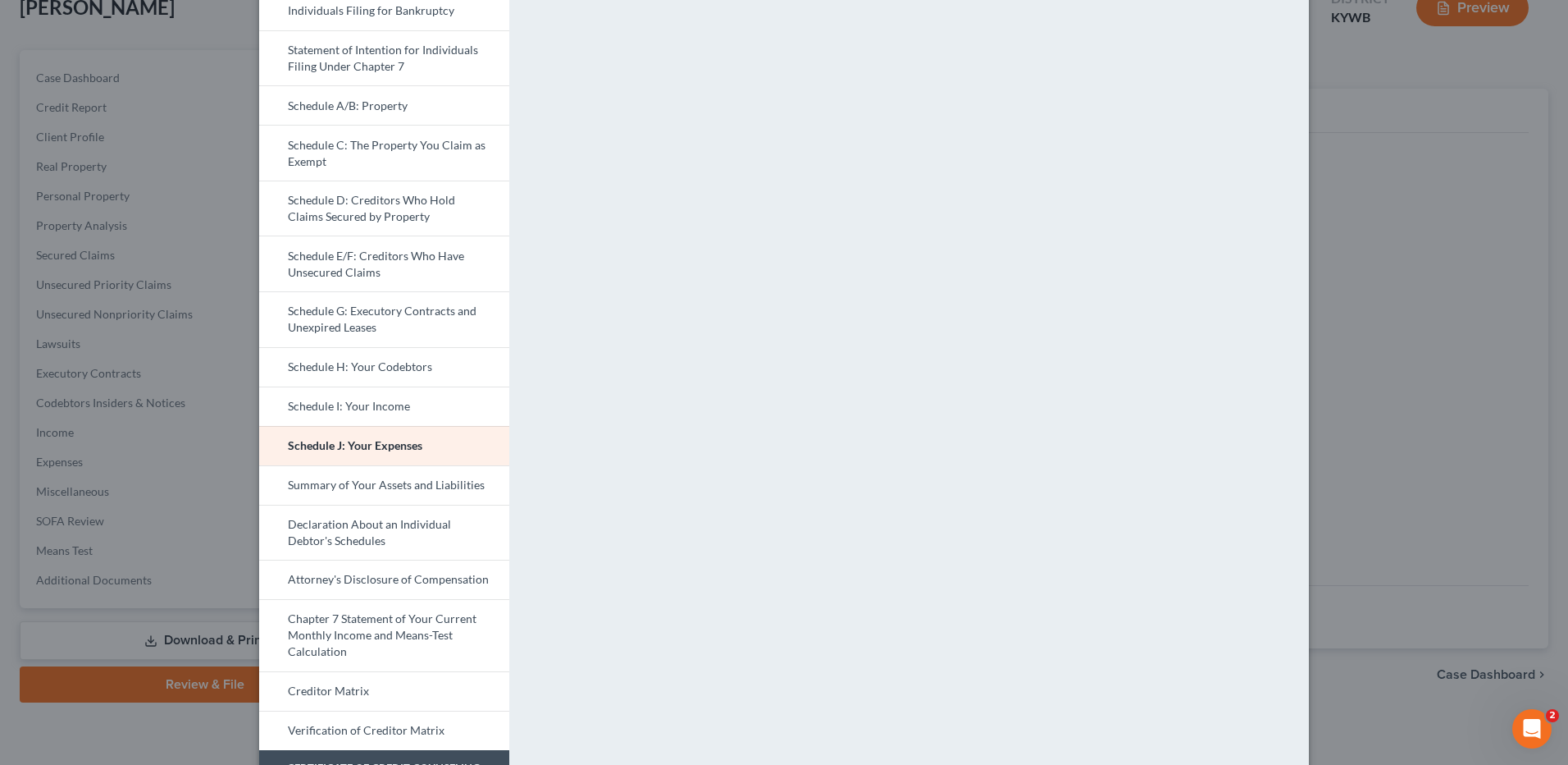
scroll to position [462, 0]
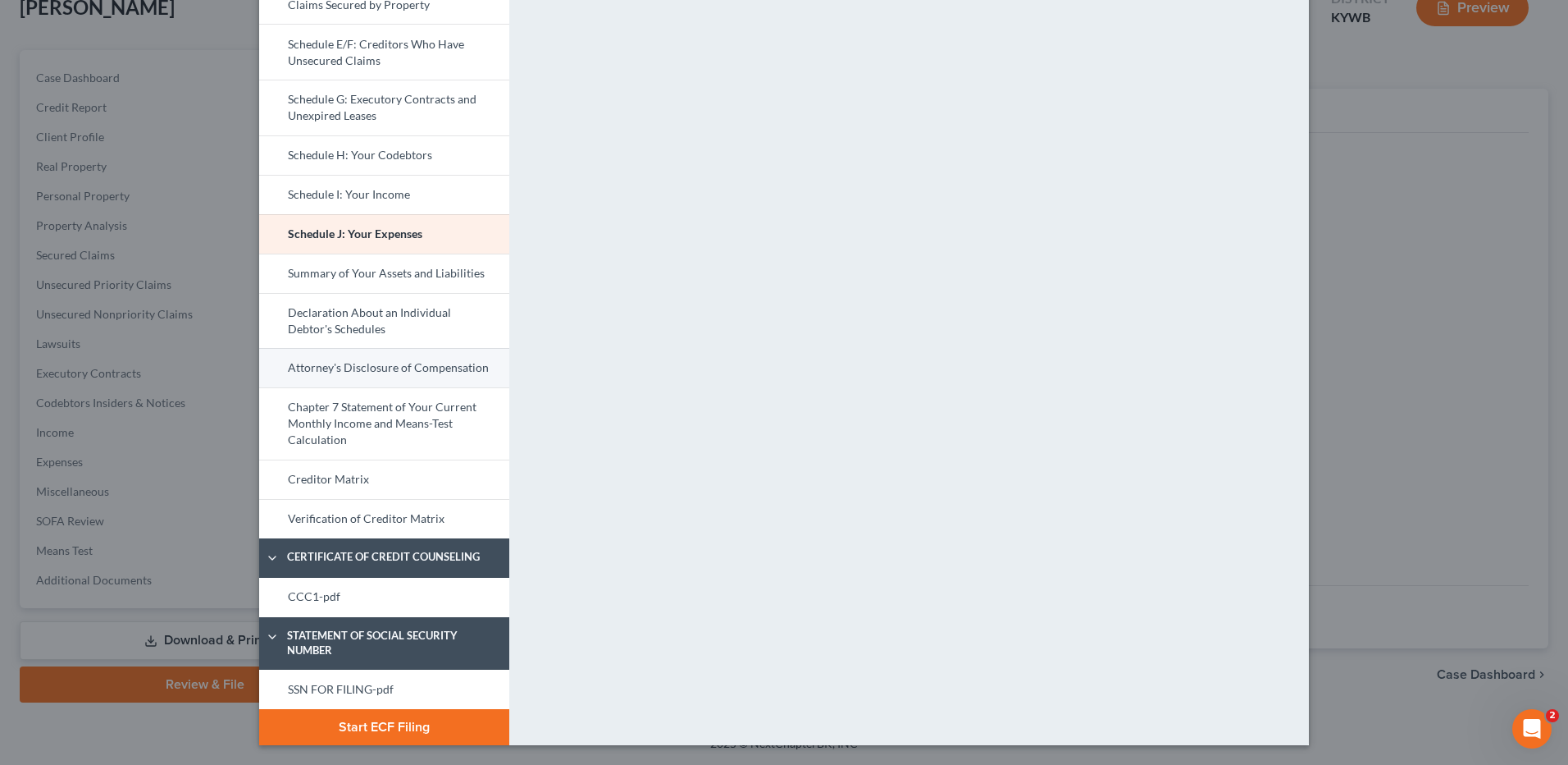
click at [397, 375] on link "Attorney's Disclosure of Compensation" at bounding box center [384, 367] width 250 height 39
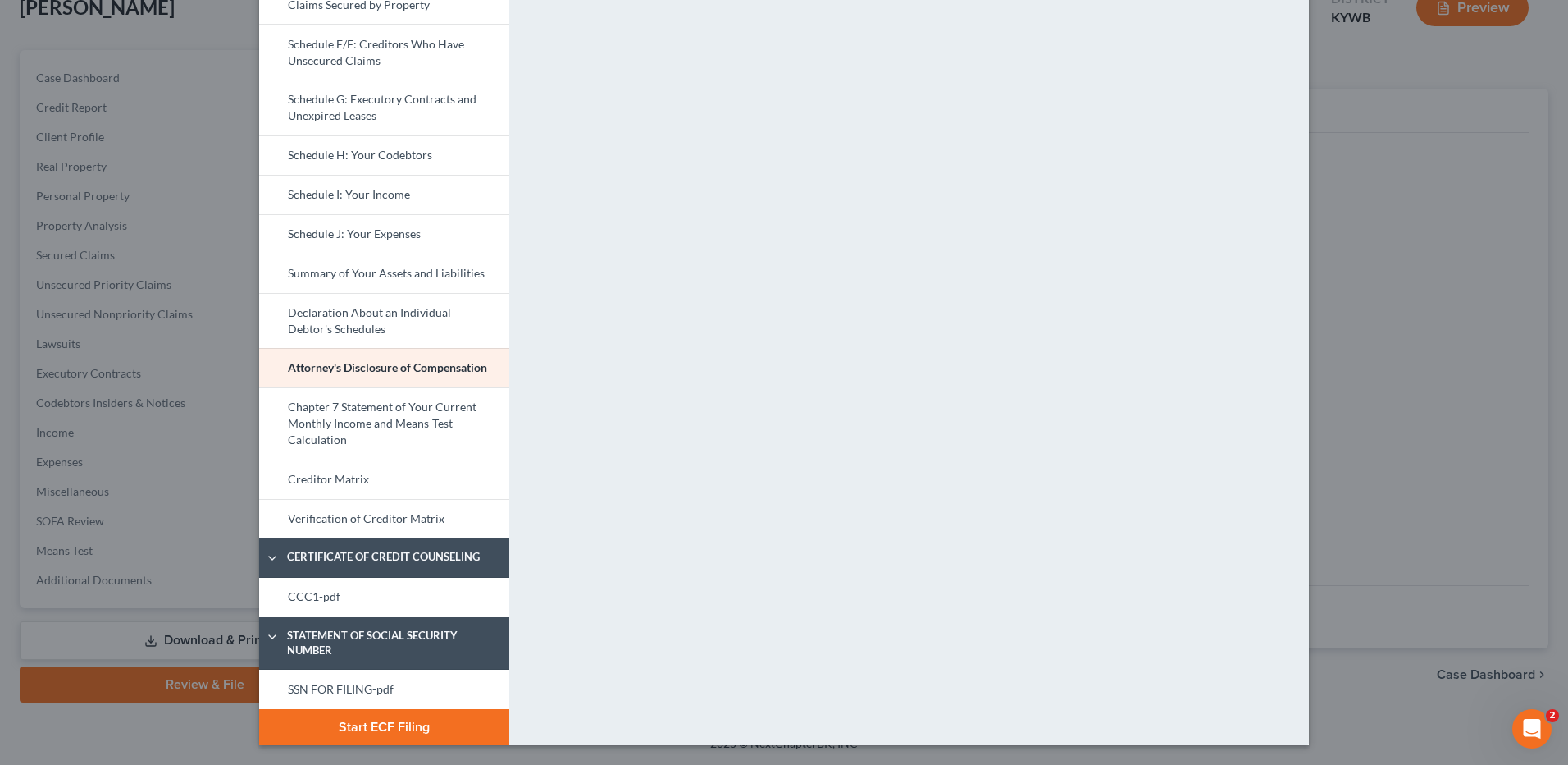
click at [446, 422] on link "Chapter 7 Statement of Your Current Monthly Income and Means-Test Calculation" at bounding box center [384, 423] width 250 height 72
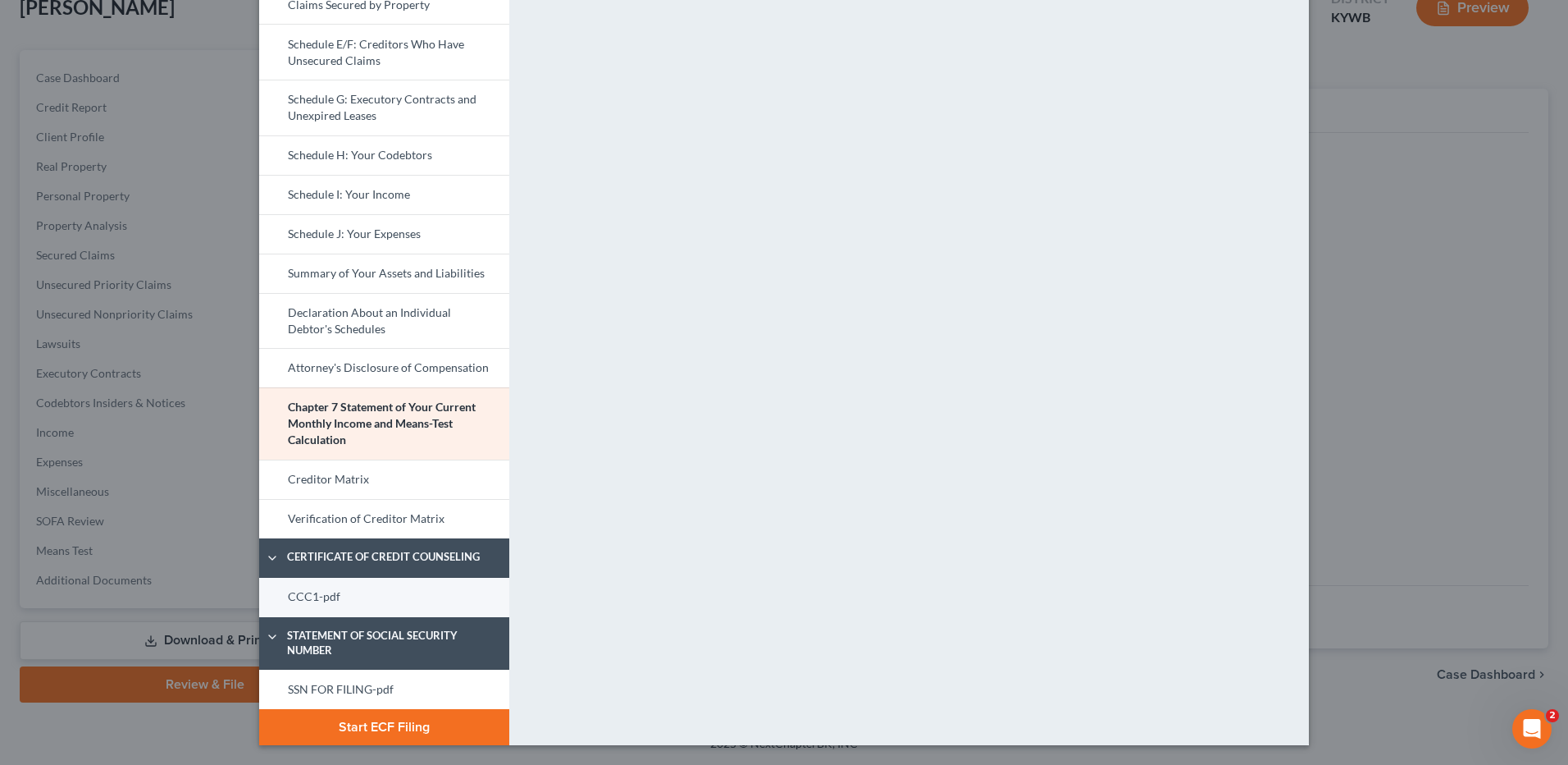
click at [400, 583] on link "CCC1-pdf" at bounding box center [384, 596] width 250 height 39
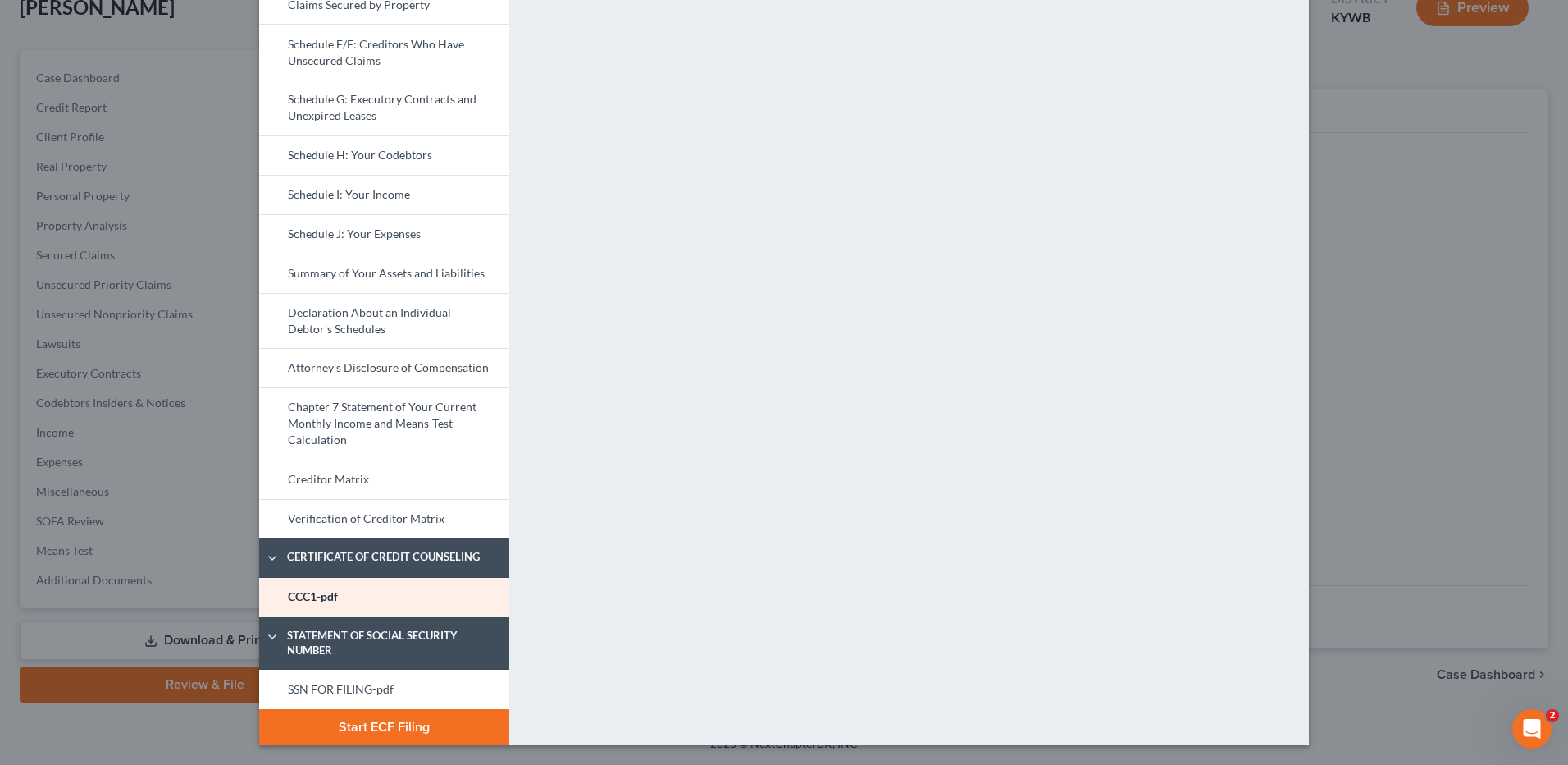
drag, startPoint x: 344, startPoint y: 678, endPoint x: 844, endPoint y: 625, distance: 502.8
click at [344, 679] on link "SSN FOR FILING-pdf" at bounding box center [384, 688] width 250 height 39
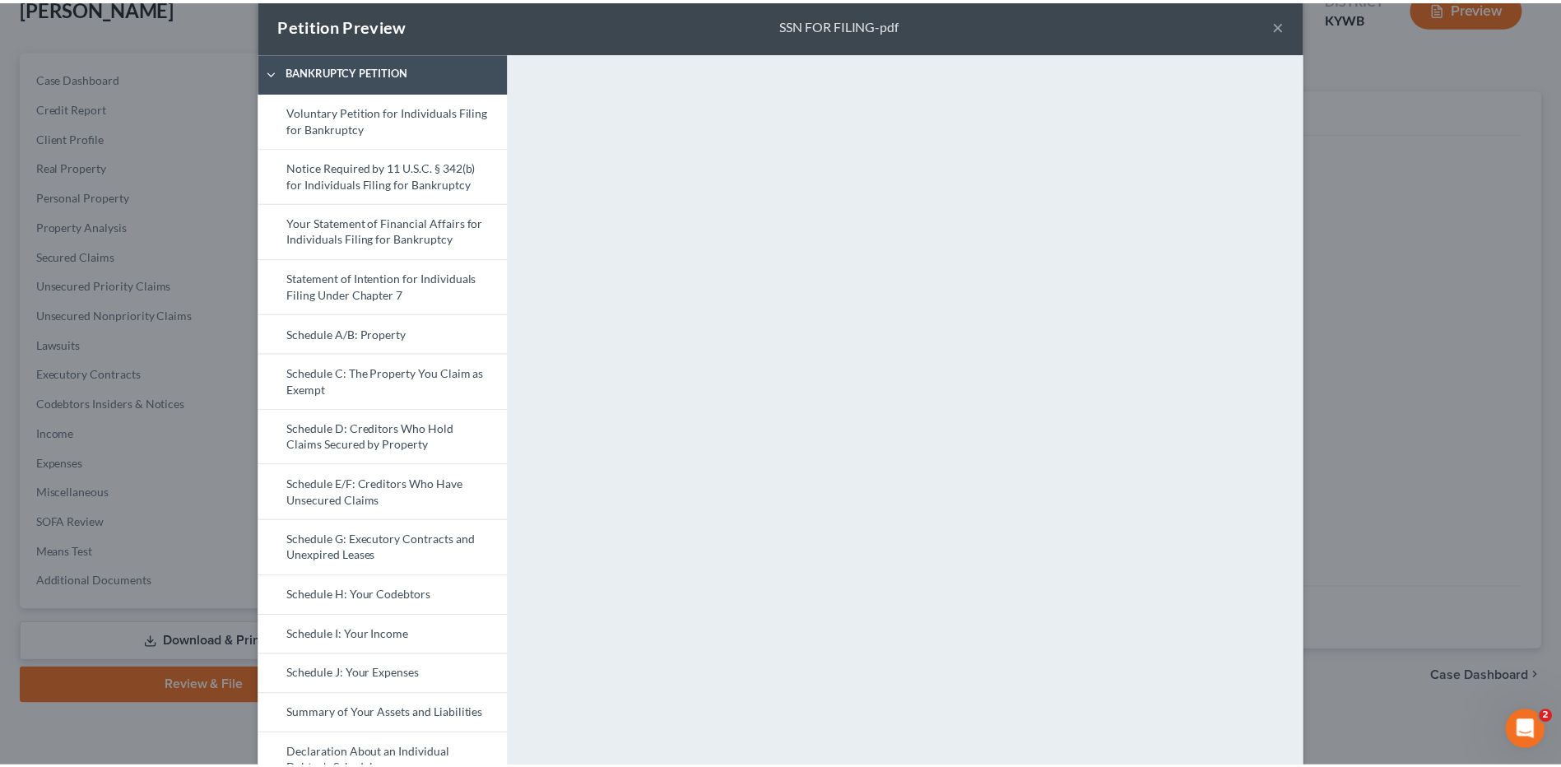
scroll to position [0, 0]
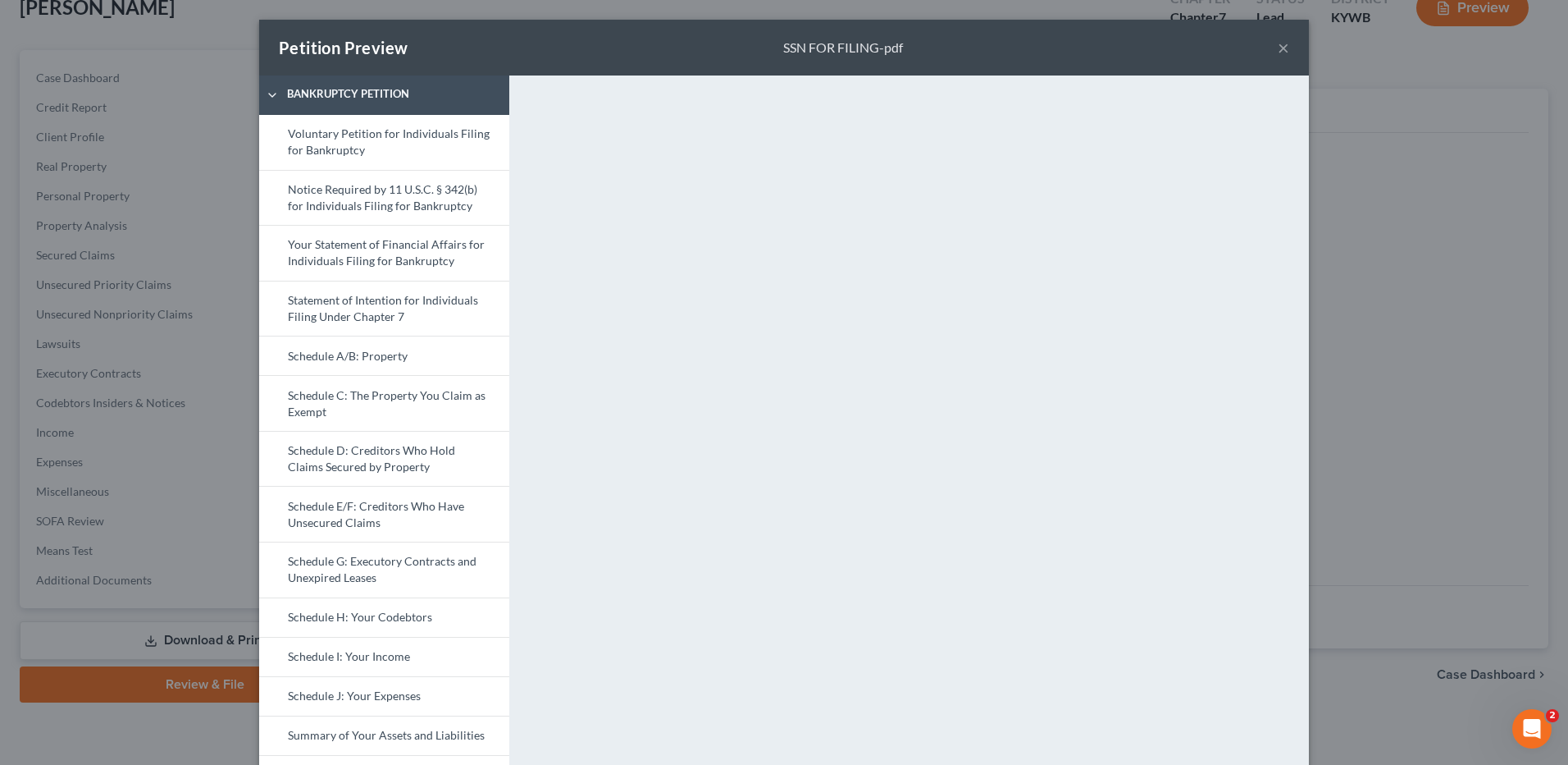
click at [1278, 46] on button "×" at bounding box center [1284, 48] width 12 height 20
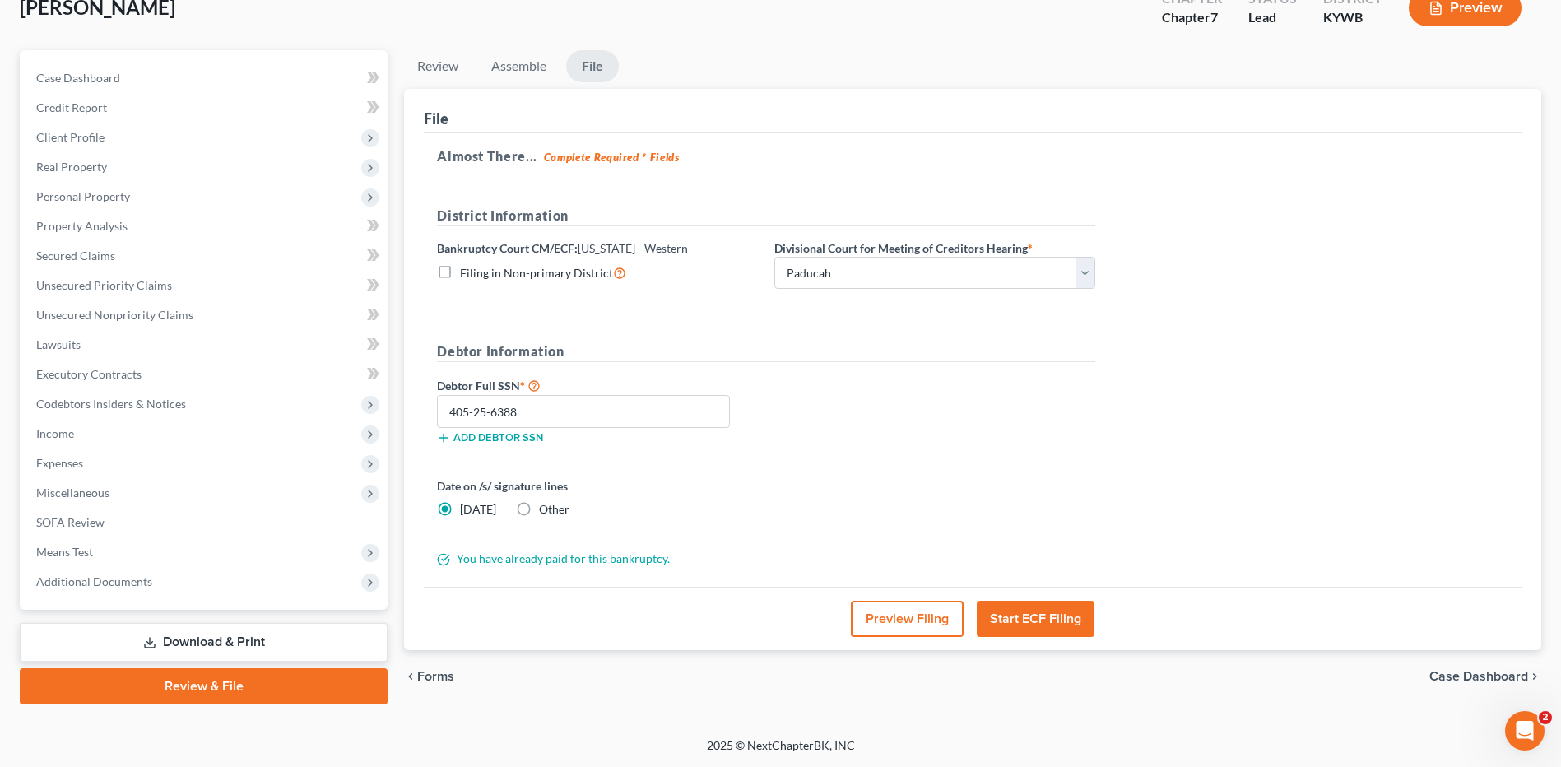
click at [929, 601] on button "Preview Filing" at bounding box center [907, 619] width 113 height 36
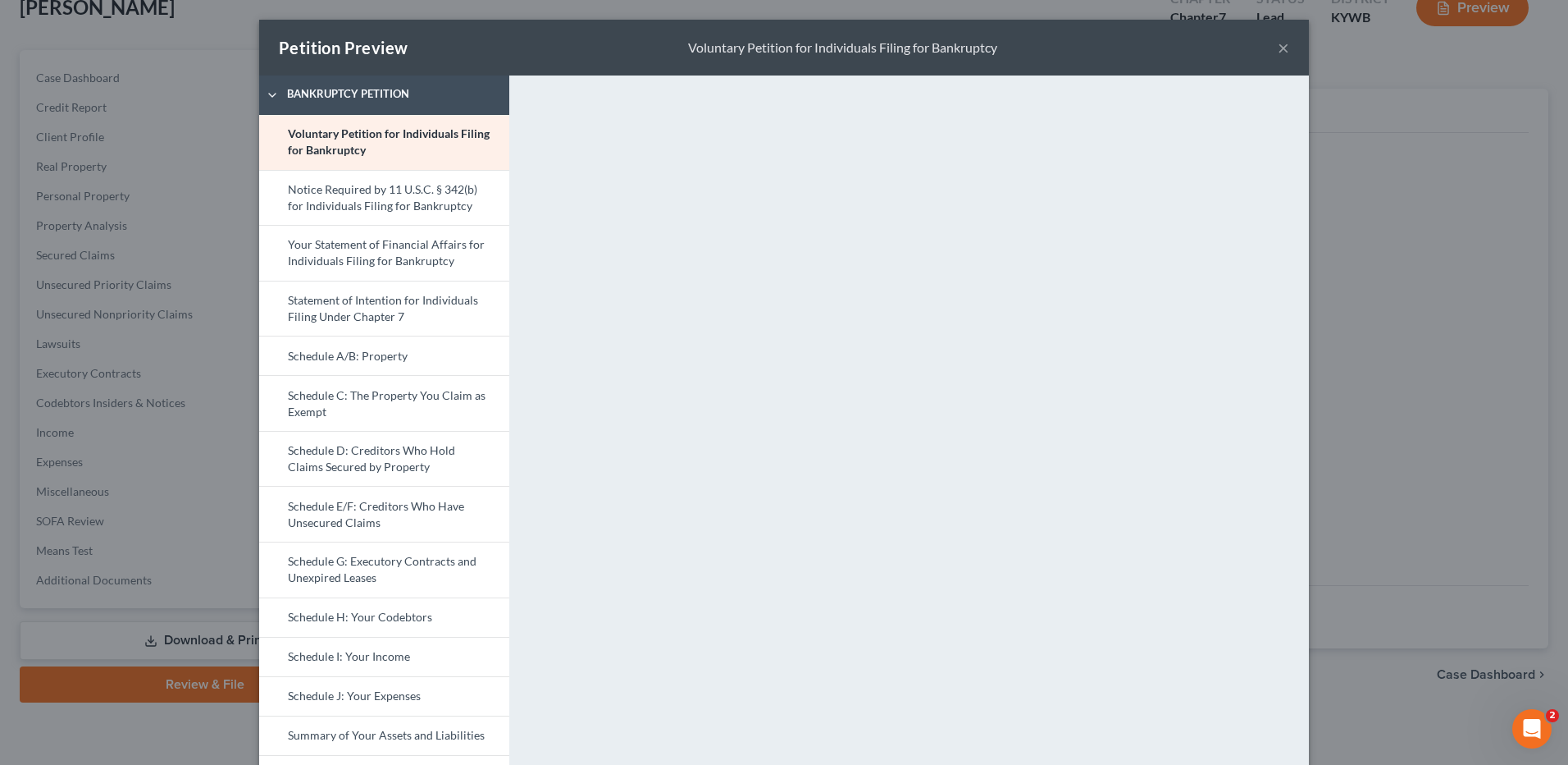
click at [1280, 50] on button "×" at bounding box center [1284, 48] width 12 height 20
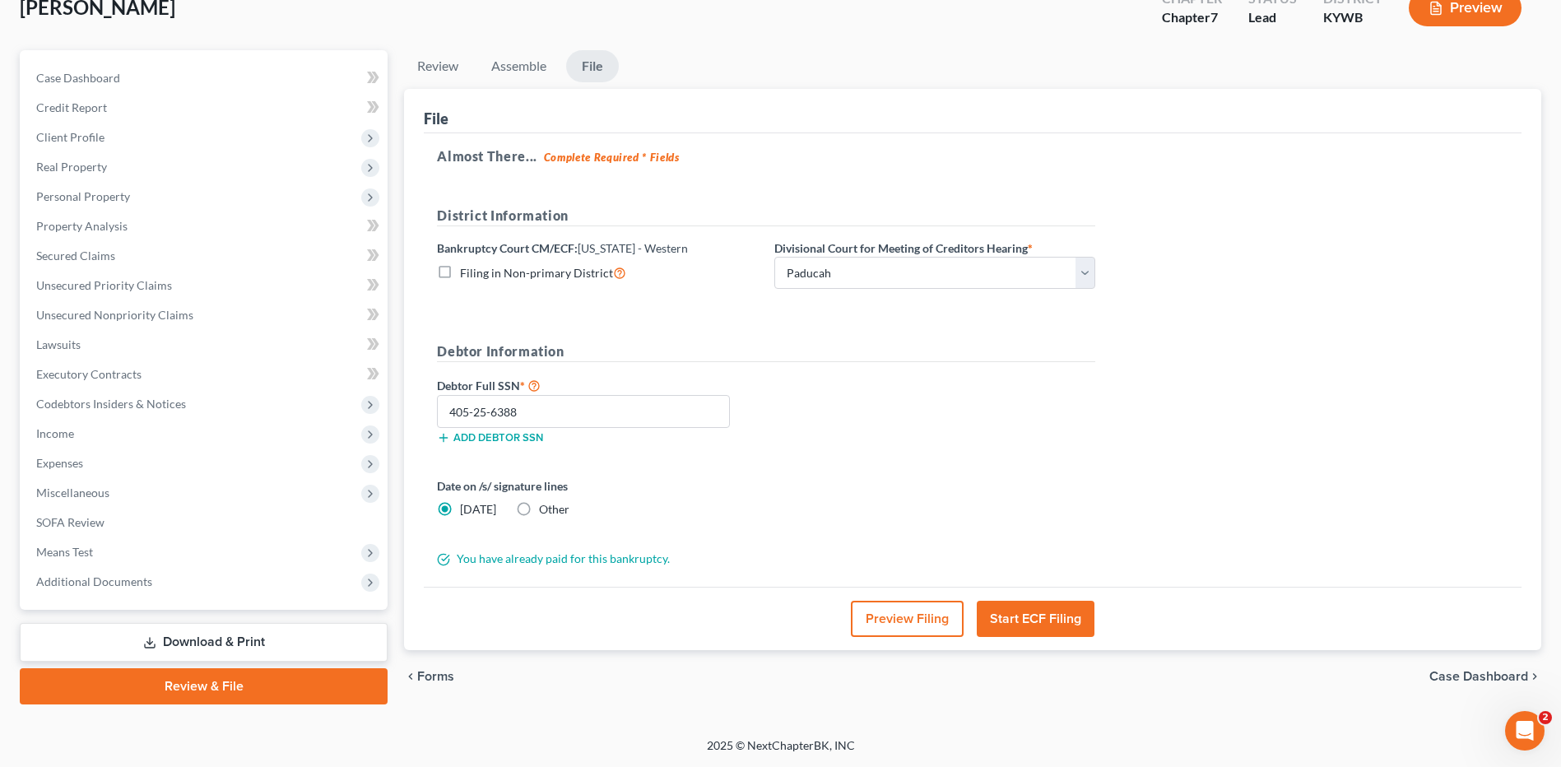
click at [1059, 623] on button "Start ECF Filing" at bounding box center [1036, 619] width 118 height 36
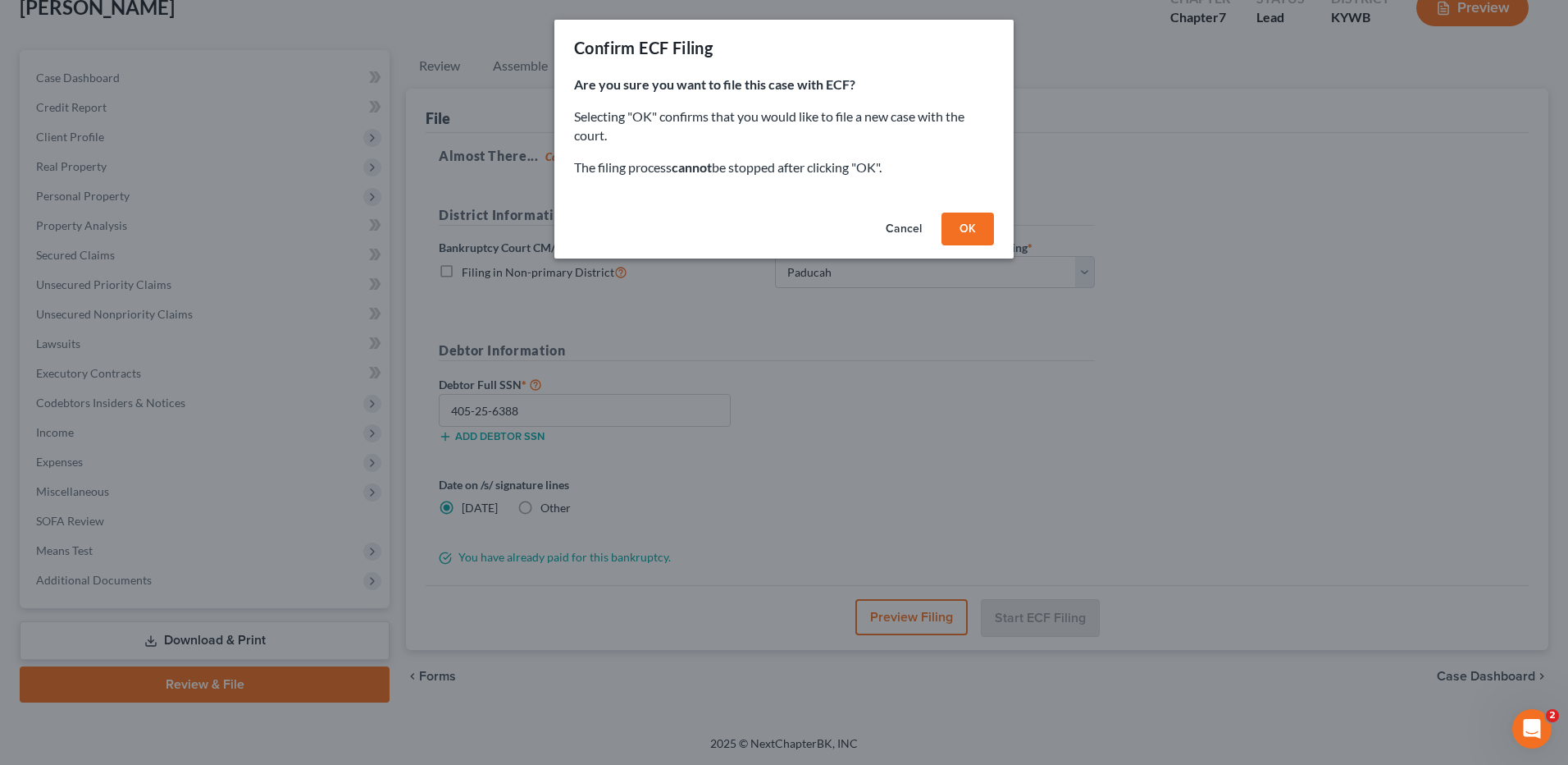
click at [970, 235] on button "OK" at bounding box center [968, 228] width 53 height 33
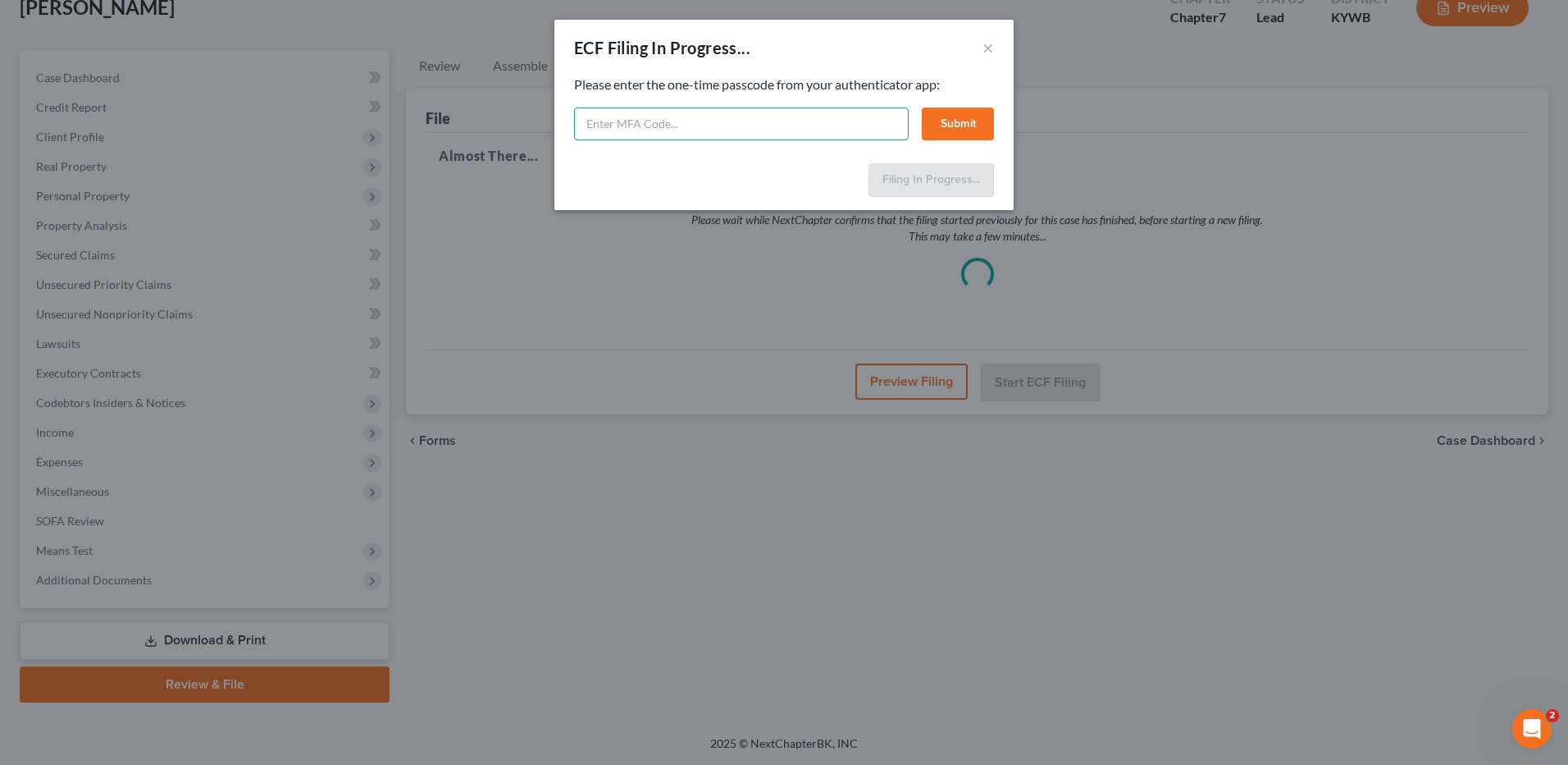
click at [693, 123] on input "text" at bounding box center [742, 124] width 335 height 33
type input "017822"
click at [959, 126] on button "Submit" at bounding box center [958, 124] width 72 height 33
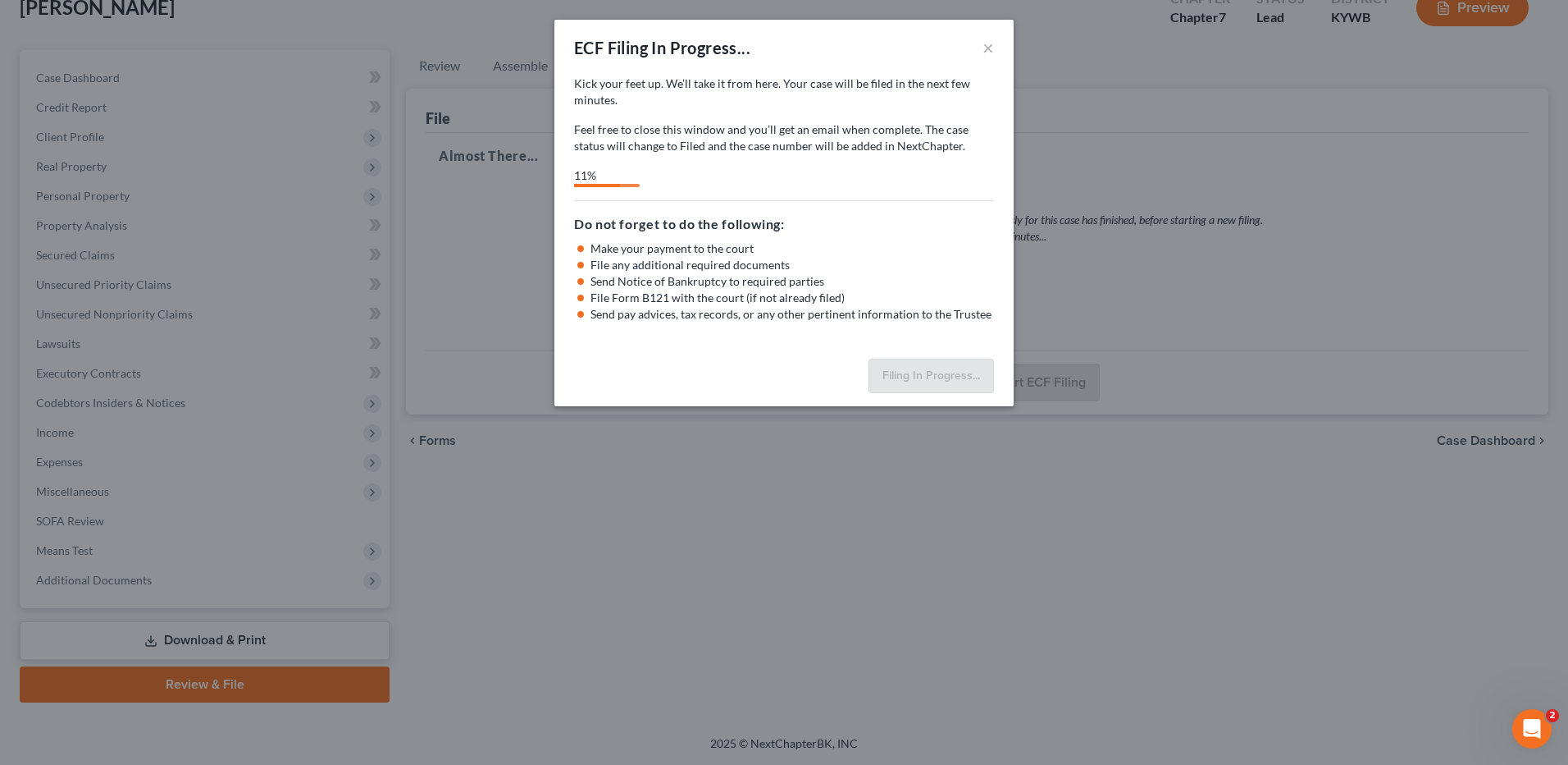
select select "3"
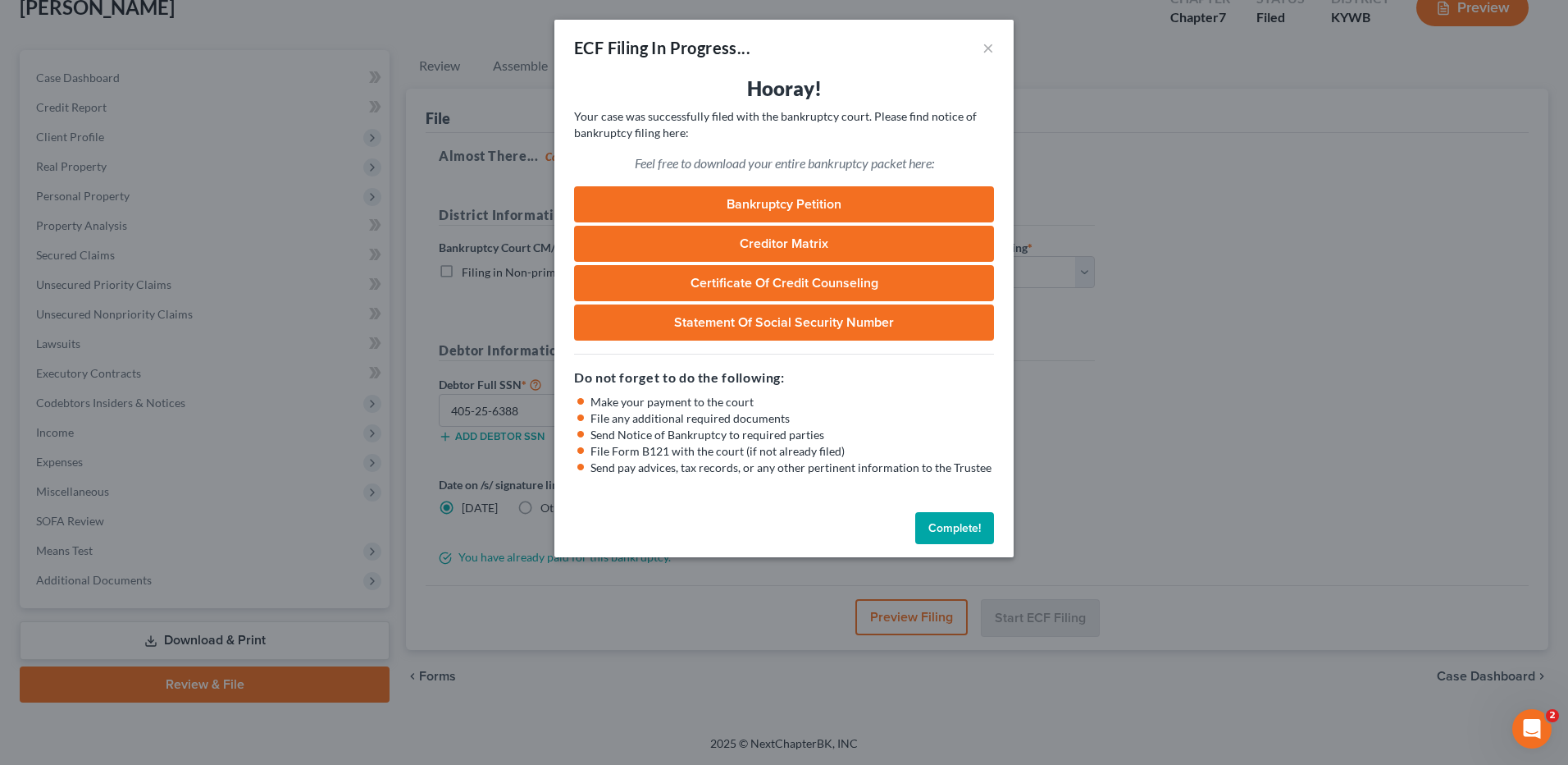
click at [956, 517] on button "Complete!" at bounding box center [954, 528] width 79 height 33
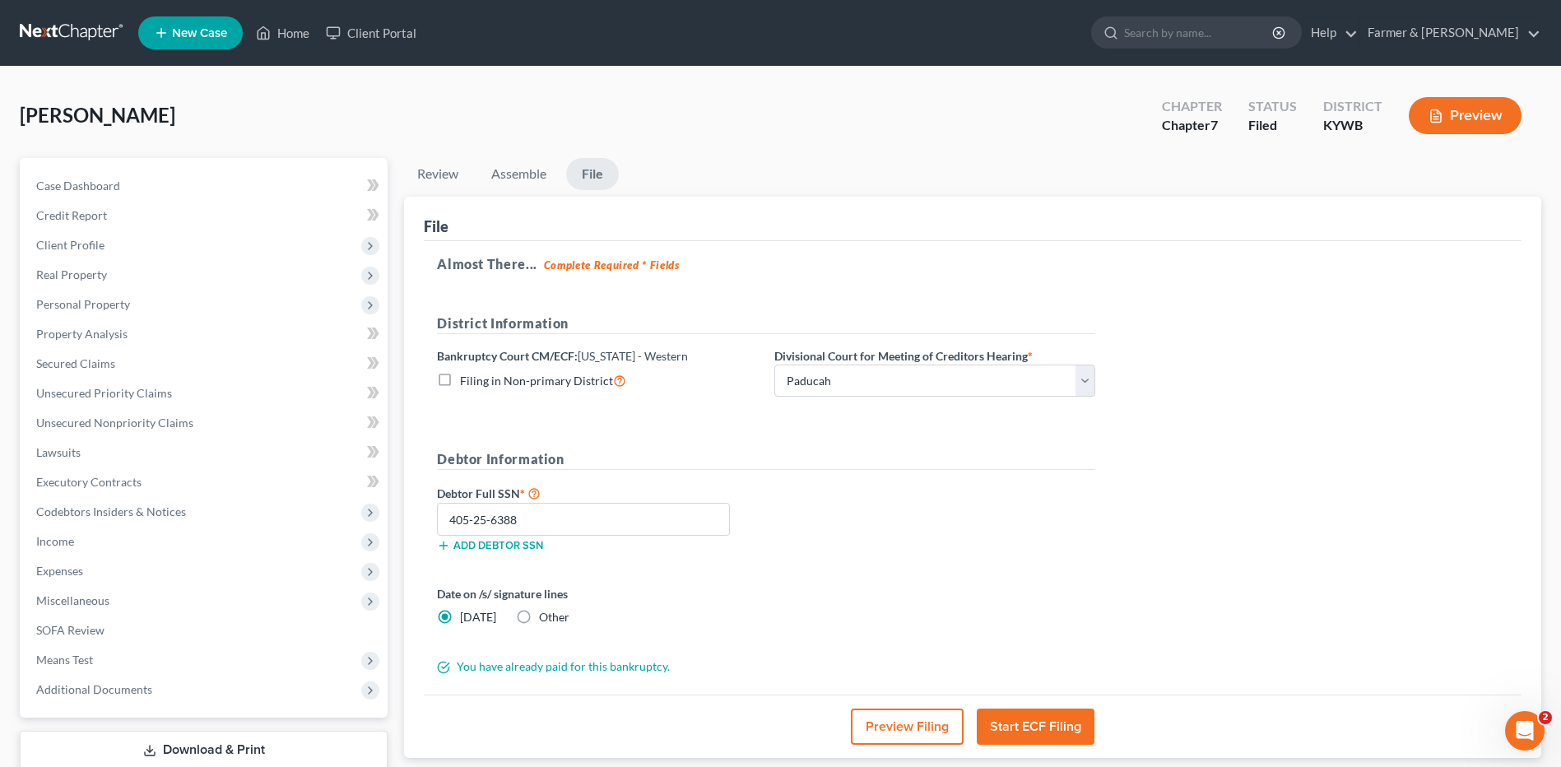
drag, startPoint x: 36, startPoint y: 35, endPoint x: 191, endPoint y: 9, distance: 156.8
click at [36, 35] on link at bounding box center [72, 33] width 105 height 30
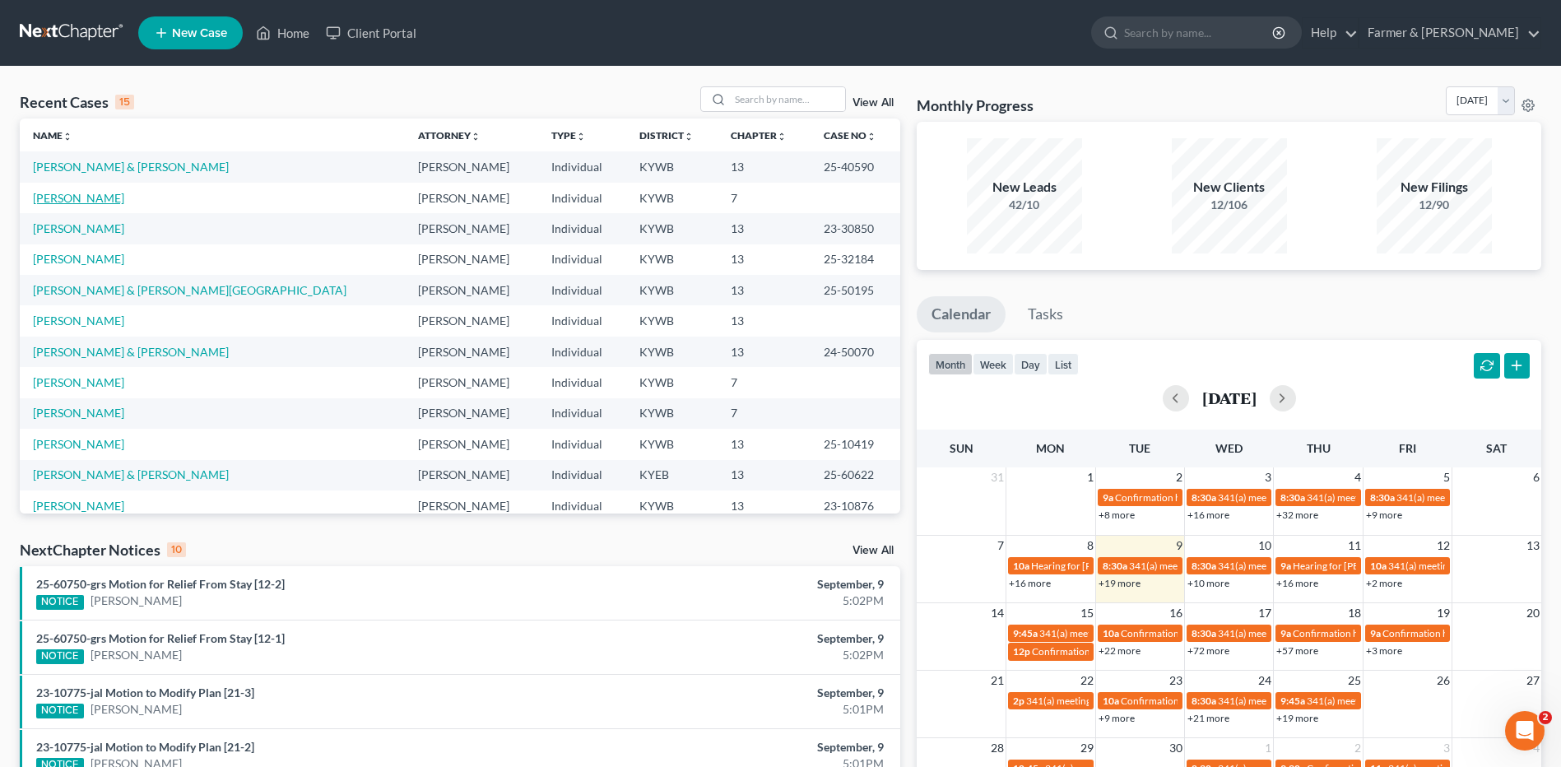
click at [92, 198] on link "[PERSON_NAME]" at bounding box center [78, 198] width 91 height 14
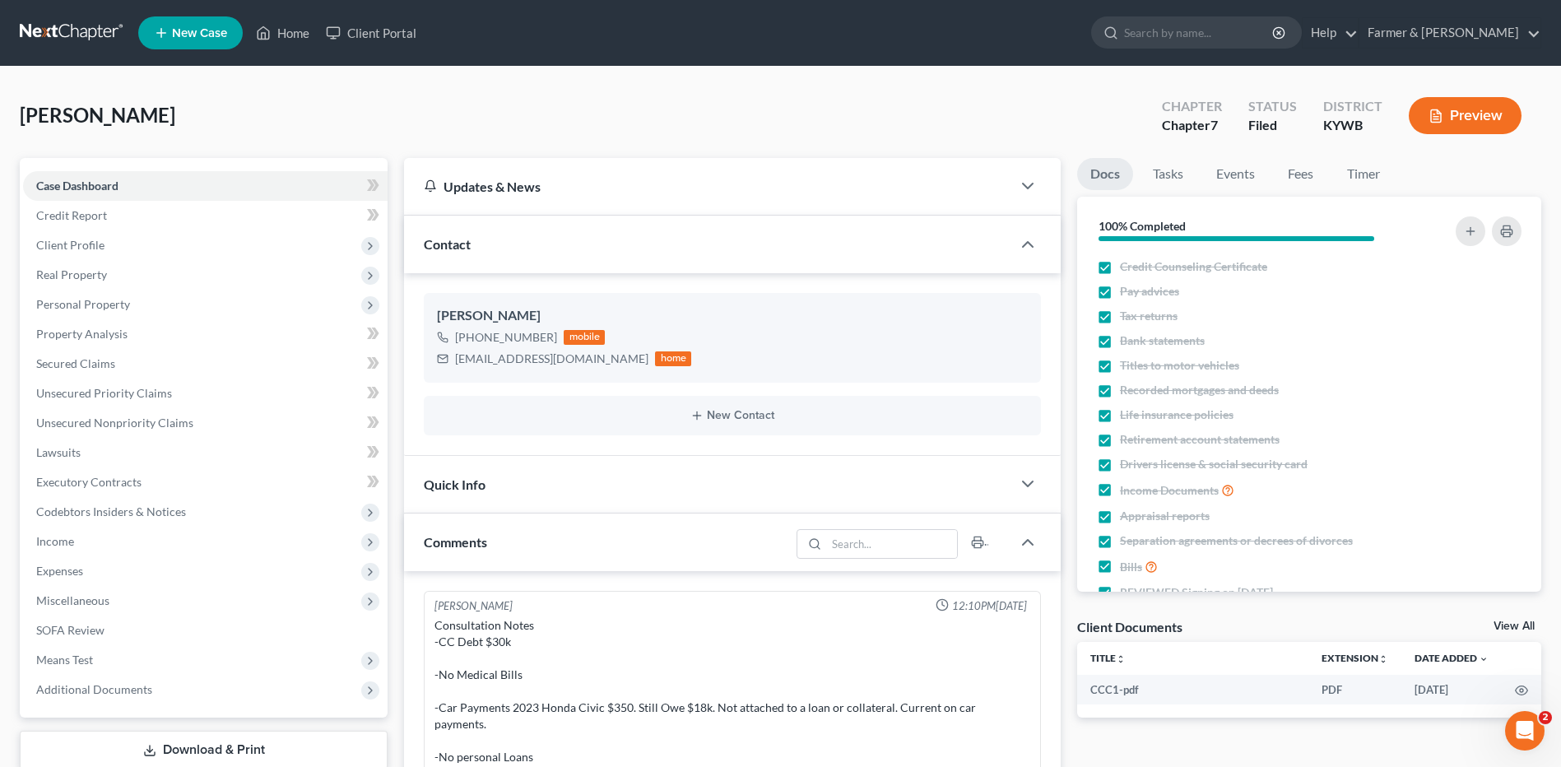
scroll to position [211, 0]
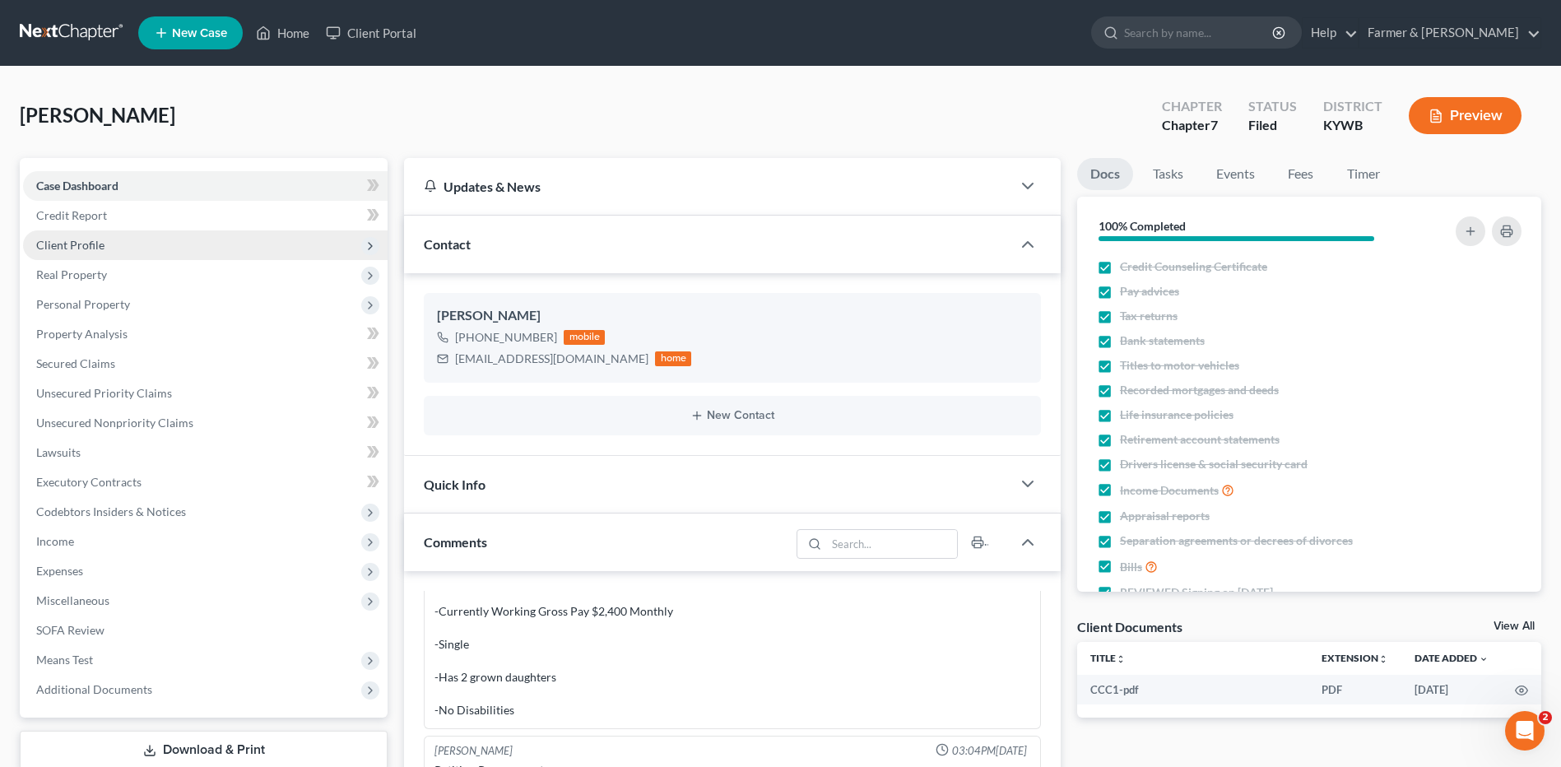
click at [99, 244] on span "Client Profile" at bounding box center [70, 245] width 68 height 14
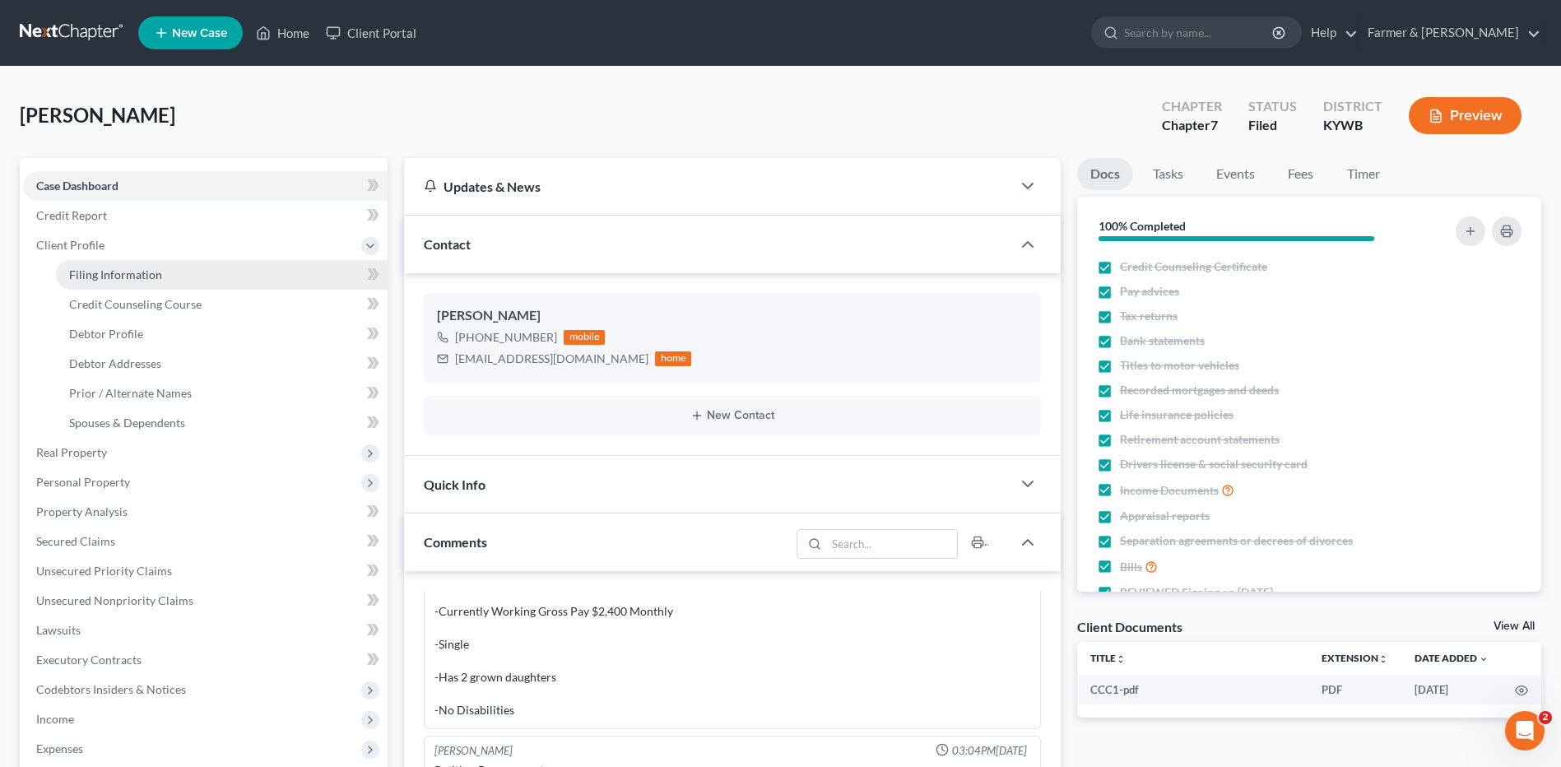
click at [109, 278] on span "Filing Information" at bounding box center [115, 274] width 93 height 14
select select "1"
select select "0"
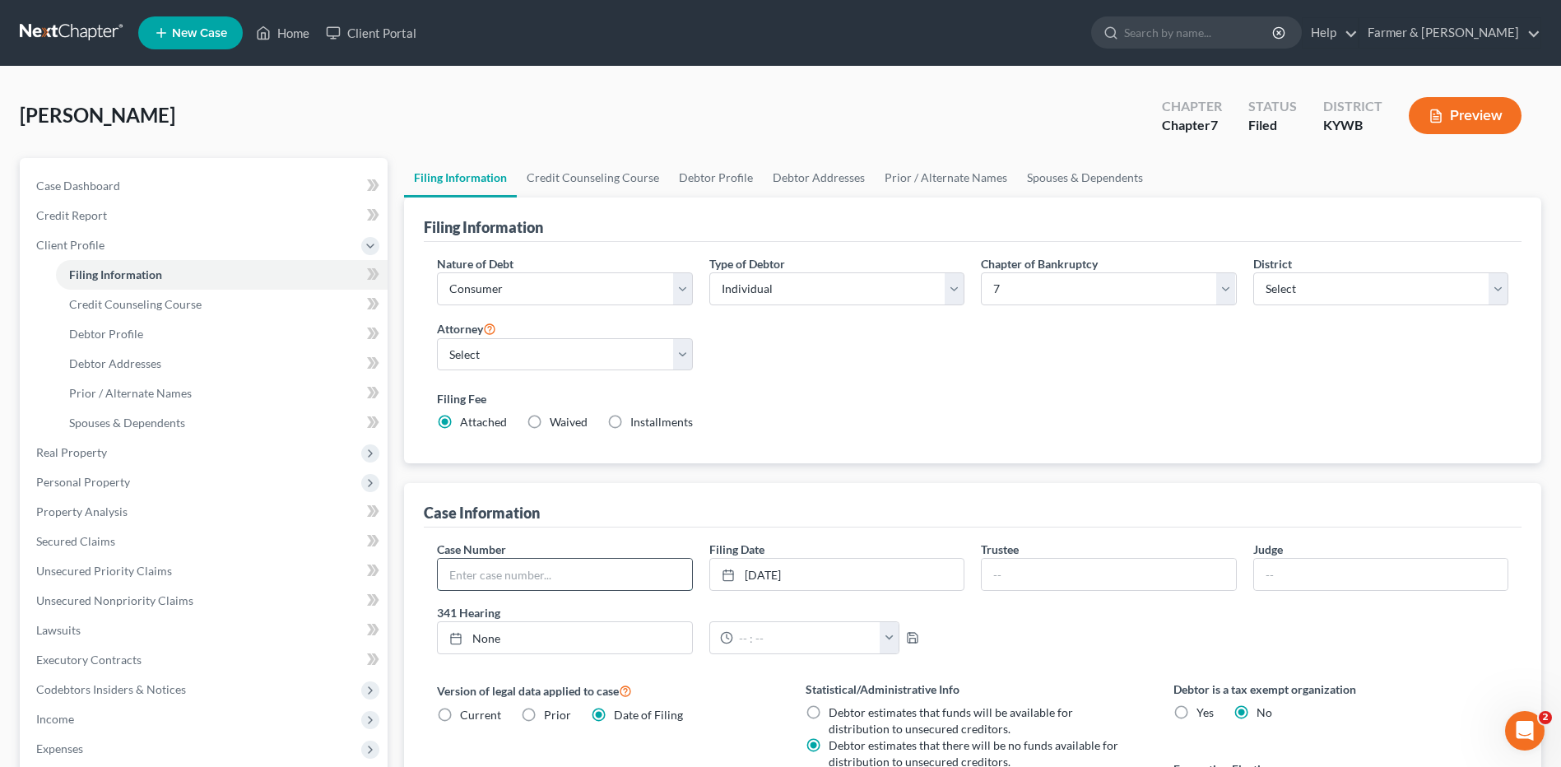
click at [519, 578] on input "text" at bounding box center [564, 574] width 253 height 31
type input "25-50406"
click at [35, 30] on link at bounding box center [72, 33] width 105 height 30
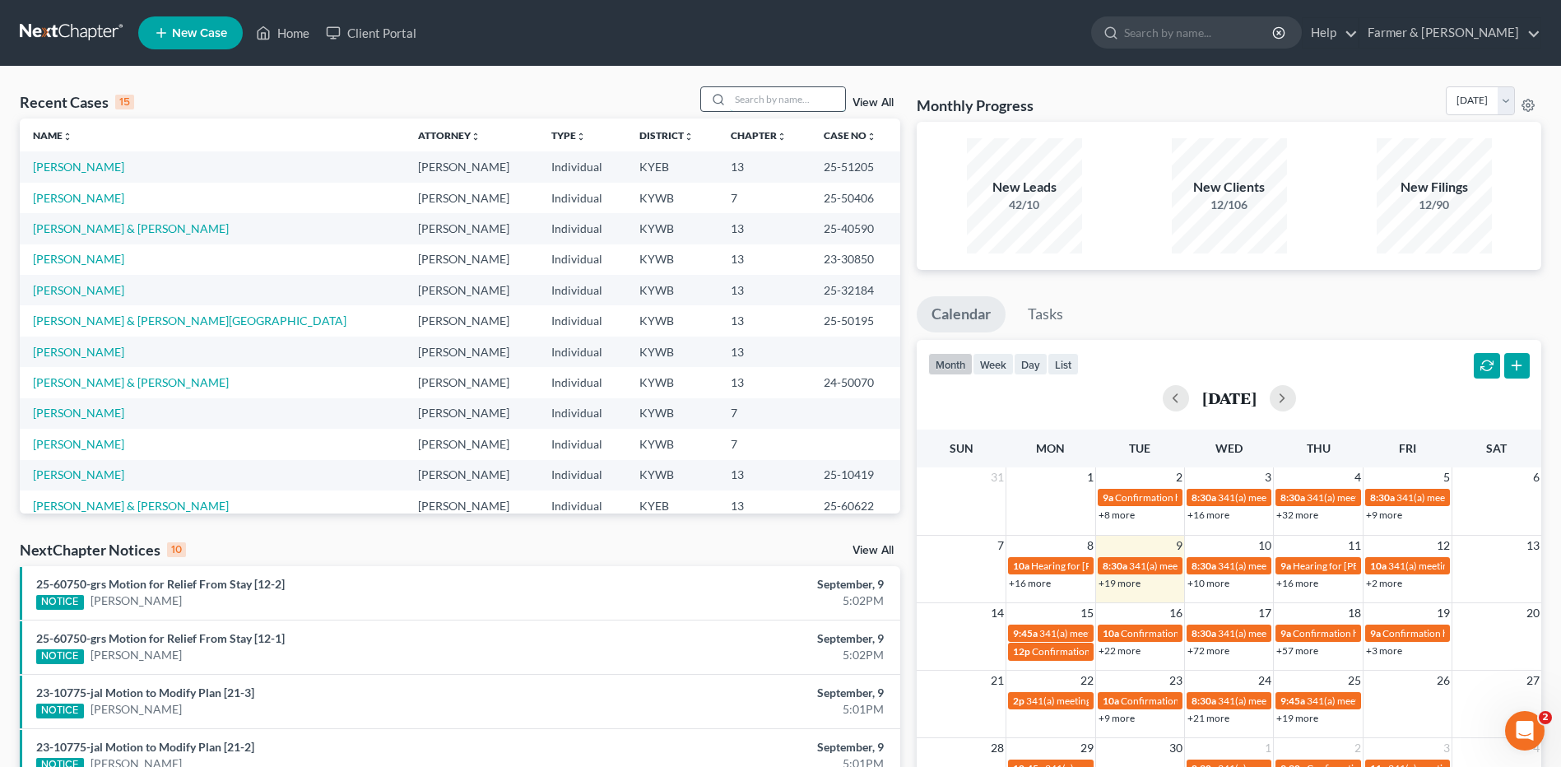
click at [829, 104] on input "search" at bounding box center [787, 99] width 115 height 24
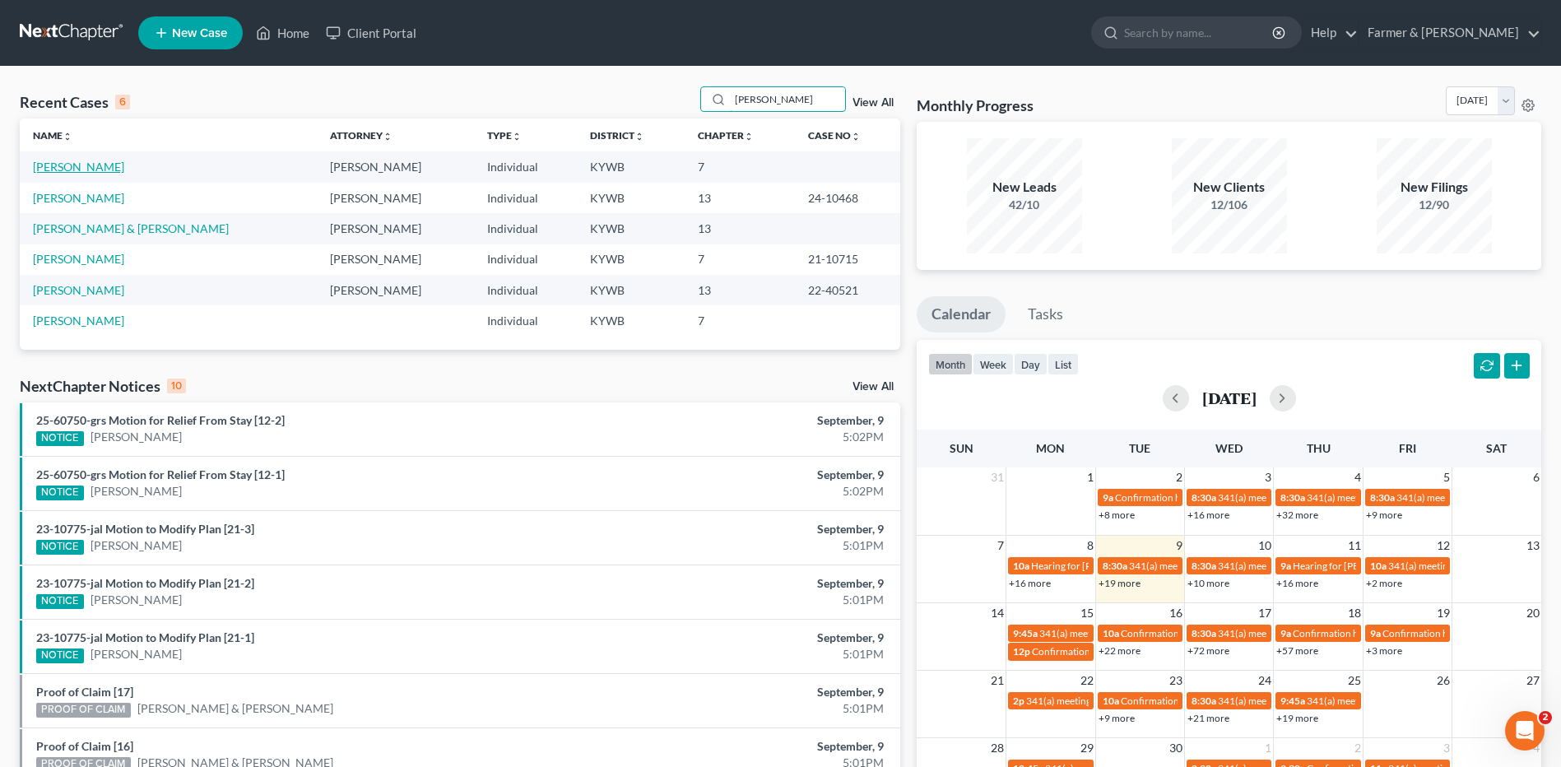
type input "[PERSON_NAME]"
click at [111, 172] on link "[PERSON_NAME]" at bounding box center [78, 167] width 91 height 14
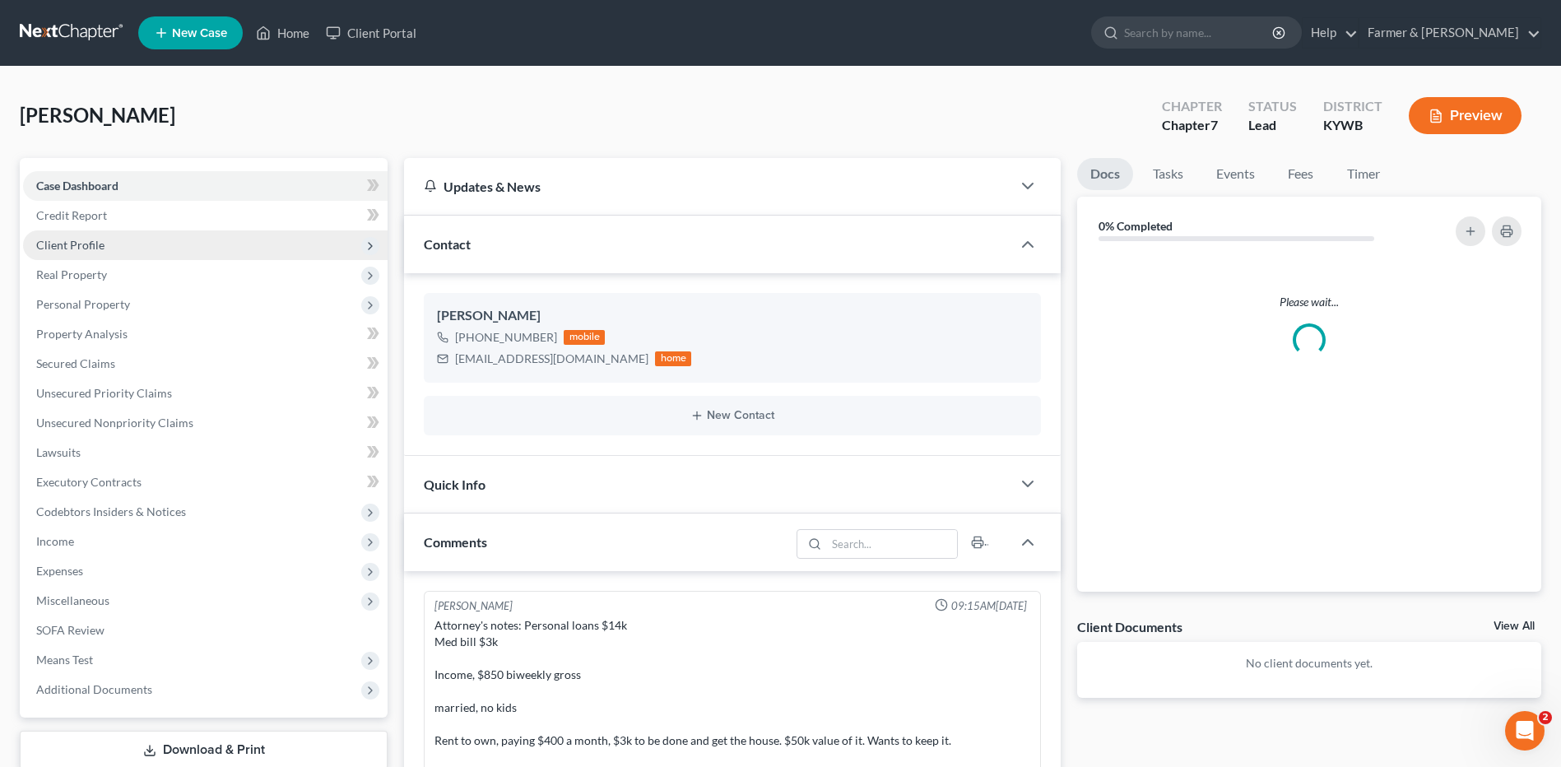
click at [71, 251] on span "Client Profile" at bounding box center [70, 245] width 68 height 14
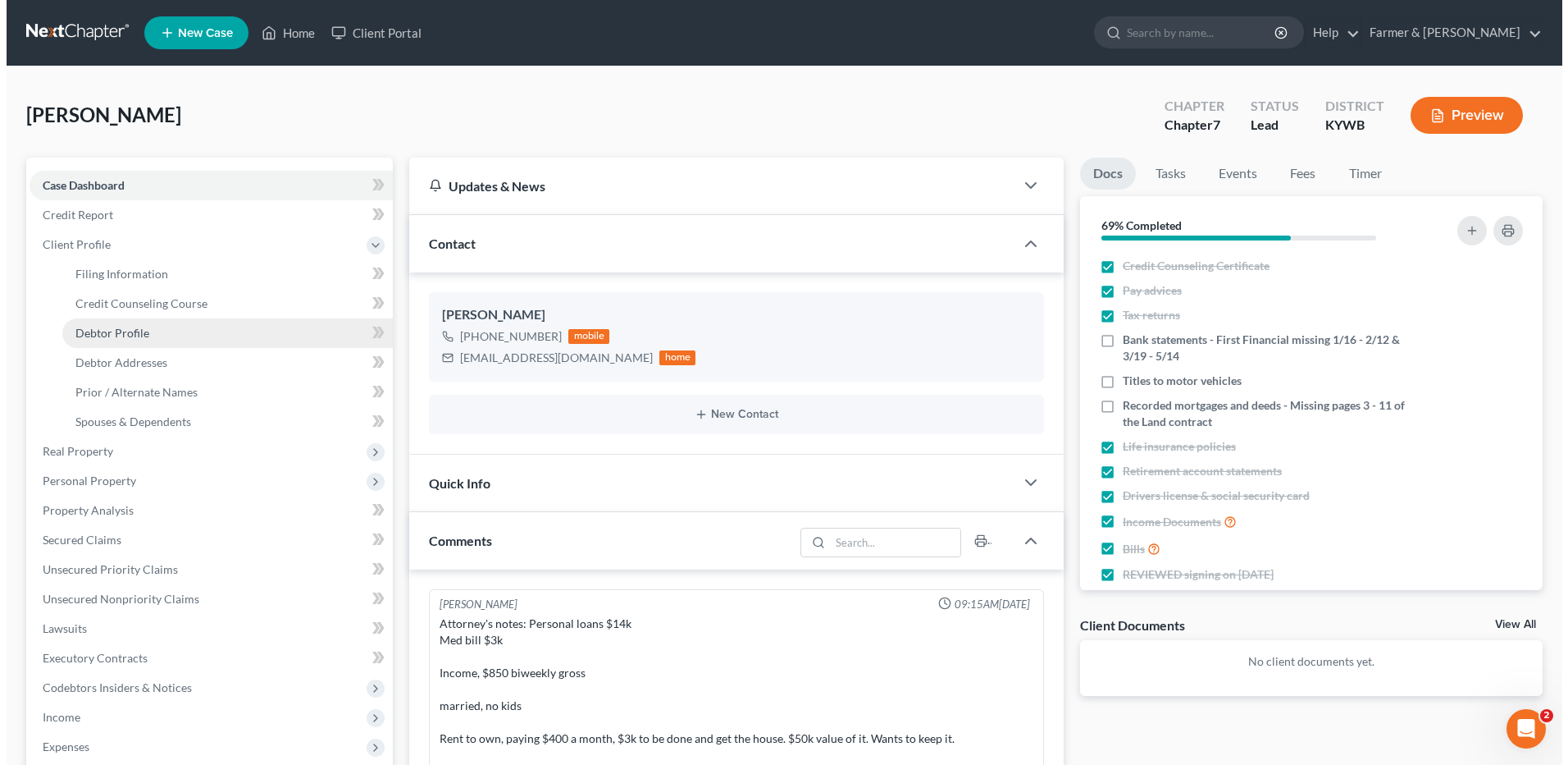
scroll to position [375, 0]
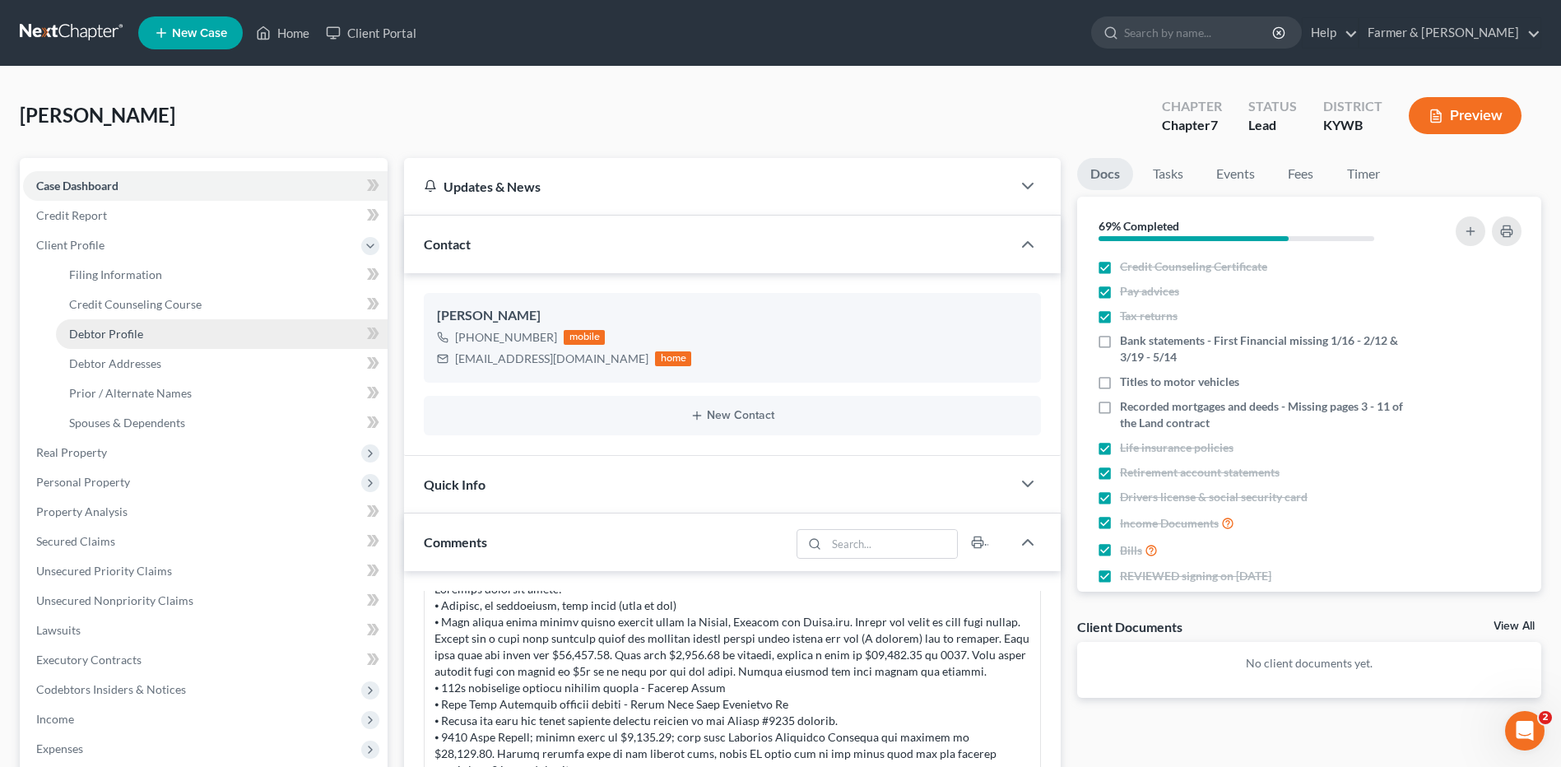
click at [113, 333] on span "Debtor Profile" at bounding box center [106, 334] width 74 height 14
select select "1"
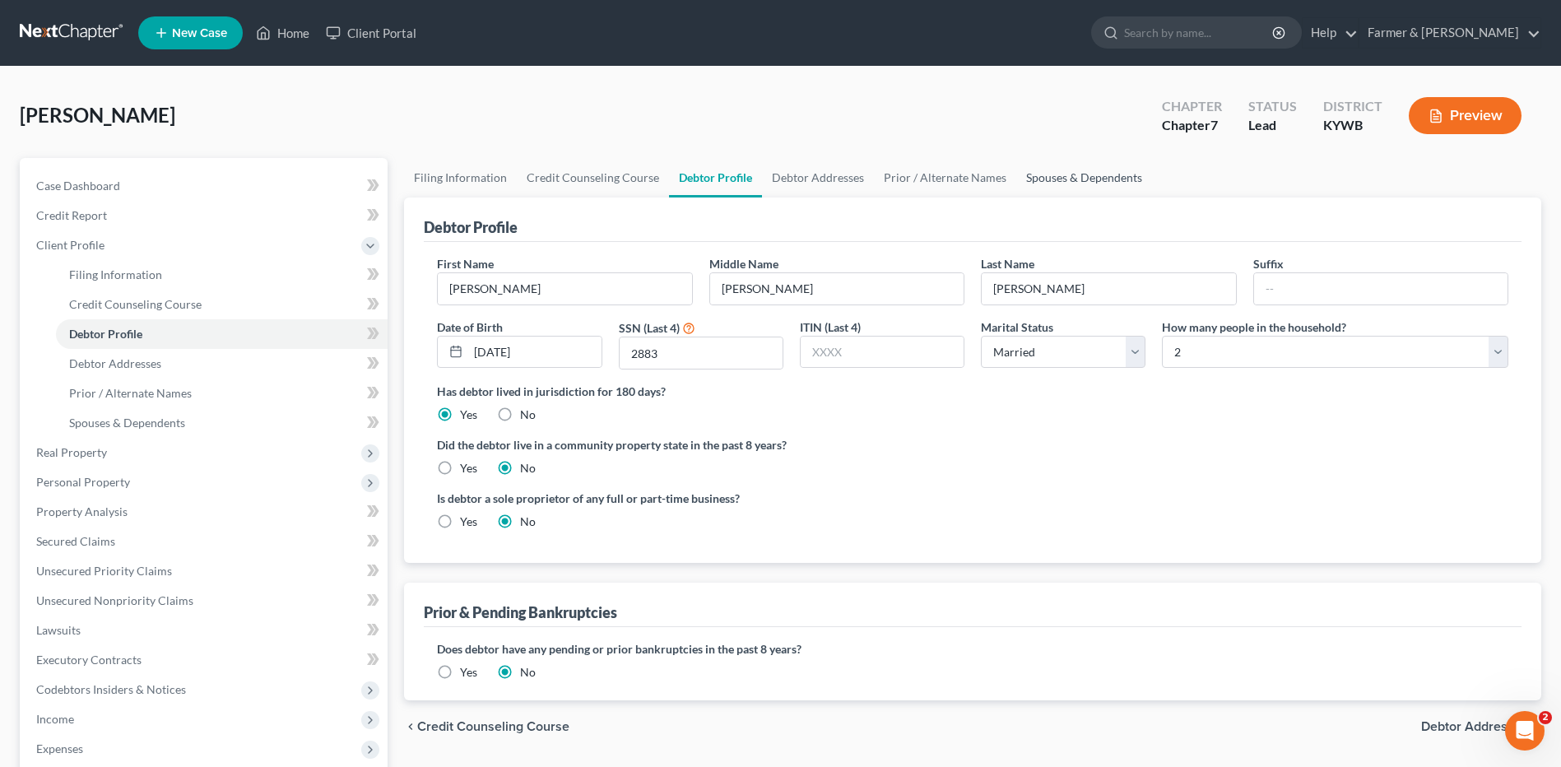
click at [1024, 179] on link "Spouses & Dependents" at bounding box center [1084, 177] width 136 height 39
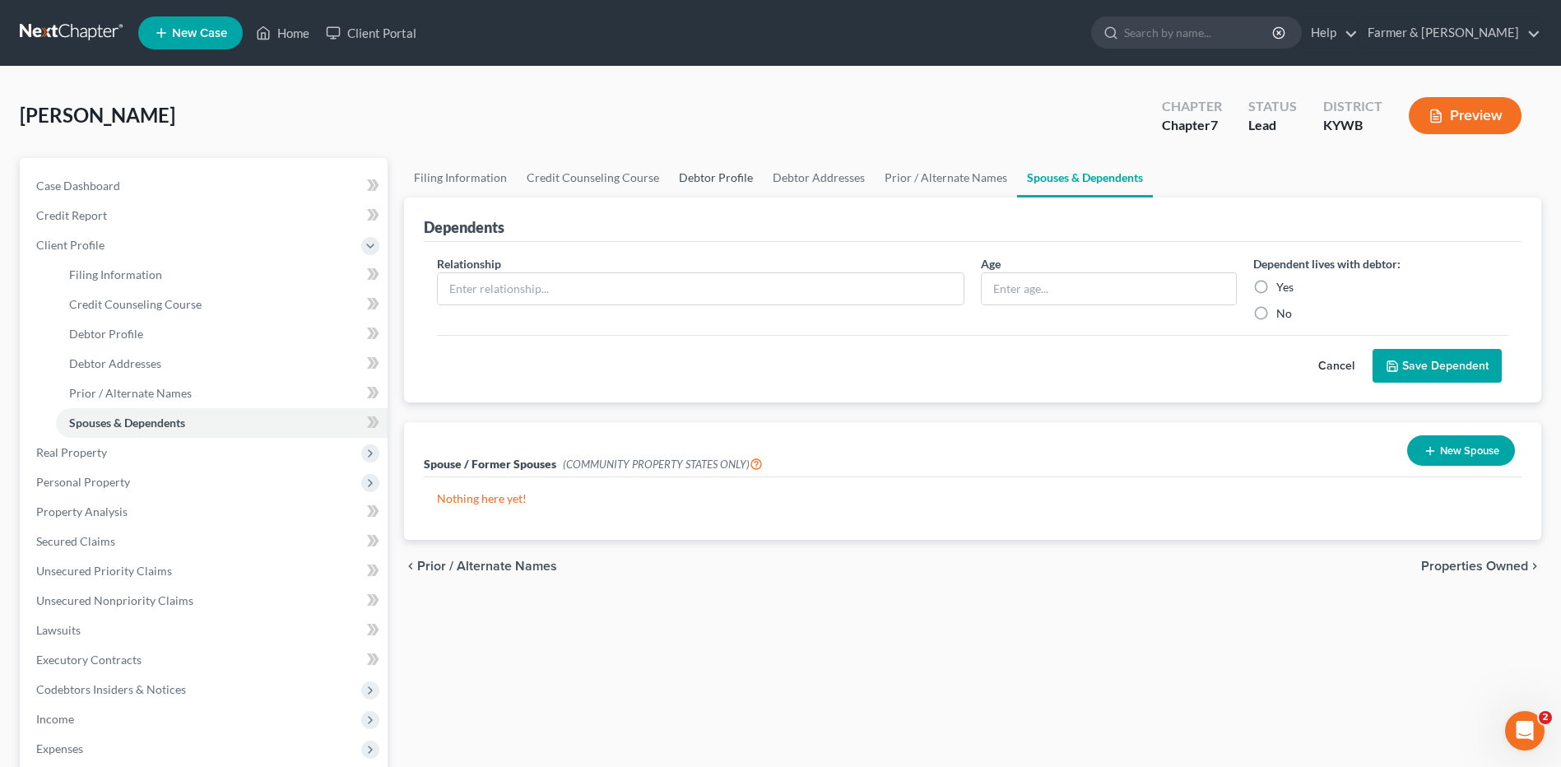
click at [711, 173] on link "Debtor Profile" at bounding box center [716, 177] width 94 height 39
select select "1"
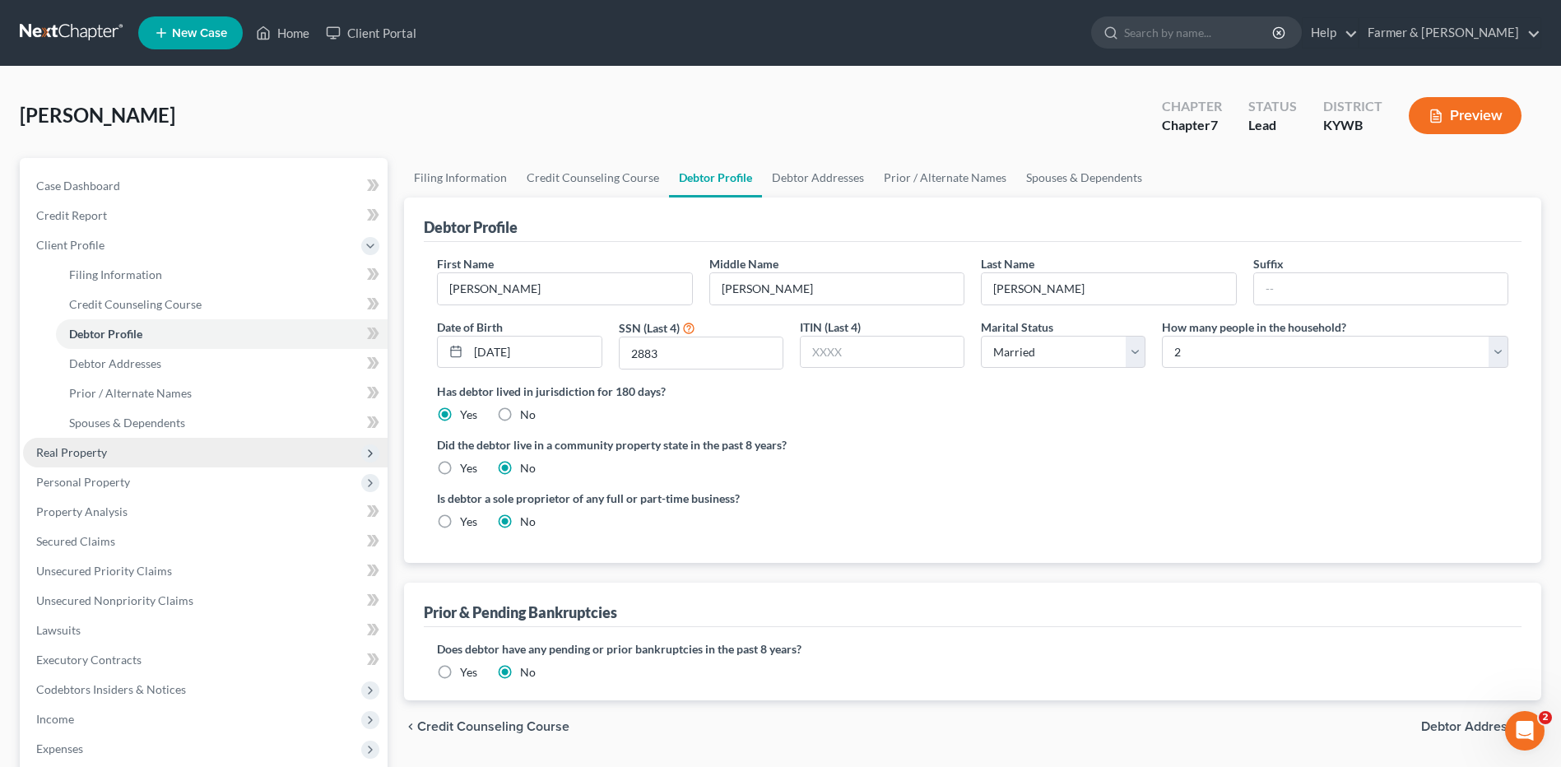
click at [154, 441] on span "Real Property" at bounding box center [205, 453] width 364 height 30
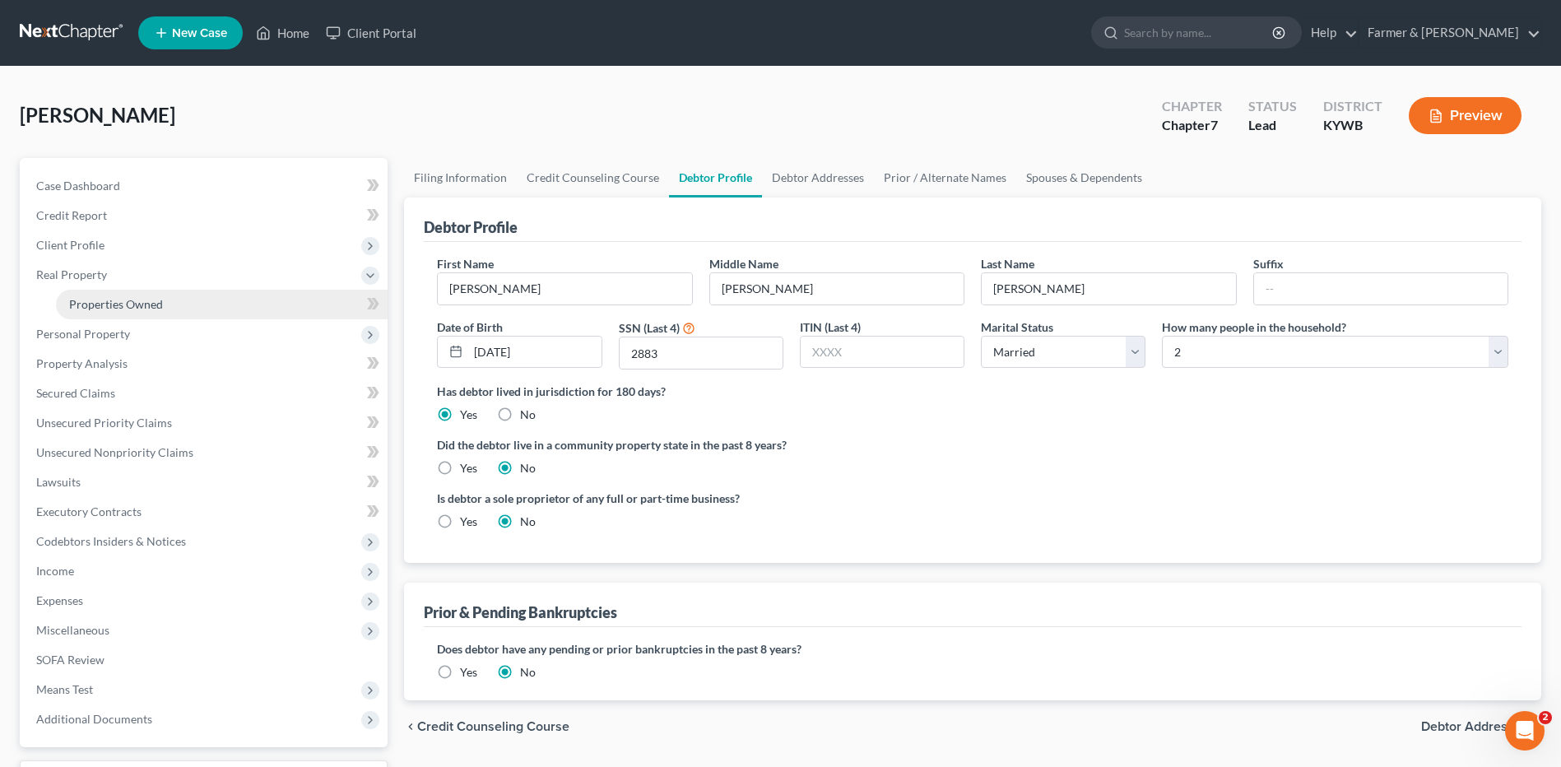
click at [202, 294] on link "Properties Owned" at bounding box center [222, 305] width 332 height 30
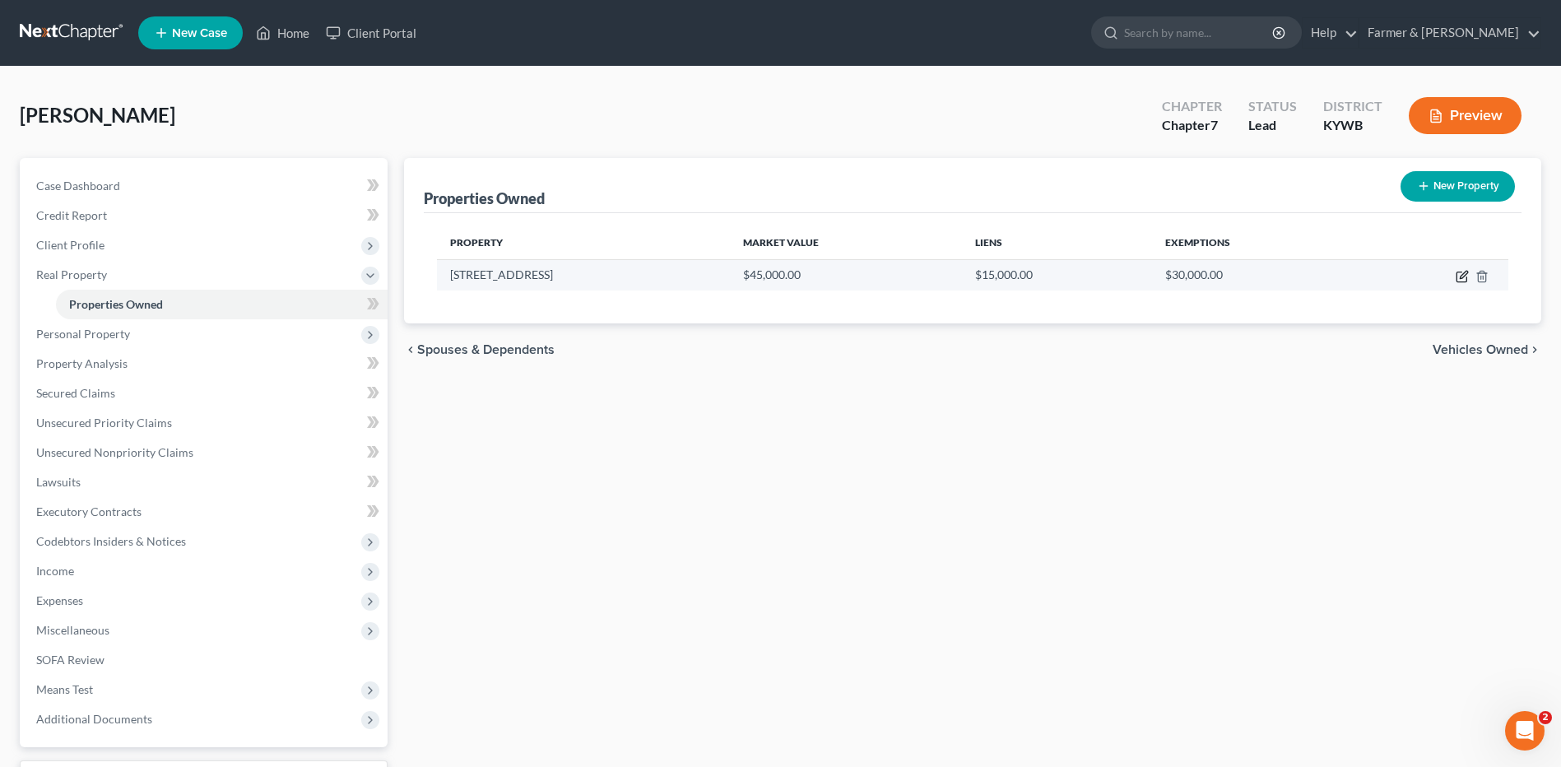
click at [1460, 280] on icon "button" at bounding box center [1462, 276] width 13 height 13
select select "18"
select select "0"
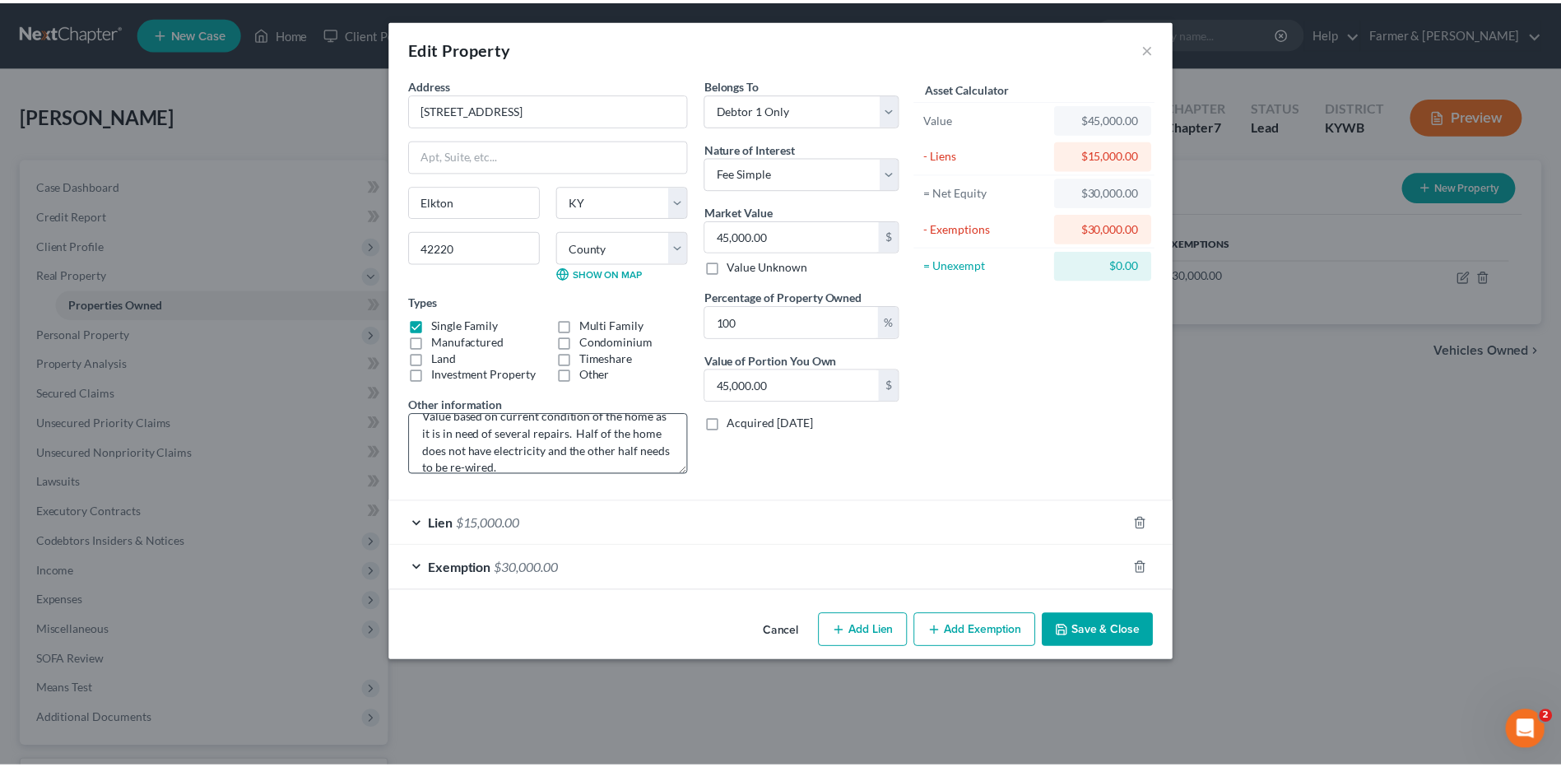
scroll to position [35, 0]
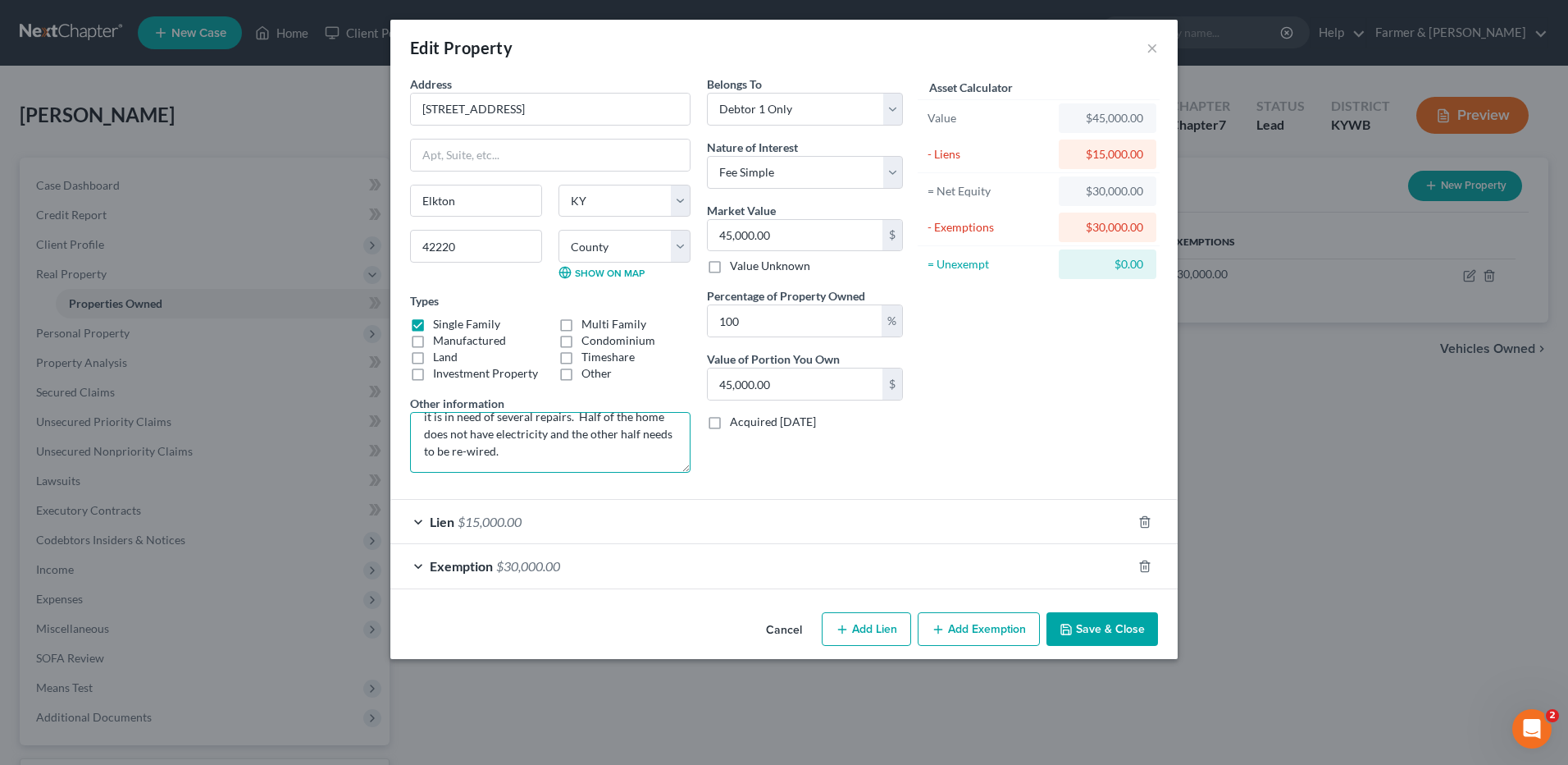
click at [551, 454] on textarea "Value based on current condition of the home as it is in need of several repair…" at bounding box center [549, 442] width 280 height 61
click at [793, 628] on button "Cancel" at bounding box center [784, 629] width 63 height 33
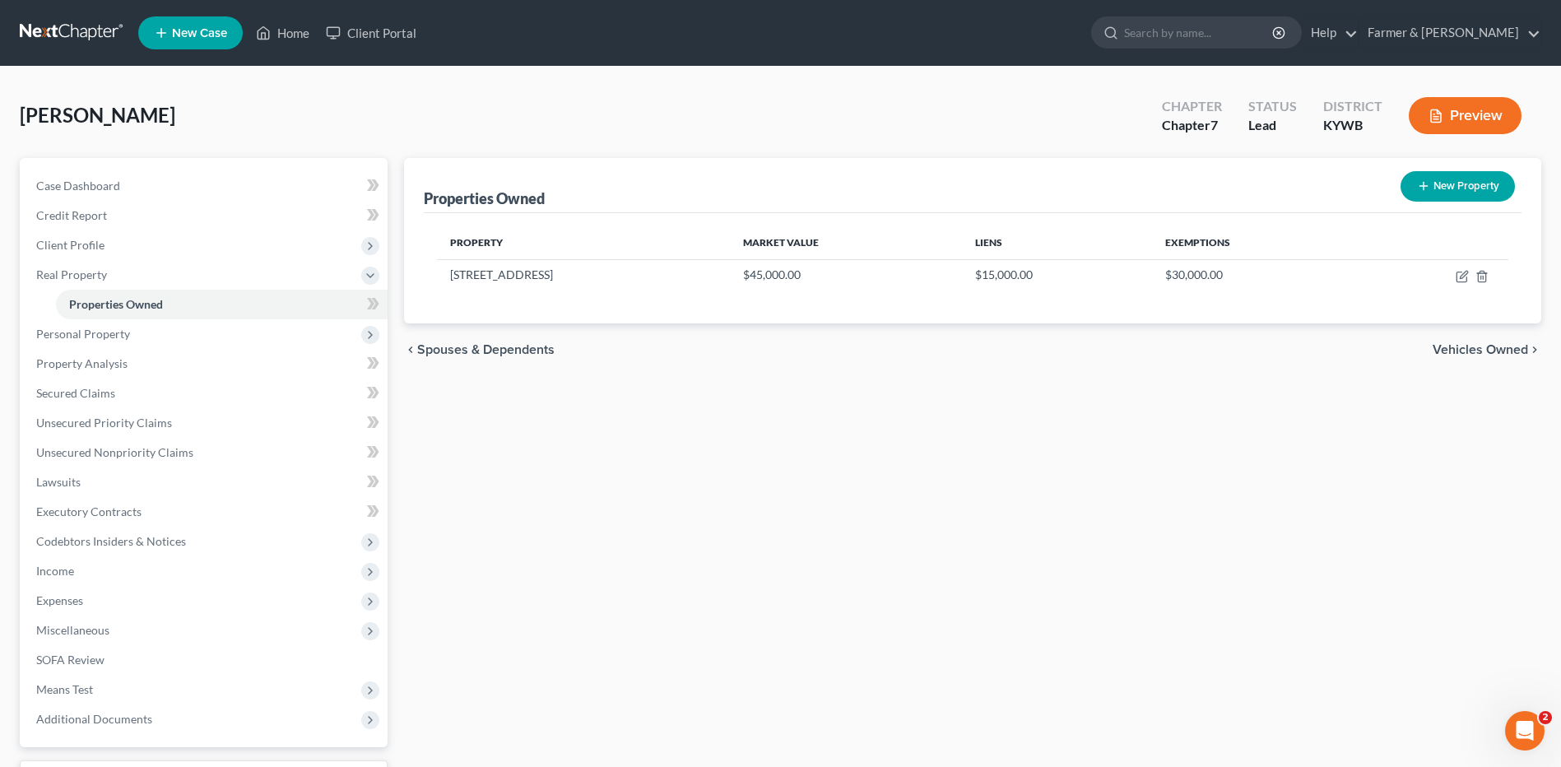
click at [91, 35] on link at bounding box center [72, 33] width 105 height 30
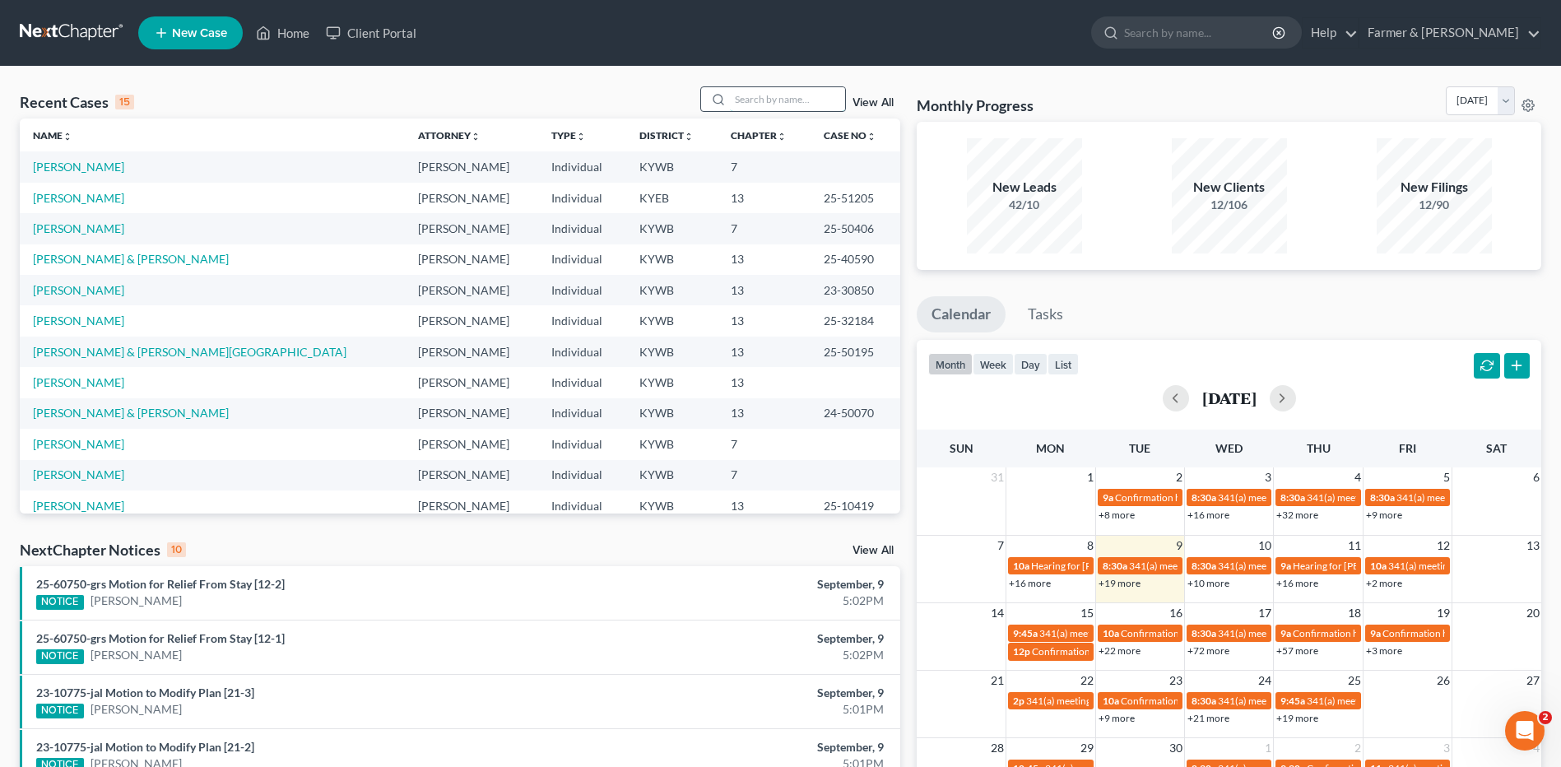
click at [790, 99] on input "search" at bounding box center [787, 99] width 115 height 24
click at [824, 100] on input "search" at bounding box center [787, 99] width 115 height 24
click at [778, 101] on input "search" at bounding box center [787, 99] width 115 height 24
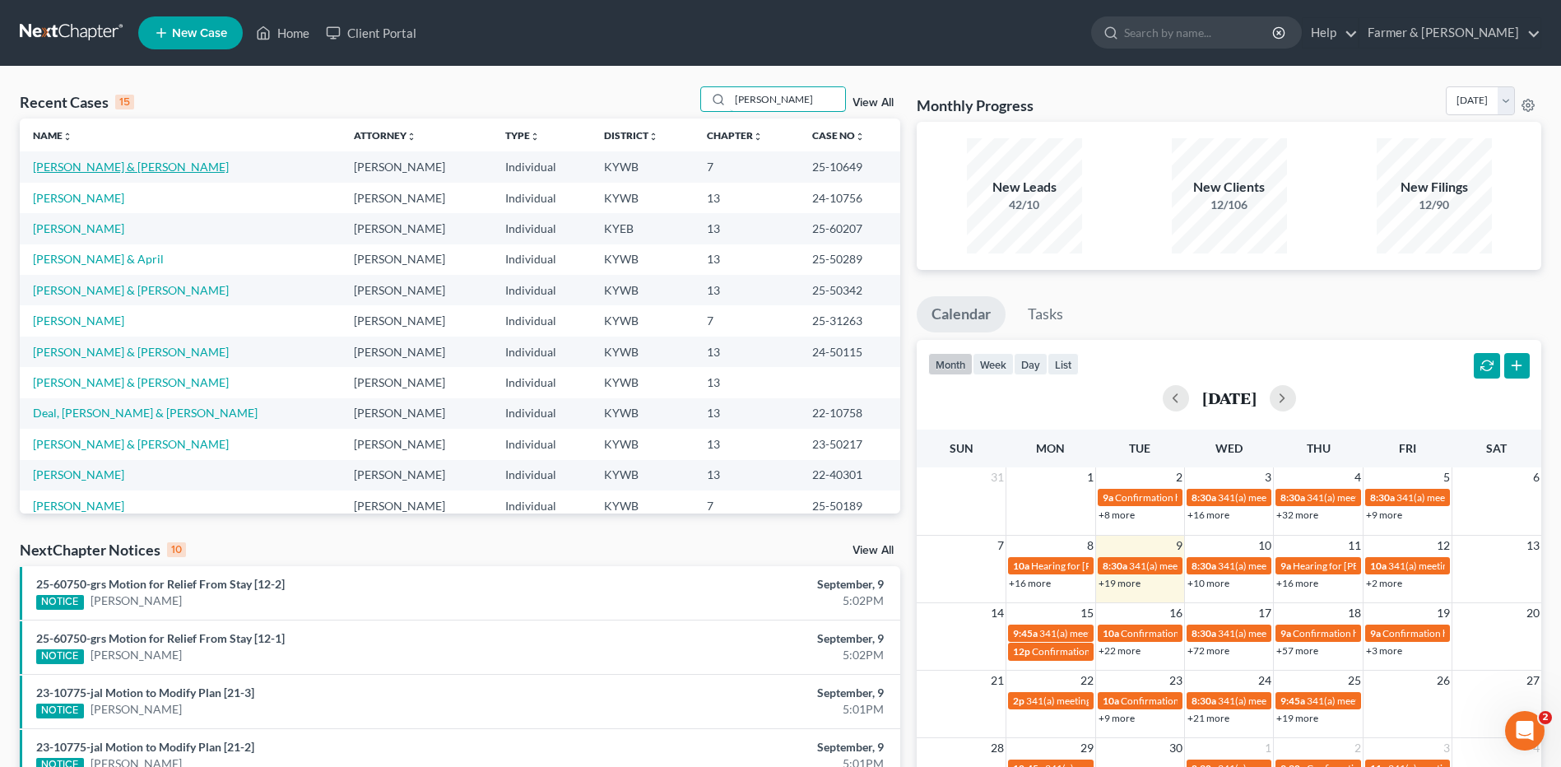
type input "harris"
click at [115, 168] on link "[PERSON_NAME] & [PERSON_NAME]" at bounding box center [131, 167] width 196 height 14
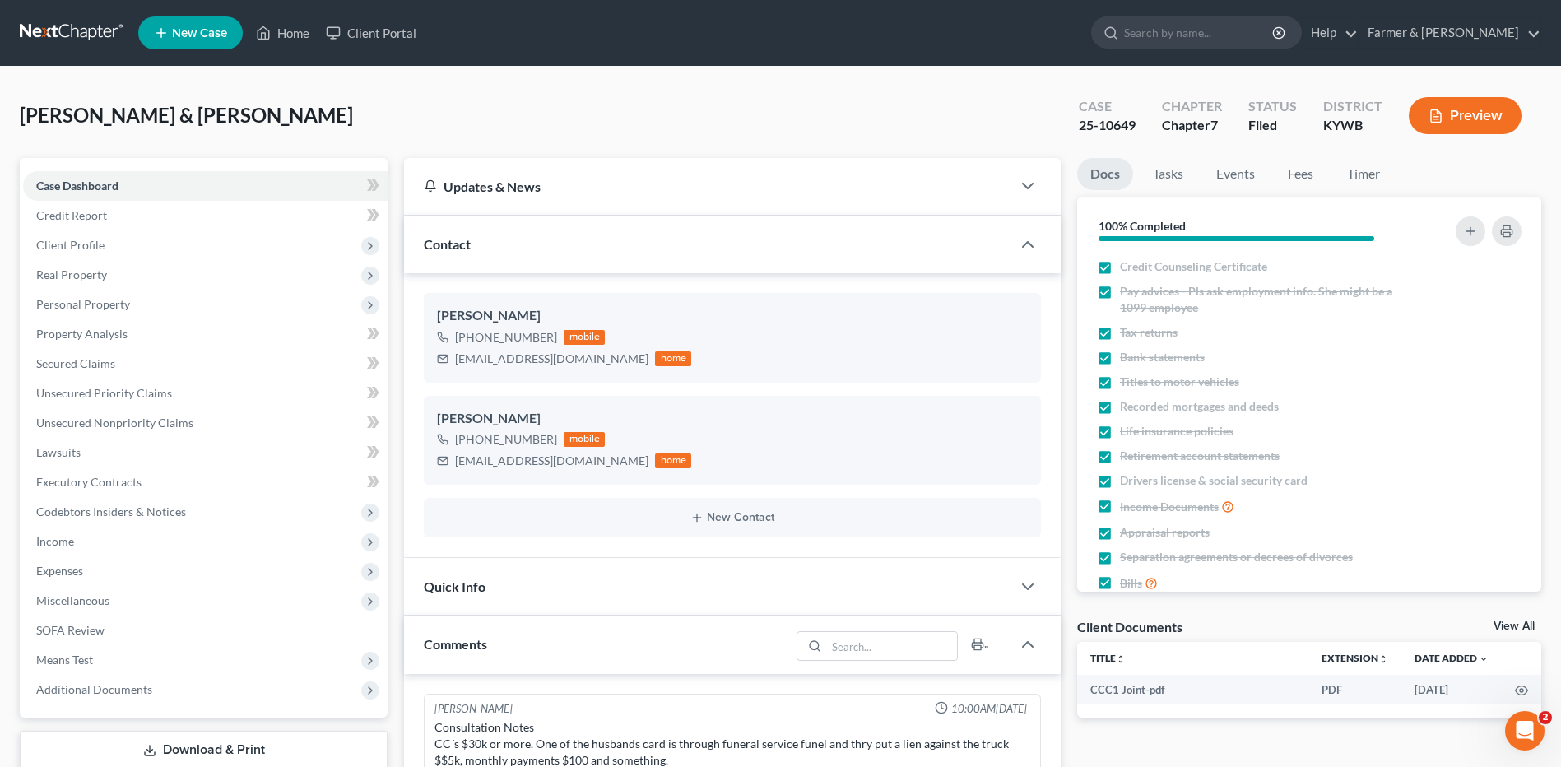
scroll to position [535, 0]
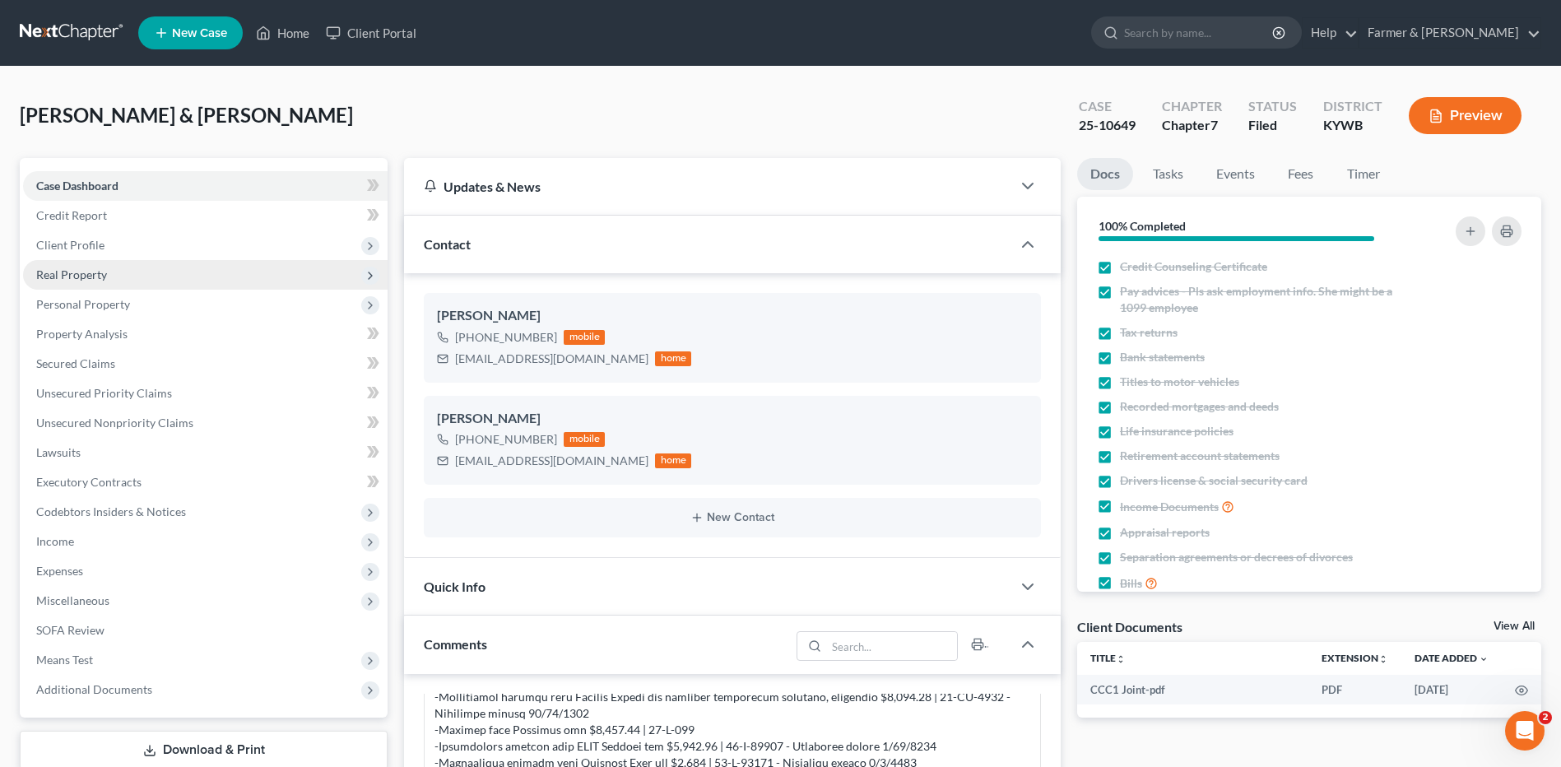
click at [91, 276] on span "Real Property" at bounding box center [71, 274] width 71 height 14
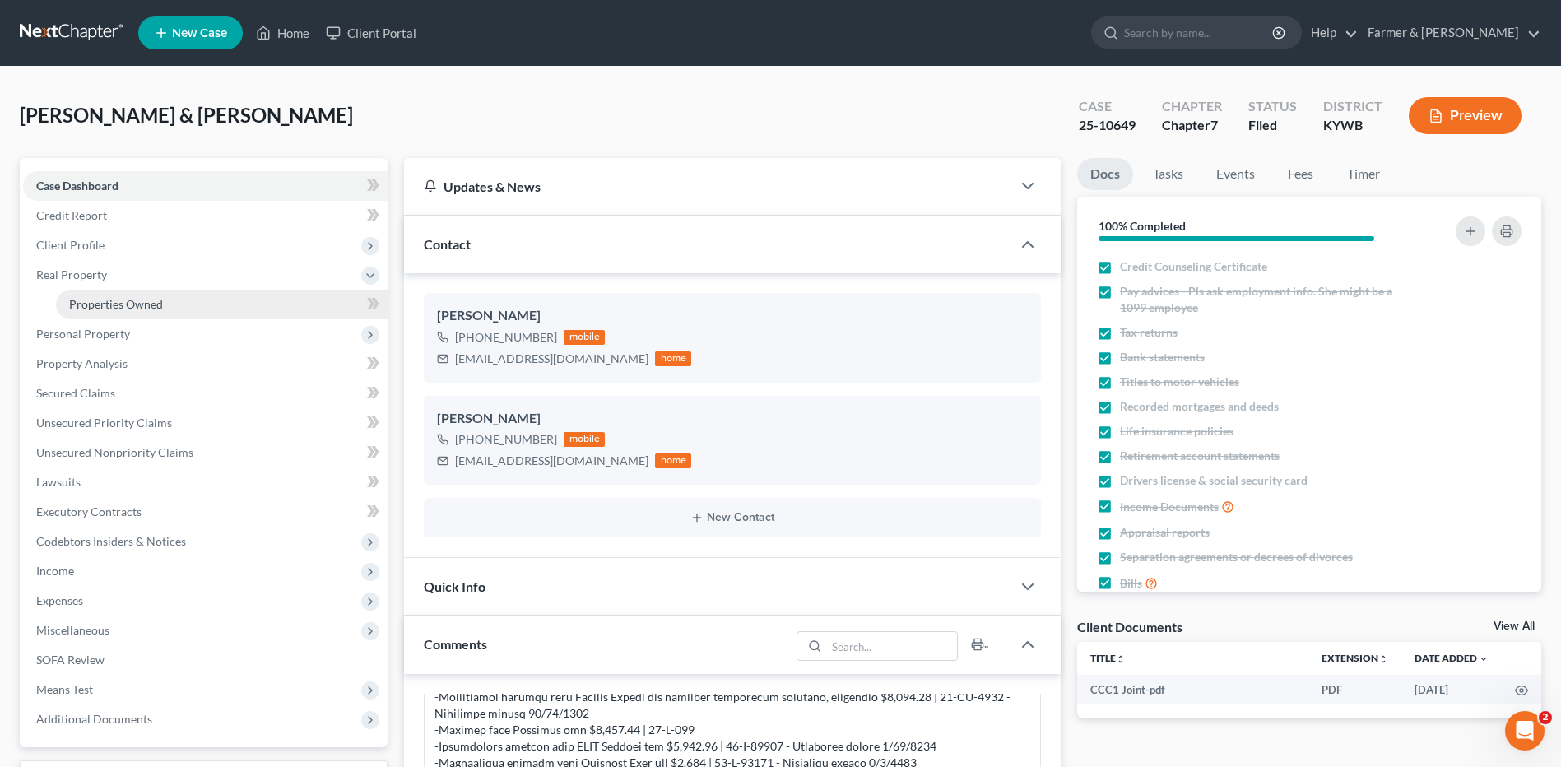
click at [111, 300] on span "Properties Owned" at bounding box center [116, 304] width 94 height 14
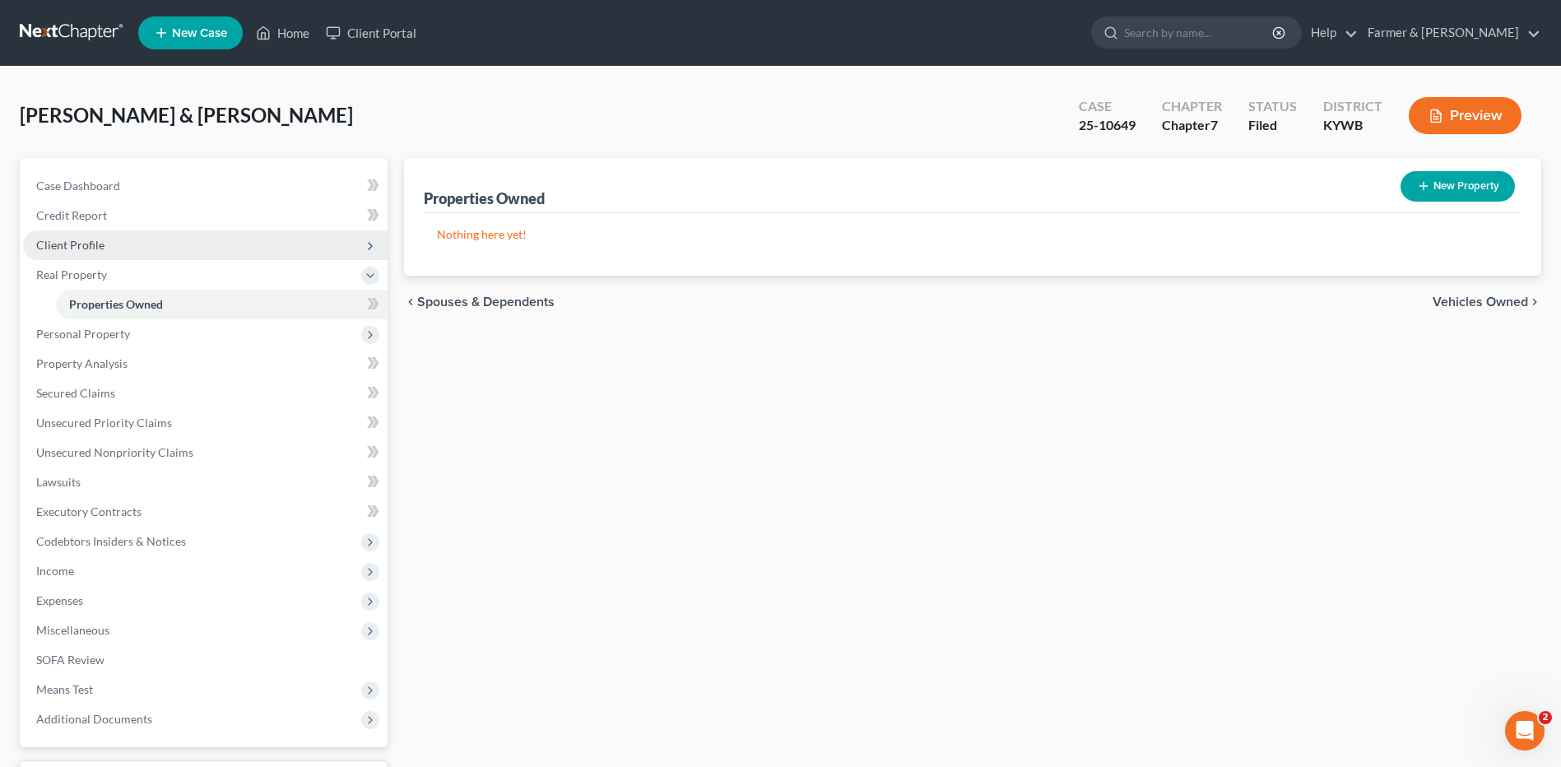
click at [133, 237] on span "Client Profile" at bounding box center [205, 245] width 364 height 30
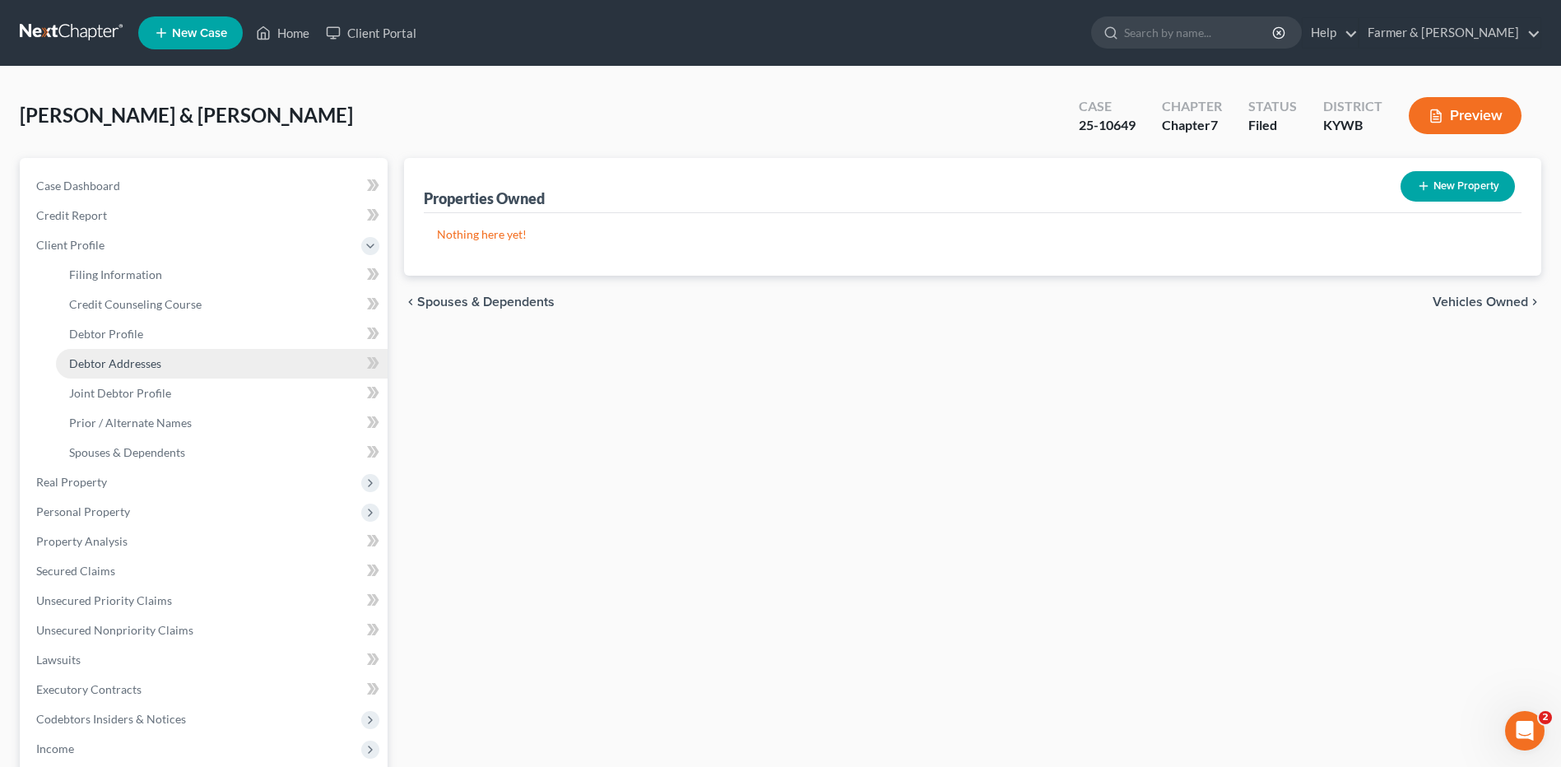
click at [144, 374] on link "Debtor Addresses" at bounding box center [222, 364] width 332 height 30
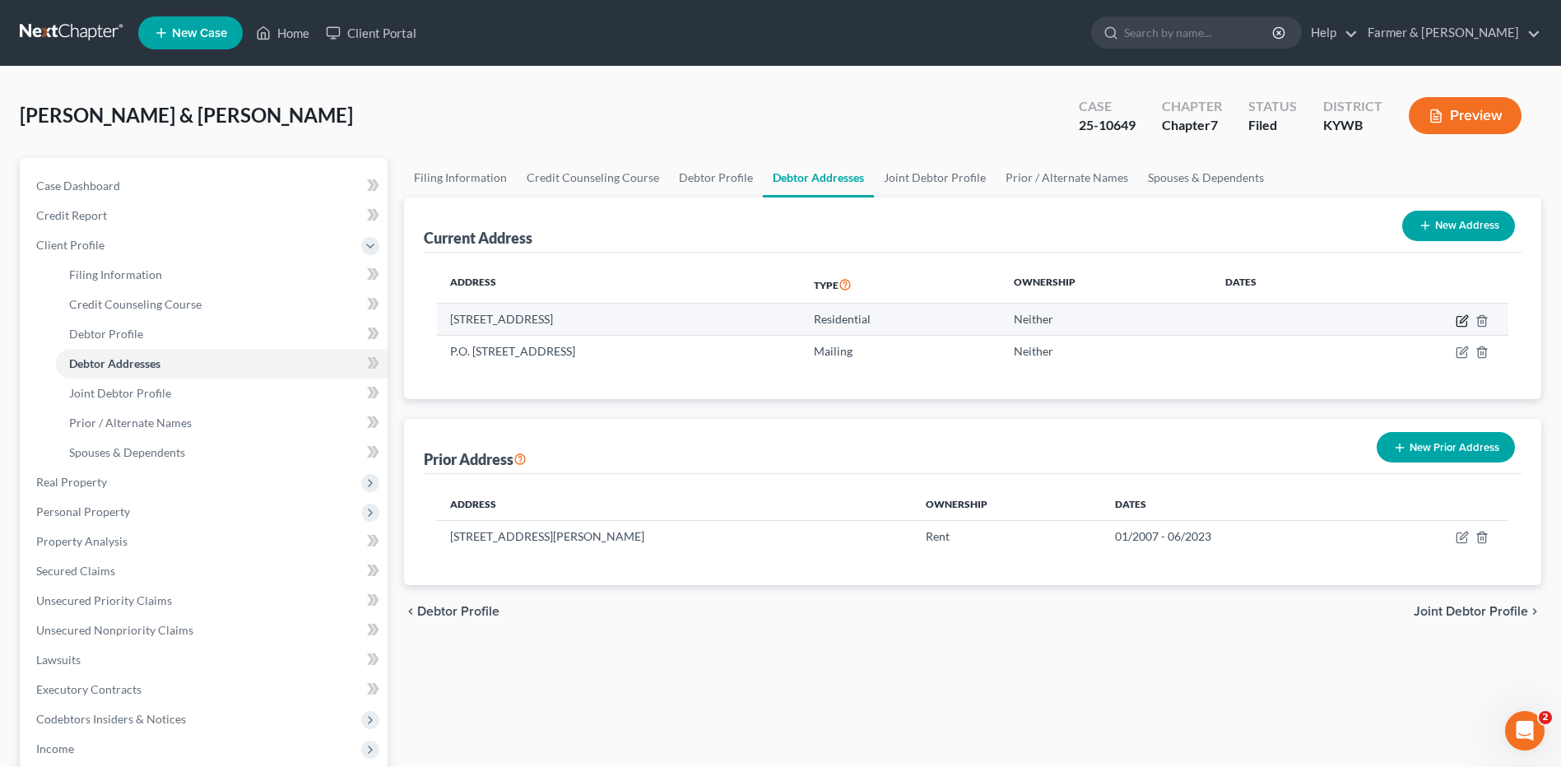
click at [1458, 323] on icon "button" at bounding box center [1462, 320] width 13 height 13
select select "18"
select select "0"
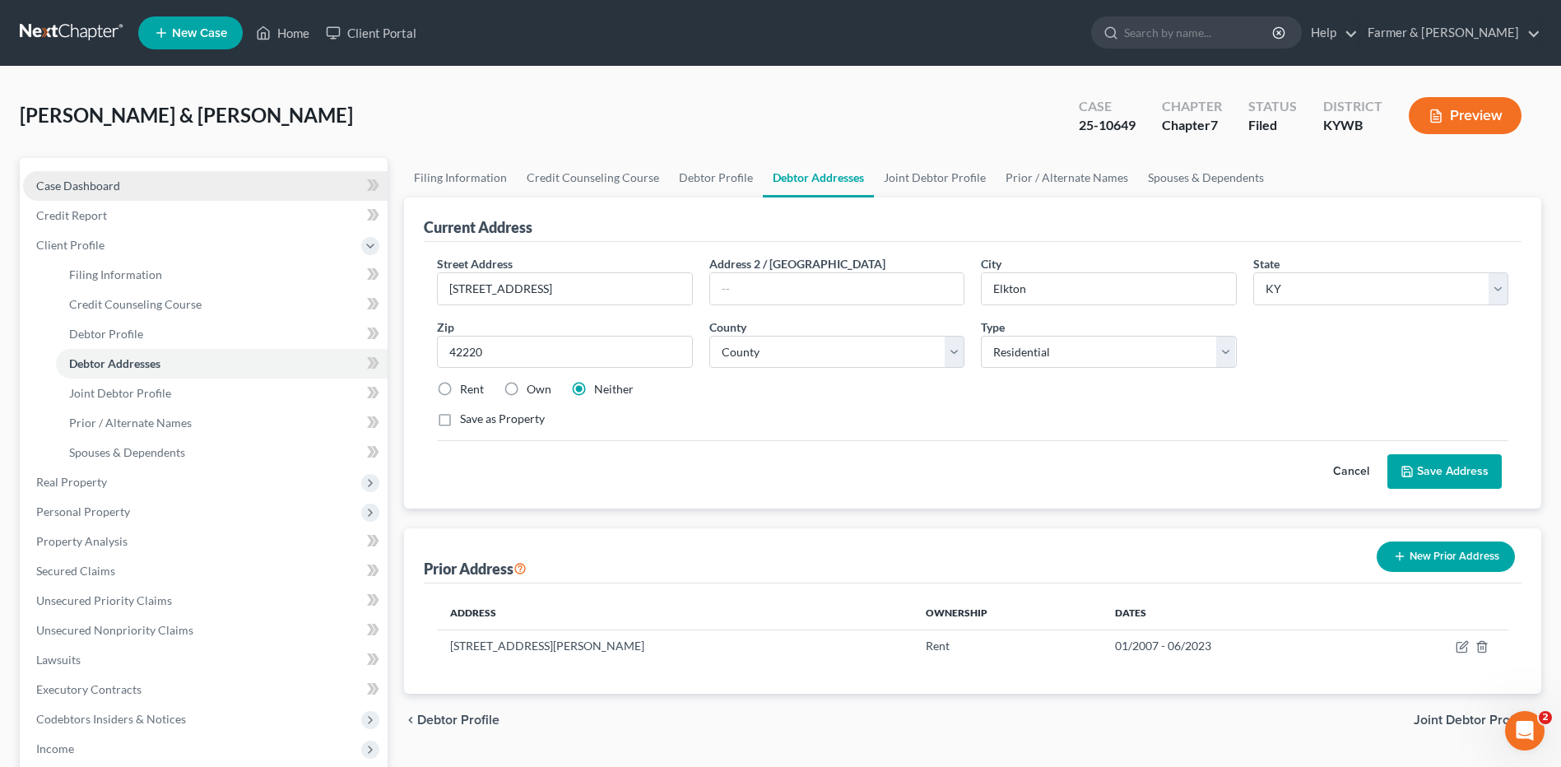
click at [130, 175] on link "Case Dashboard" at bounding box center [205, 186] width 364 height 30
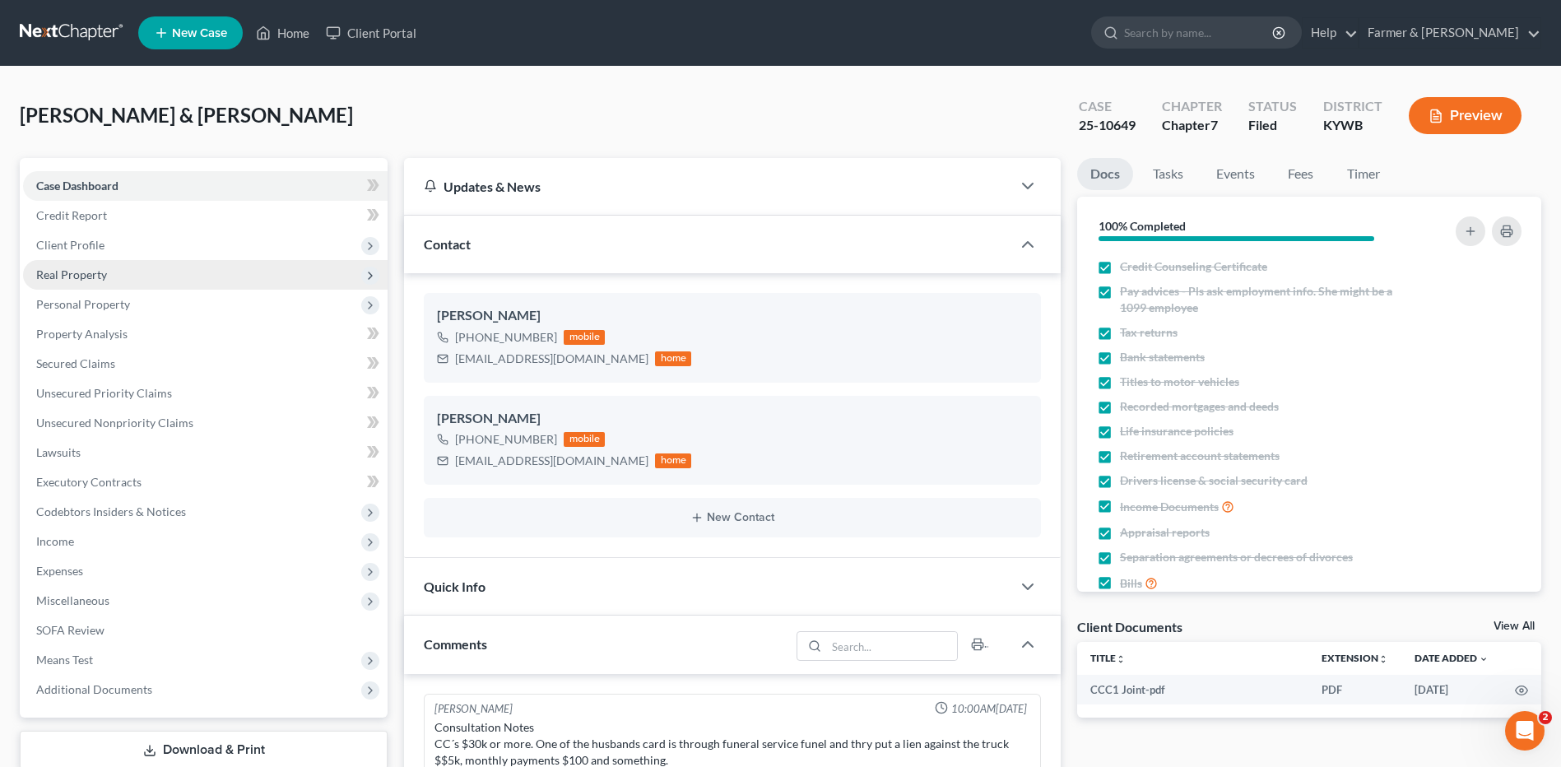
click at [85, 272] on span "Real Property" at bounding box center [71, 274] width 71 height 14
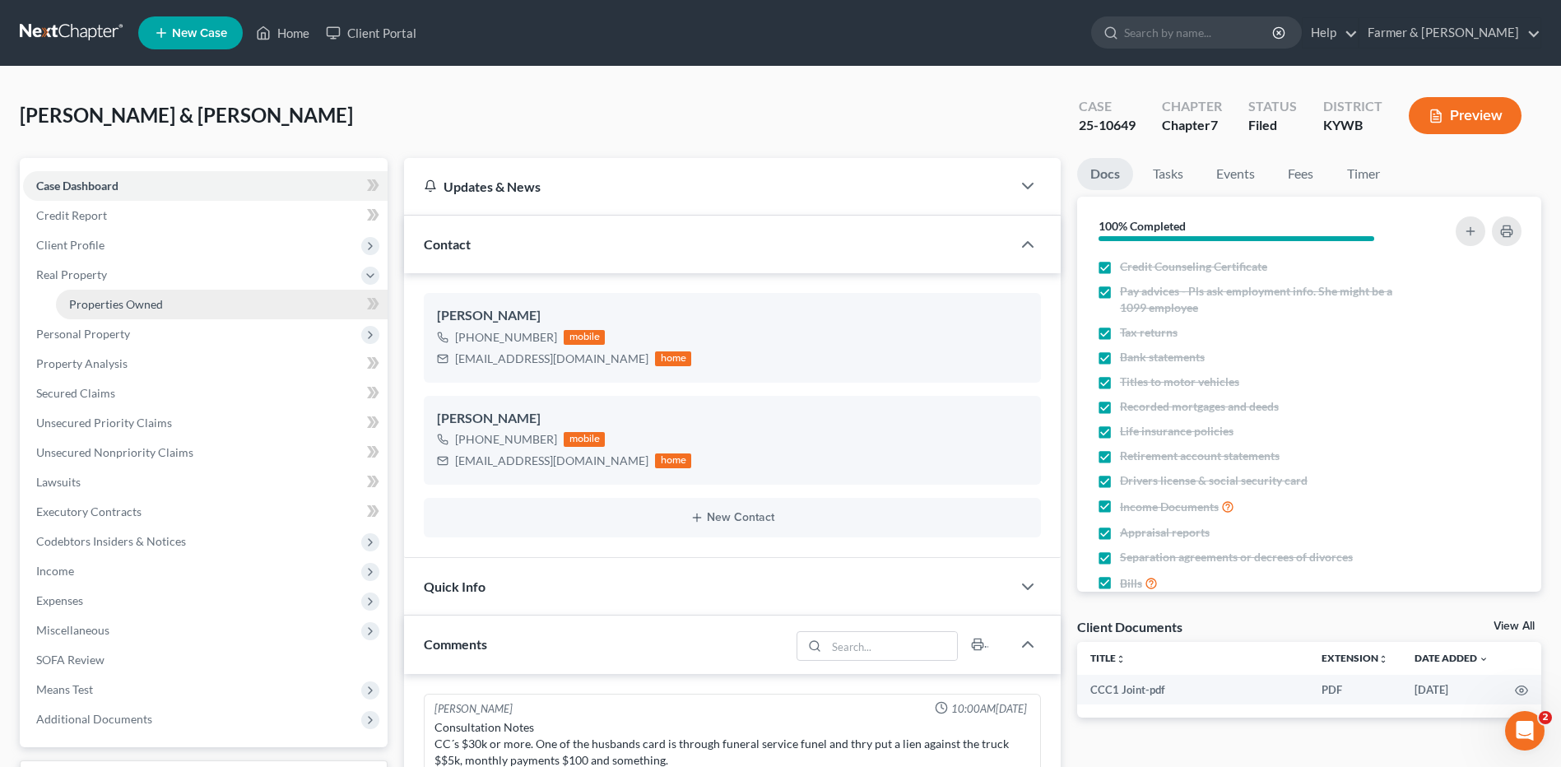
click at [98, 305] on span "Properties Owned" at bounding box center [116, 304] width 94 height 14
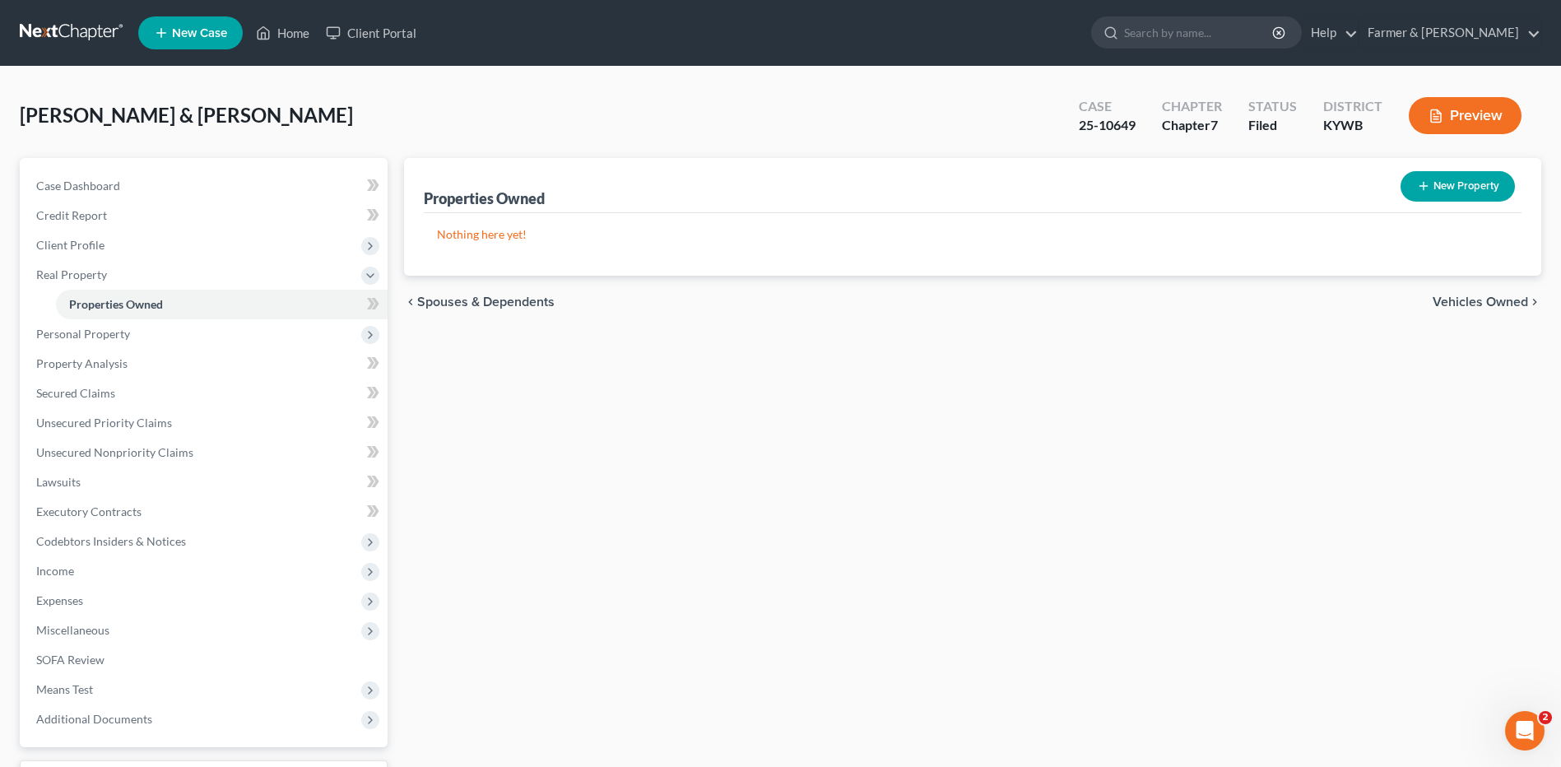
click at [1553, 272] on div "Harris, John & Anita Upgraded Case 25-10649 Chapter Chapter 7 Status Filed Dist…" at bounding box center [780, 471] width 1561 height 808
click at [163, 323] on span "Personal Property" at bounding box center [205, 334] width 364 height 30
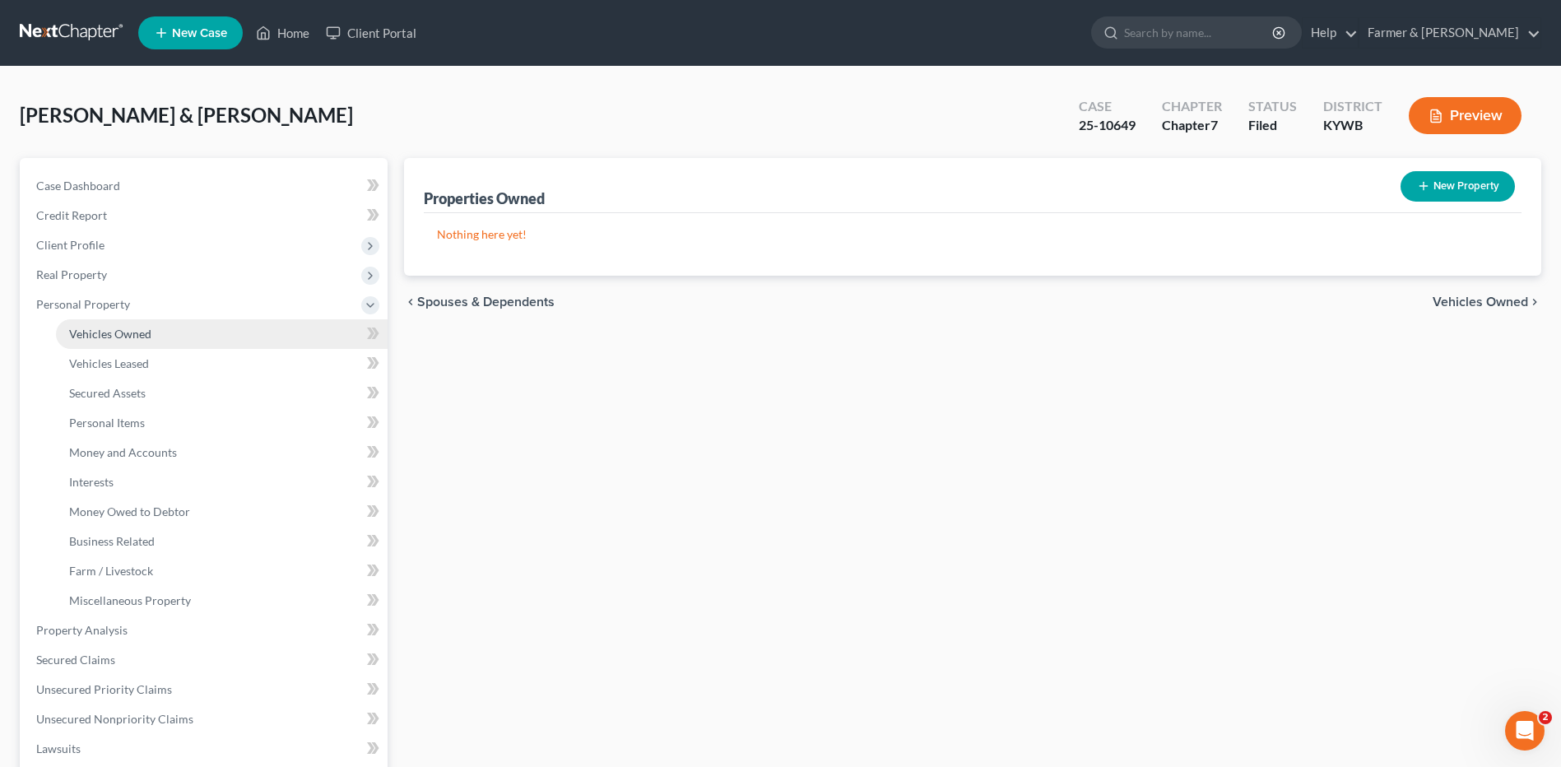
click at [158, 329] on link "Vehicles Owned" at bounding box center [222, 334] width 332 height 30
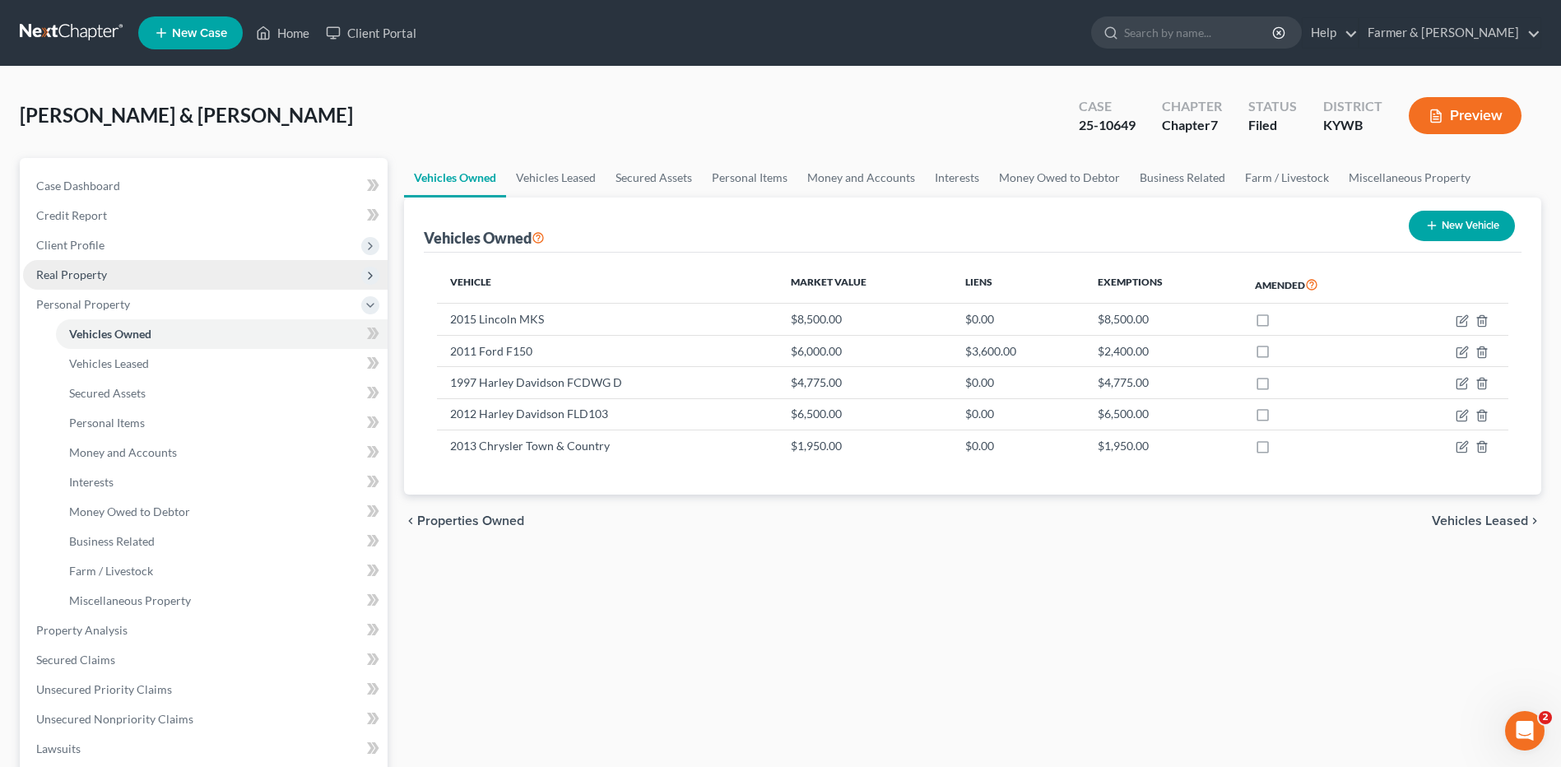
click at [156, 276] on span "Real Property" at bounding box center [205, 275] width 364 height 30
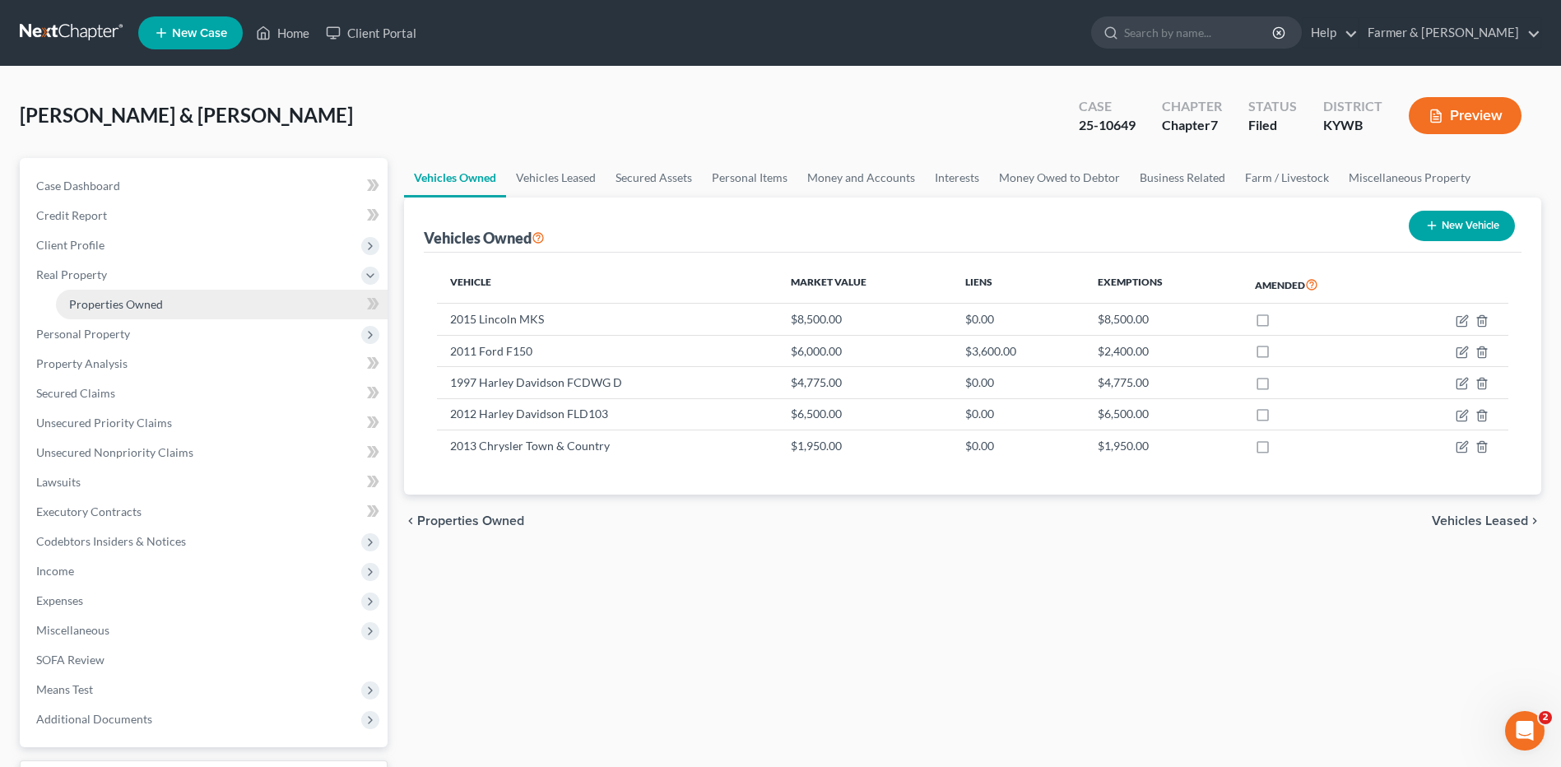
click at [156, 302] on span "Properties Owned" at bounding box center [116, 304] width 94 height 14
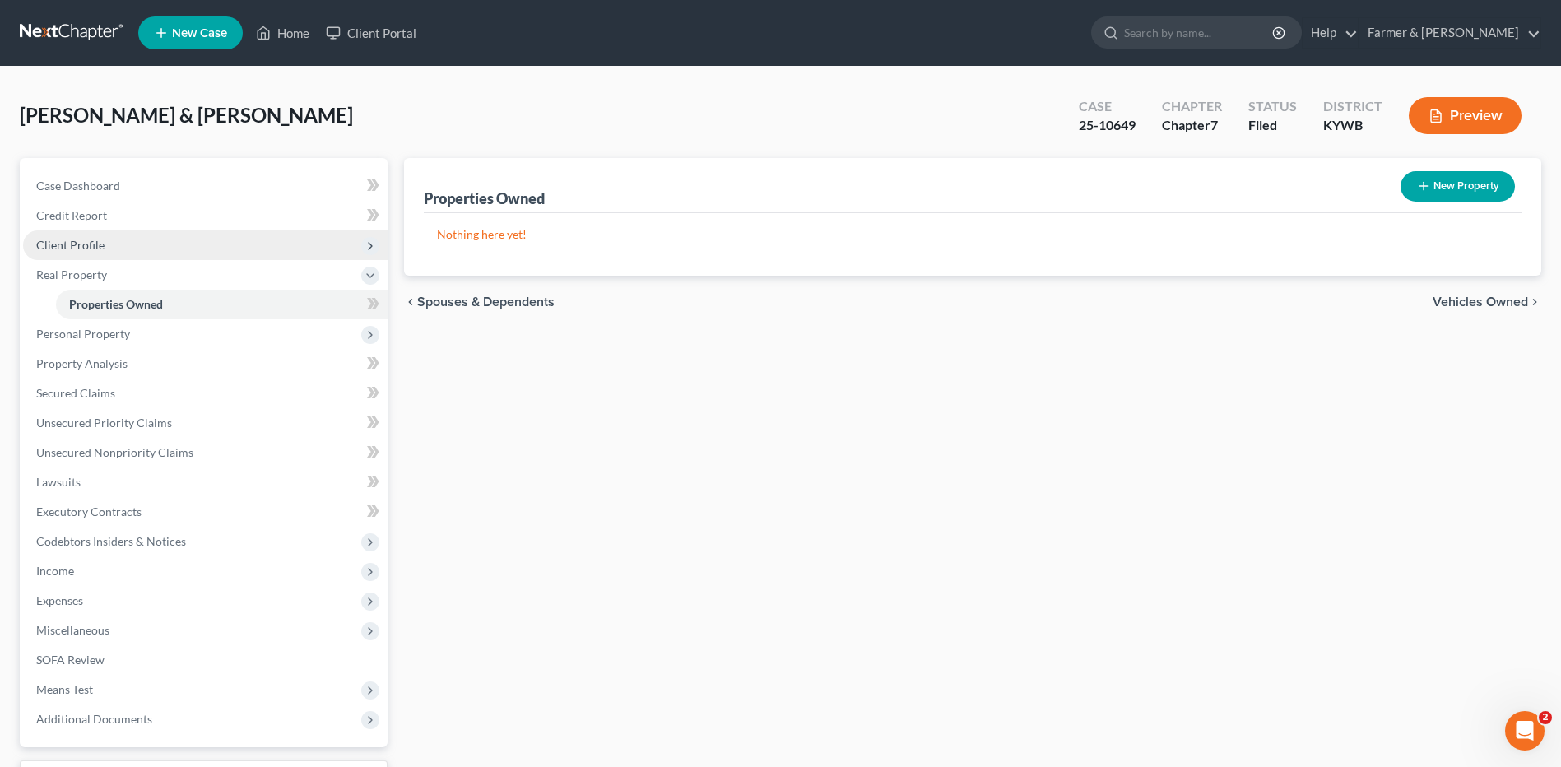
click at [86, 247] on span "Client Profile" at bounding box center [70, 245] width 68 height 14
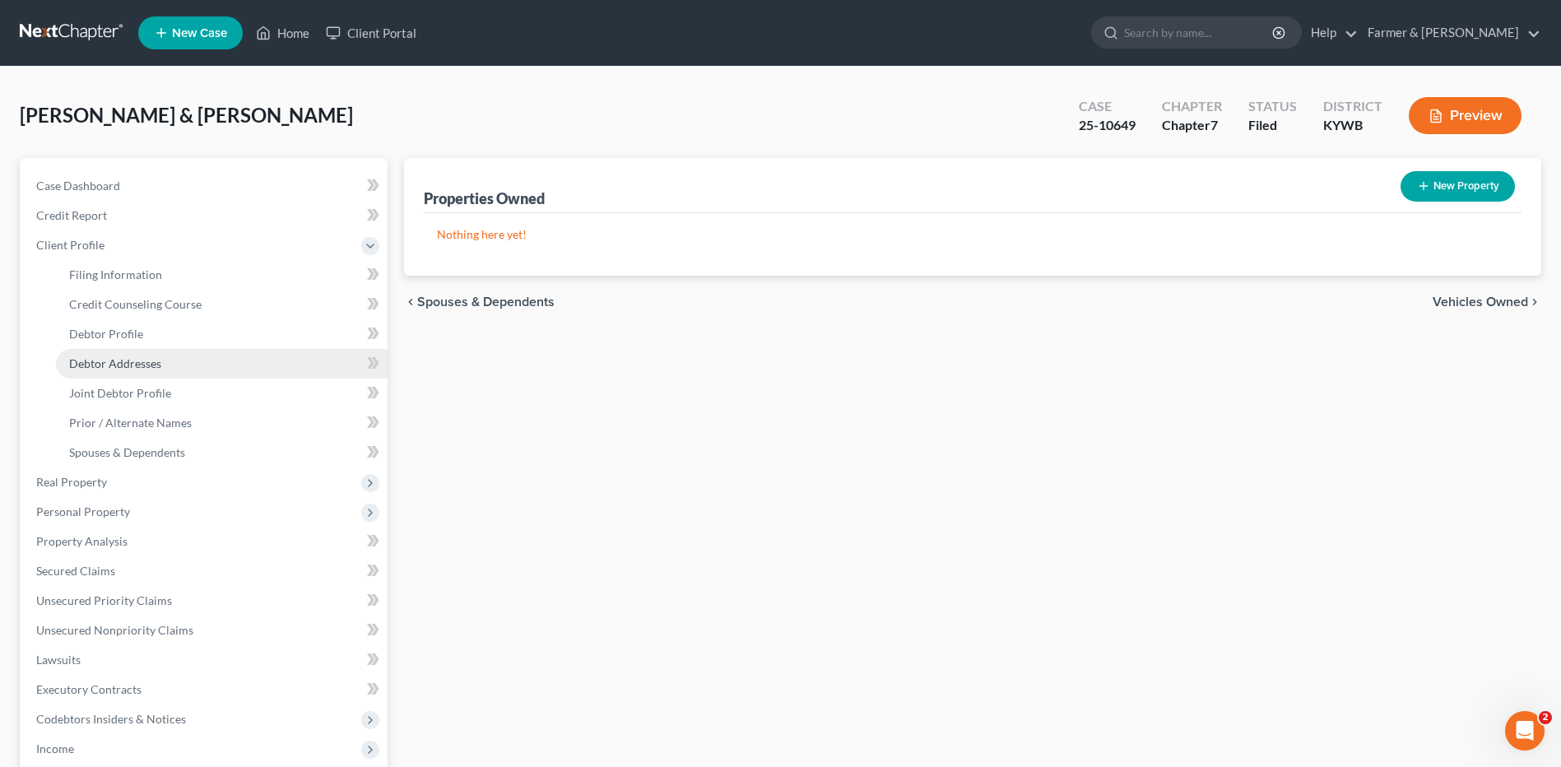
click at [143, 360] on span "Debtor Addresses" at bounding box center [115, 363] width 92 height 14
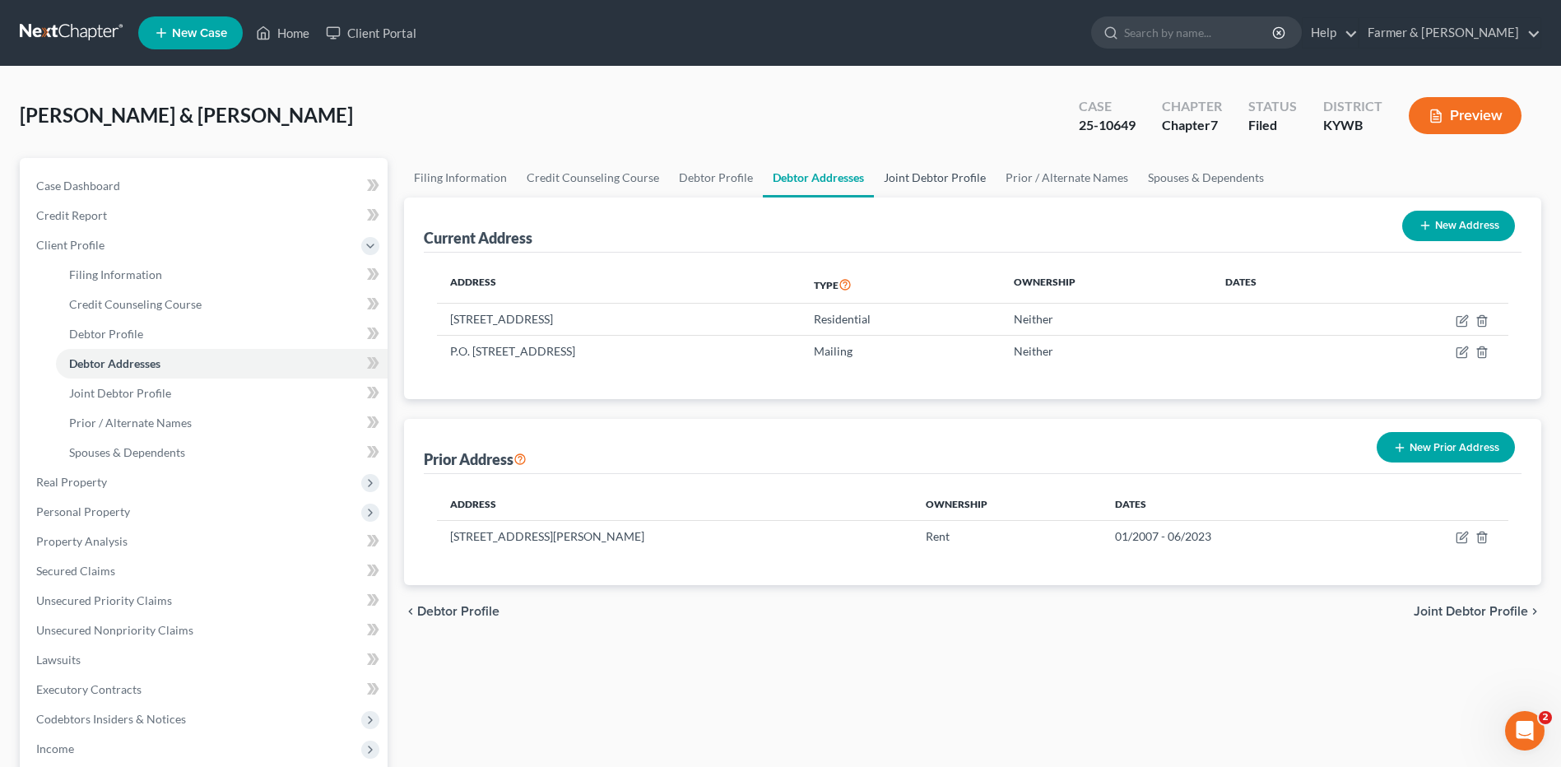
click at [935, 183] on link "Joint Debtor Profile" at bounding box center [935, 177] width 122 height 39
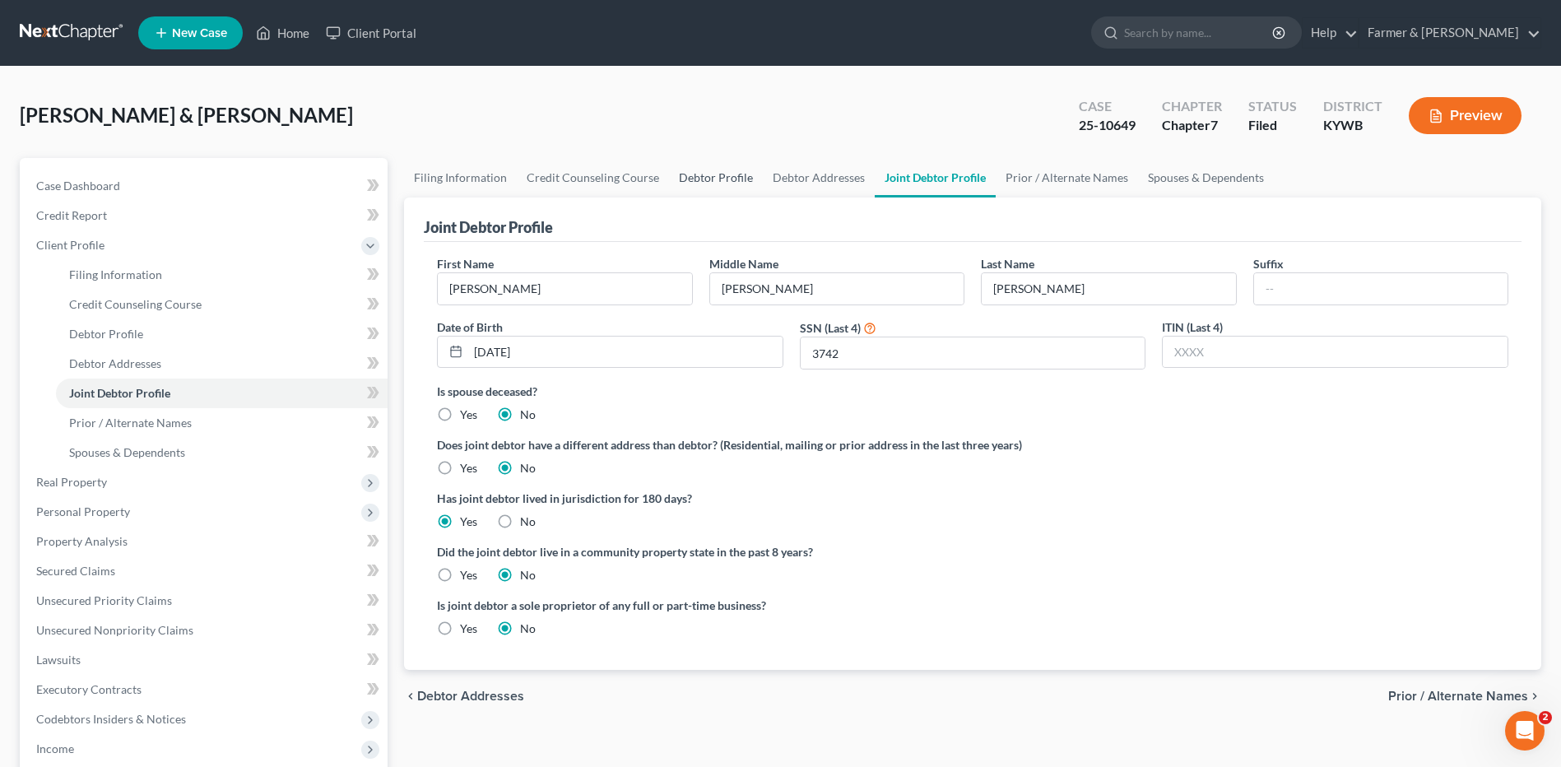
click at [707, 187] on link "Debtor Profile" at bounding box center [716, 177] width 94 height 39
select select "1"
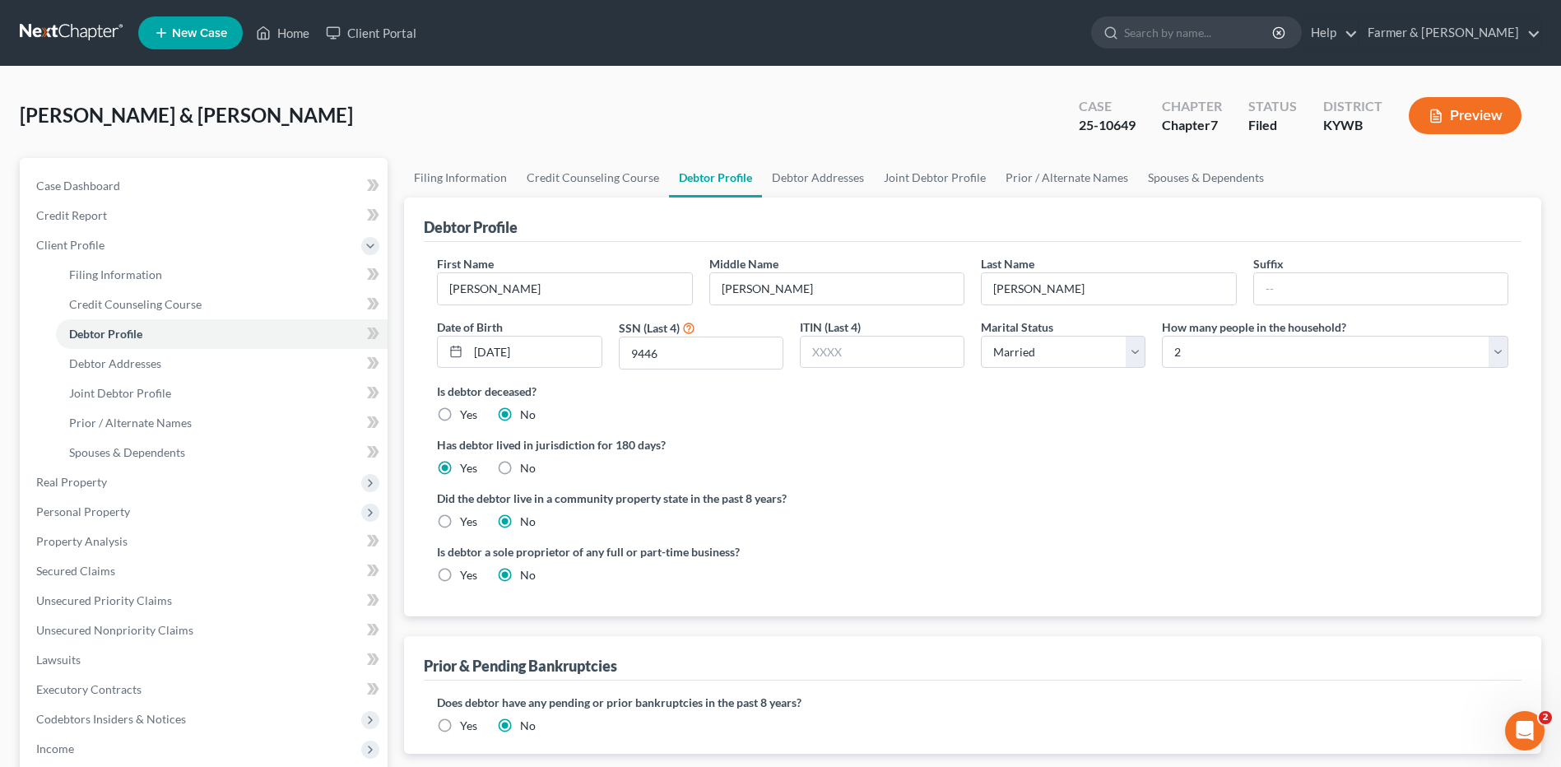
click at [1556, 329] on div "Harris, John & Anita Upgraded Case 25-10649 Chapter Chapter 7 Status Filed Dist…" at bounding box center [780, 560] width 1561 height 986
click at [79, 575] on span "Secured Claims" at bounding box center [75, 571] width 79 height 14
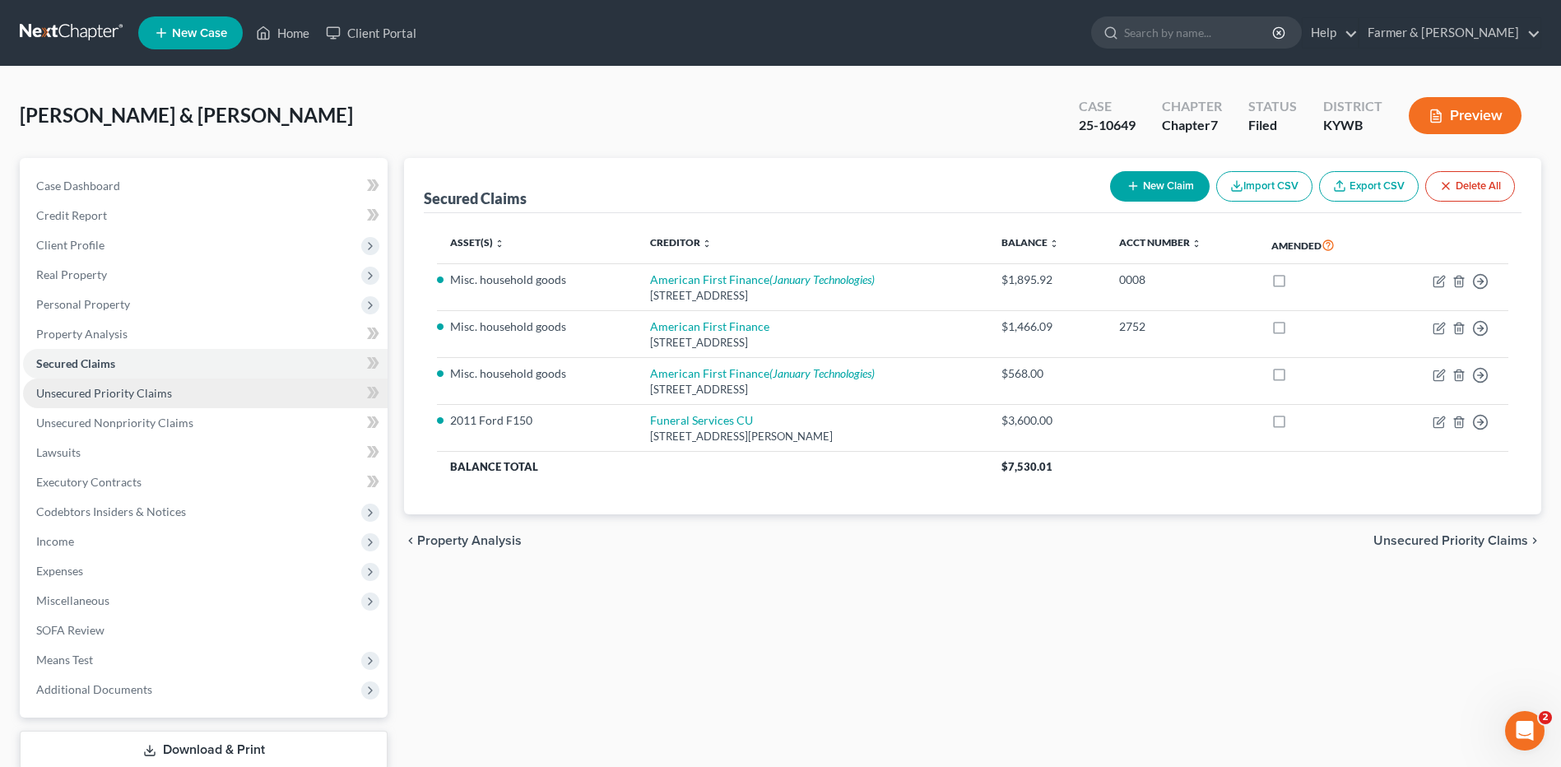
click at [131, 400] on link "Unsecured Priority Claims" at bounding box center [205, 393] width 364 height 30
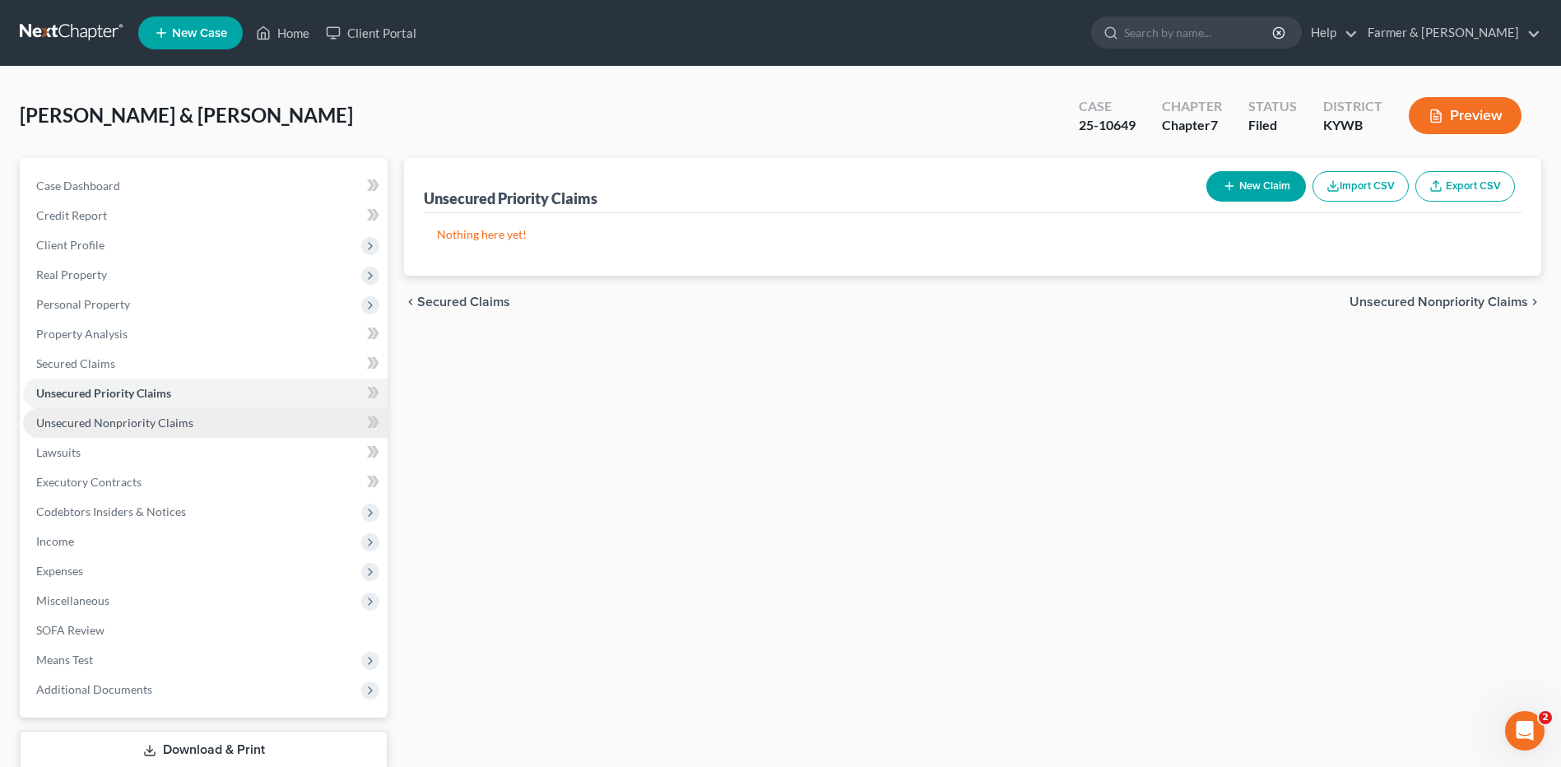
click at [130, 425] on span "Unsecured Nonpriority Claims" at bounding box center [114, 423] width 157 height 14
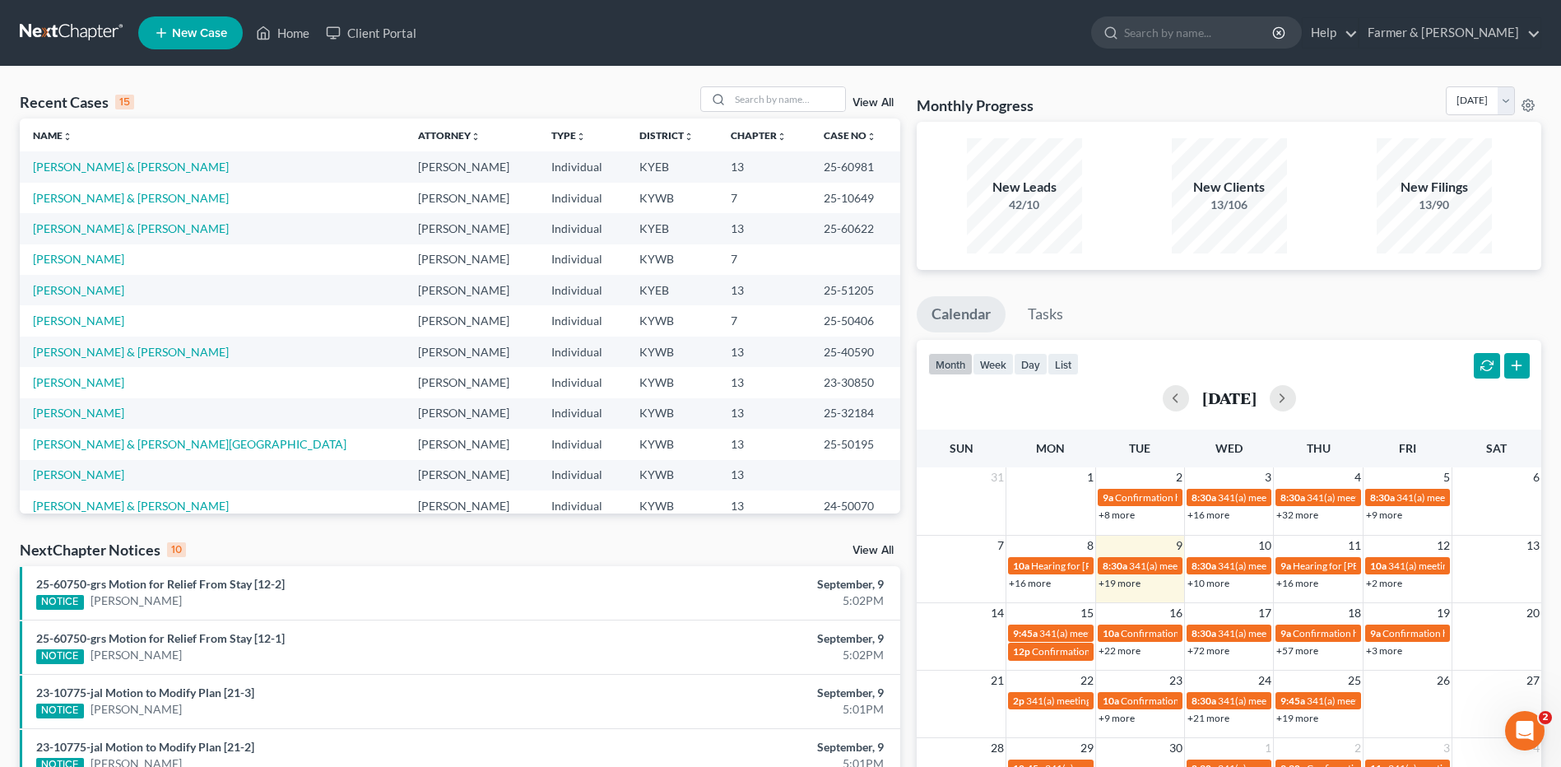
click at [78, 32] on link at bounding box center [72, 33] width 105 height 30
click at [737, 101] on input "search" at bounding box center [787, 99] width 115 height 24
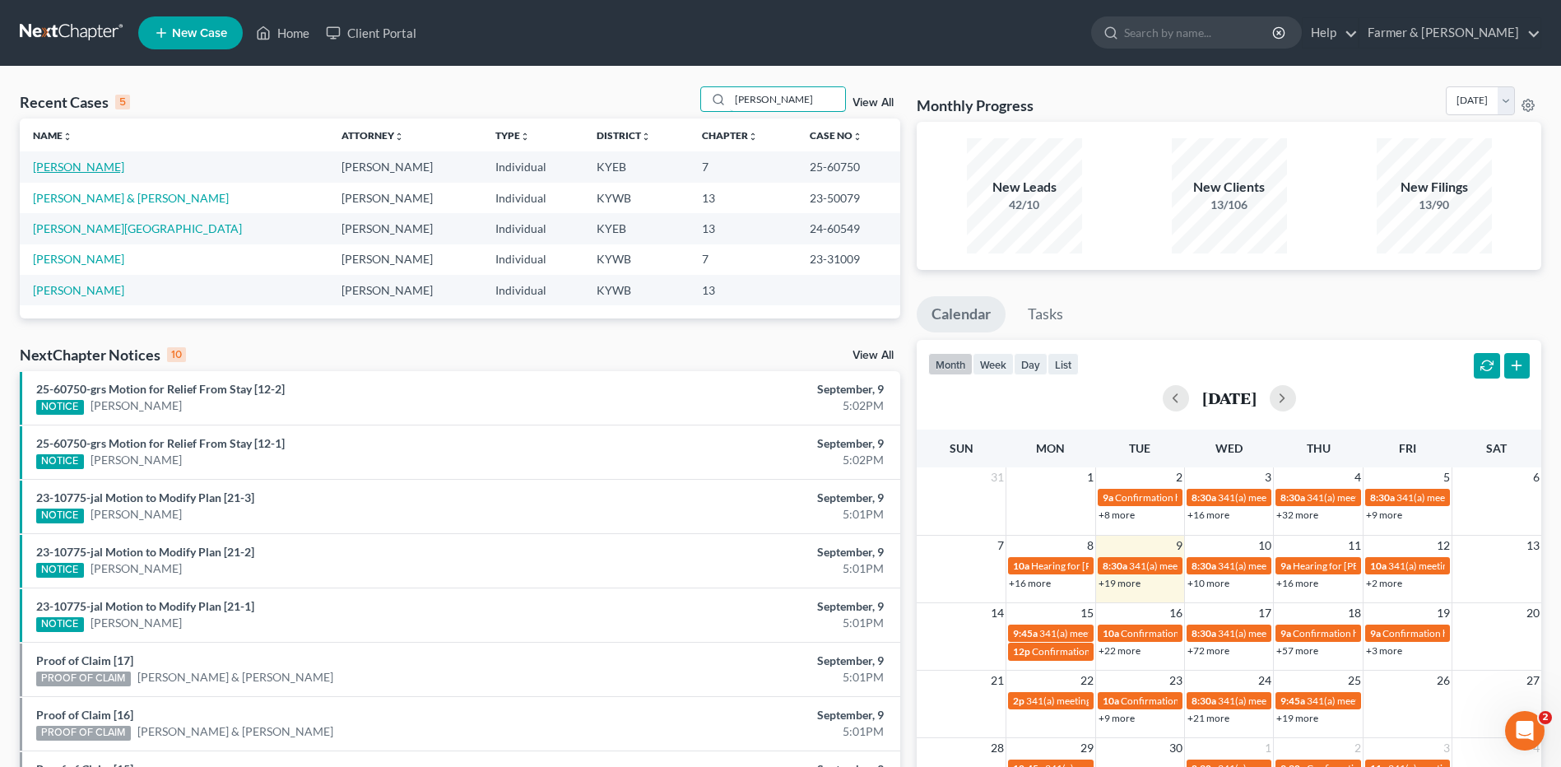
type input "[PERSON_NAME]"
click at [53, 167] on link "[PERSON_NAME]" at bounding box center [78, 167] width 91 height 14
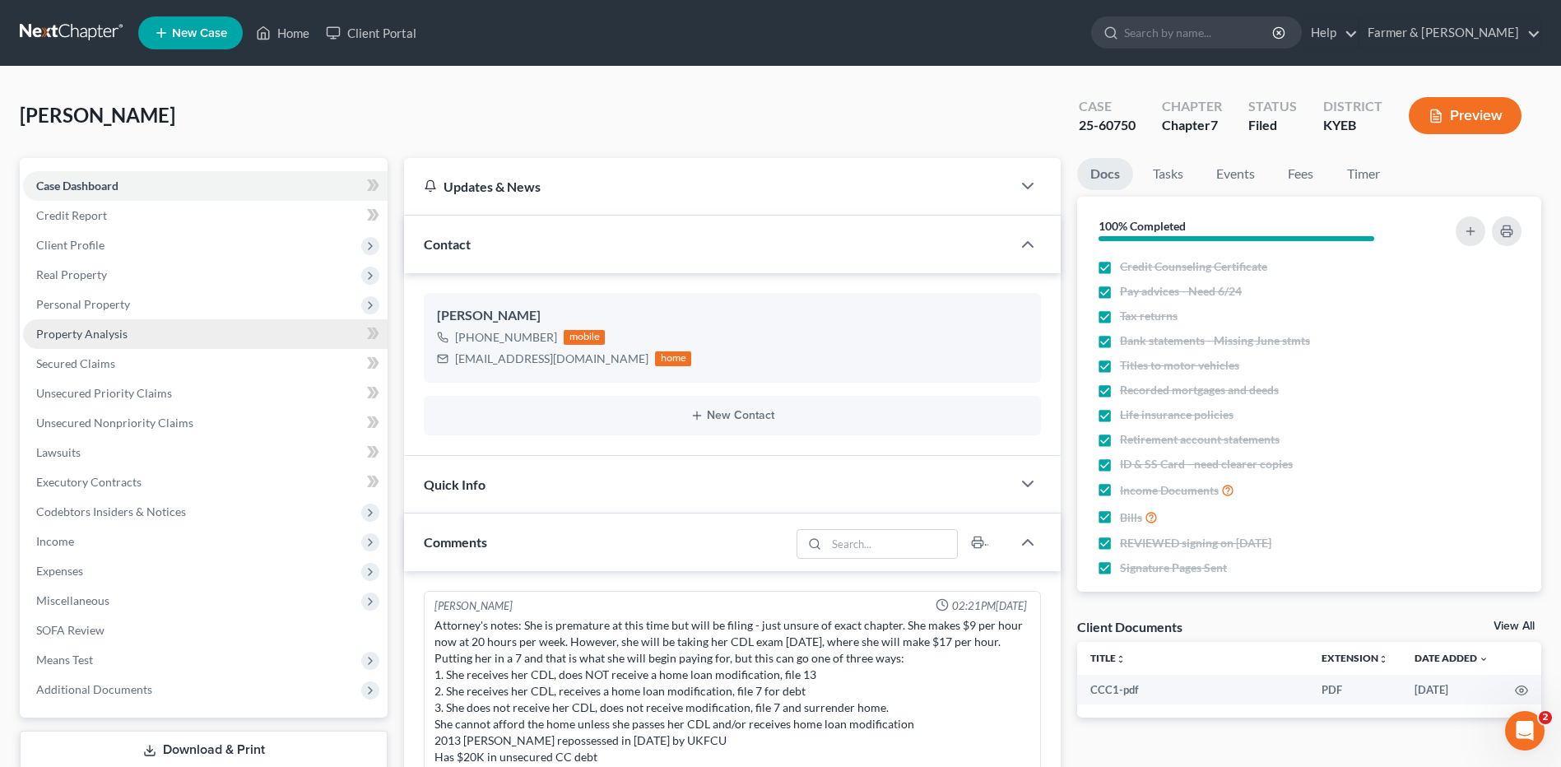
scroll to position [277, 0]
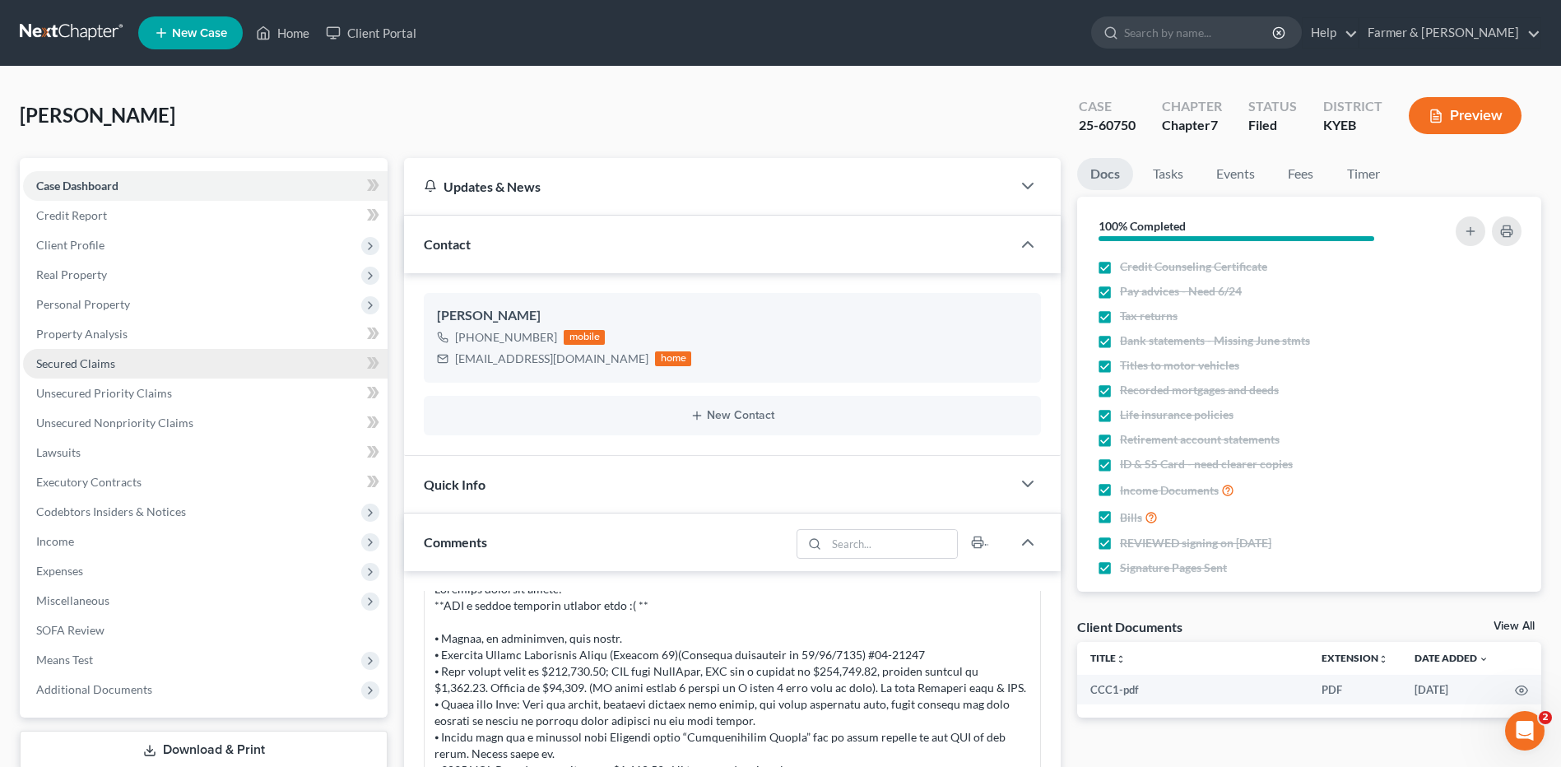
click at [105, 354] on link "Secured Claims" at bounding box center [205, 364] width 364 height 30
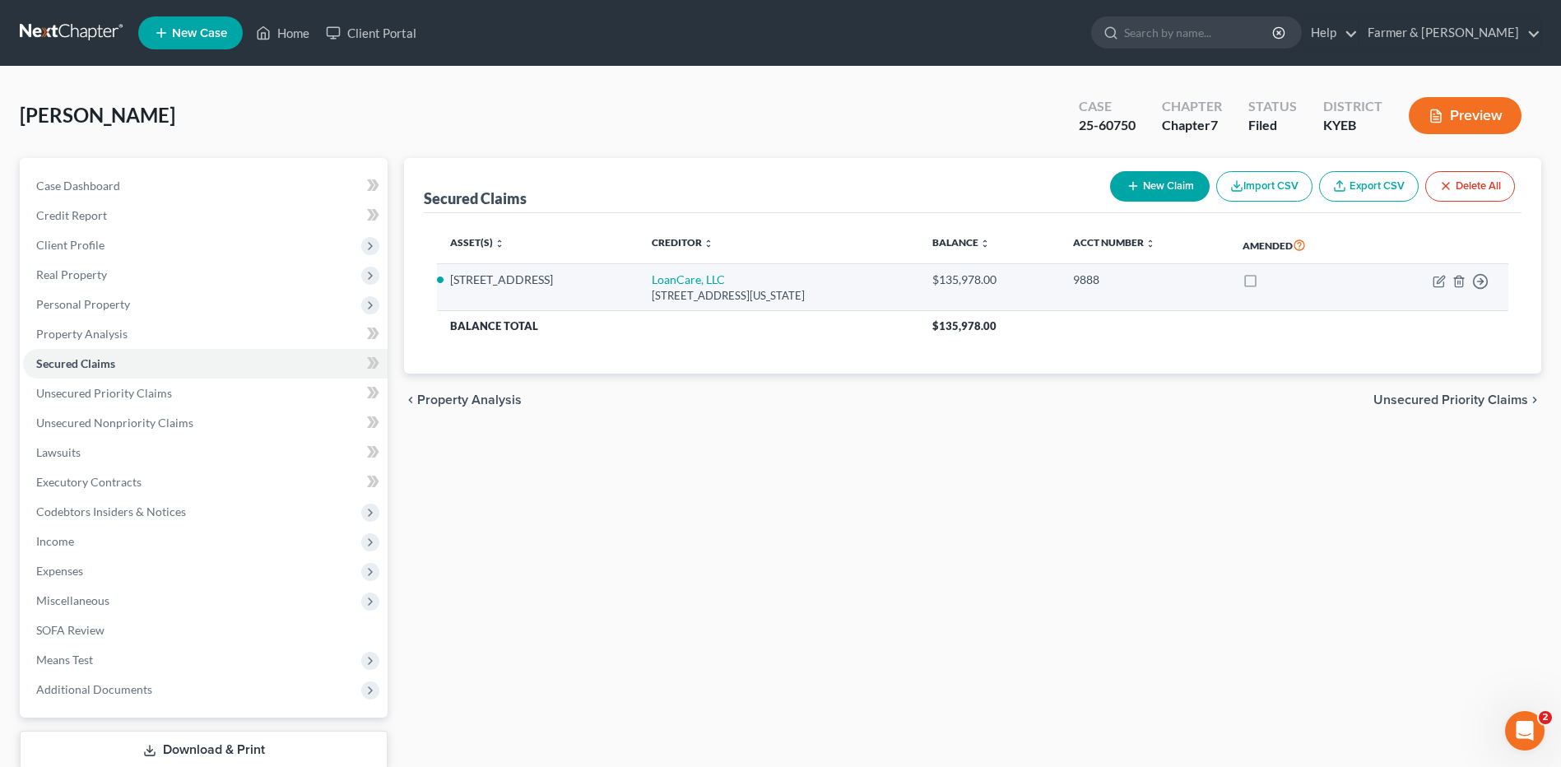
click at [740, 279] on td "LoanCare, LLC [STREET_ADDRESS][US_STATE]" at bounding box center [778, 287] width 280 height 47
click at [724, 280] on link "LoanCare, LLC" at bounding box center [688, 279] width 73 height 14
select select "48"
select select "0"
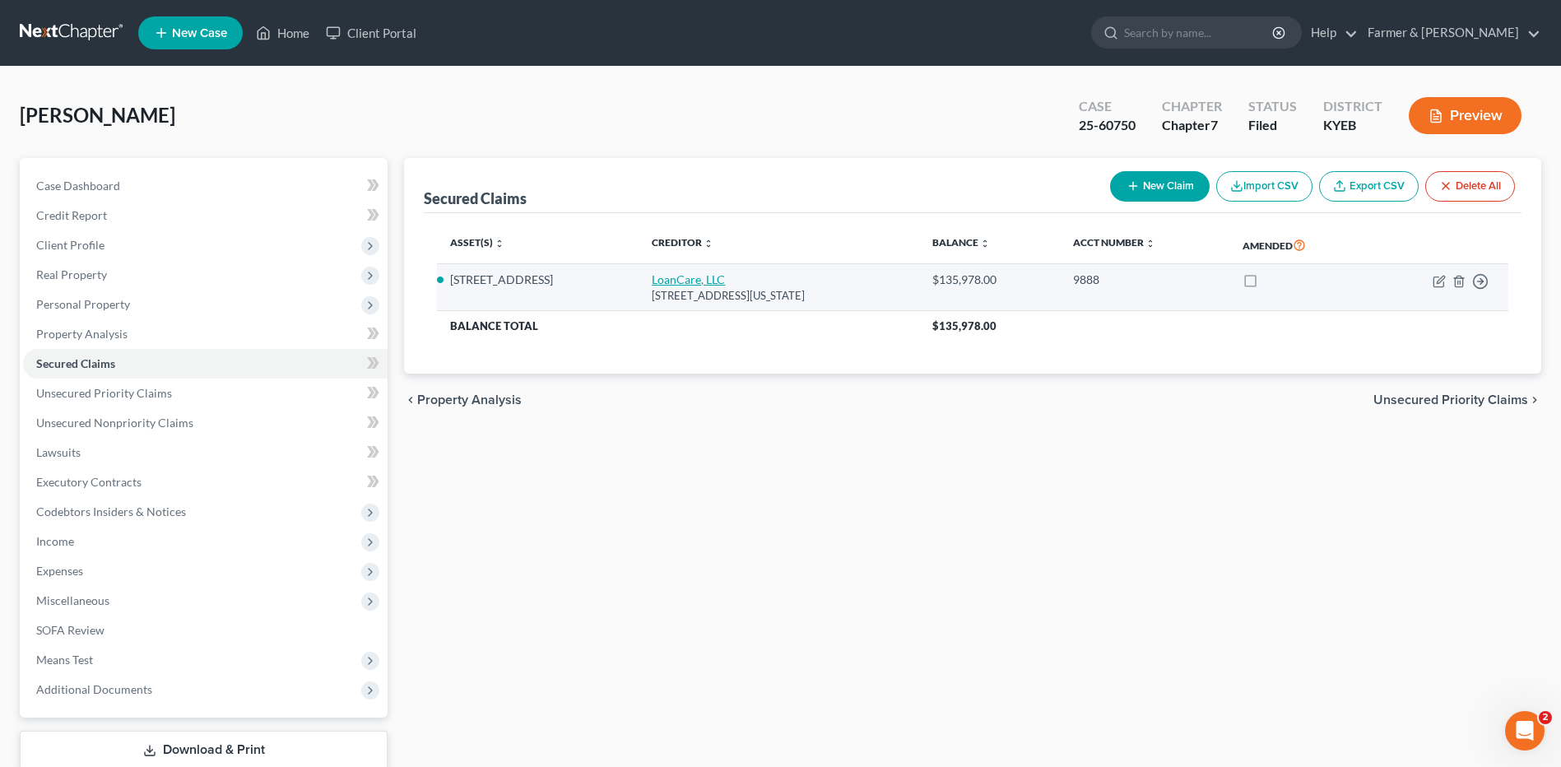
select select "0"
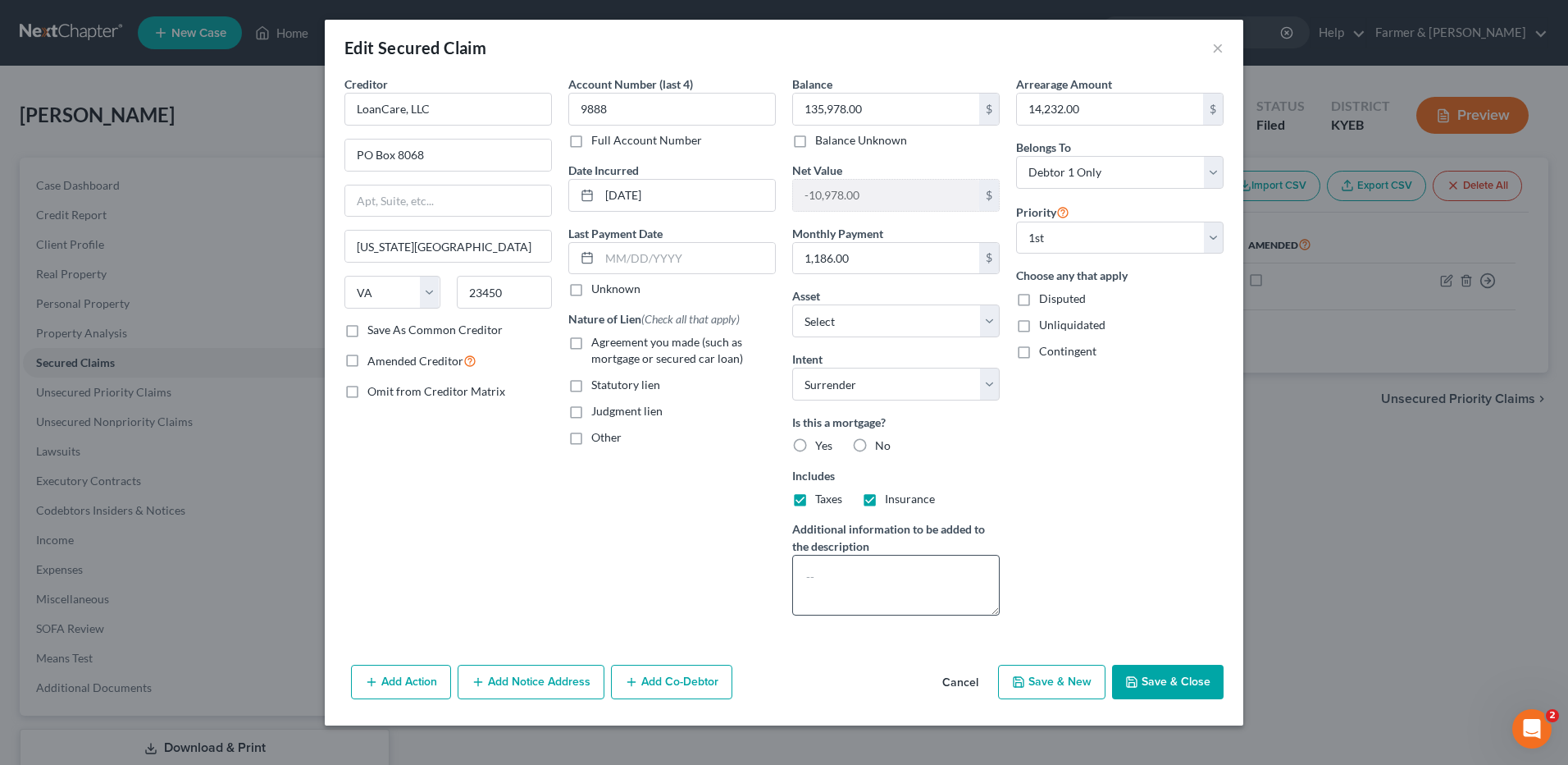
drag, startPoint x: 965, startPoint y: 677, endPoint x: 832, endPoint y: 561, distance: 176.5
click at [965, 677] on button "Cancel" at bounding box center [960, 682] width 63 height 33
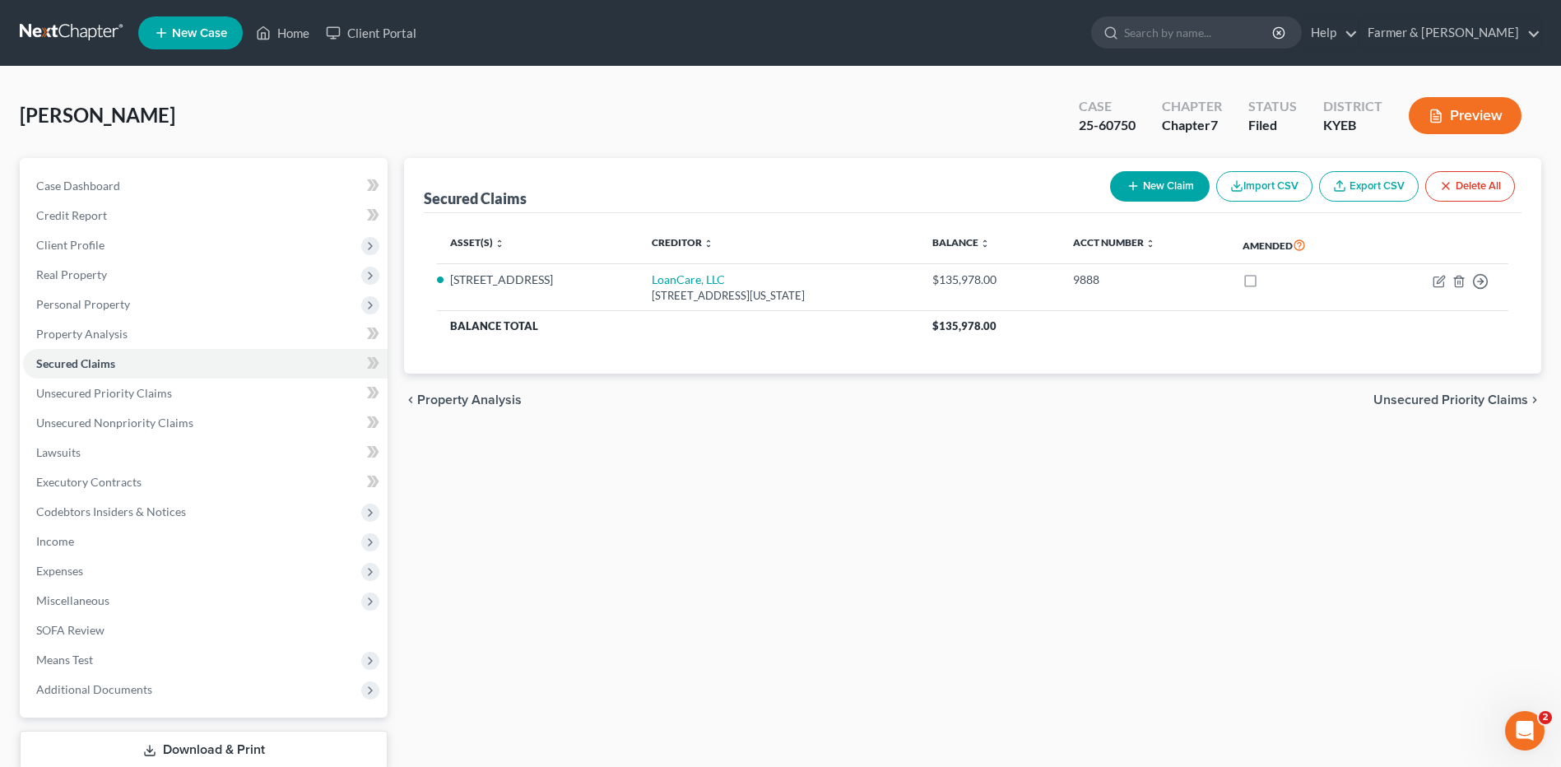
click at [65, 33] on link at bounding box center [72, 33] width 105 height 30
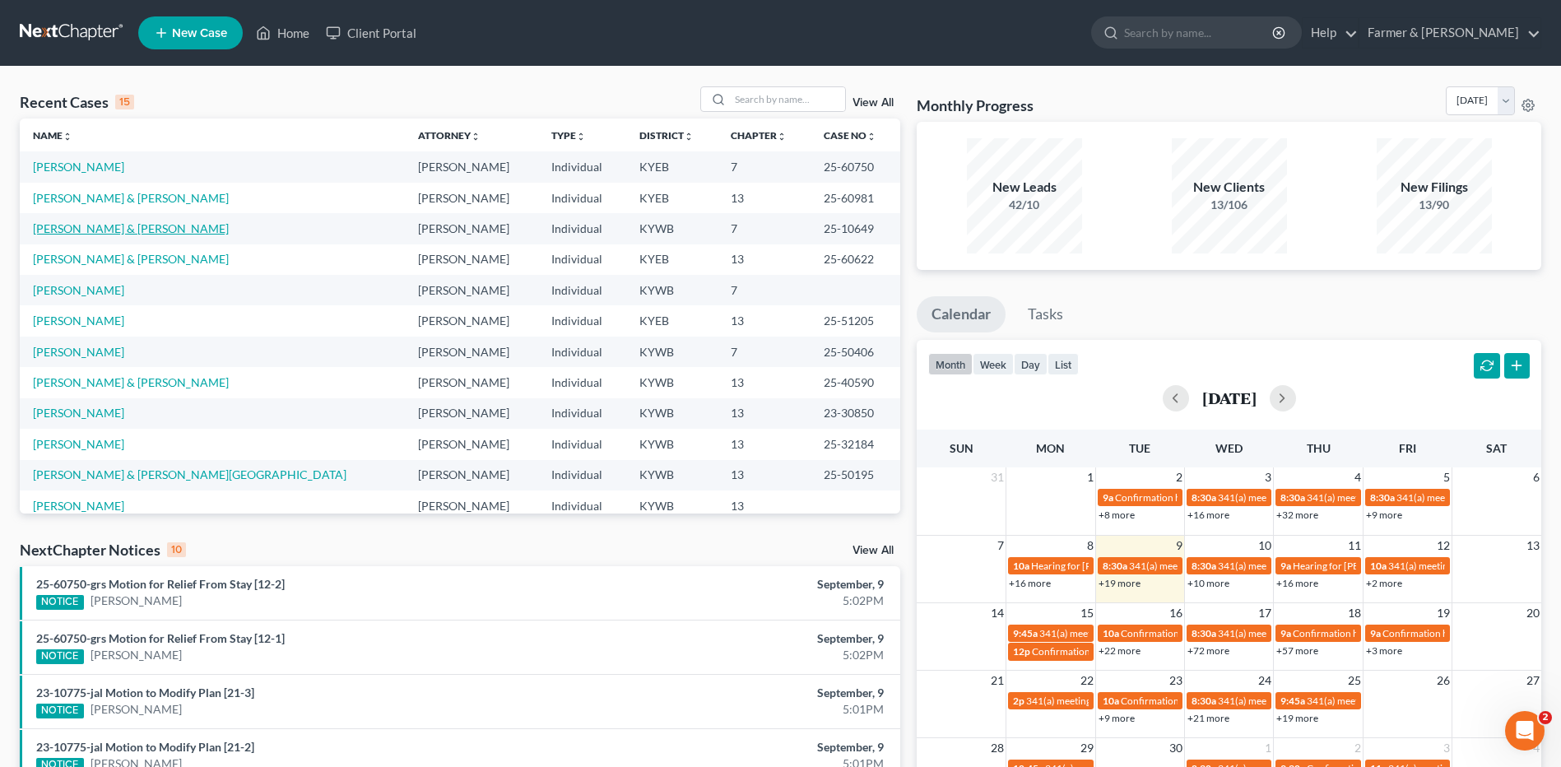
click at [112, 232] on link "[PERSON_NAME] & [PERSON_NAME]" at bounding box center [131, 228] width 196 height 14
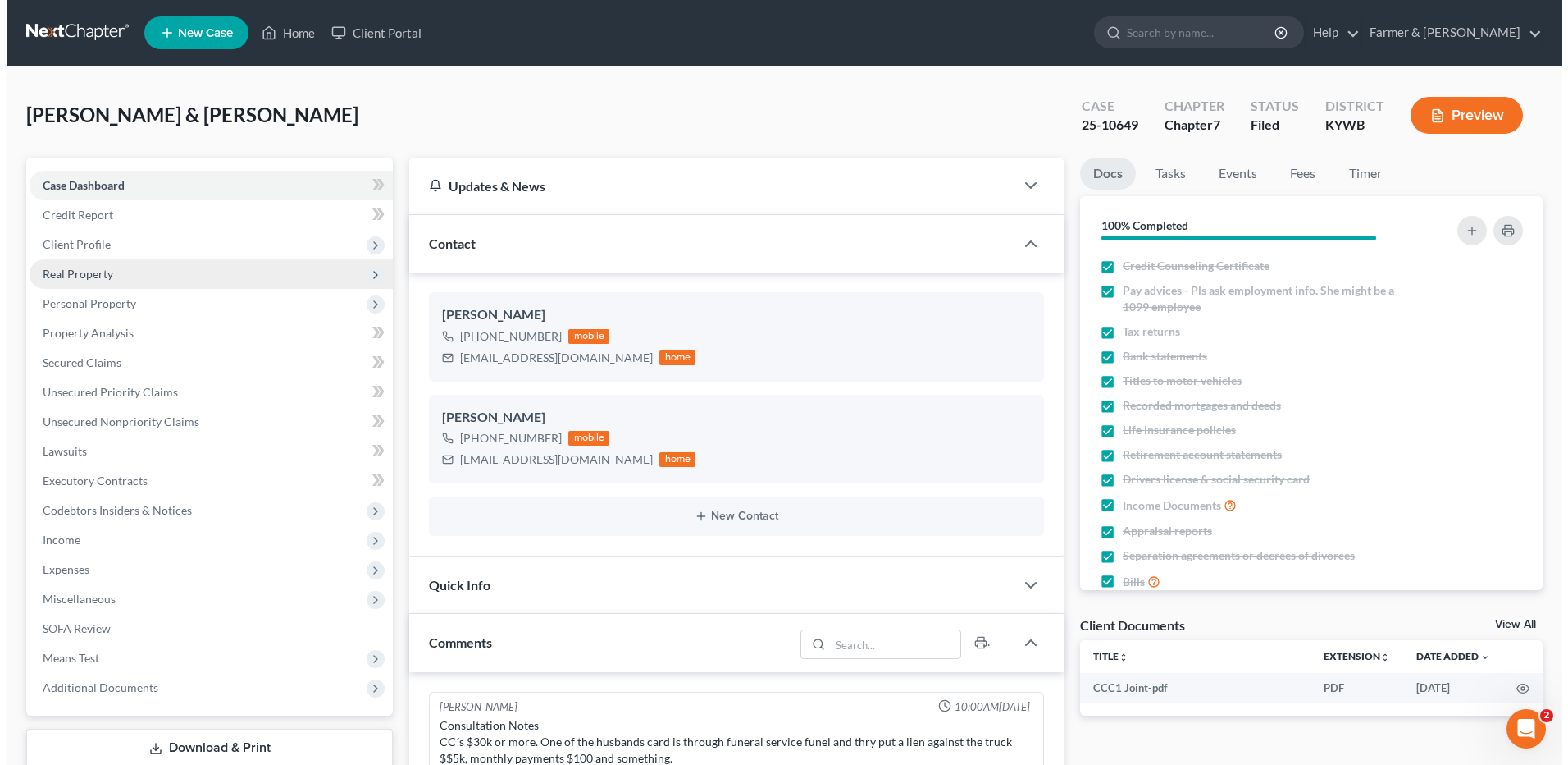
scroll to position [534, 0]
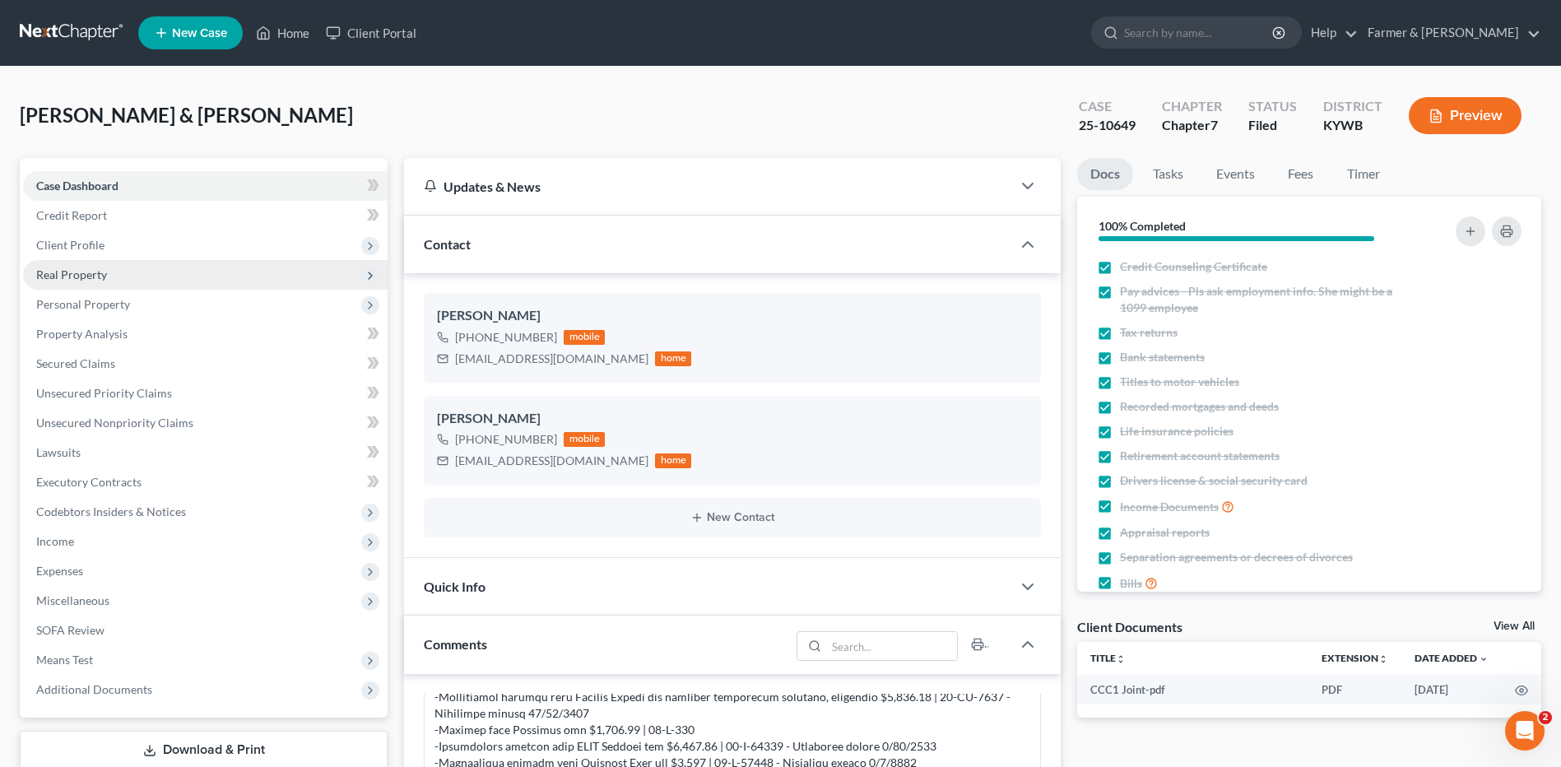
click at [111, 285] on span "Real Property" at bounding box center [205, 275] width 364 height 30
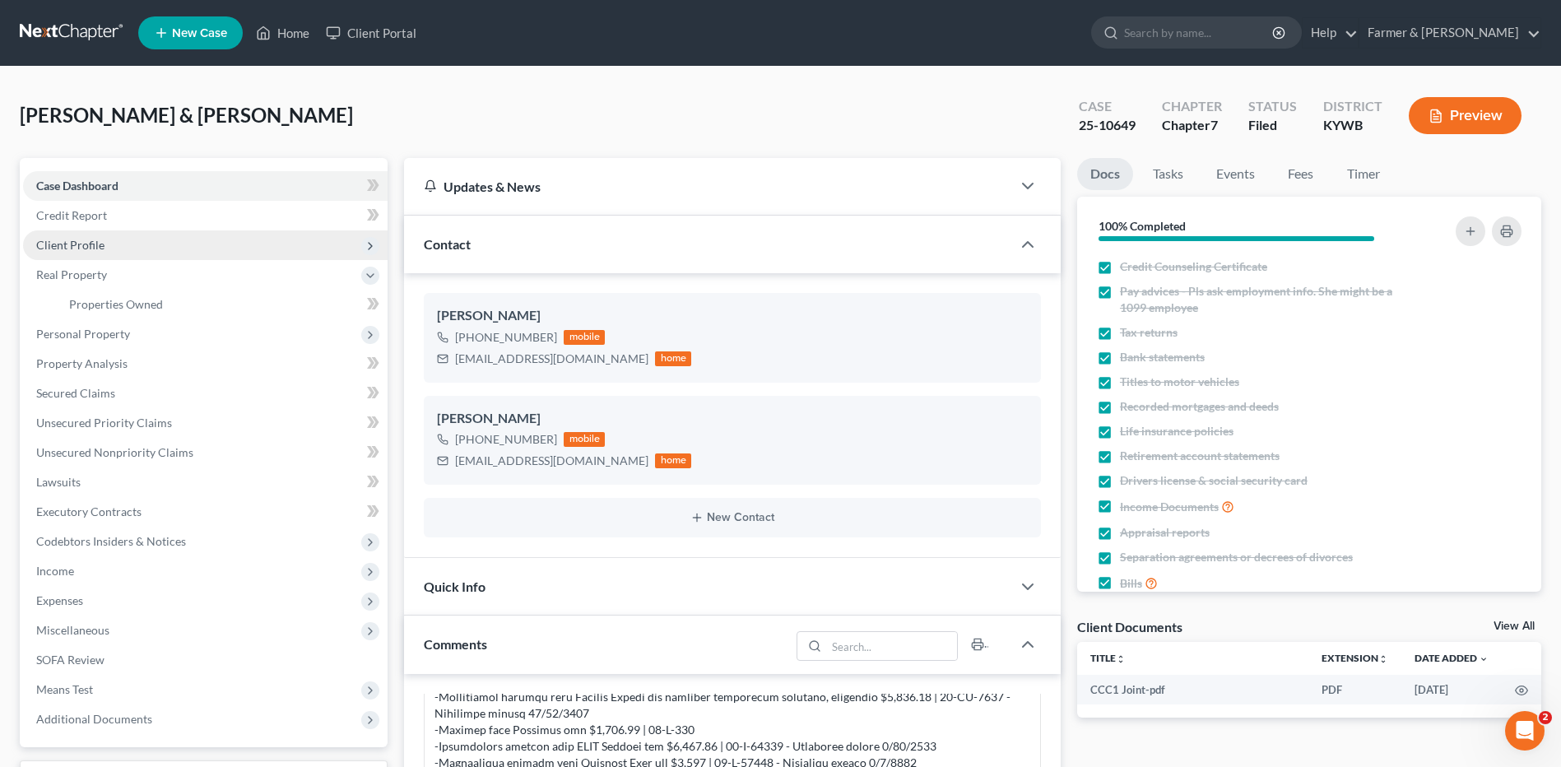
click at [120, 247] on span "Client Profile" at bounding box center [205, 245] width 364 height 30
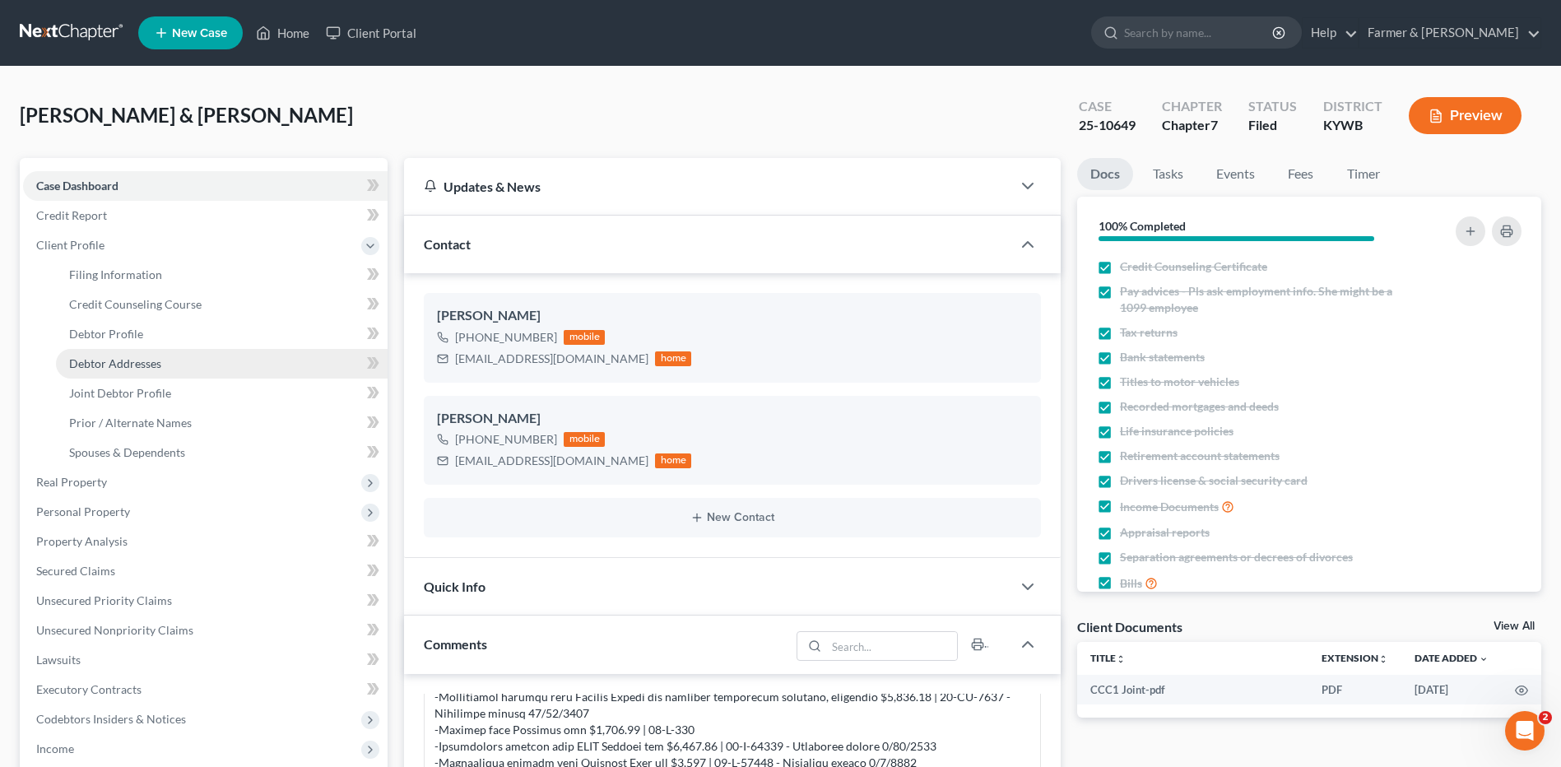
click at [152, 370] on link "Debtor Addresses" at bounding box center [222, 364] width 332 height 30
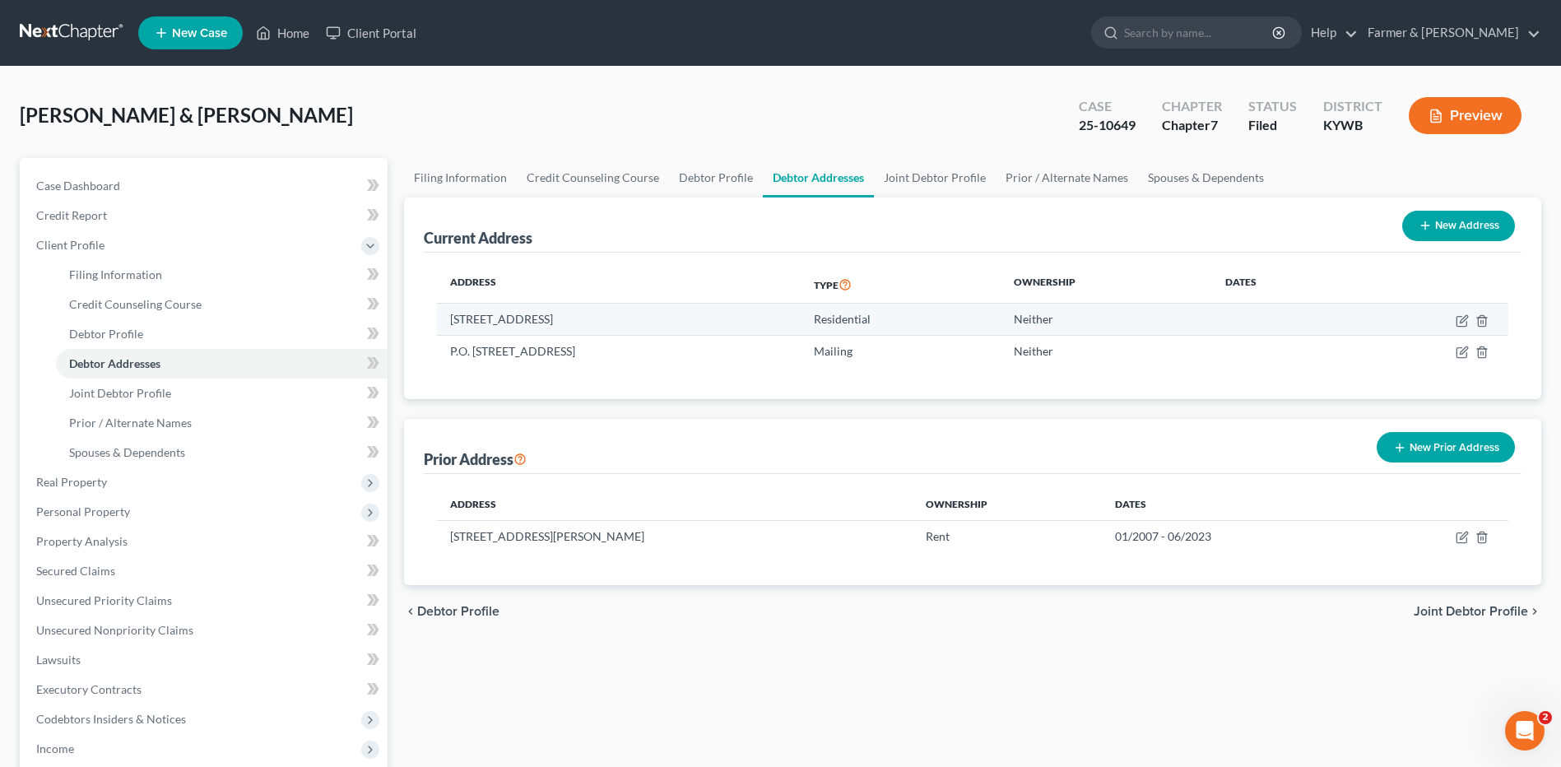
drag, startPoint x: 651, startPoint y: 320, endPoint x: 448, endPoint y: 327, distance: 202.5
click at [448, 327] on td "[STREET_ADDRESS]" at bounding box center [619, 319] width 364 height 31
copy td "[STREET_ADDRESS]"
click at [1460, 320] on icon "button" at bounding box center [1463, 318] width 7 height 7
select select "18"
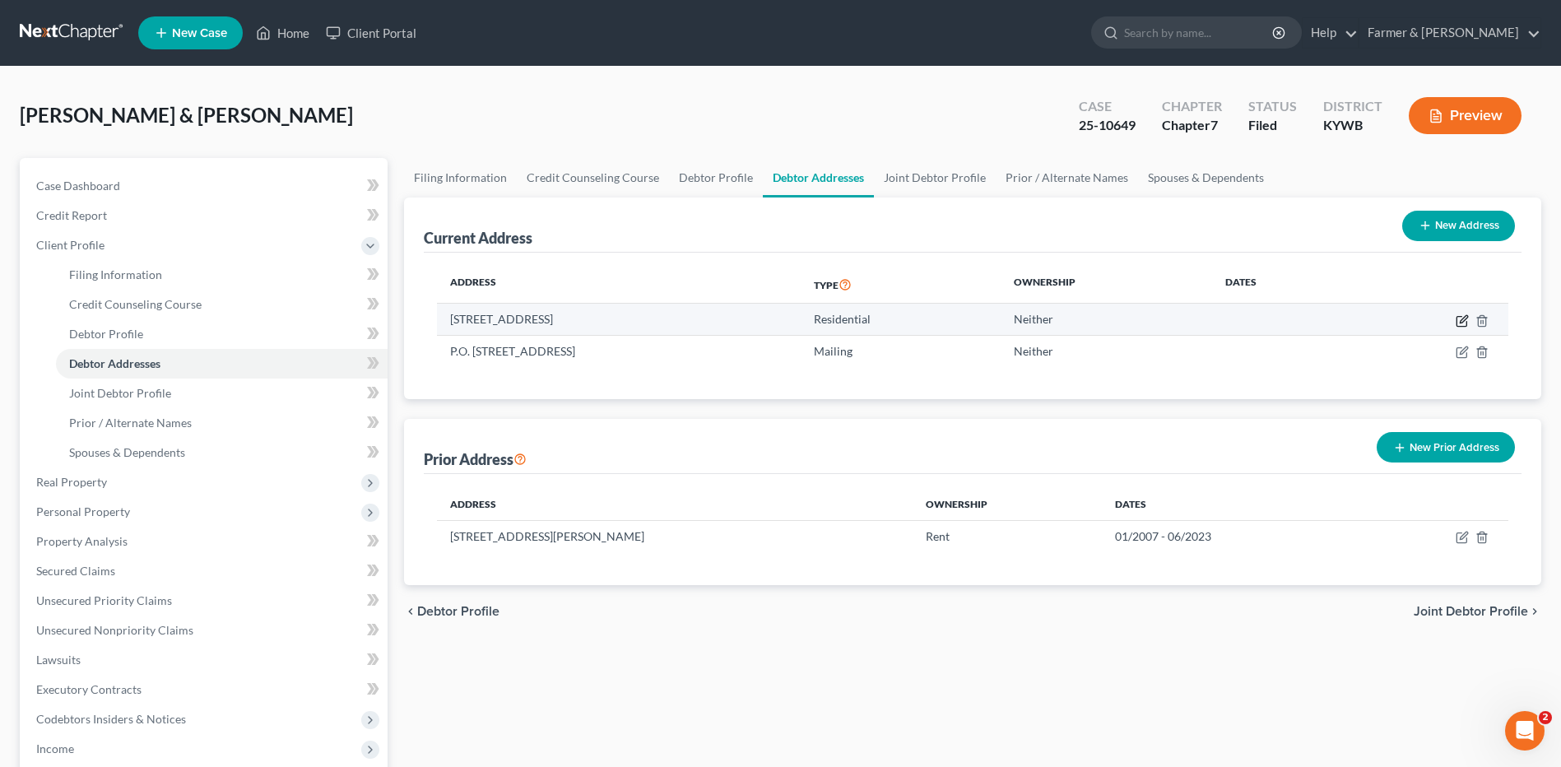
select select "0"
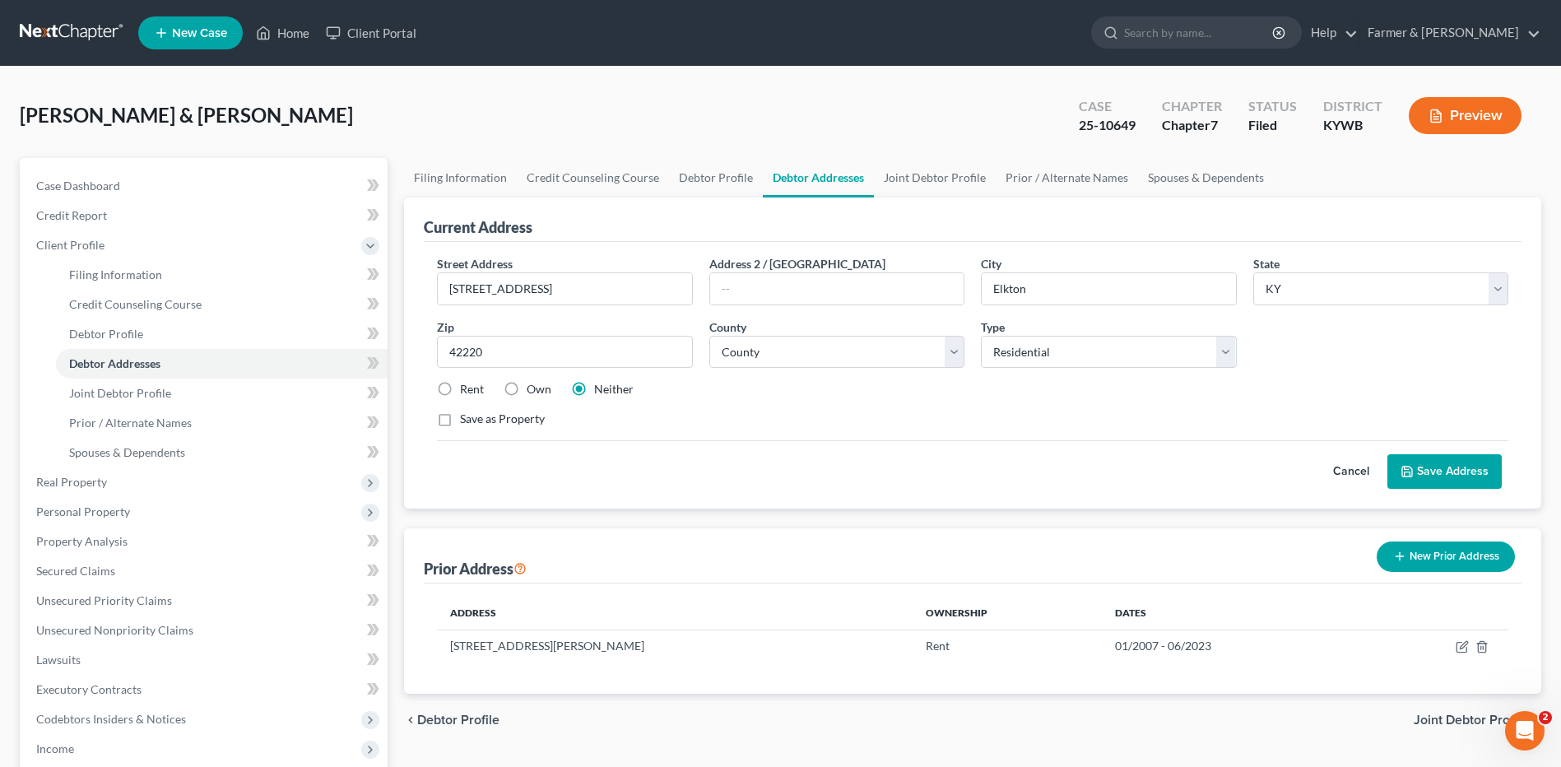
click at [1362, 472] on button "Cancel" at bounding box center [1351, 471] width 72 height 33
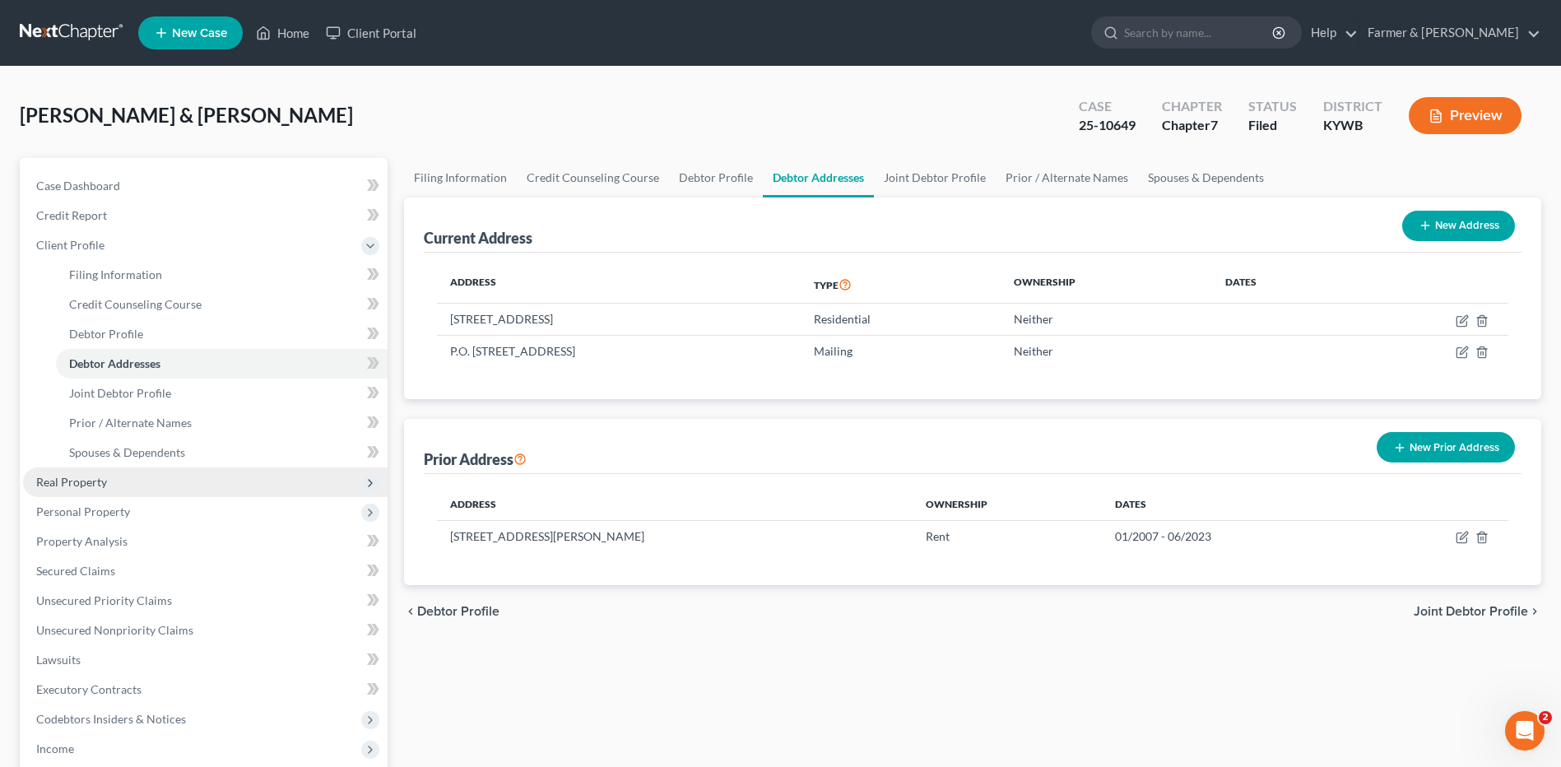
click at [74, 490] on span "Real Property" at bounding box center [205, 482] width 364 height 30
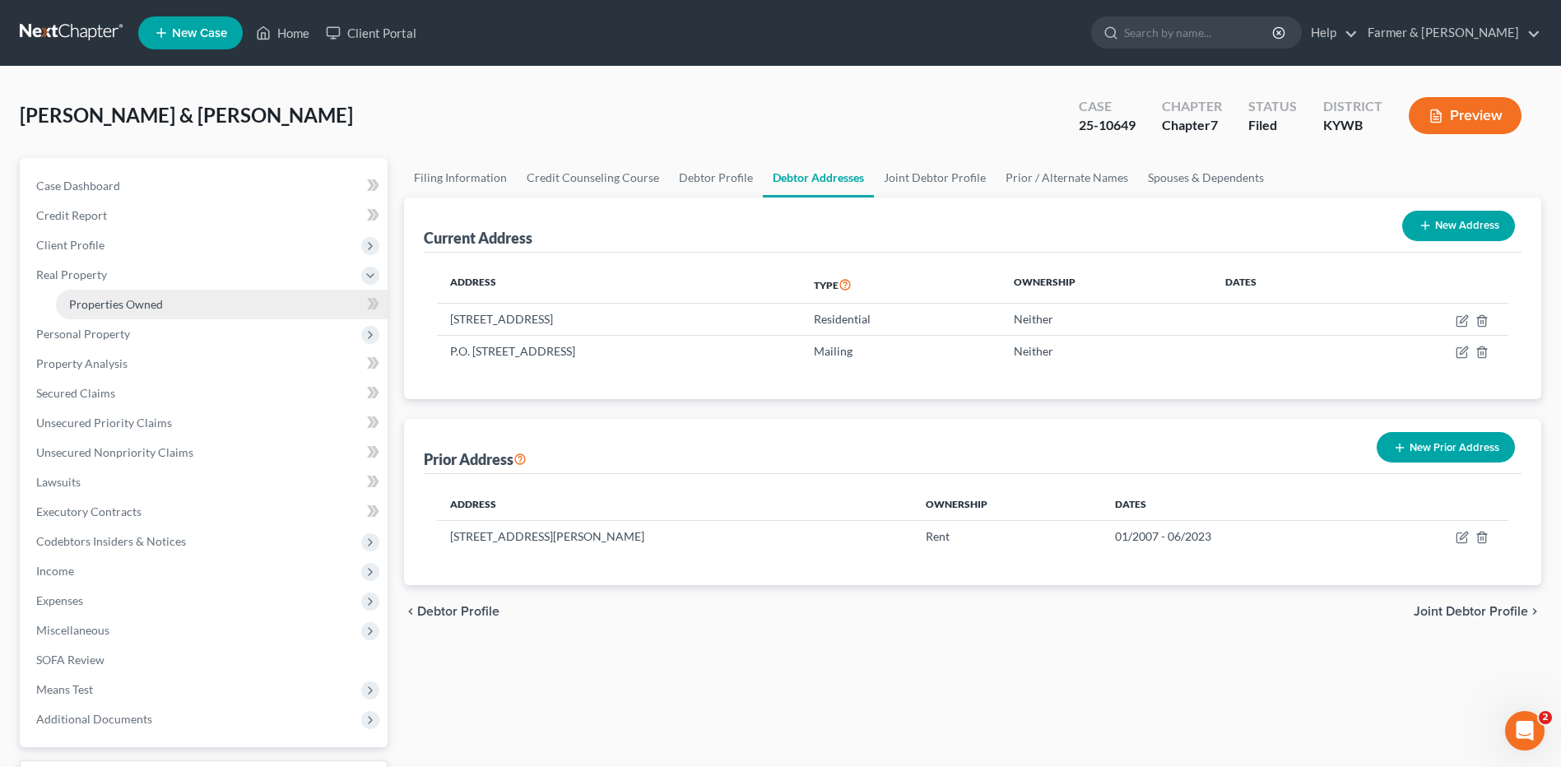
drag, startPoint x: 156, startPoint y: 307, endPoint x: 187, endPoint y: 313, distance: 31.0
click at [156, 306] on span "Properties Owned" at bounding box center [116, 304] width 94 height 14
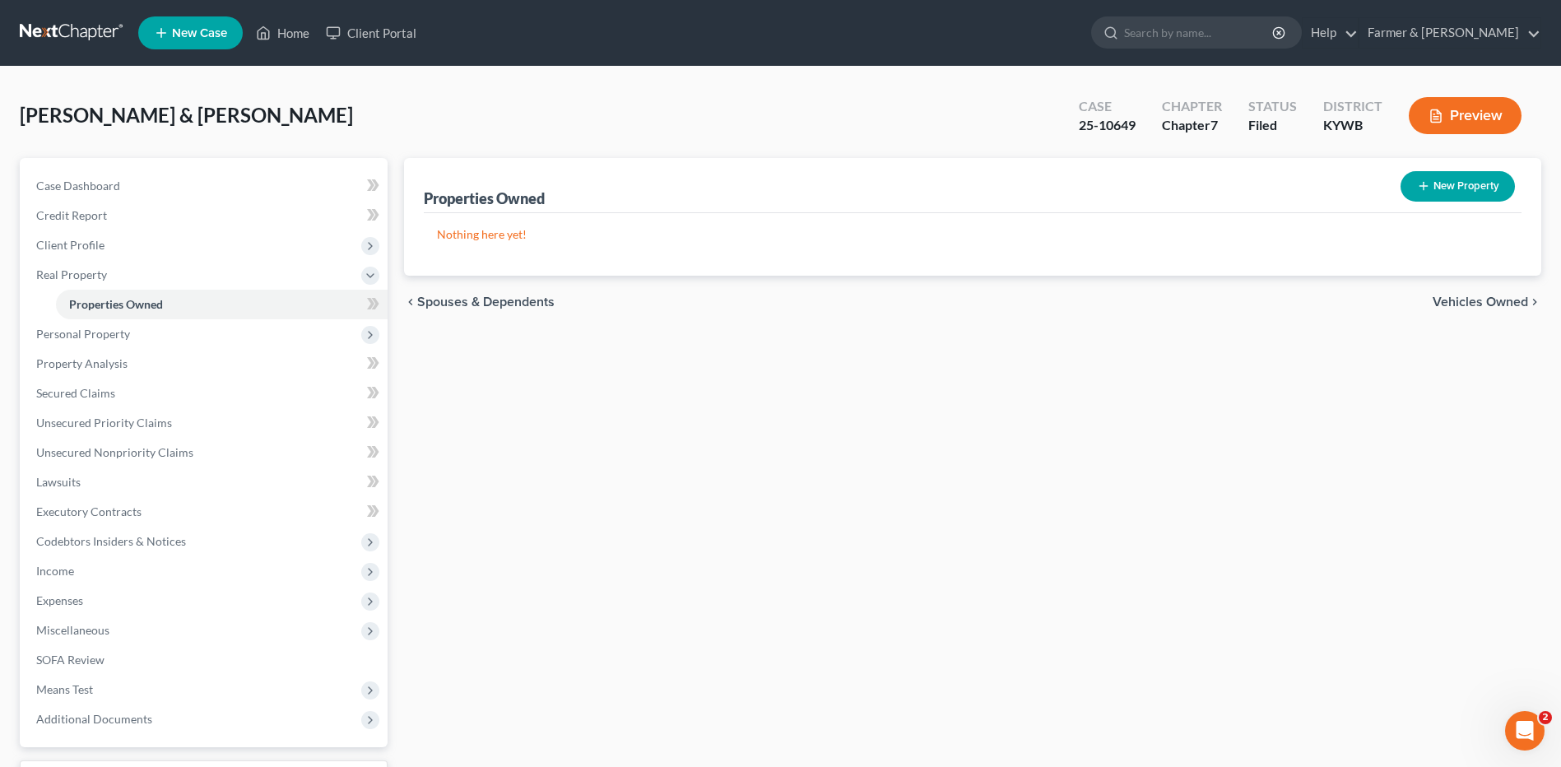
click at [1477, 175] on button "New Property" at bounding box center [1457, 186] width 114 height 30
select select "18"
select select "109"
select select "2"
select select "0"
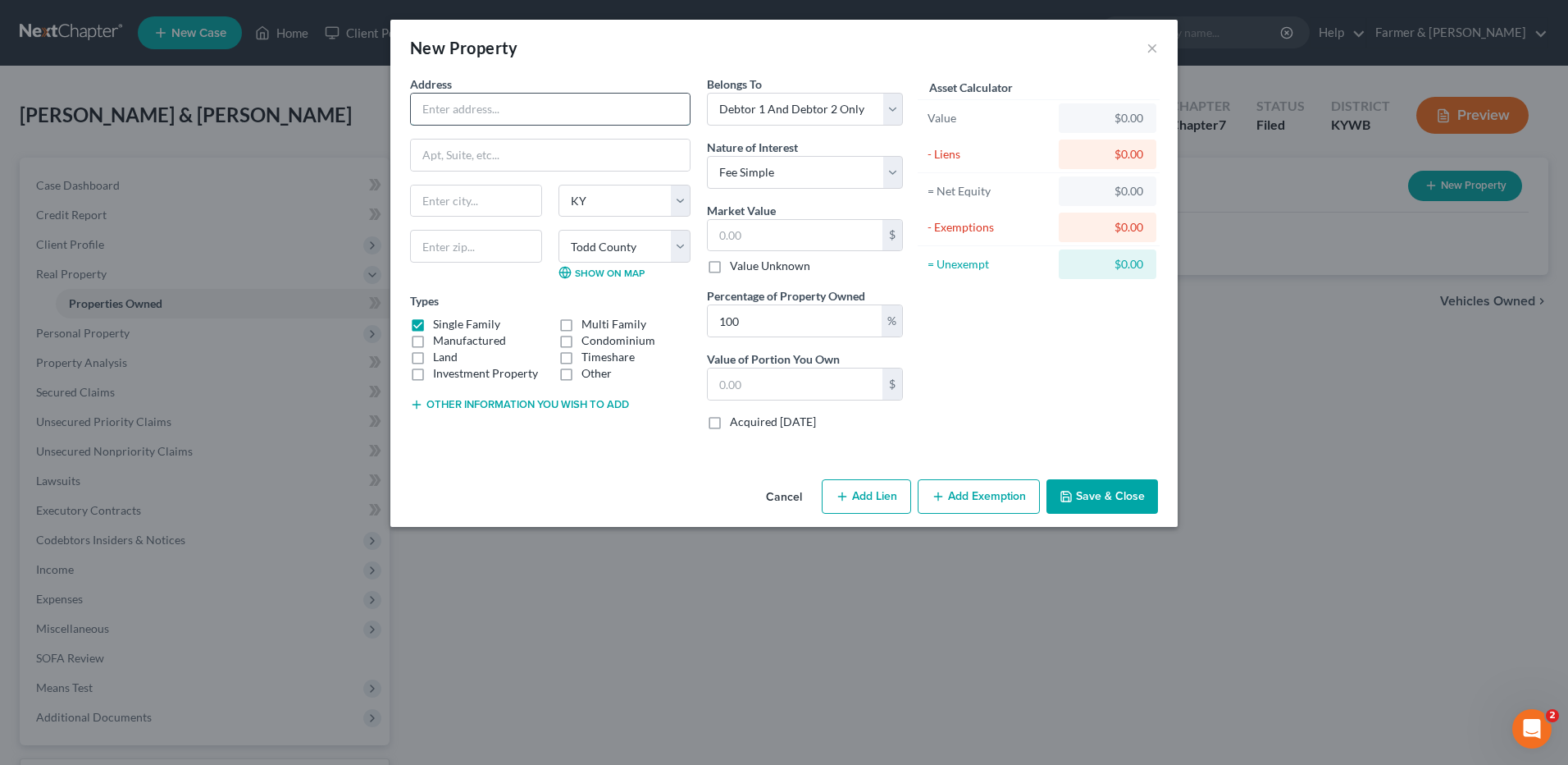
click at [581, 117] on input "text" at bounding box center [550, 109] width 279 height 31
paste input "[STREET_ADDRESS]"
type input "[STREET_ADDRESS]"
type input "Elkton"
type input "42220"
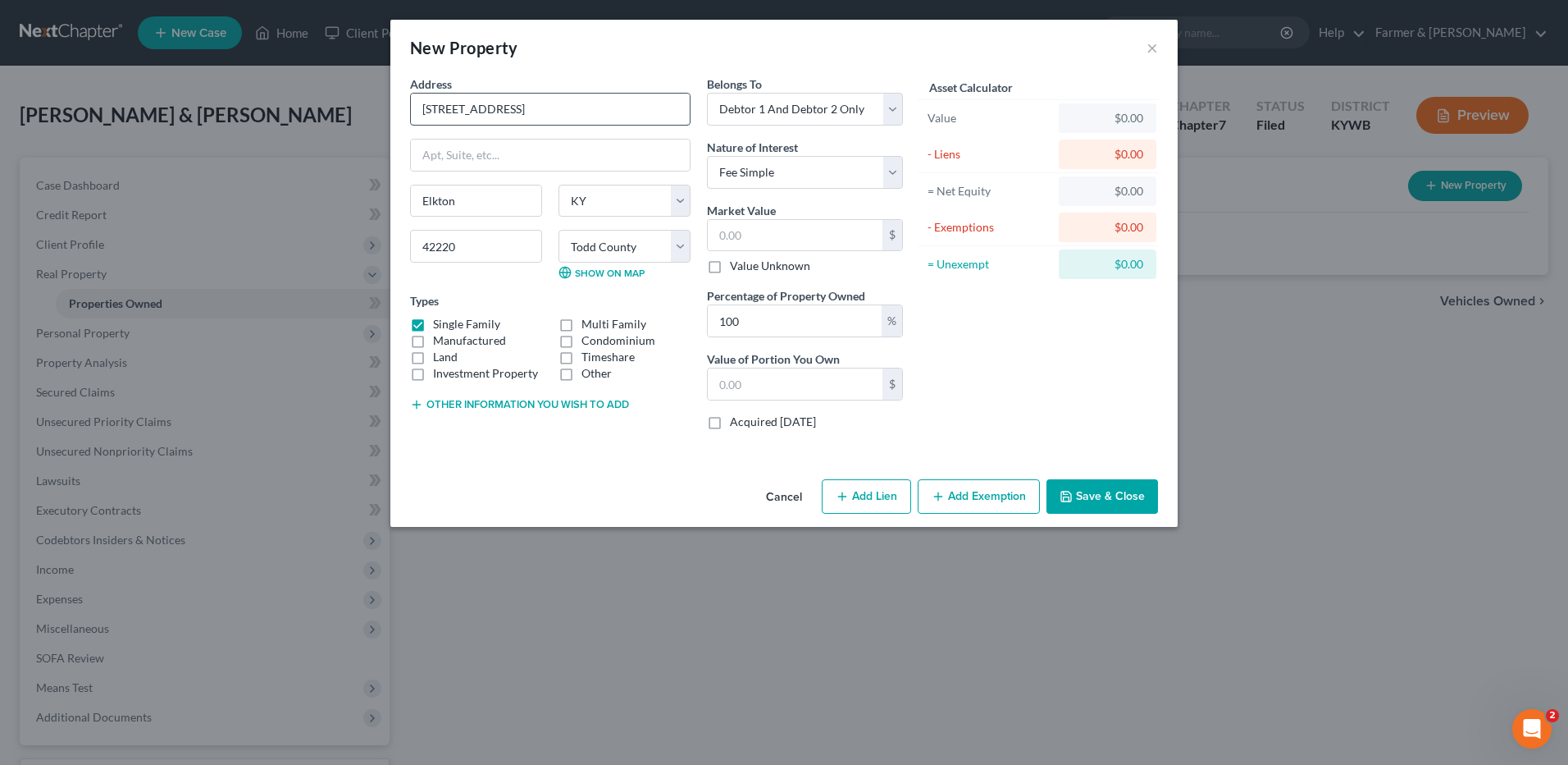
drag, startPoint x: 628, startPoint y: 109, endPoint x: 515, endPoint y: 118, distance: 113.4
click at [515, 118] on input "[STREET_ADDRESS]" at bounding box center [550, 109] width 279 height 31
type input "[STREET_ADDRESS]"
click at [816, 111] on select "Select Debtor 1 Only Debtor 2 Only Debtor 1 And Debtor 2 Only At Least One Of T…" at bounding box center [804, 109] width 196 height 33
select select "3"
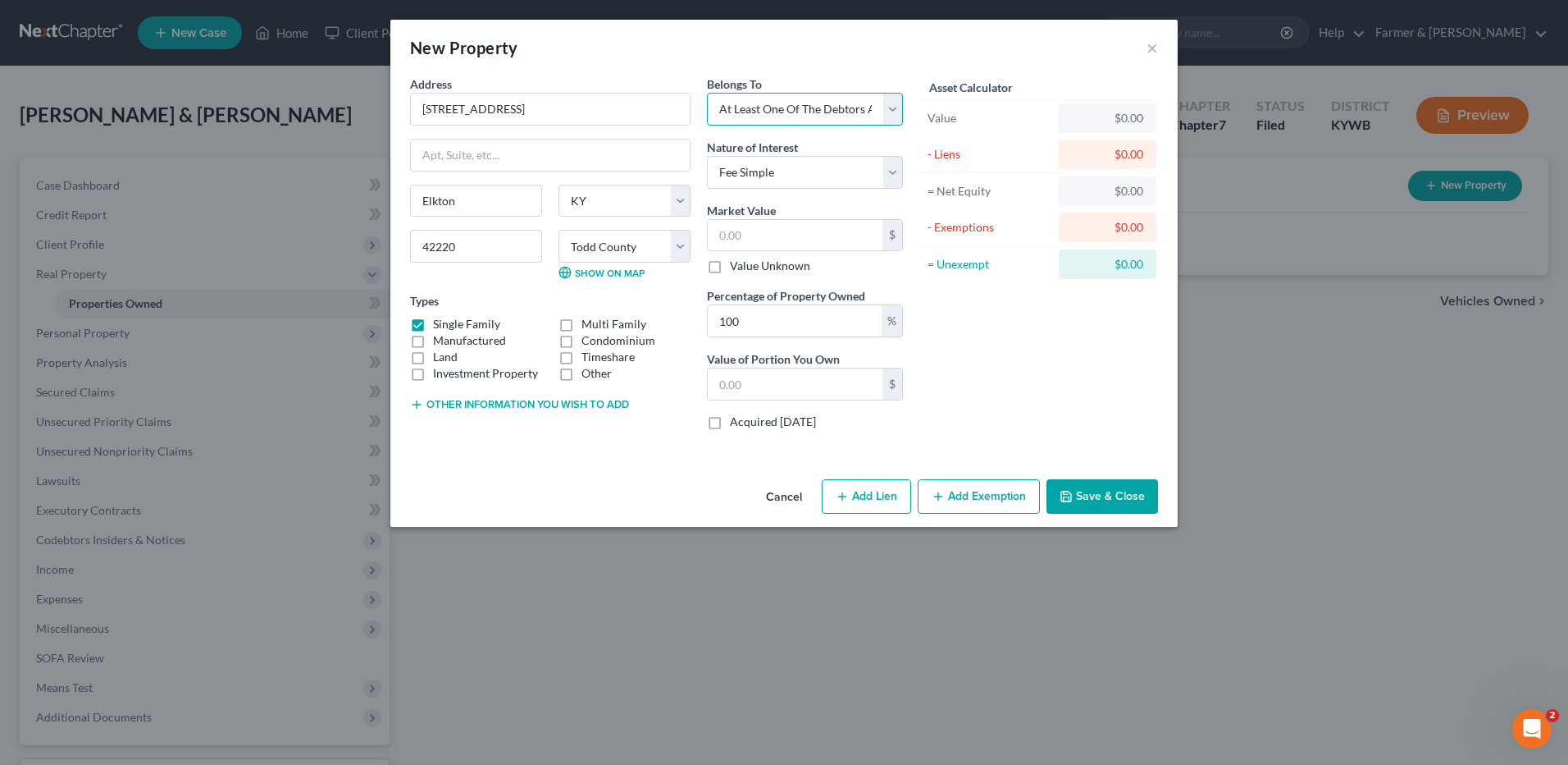
click at [707, 93] on select "Select Debtor 1 Only Debtor 2 Only Debtor 1 And Debtor 2 Only At Least One Of T…" at bounding box center [804, 109] width 196 height 33
click at [781, 159] on select "Select Fee Simple Joint Tenant Life Estate Equitable Interest Future Interest T…" at bounding box center [804, 172] width 196 height 33
select select "1"
click at [707, 156] on select "Select Fee Simple Joint Tenant Life Estate Equitable Interest Future Interest T…" at bounding box center [804, 172] width 196 height 33
click at [775, 231] on input "text" at bounding box center [794, 235] width 174 height 31
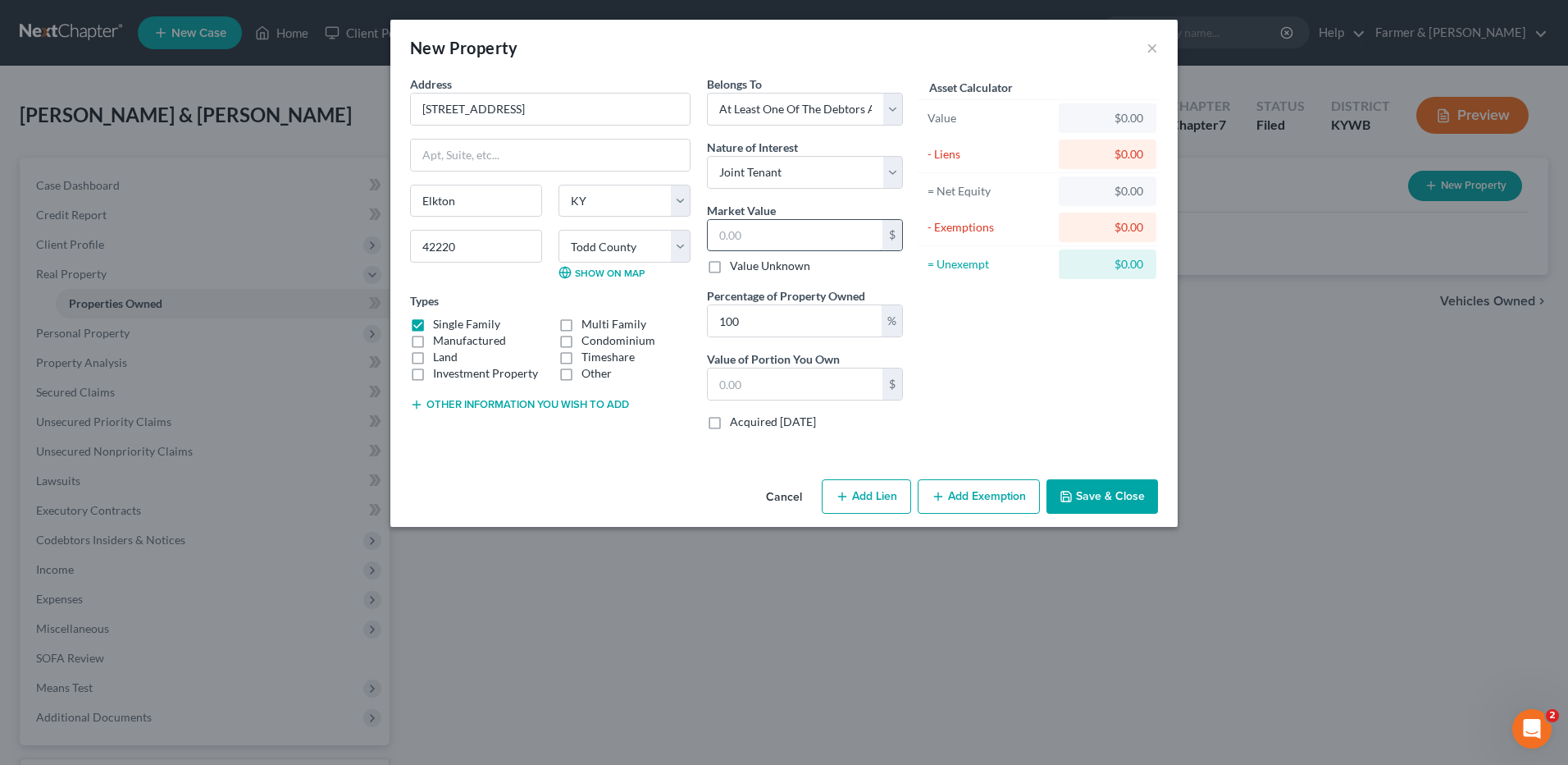
type input "5"
type input "5.00"
type input "56"
type input "56.00"
type input "560"
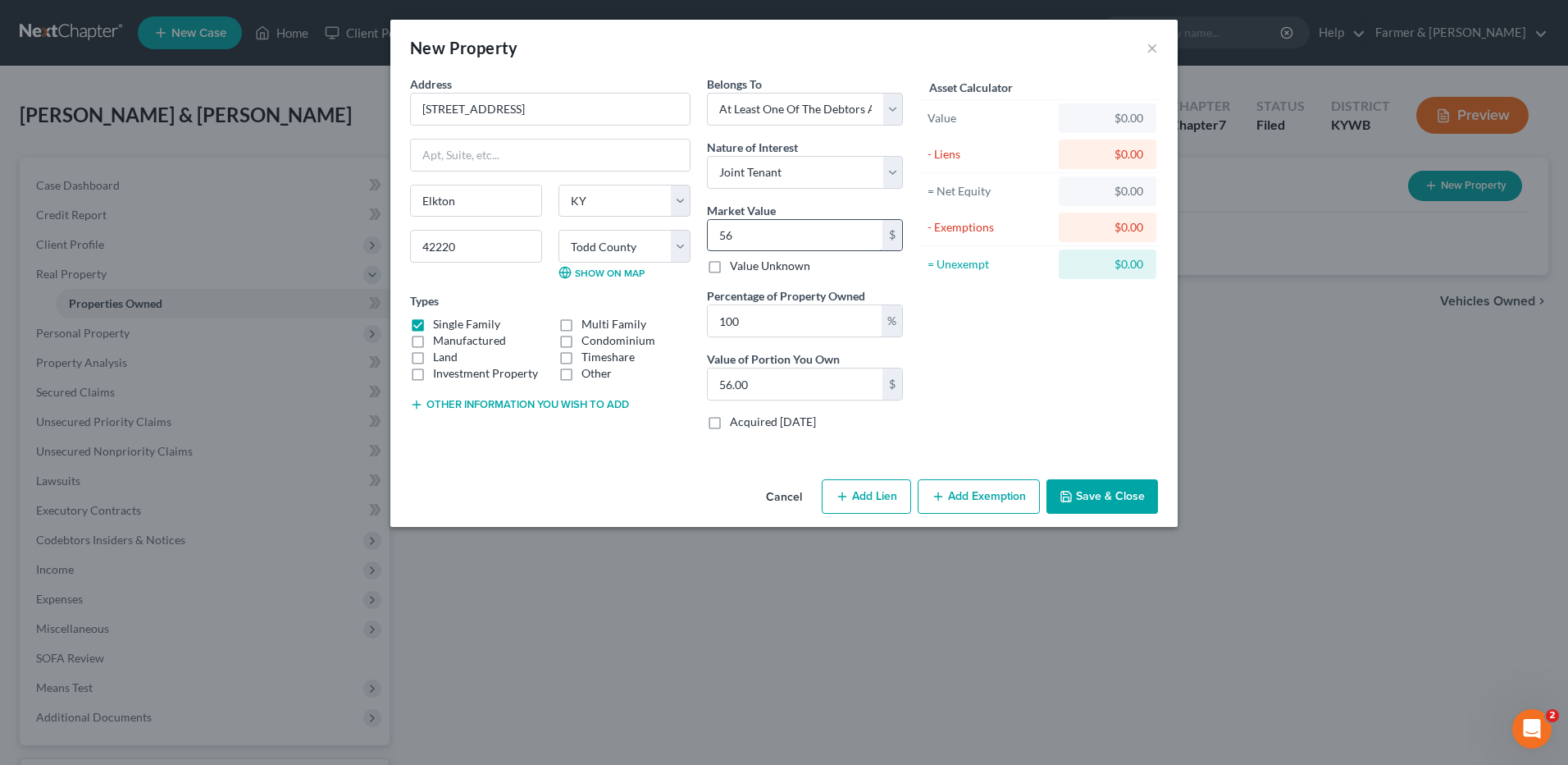
type input "560.00"
type input "5600"
type input "5,600.00"
type input "5,6000"
type input "56,000.00"
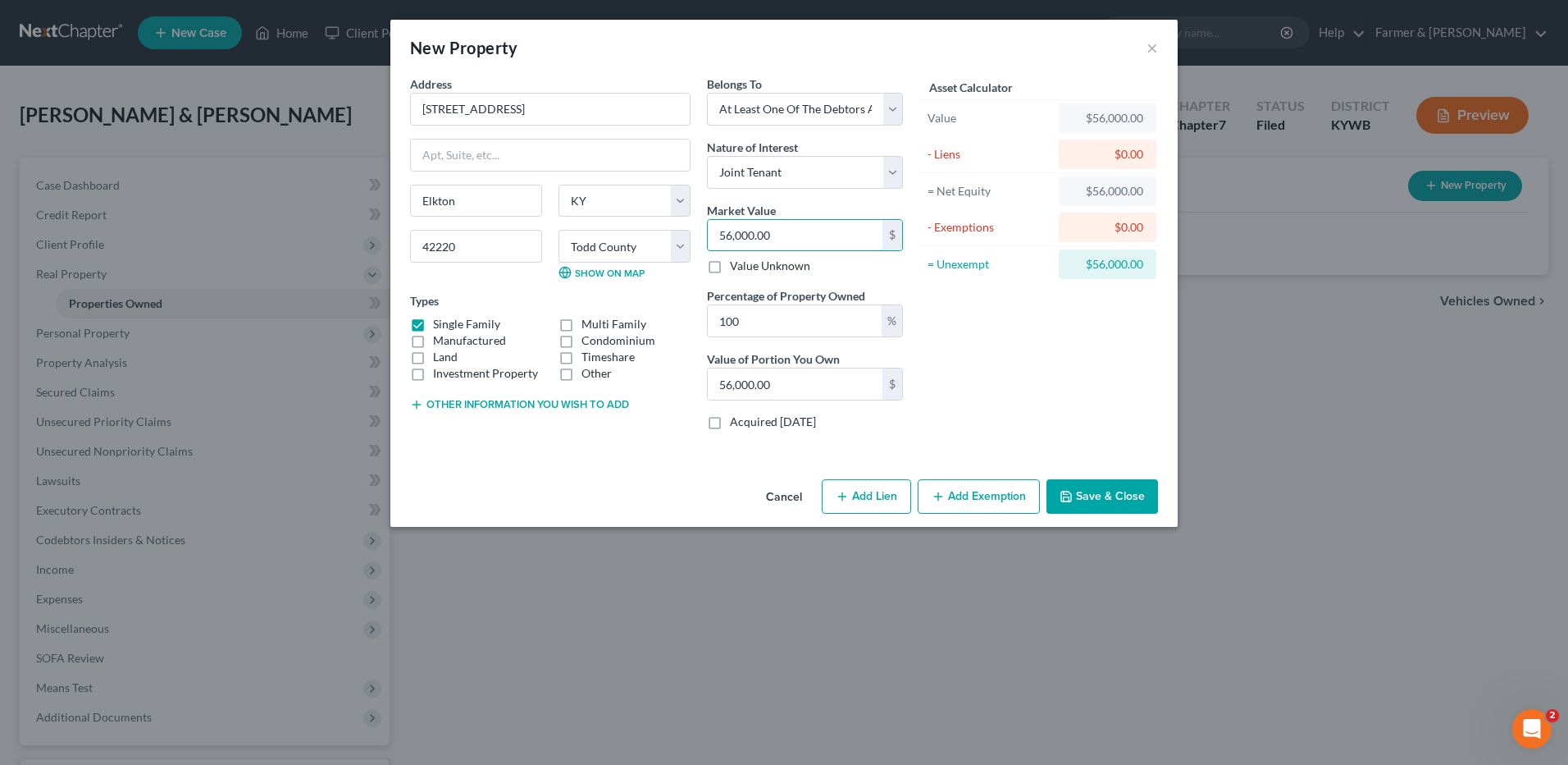
drag, startPoint x: 791, startPoint y: 236, endPoint x: 694, endPoint y: 232, distance: 97.1
click at [688, 236] on div "Address * [GEOGRAPHIC_DATA] [GEOGRAPHIC_DATA] [GEOGRAPHIC_DATA] [US_STATE][GEOG…" at bounding box center [656, 259] width 509 height 368
type input "5"
type input "5.00"
type input "50"
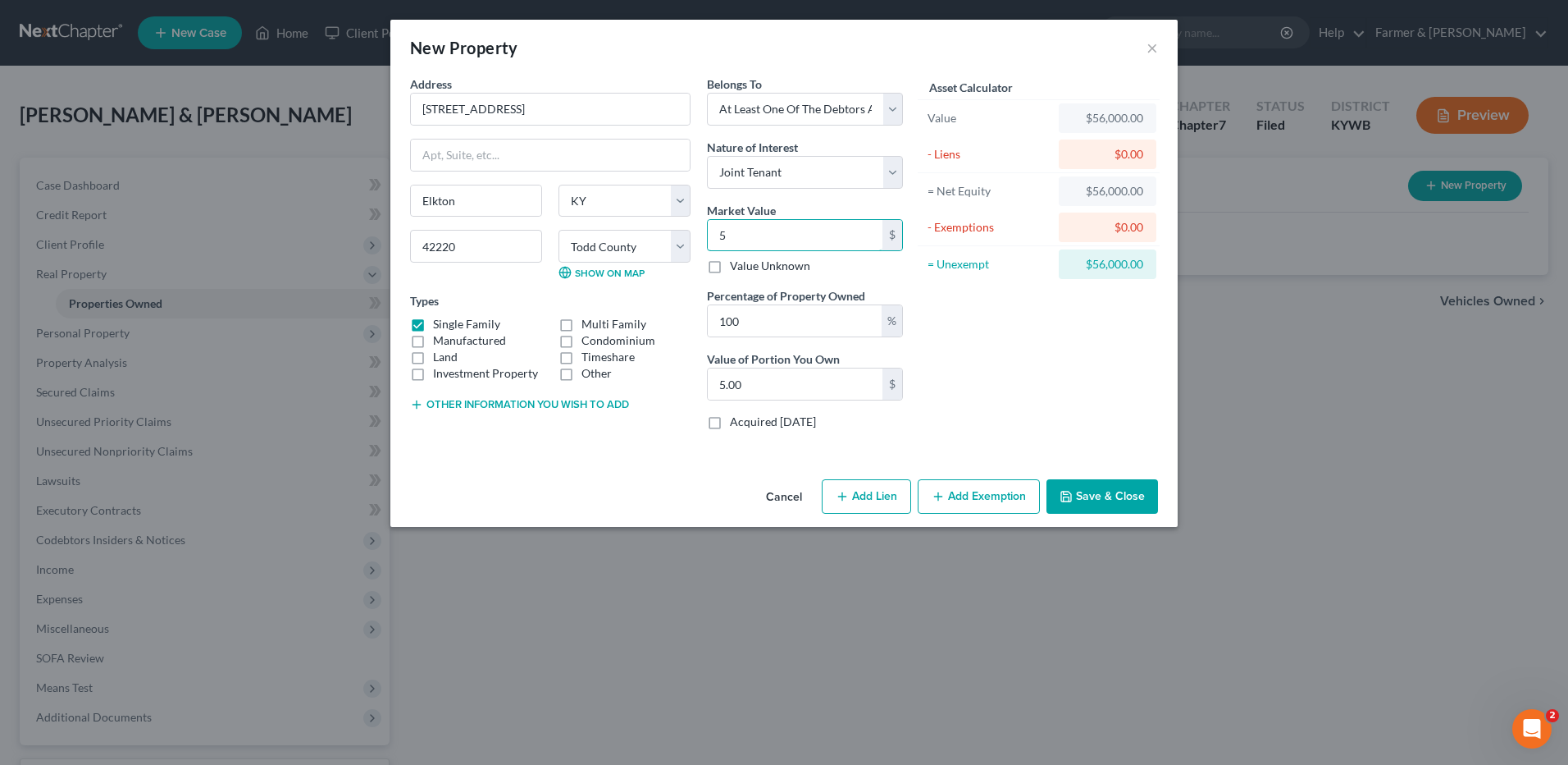
type input "50.00"
type input "500"
type input "500.00"
type input "5000"
type input "5,000.00"
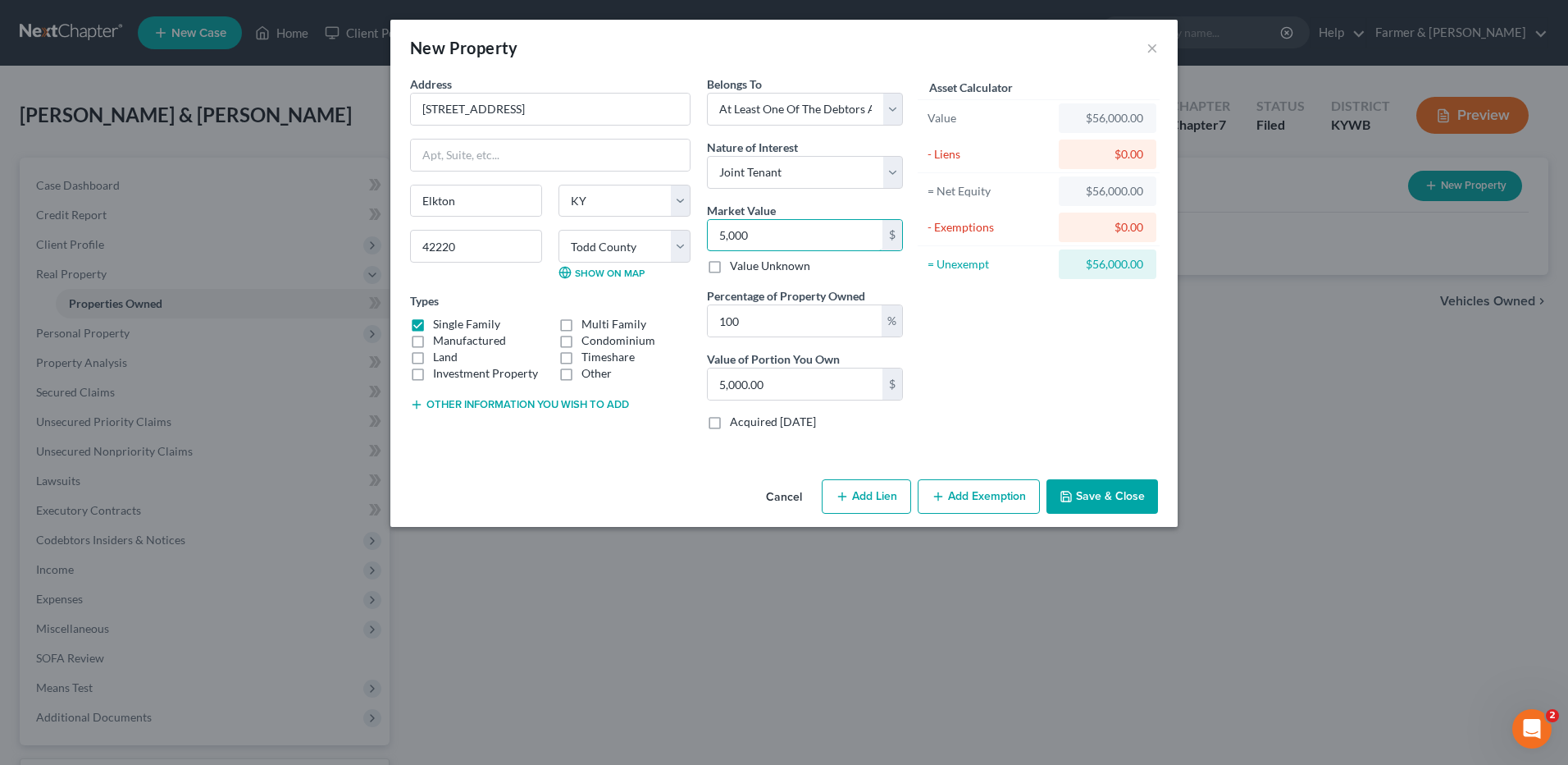
type input "5,0000"
type input "50,000.00"
click at [1002, 501] on button "Add Exemption" at bounding box center [979, 497] width 123 height 35
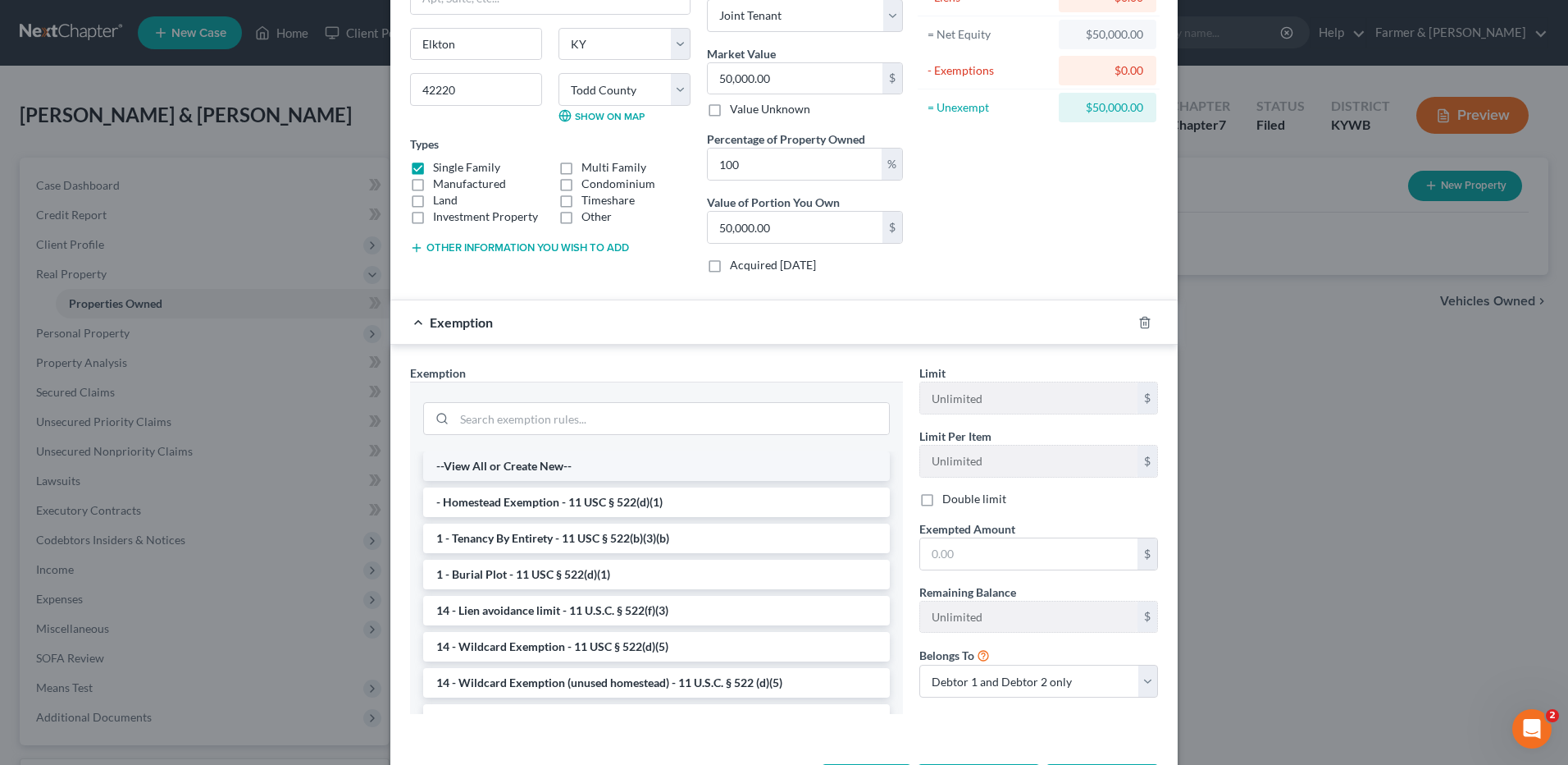
scroll to position [165, 0]
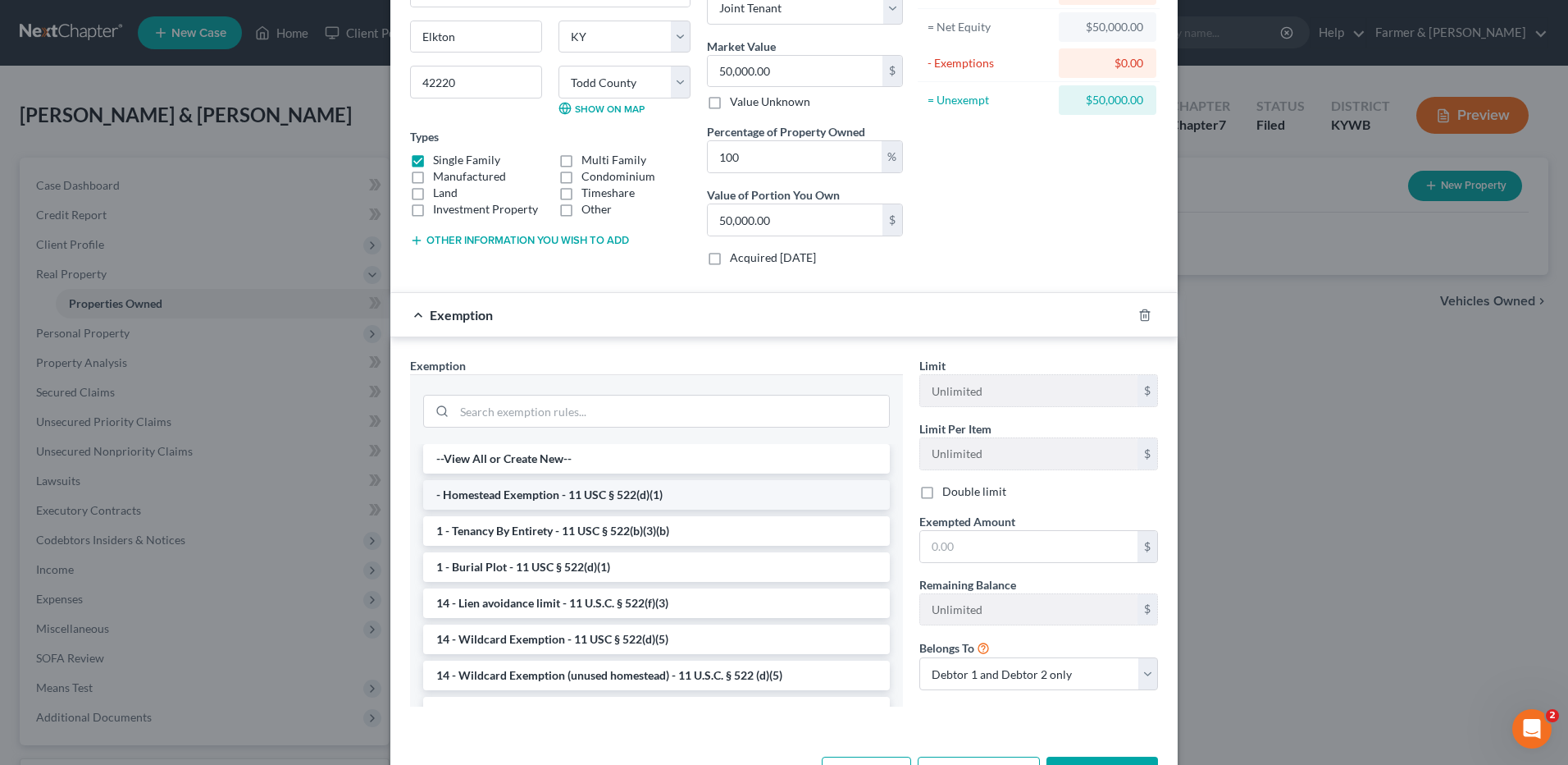
click at [516, 499] on li "- Homestead Exemption - 11 USC § 522(d)(1)" at bounding box center [657, 495] width 467 height 30
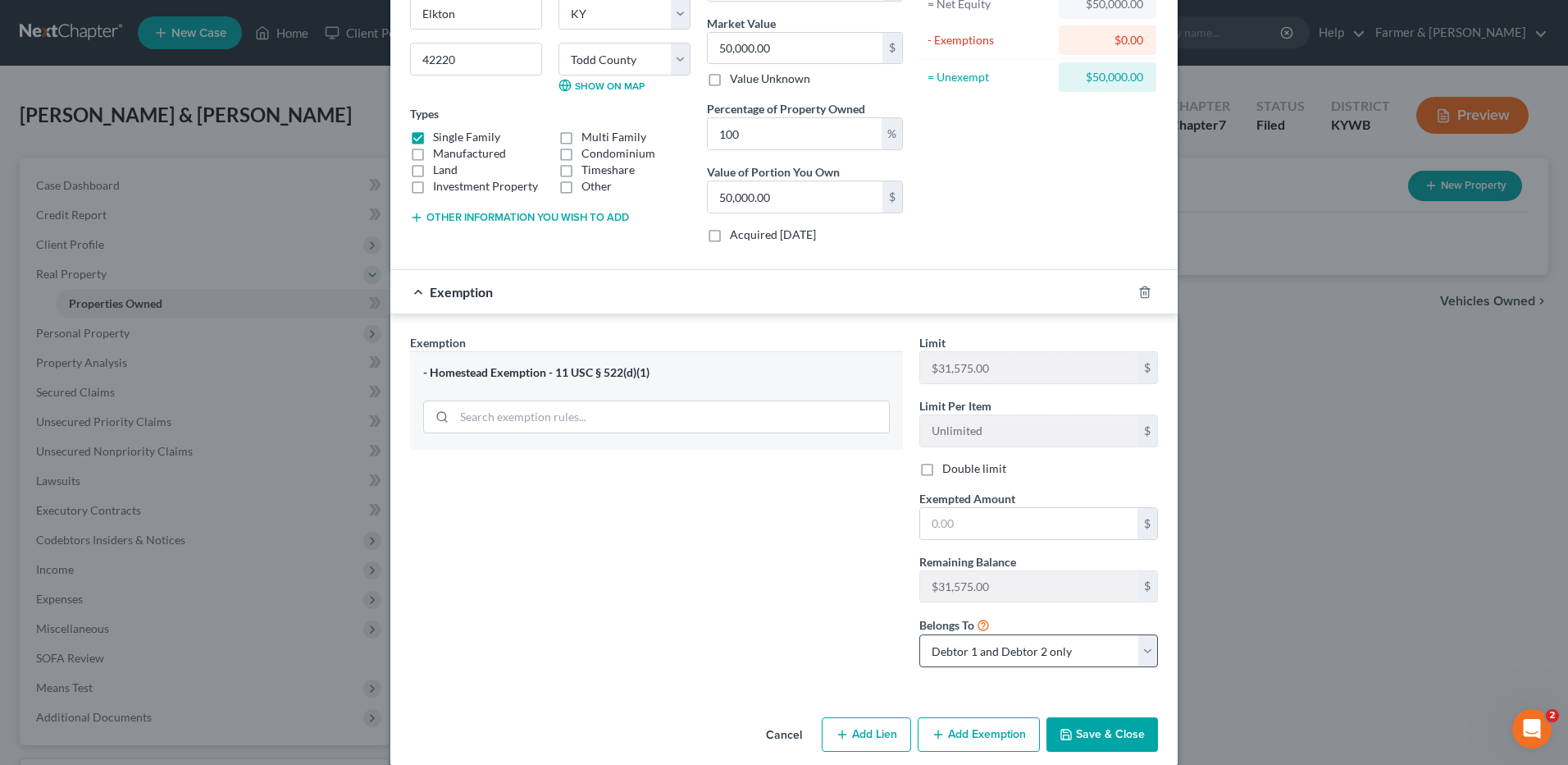
scroll to position [206, 0]
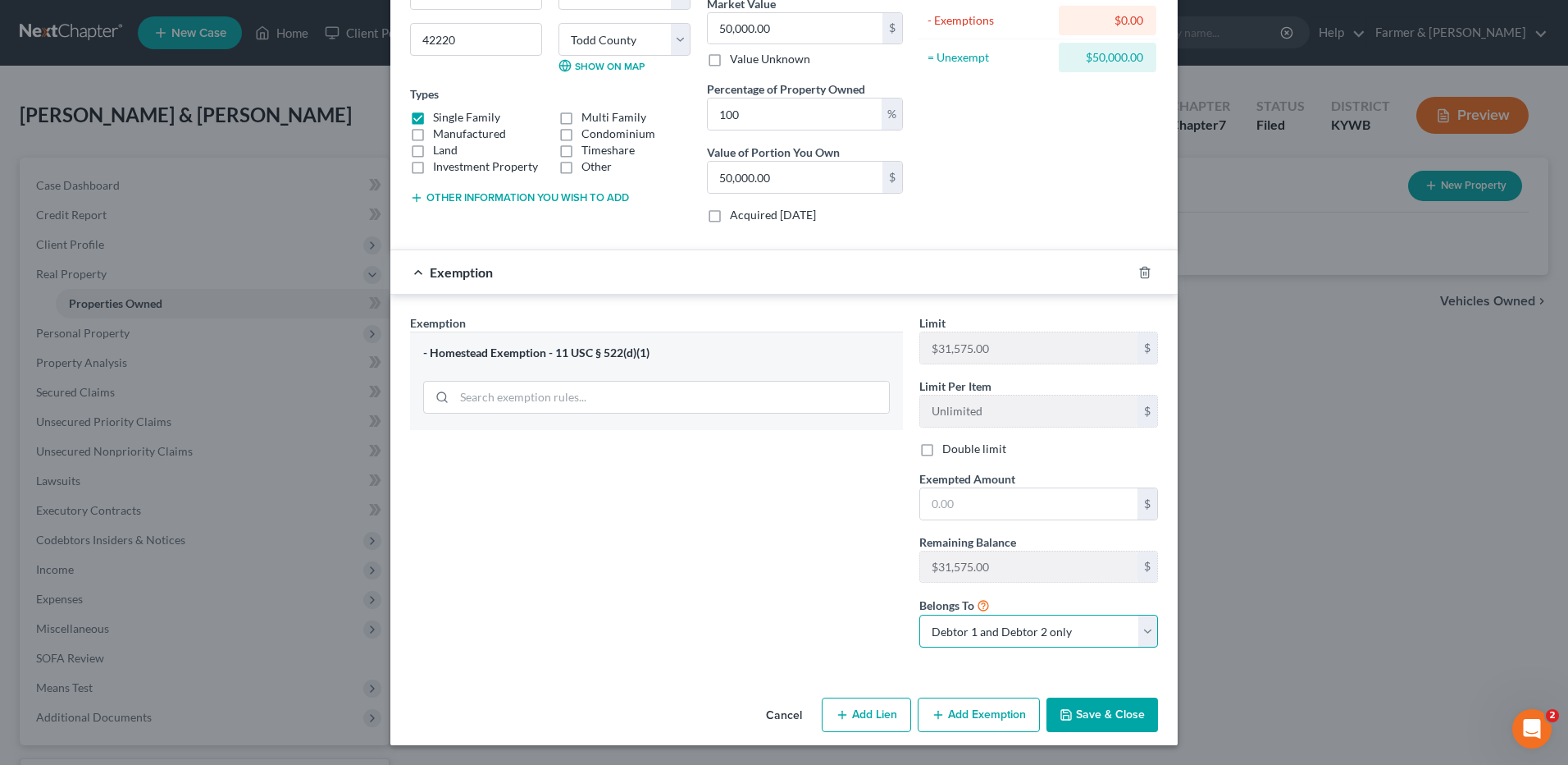
click at [1016, 635] on select "Debtor 1 only Debtor 2 only Debtor 1 and Debtor 2 only" at bounding box center [1038, 630] width 238 height 33
select select "1"
click at [919, 614] on select "Debtor 1 only Debtor 2 only Debtor 1 and Debtor 2 only" at bounding box center [1038, 630] width 238 height 33
click at [1079, 707] on button "Save & Close" at bounding box center [1102, 714] width 112 height 35
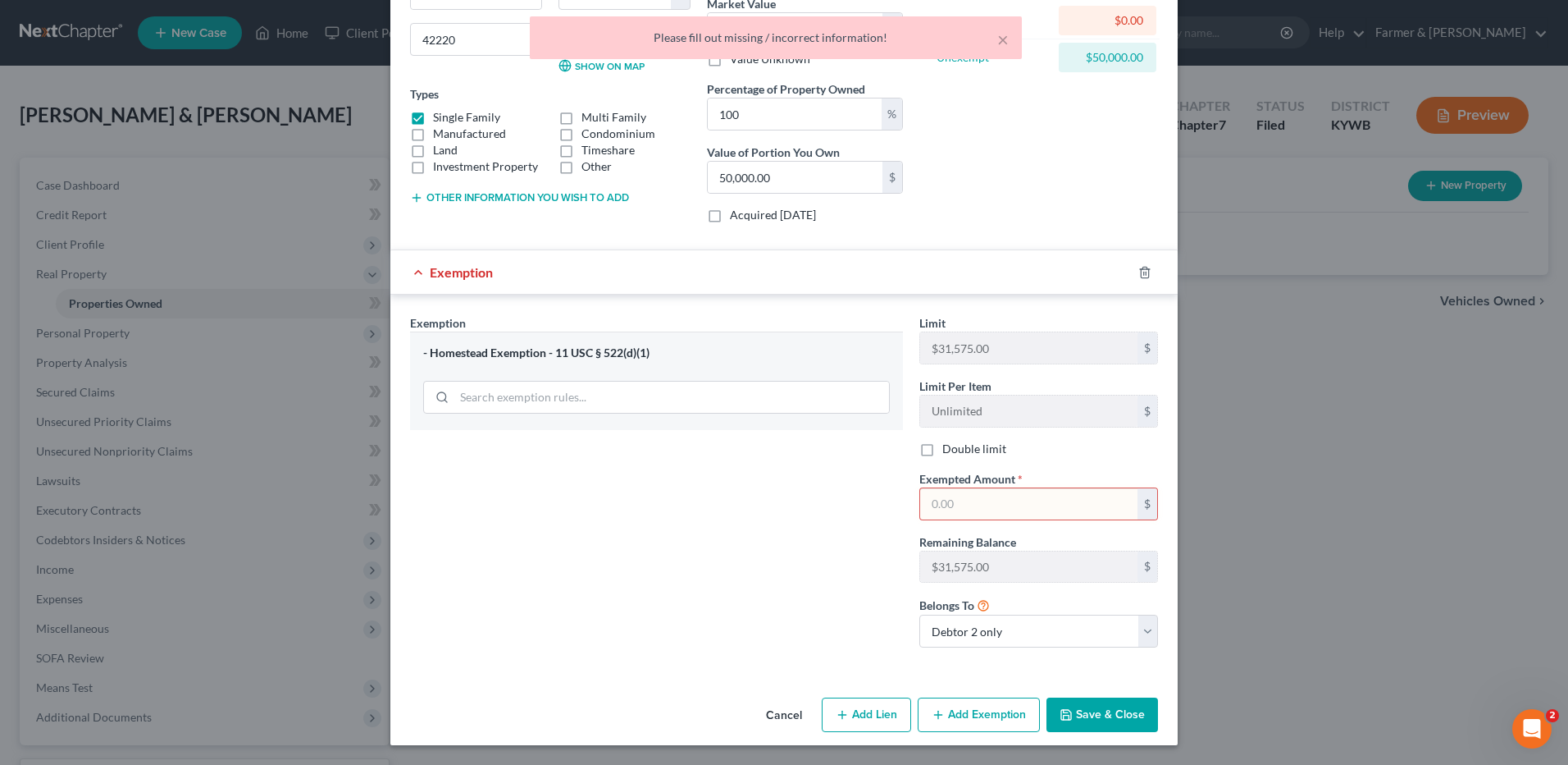
click at [957, 500] on input "text" at bounding box center [1029, 504] width 217 height 31
type input "23,000.00"
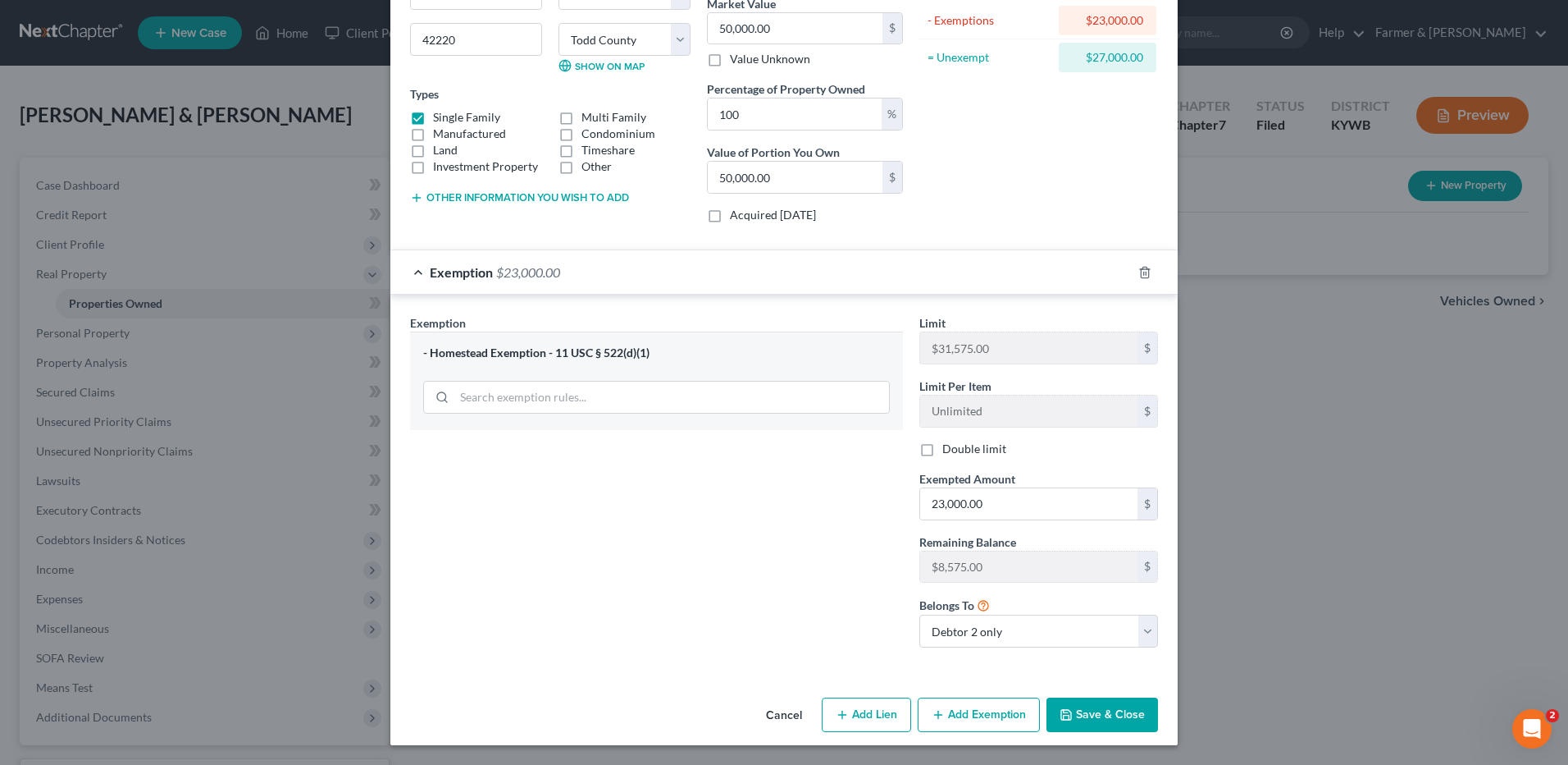
drag, startPoint x: 1088, startPoint y: 717, endPoint x: 1074, endPoint y: 693, distance: 27.8
click at [1088, 717] on button "Save & Close" at bounding box center [1102, 714] width 112 height 35
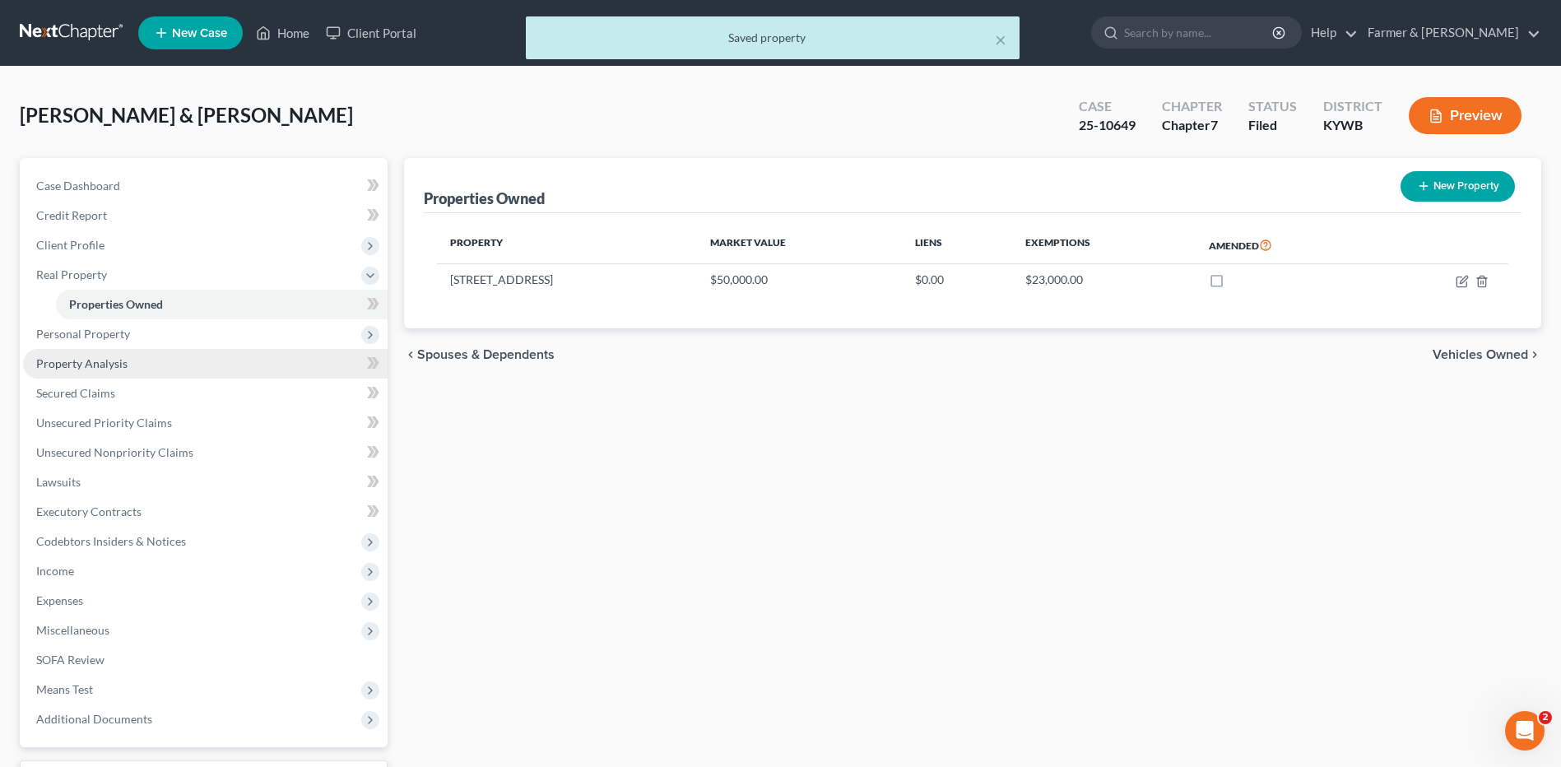
drag, startPoint x: 122, startPoint y: 364, endPoint x: 138, endPoint y: 363, distance: 16.5
click at [122, 364] on span "Property Analysis" at bounding box center [81, 363] width 91 height 14
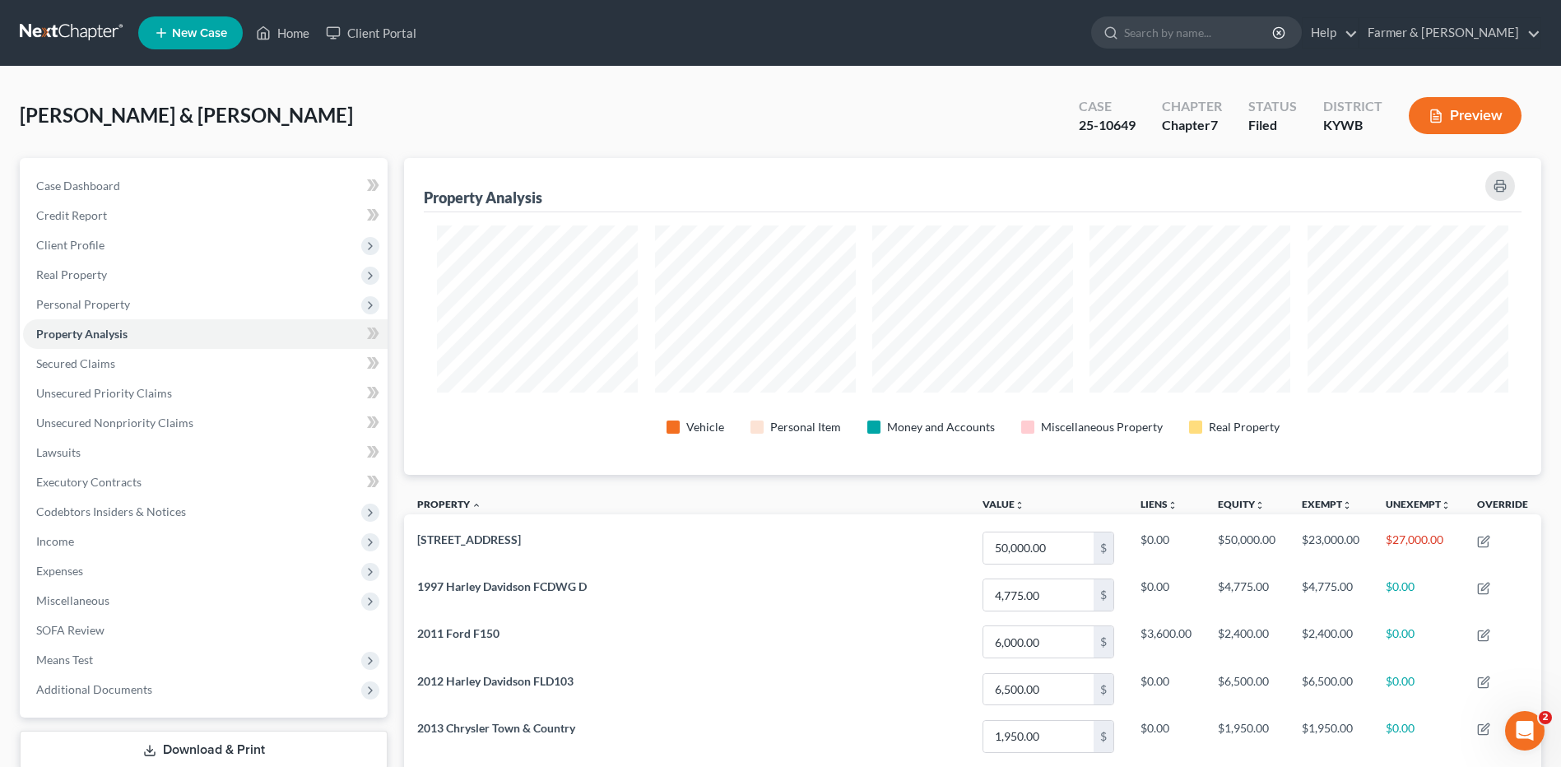
click at [1487, 114] on button "Preview" at bounding box center [1465, 115] width 113 height 37
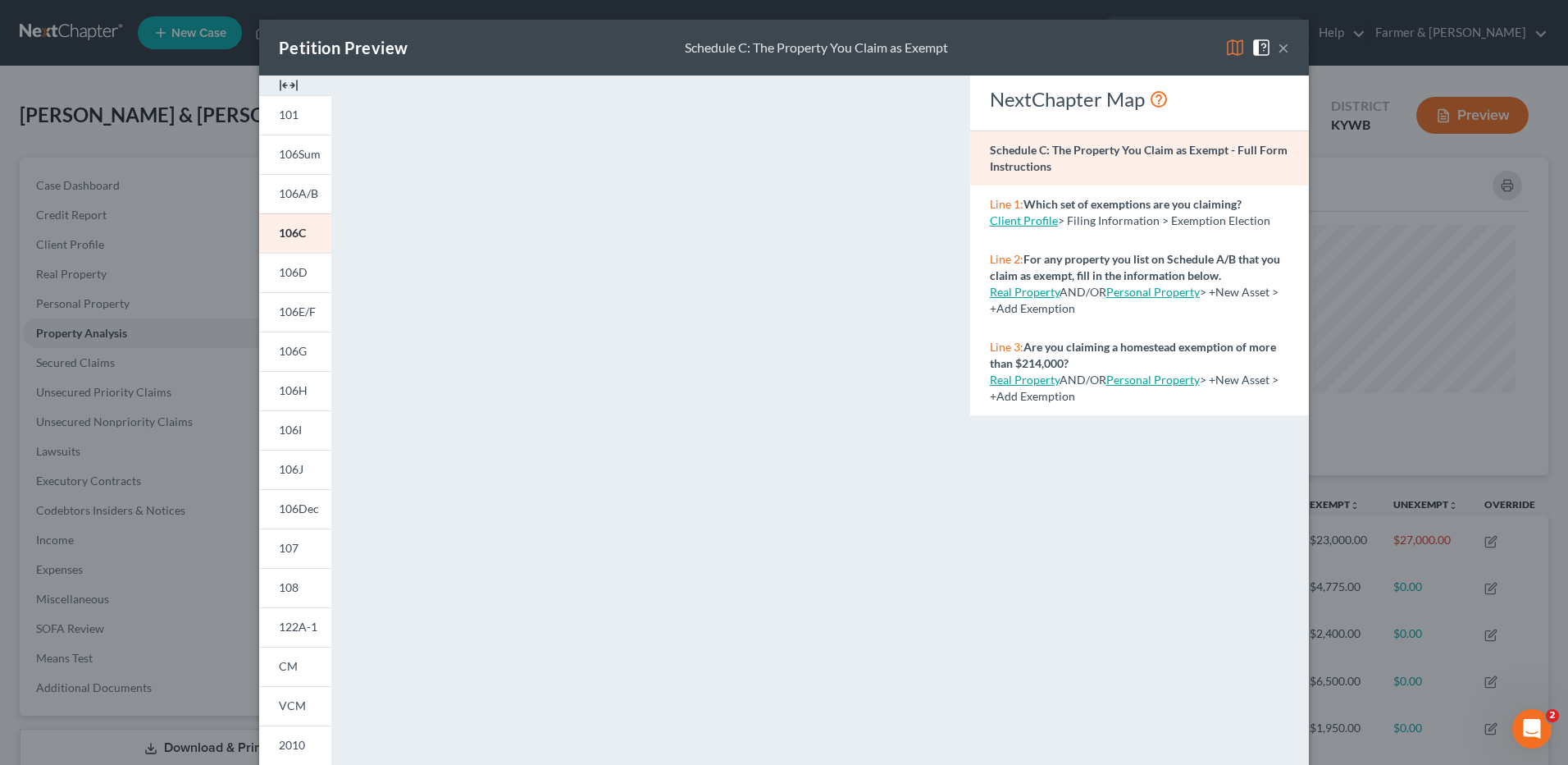
click at [1278, 38] on button "×" at bounding box center [1284, 48] width 12 height 20
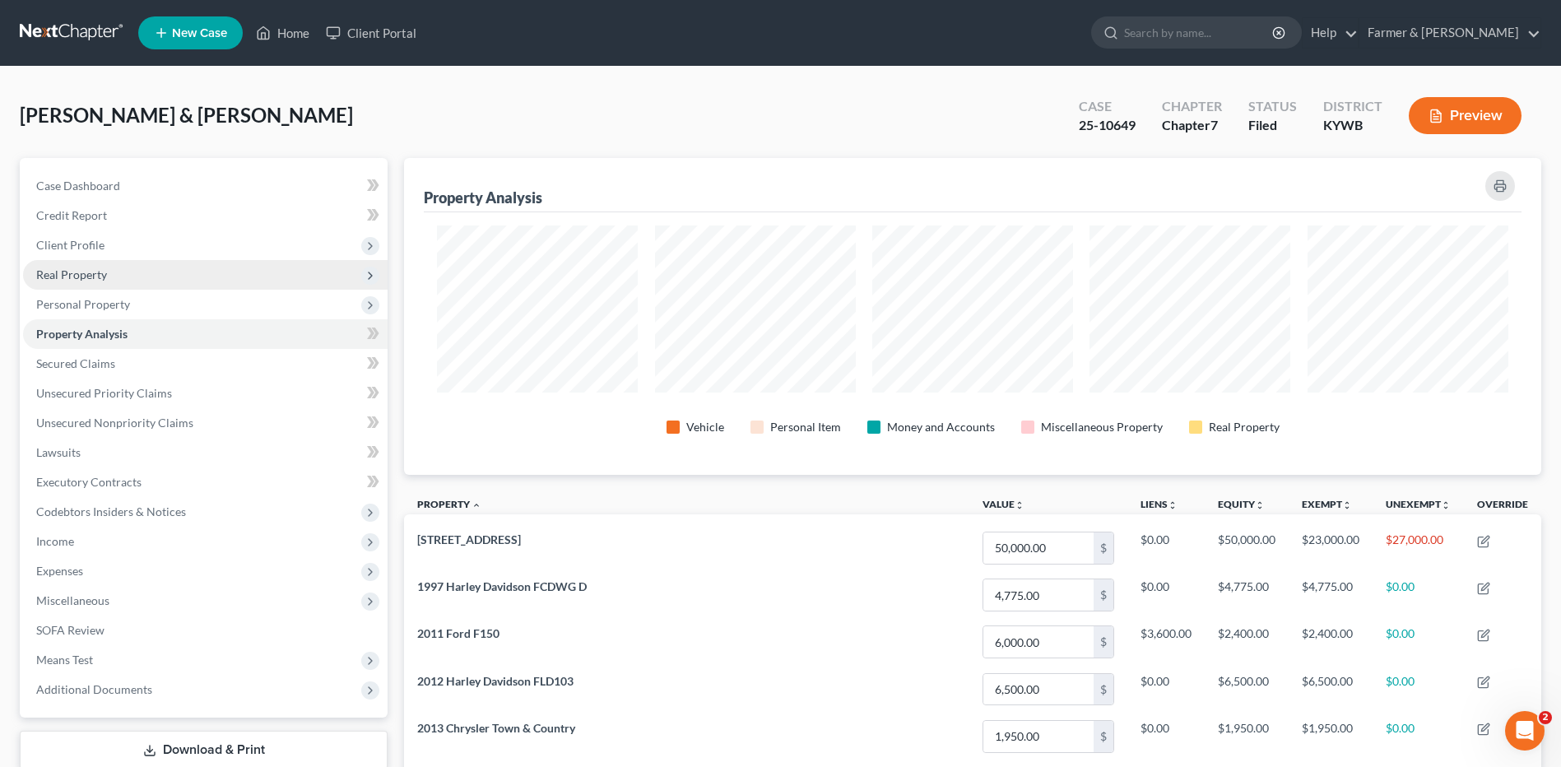
click at [114, 272] on span "Real Property" at bounding box center [205, 275] width 364 height 30
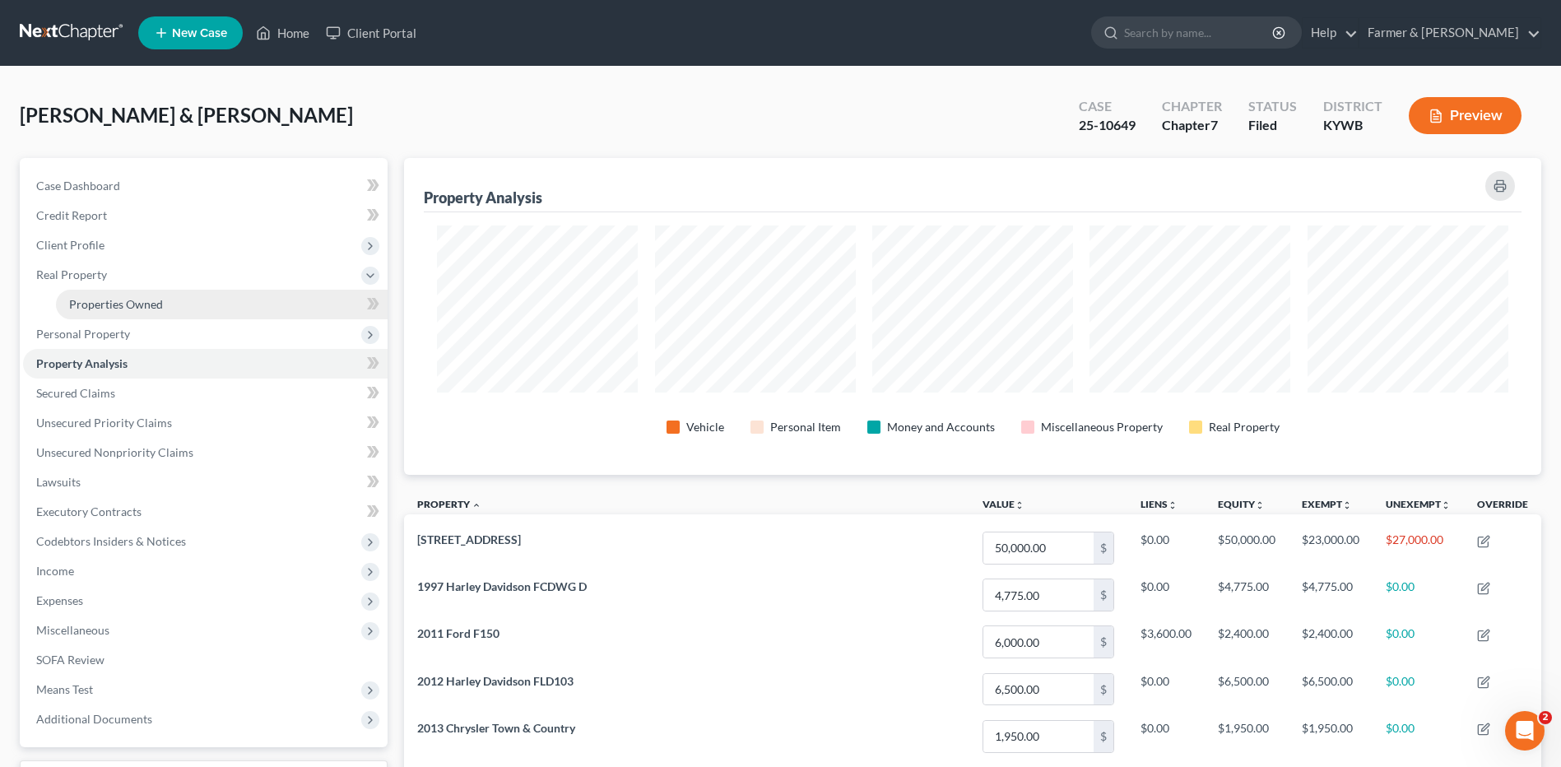
click at [127, 307] on span "Properties Owned" at bounding box center [116, 304] width 94 height 14
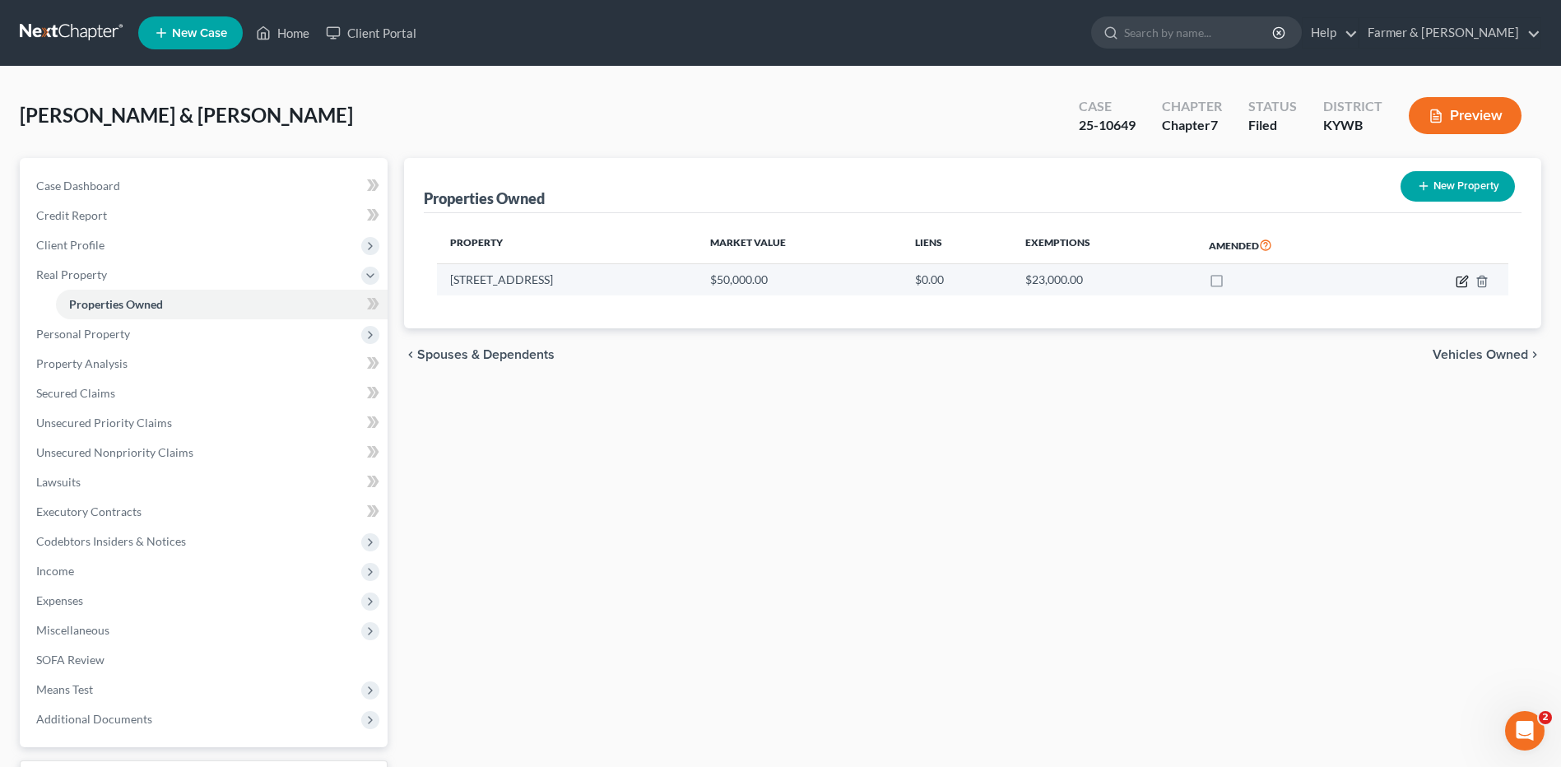
click at [1460, 281] on icon "button" at bounding box center [1462, 281] width 13 height 13
select select "18"
select select "109"
select select "3"
select select "1"
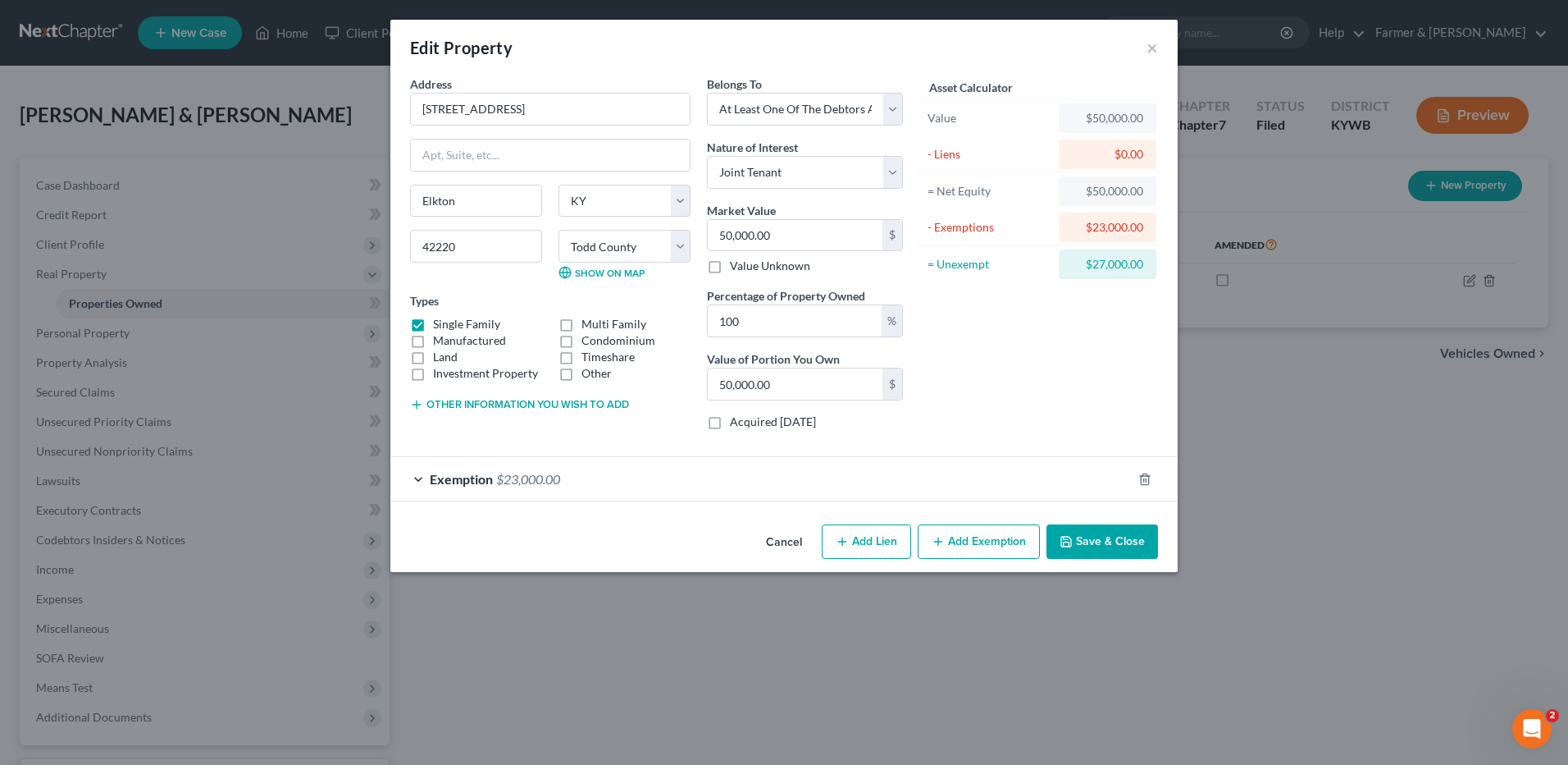
drag, startPoint x: 485, startPoint y: 474, endPoint x: 630, endPoint y: 501, distance: 147.5
click at [485, 474] on span "Exemption" at bounding box center [461, 479] width 63 height 16
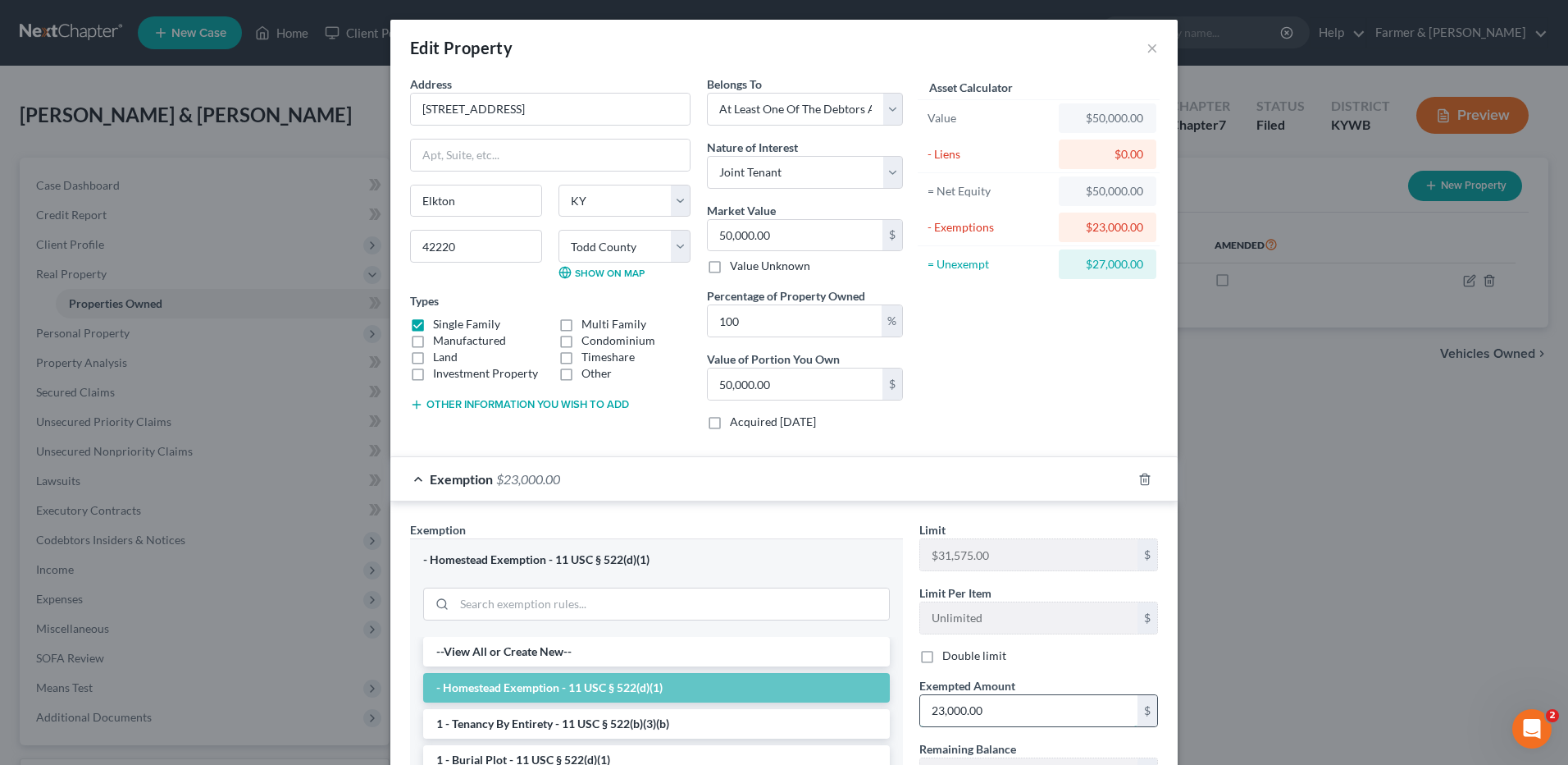
click at [1004, 717] on input "23,000.00" at bounding box center [1029, 710] width 217 height 31
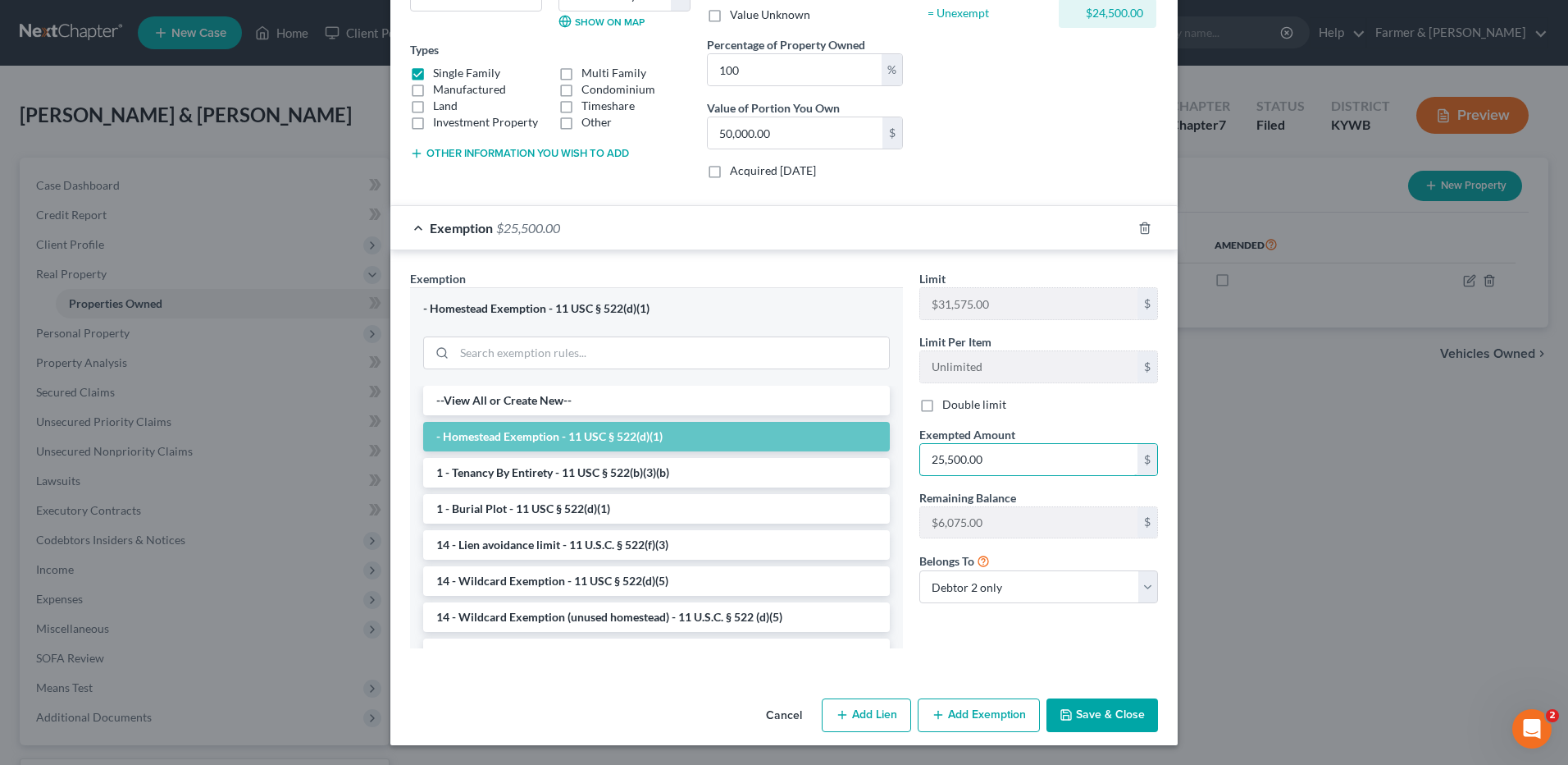
type input "25,500.00"
click at [1093, 721] on button "Save & Close" at bounding box center [1102, 715] width 112 height 35
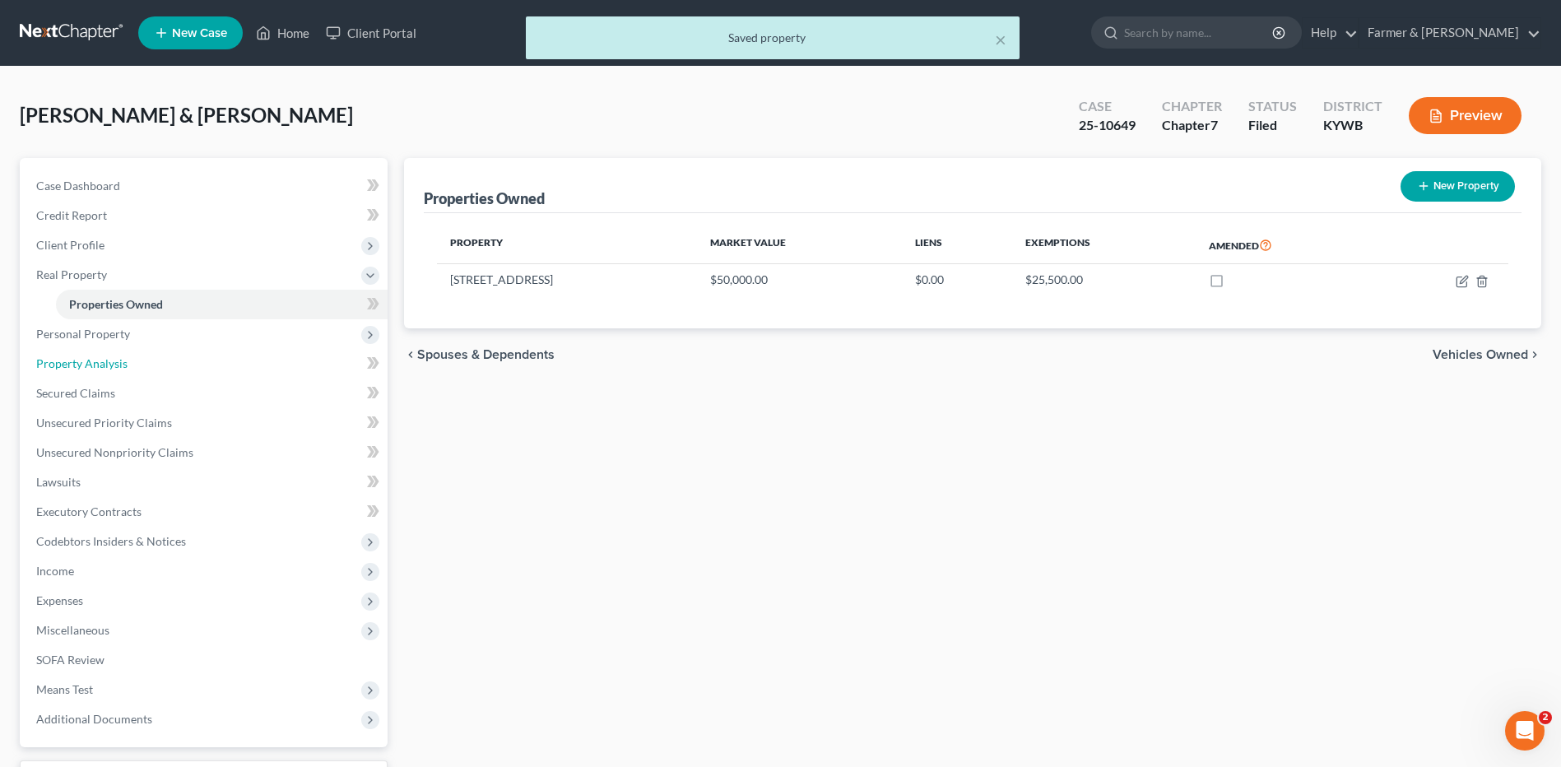
drag, startPoint x: 128, startPoint y: 362, endPoint x: 713, endPoint y: 433, distance: 589.3
click at [128, 361] on link "Property Analysis" at bounding box center [205, 364] width 364 height 30
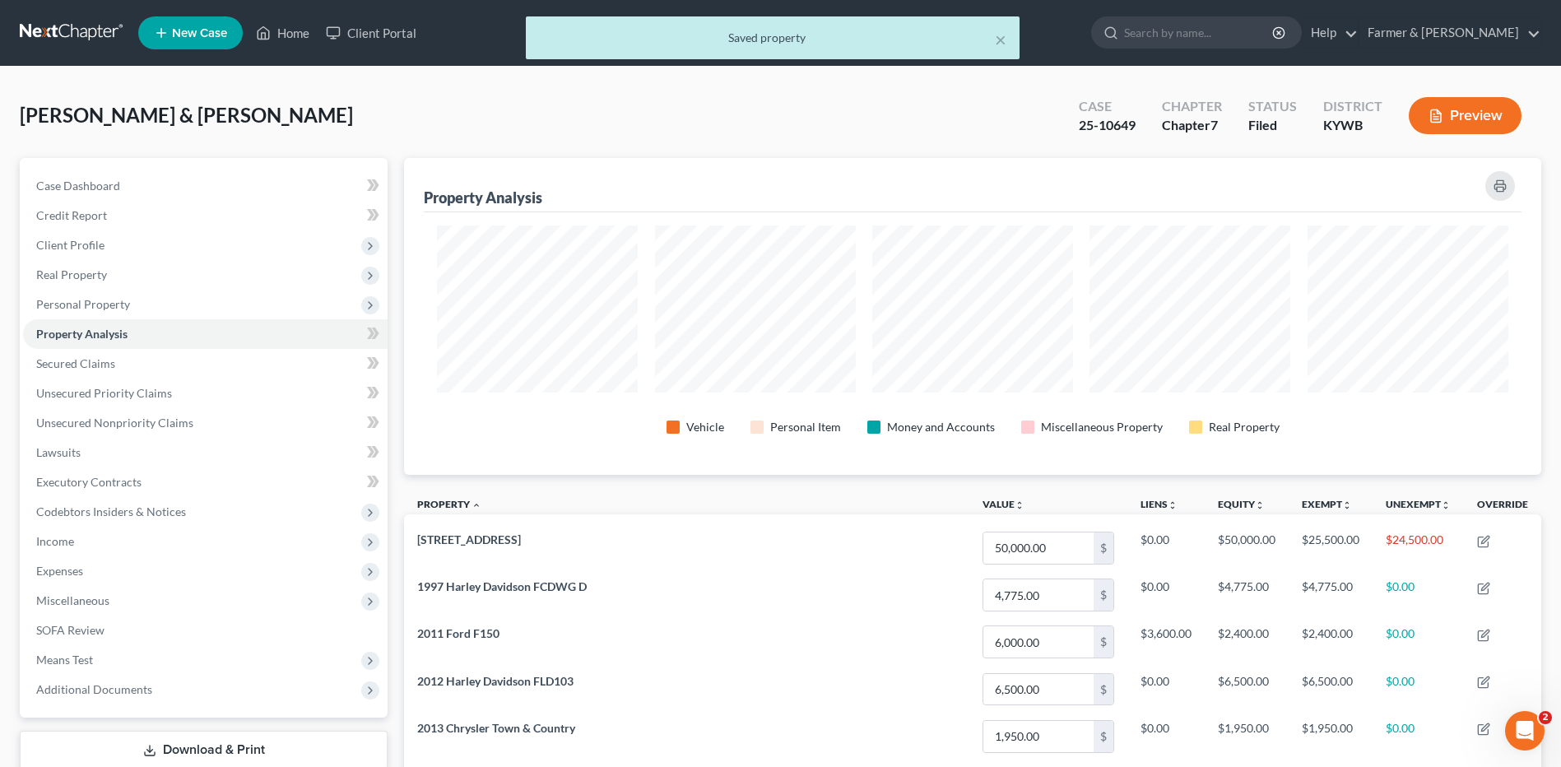
click at [1465, 118] on button "Preview" at bounding box center [1465, 115] width 113 height 37
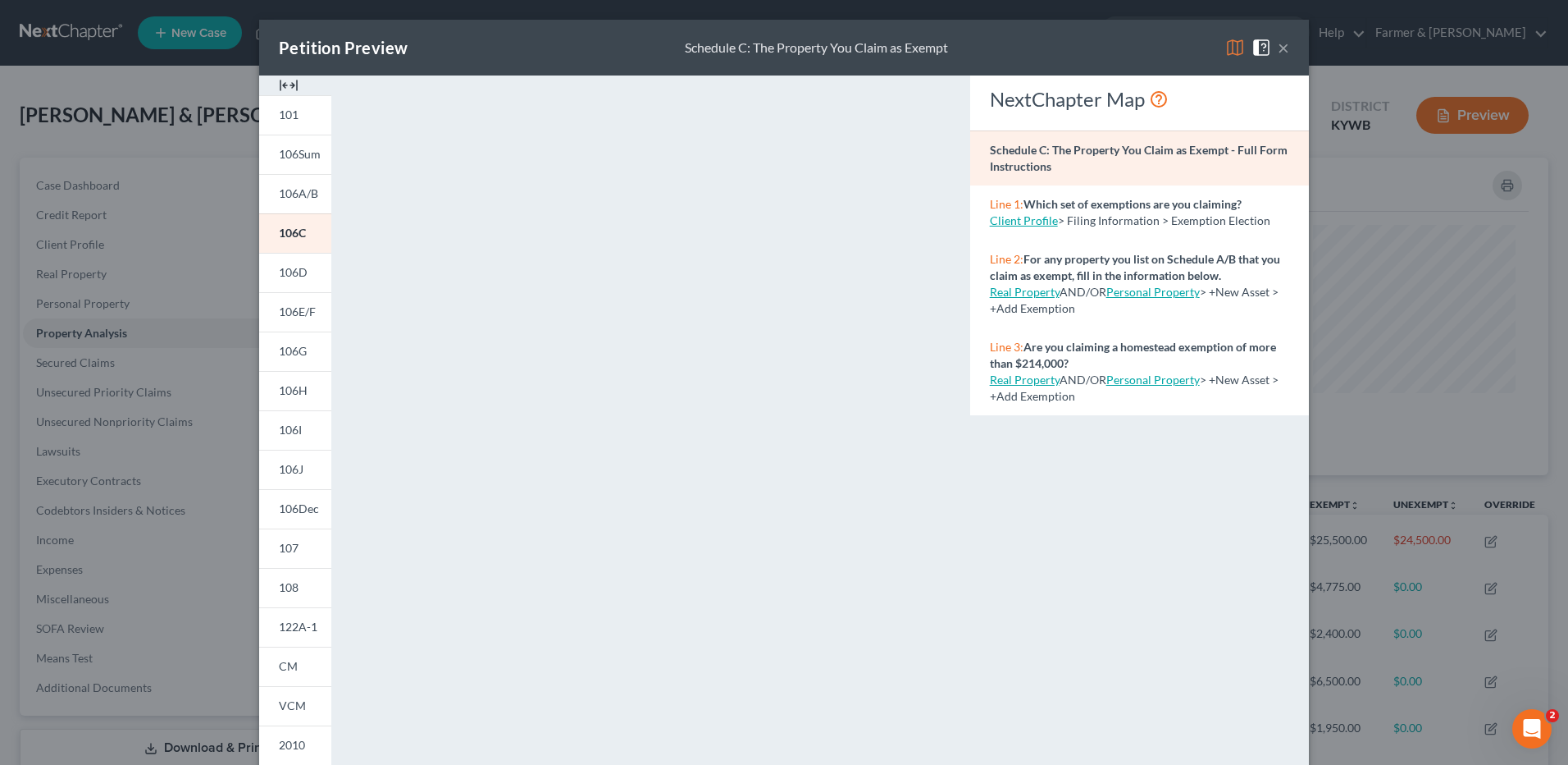
click at [1279, 48] on button "×" at bounding box center [1284, 48] width 12 height 20
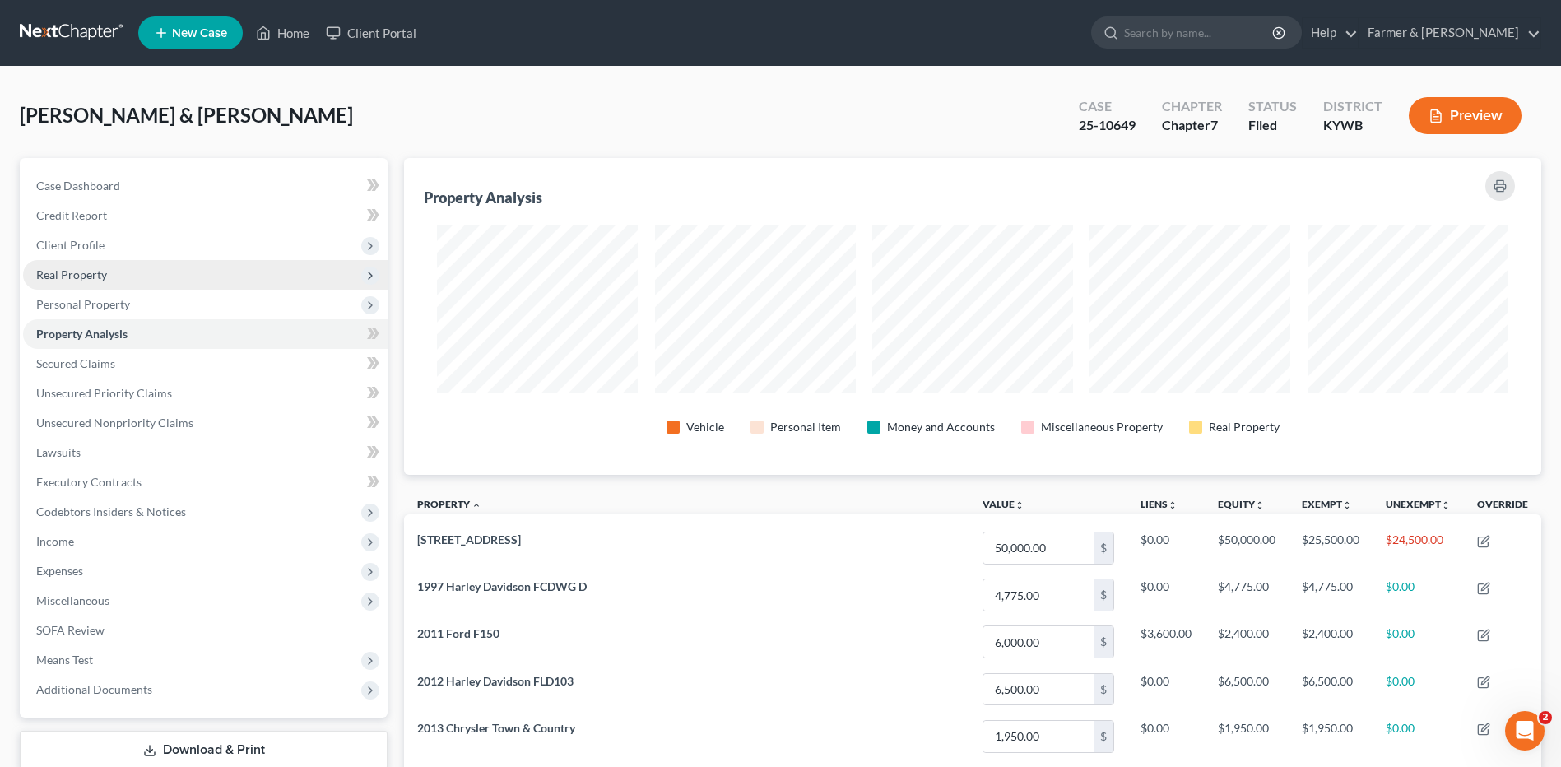
click at [76, 271] on span "Real Property" at bounding box center [71, 274] width 71 height 14
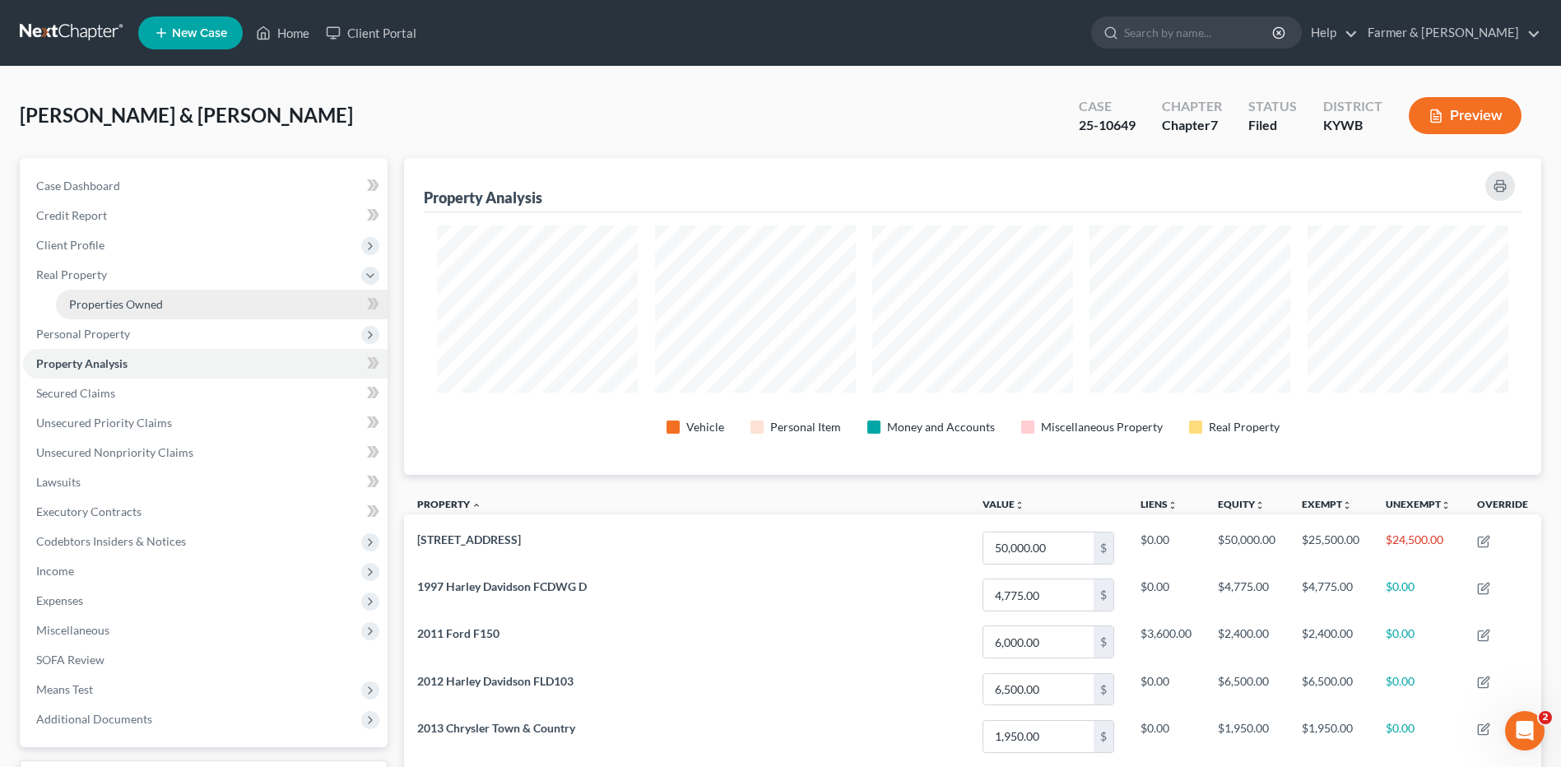
click at [103, 316] on link "Properties Owned" at bounding box center [222, 305] width 332 height 30
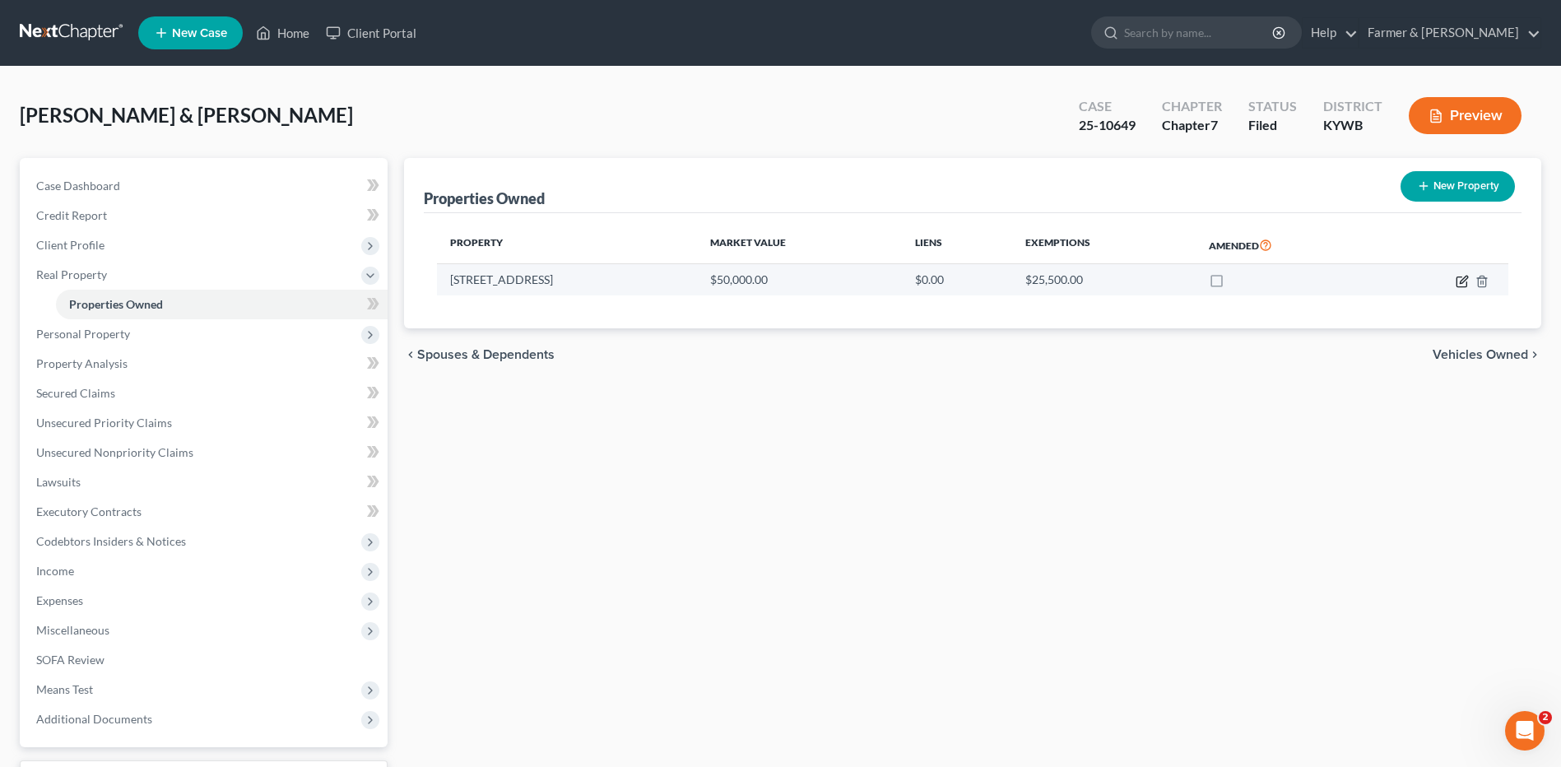
click at [1460, 282] on icon "button" at bounding box center [1463, 279] width 7 height 7
select select "18"
select select "109"
select select "3"
select select "1"
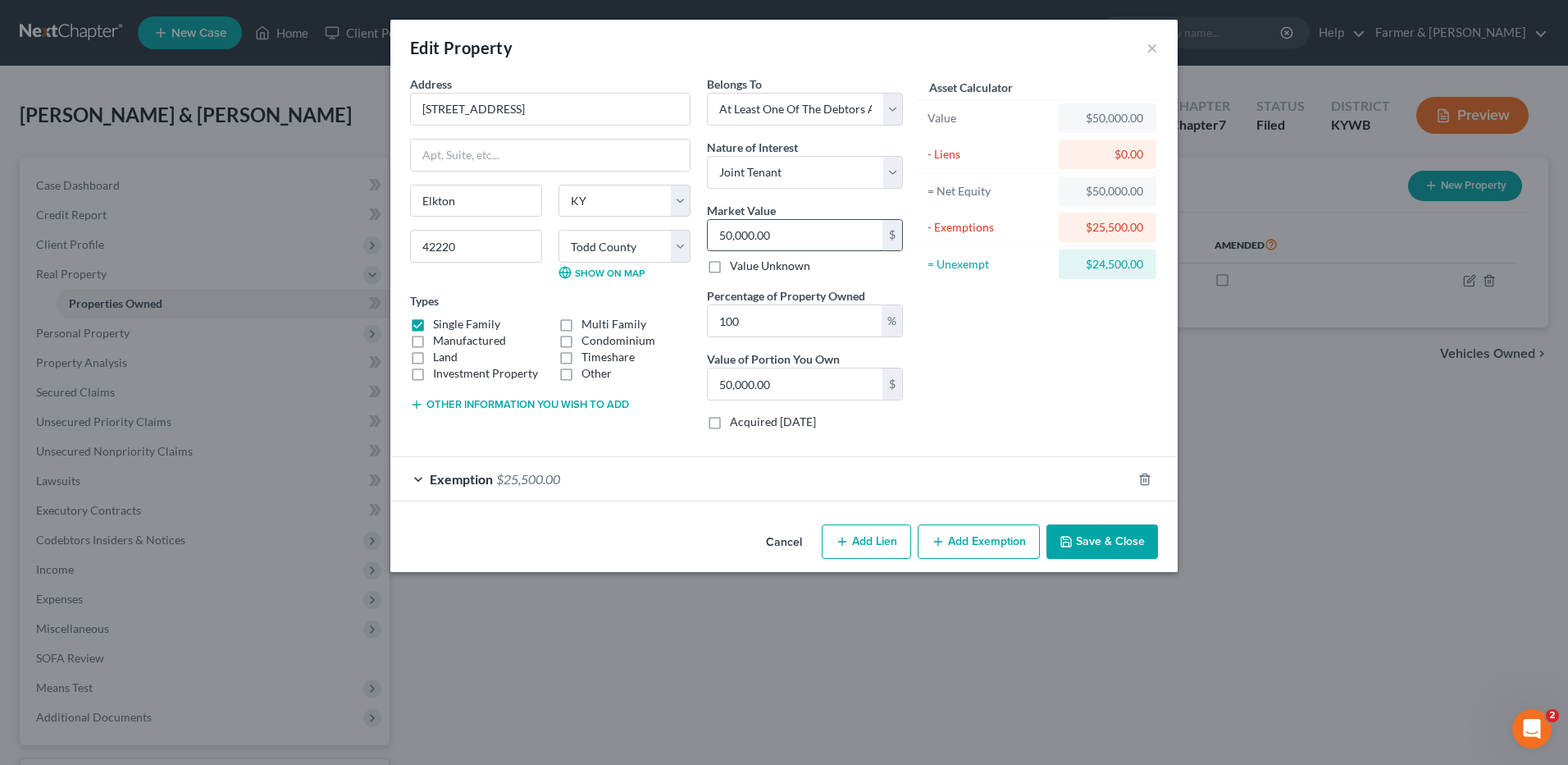
click at [768, 237] on input "50,000.00" at bounding box center [794, 235] width 174 height 31
type input "5"
type input "5.00"
type input "56"
type input "56.00"
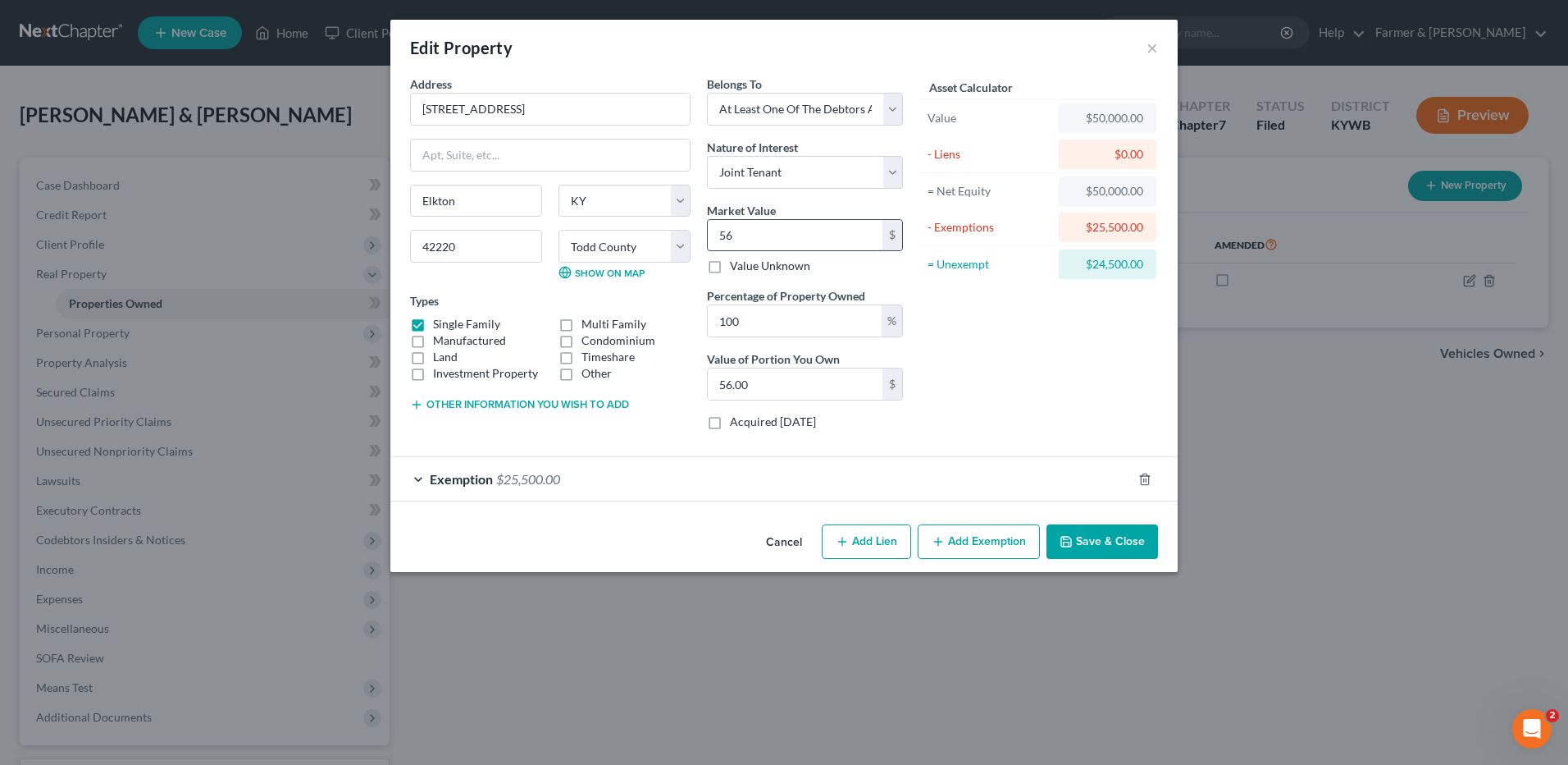
type input "560"
type input "560.00"
type input "5600"
type input "5,600.00"
type input "5,6000"
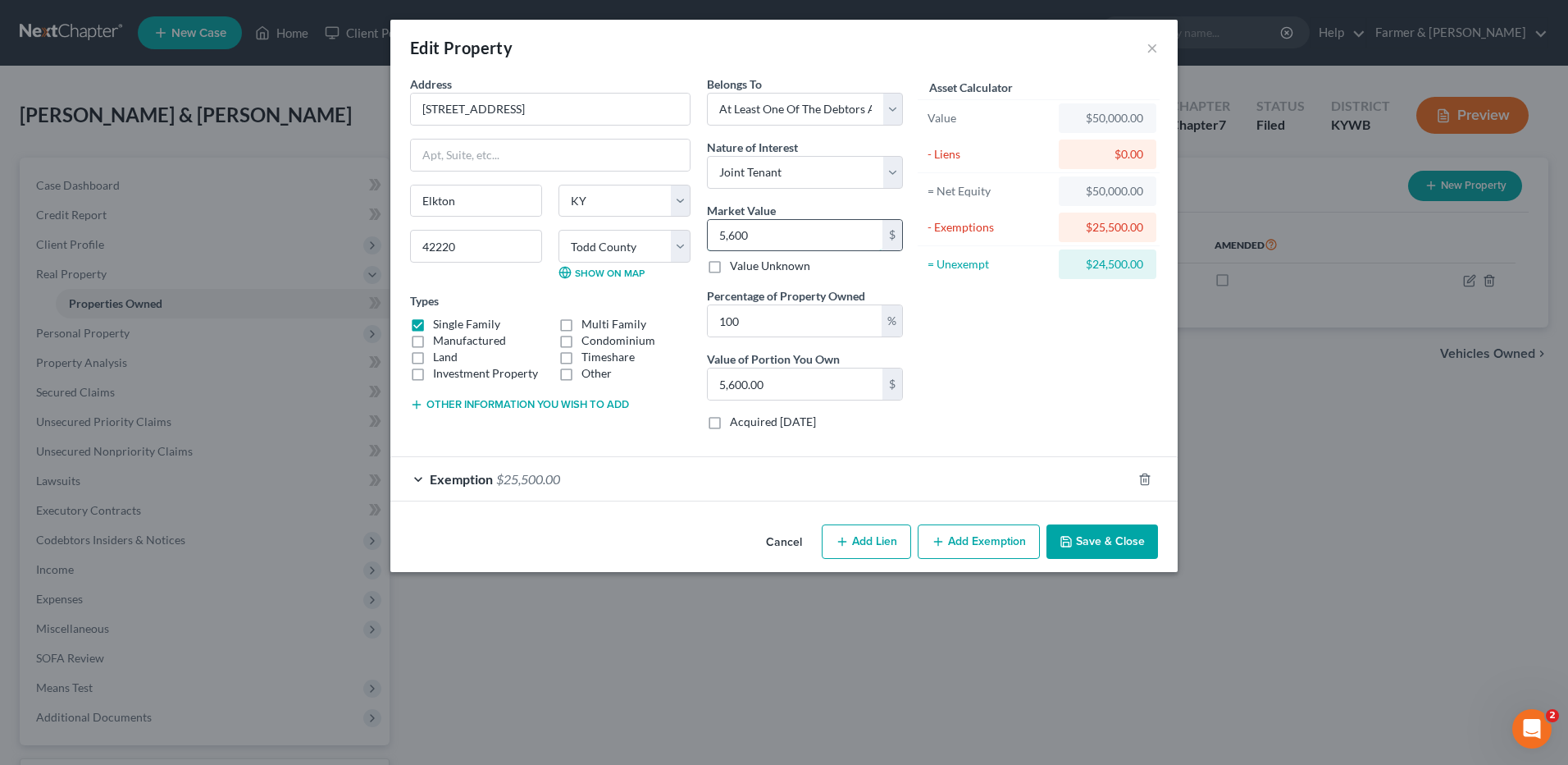
type input "56,000.00"
click at [1097, 541] on button "Save & Close" at bounding box center [1102, 542] width 112 height 35
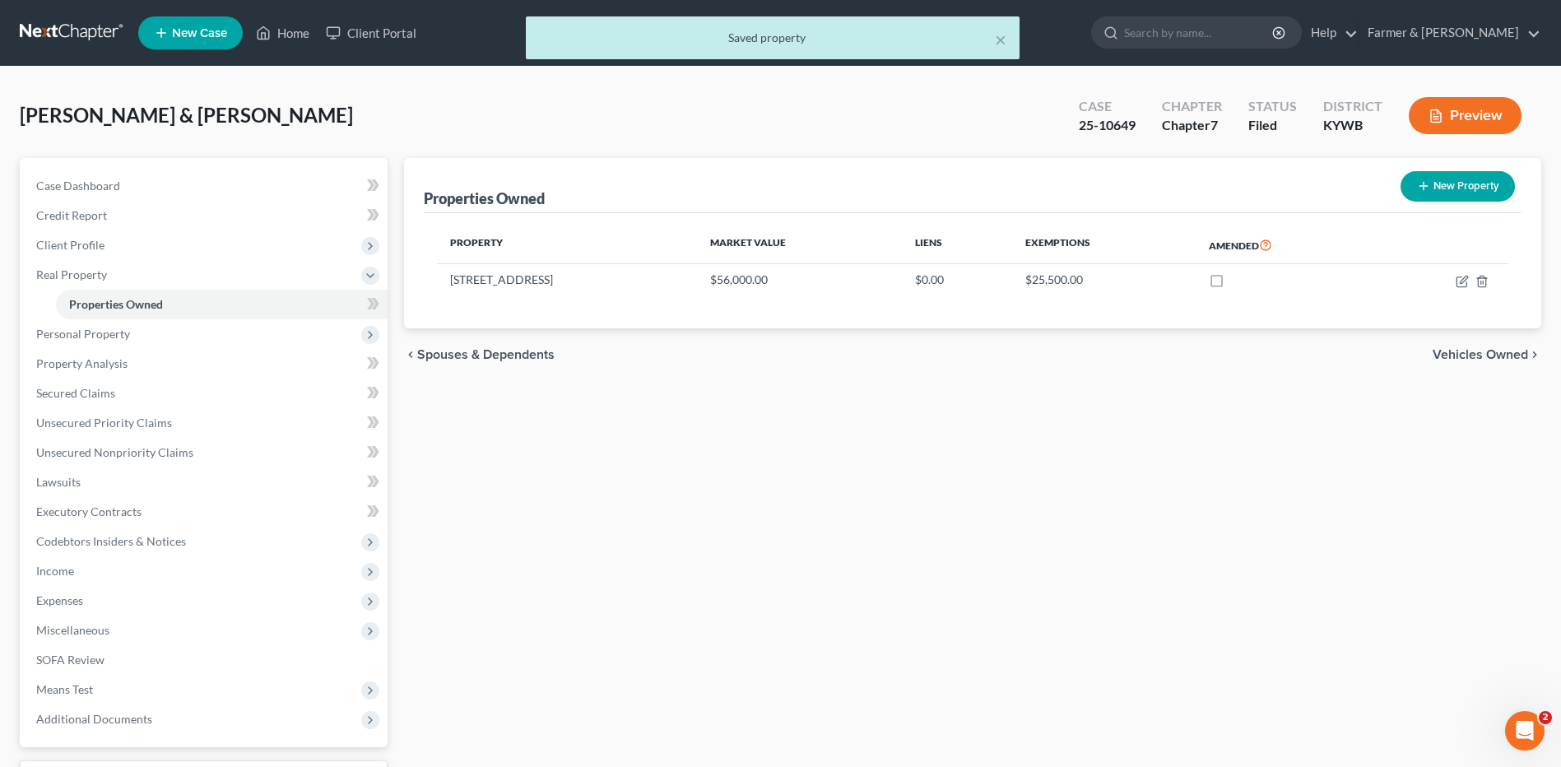
drag, startPoint x: 53, startPoint y: 31, endPoint x: 92, endPoint y: 35, distance: 39.7
click at [53, 30] on div "× Saved property" at bounding box center [772, 41] width 1561 height 51
click at [999, 36] on button "×" at bounding box center [1001, 40] width 12 height 20
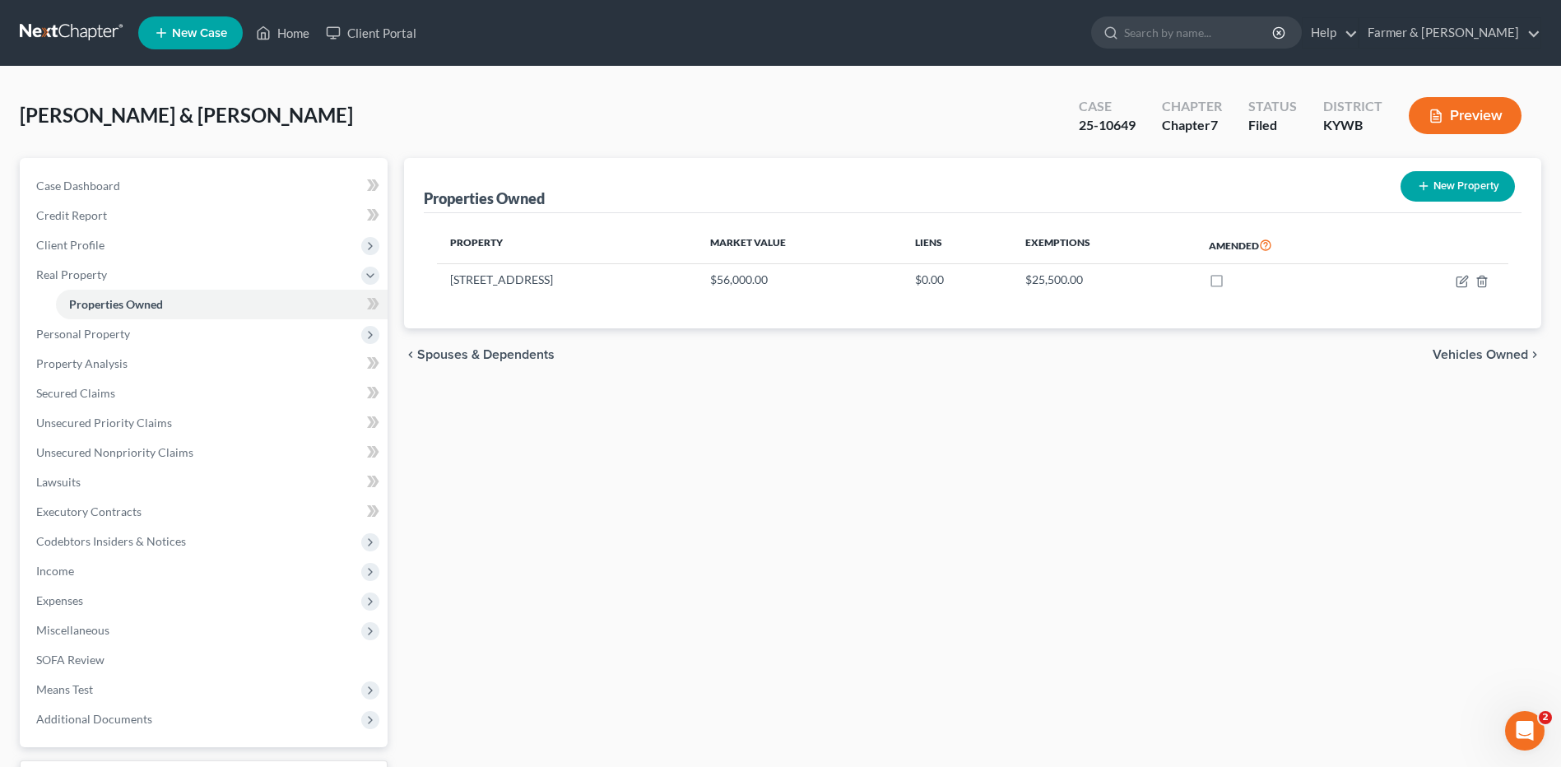
click at [47, 27] on link at bounding box center [72, 33] width 105 height 30
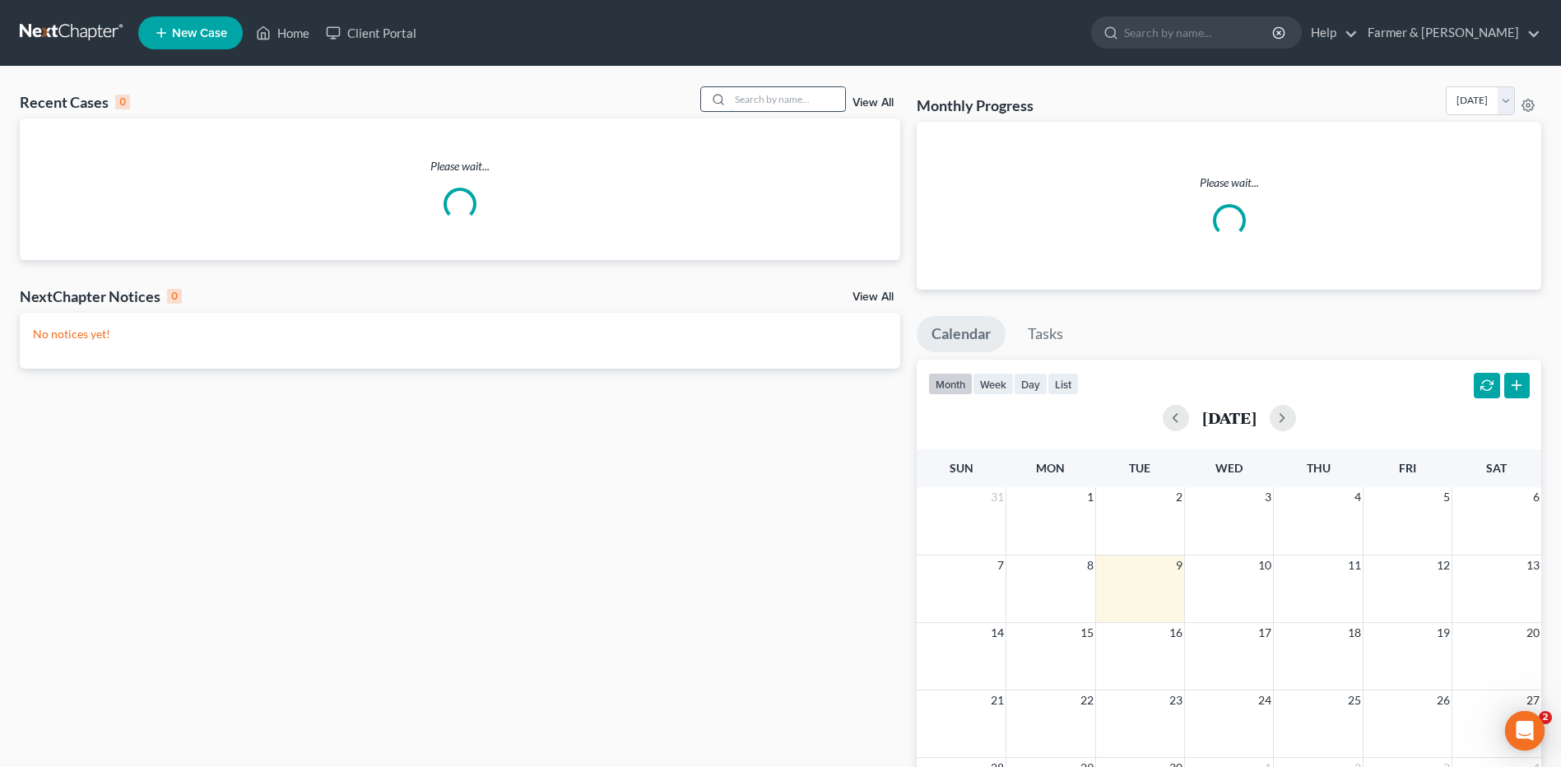
click at [781, 109] on input "search" at bounding box center [787, 99] width 115 height 24
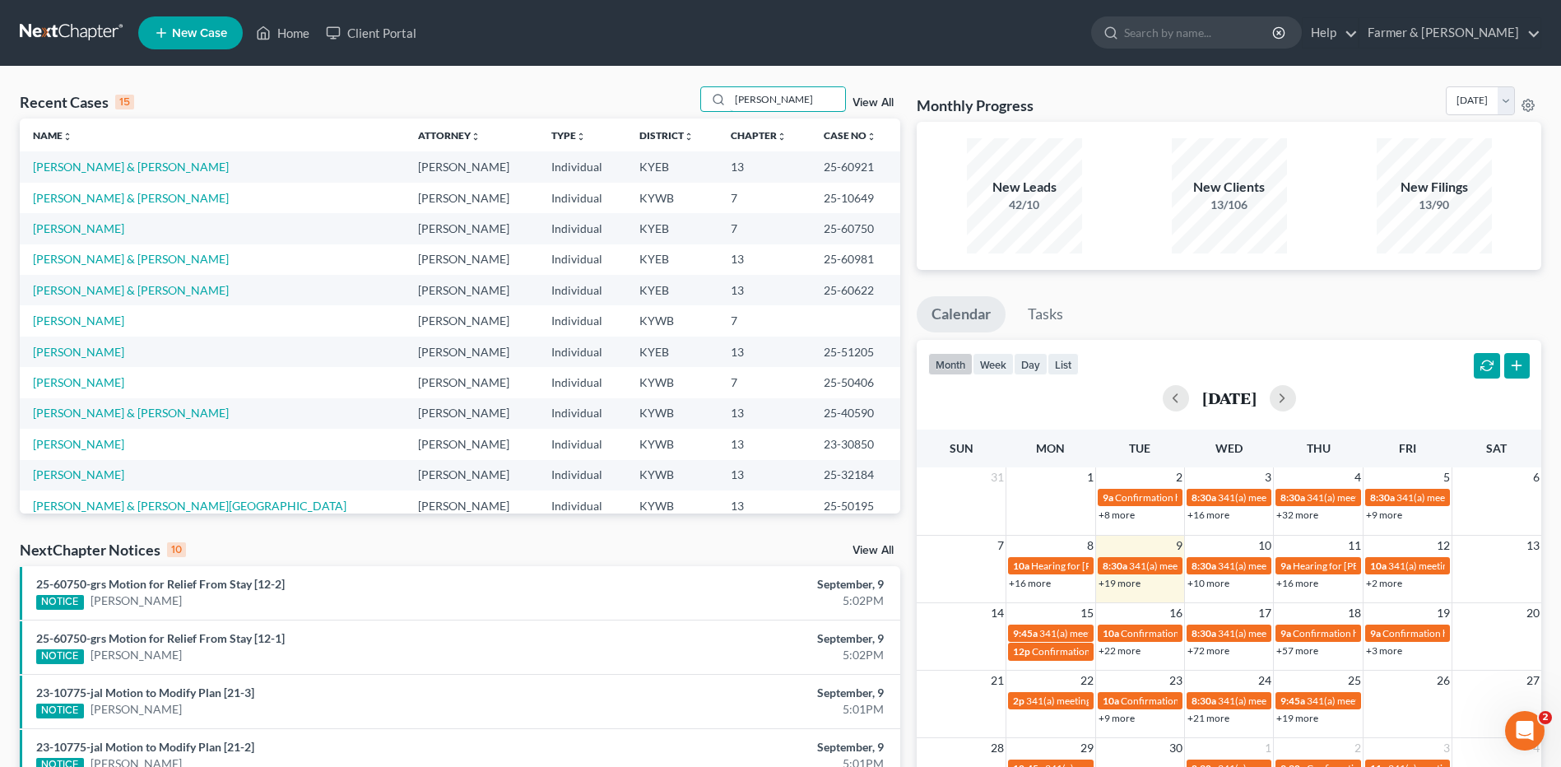
drag, startPoint x: 788, startPoint y: 104, endPoint x: 698, endPoint y: 95, distance: 91.0
click at [699, 97] on div "Recent Cases 15 [PERSON_NAME] View All" at bounding box center [460, 102] width 880 height 32
type input "[PERSON_NAME]"
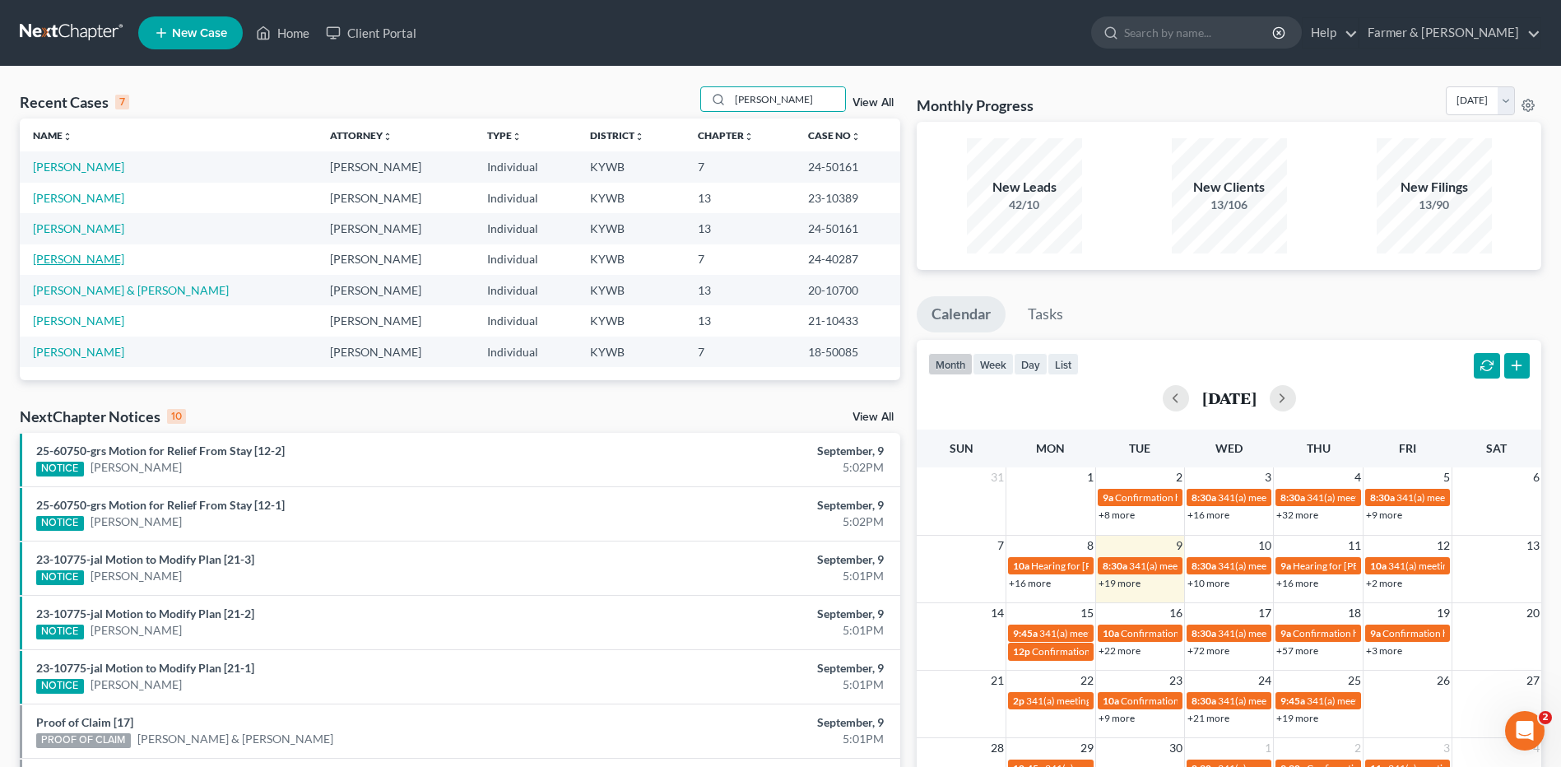
click at [86, 258] on link "[PERSON_NAME]" at bounding box center [78, 259] width 91 height 14
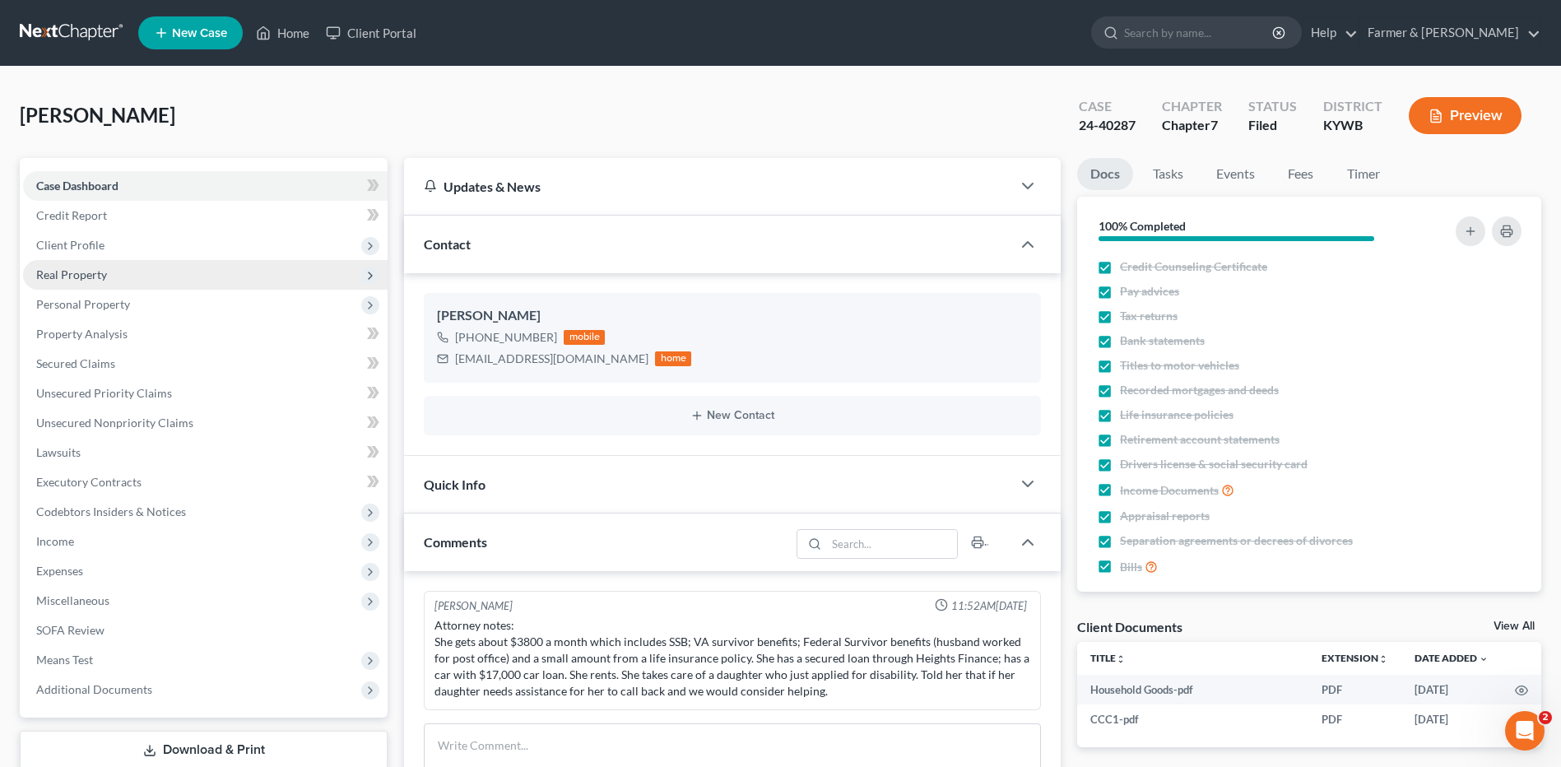
click at [90, 281] on span "Real Property" at bounding box center [71, 274] width 71 height 14
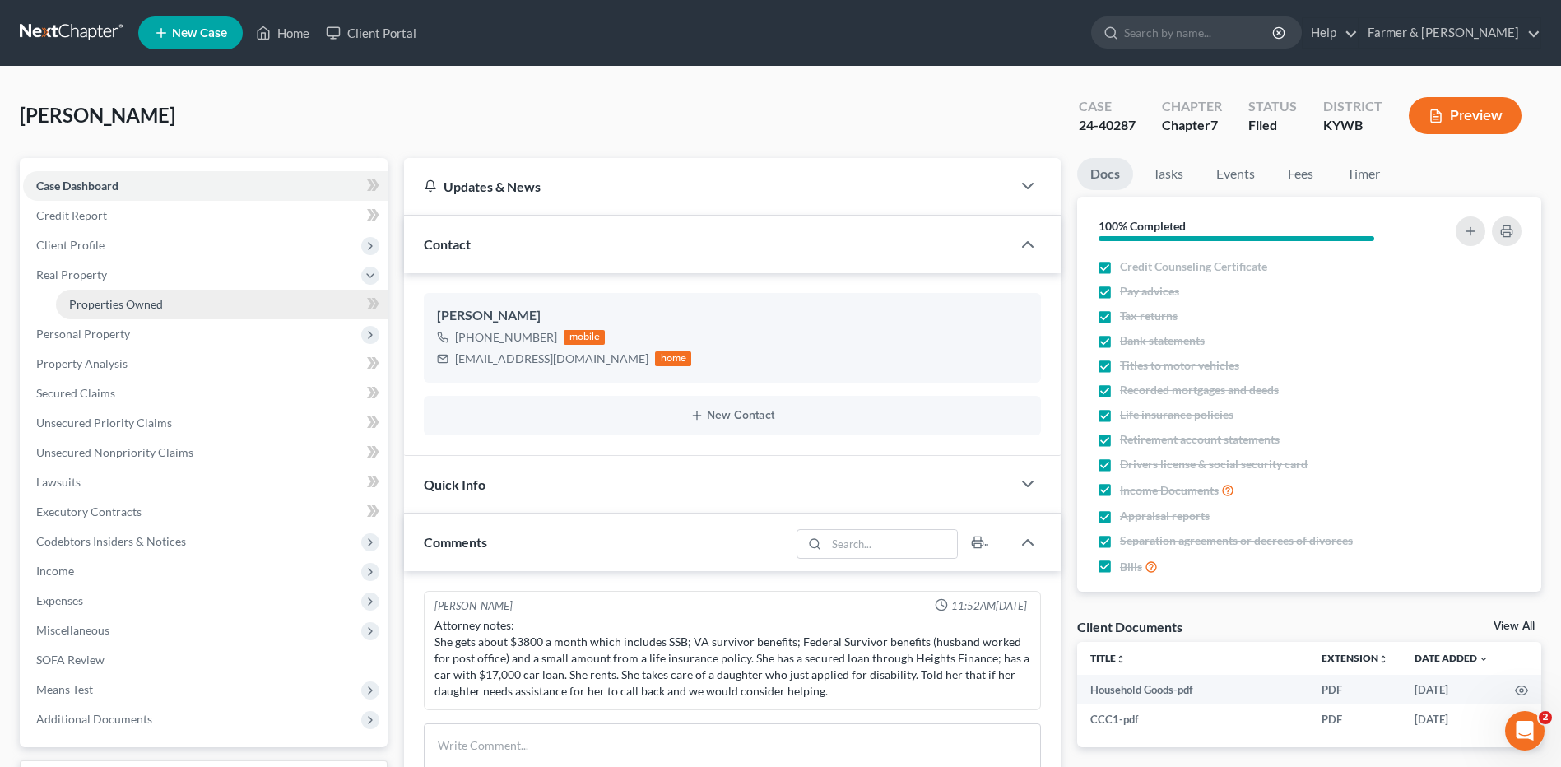
click at [96, 301] on span "Properties Owned" at bounding box center [116, 304] width 94 height 14
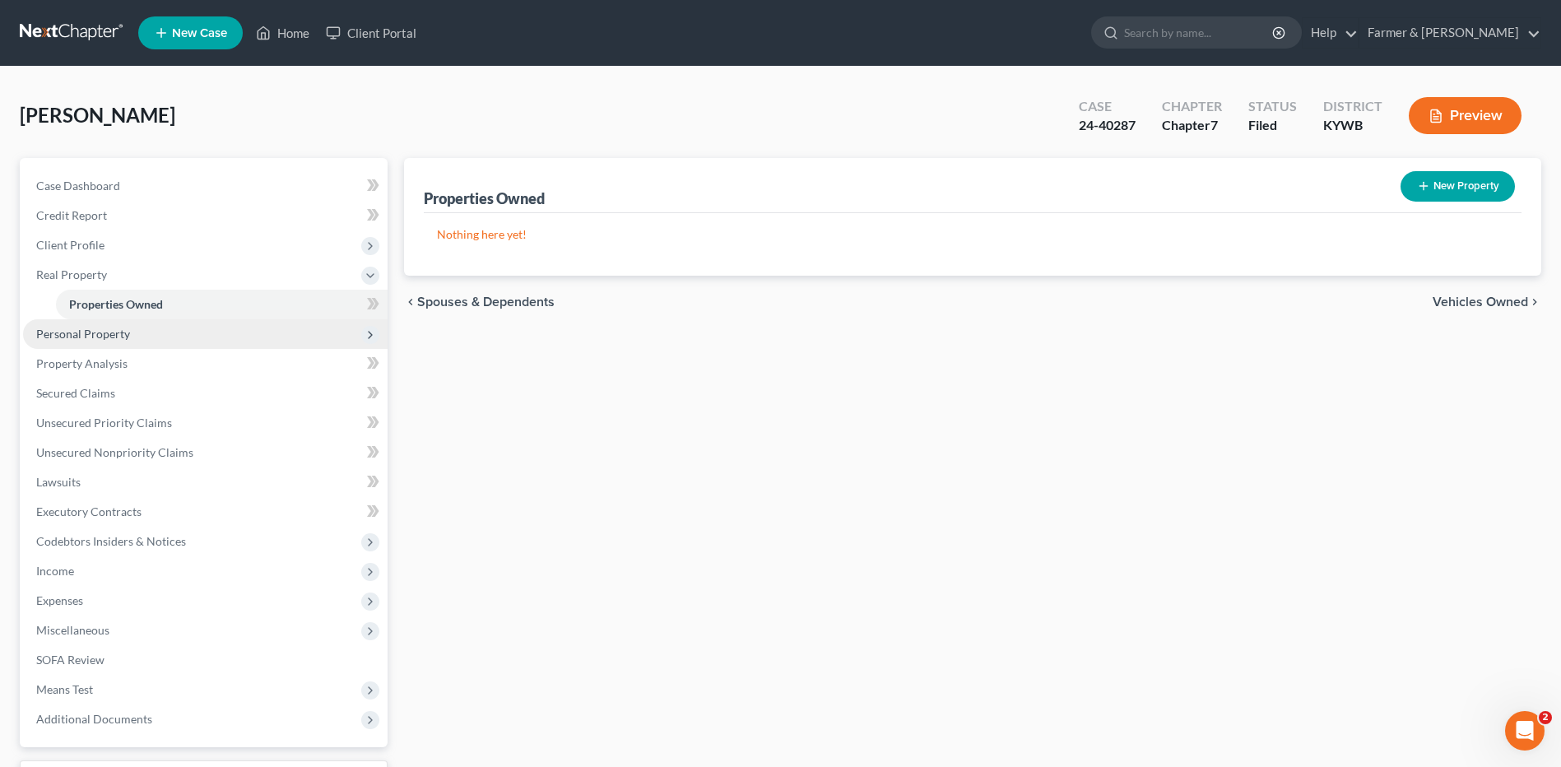
click at [106, 334] on span "Personal Property" at bounding box center [83, 334] width 94 height 14
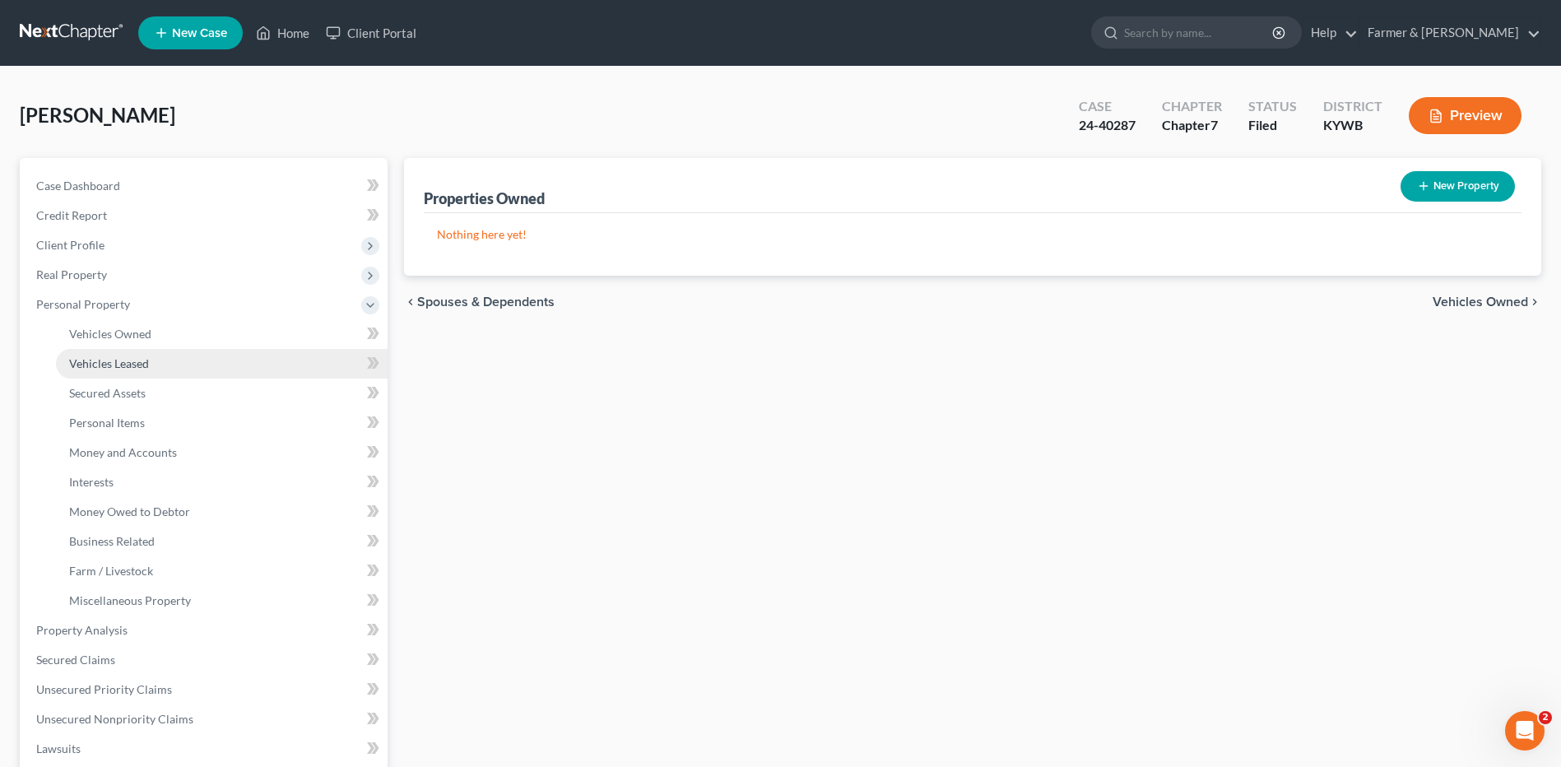
click at [109, 358] on span "Vehicles Leased" at bounding box center [109, 363] width 80 height 14
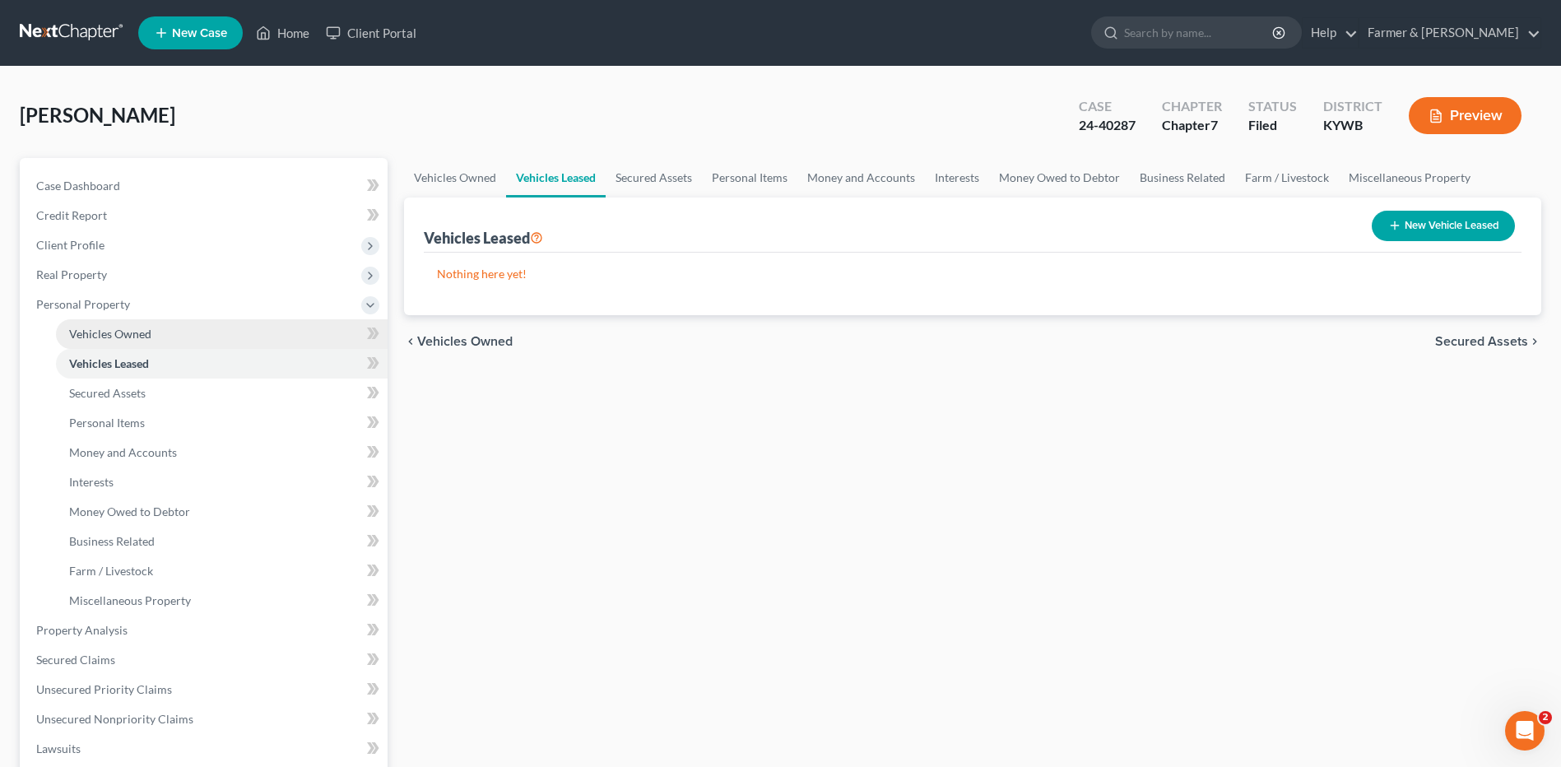
click at [109, 328] on span "Vehicles Owned" at bounding box center [110, 334] width 82 height 14
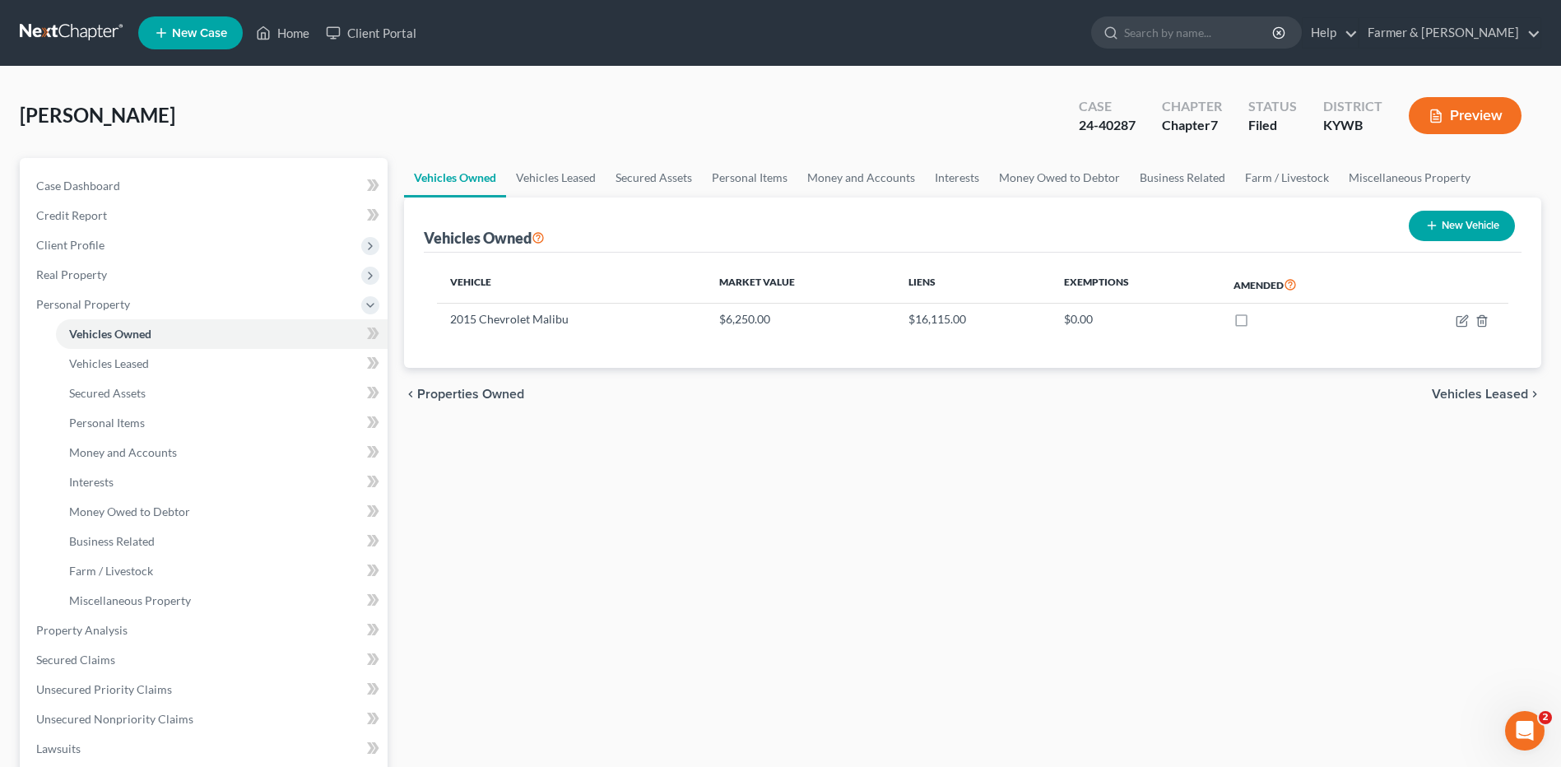
click at [86, 31] on link at bounding box center [72, 33] width 105 height 30
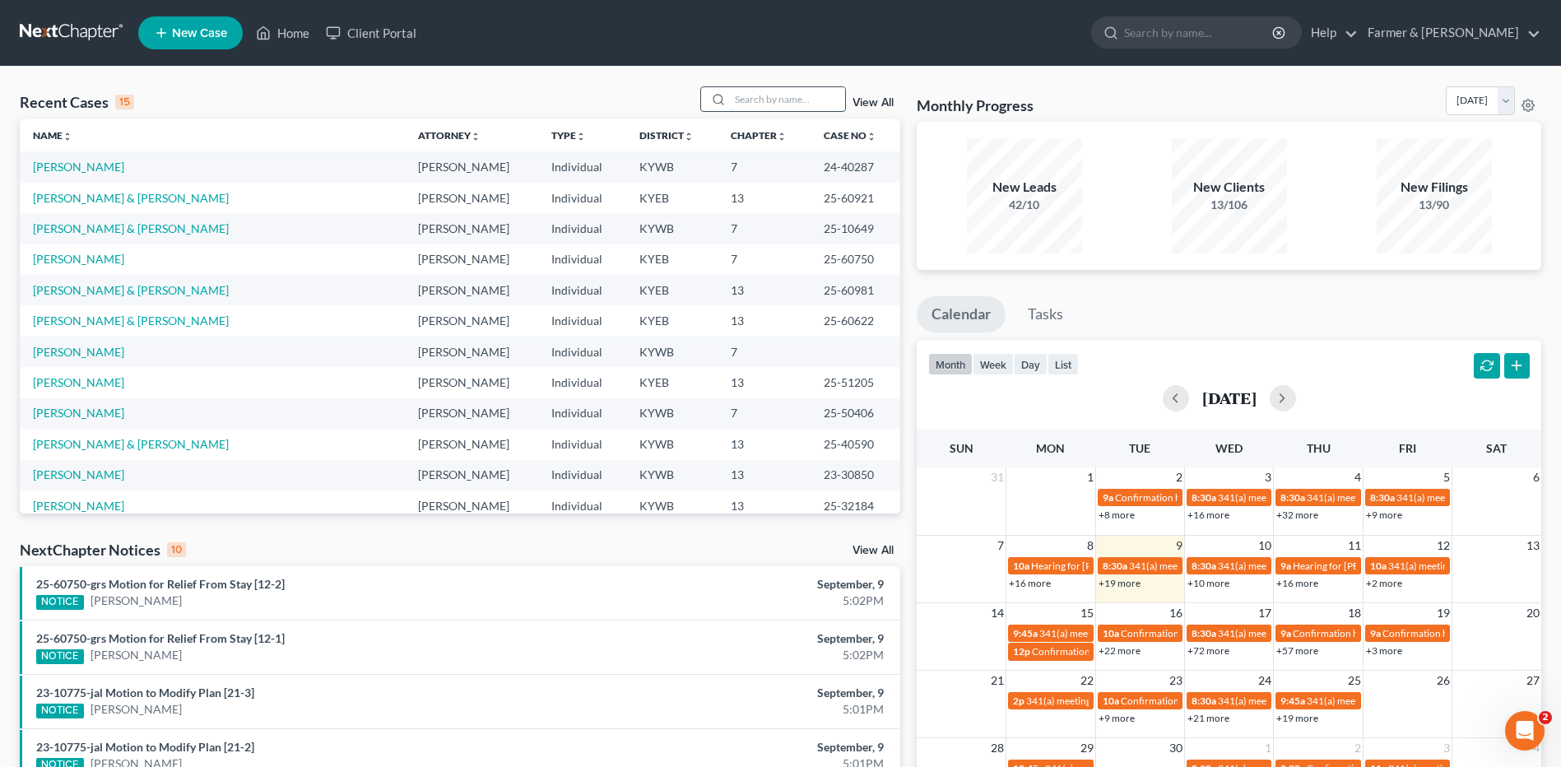
click at [787, 100] on input "search" at bounding box center [787, 99] width 115 height 24
